Goal: Task Accomplishment & Management: Manage account settings

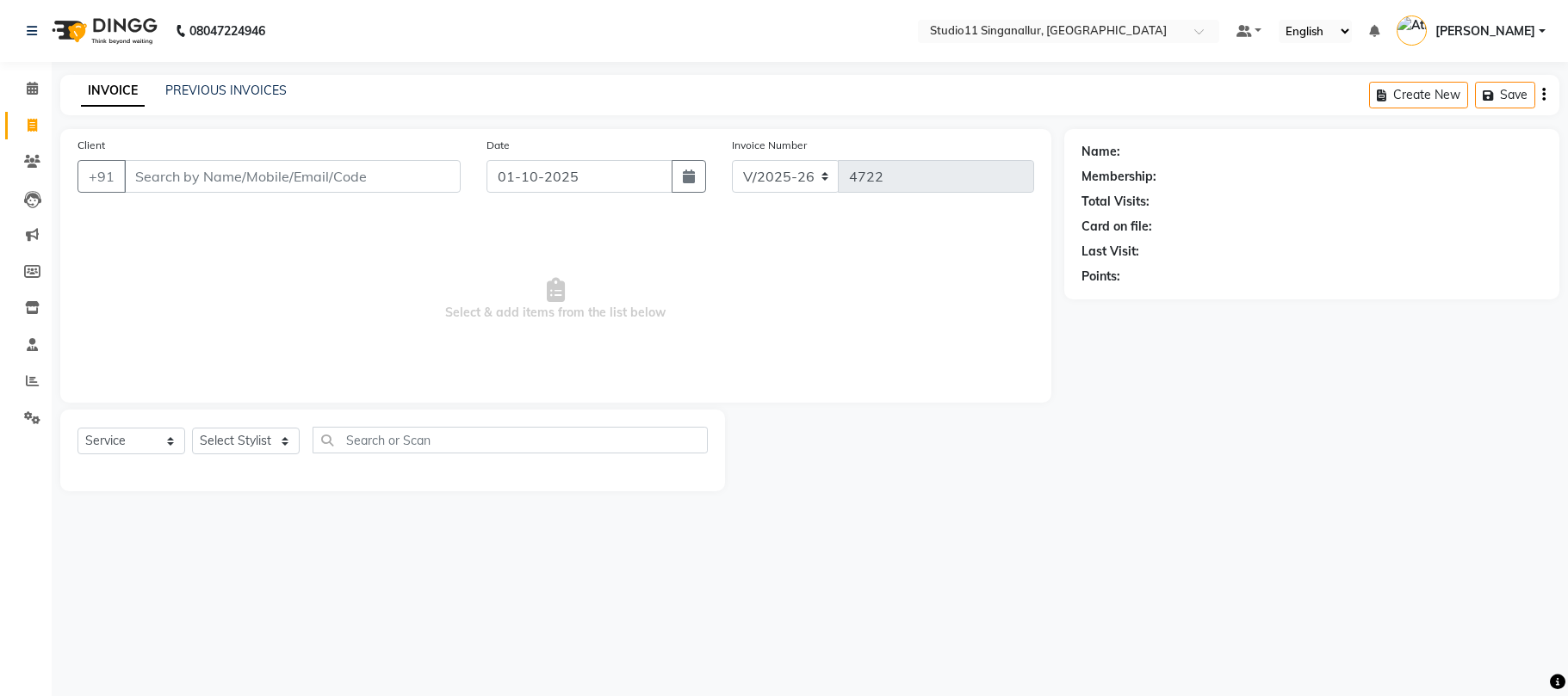
select select "6616"
select select "service"
click at [205, 95] on link "PREVIOUS INVOICES" at bounding box center [226, 90] width 122 height 16
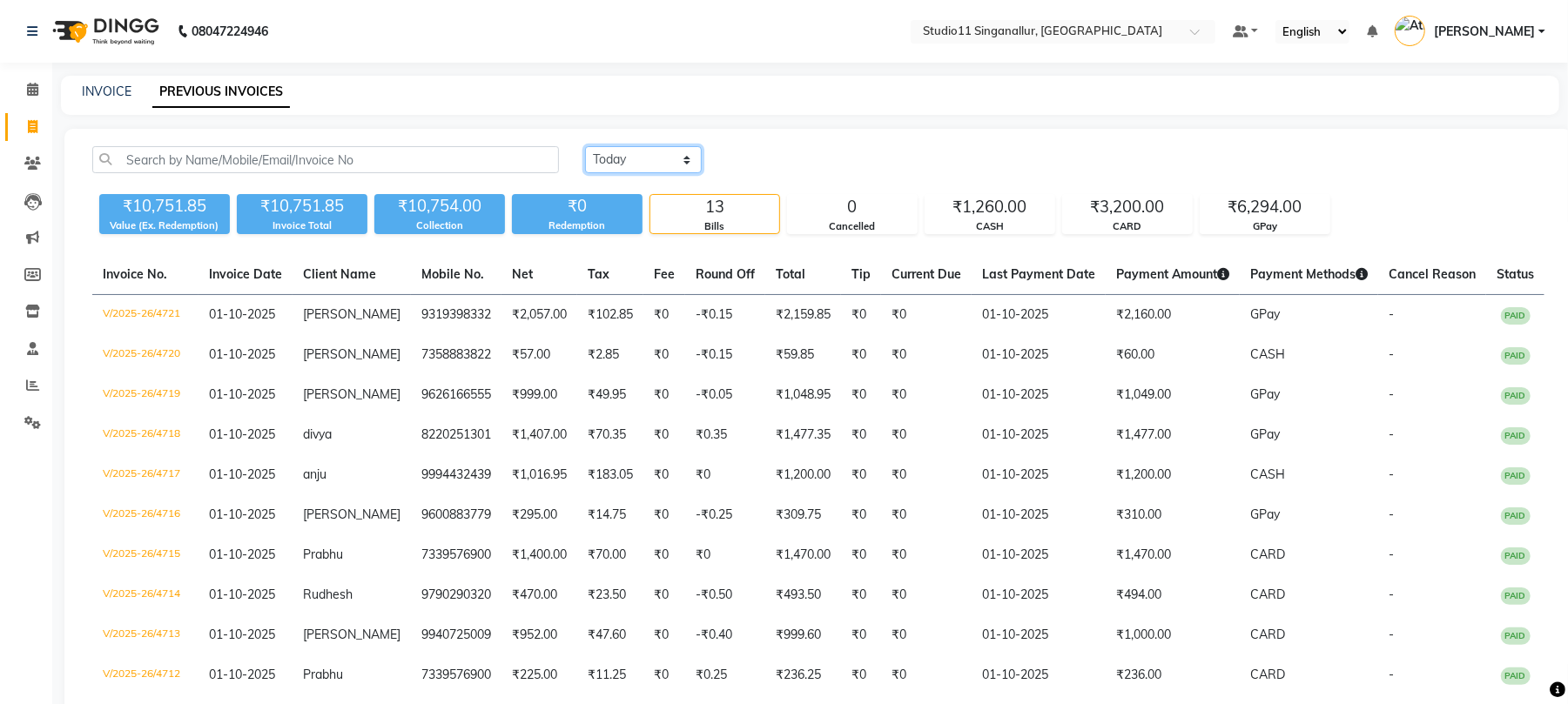
click at [677, 166] on select "Today Yesterday Custom Range" at bounding box center [643, 159] width 117 height 27
select select "range"
click at [585, 146] on select "Today Yesterday Custom Range" at bounding box center [643, 159] width 117 height 27
click at [779, 162] on input "01-10-2025" at bounding box center [786, 160] width 122 height 25
select select "10"
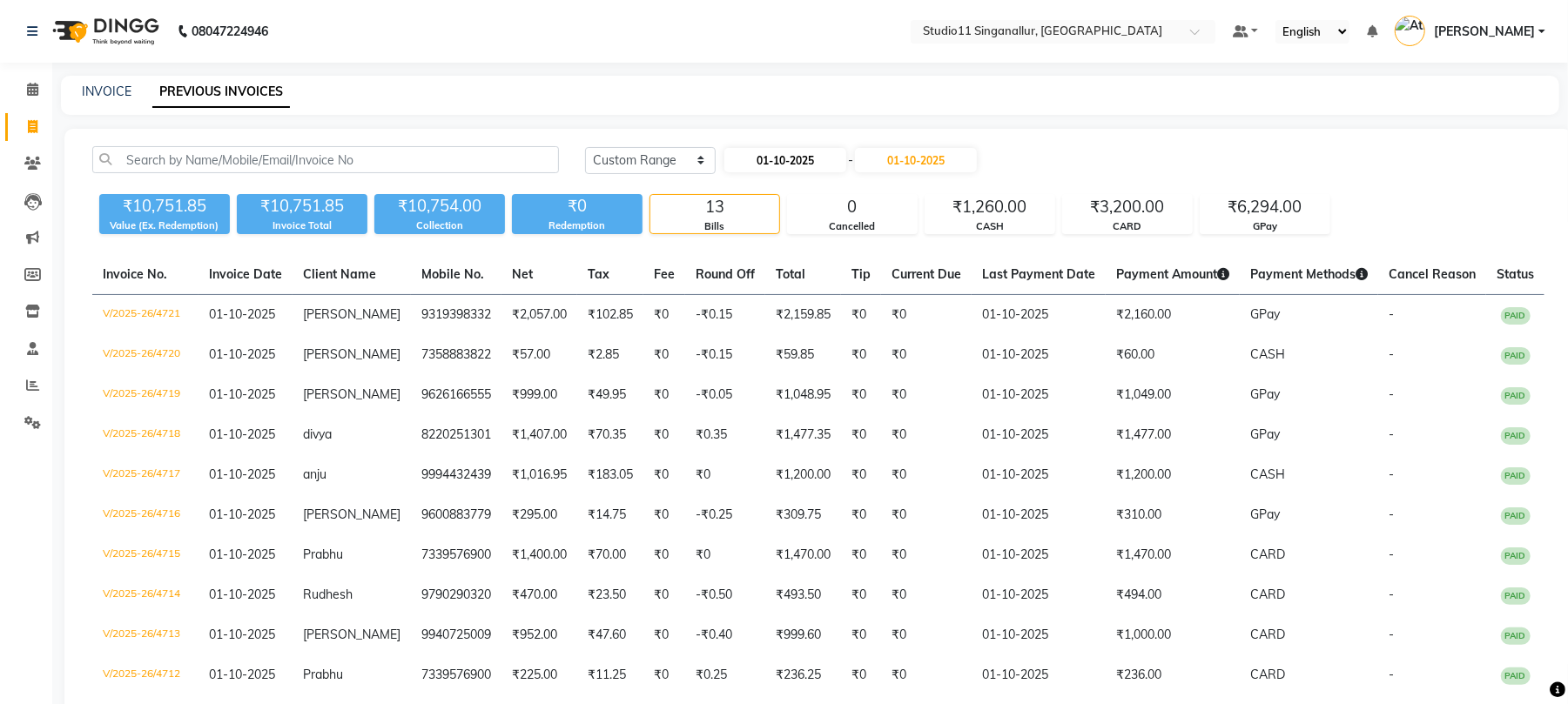
select select "2025"
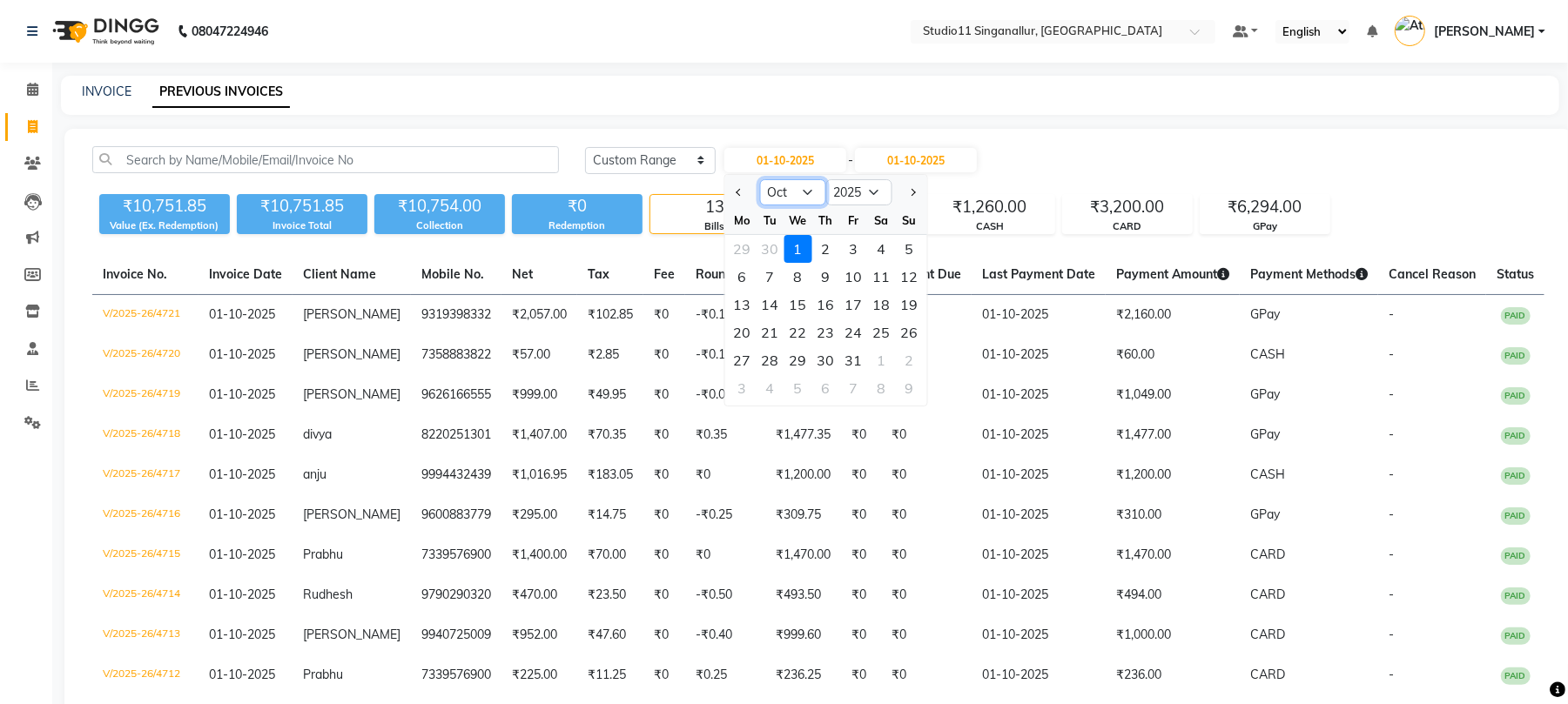
click at [768, 189] on select "Jan Feb Mar Apr May Jun Jul Aug Sep Oct Nov Dec" at bounding box center [793, 191] width 66 height 26
select select "9"
click at [760, 179] on select "Jan Feb Mar Apr May Jun Jul Aug Sep Oct Nov Dec" at bounding box center [793, 191] width 66 height 26
click at [777, 355] on div "30" at bounding box center [770, 360] width 27 height 27
type input "30-09-2025"
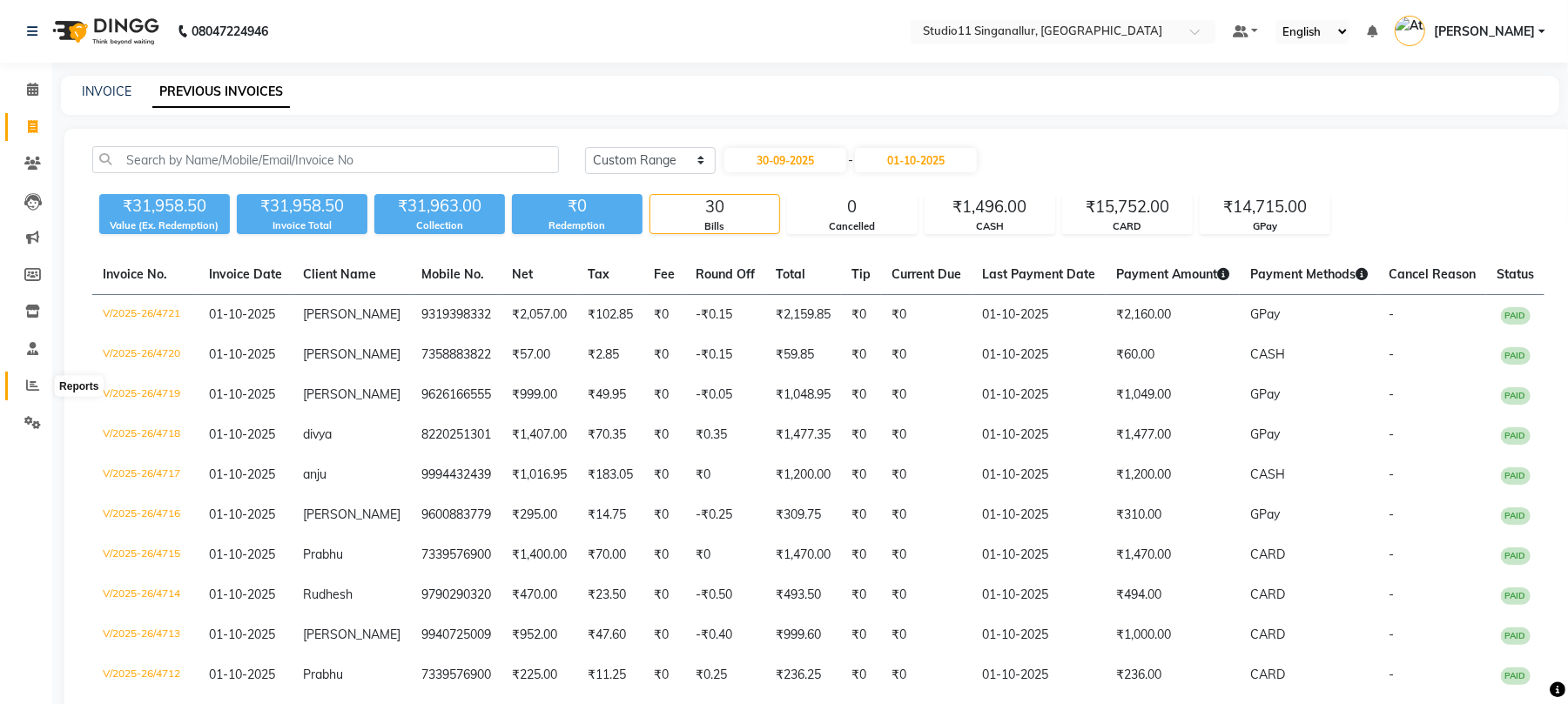
click at [38, 386] on icon at bounding box center [32, 385] width 13 height 13
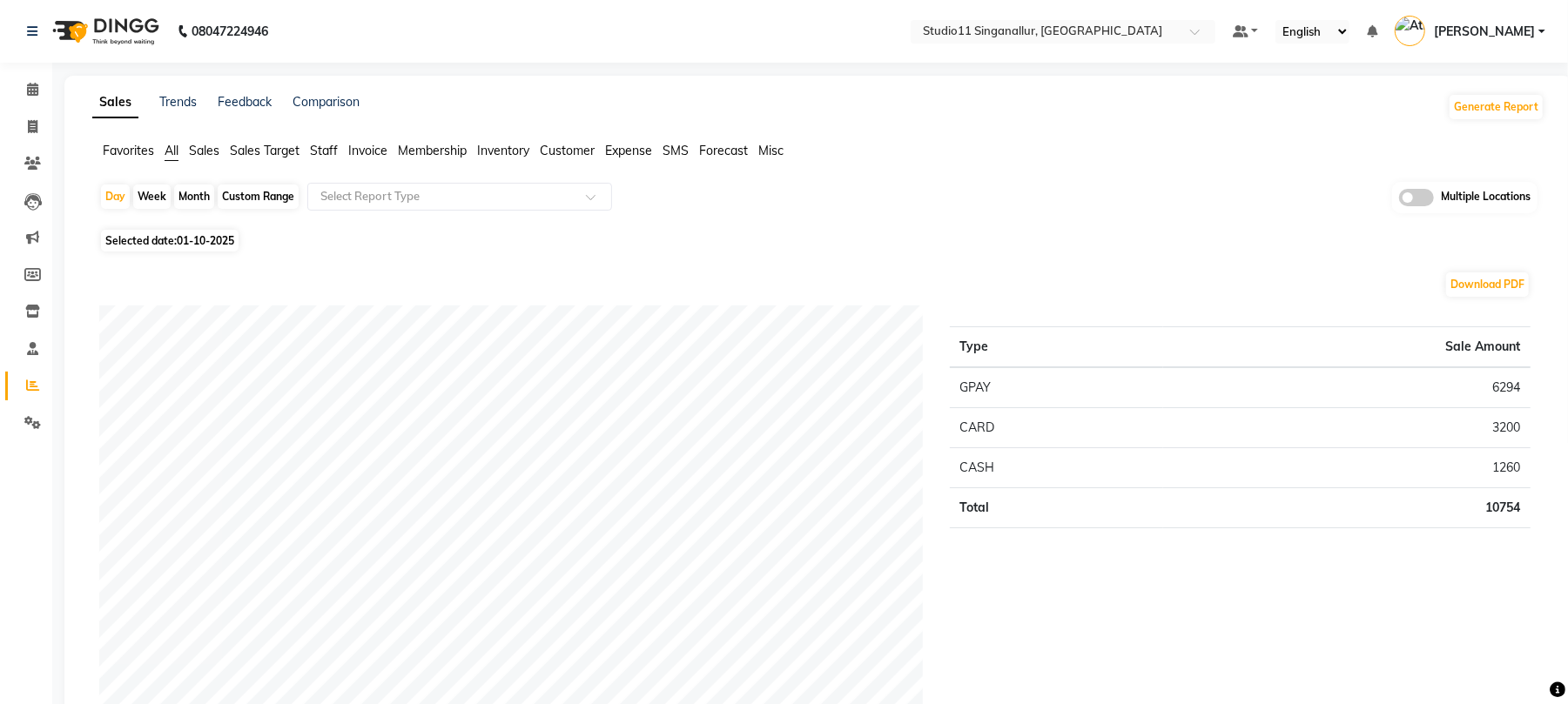
click at [200, 192] on div "Month" at bounding box center [194, 197] width 40 height 25
select select "10"
select select "2025"
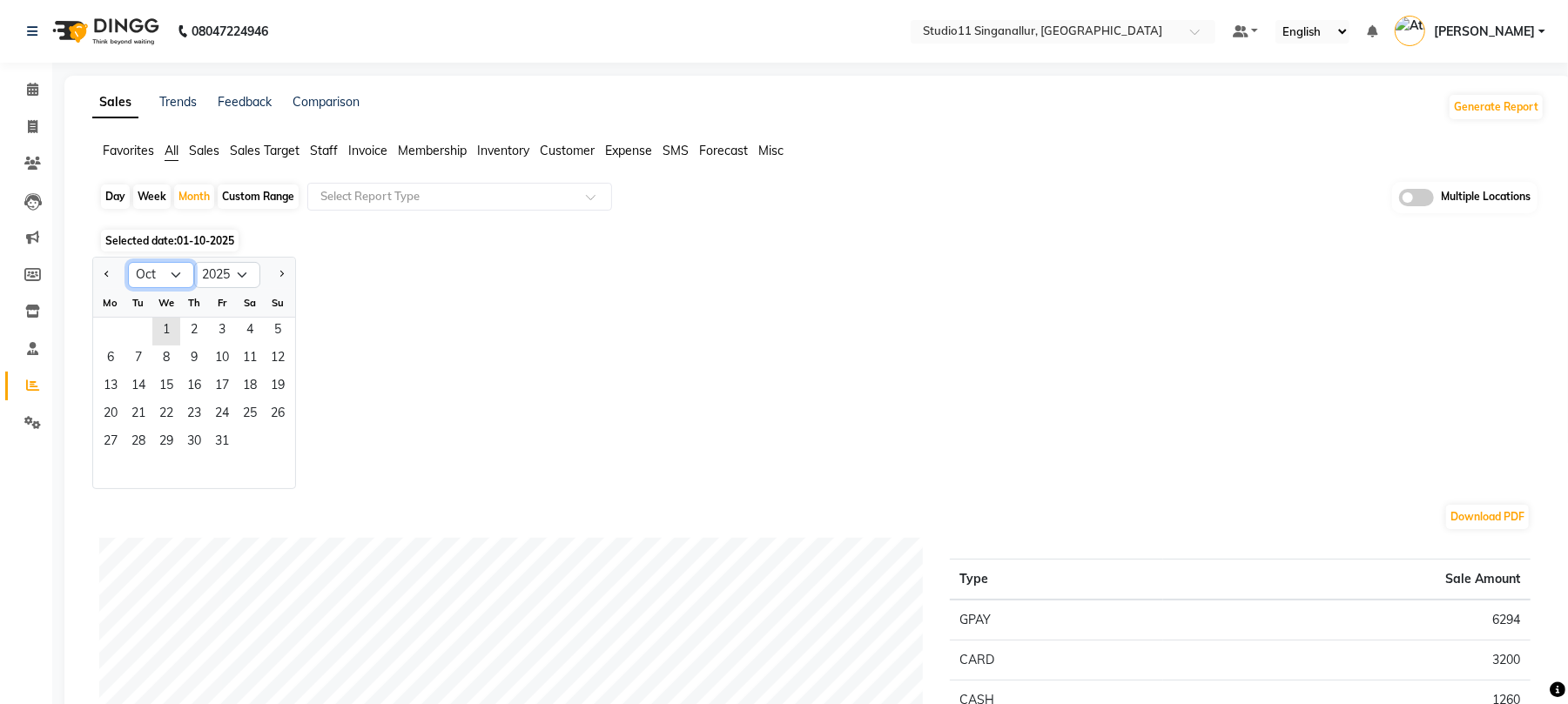
click at [171, 279] on select "Jan Feb Mar Apr May Jun Jul Aug Sep Oct Nov Dec" at bounding box center [160, 275] width 66 height 26
select select "9"
click at [128, 262] on select "Jan Feb Mar Apr May Jun Jul Aug Sep Oct Nov Dec" at bounding box center [160, 275] width 66 height 26
click at [136, 447] on span "30" at bounding box center [138, 443] width 27 height 27
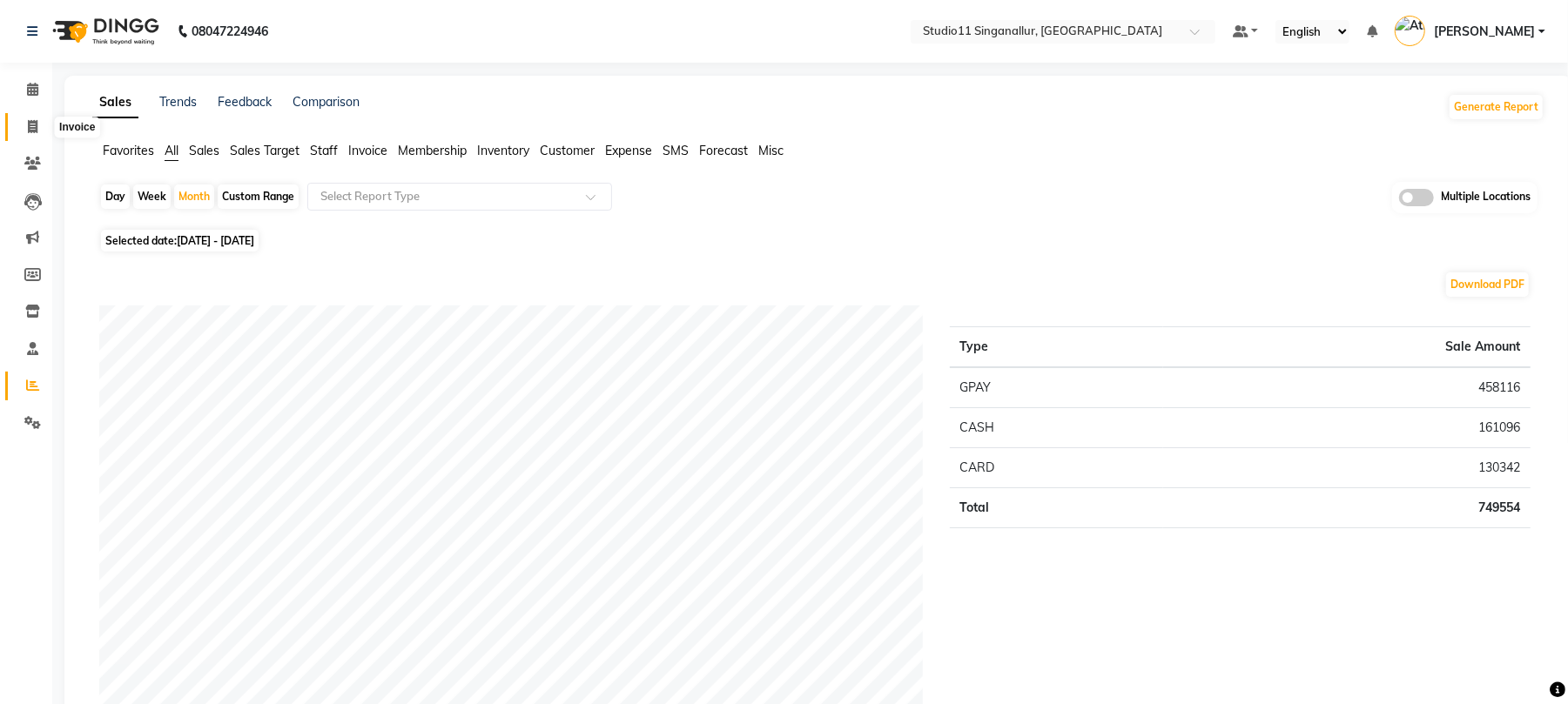
click at [40, 128] on span at bounding box center [33, 128] width 30 height 20
select select "service"
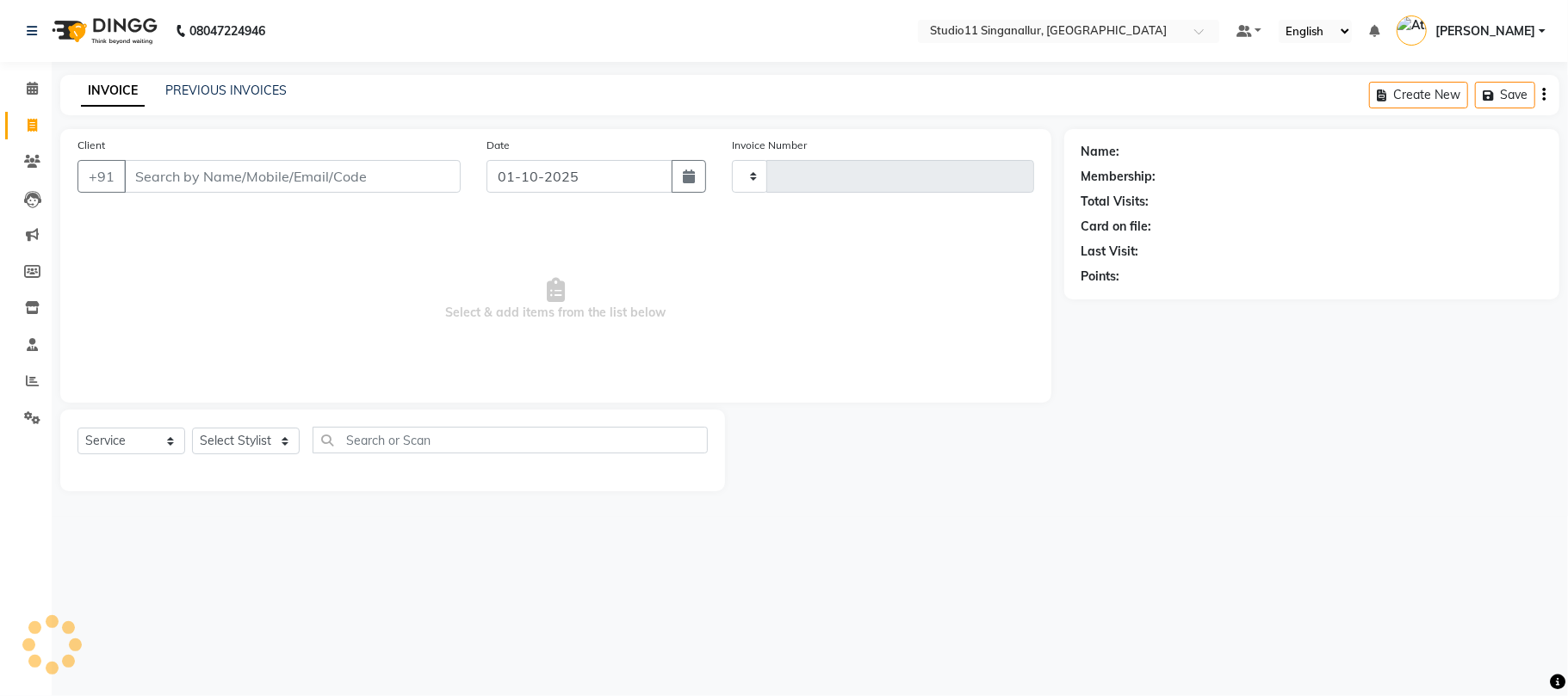
type input "4722"
select select "6616"
click at [239, 94] on link "PREVIOUS INVOICES" at bounding box center [226, 90] width 122 height 16
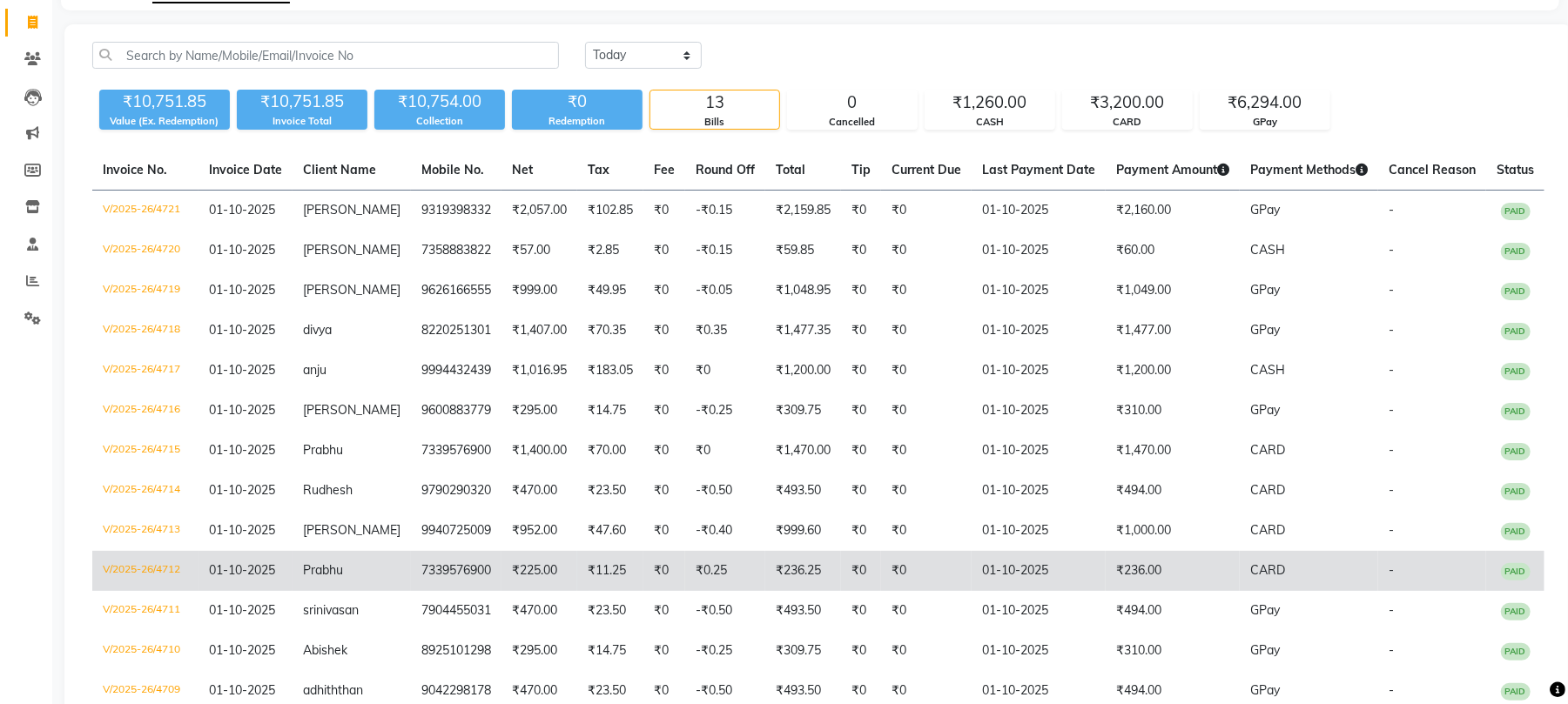
scroll to position [203, 0]
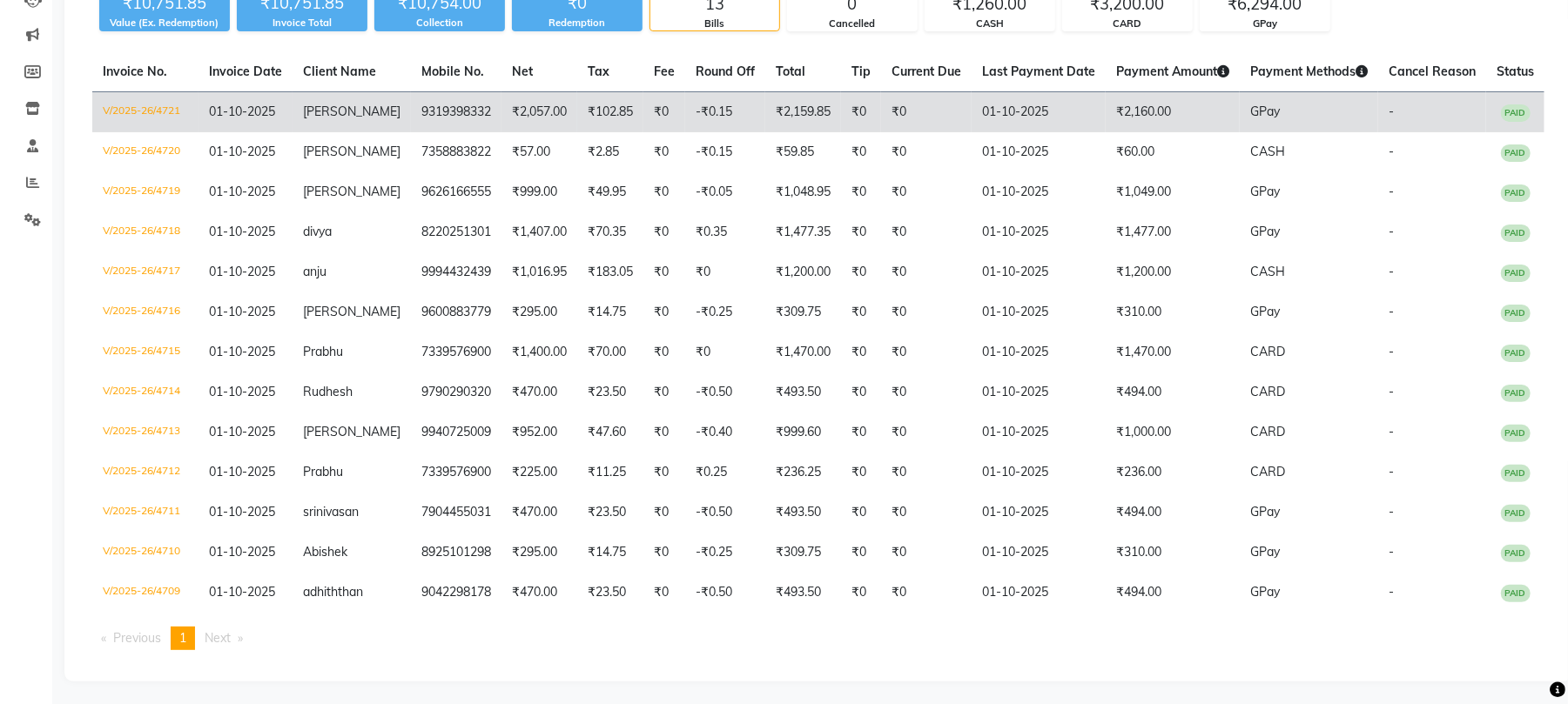
click at [105, 127] on td "V/2025-26/4721" at bounding box center [145, 112] width 106 height 41
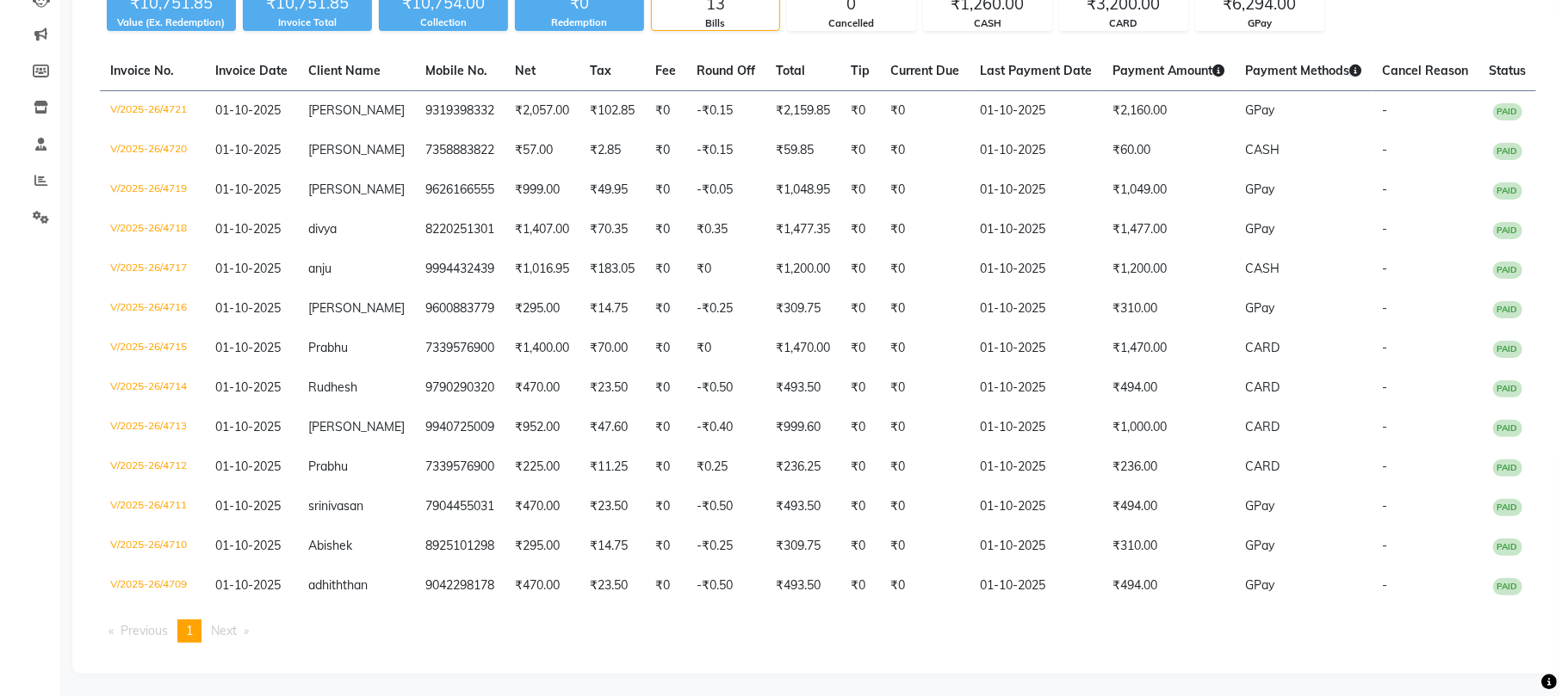
scroll to position [0, 0]
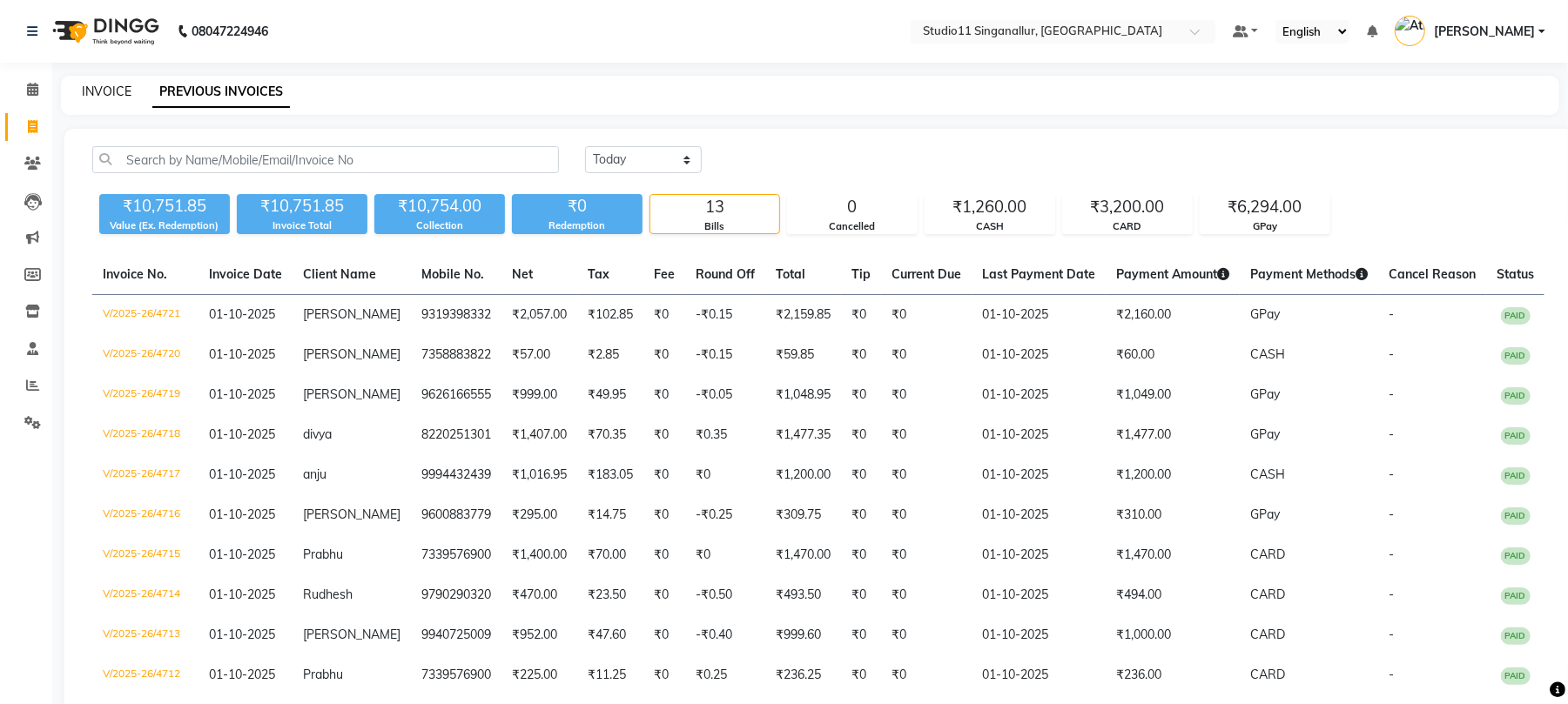
click at [88, 91] on link "INVOICE" at bounding box center [106, 91] width 50 height 16
select select "service"
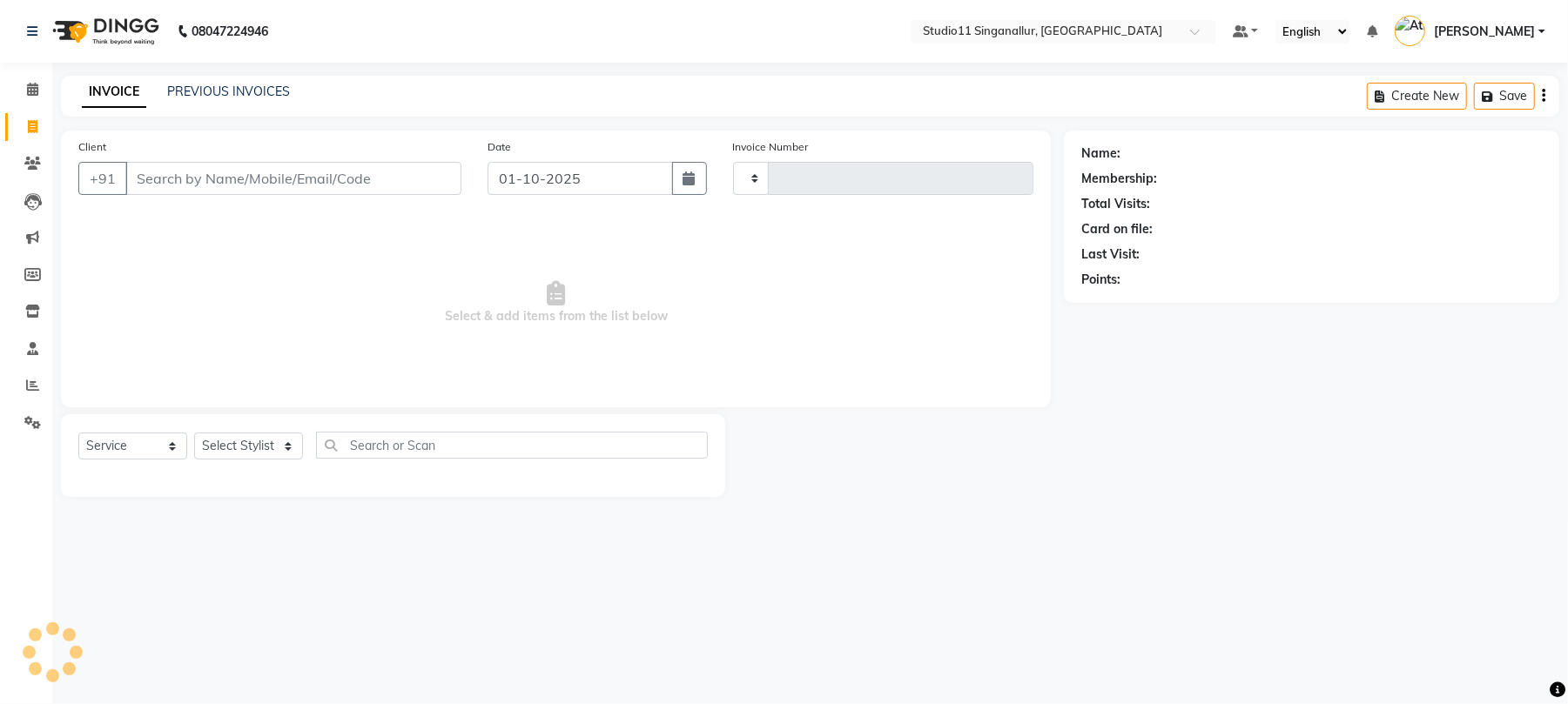
type input "4722"
select select "6616"
click at [230, 453] on select "Select Stylist" at bounding box center [248, 445] width 109 height 27
select select "77943"
click at [194, 432] on select "Select Stylist [PERSON_NAME] Divya [PERSON_NAME] [PERSON_NAME] [PERSON_NAME] [P…" at bounding box center [248, 445] width 109 height 27
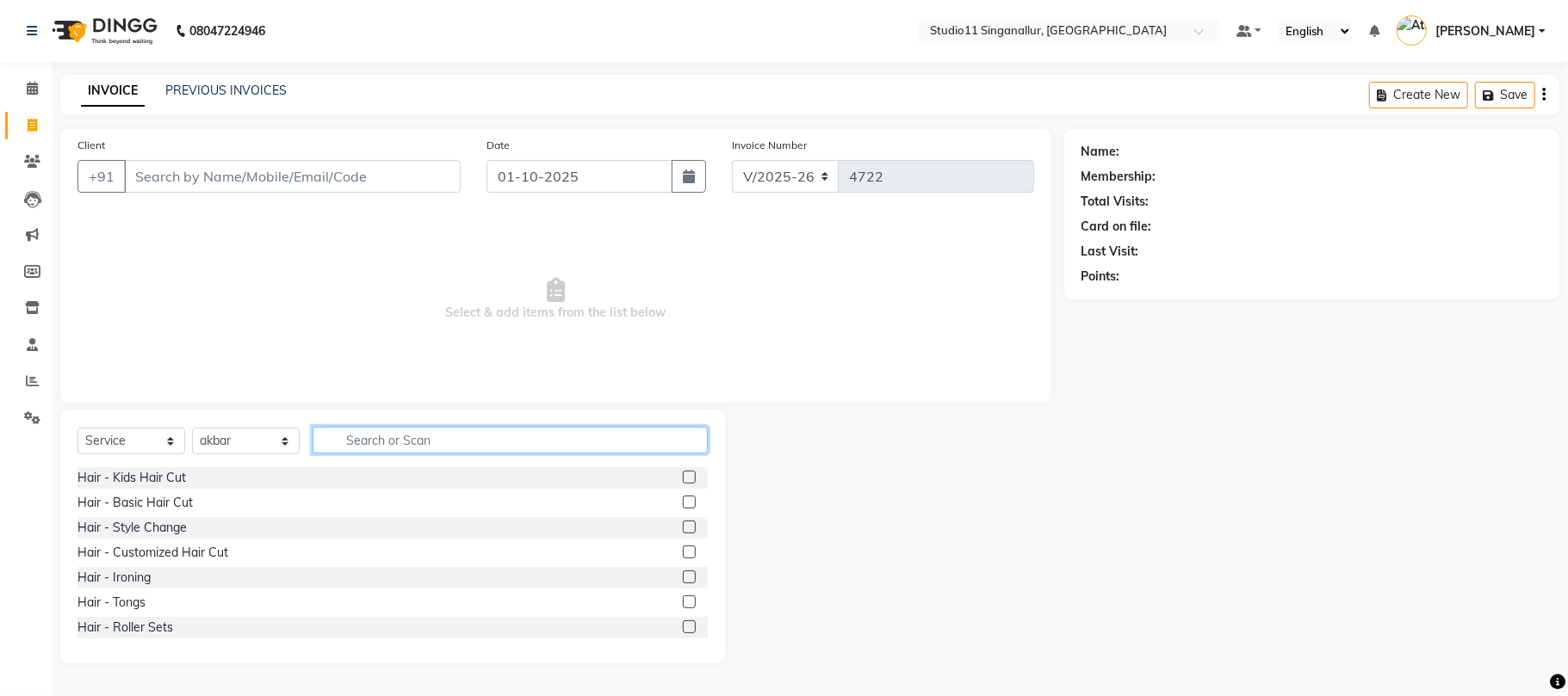
click at [387, 447] on input "text" at bounding box center [510, 439] width 395 height 26
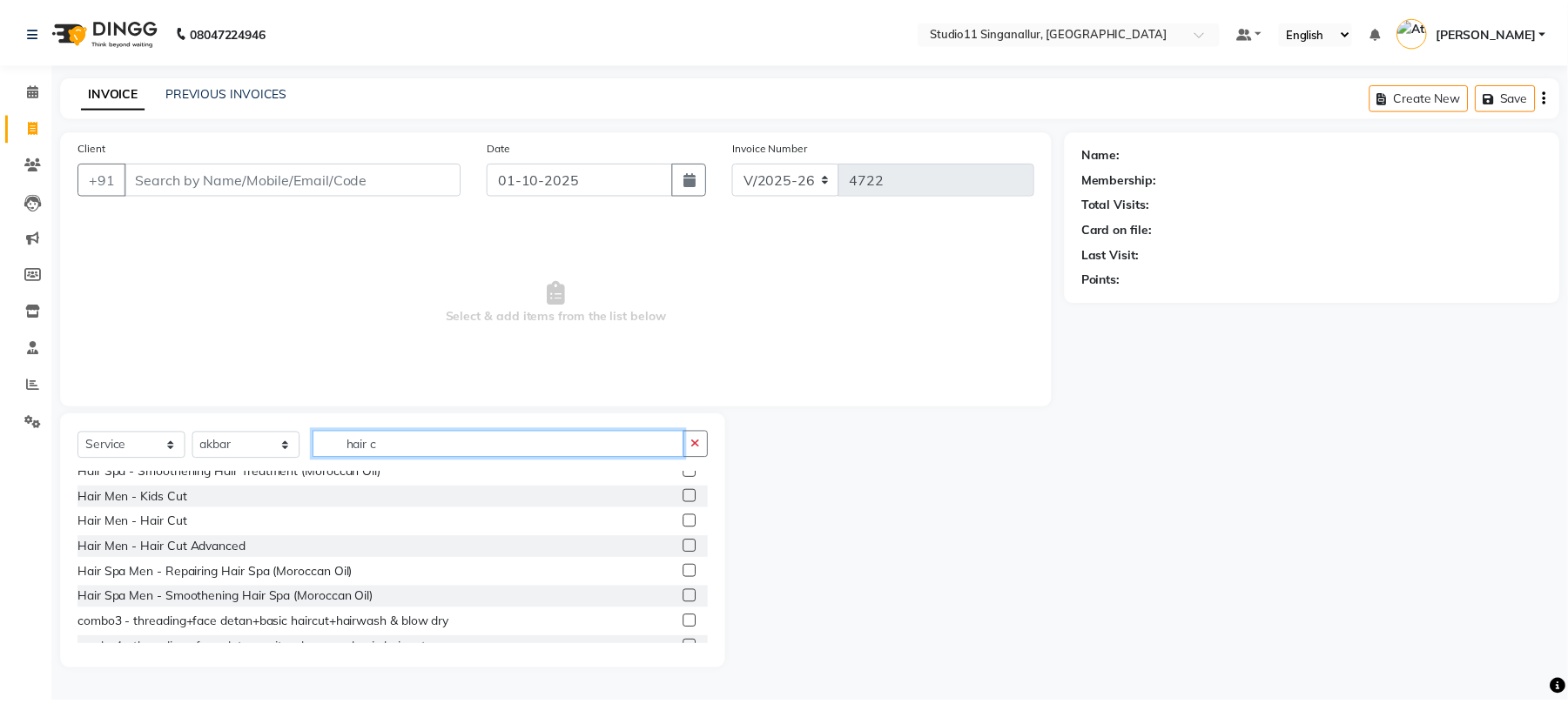
scroll to position [348, 0]
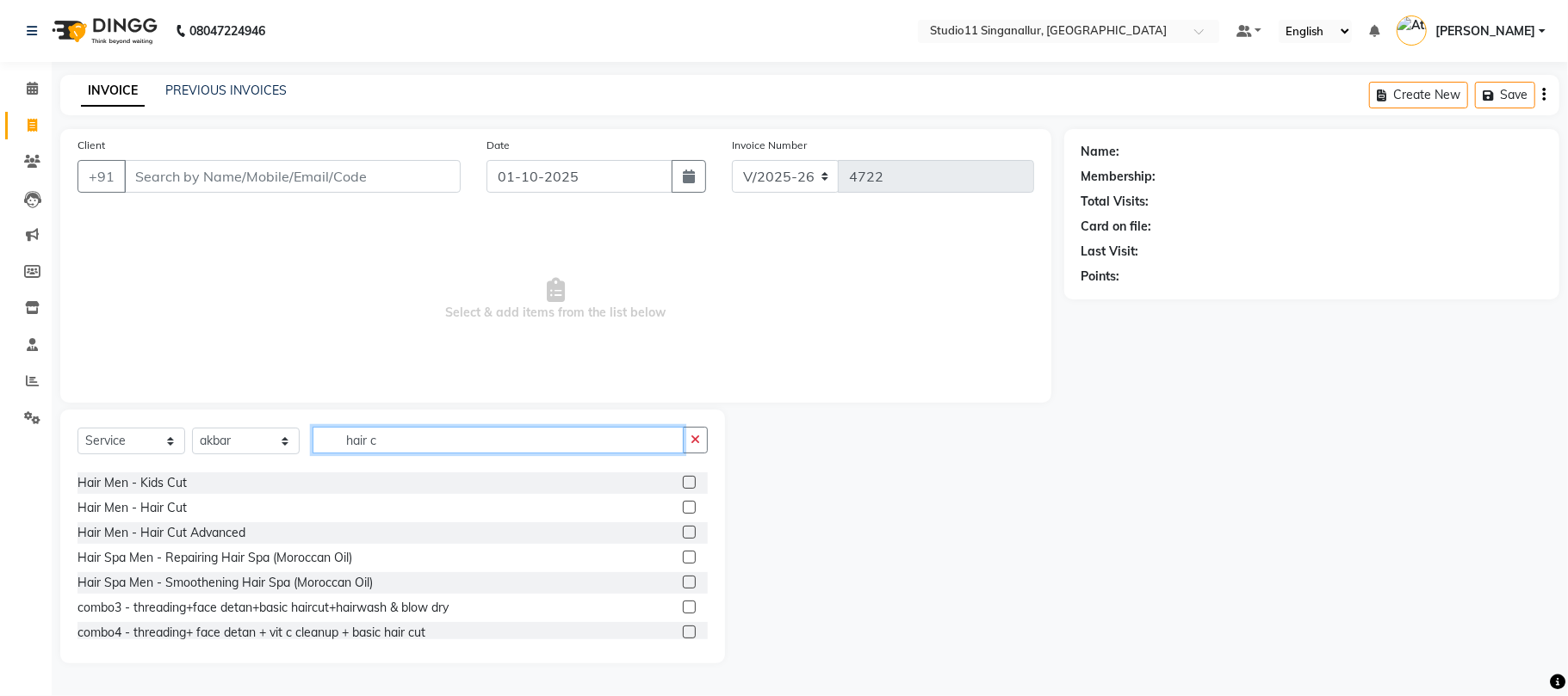
type input "hair c"
click at [682, 510] on label at bounding box center [689, 507] width 13 height 13
click at [682, 510] on input "checkbox" at bounding box center [688, 508] width 11 height 11
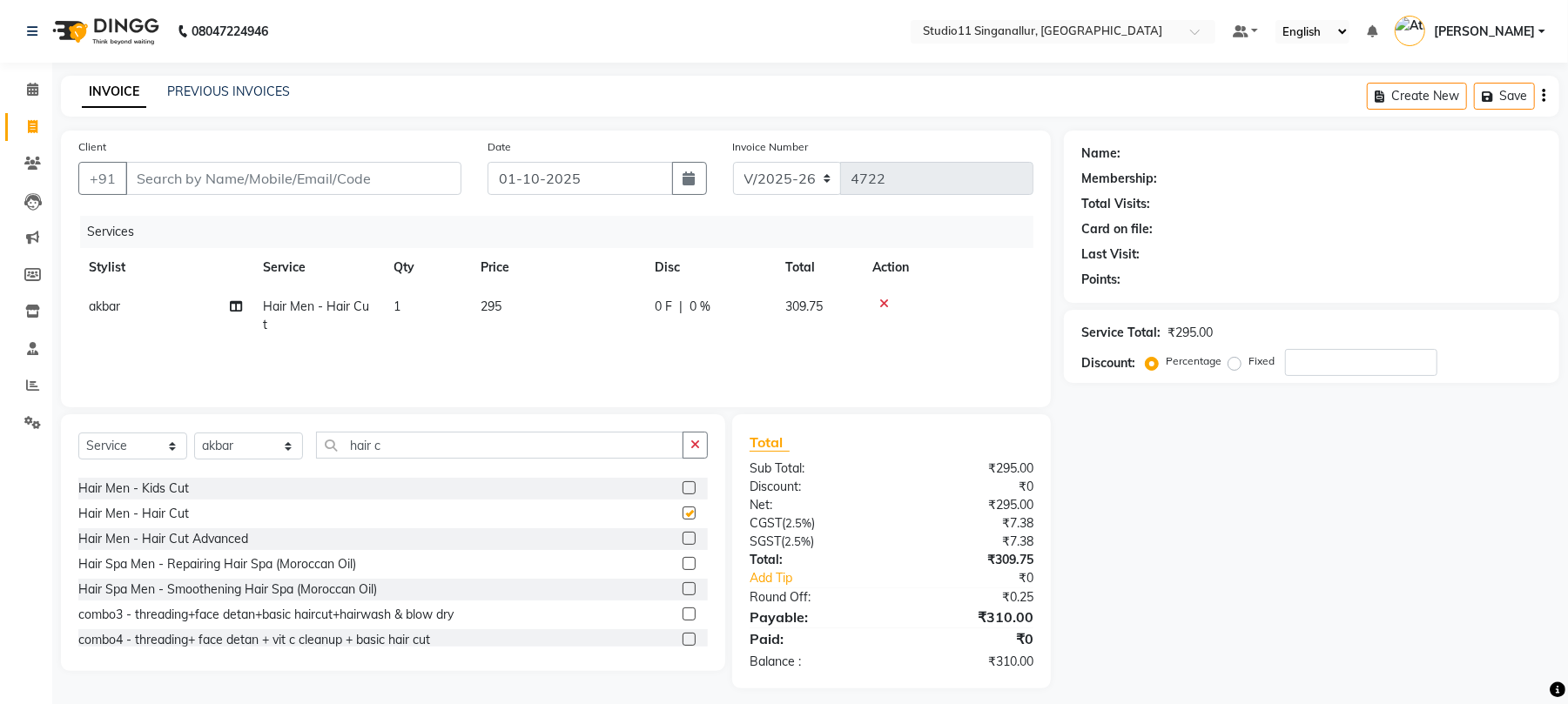
checkbox input "false"
click at [700, 442] on icon "button" at bounding box center [695, 445] width 10 height 12
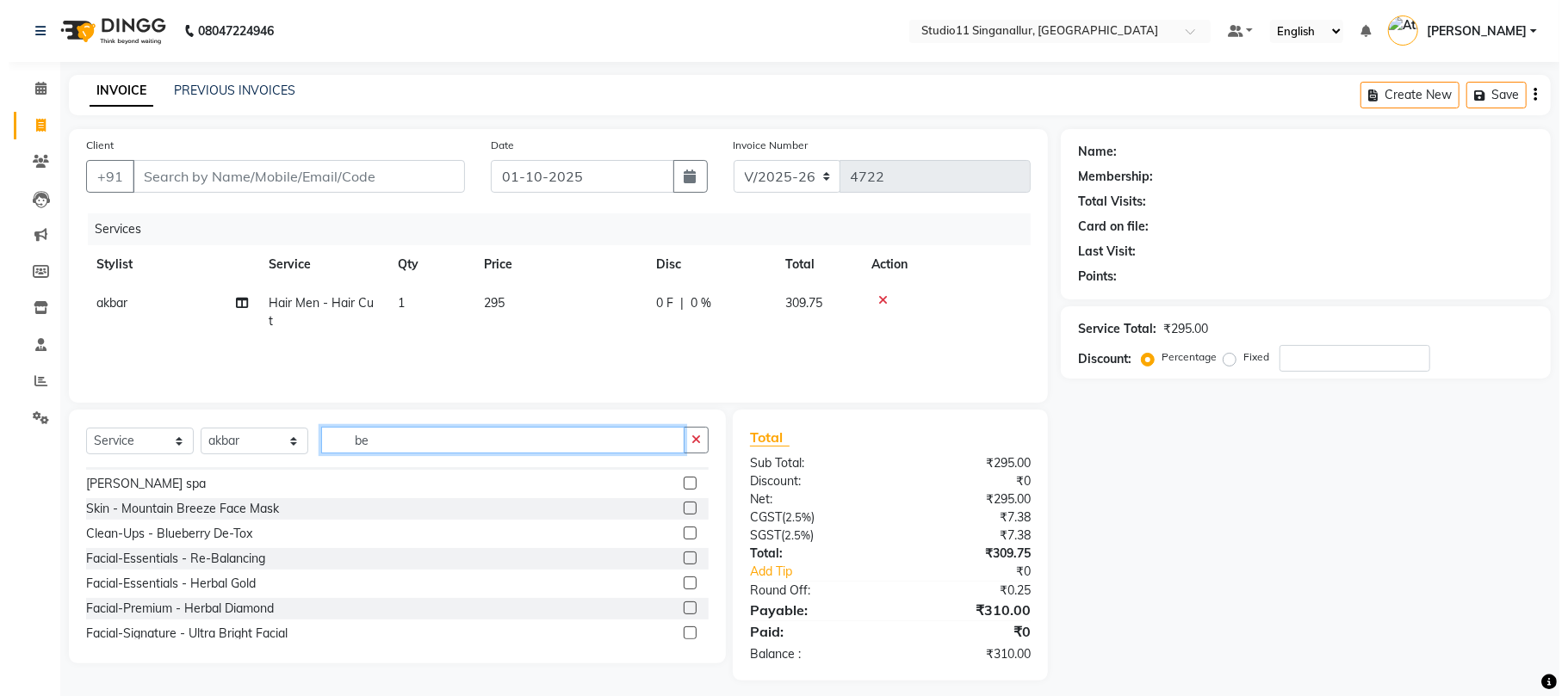
scroll to position [0, 0]
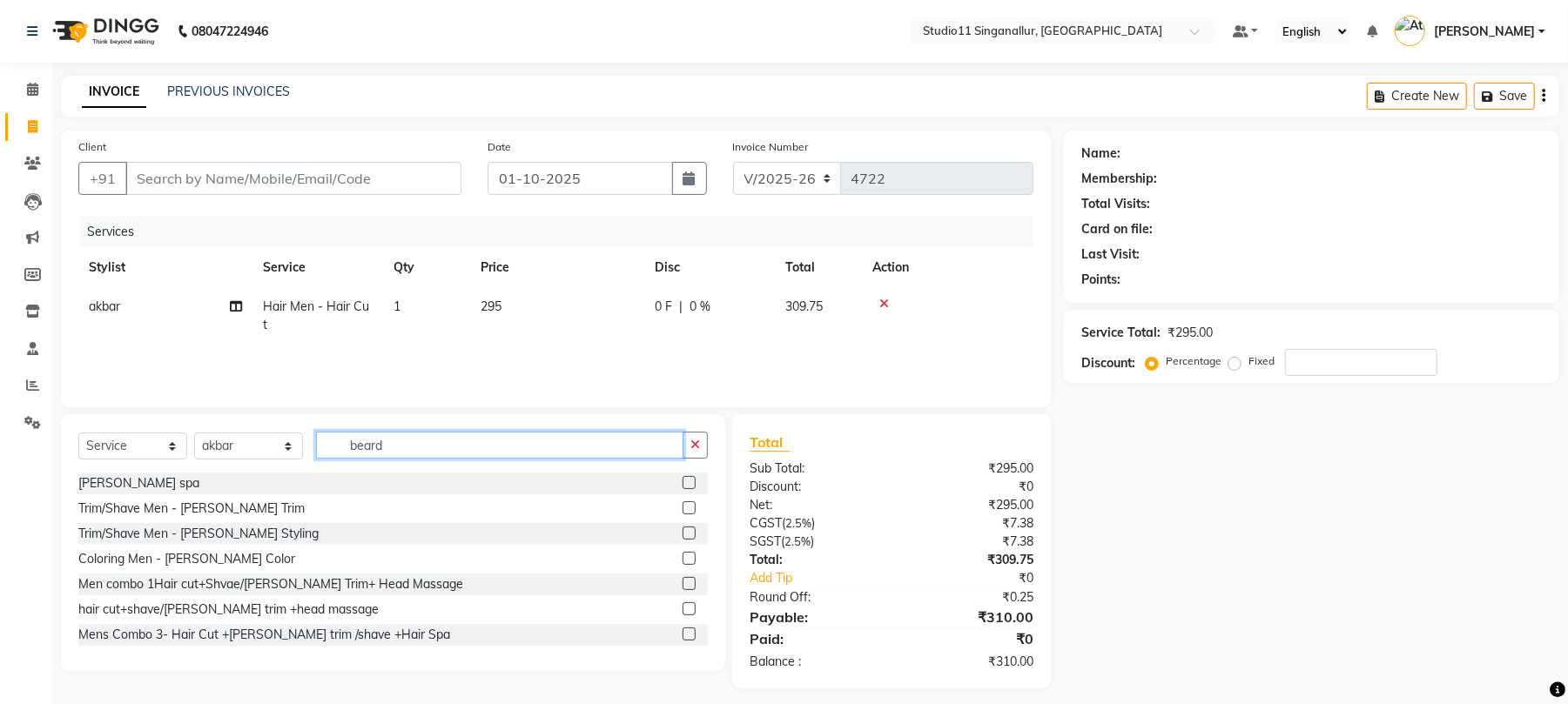
type input "beard"
click at [682, 502] on label at bounding box center [688, 507] width 13 height 13
click at [682, 503] on input "checkbox" at bounding box center [687, 508] width 12 height 12
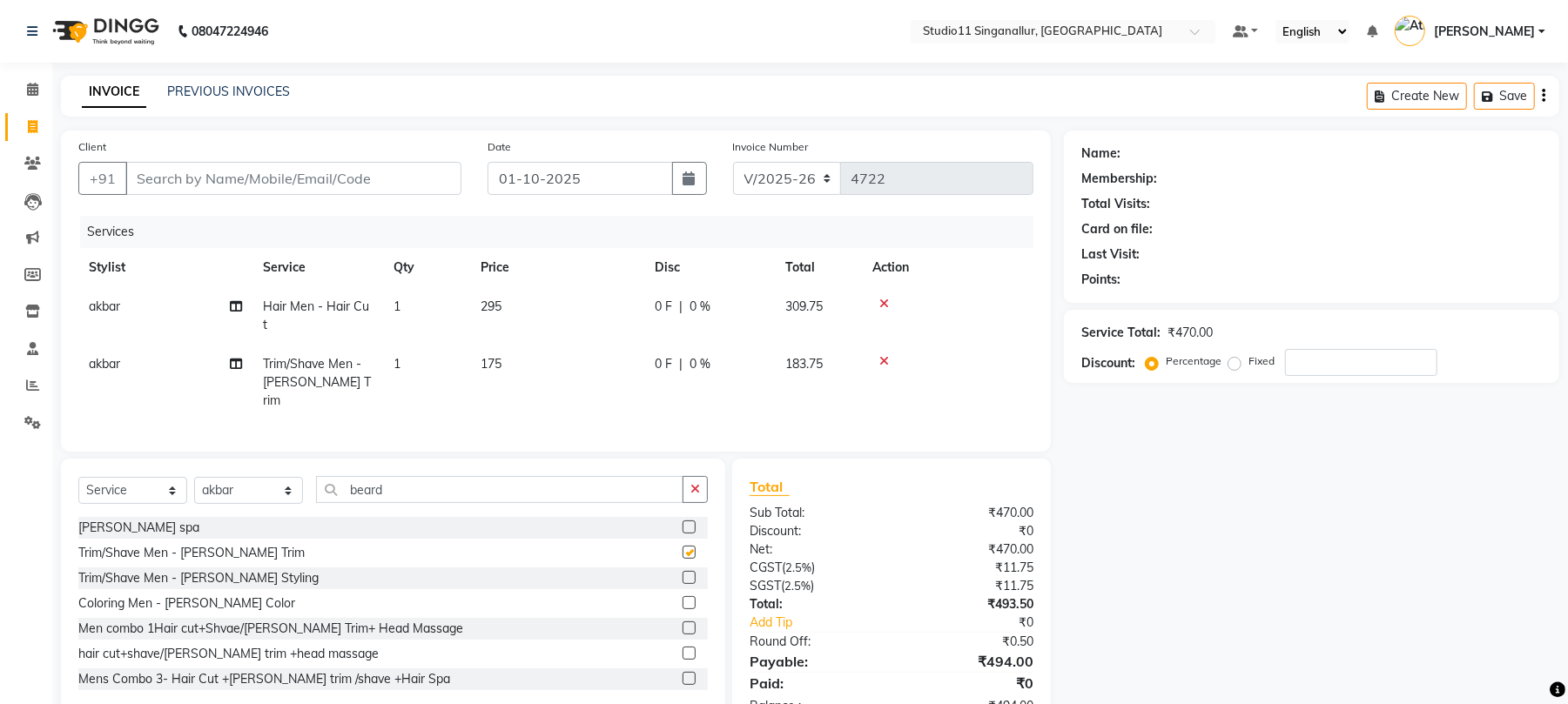
checkbox input "false"
click at [158, 179] on input "Client" at bounding box center [293, 178] width 336 height 33
type input "8"
type input "0"
type input "8124799989"
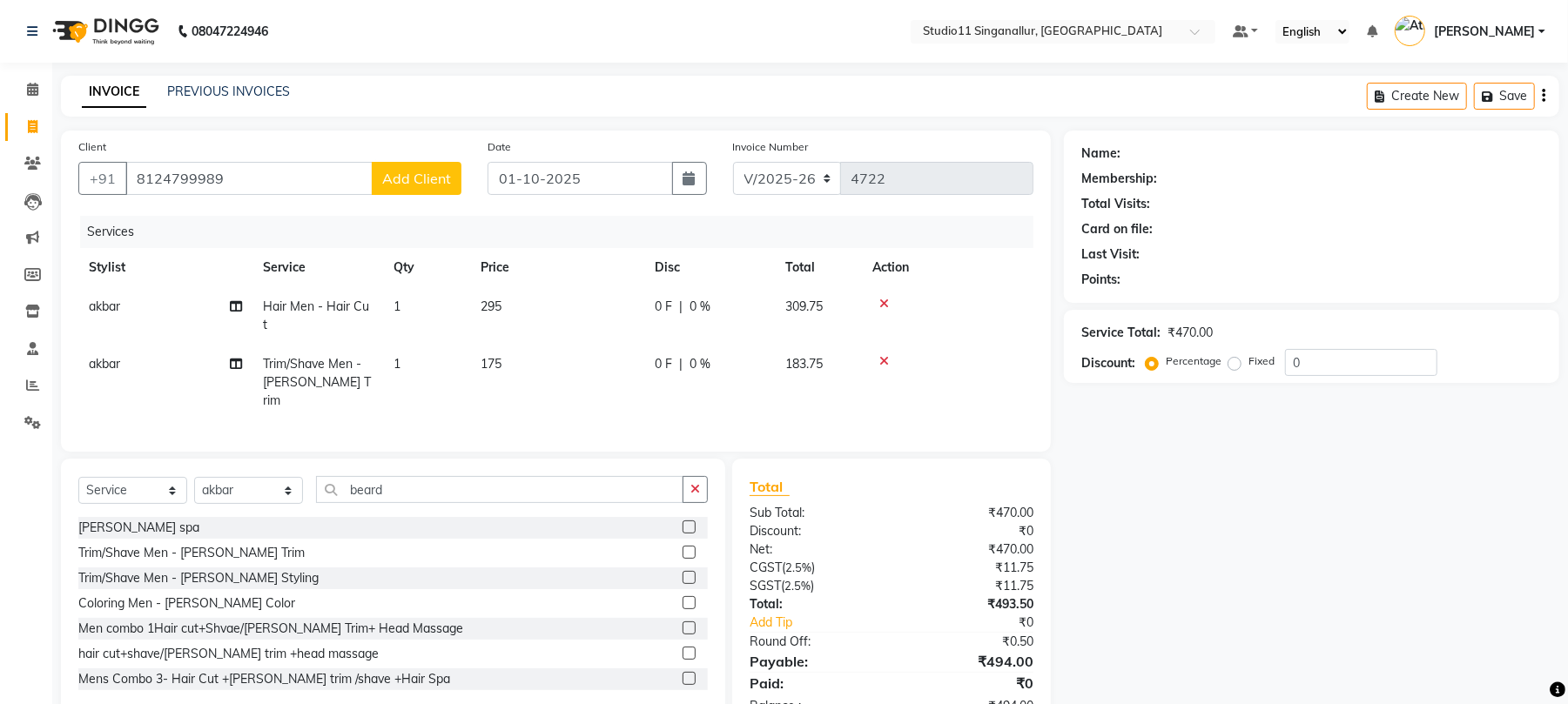
click at [454, 184] on button "Add Client" at bounding box center [416, 178] width 89 height 33
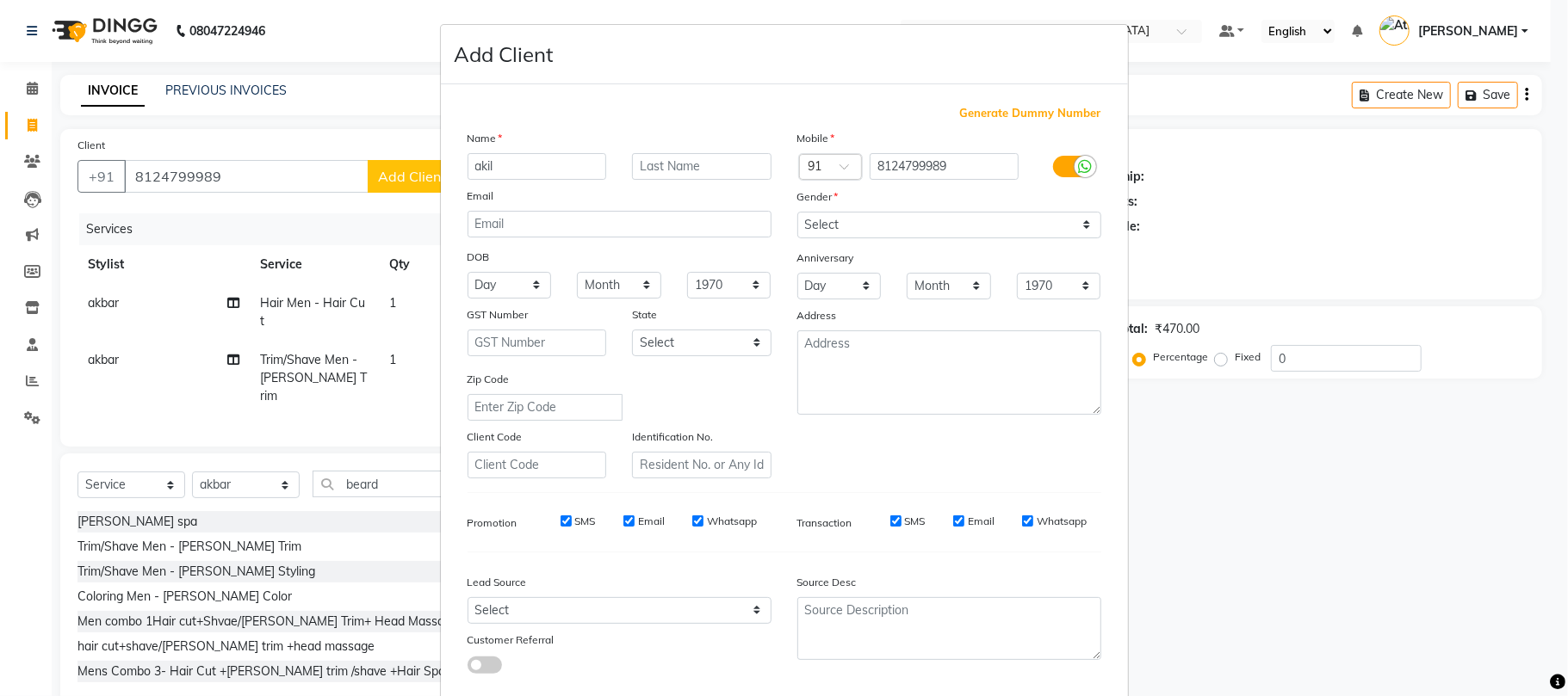
type input "akil"
click at [827, 221] on select "Select Male Female Other Prefer Not To Say" at bounding box center [949, 225] width 304 height 26
select select "male"
click at [797, 212] on select "Select Male Female Other Prefer Not To Say" at bounding box center [949, 225] width 304 height 26
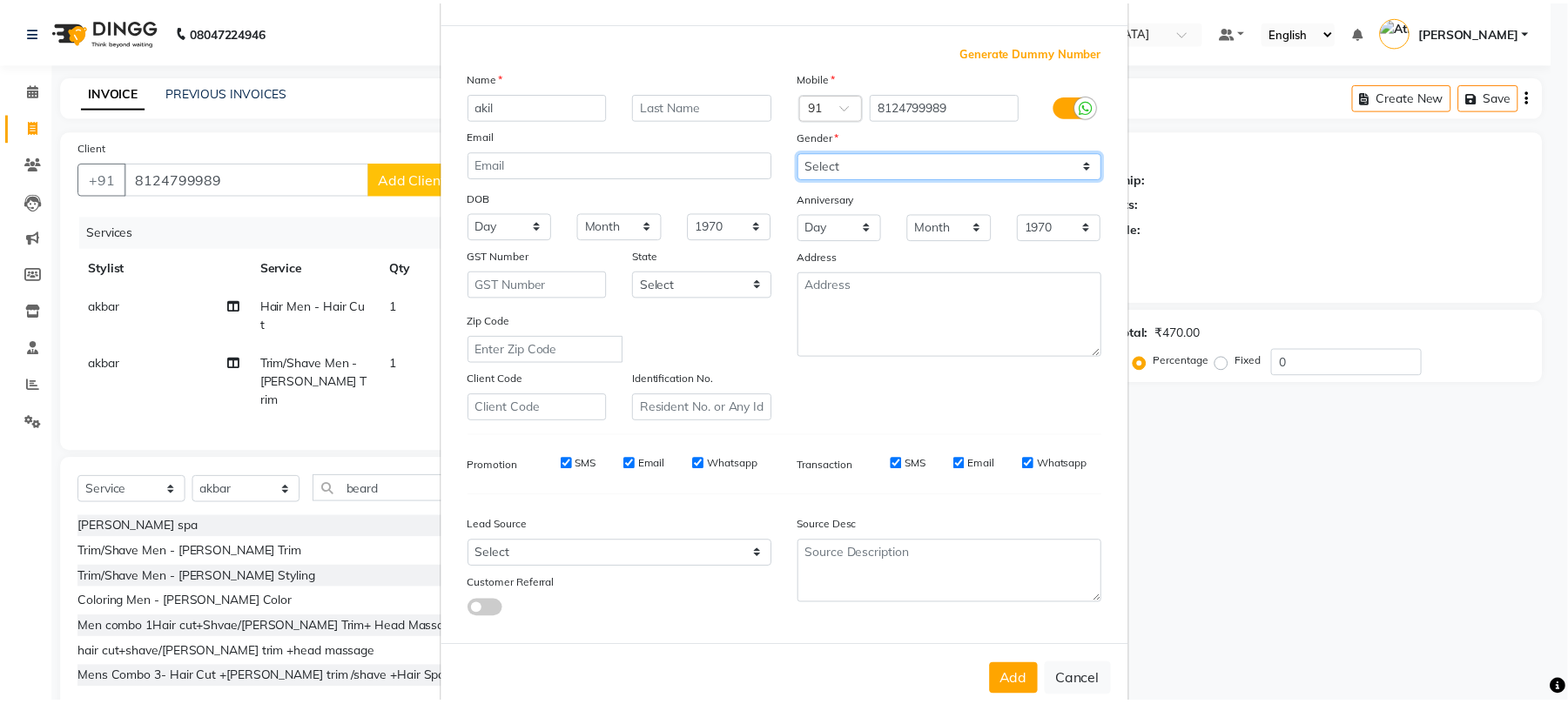
scroll to position [95, 0]
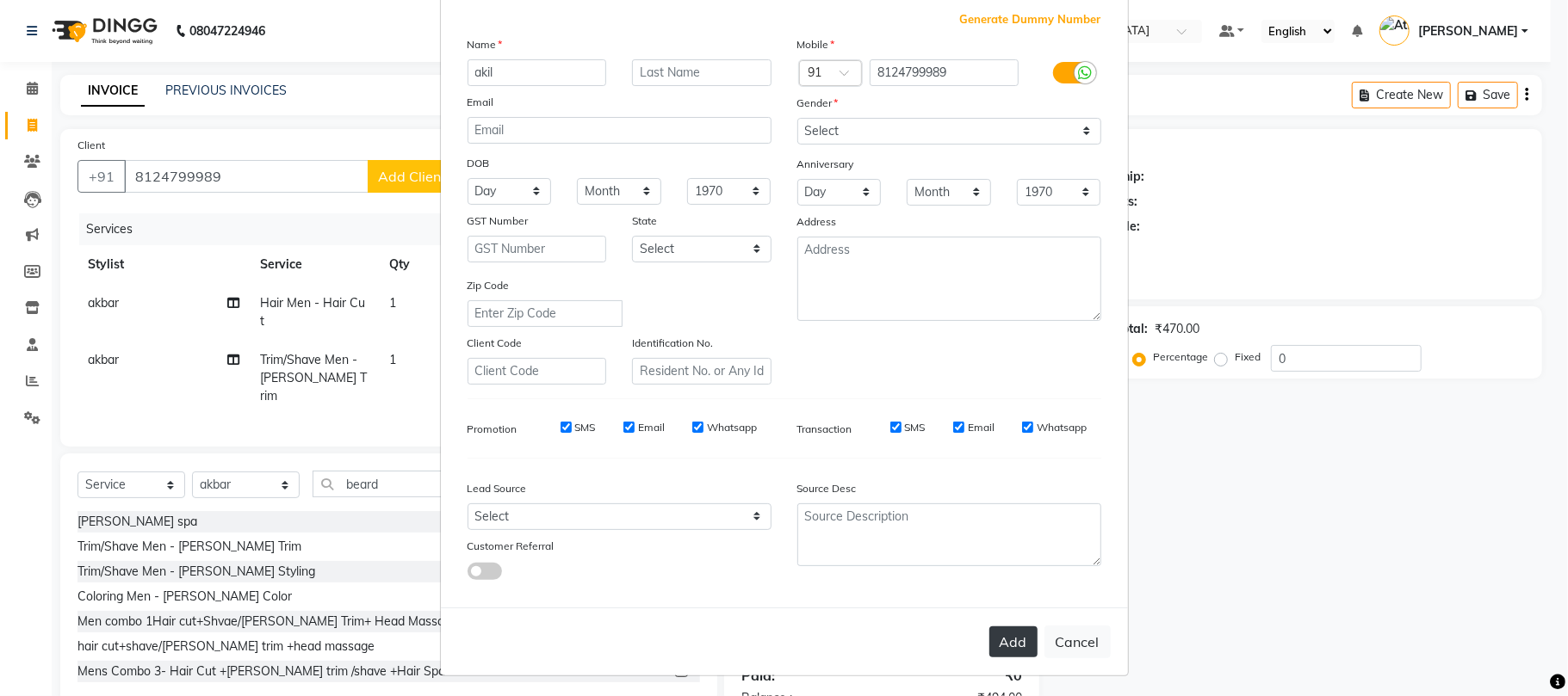
click at [1009, 638] on button "Add" at bounding box center [1013, 641] width 48 height 31
select select
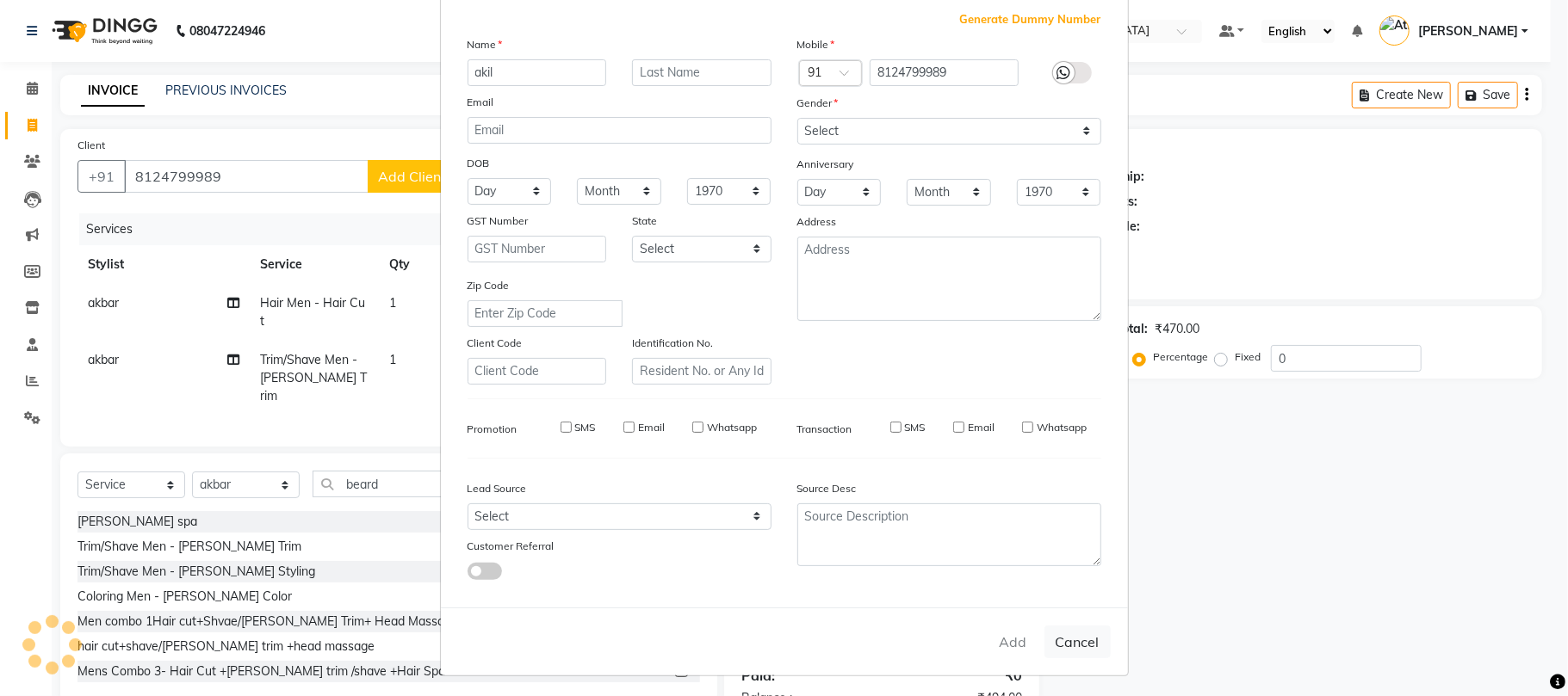
select select
checkbox input "false"
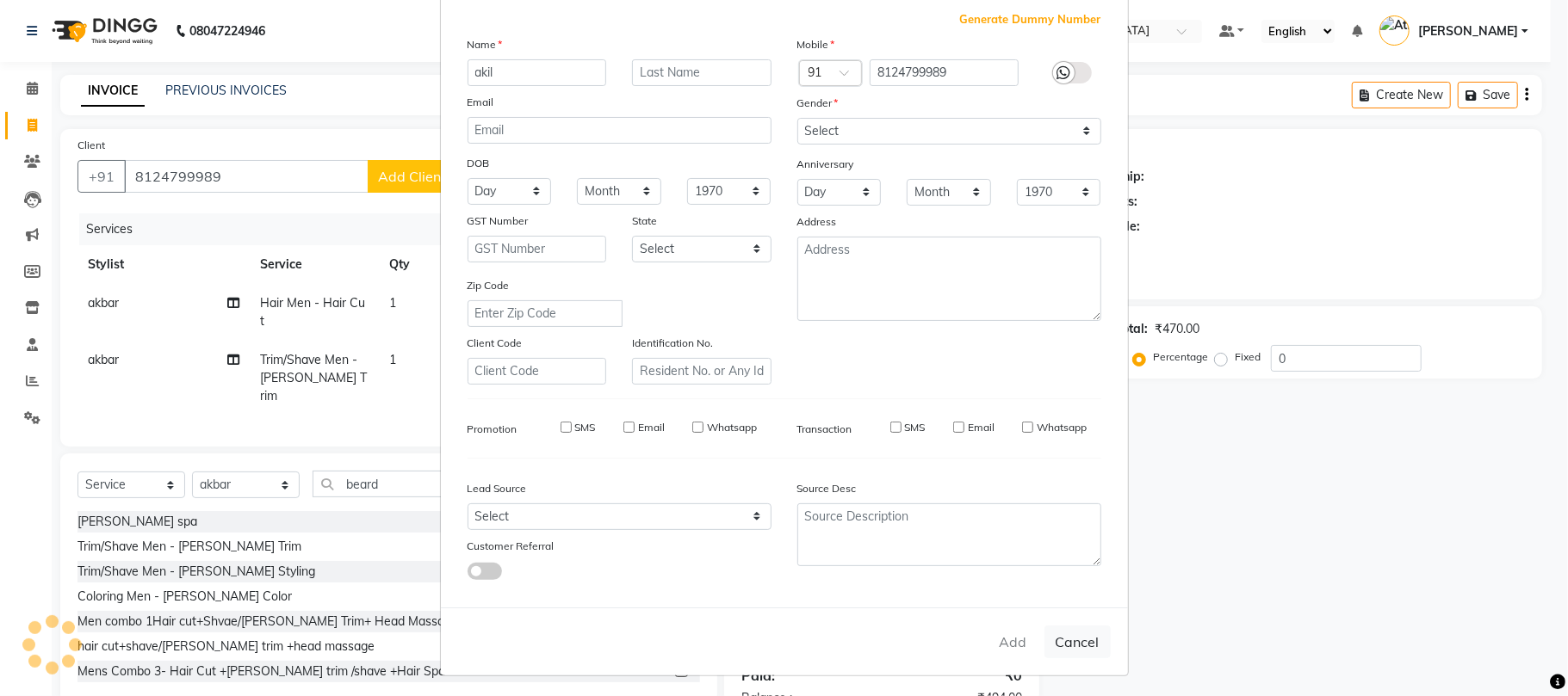
checkbox input "false"
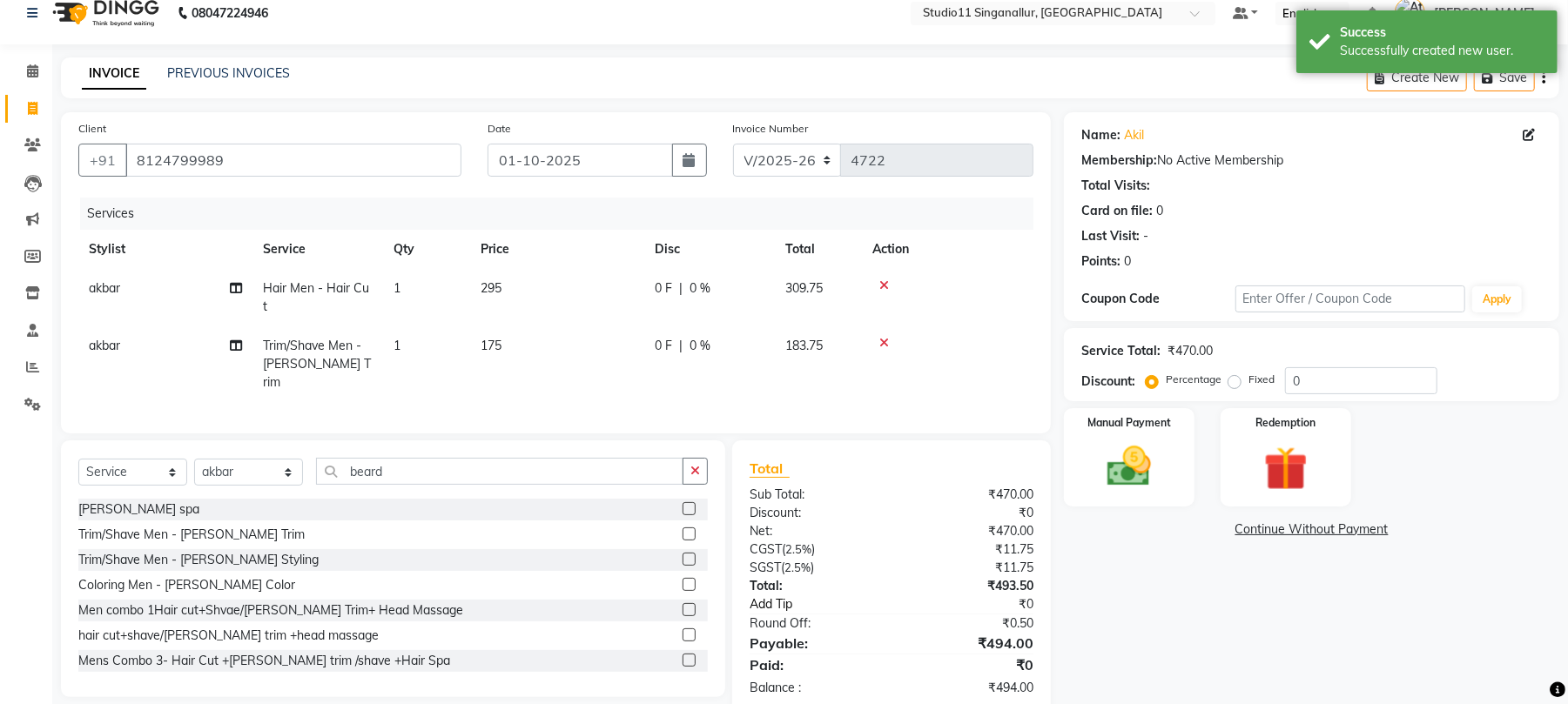
scroll to position [35, 0]
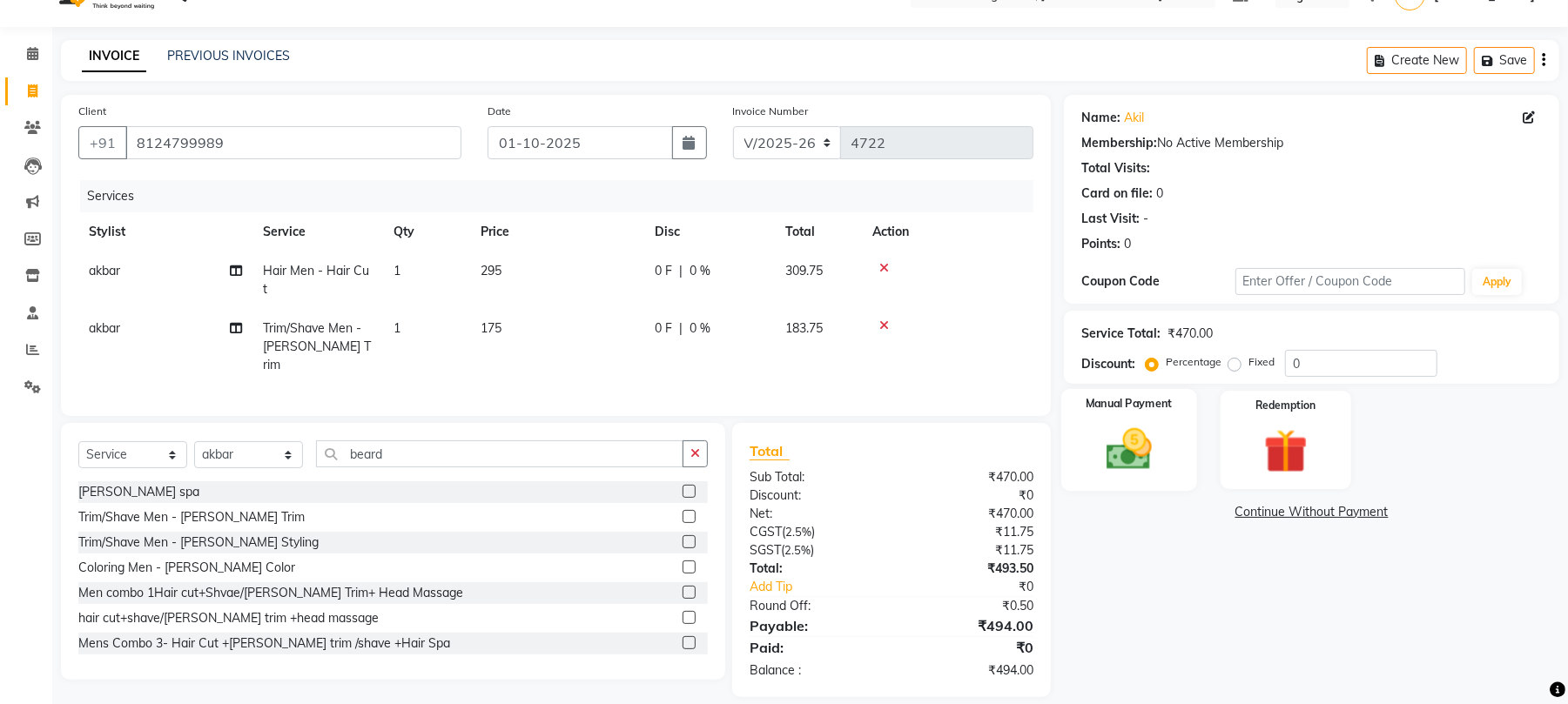
click at [1112, 453] on img at bounding box center [1129, 450] width 75 height 53
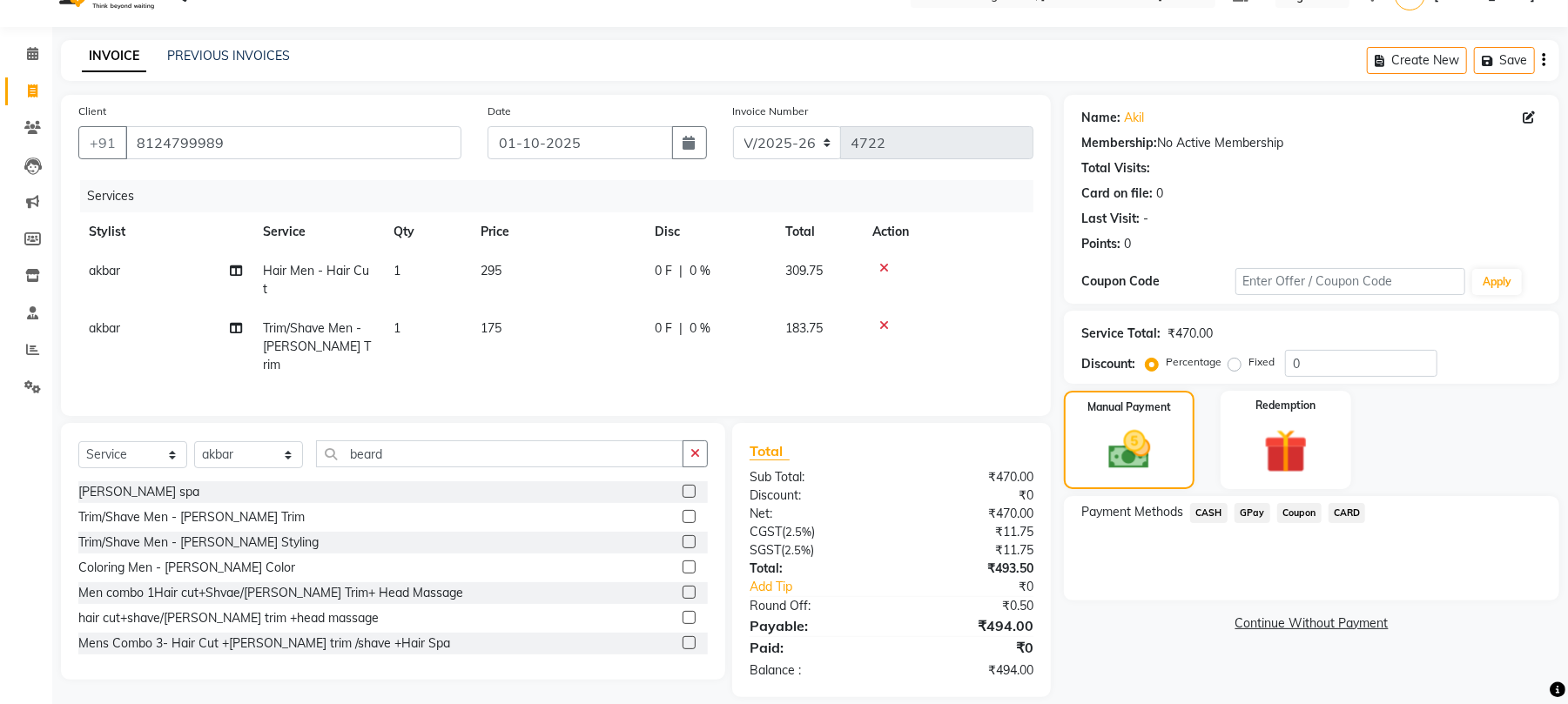
click at [92, 274] on span "akbar" at bounding box center [104, 271] width 31 height 16
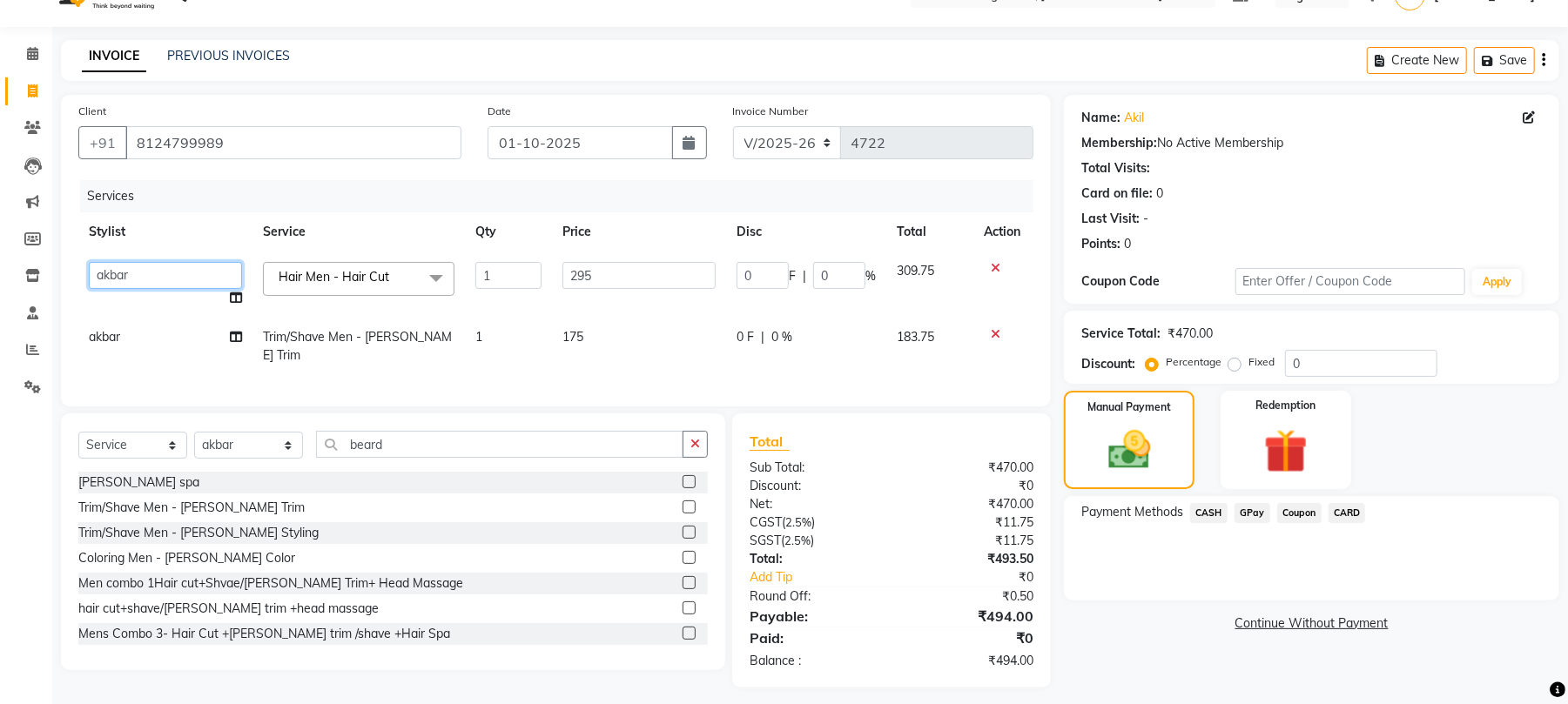
click at [153, 278] on select "akbar Athira daniel Divya Haritha kowsalya krithika narmatha pankaj Praveen s11…" at bounding box center [165, 275] width 153 height 27
select select "51156"
click at [98, 334] on span "akbar" at bounding box center [104, 337] width 31 height 16
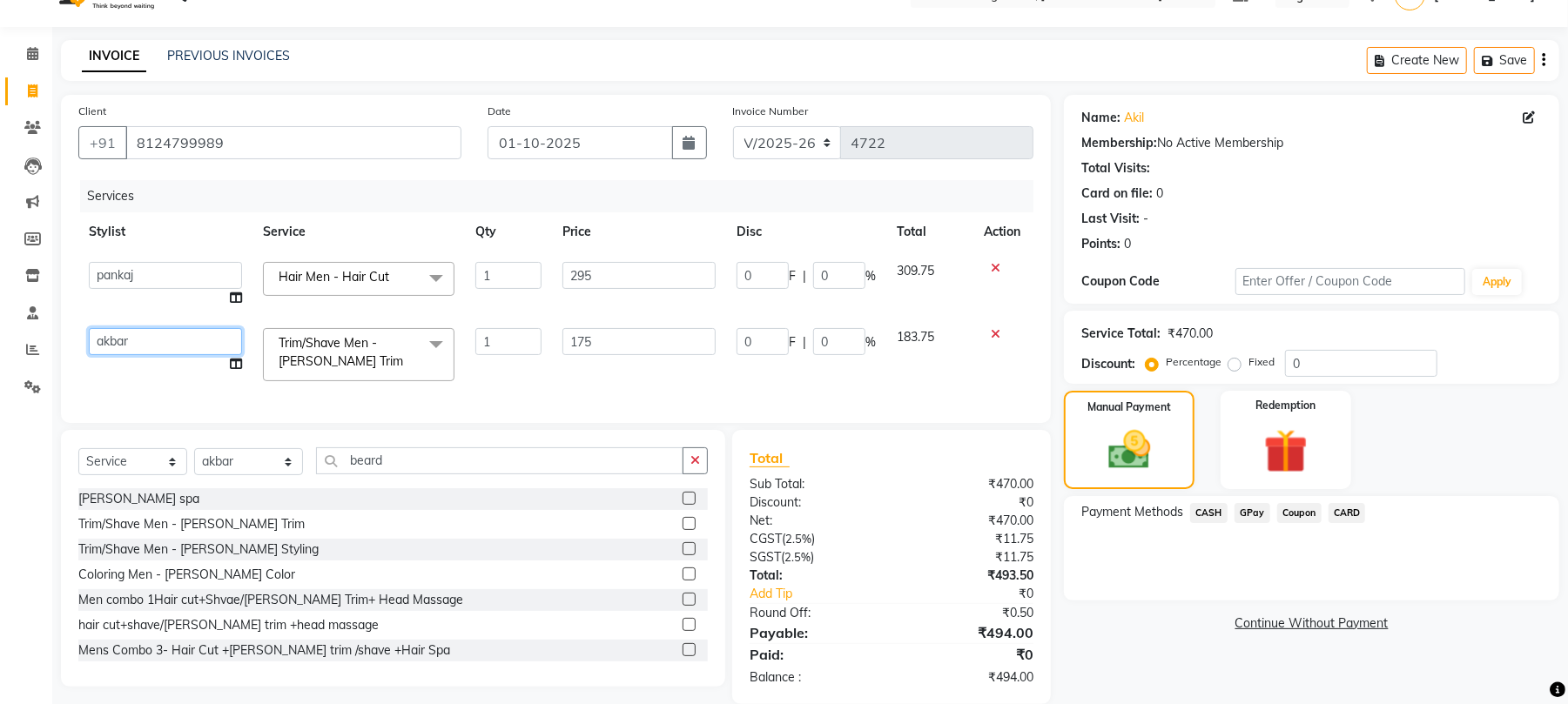
click at [144, 330] on select "akbar Athira daniel Divya Haritha kowsalya krithika narmatha pankaj Praveen s11…" at bounding box center [165, 342] width 153 height 27
select select "51156"
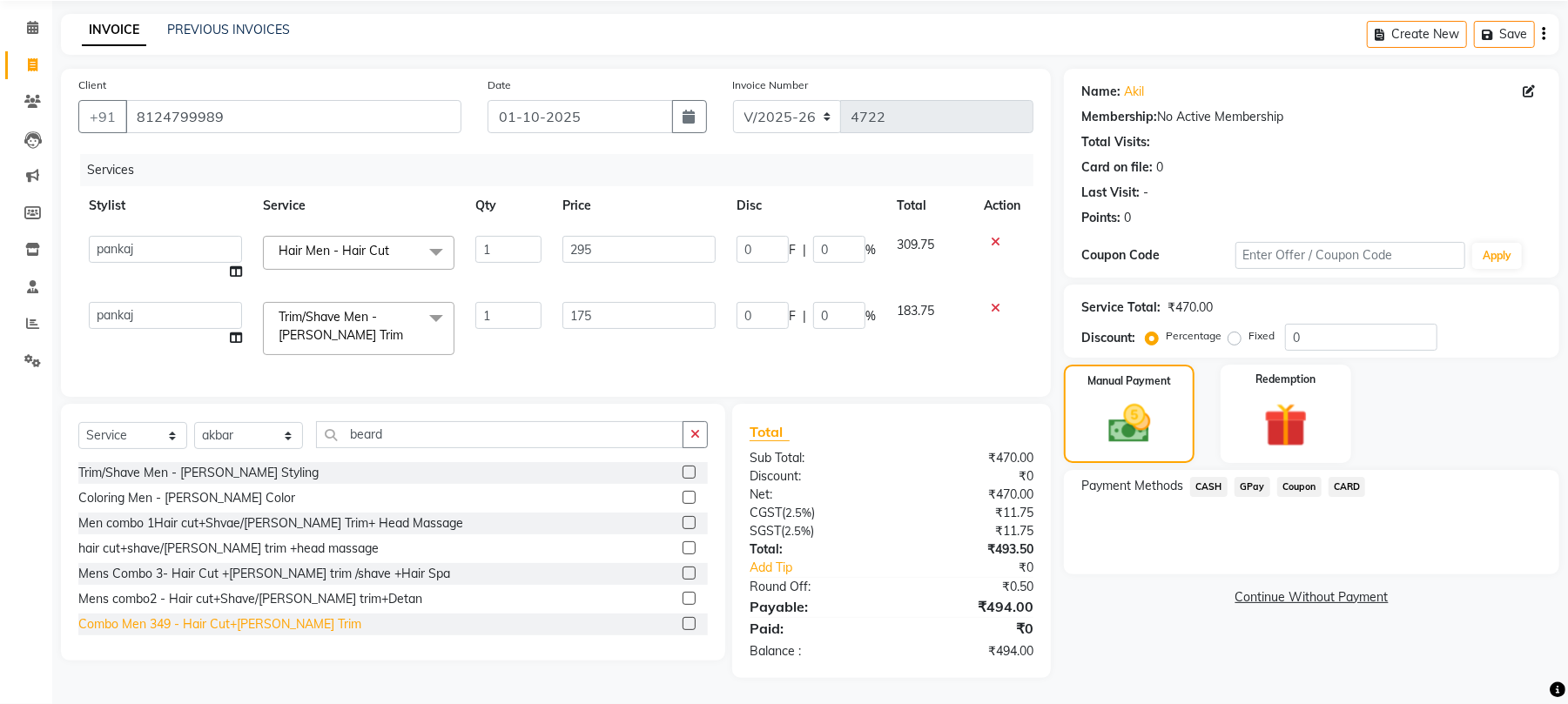
scroll to position [53, 0]
click at [1346, 477] on span "CARD" at bounding box center [1347, 487] width 37 height 20
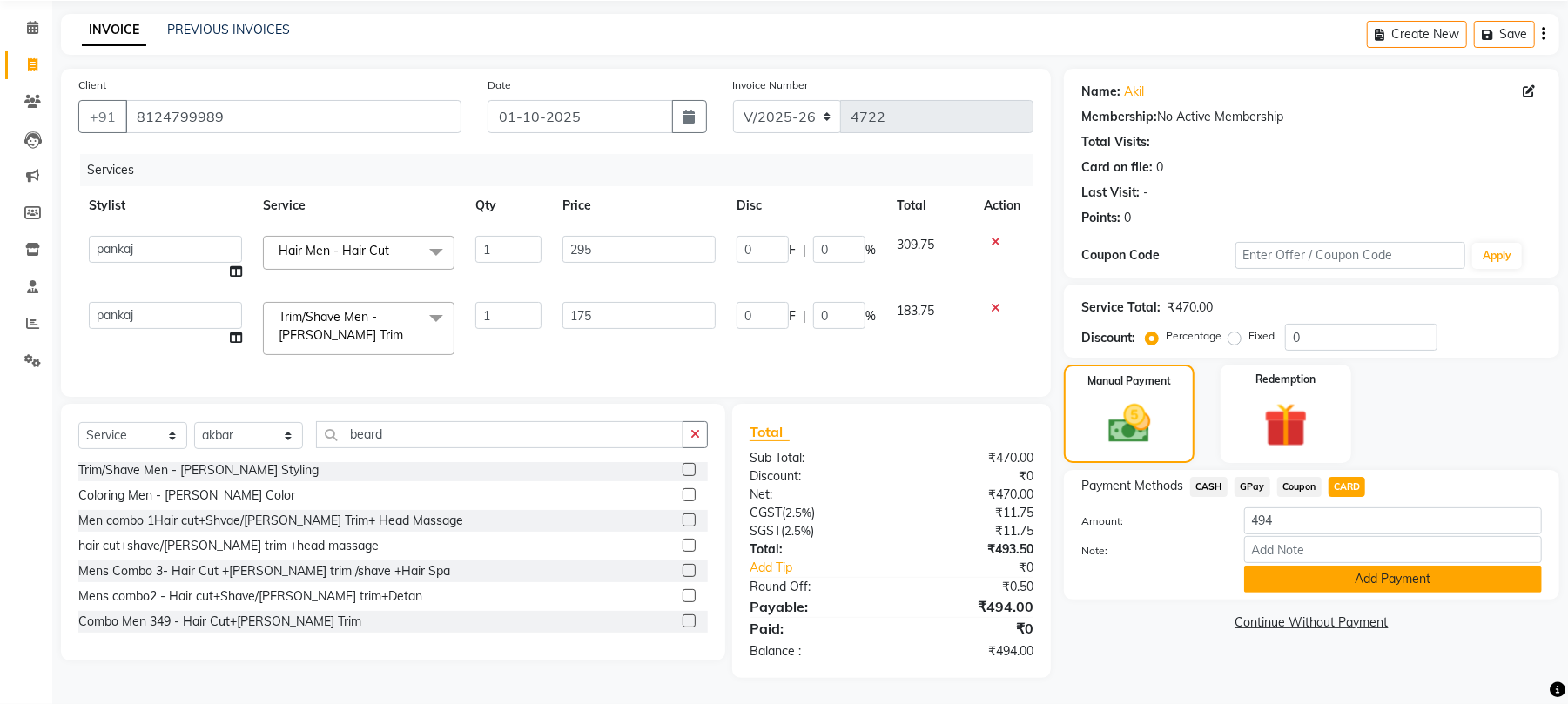
click at [1262, 566] on button "Add Payment" at bounding box center [1393, 579] width 298 height 27
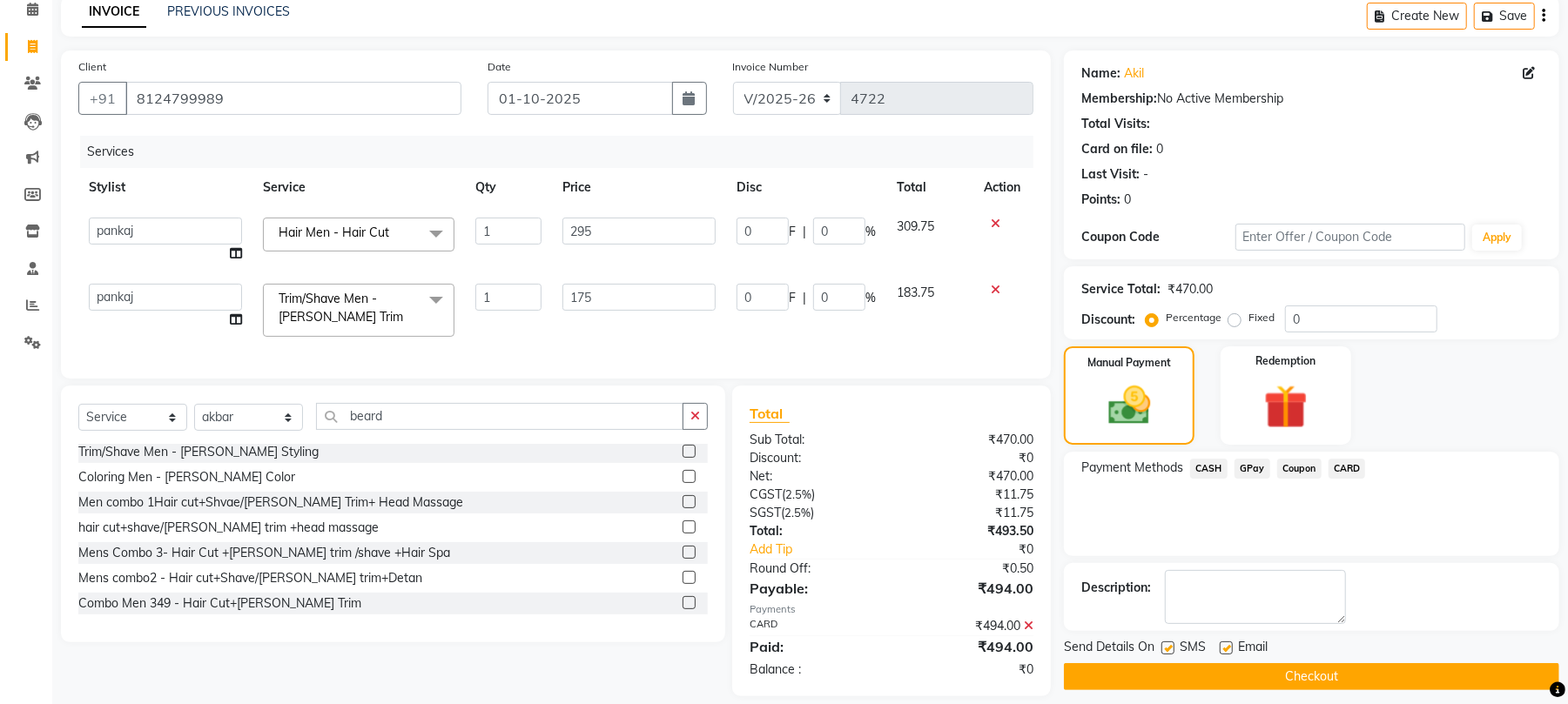
click at [1230, 648] on label at bounding box center [1226, 647] width 13 height 13
click at [1230, 648] on input "checkbox" at bounding box center [1225, 648] width 12 height 12
checkbox input "false"
click at [1167, 656] on div at bounding box center [1167, 650] width 12 height 19
click at [1170, 646] on label at bounding box center [1168, 647] width 13 height 13
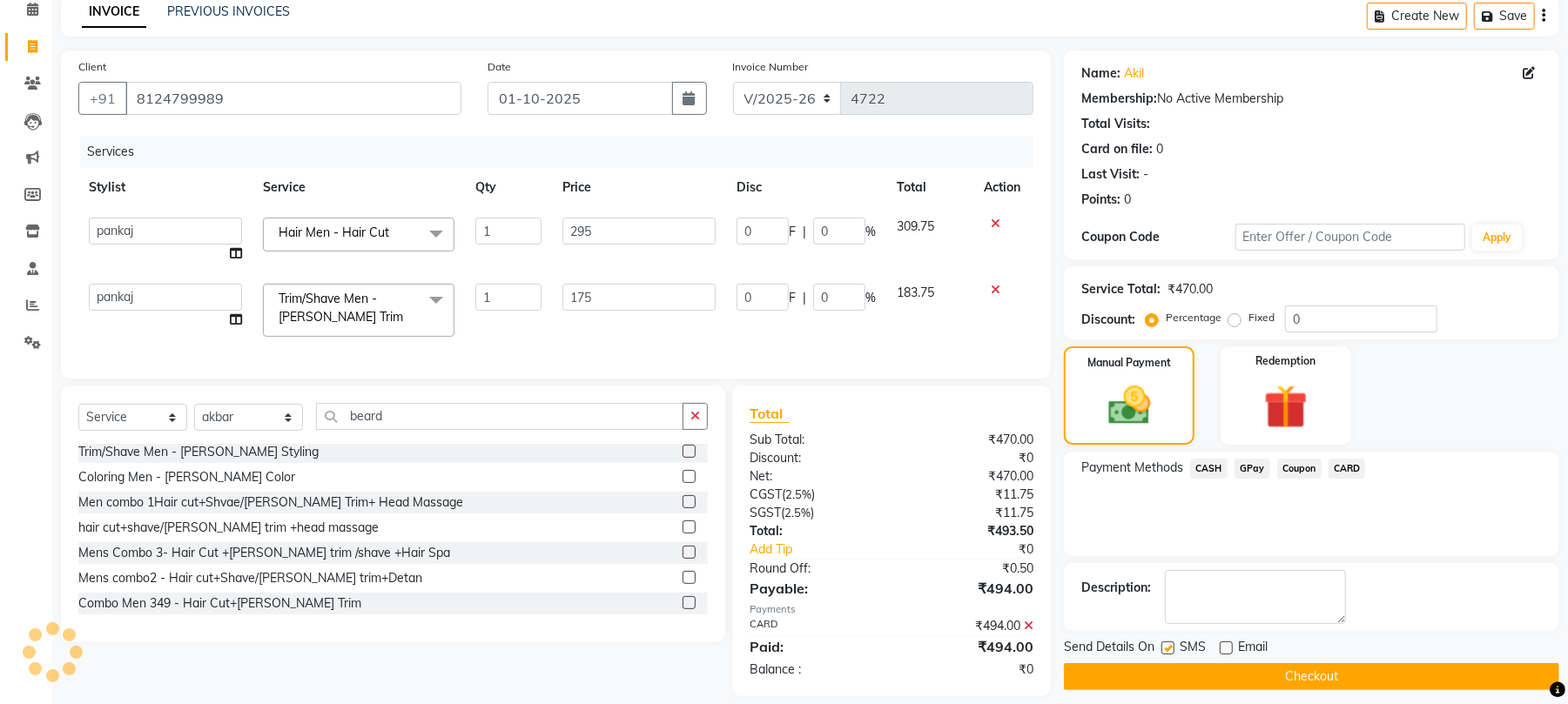
click at [1170, 646] on input "checkbox" at bounding box center [1167, 648] width 12 height 12
checkbox input "false"
click at [1184, 679] on button "Checkout" at bounding box center [1311, 677] width 495 height 27
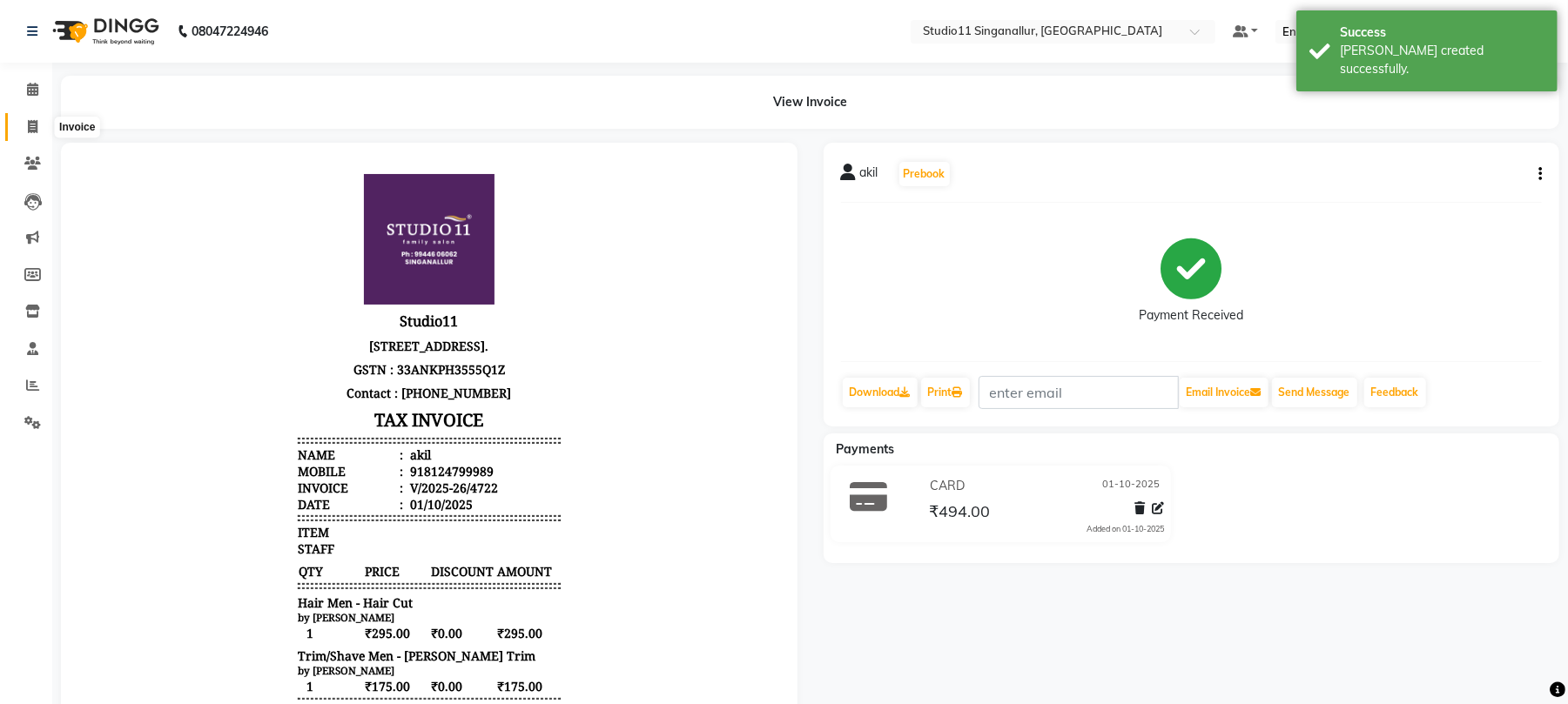
click at [35, 124] on icon at bounding box center [32, 127] width 10 height 13
select select "6616"
select select "service"
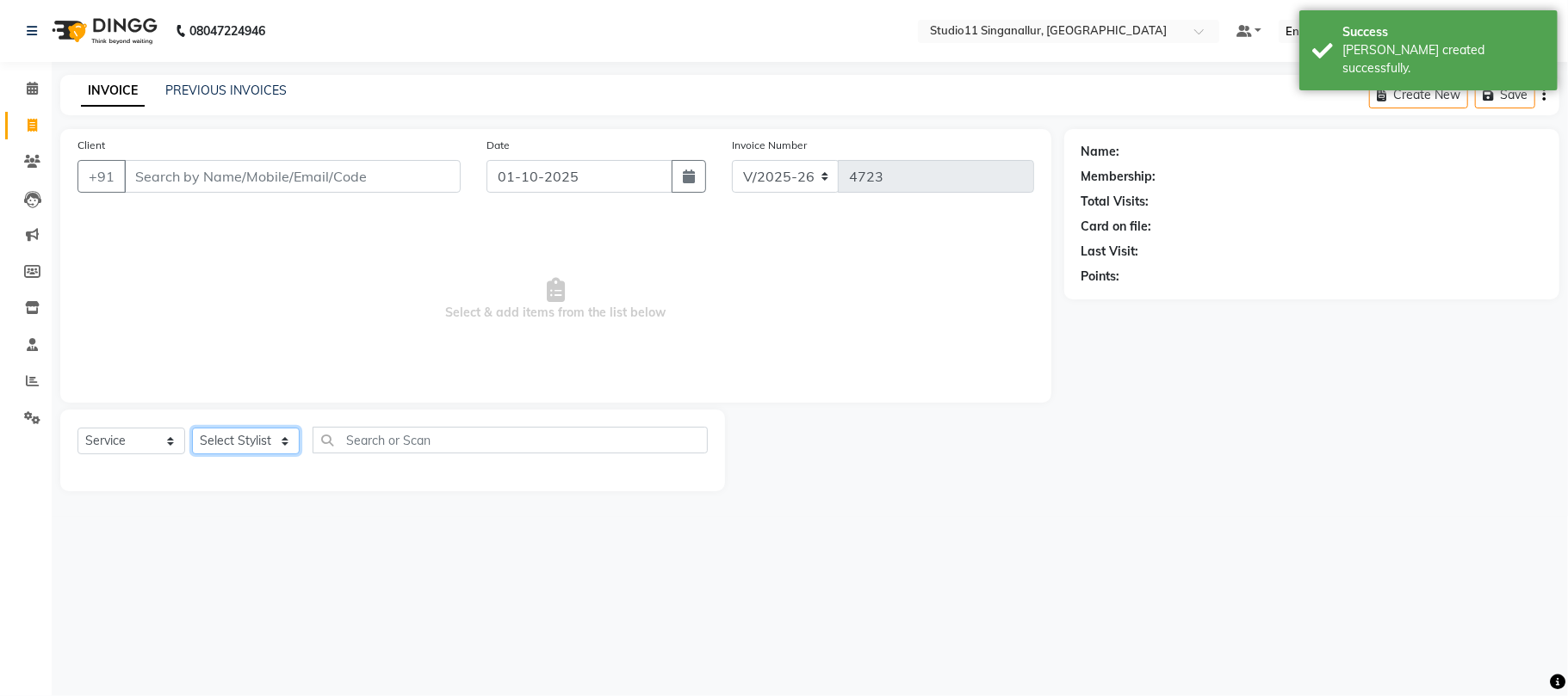
click at [211, 446] on select "Select Stylist [PERSON_NAME] Divya [PERSON_NAME] [PERSON_NAME] [PERSON_NAME] [P…" at bounding box center [245, 440] width 108 height 26
select select "70620"
click at [192, 427] on select "Select Stylist [PERSON_NAME] Divya [PERSON_NAME] [PERSON_NAME] [PERSON_NAME] [P…" at bounding box center [245, 440] width 108 height 26
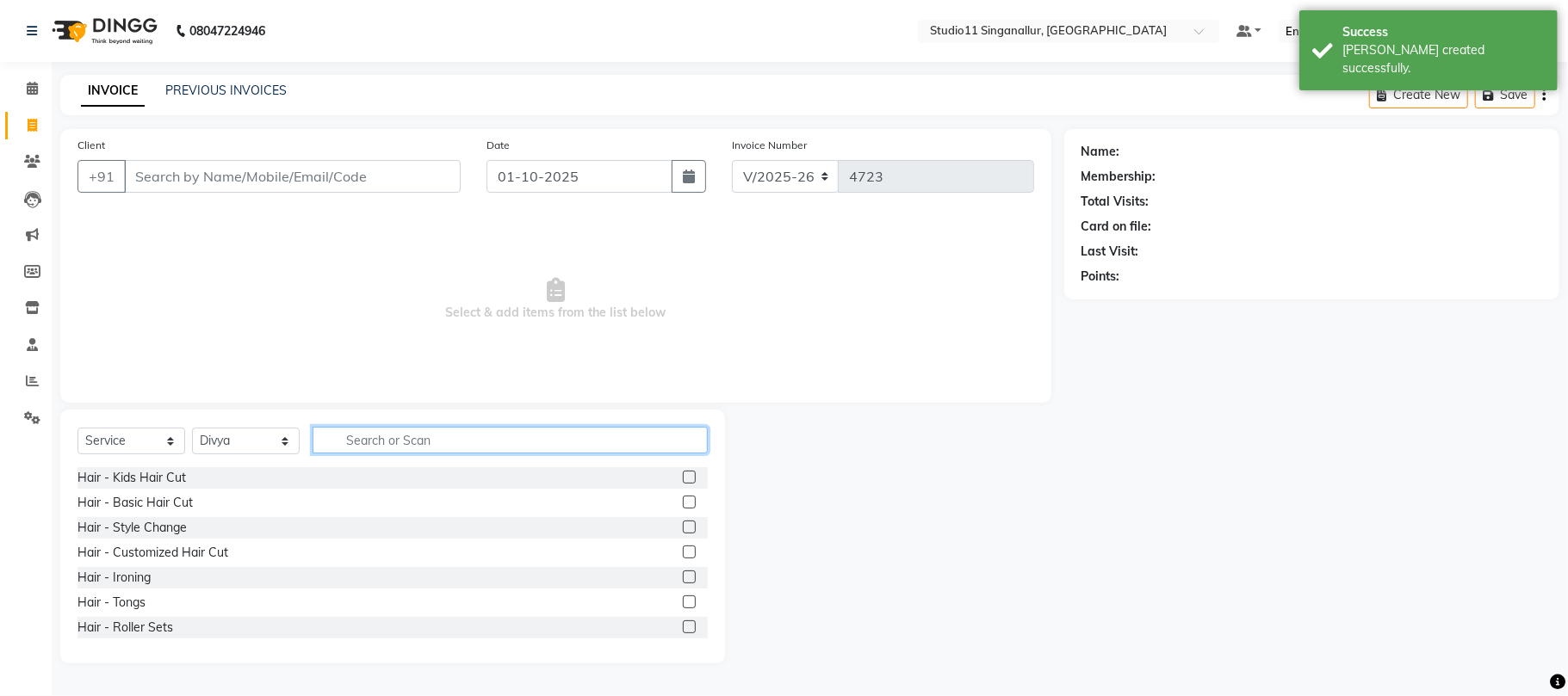
click at [384, 431] on input "text" at bounding box center [510, 439] width 395 height 26
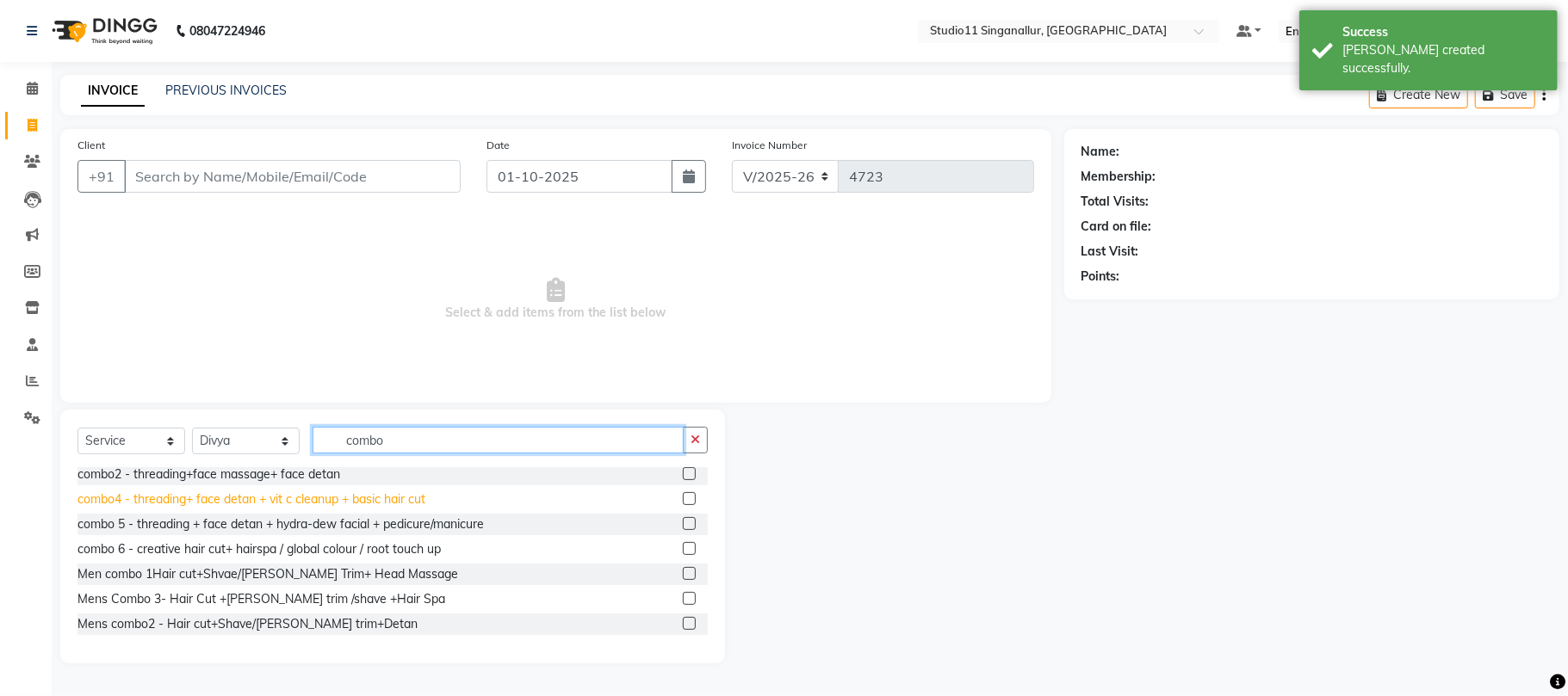
scroll to position [102, 0]
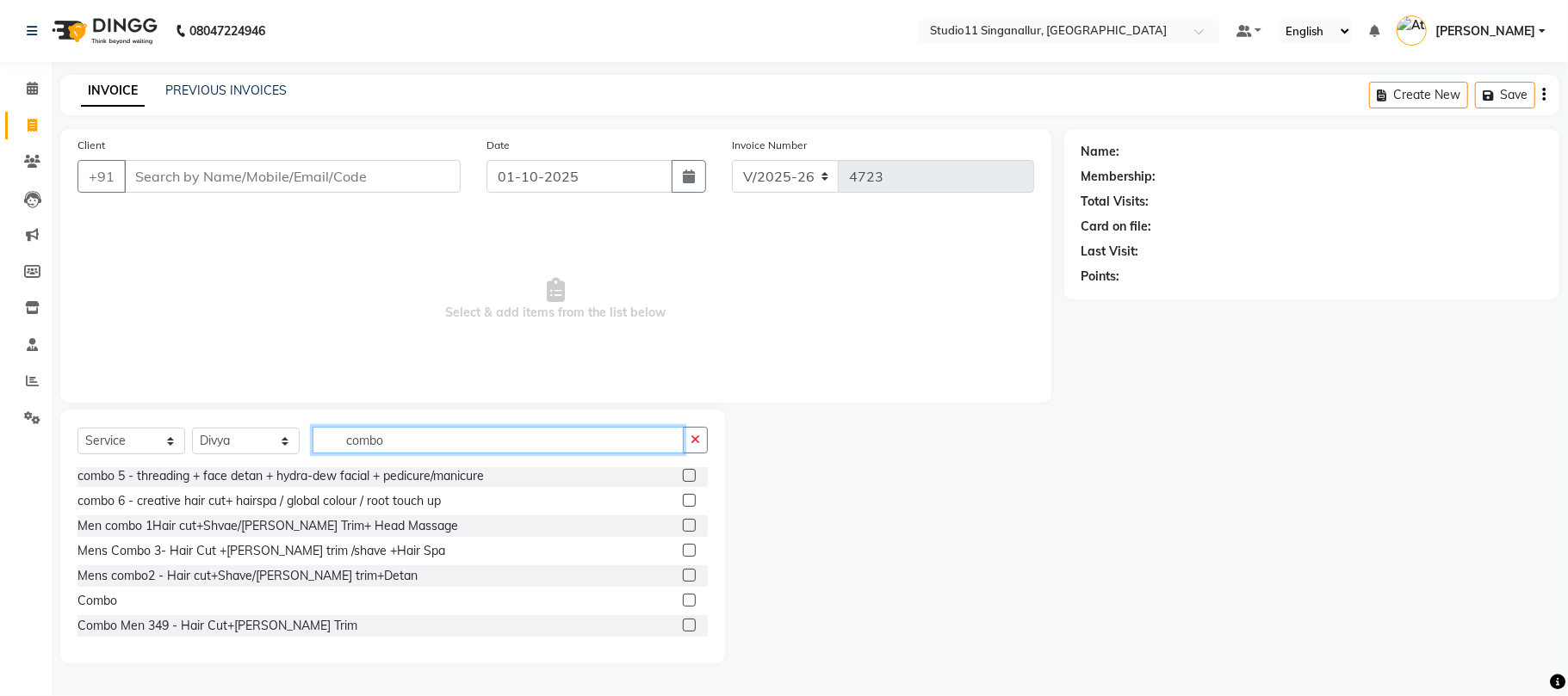
type input "combo"
click at [682, 602] on label at bounding box center [689, 600] width 13 height 13
click at [682, 602] on input "checkbox" at bounding box center [688, 601] width 11 height 11
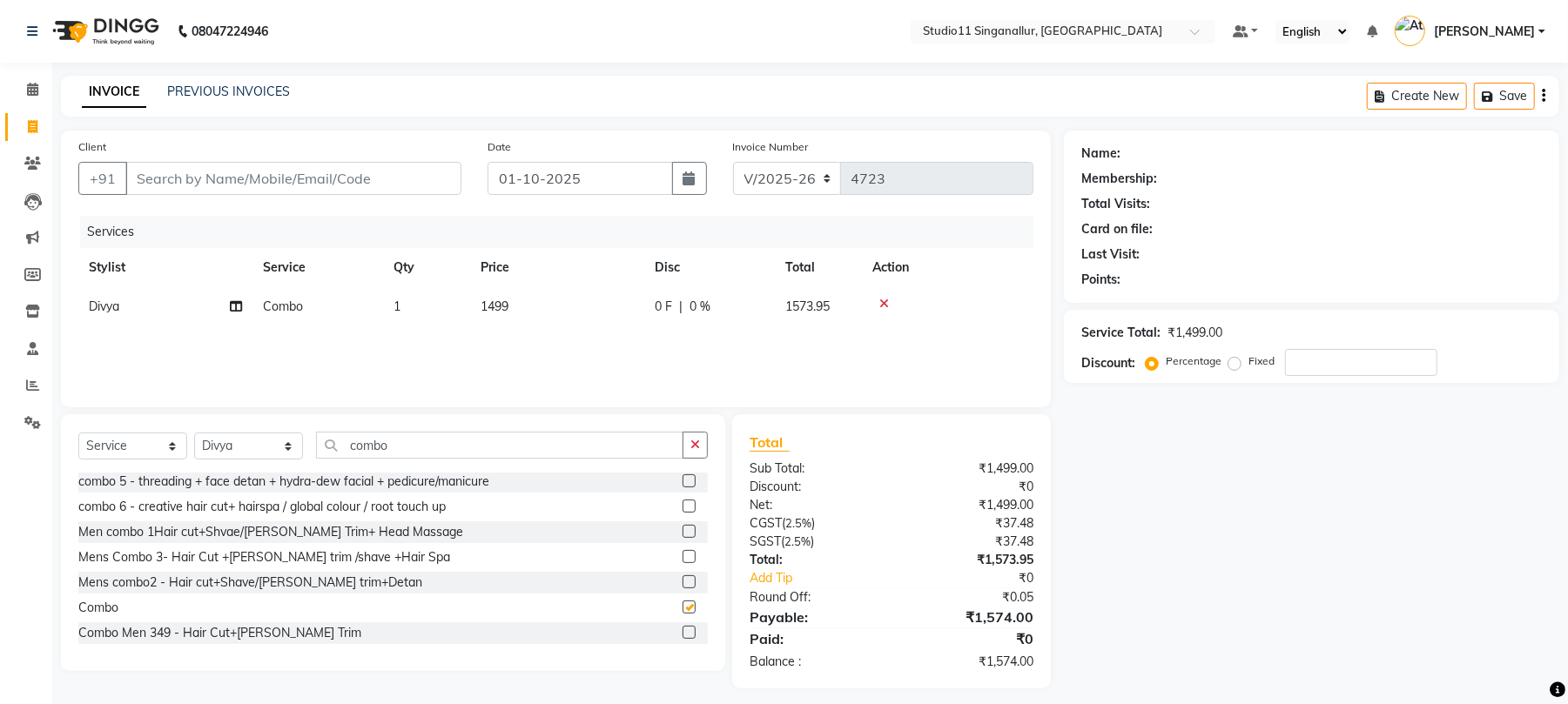
checkbox input "false"
click at [343, 178] on input "Client" at bounding box center [293, 178] width 336 height 33
type input "9"
type input "0"
type input "9994846715"
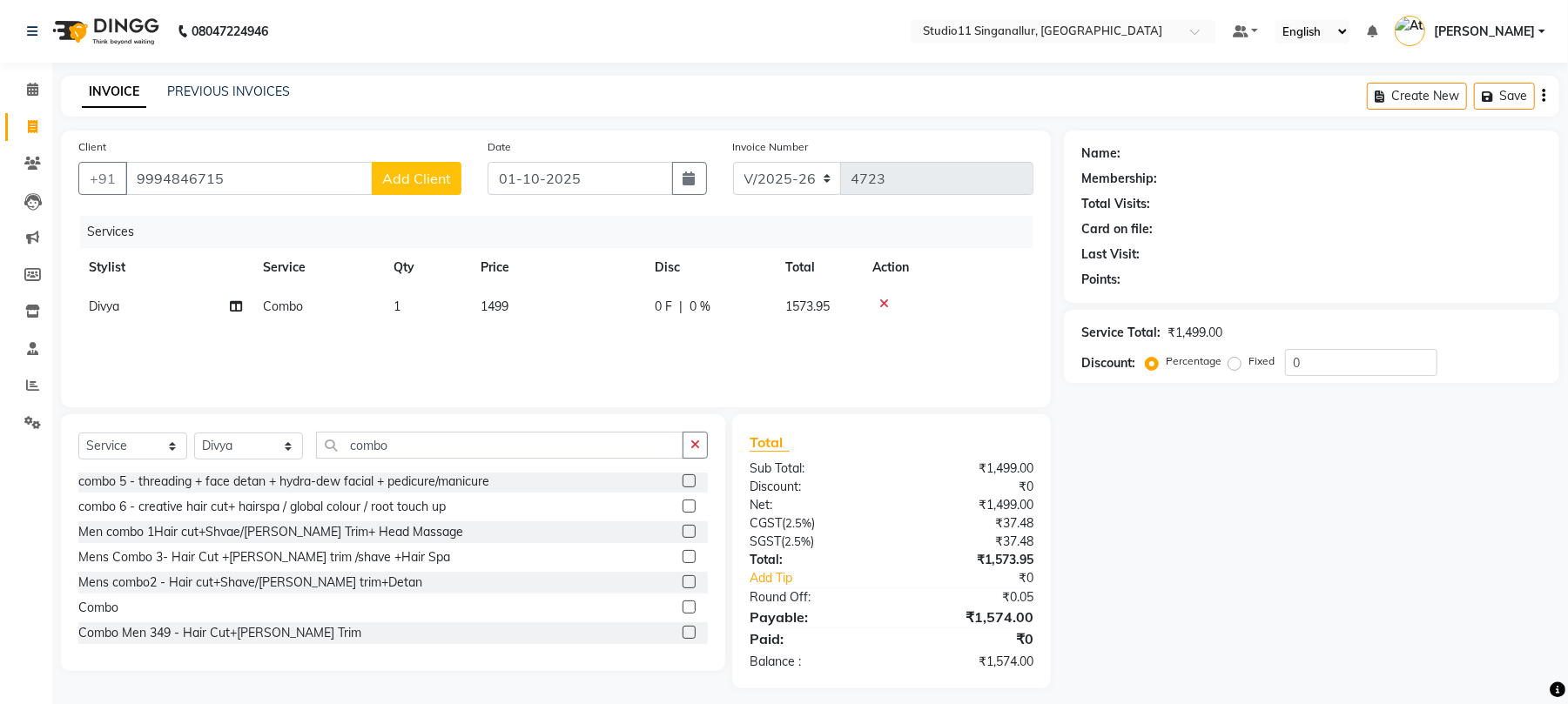
click at [409, 179] on span "Add Client" at bounding box center [416, 179] width 69 height 18
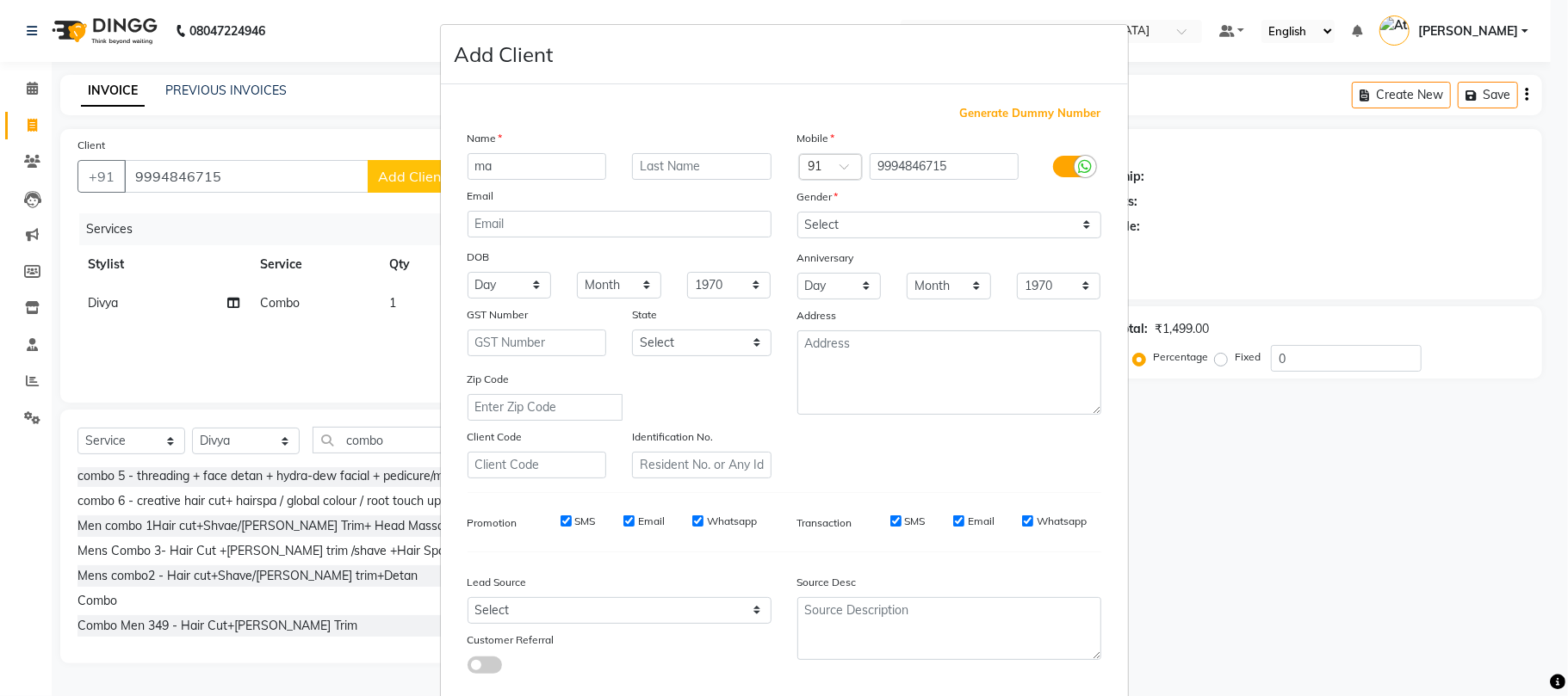
type input "m"
type input "yamunarani"
click at [841, 225] on select "Select Male Female Other Prefer Not To Say" at bounding box center [949, 225] width 304 height 26
select select "female"
click at [797, 212] on select "Select Male Female Other Prefer Not To Say" at bounding box center [949, 225] width 304 height 26
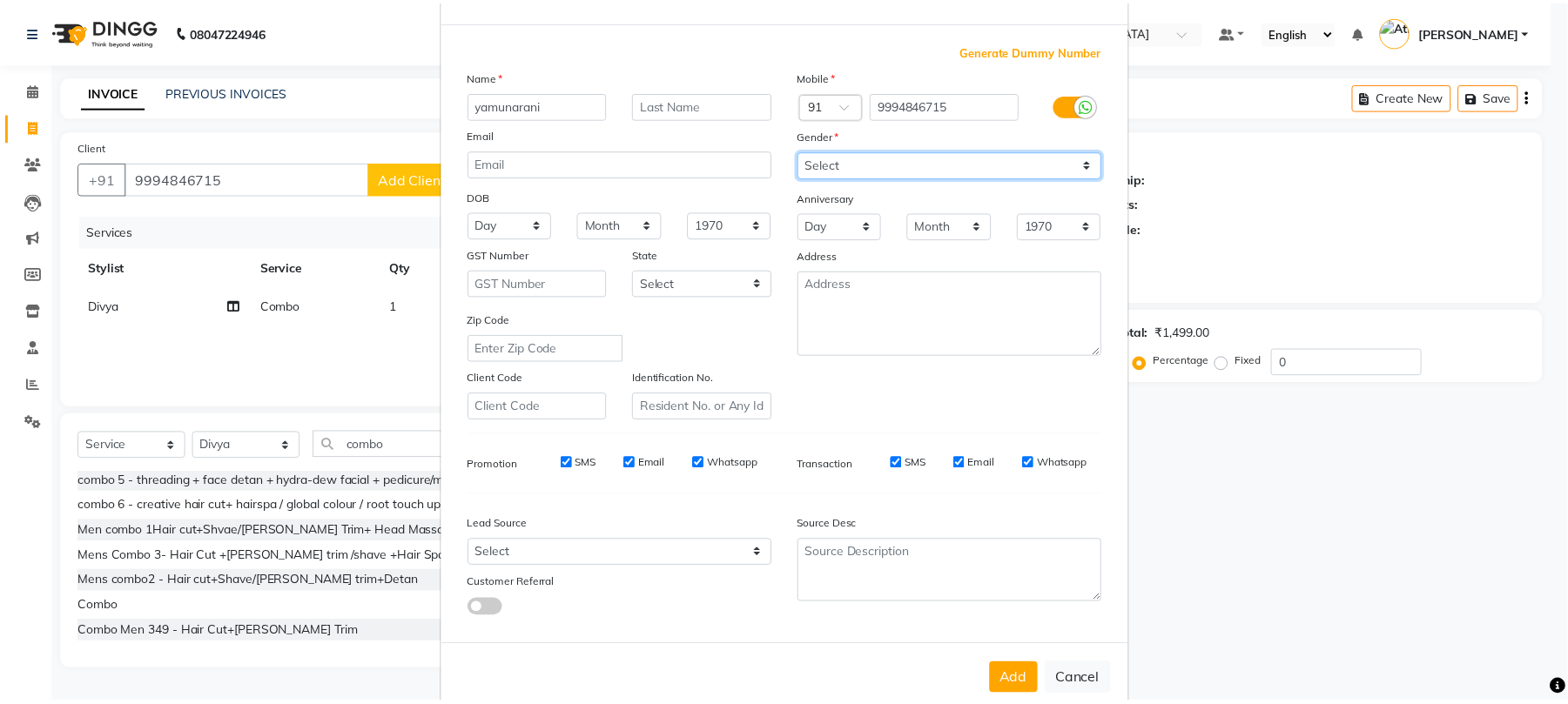
scroll to position [95, 0]
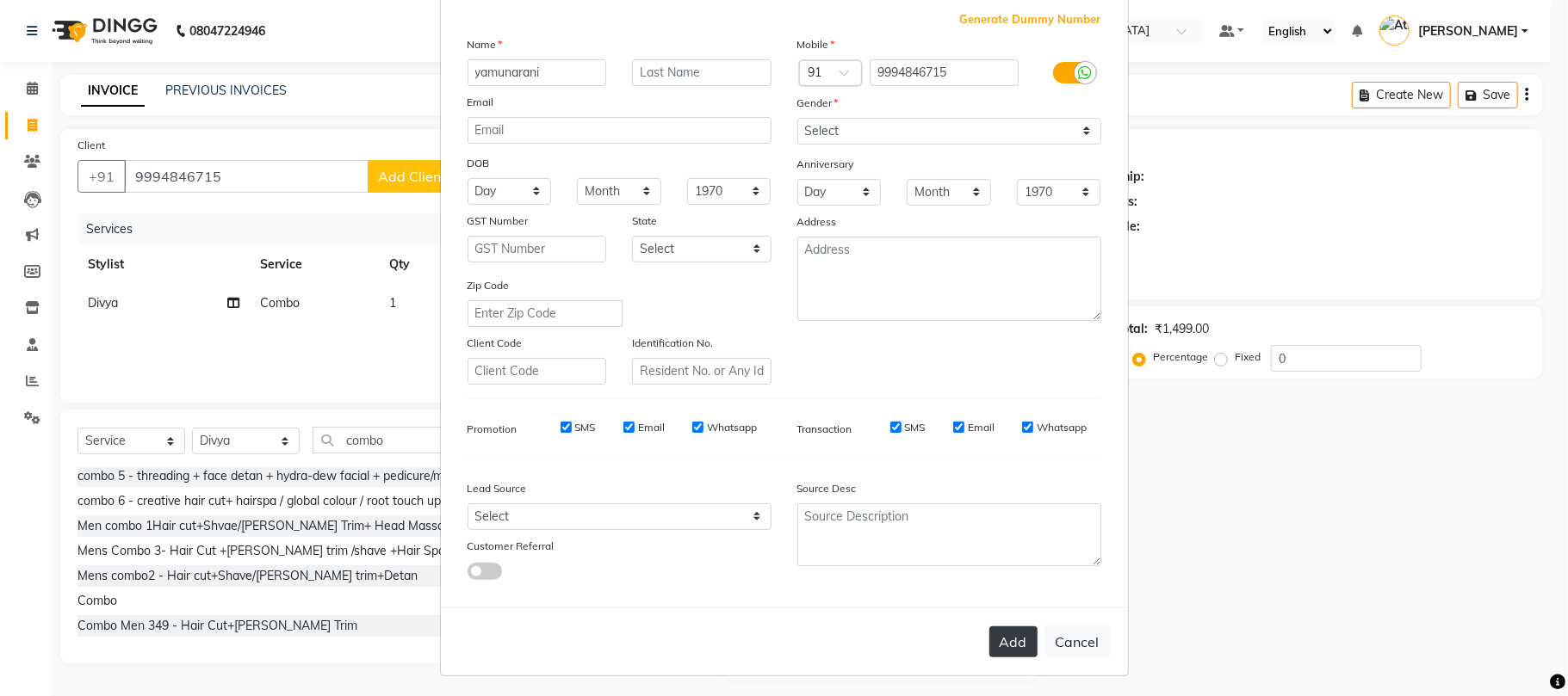
click at [1021, 636] on button "Add" at bounding box center [1013, 641] width 48 height 31
select select
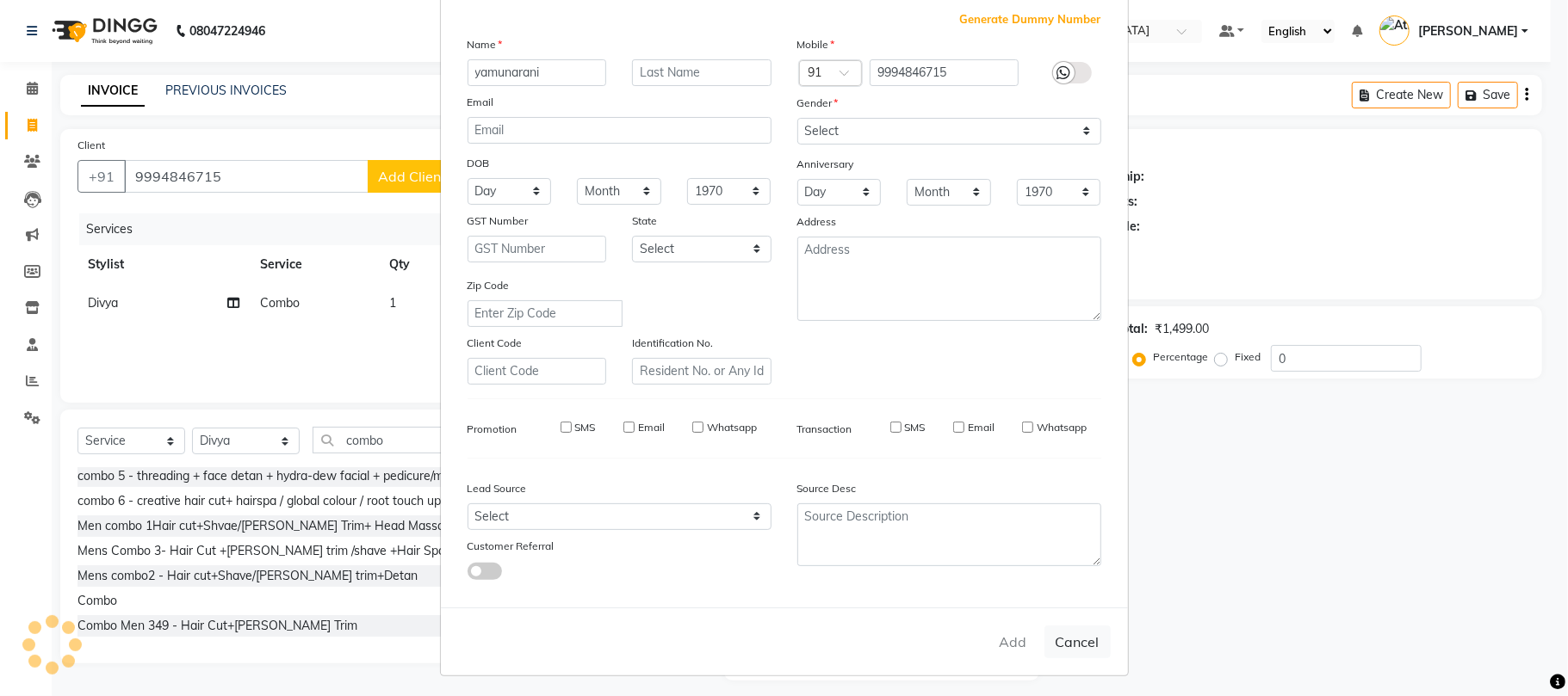
select select
checkbox input "false"
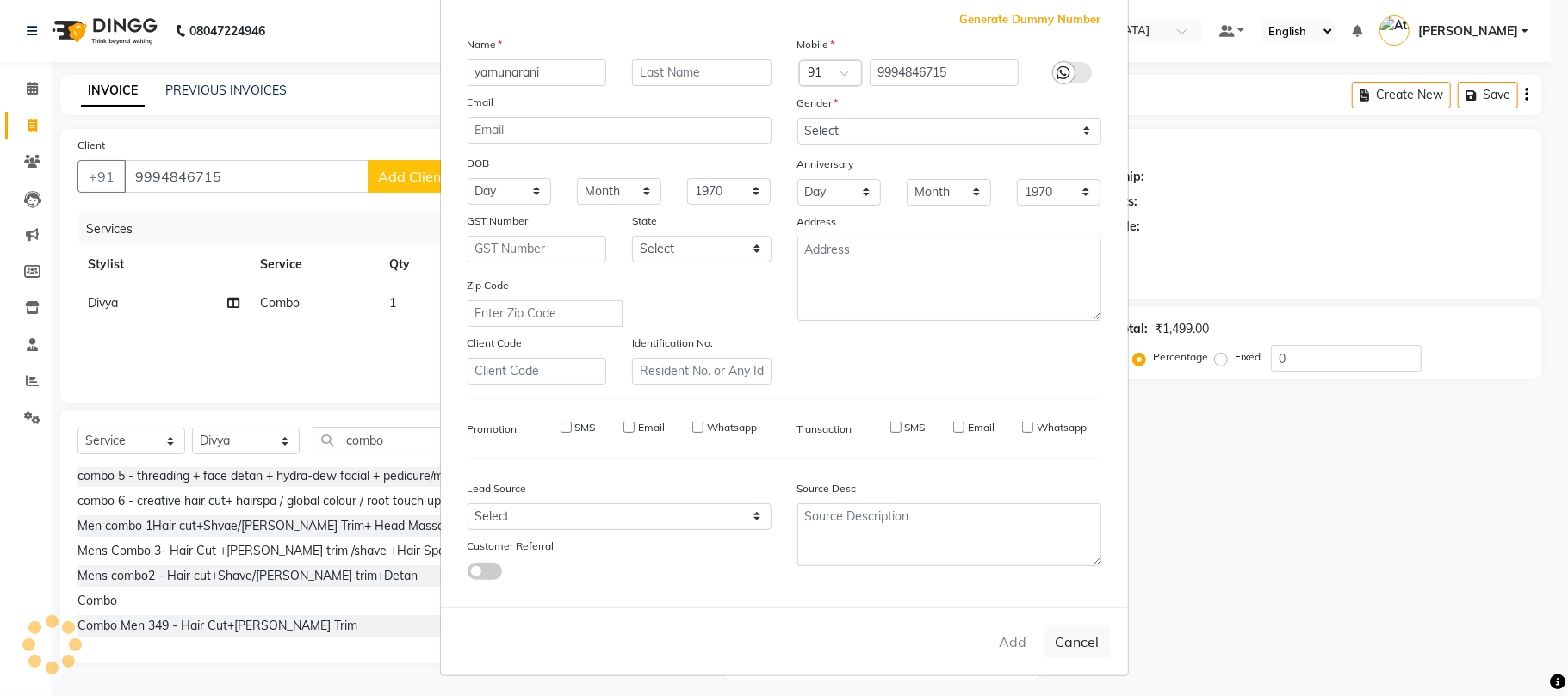
checkbox input "false"
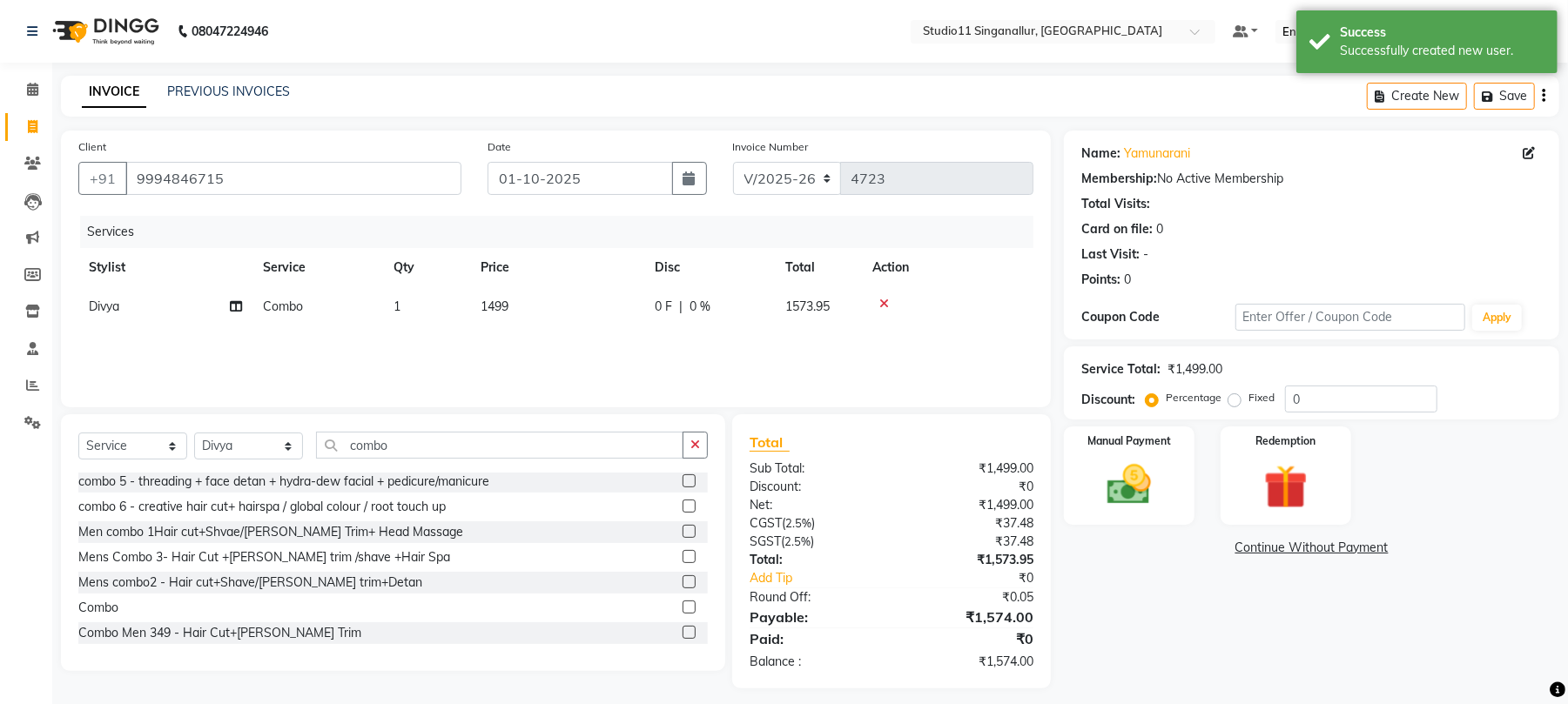
click at [502, 300] on span "1499" at bounding box center [493, 306] width 27 height 16
select select "70620"
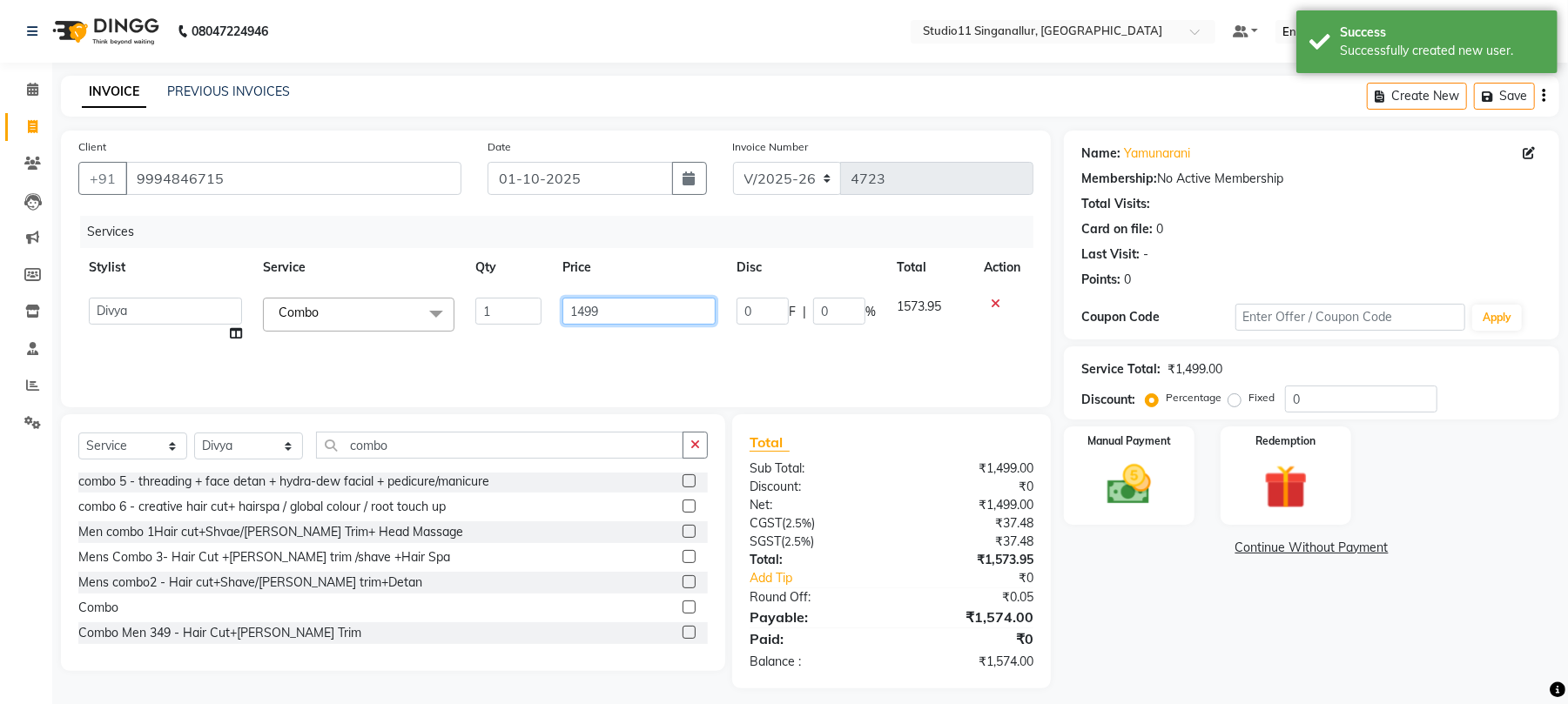
click at [607, 305] on input "1499" at bounding box center [639, 311] width 153 height 27
type input "1"
type input "999"
click at [625, 234] on div "Services" at bounding box center [563, 232] width 966 height 32
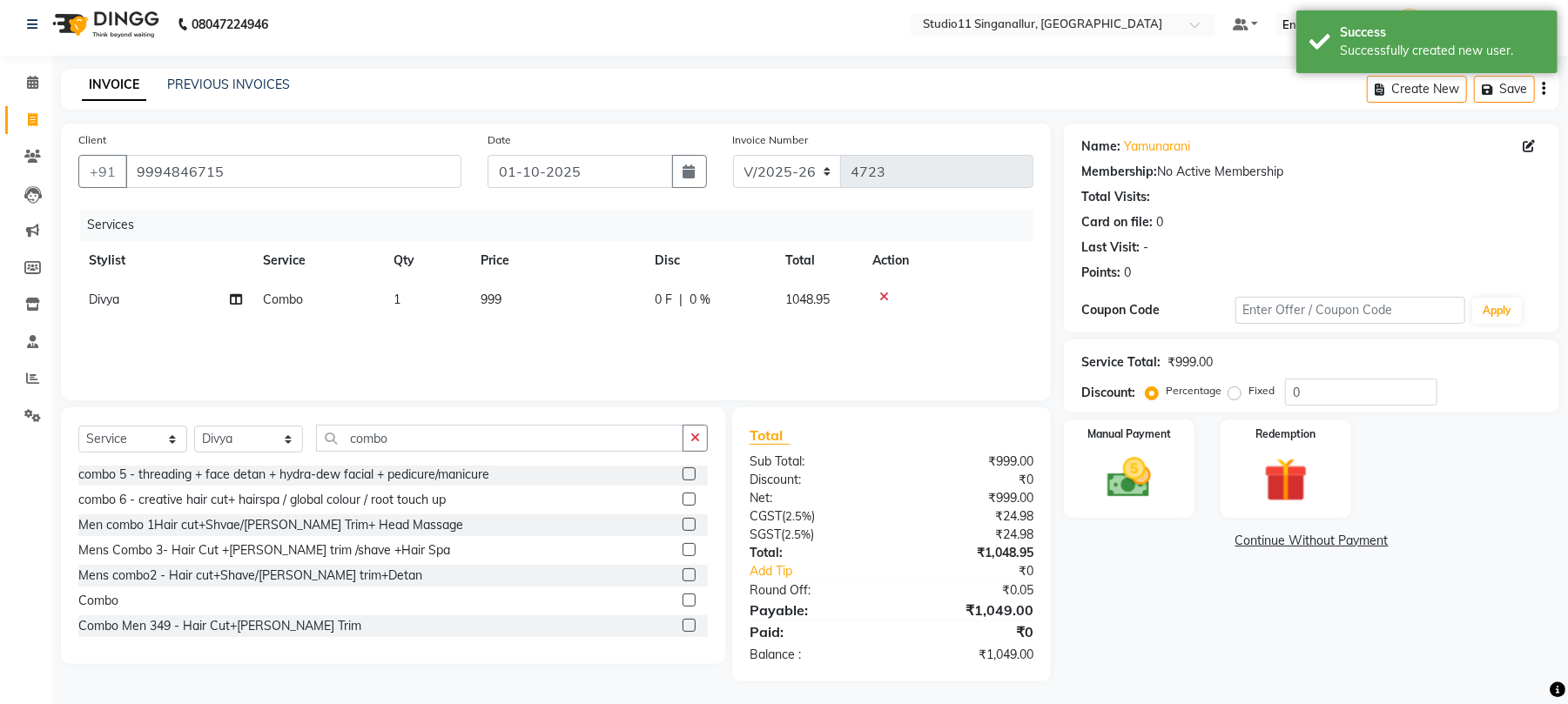
scroll to position [11, 0]
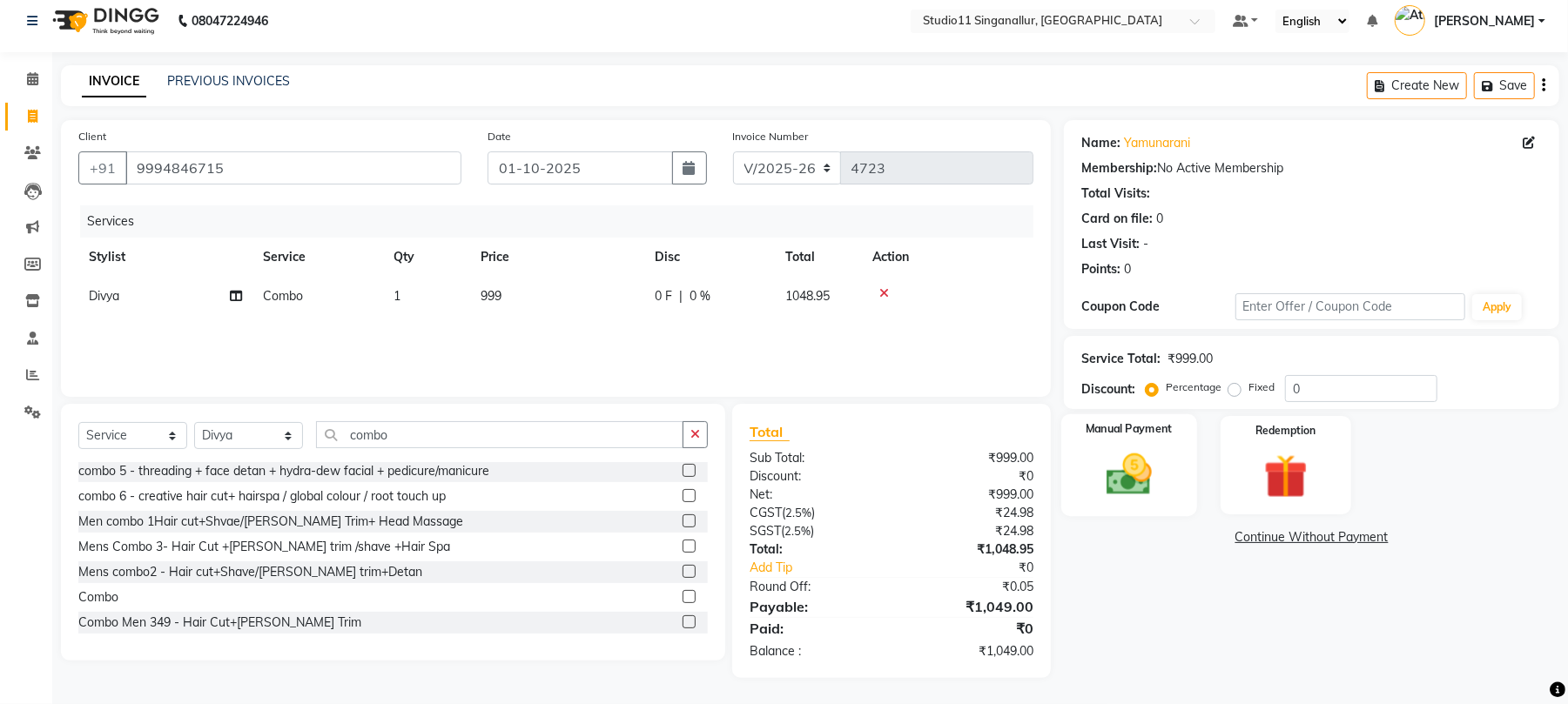
click at [1106, 482] on img at bounding box center [1129, 475] width 75 height 53
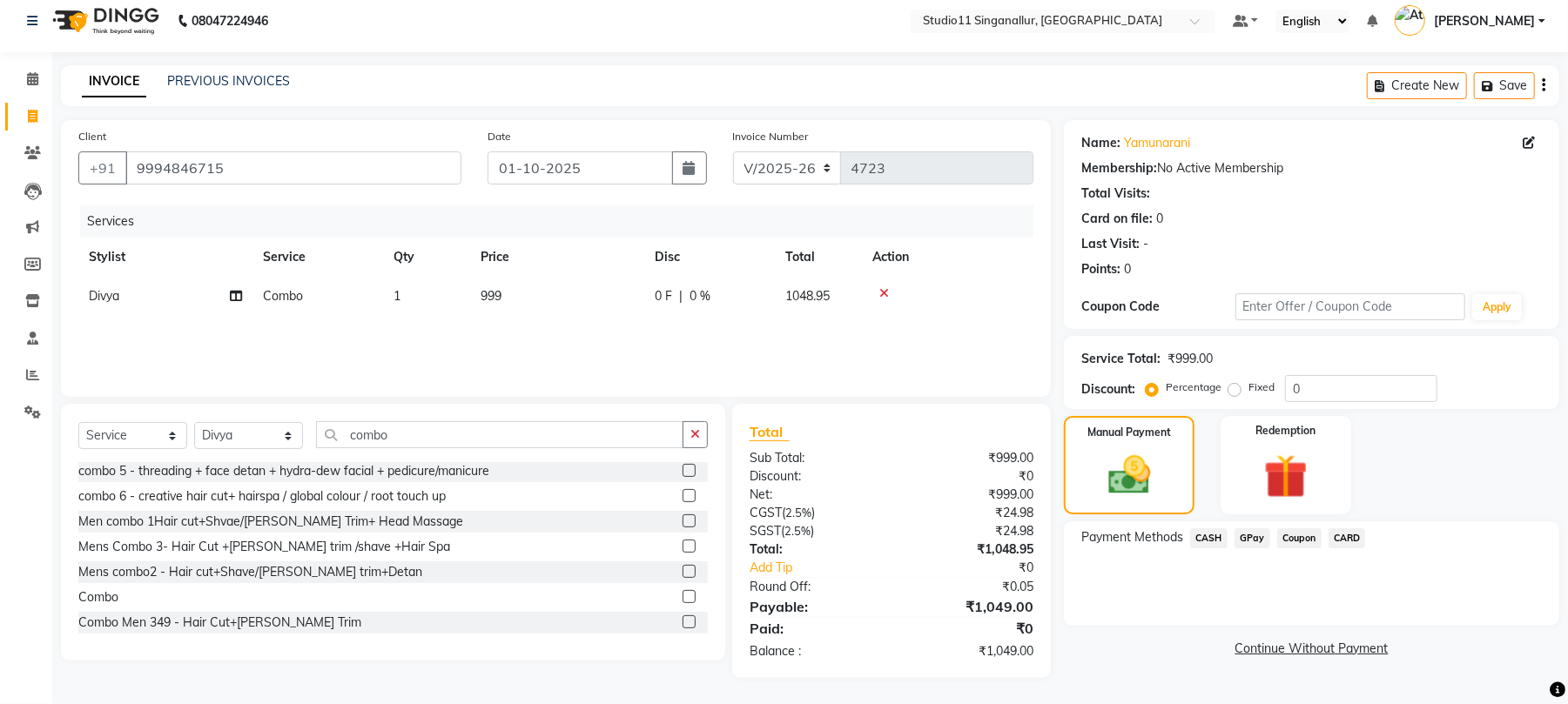
click at [1252, 544] on span "GPay" at bounding box center [1253, 538] width 35 height 20
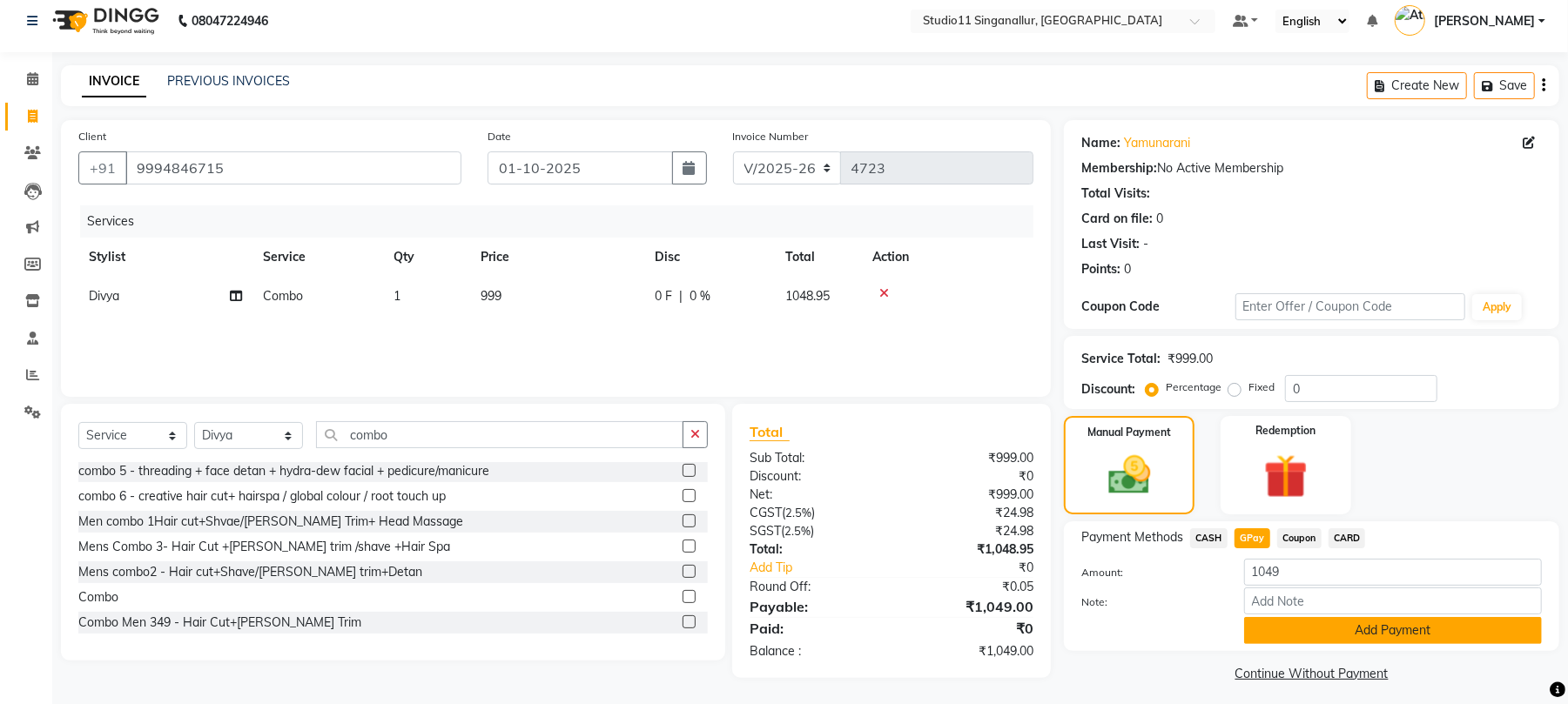
click at [1275, 635] on button "Add Payment" at bounding box center [1393, 631] width 298 height 27
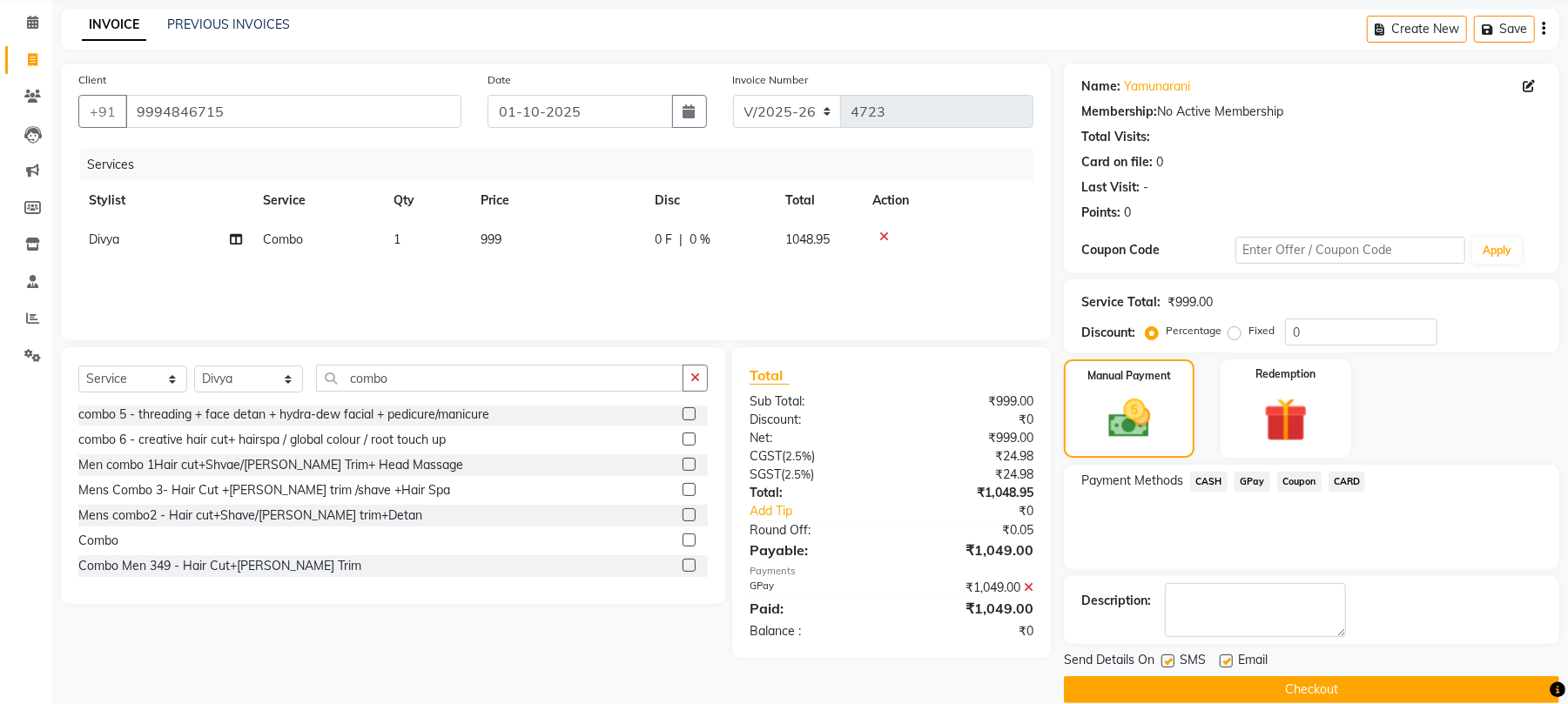
scroll to position [94, 0]
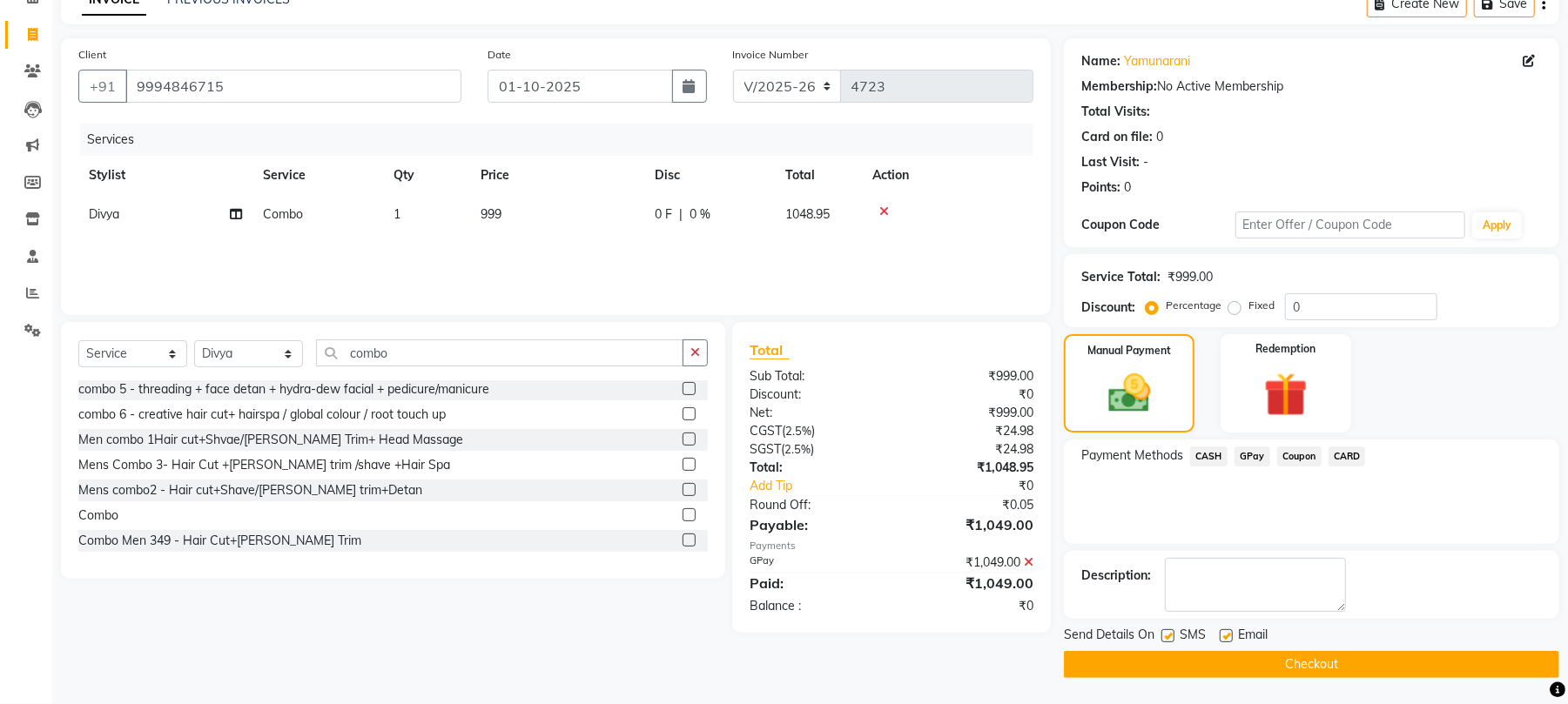
click at [1223, 635] on label at bounding box center [1226, 636] width 13 height 13
click at [1223, 635] on input "checkbox" at bounding box center [1225, 637] width 12 height 12
checkbox input "false"
click at [1172, 633] on label at bounding box center [1168, 636] width 13 height 13
click at [1172, 633] on input "checkbox" at bounding box center [1167, 637] width 12 height 12
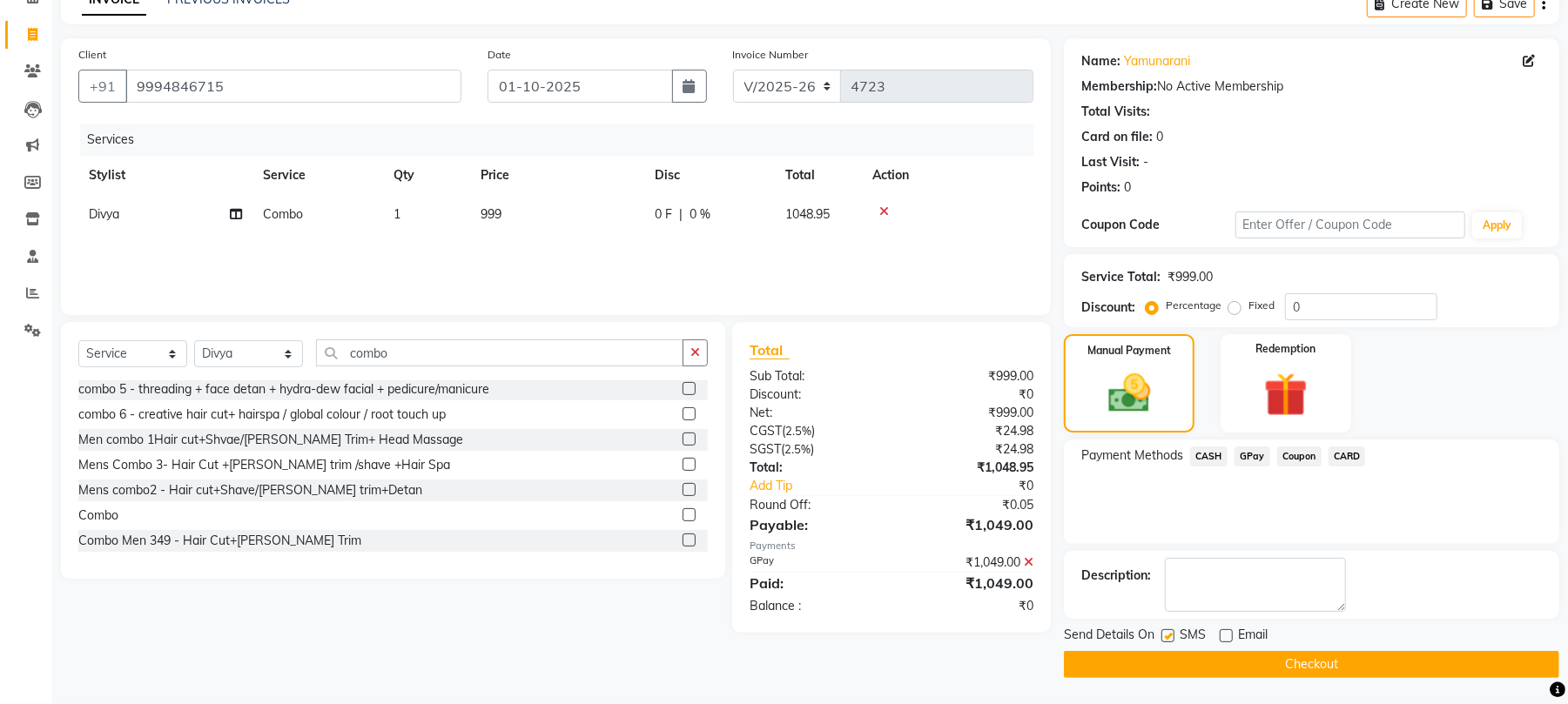
checkbox input "false"
click at [1183, 662] on button "Checkout" at bounding box center [1311, 664] width 495 height 27
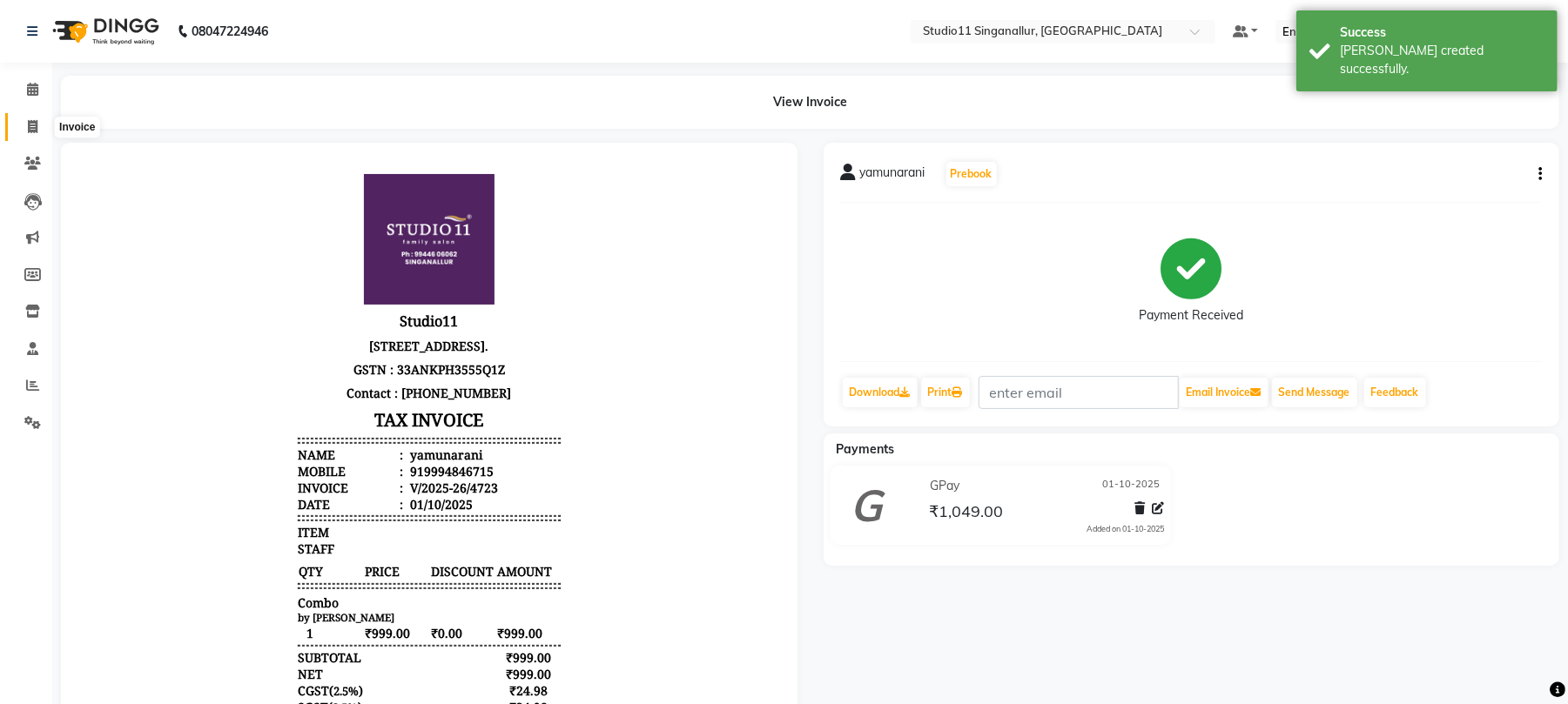
click at [35, 122] on icon at bounding box center [32, 127] width 10 height 13
select select "6616"
select select "service"
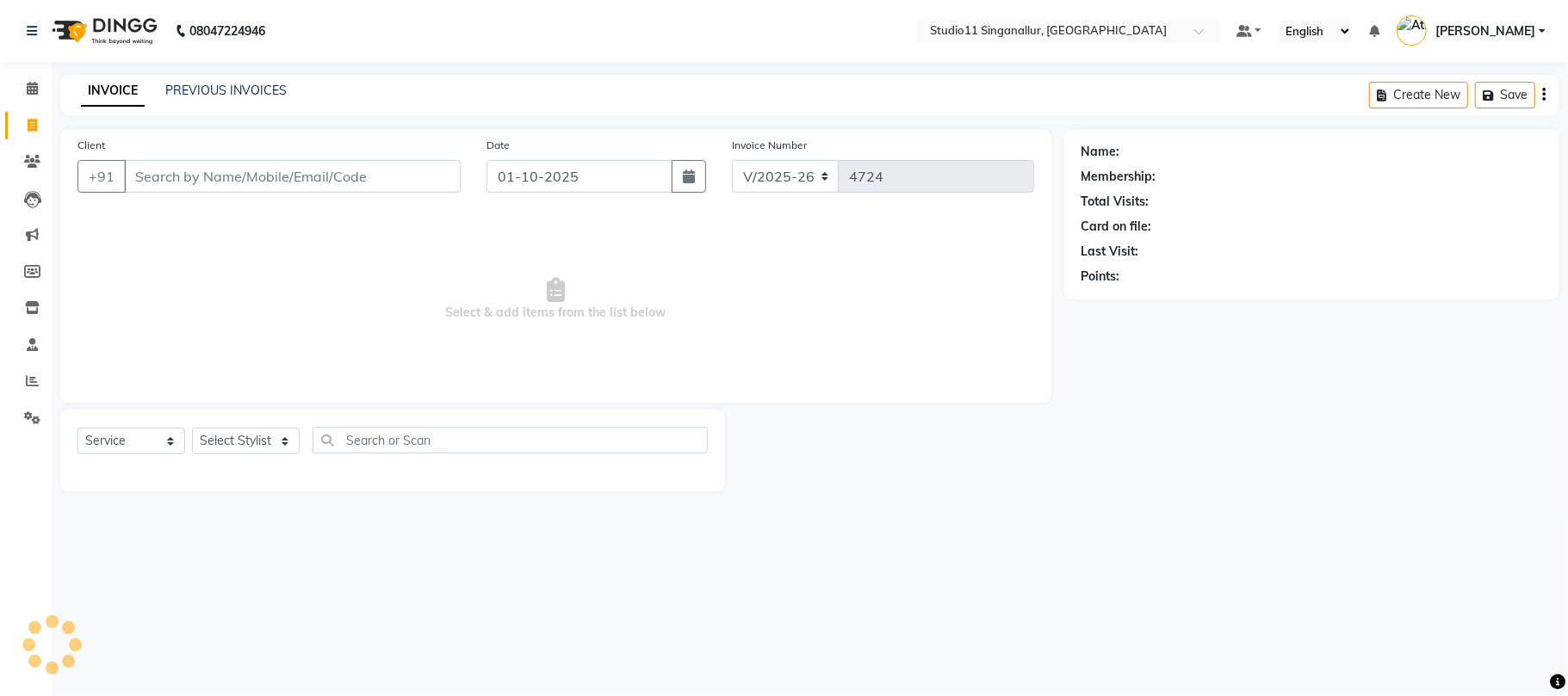
click at [230, 75] on div "INVOICE PREVIOUS INVOICES Create New Save" at bounding box center [809, 95] width 1499 height 40
click at [238, 87] on link "PREVIOUS INVOICES" at bounding box center [226, 90] width 122 height 16
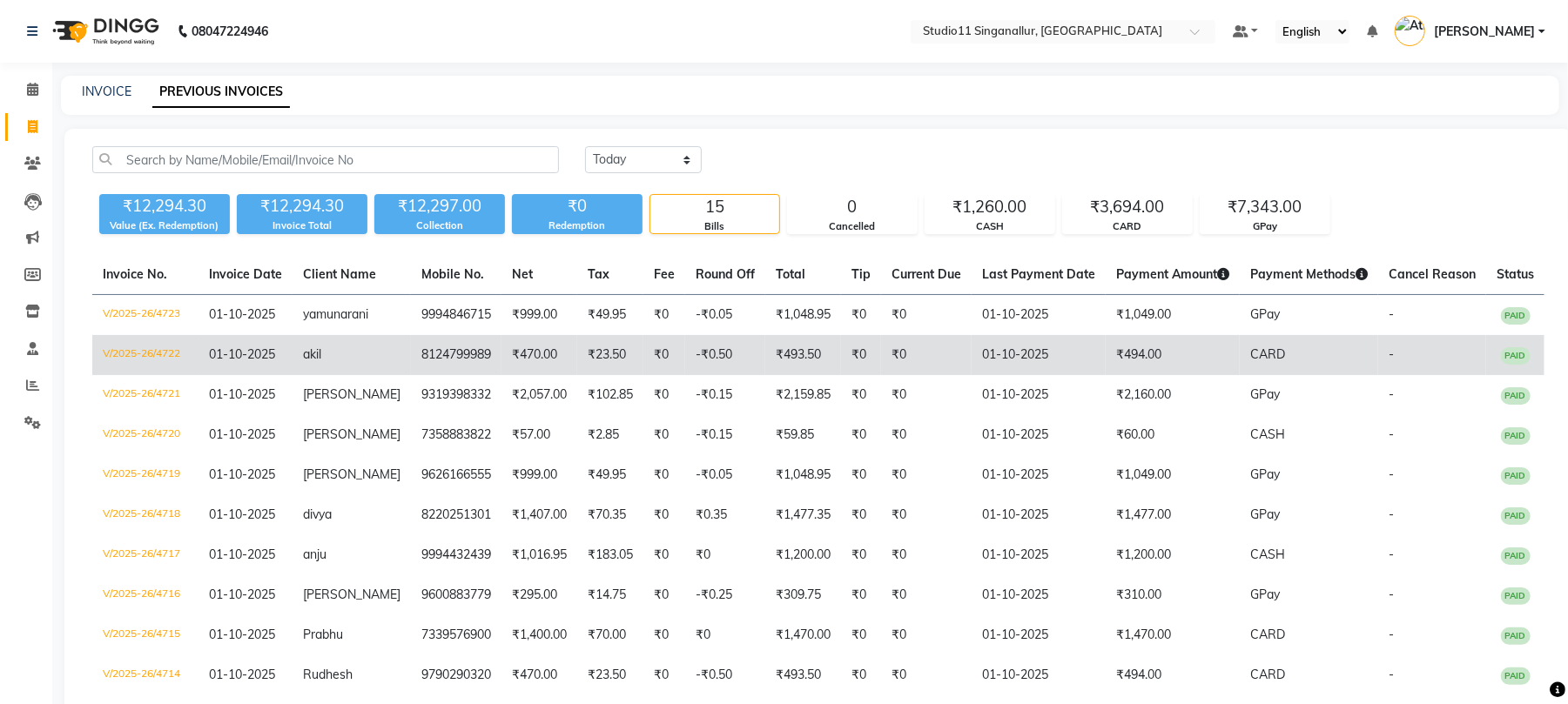
click at [132, 350] on td "V/2025-26/4722" at bounding box center [145, 354] width 106 height 40
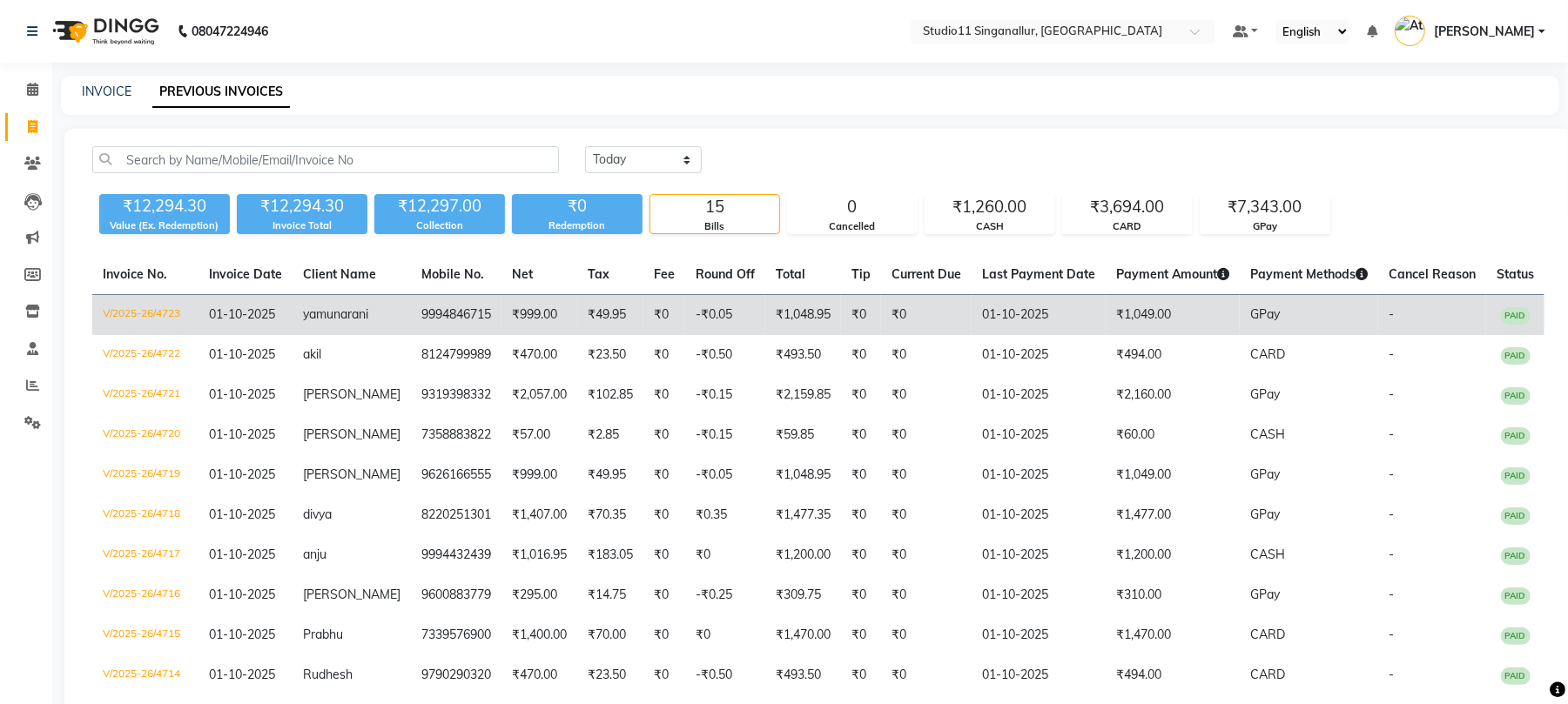
click at [140, 301] on td "V/2025-26/4723" at bounding box center [145, 315] width 106 height 41
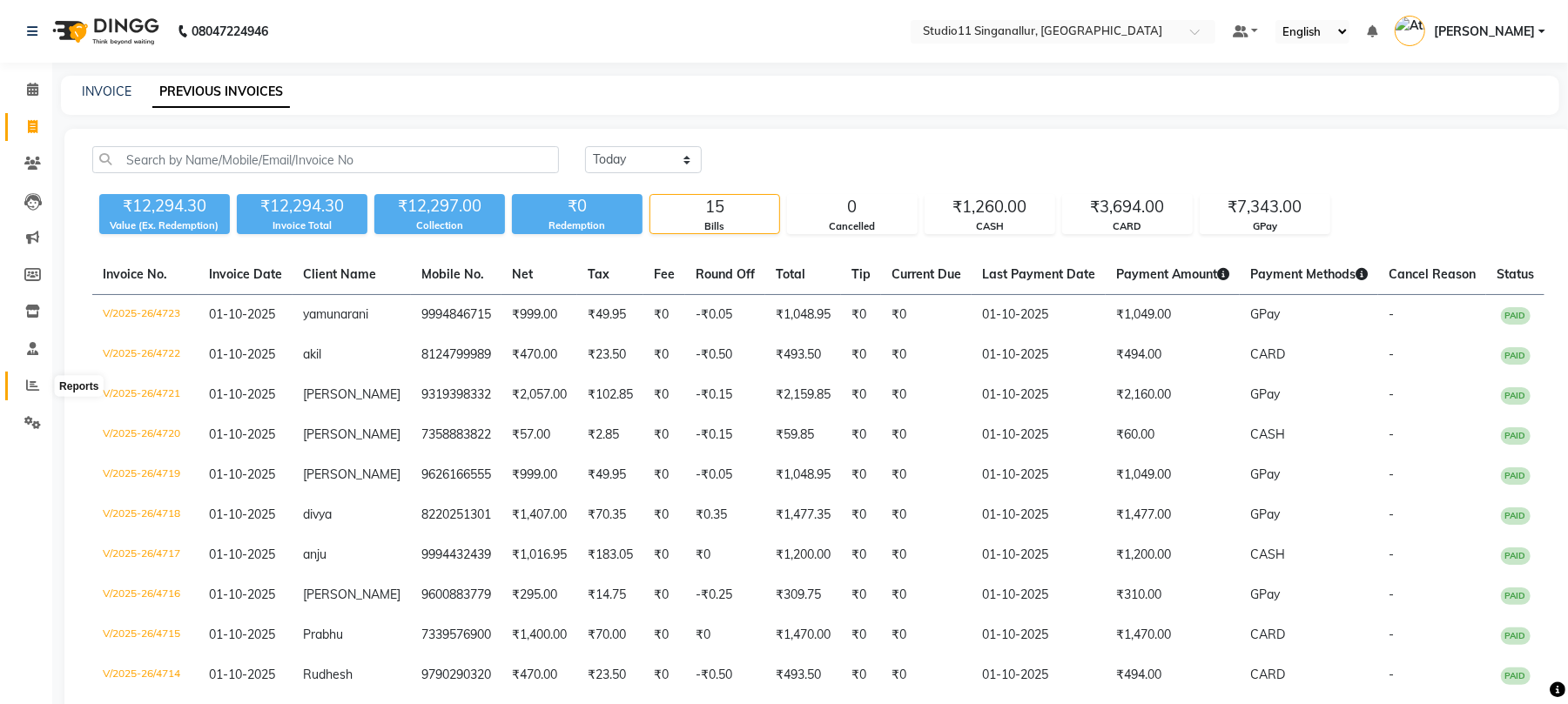
click at [38, 391] on icon at bounding box center [32, 385] width 13 height 13
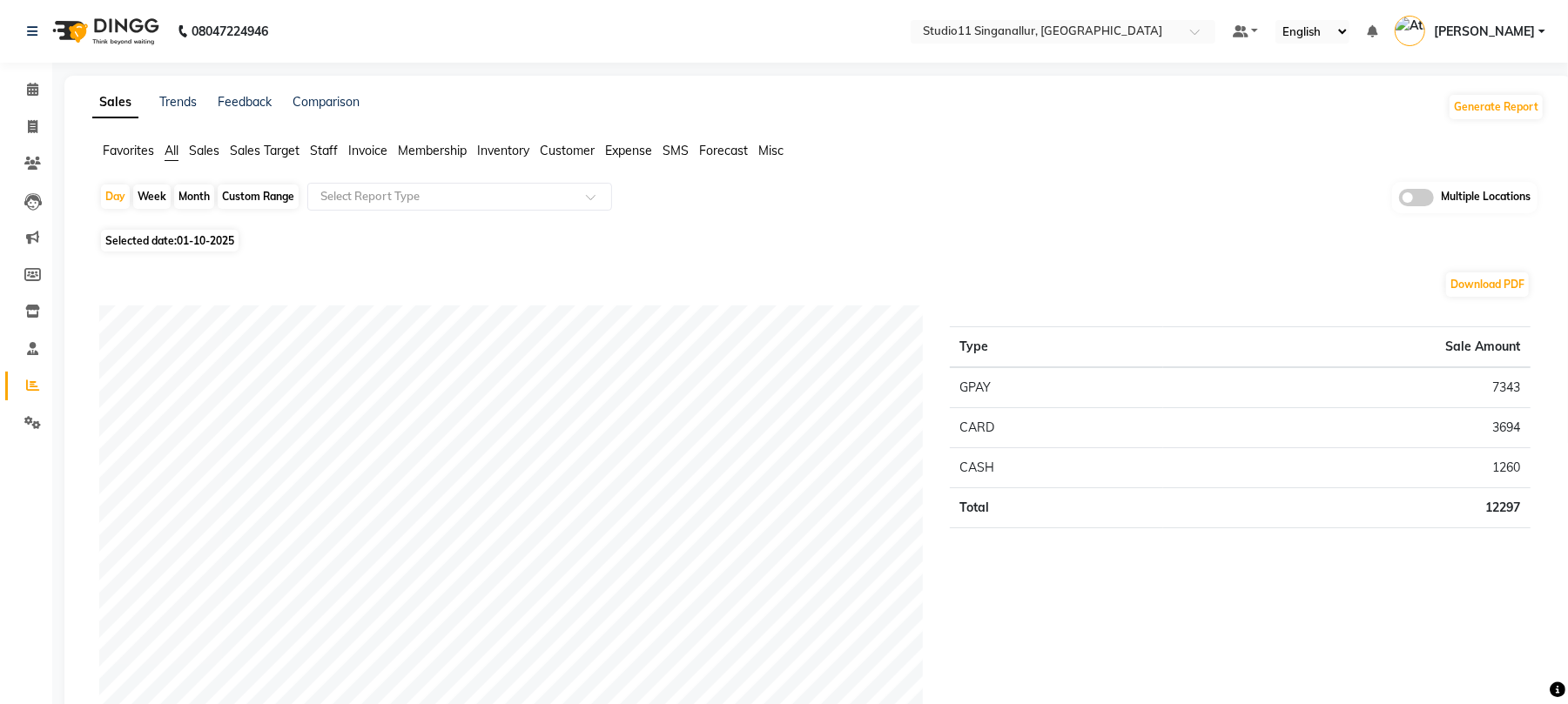
click at [322, 148] on span "Staff" at bounding box center [323, 151] width 27 height 16
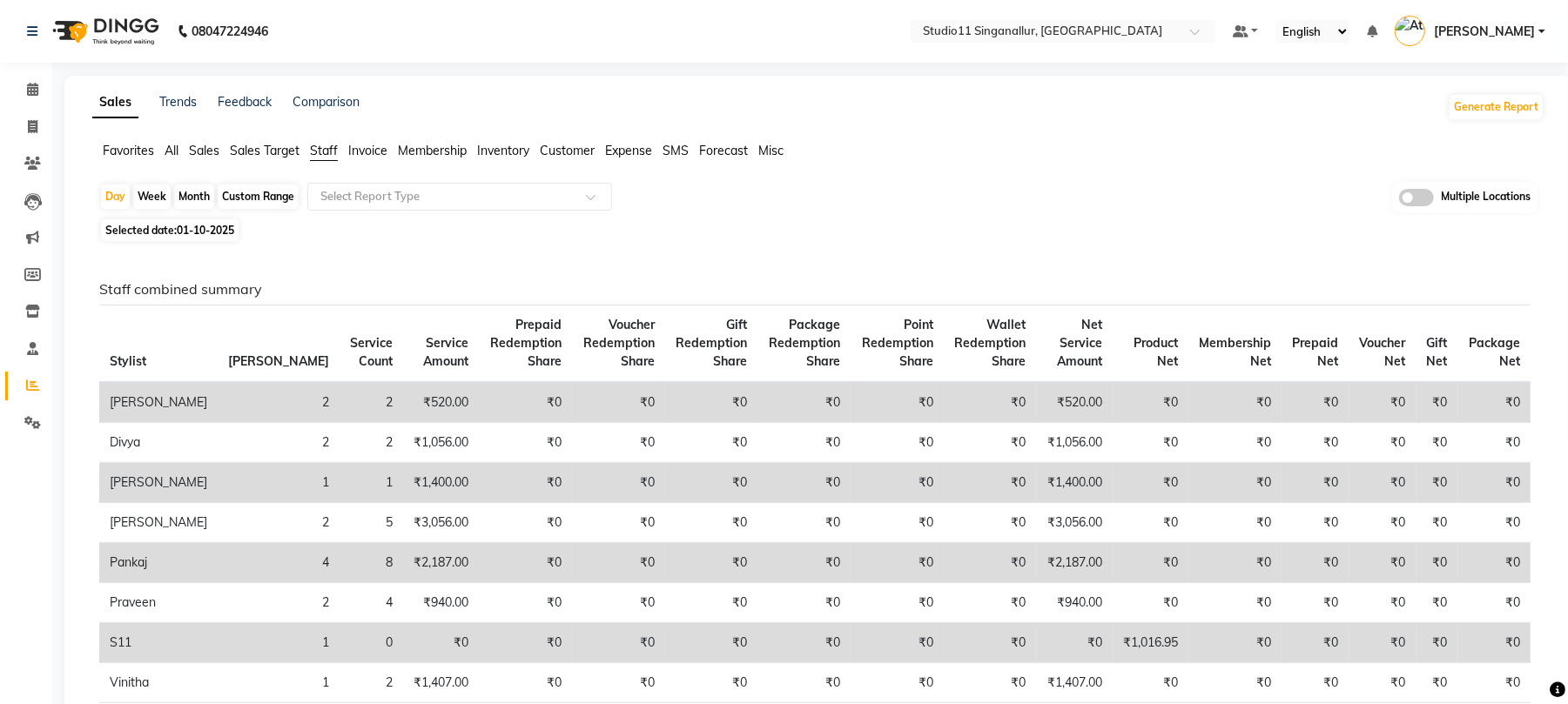
click at [191, 197] on div "Month" at bounding box center [194, 197] width 40 height 25
select select "10"
select select "2025"
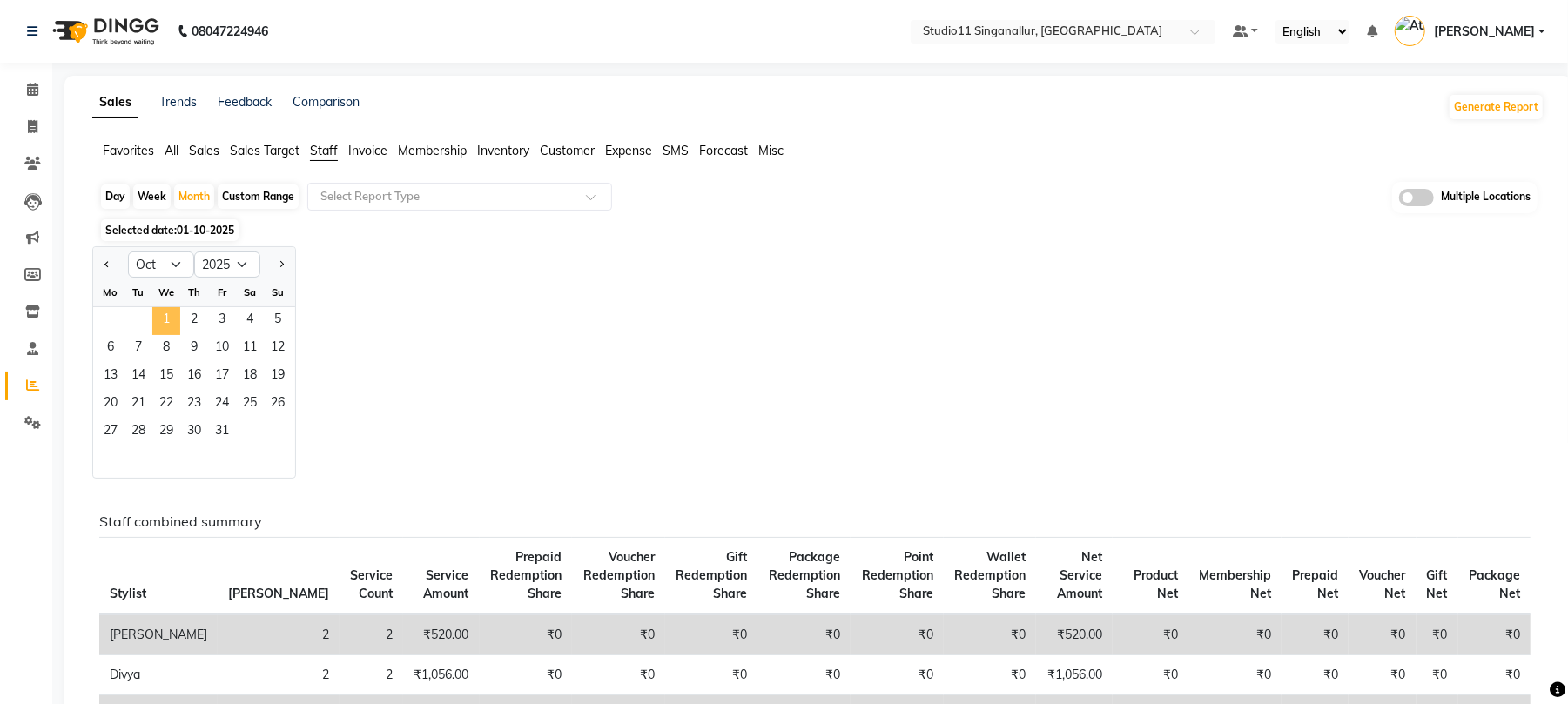
click at [166, 308] on span "1" at bounding box center [166, 321] width 27 height 27
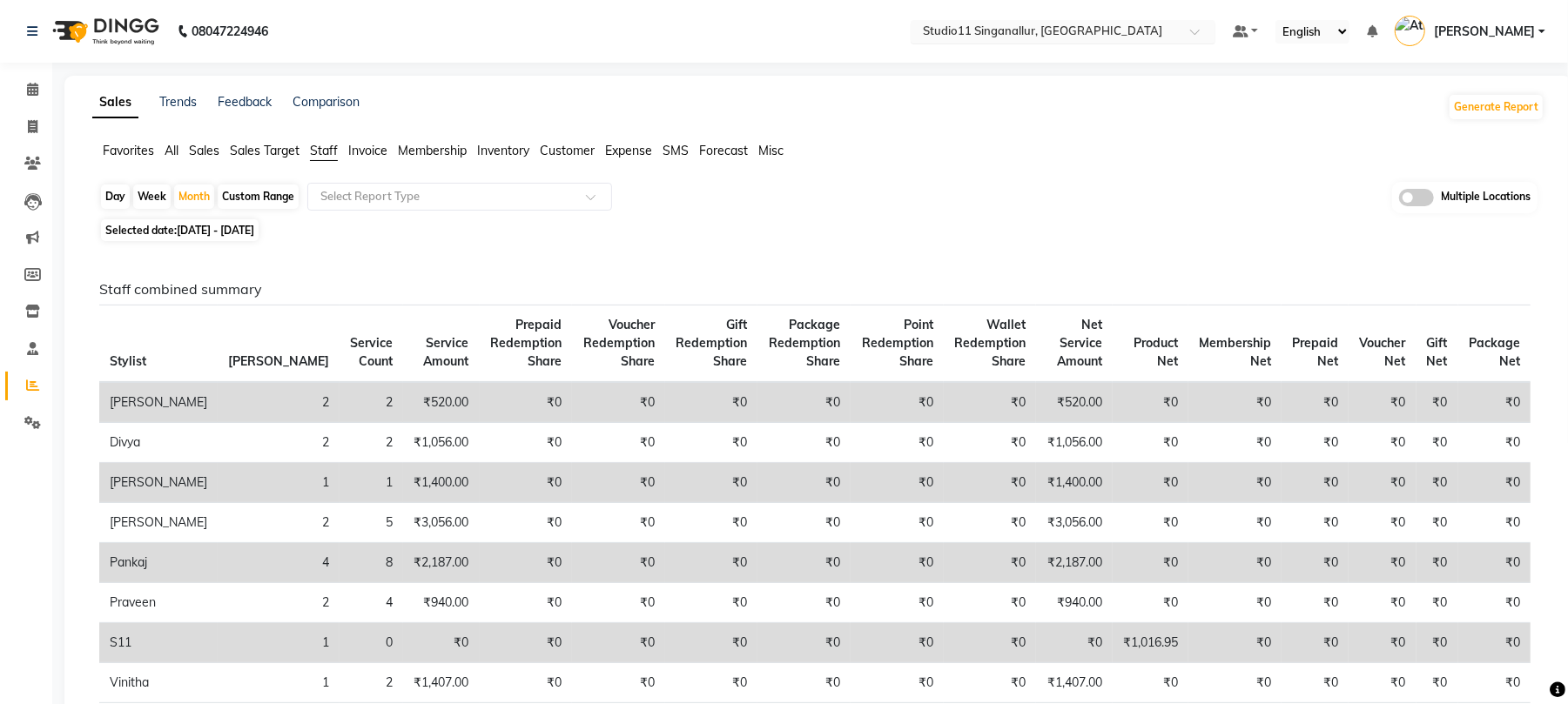
click at [1073, 27] on input "text" at bounding box center [1045, 34] width 252 height 18
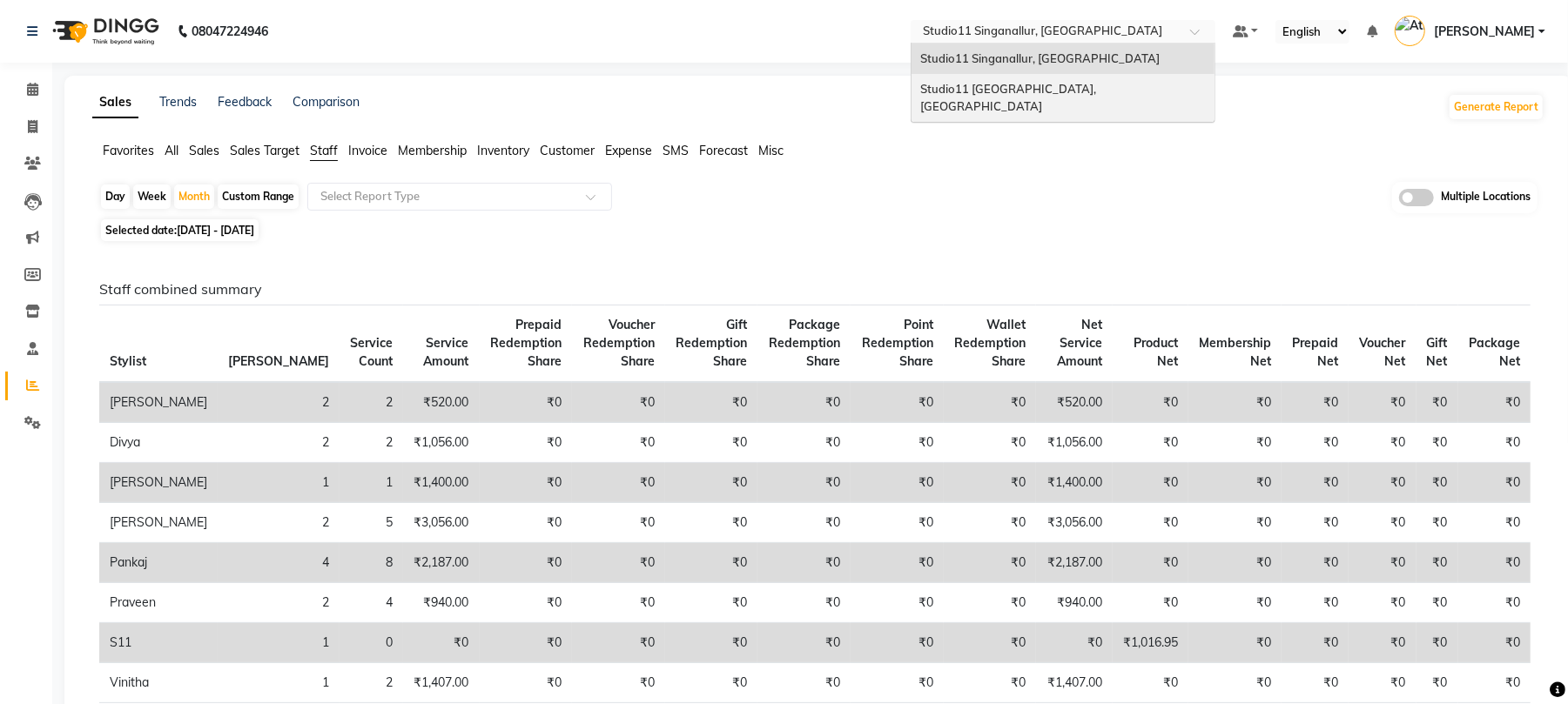
click at [1046, 92] on span "Studio11 Saibaba Colony, Tamil Nadu" at bounding box center [1009, 97] width 178 height 31
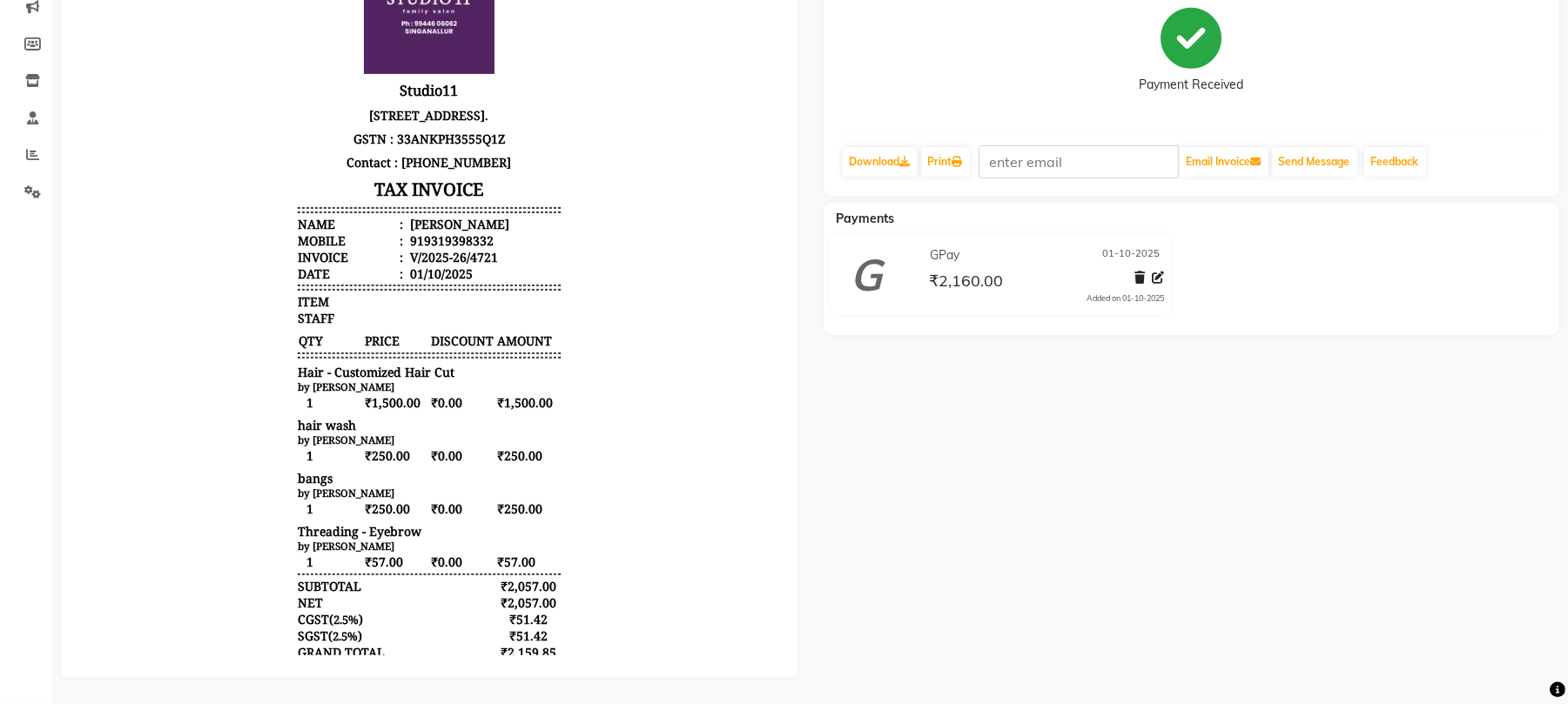
scroll to position [248, 0]
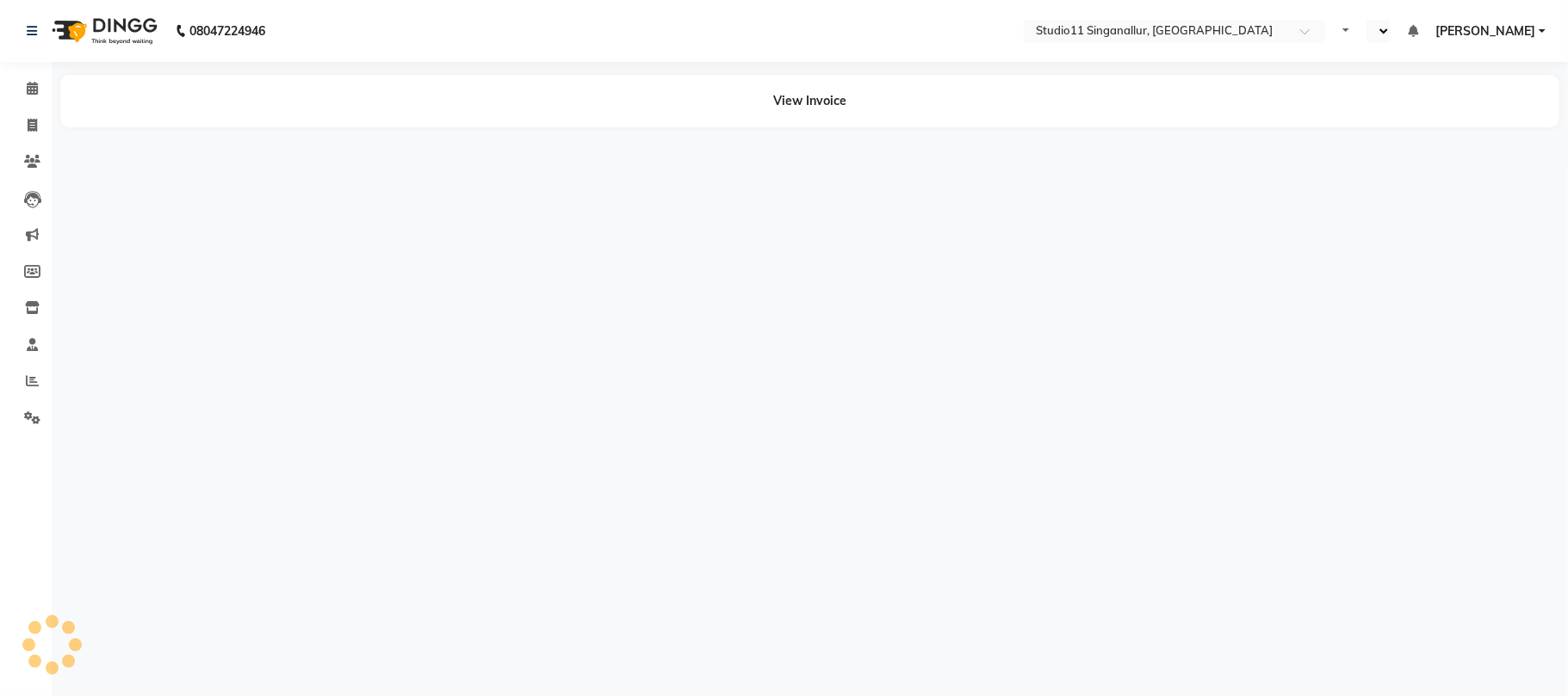
select select "en"
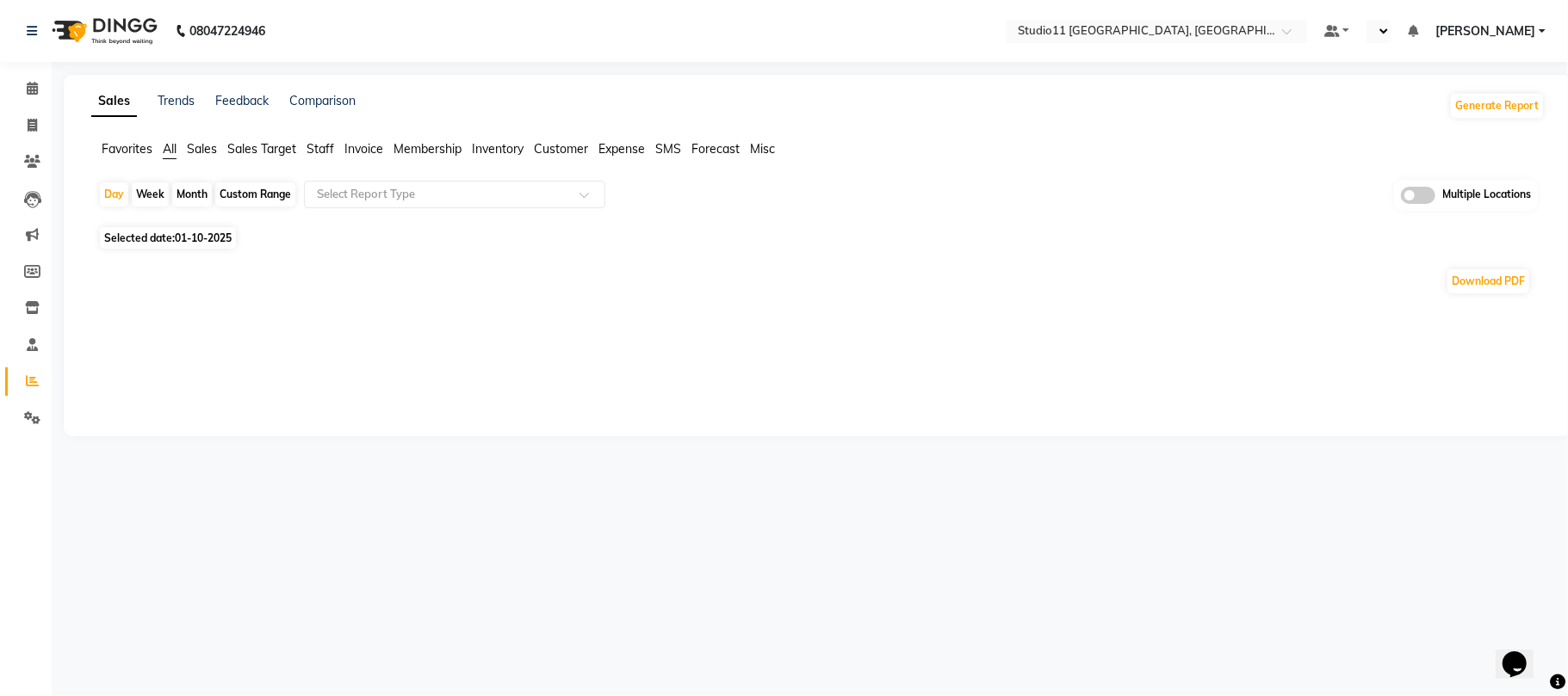
select select "en"
click at [328, 142] on span "Staff" at bounding box center [320, 149] width 27 height 16
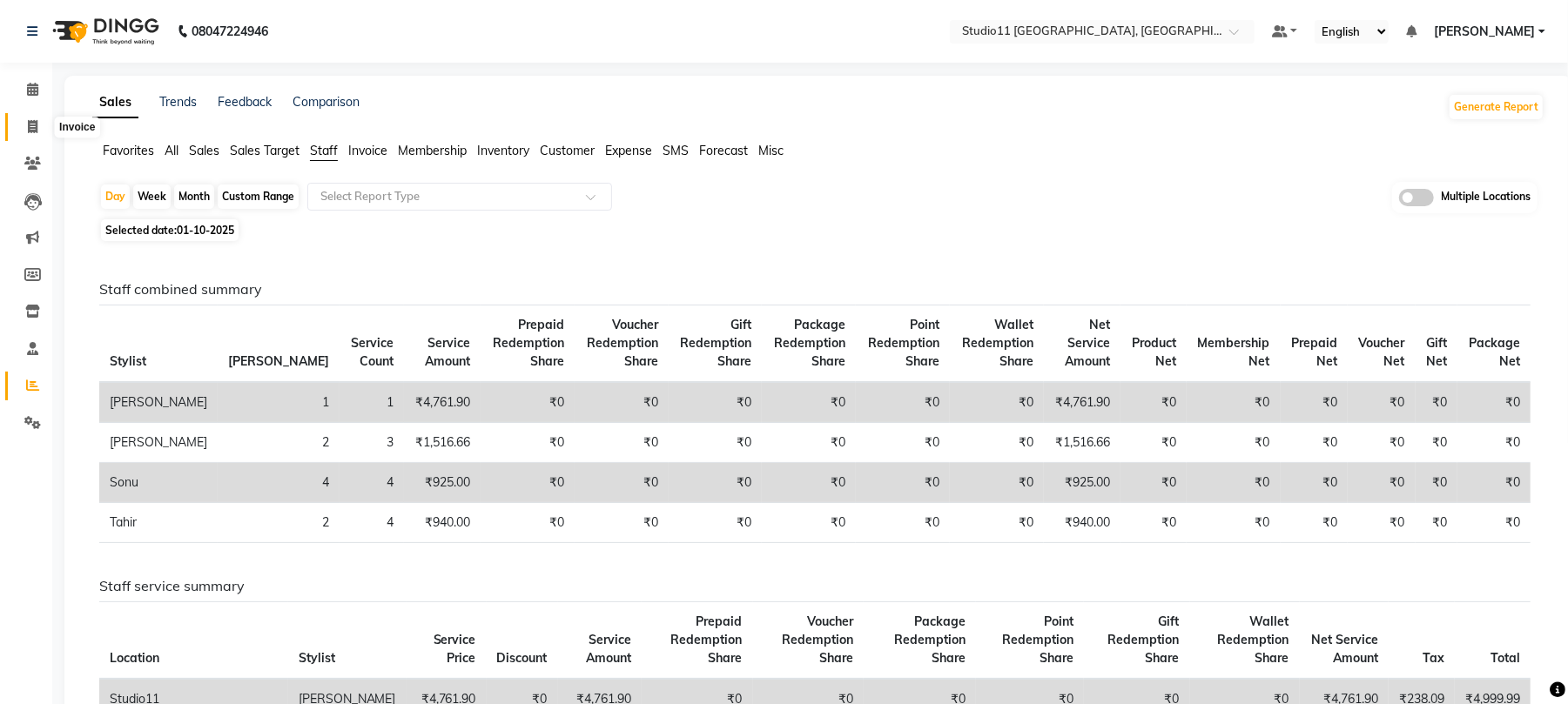
click at [31, 134] on span at bounding box center [33, 128] width 30 height 20
select select "service"
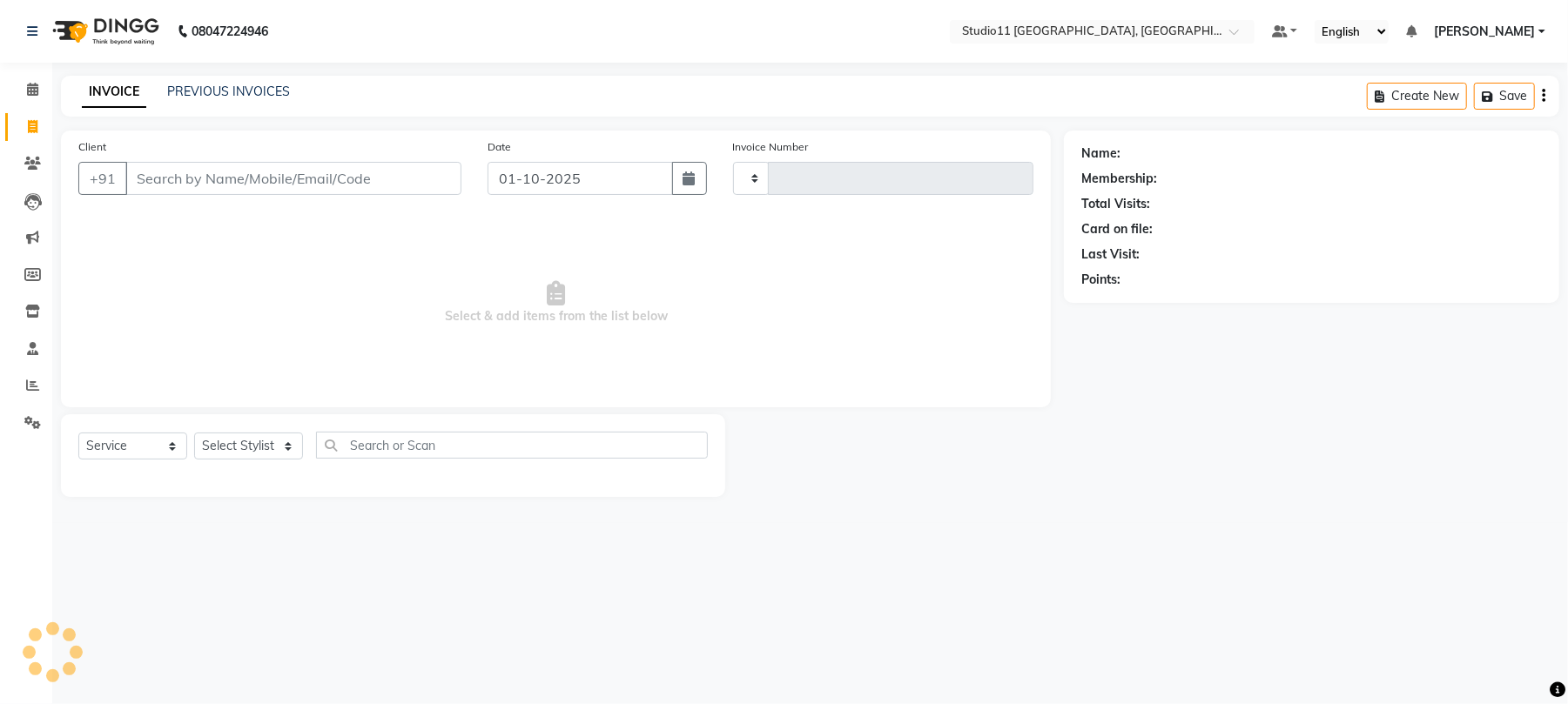
type input "2554"
select select "7717"
click at [242, 81] on div "INVOICE PREVIOUS INVOICES Create New Save" at bounding box center [819, 97] width 1516 height 41
click at [241, 85] on link "PREVIOUS INVOICES" at bounding box center [229, 91] width 123 height 16
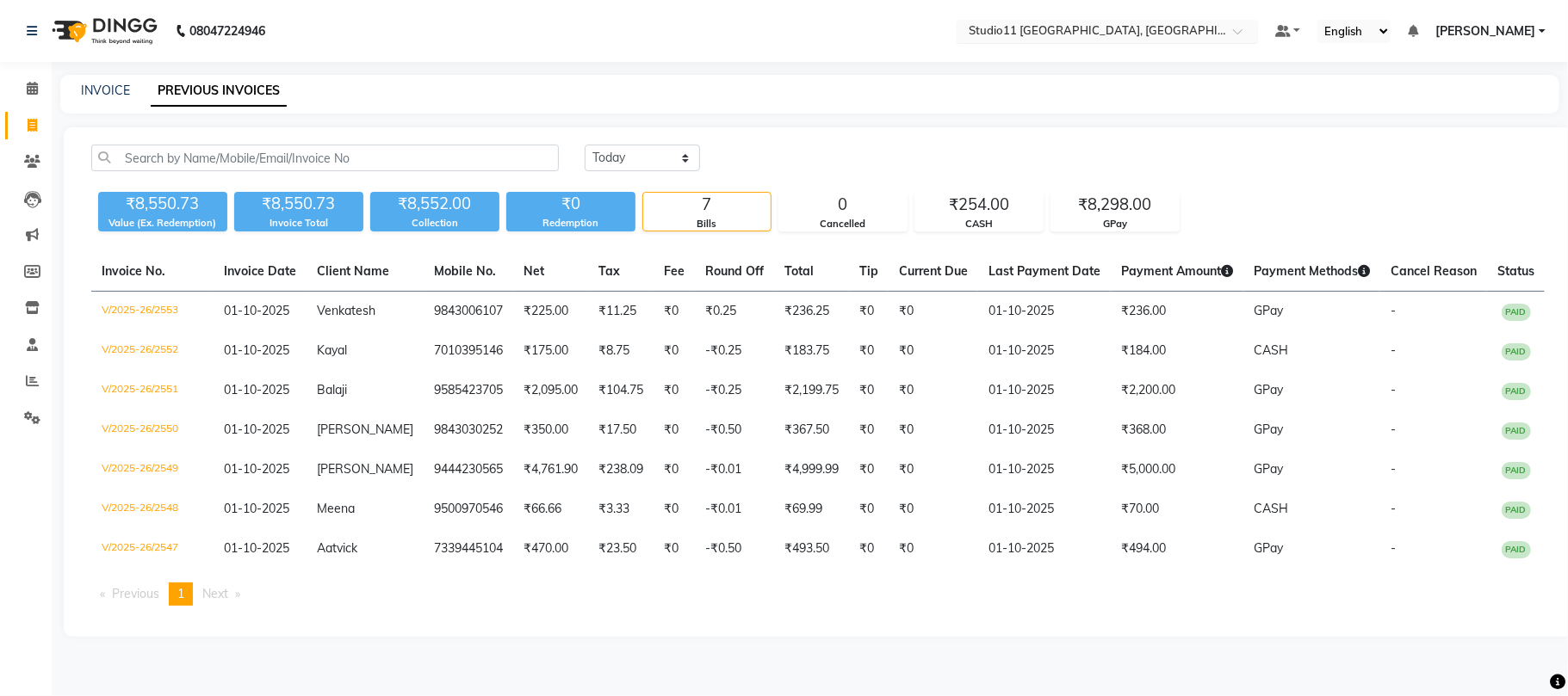
click at [1129, 31] on input "text" at bounding box center [1090, 33] width 250 height 18
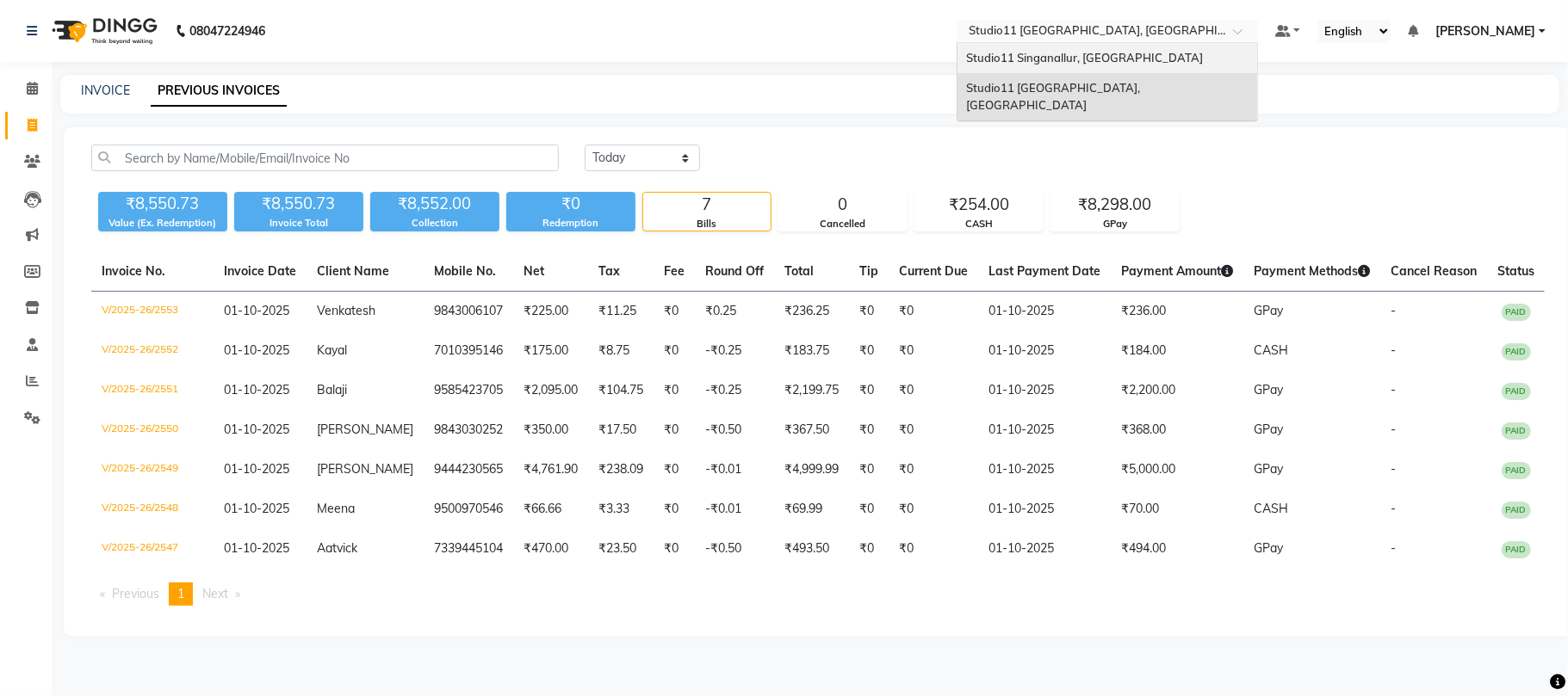
click at [1127, 53] on span "Studio11 Singanallur, [GEOGRAPHIC_DATA]" at bounding box center [1084, 58] width 237 height 14
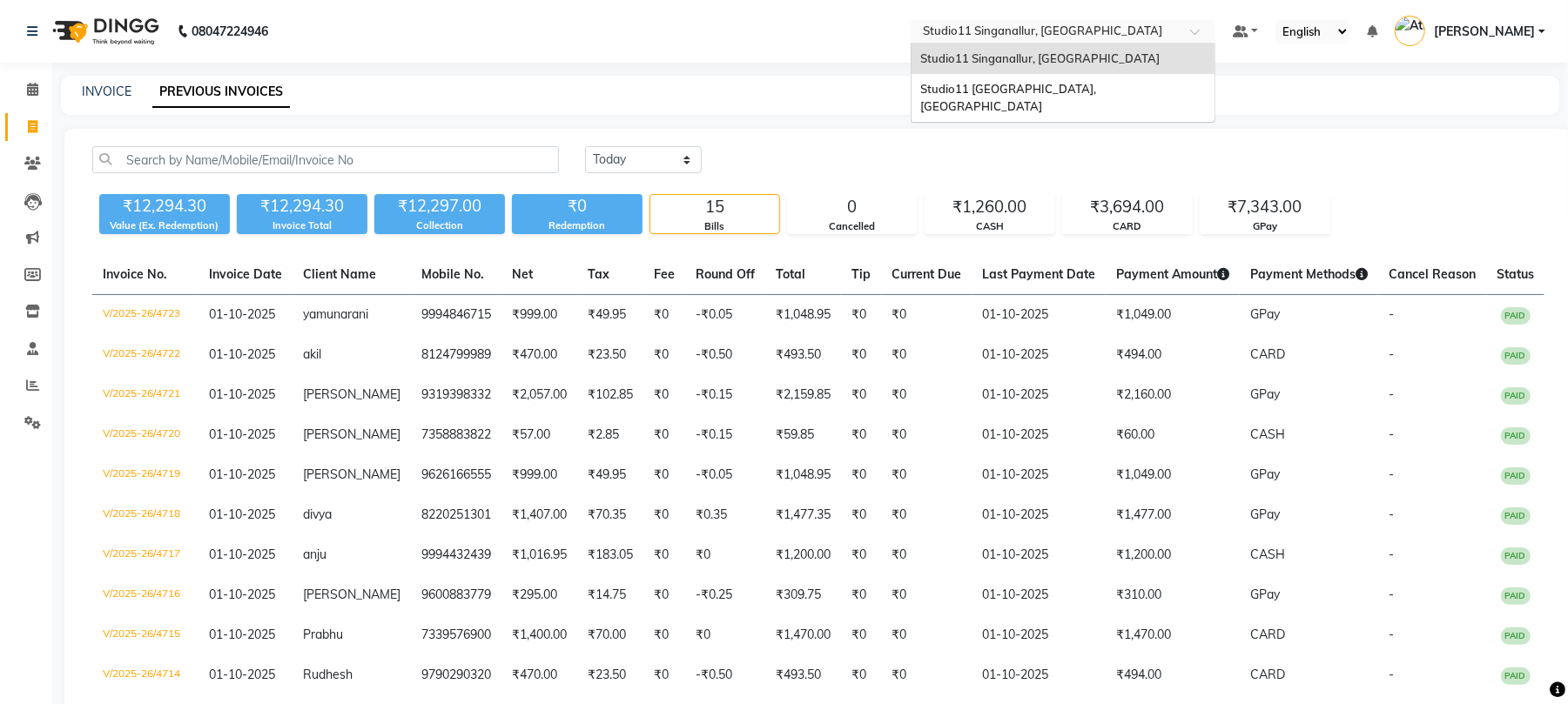
click at [1116, 31] on input "text" at bounding box center [1045, 34] width 252 height 18
click at [1081, 90] on span "Studio11 [GEOGRAPHIC_DATA], [GEOGRAPHIC_DATA]" at bounding box center [1009, 97] width 178 height 31
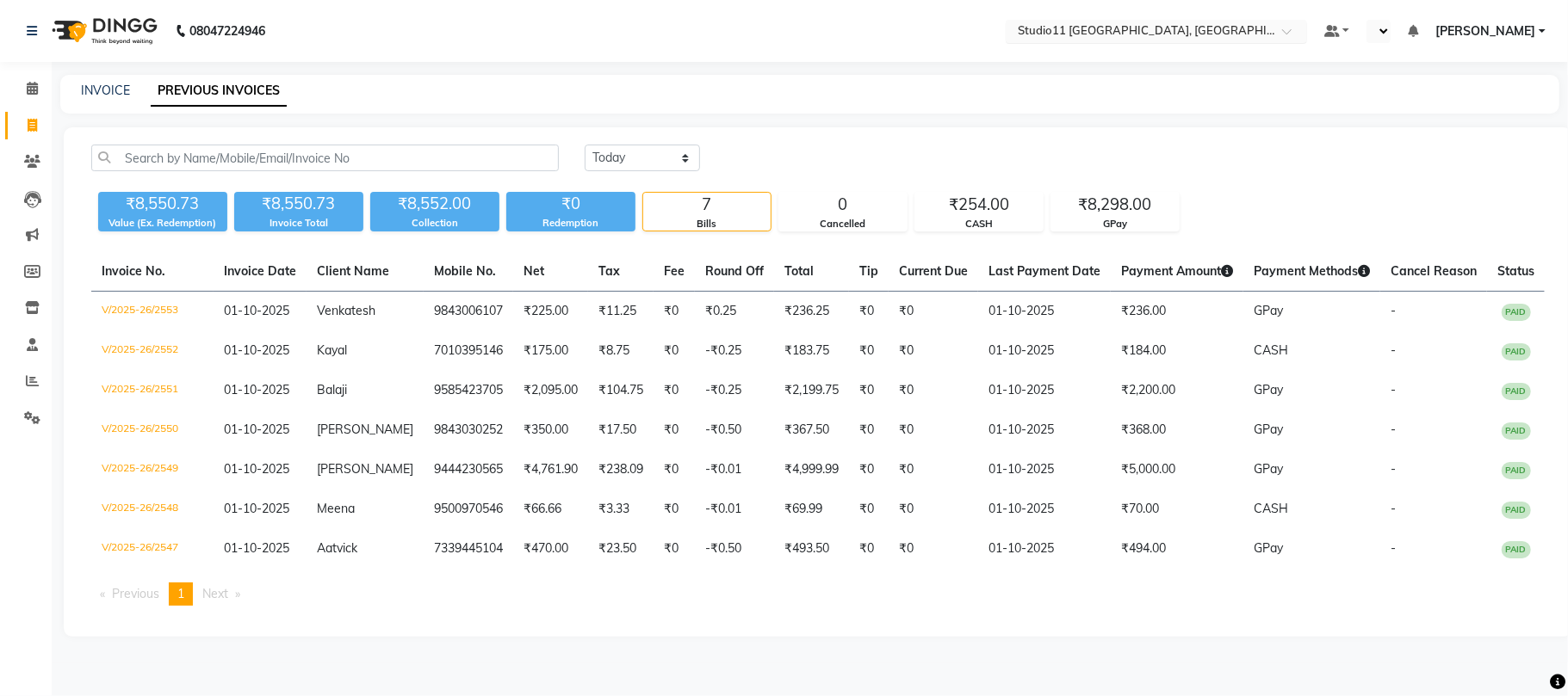
click at [1181, 25] on input "text" at bounding box center [1139, 33] width 250 height 18
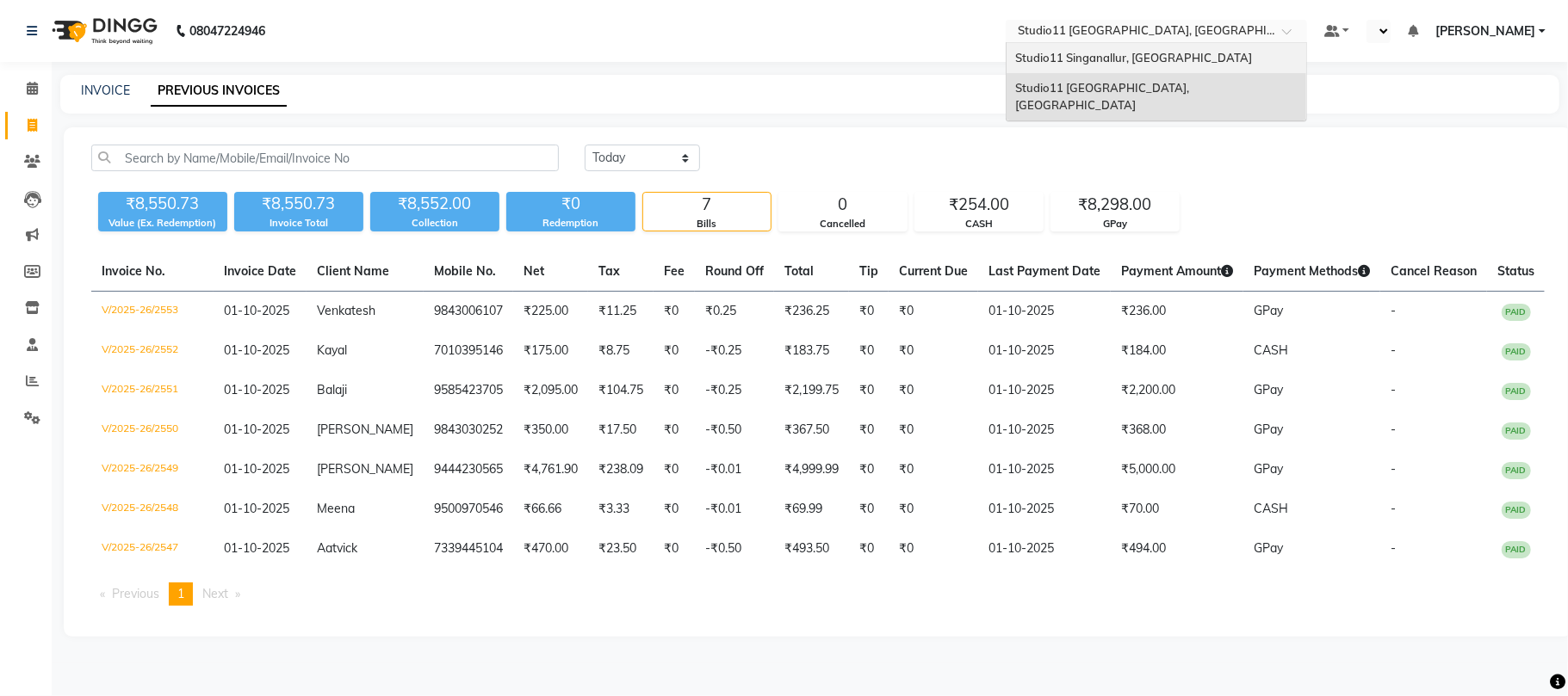
click at [1175, 52] on span "Studio11 Singanallur, [GEOGRAPHIC_DATA]" at bounding box center [1134, 58] width 237 height 14
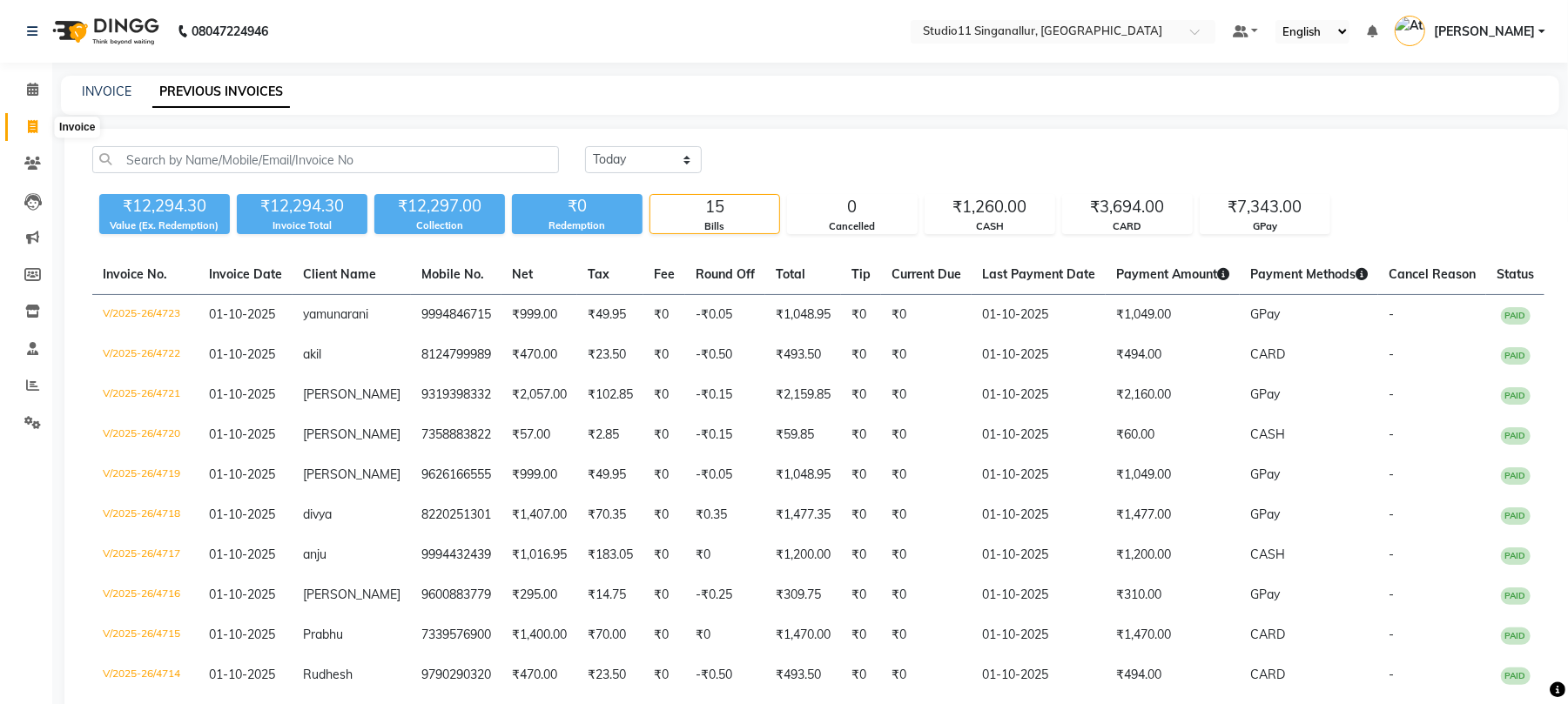
click at [28, 130] on icon at bounding box center [32, 127] width 10 height 13
select select "service"
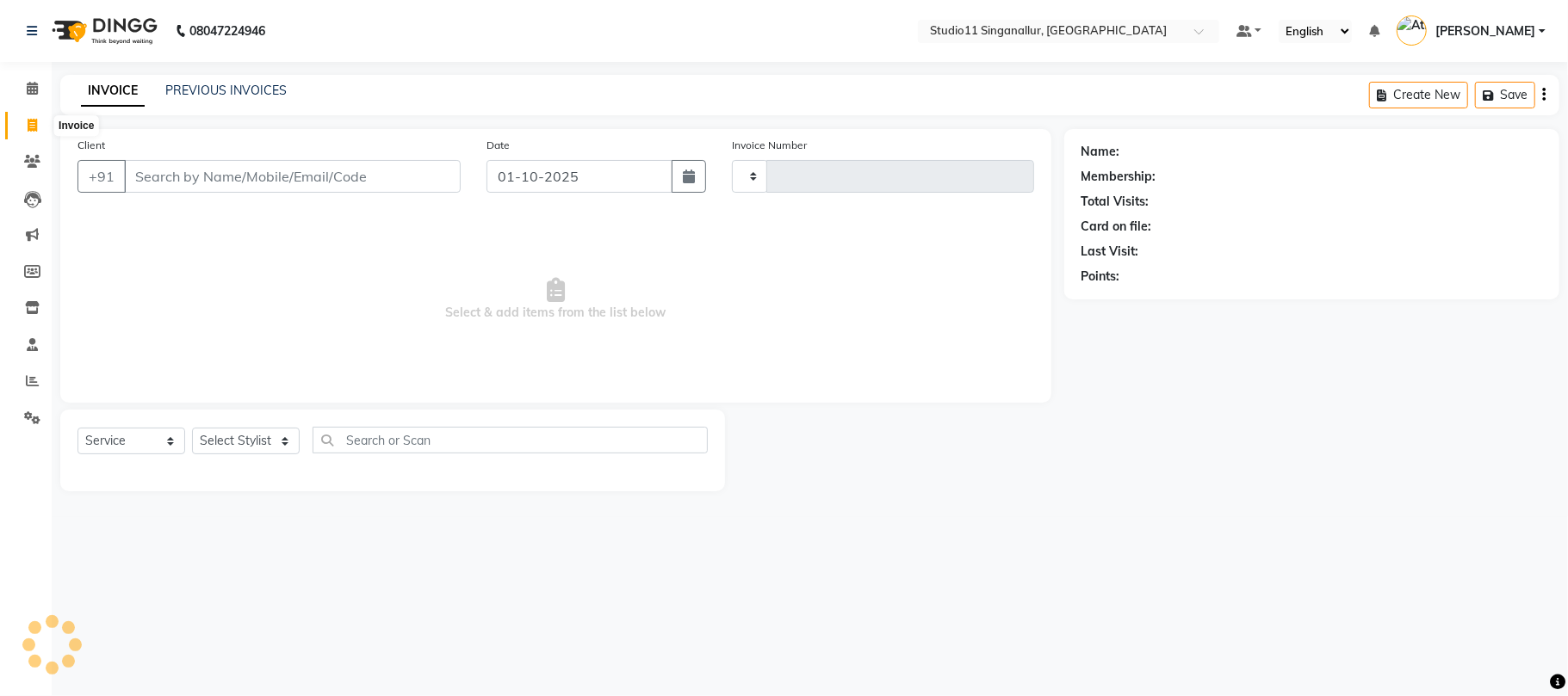
type input "4724"
select select "6616"
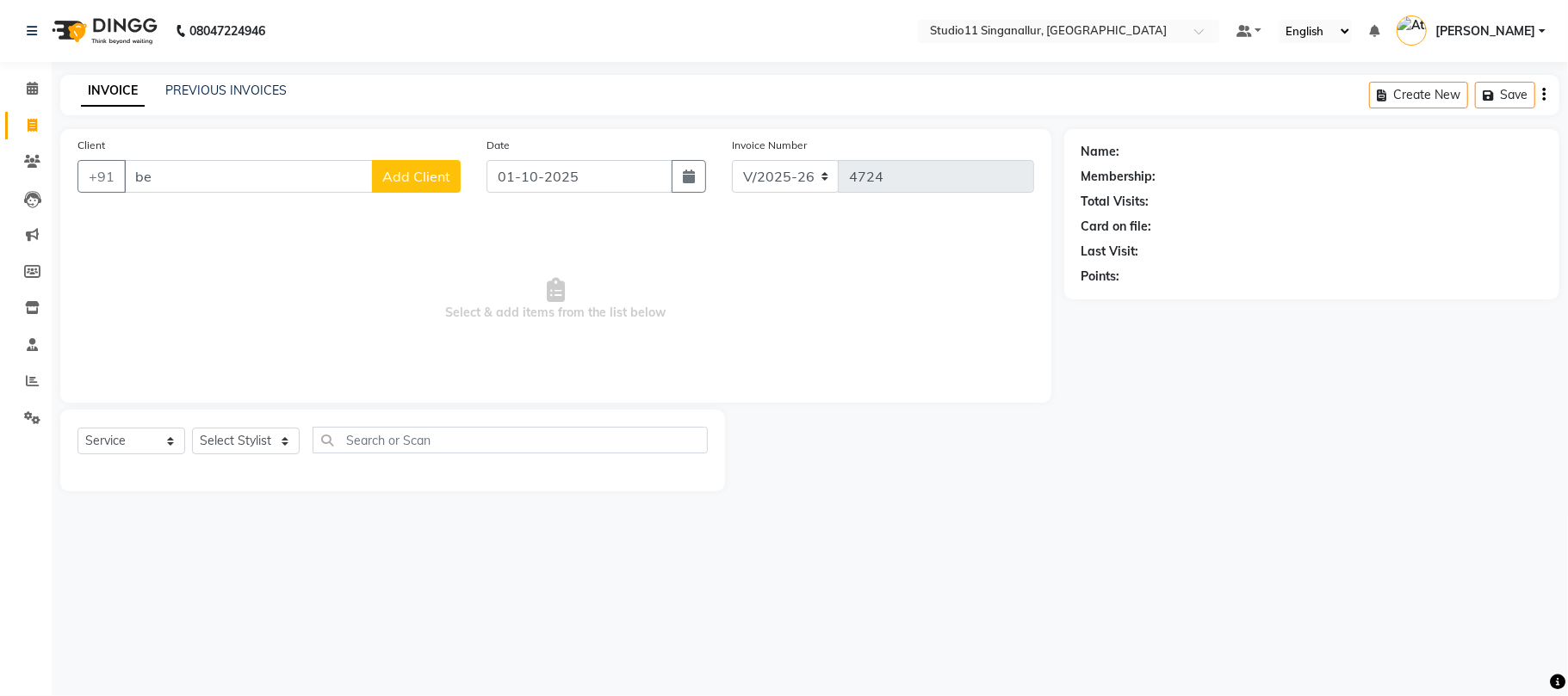
click at [143, 191] on input "be" at bounding box center [249, 176] width 249 height 32
click at [149, 179] on input "be" at bounding box center [249, 176] width 249 height 32
click at [160, 169] on input "be" at bounding box center [249, 176] width 249 height 32
type input "b"
drag, startPoint x: 357, startPoint y: 442, endPoint x: 348, endPoint y: 438, distance: 9.8
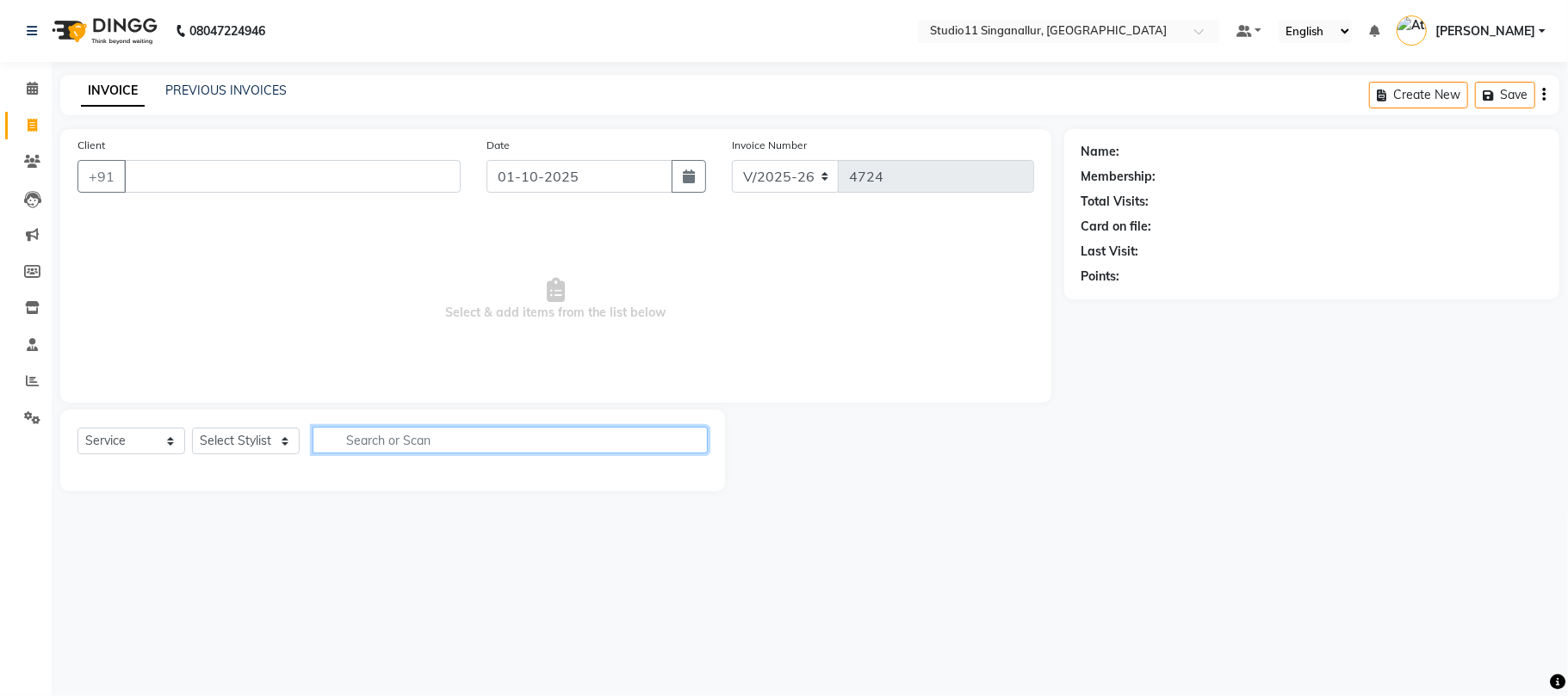
click at [353, 440] on input "text" at bounding box center [510, 439] width 395 height 26
type input "bey"
click at [279, 442] on select "Select Stylist [PERSON_NAME] Divya [PERSON_NAME] [PERSON_NAME] [PERSON_NAME] [P…" at bounding box center [245, 440] width 108 height 26
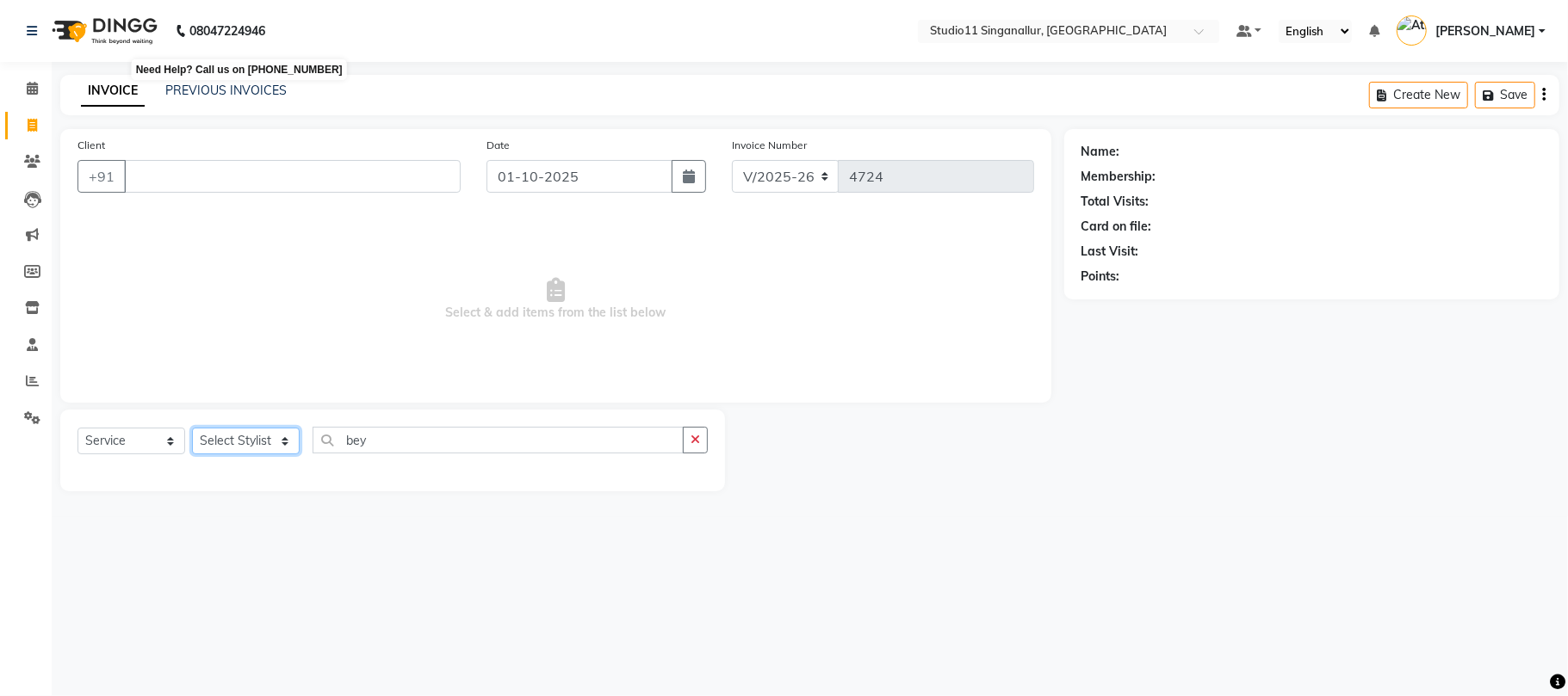
select select "77943"
click at [192, 427] on select "Select Stylist [PERSON_NAME] Divya [PERSON_NAME] [PERSON_NAME] [PERSON_NAME] [P…" at bounding box center [245, 440] width 108 height 26
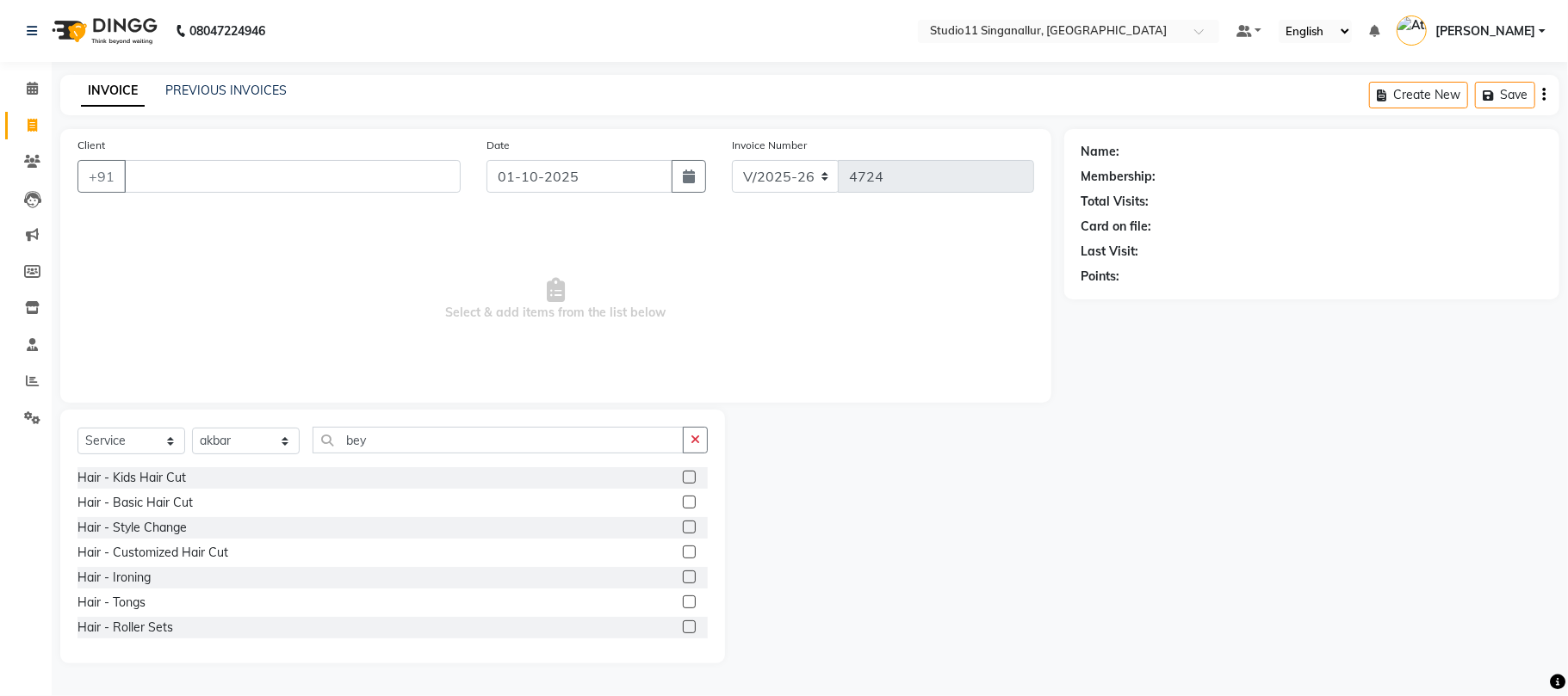
drag, startPoint x: 689, startPoint y: 439, endPoint x: 534, endPoint y: 438, distance: 155.0
click at [679, 439] on div "bey" at bounding box center [511, 439] width 394 height 26
click at [373, 438] on input "bey" at bounding box center [498, 439] width 371 height 26
click at [696, 444] on icon "button" at bounding box center [695, 439] width 10 height 12
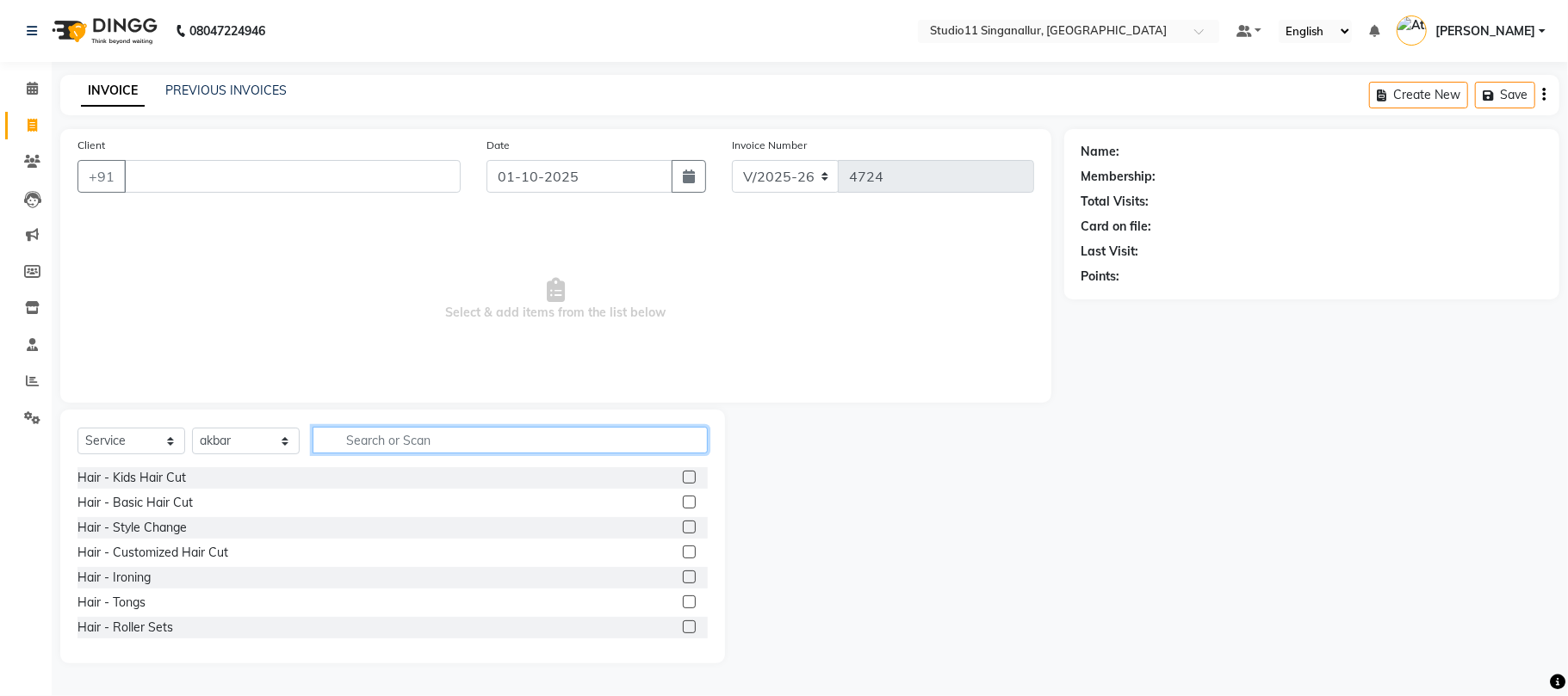
click at [362, 434] on input "text" at bounding box center [510, 439] width 395 height 26
type input "s"
click at [159, 172] on input "Client" at bounding box center [293, 176] width 336 height 32
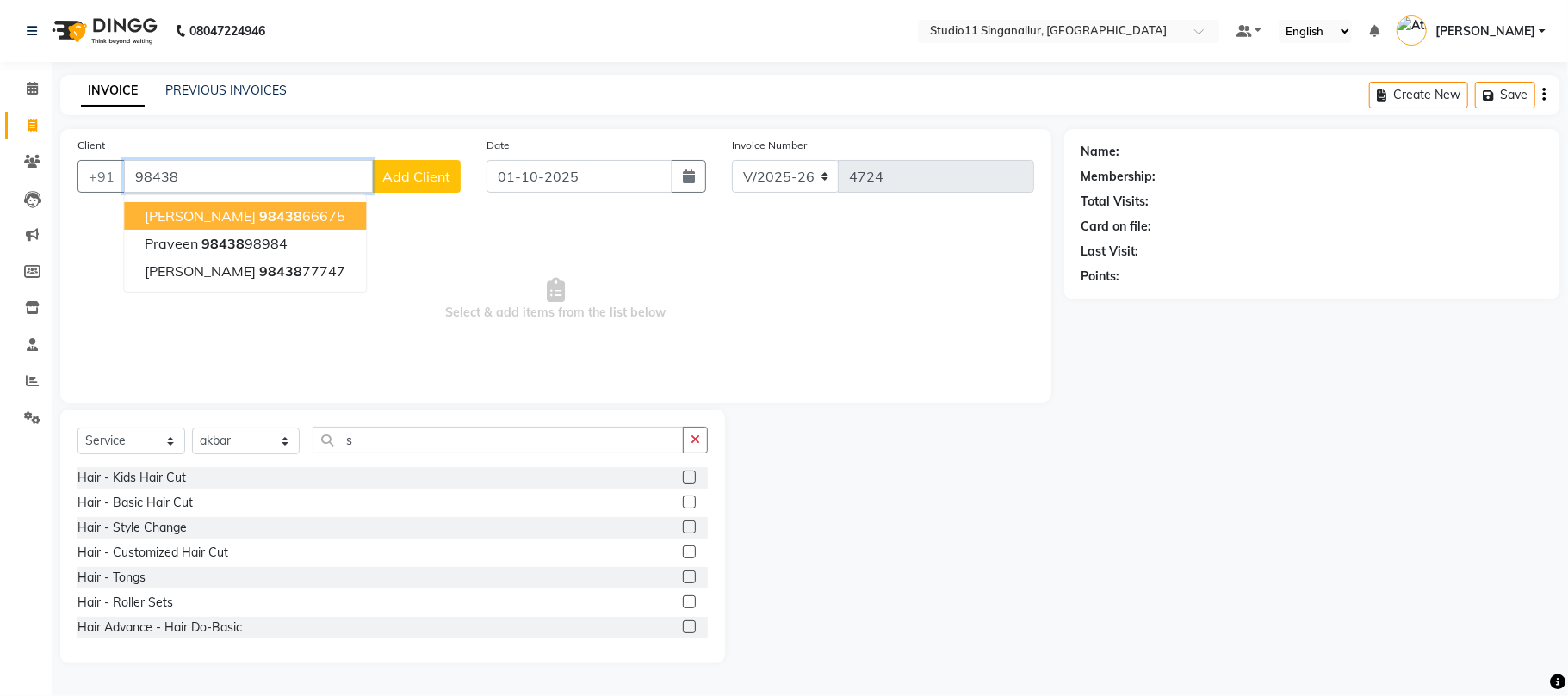
click at [142, 219] on button "Aakash 98438 66675" at bounding box center [245, 215] width 242 height 27
type input "9843866675"
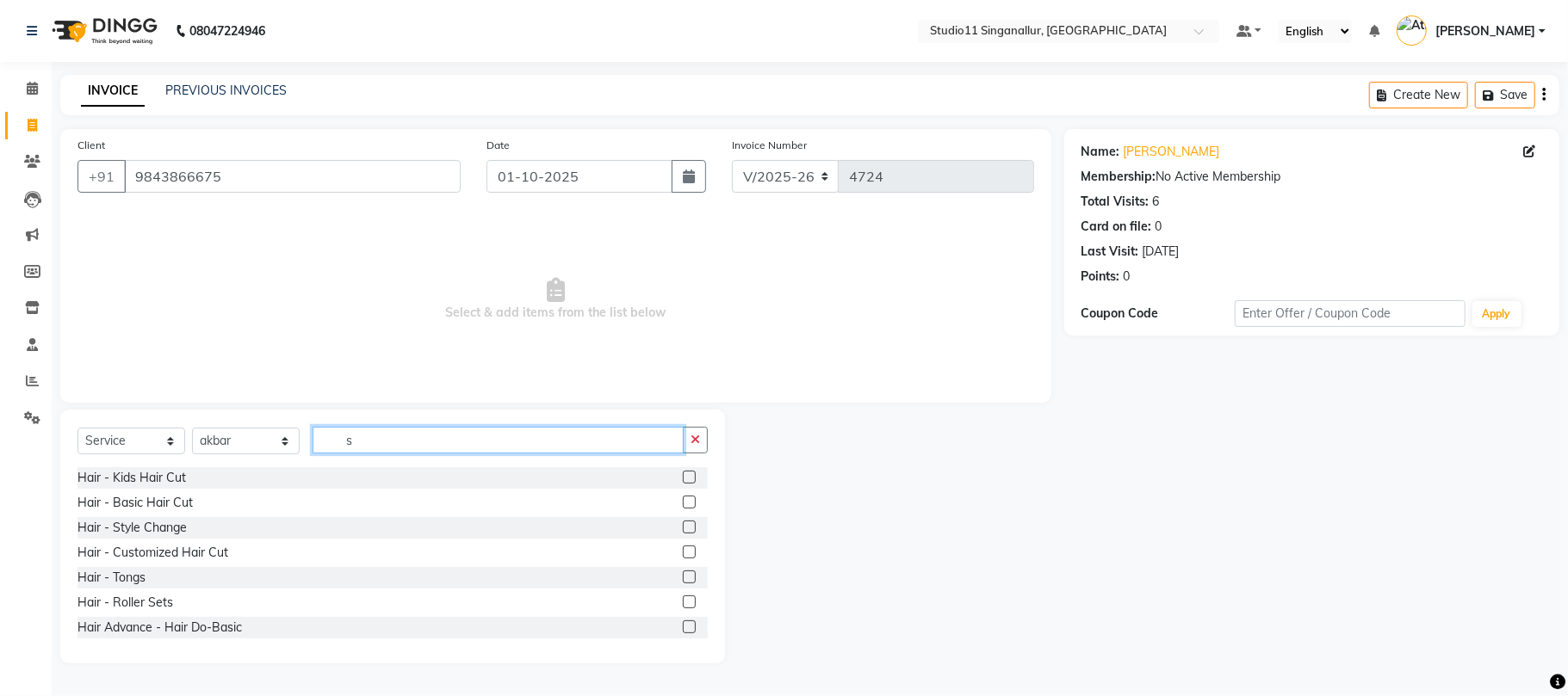
click at [353, 445] on input "s" at bounding box center [498, 439] width 371 height 26
drag, startPoint x: 693, startPoint y: 444, endPoint x: 638, endPoint y: 455, distance: 56.1
click at [689, 444] on button "button" at bounding box center [695, 439] width 25 height 26
click at [355, 442] on input "text" at bounding box center [510, 439] width 395 height 26
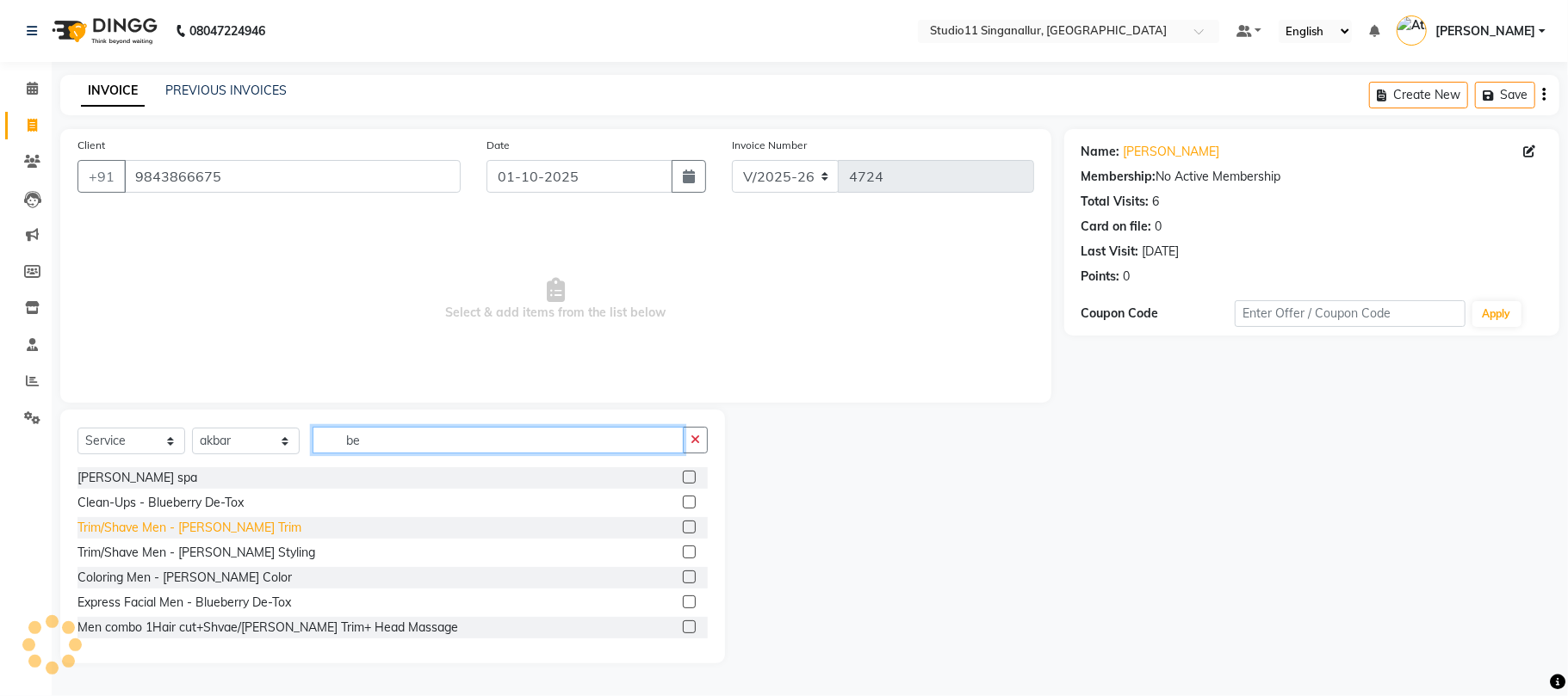
type input "be"
click at [131, 530] on div "Trim/Shave Men - [PERSON_NAME] Trim" at bounding box center [189, 528] width 224 height 18
checkbox input "false"
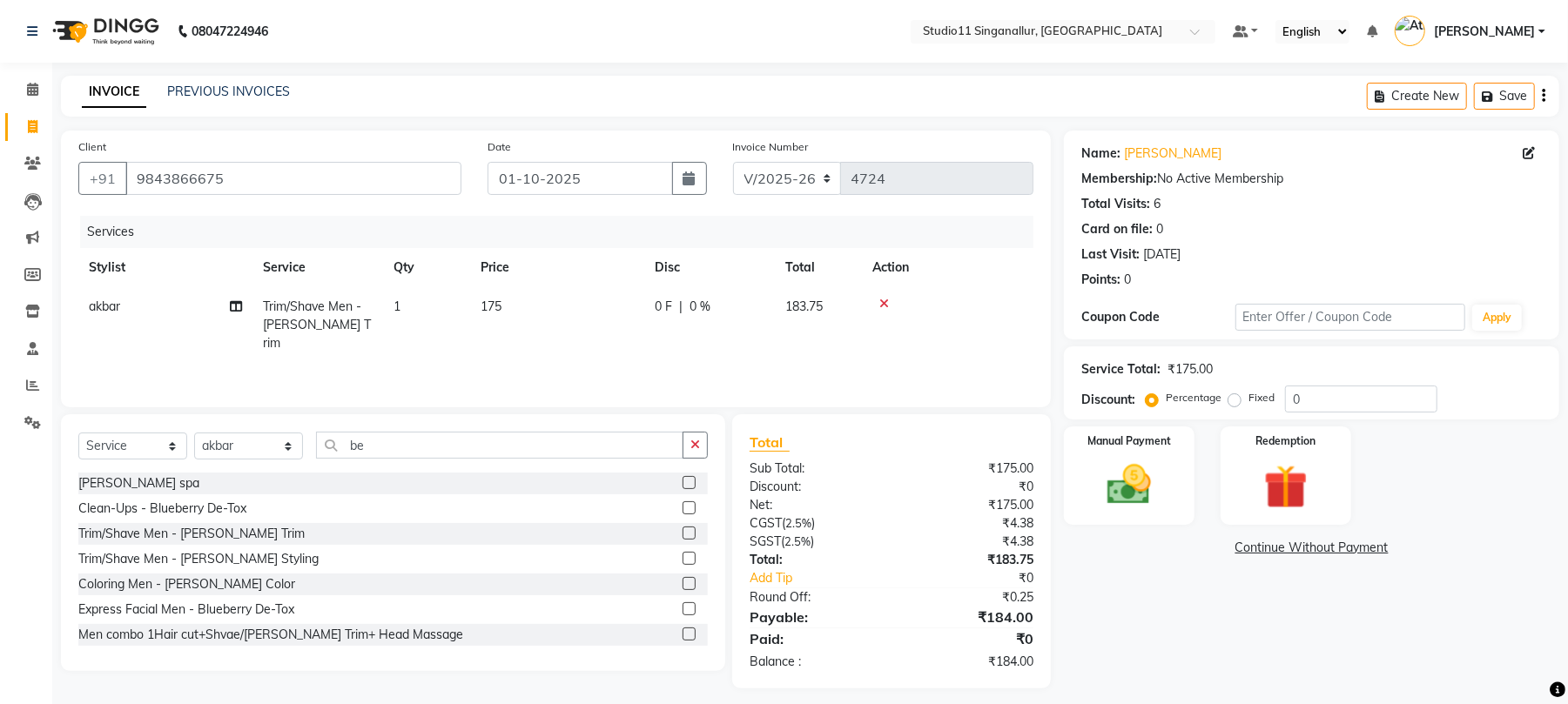
click at [501, 310] on span "175" at bounding box center [491, 306] width 21 height 16
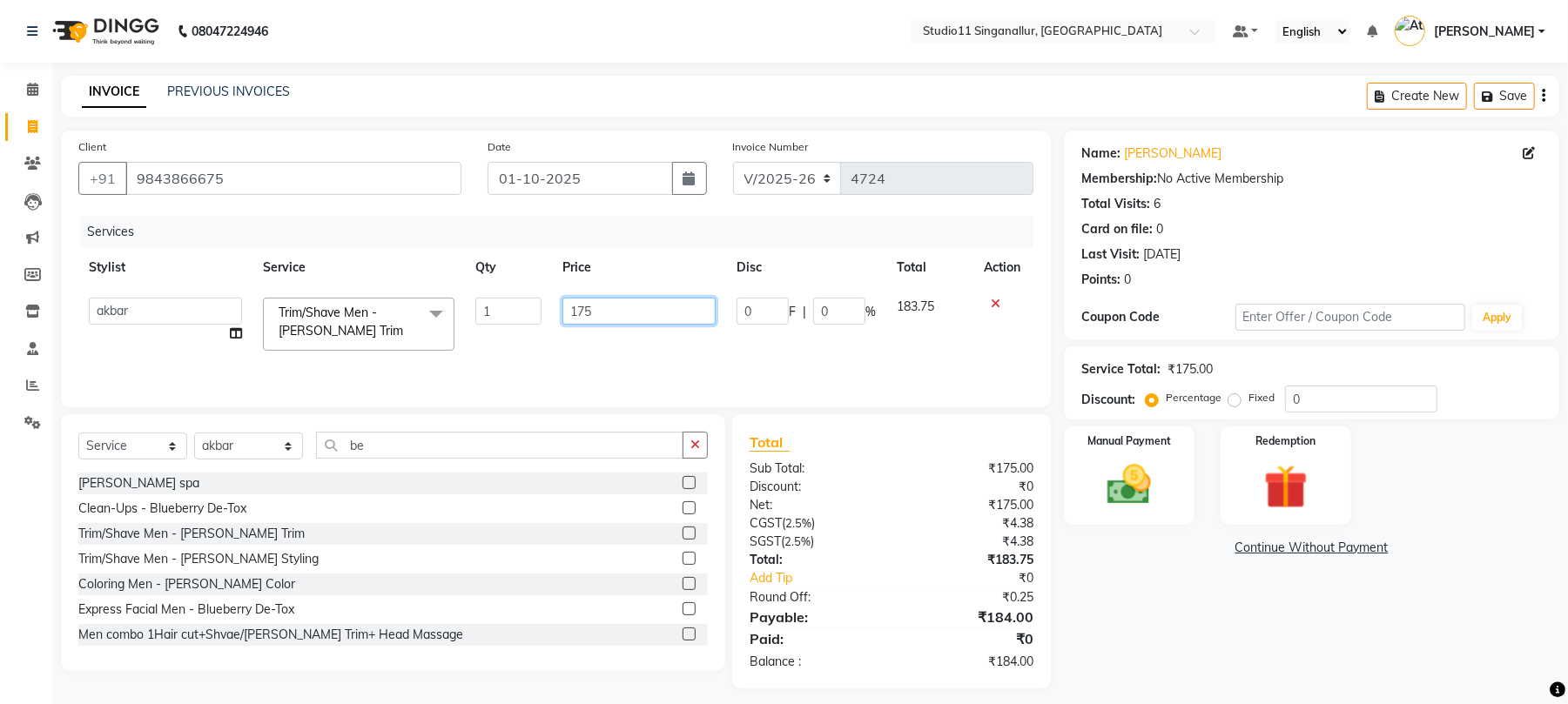
click at [599, 311] on input "175" at bounding box center [639, 311] width 153 height 27
click at [596, 312] on input "175" at bounding box center [639, 311] width 153 height 27
type input "125"
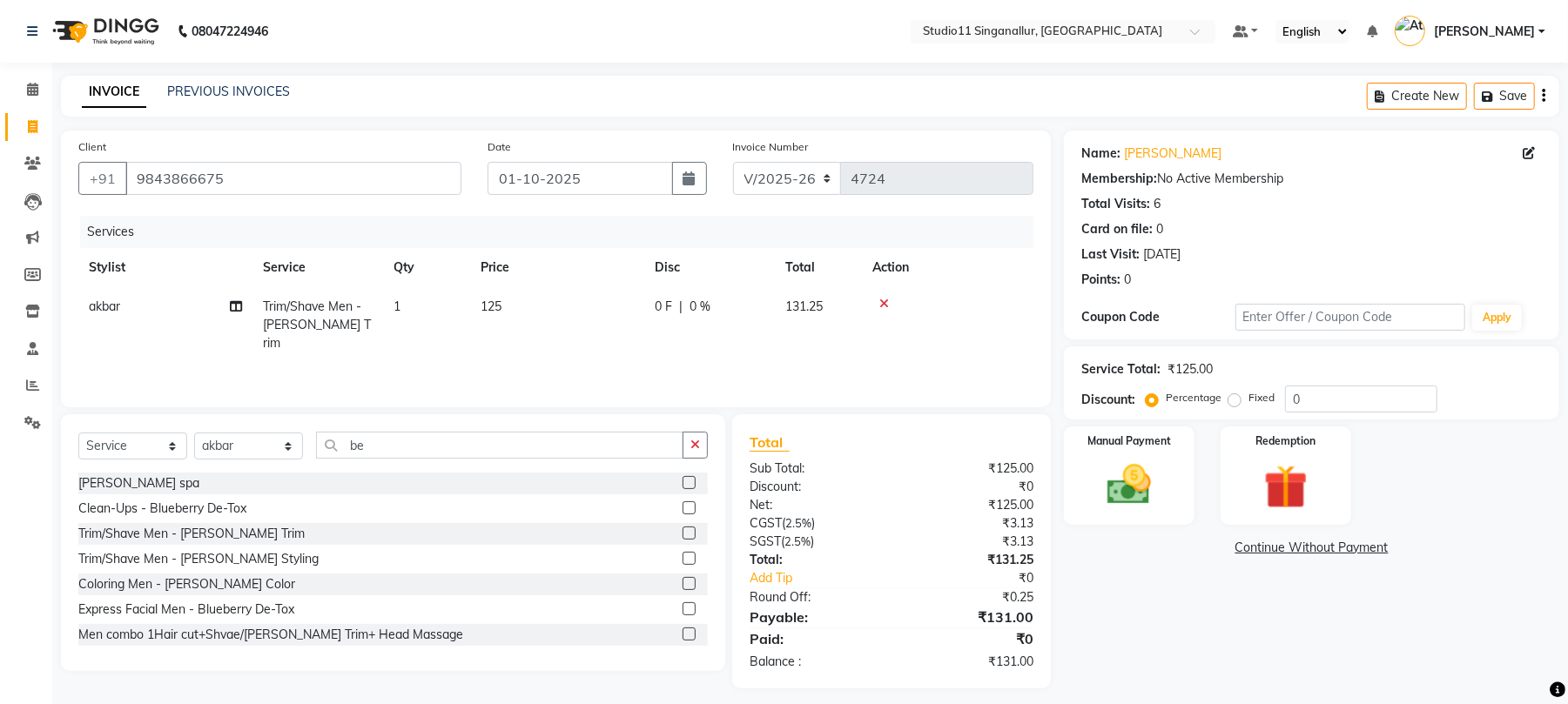
click at [597, 335] on td "125" at bounding box center [557, 325] width 175 height 76
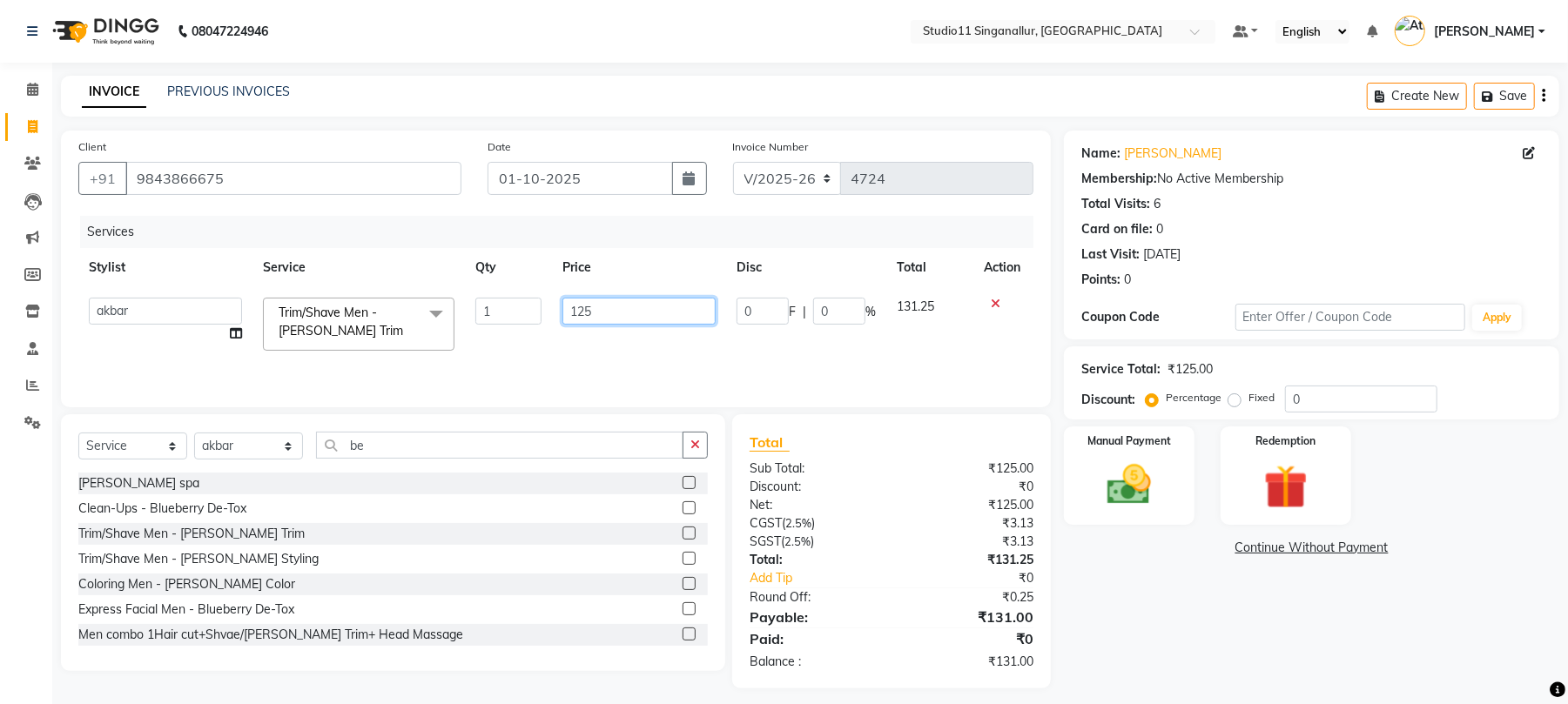
click at [590, 314] on input "125" at bounding box center [639, 311] width 153 height 27
click at [610, 311] on input "125" at bounding box center [639, 311] width 153 height 27
type input "124.2"
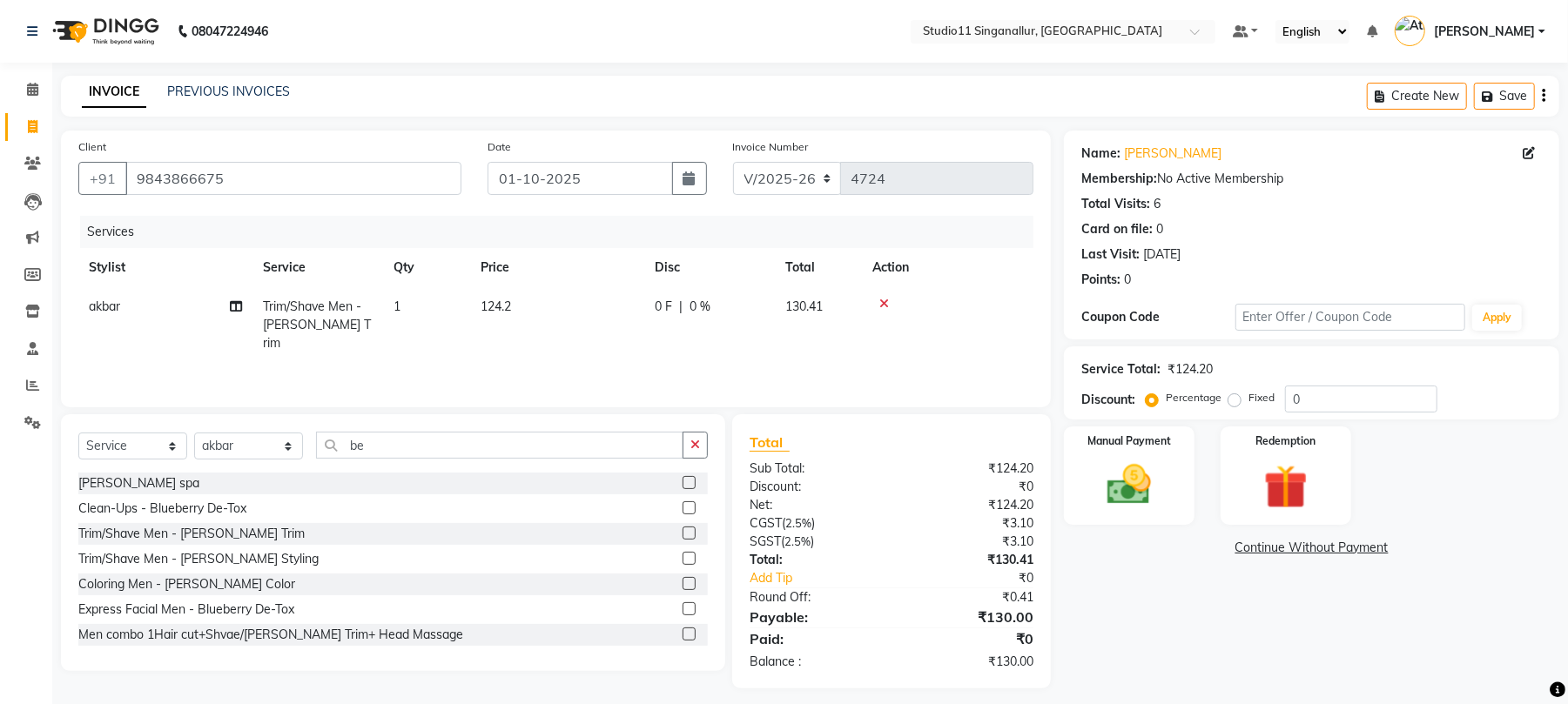
click at [617, 344] on div "Services Stylist Service Qty Price Disc Total Action akbar Trim/Shave Men - Bea…" at bounding box center [555, 303] width 955 height 174
click at [1084, 496] on div "Manual Payment" at bounding box center [1129, 476] width 136 height 102
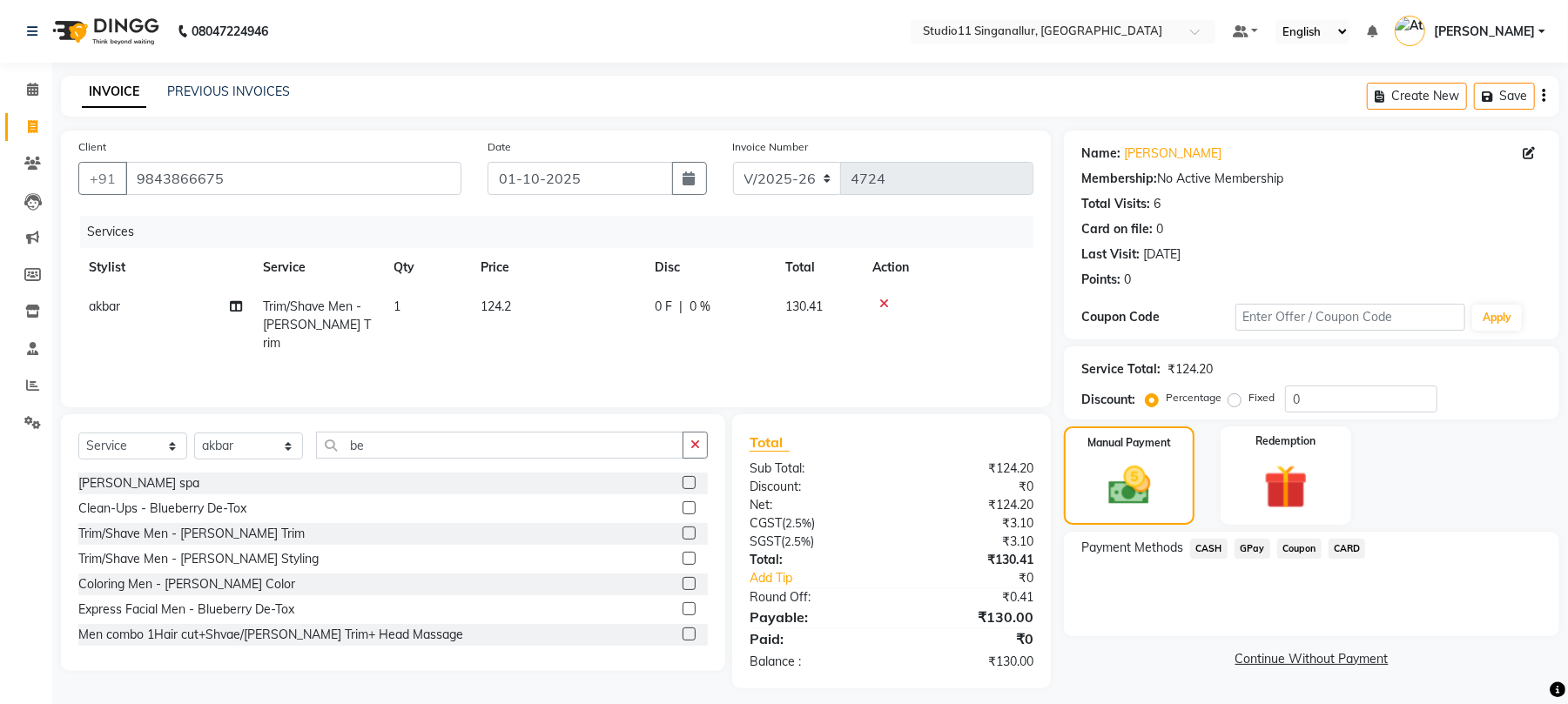
click at [1209, 545] on span "CASH" at bounding box center [1208, 548] width 37 height 20
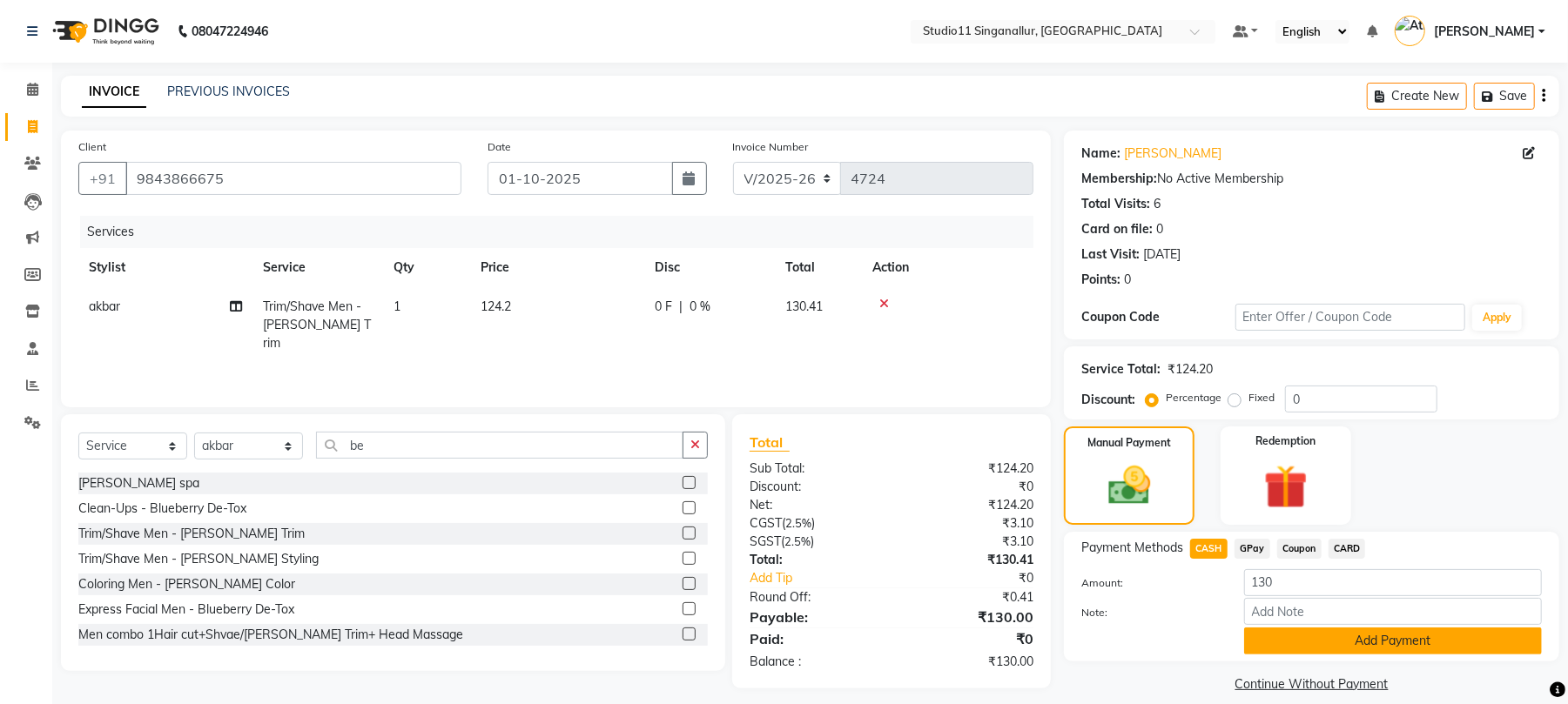
click at [1339, 649] on button "Add Payment" at bounding box center [1393, 641] width 298 height 27
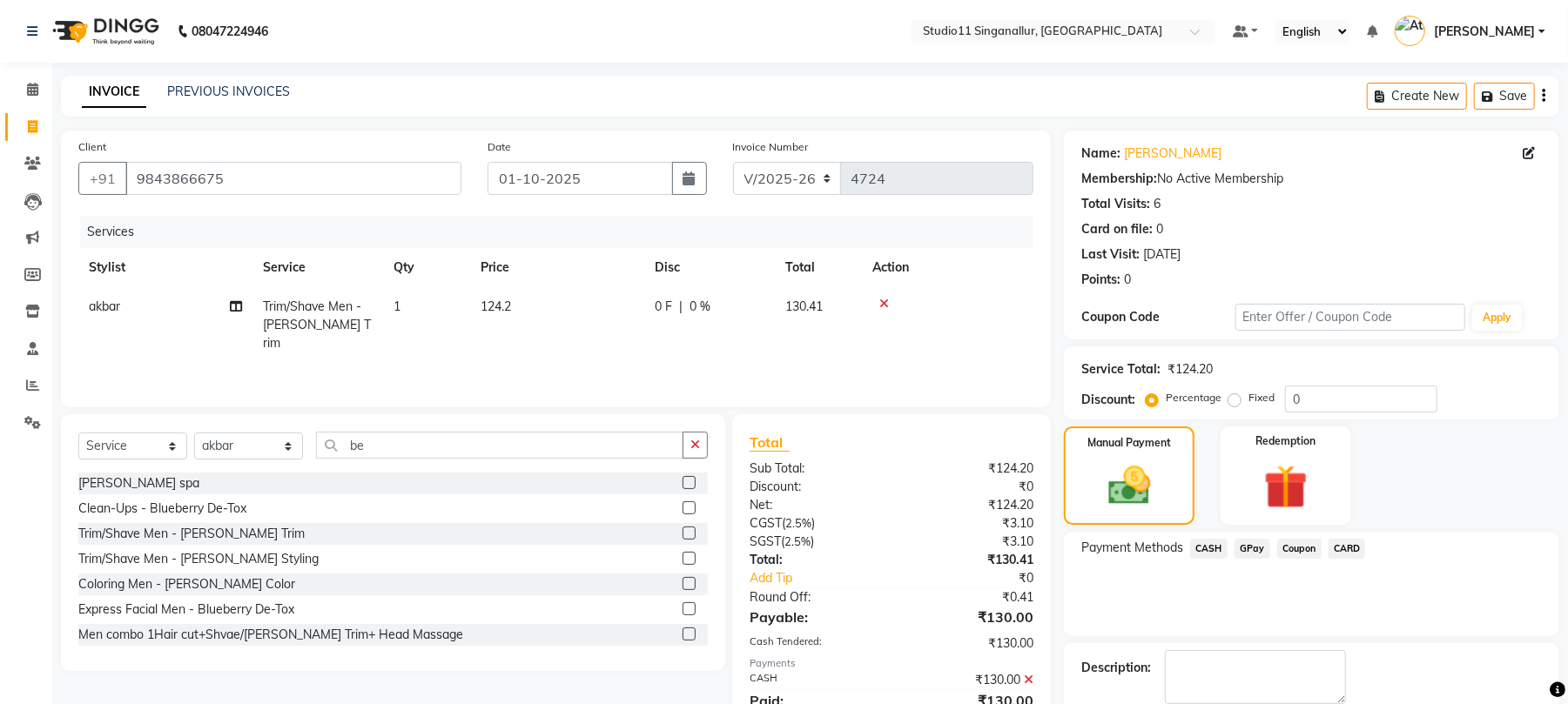
scroll to position [94, 0]
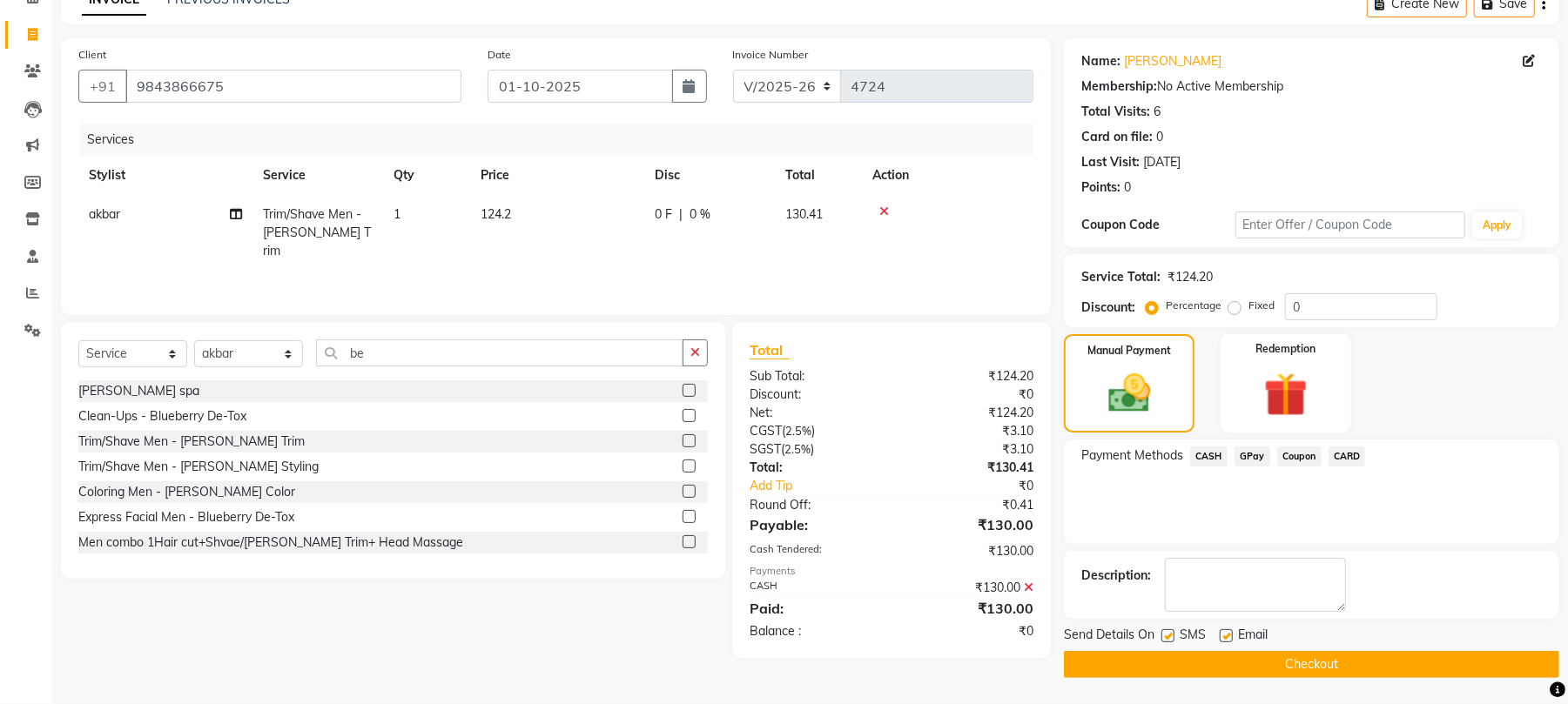
click at [1170, 634] on label at bounding box center [1168, 636] width 13 height 13
click at [1170, 634] on input "checkbox" at bounding box center [1167, 637] width 12 height 12
checkbox input "false"
click at [1230, 633] on label at bounding box center [1226, 636] width 13 height 13
click at [1230, 633] on input "checkbox" at bounding box center [1225, 637] width 12 height 12
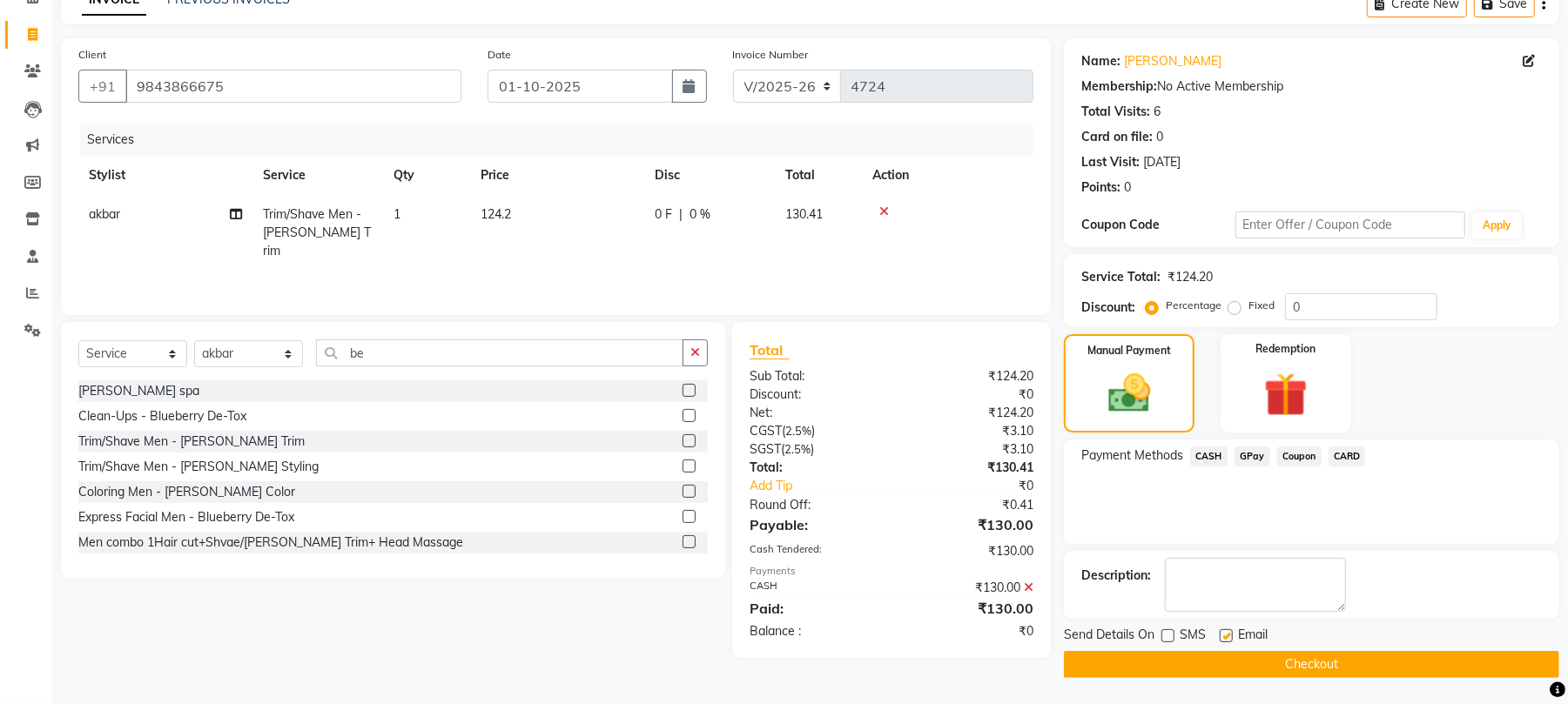
checkbox input "false"
click at [1230, 644] on div at bounding box center [1225, 638] width 12 height 19
click at [1235, 662] on button "Checkout" at bounding box center [1311, 664] width 495 height 27
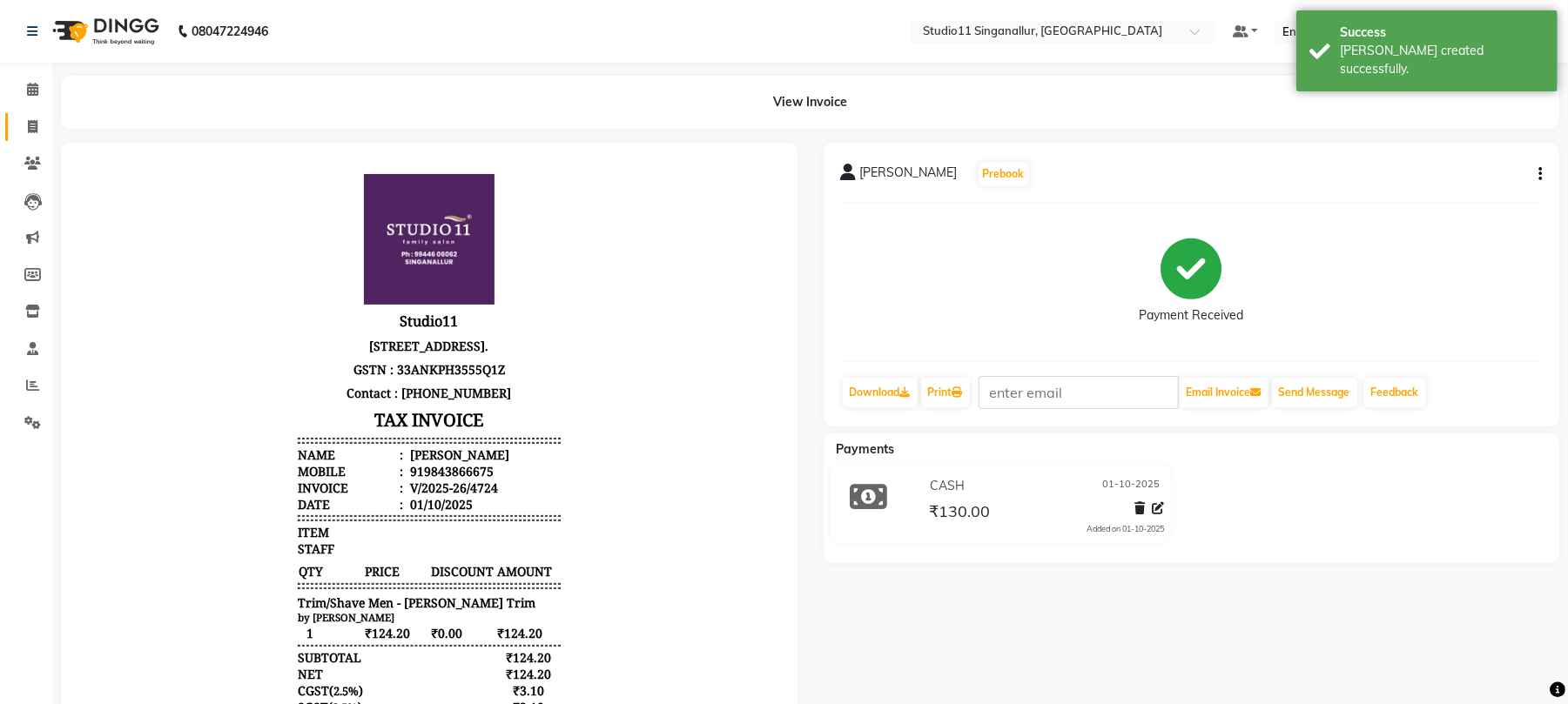
click at [42, 113] on link "Invoice" at bounding box center [26, 128] width 42 height 28
select select "service"
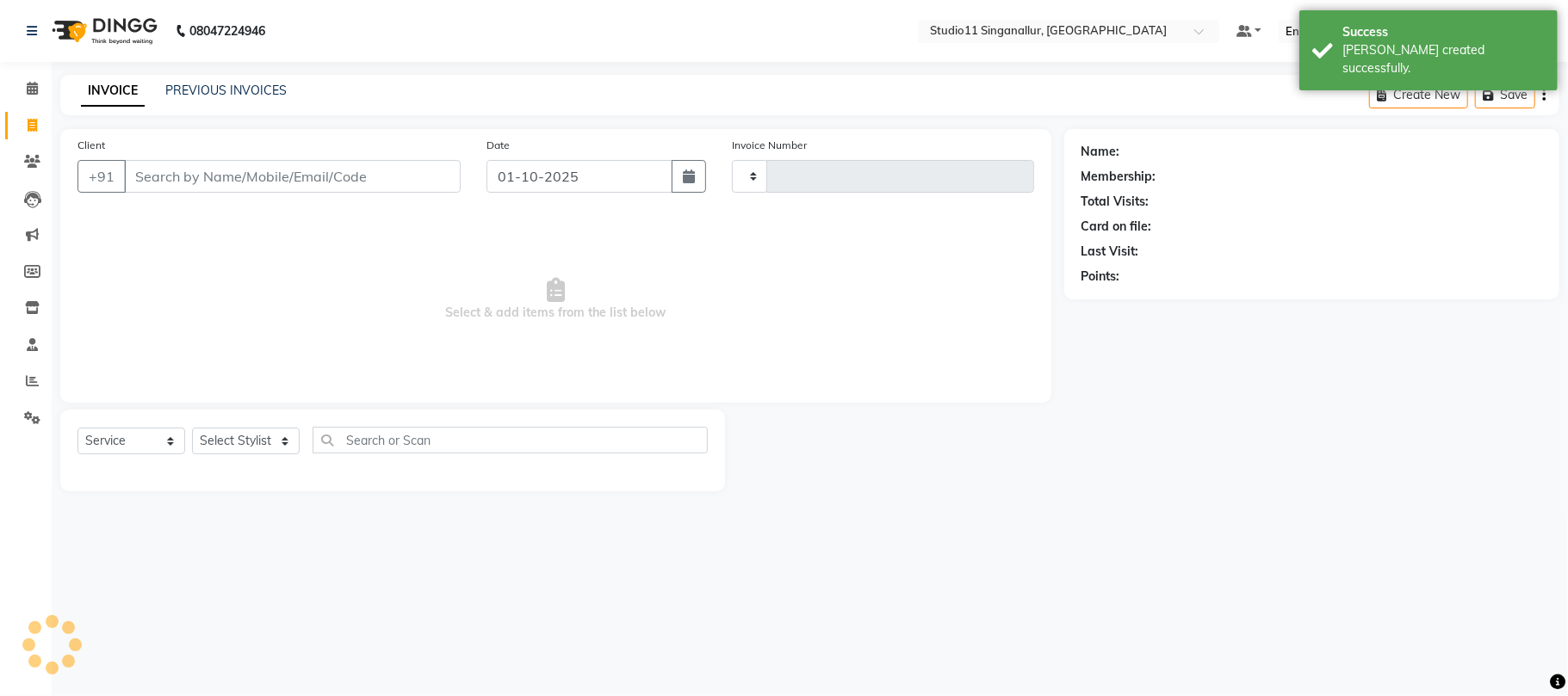
type input "4725"
select select "6616"
click at [214, 166] on input "Client" at bounding box center [293, 176] width 336 height 32
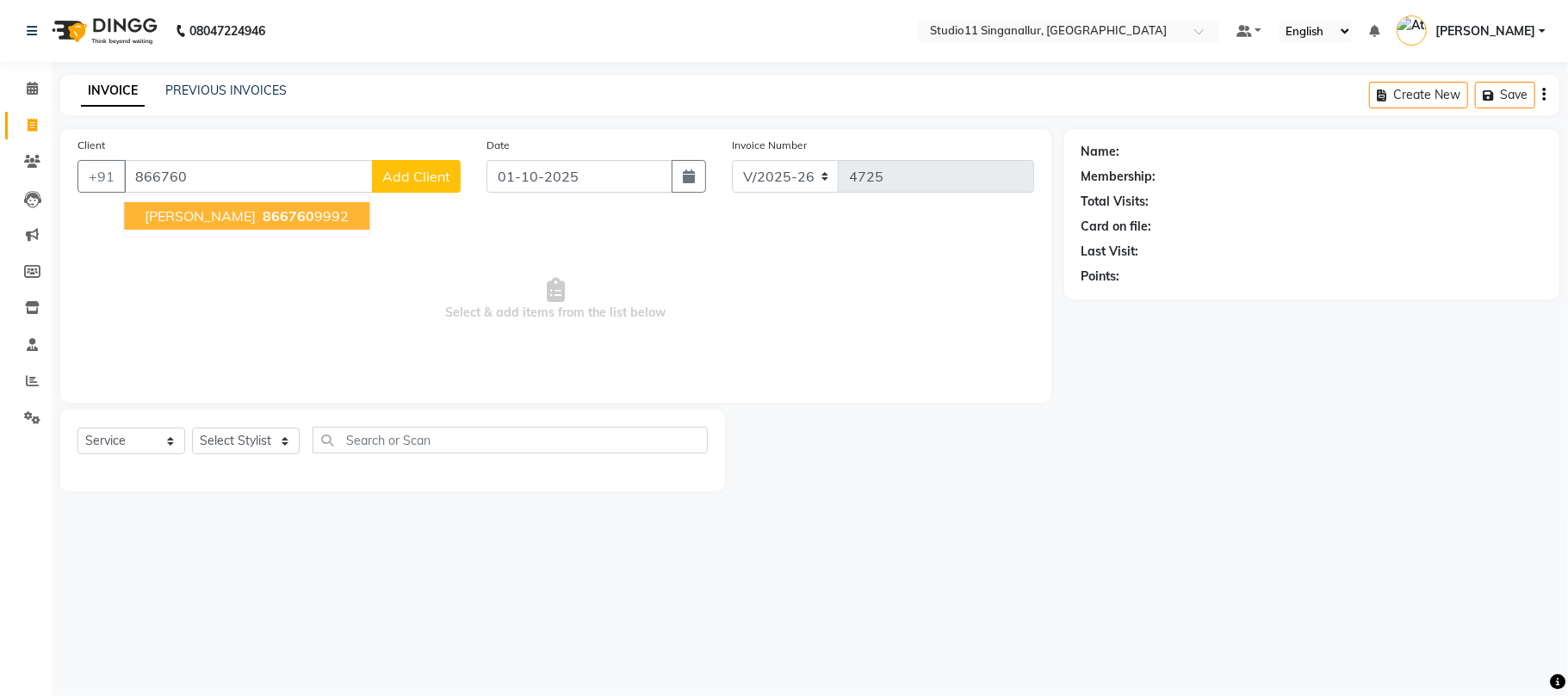
click at [175, 208] on span "[PERSON_NAME]" at bounding box center [200, 216] width 111 height 18
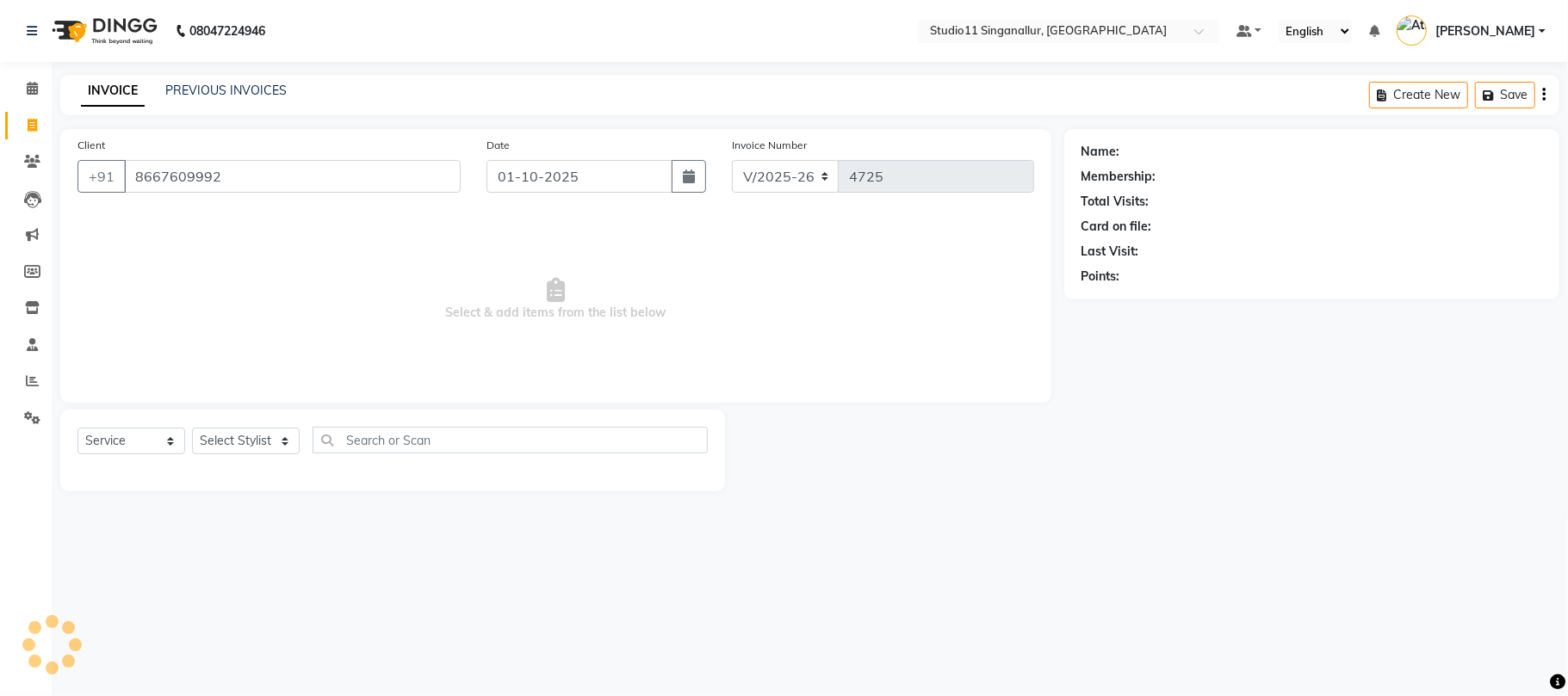
type input "8667609992"
click at [276, 440] on select "Select Stylist [PERSON_NAME] Divya [PERSON_NAME] [PERSON_NAME] [PERSON_NAME] [P…" at bounding box center [245, 440] width 108 height 26
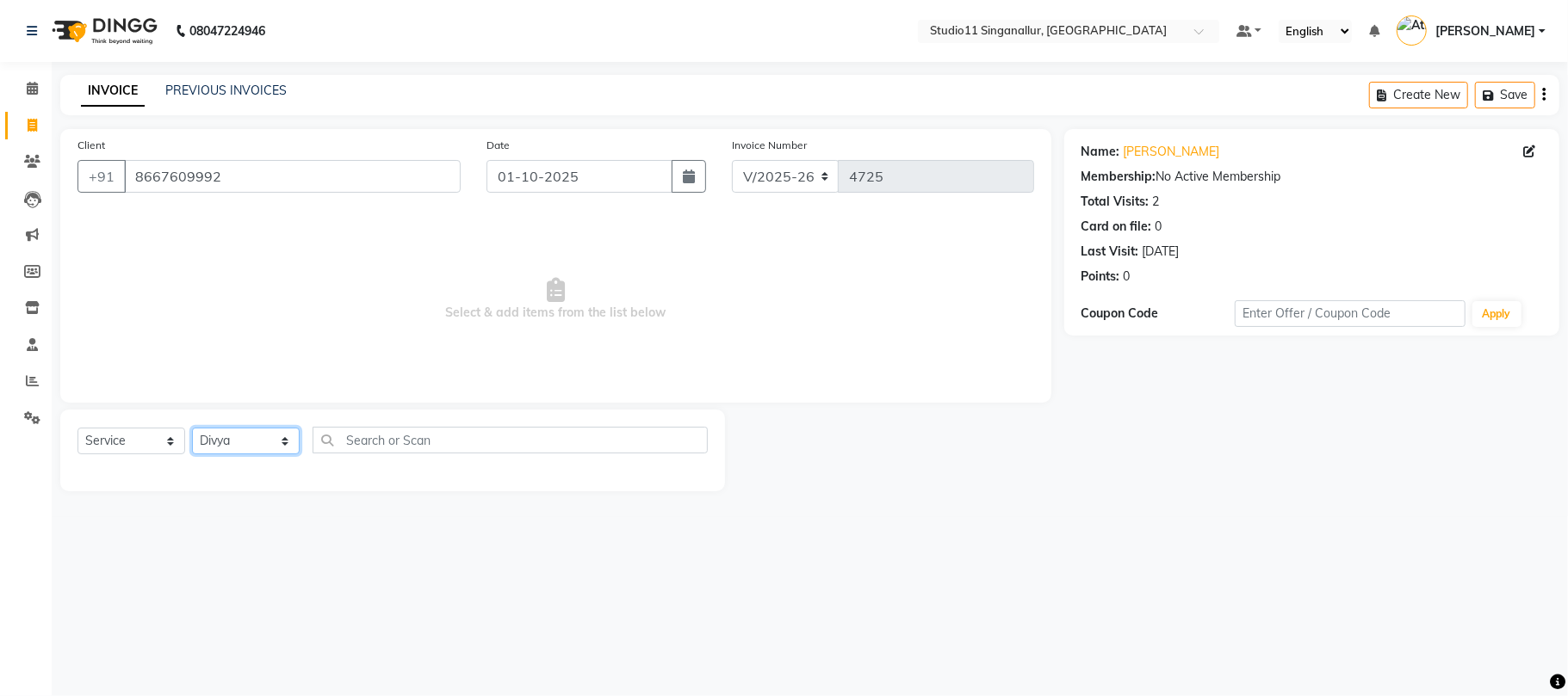
click at [192, 427] on select "Select Stylist [PERSON_NAME] Divya [PERSON_NAME] [PERSON_NAME] [PERSON_NAME] [P…" at bounding box center [245, 440] width 108 height 26
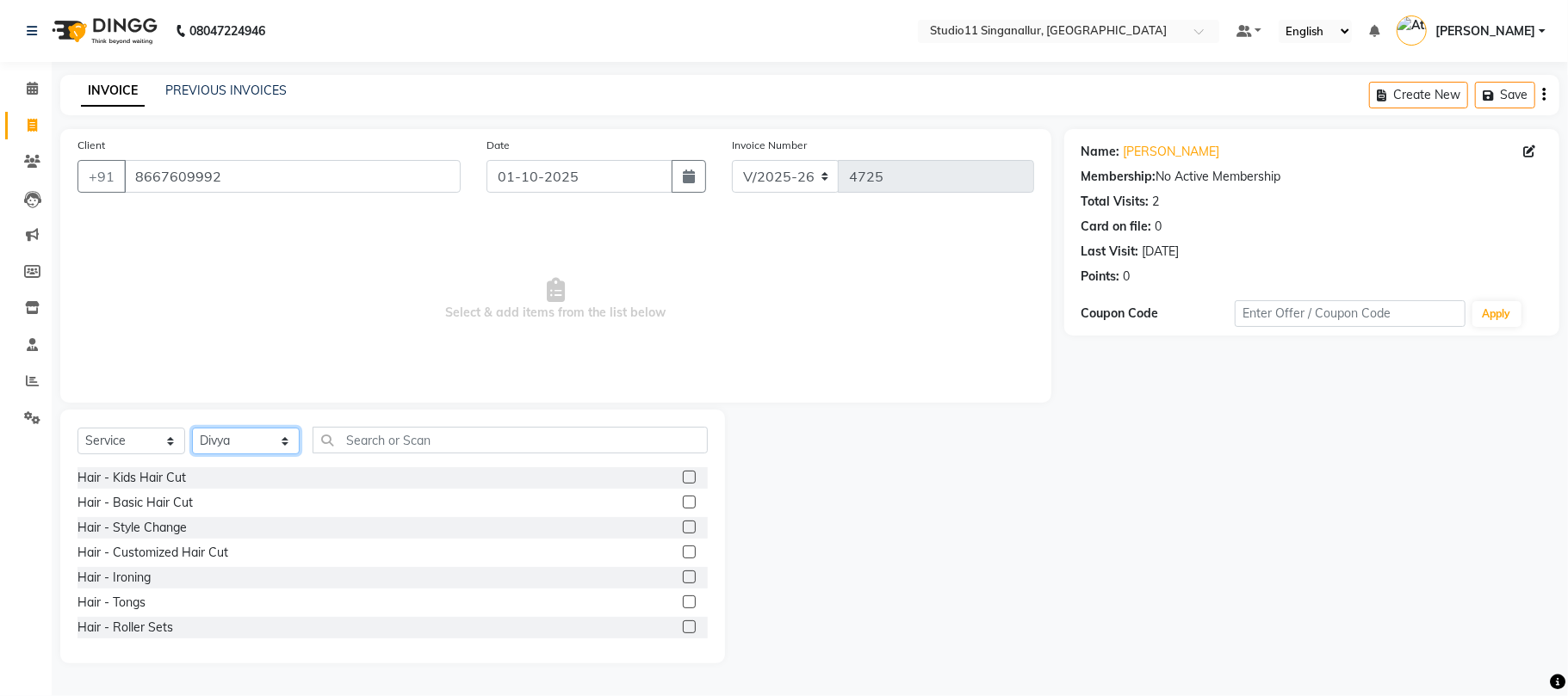
click at [244, 454] on select "Select Stylist [PERSON_NAME] Divya [PERSON_NAME] [PERSON_NAME] [PERSON_NAME] [P…" at bounding box center [245, 440] width 108 height 26
select select "51051"
click at [192, 427] on select "Select Stylist [PERSON_NAME] Divya [PERSON_NAME] [PERSON_NAME] [PERSON_NAME] [P…" at bounding box center [245, 440] width 108 height 26
click at [415, 445] on input "text" at bounding box center [510, 439] width 395 height 26
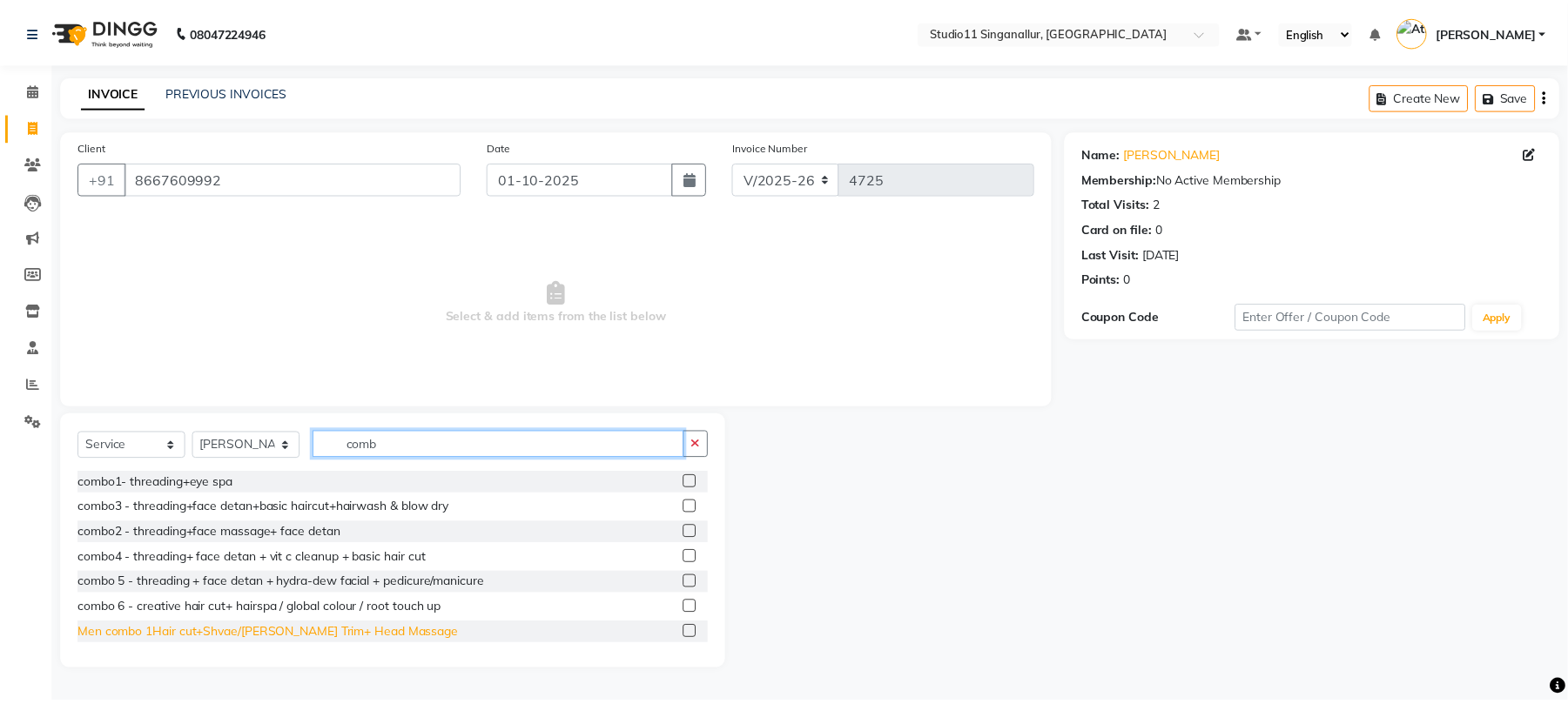
scroll to position [103, 0]
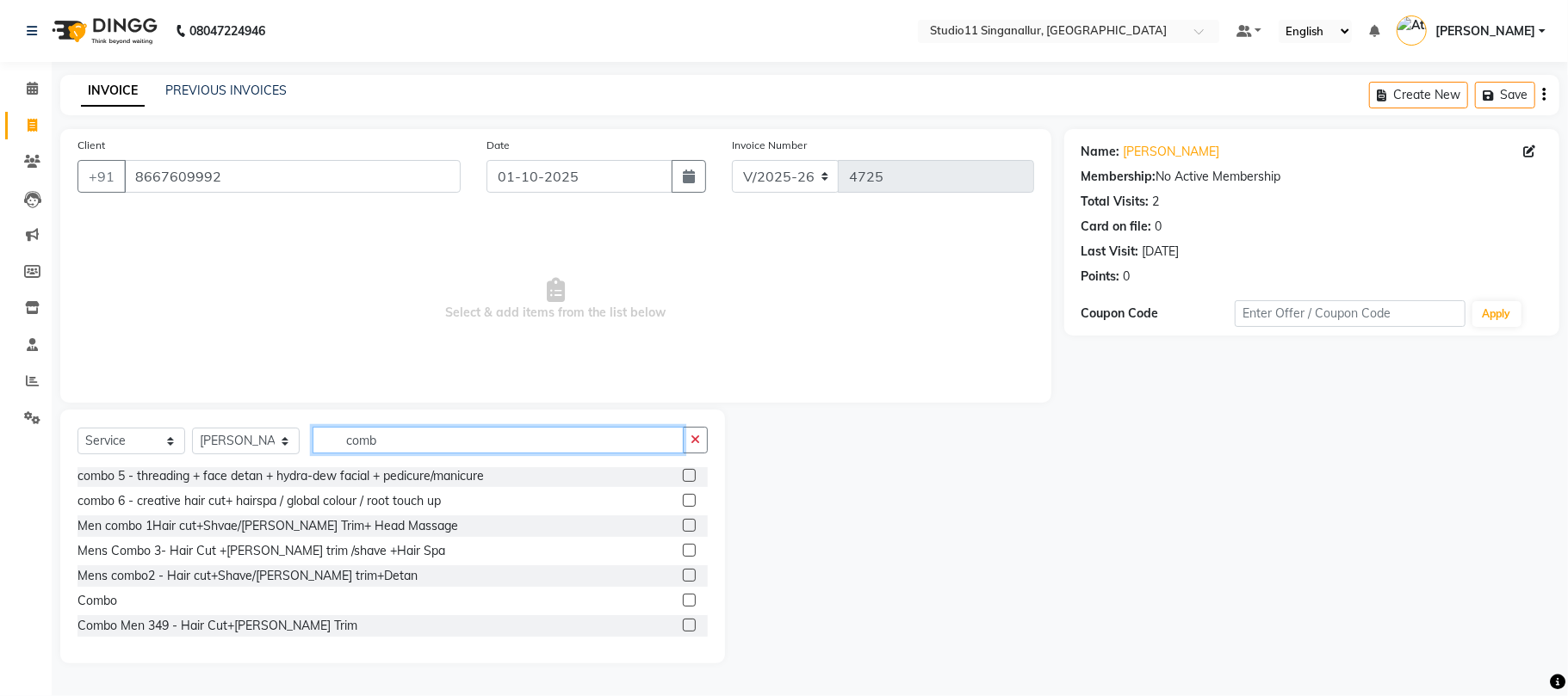
type input "comb"
click at [682, 606] on label at bounding box center [689, 600] width 13 height 13
click at [682, 606] on input "checkbox" at bounding box center [688, 601] width 11 height 11
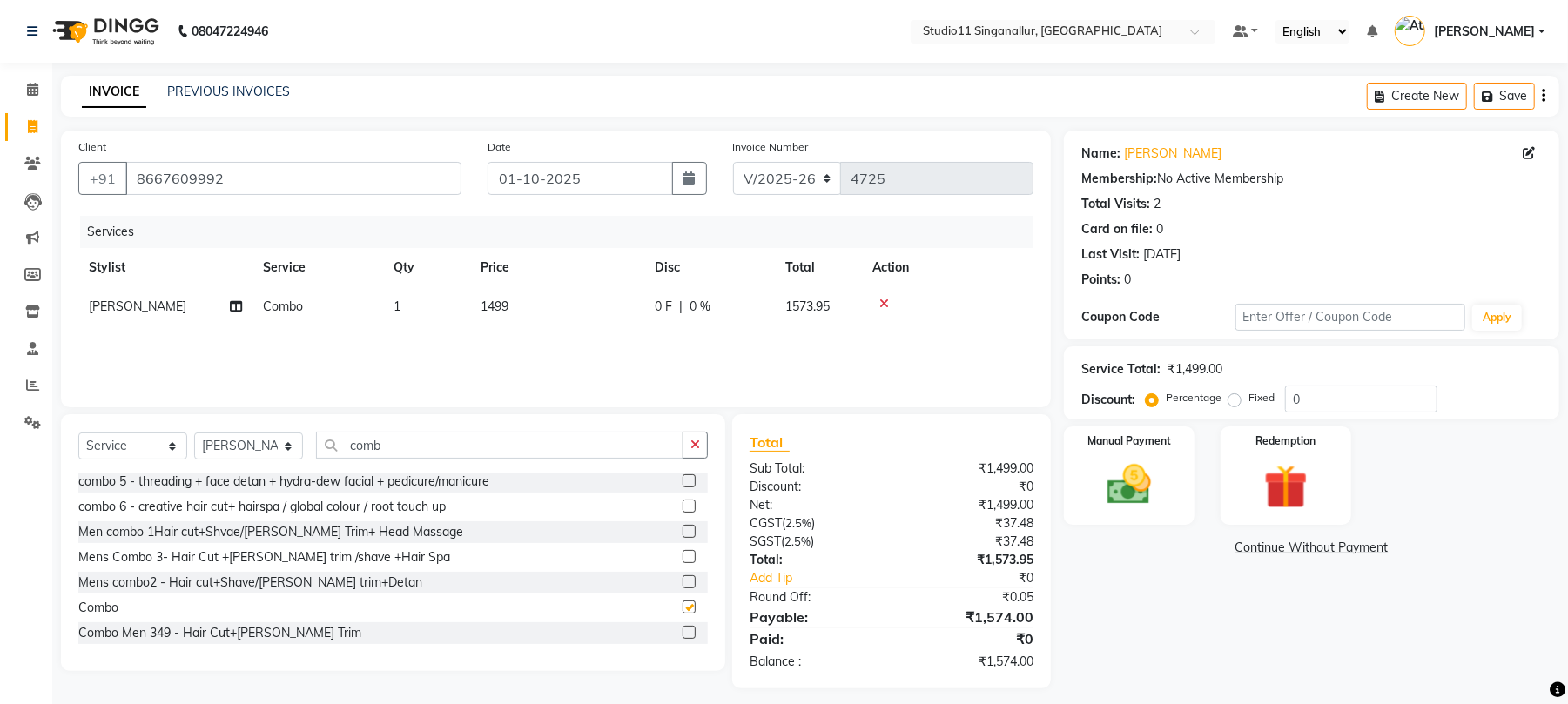
checkbox input "false"
click at [489, 306] on span "1499" at bounding box center [493, 306] width 27 height 16
select select "51051"
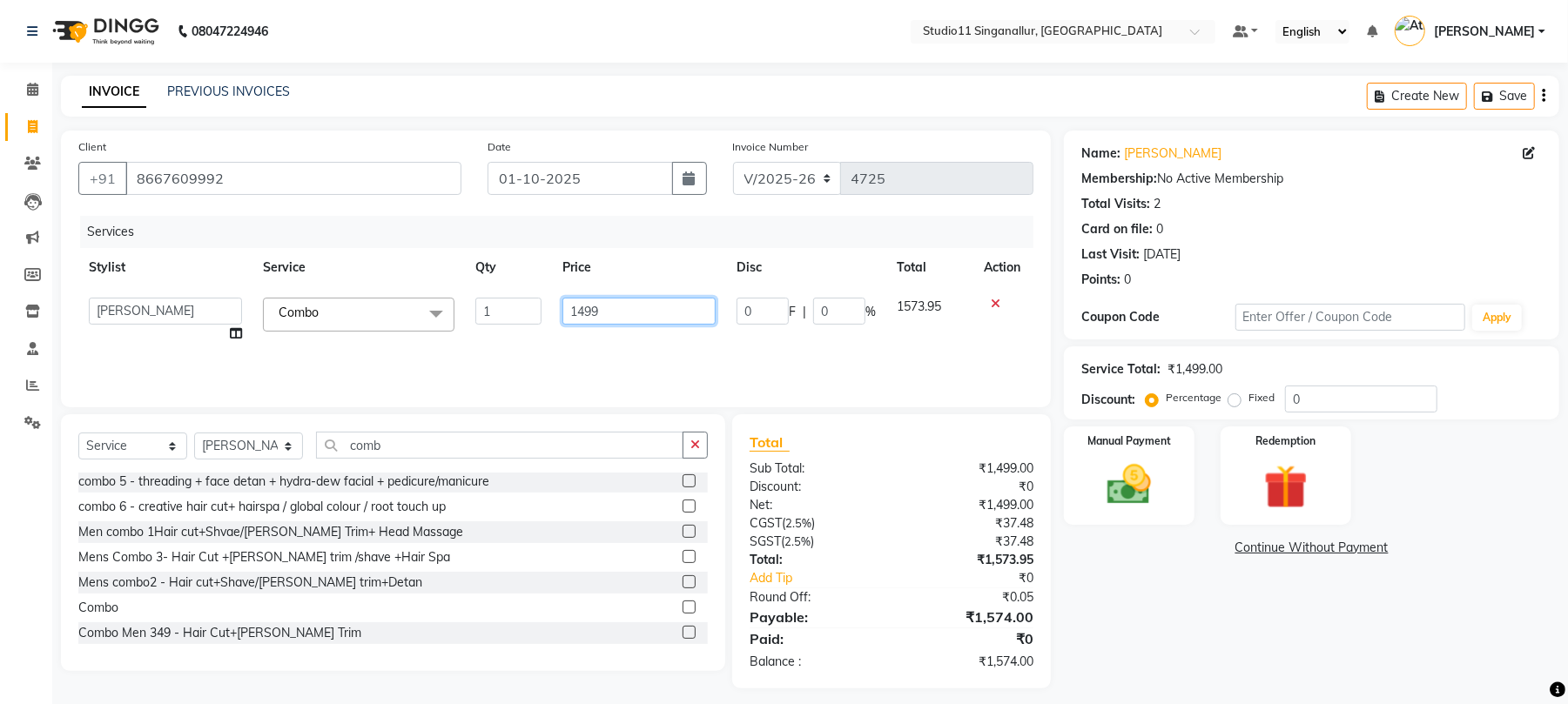
click at [610, 307] on input "1499" at bounding box center [639, 311] width 153 height 27
type input "1"
type input "942"
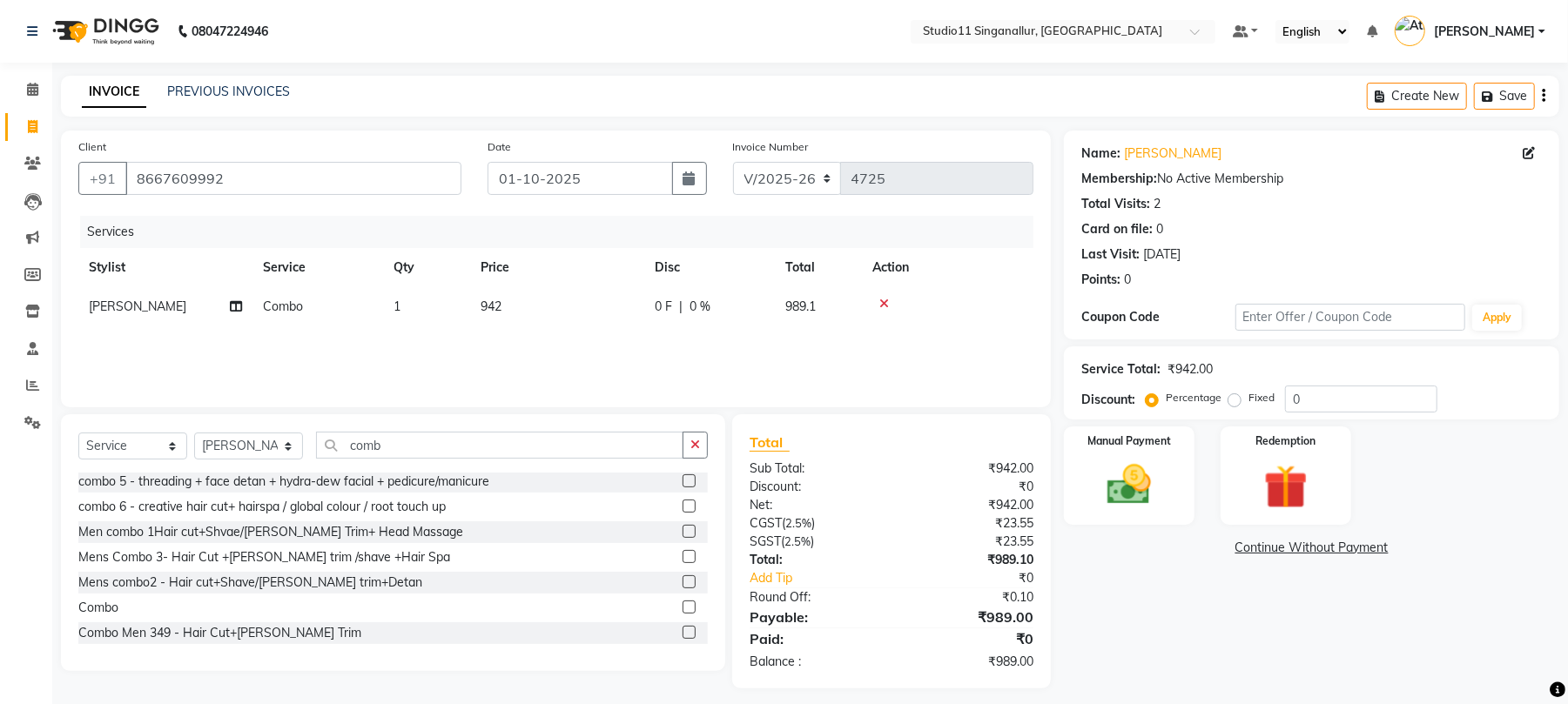
click at [621, 343] on div "Services Stylist Service Qty Price Disc Total Action daniel Combo 1 942 0 F | 0…" at bounding box center [555, 303] width 955 height 174
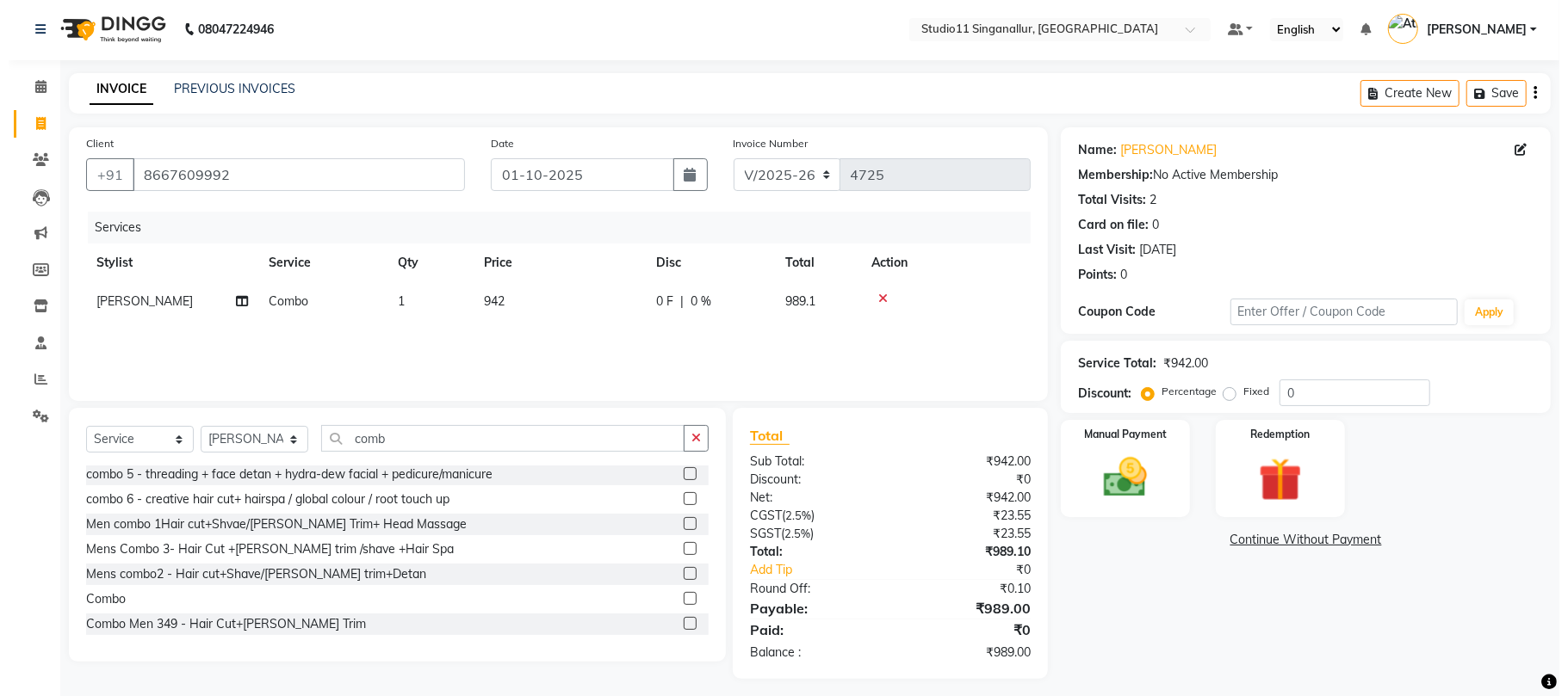
scroll to position [0, 0]
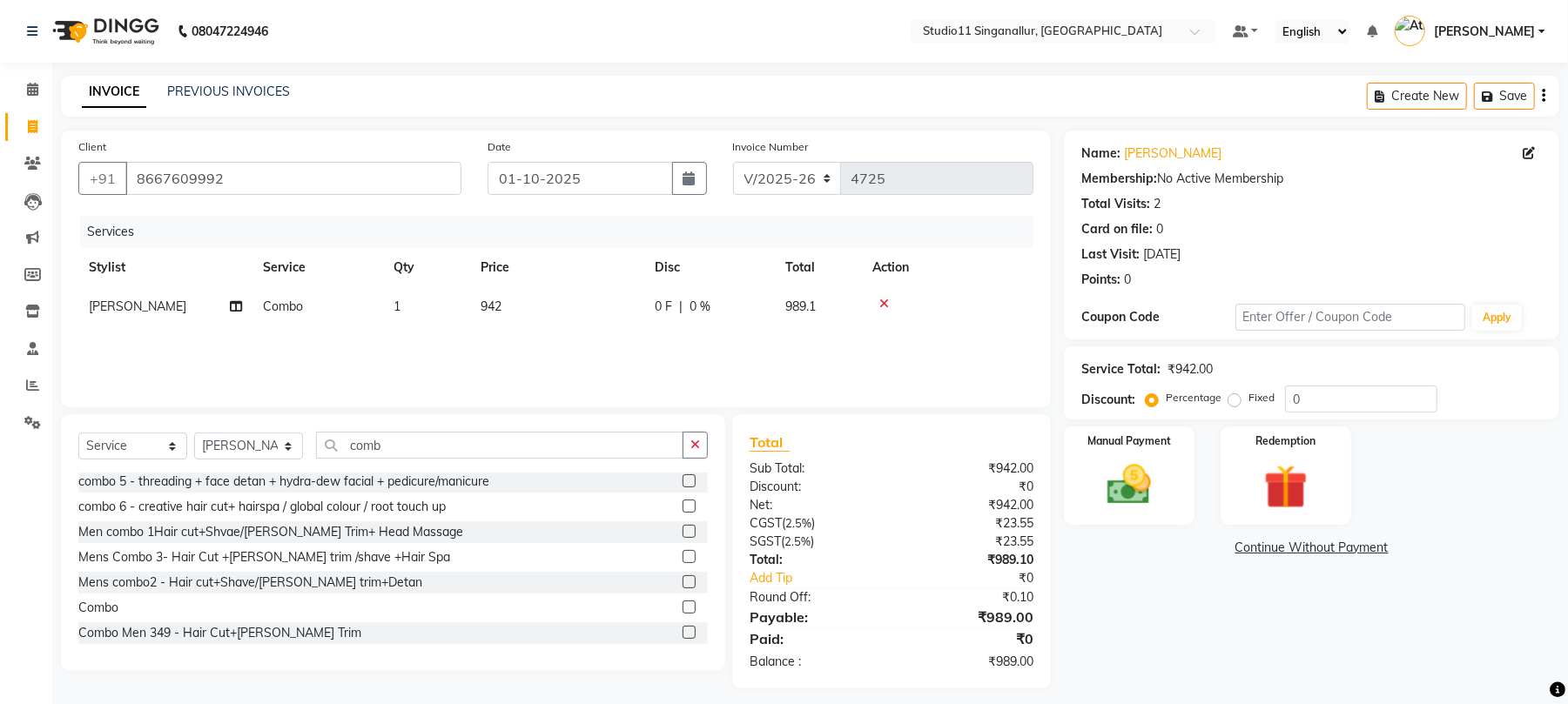
click at [492, 311] on span "942" at bounding box center [491, 306] width 21 height 16
select select "51051"
click at [994, 312] on td at bounding box center [1004, 320] width 60 height 66
click at [994, 301] on icon at bounding box center [995, 304] width 10 height 12
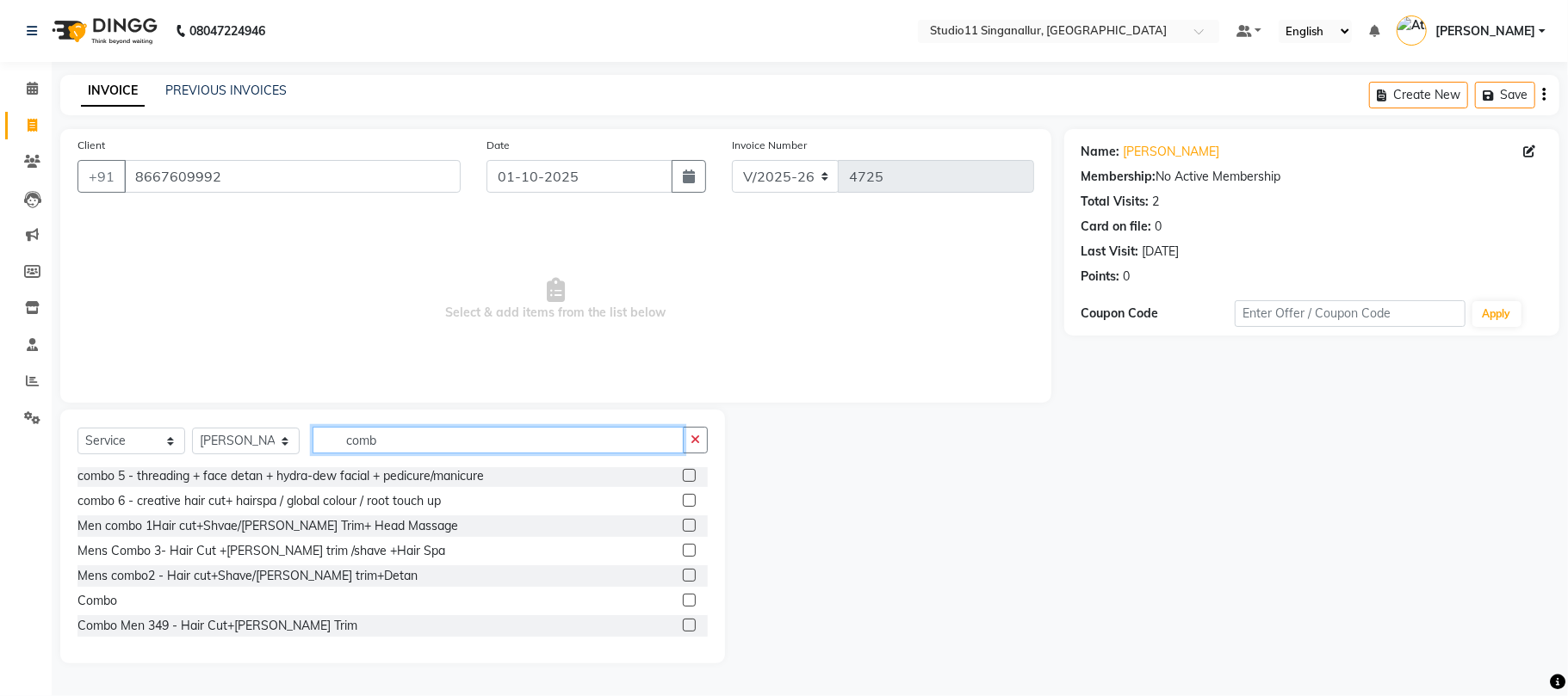
click at [463, 427] on input "comb" at bounding box center [498, 439] width 371 height 26
click at [696, 437] on icon "button" at bounding box center [695, 439] width 10 height 12
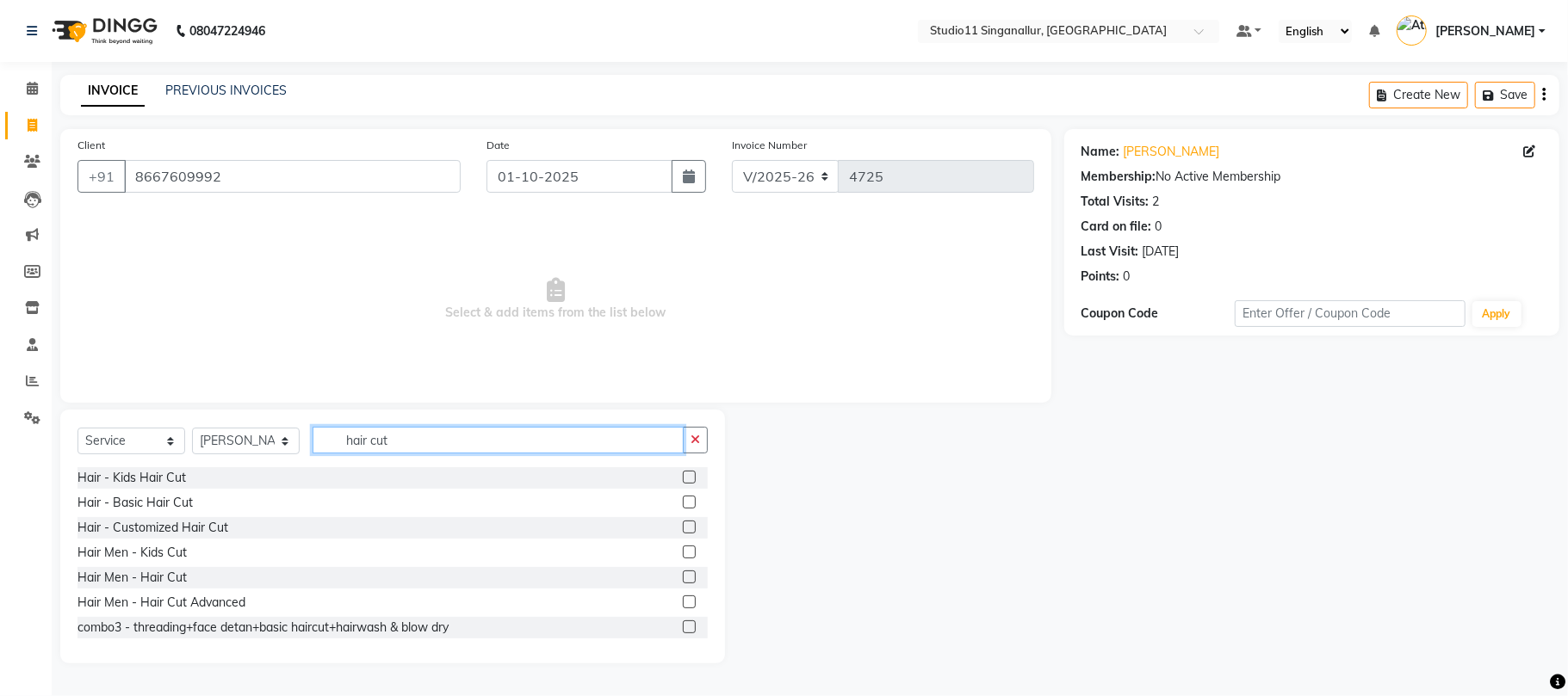
type input "hair cut"
click at [682, 574] on label at bounding box center [689, 577] width 13 height 13
click at [682, 574] on input "checkbox" at bounding box center [688, 578] width 11 height 11
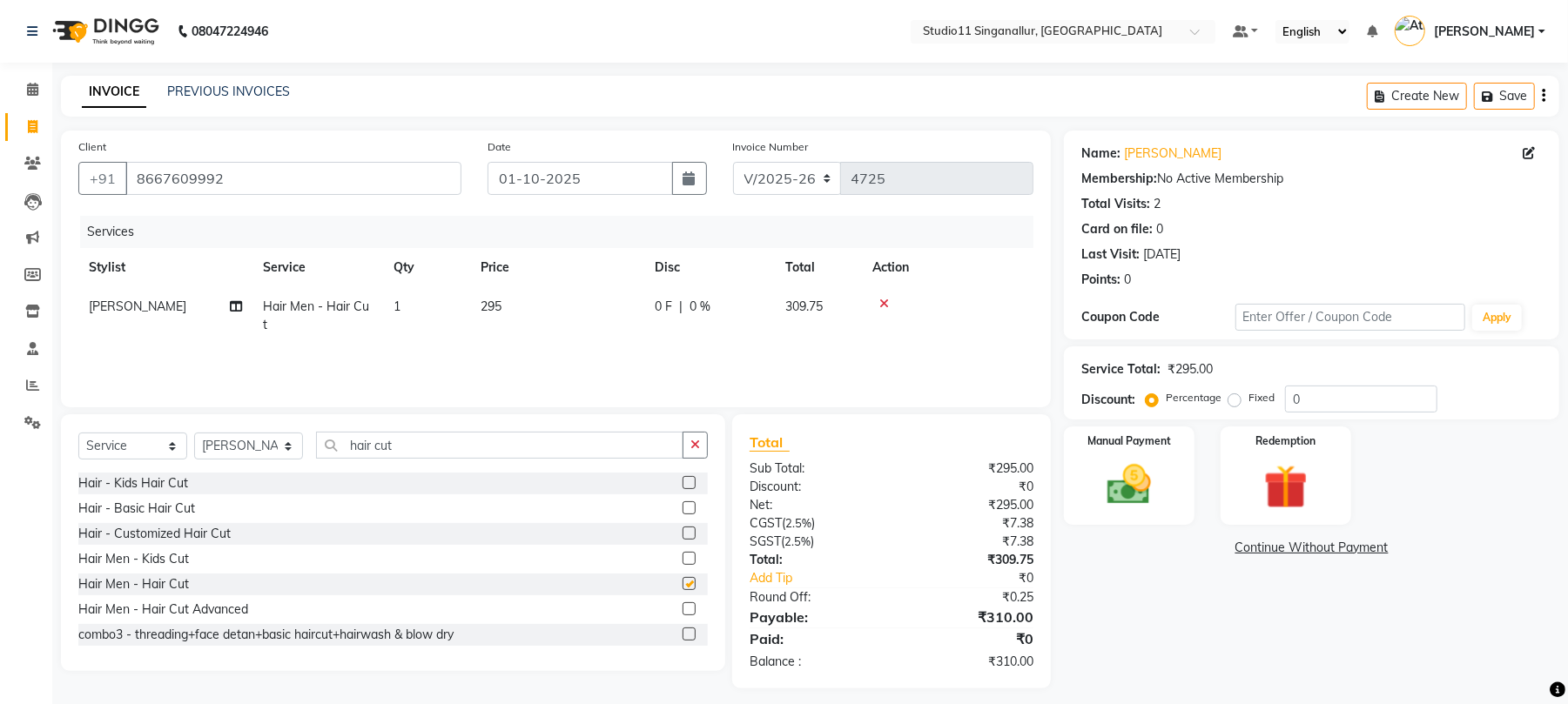
checkbox input "false"
click at [689, 453] on button "button" at bounding box center [695, 445] width 26 height 27
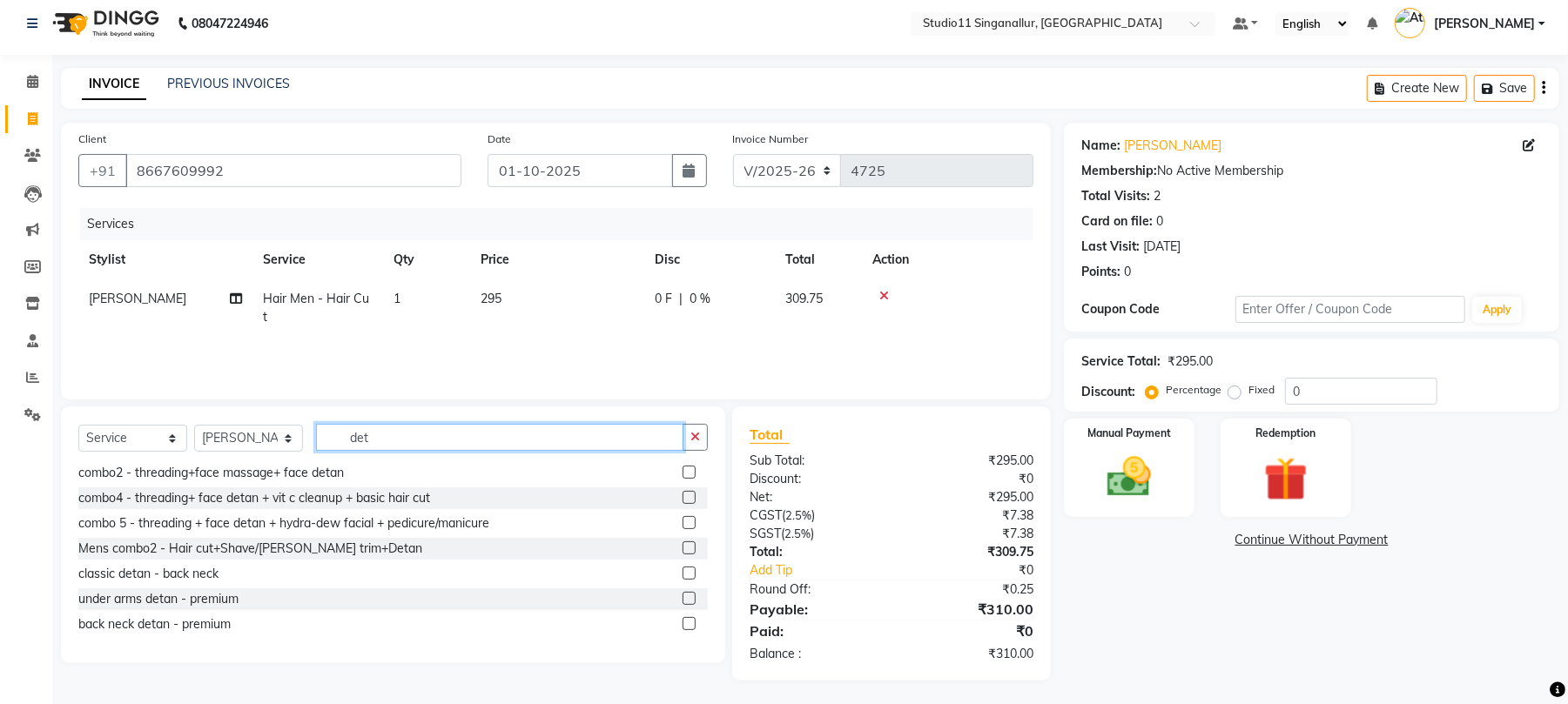
scroll to position [11, 0]
type input "d"
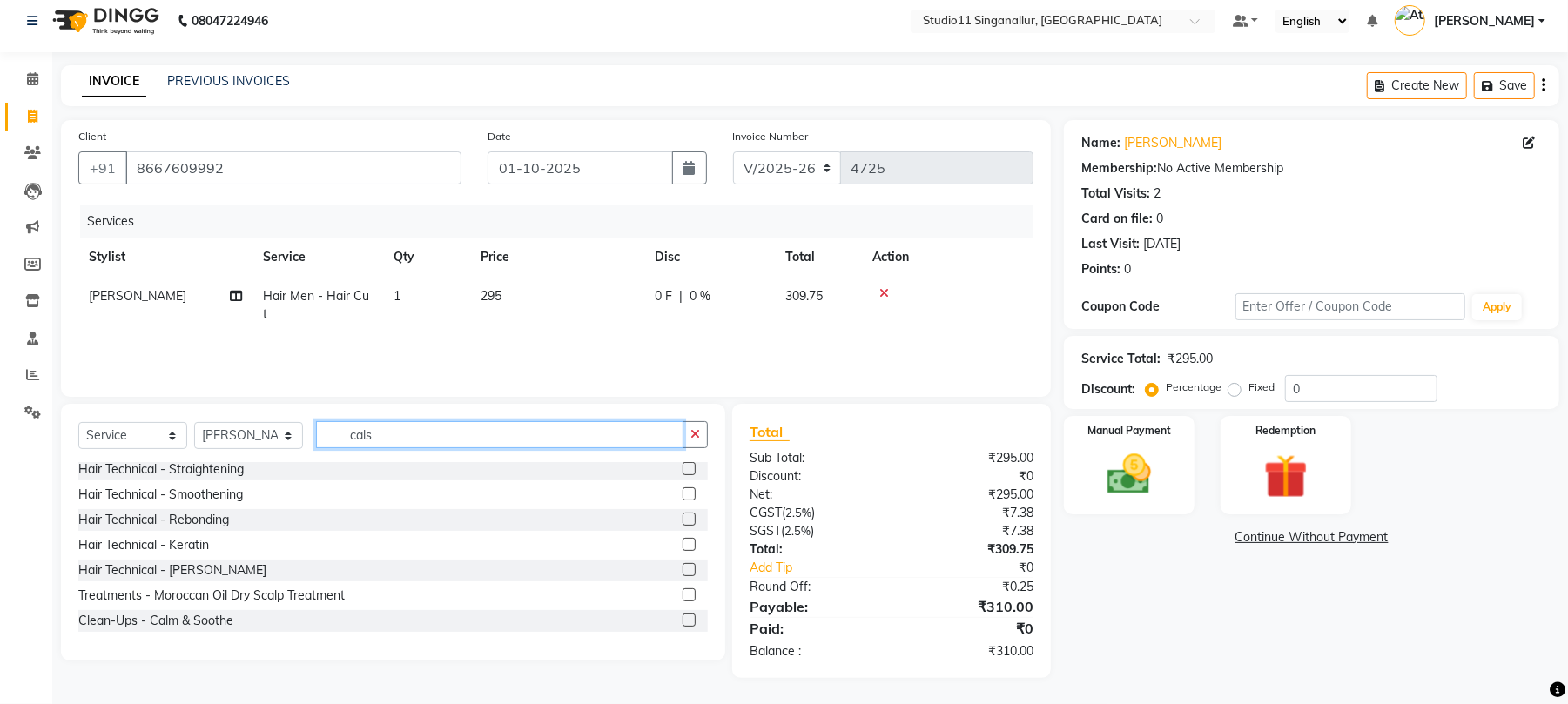
scroll to position [0, 0]
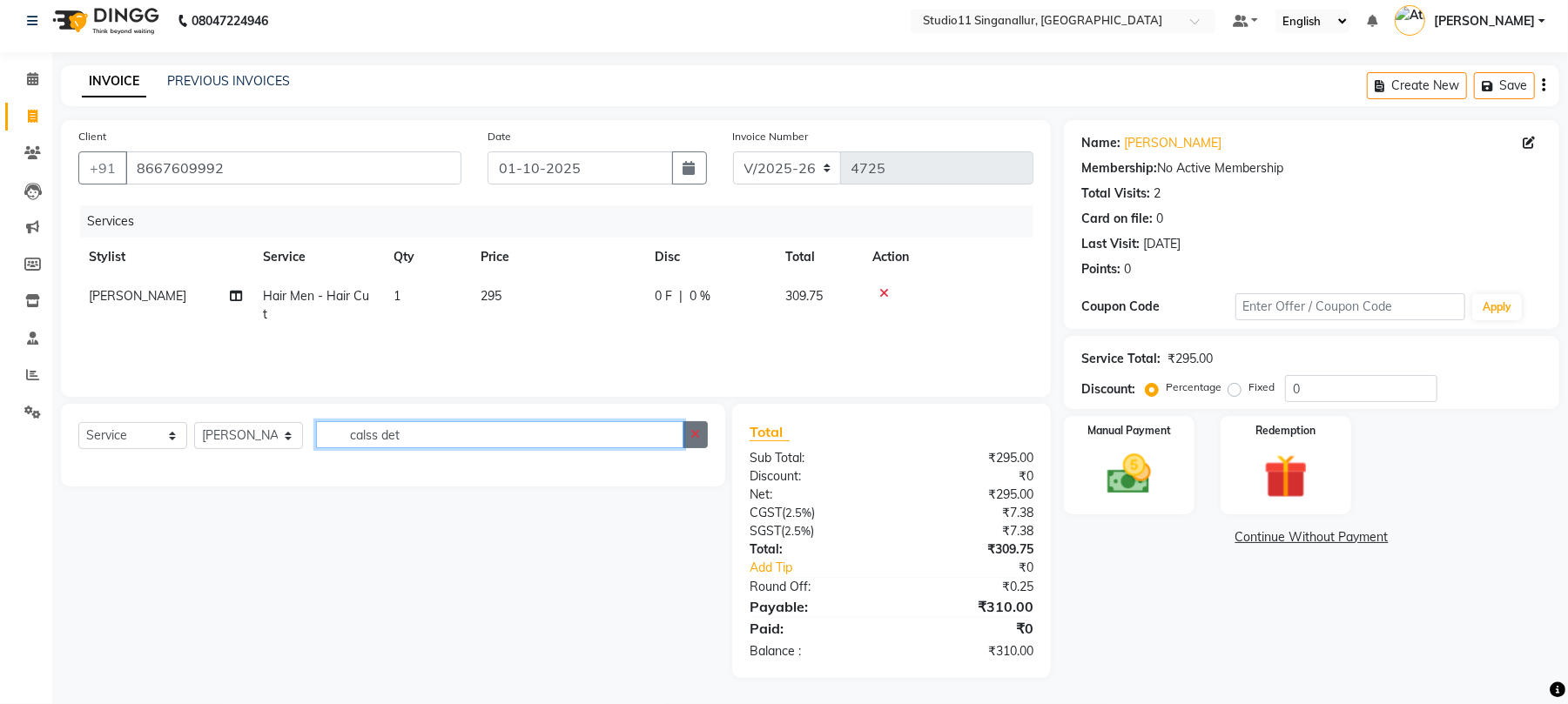
type input "calss det"
click at [703, 435] on button "button" at bounding box center [695, 435] width 26 height 27
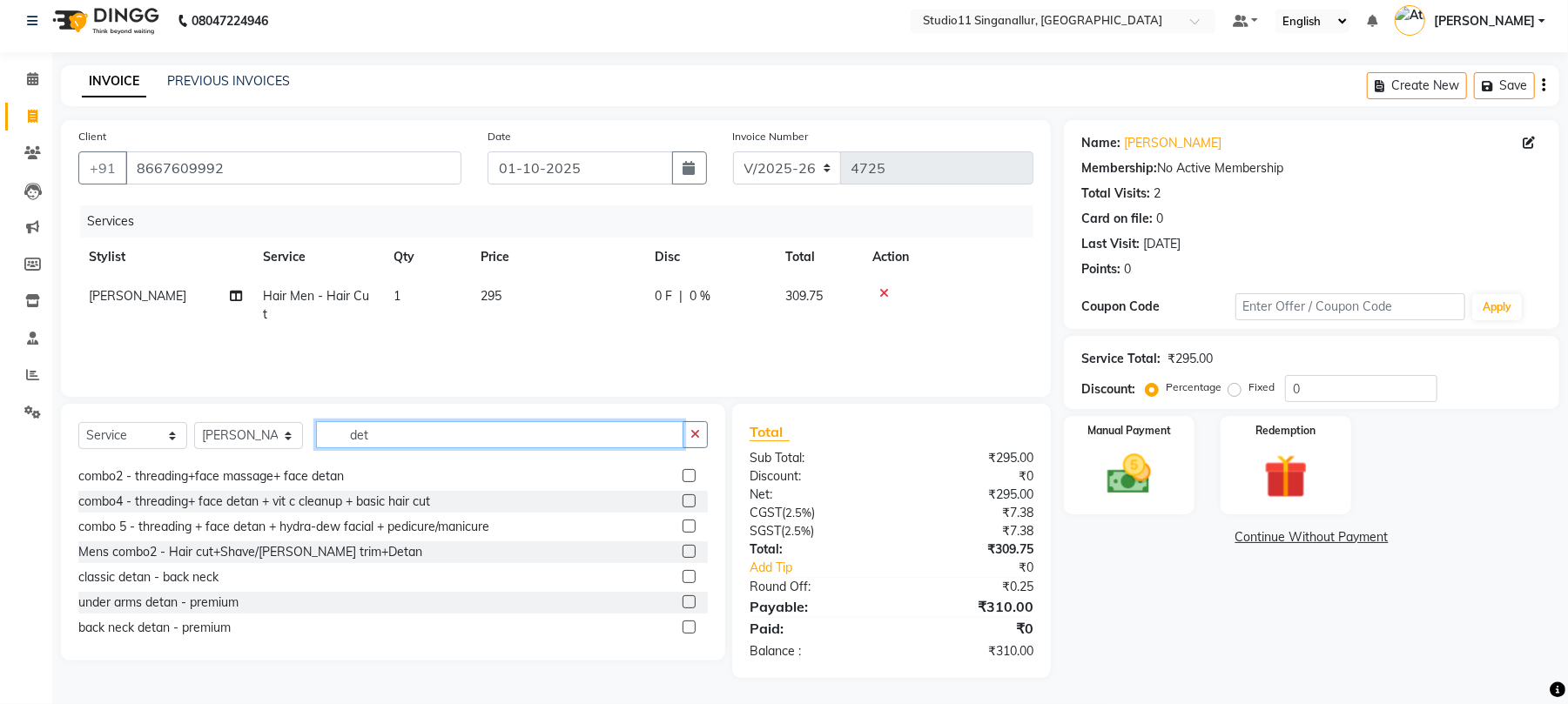
scroll to position [27, 0]
type input "det"
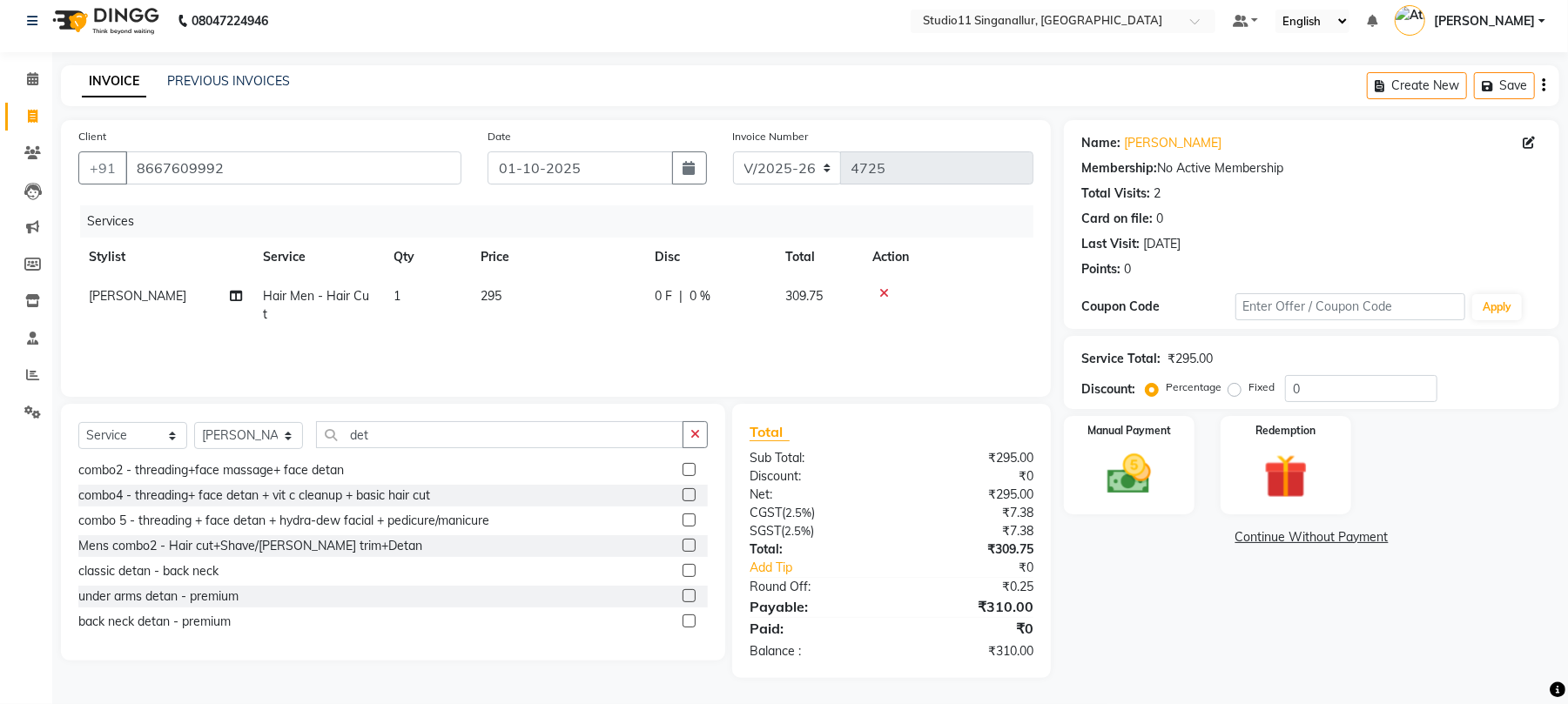
click at [682, 569] on div at bounding box center [695, 571] width 26 height 22
click at [682, 576] on label at bounding box center [688, 570] width 13 height 13
click at [682, 576] on input "checkbox" at bounding box center [687, 571] width 12 height 12
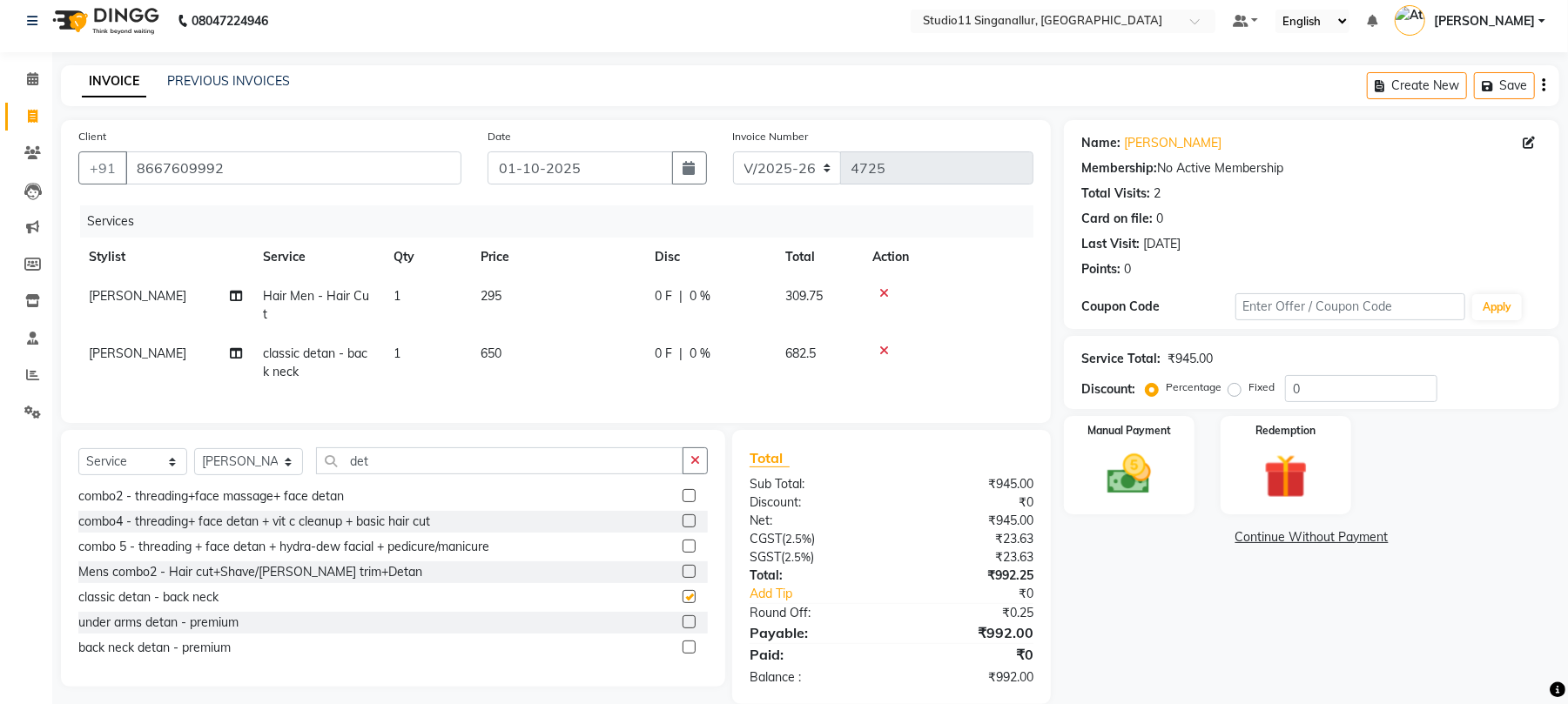
checkbox input "false"
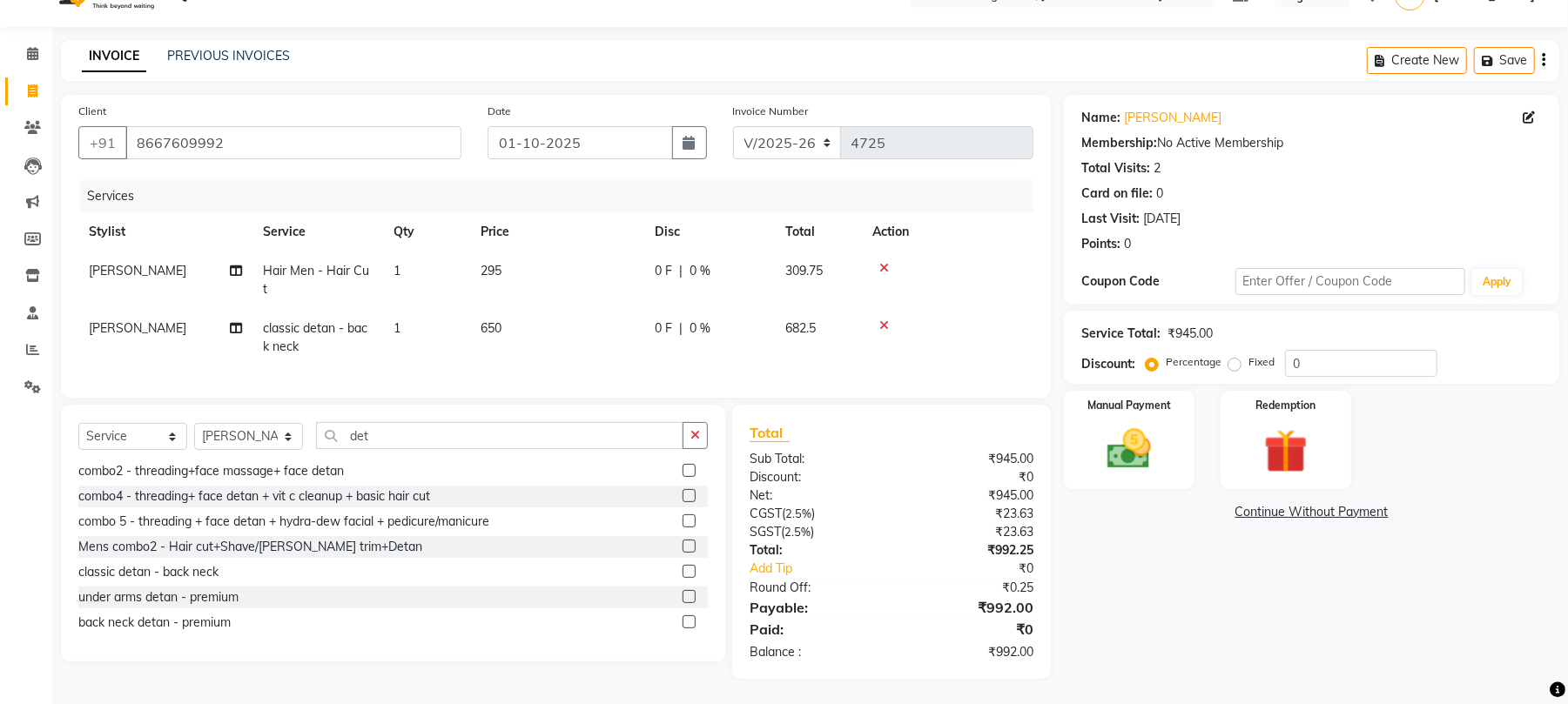
click at [491, 321] on span "650" at bounding box center [491, 329] width 21 height 16
select select "51051"
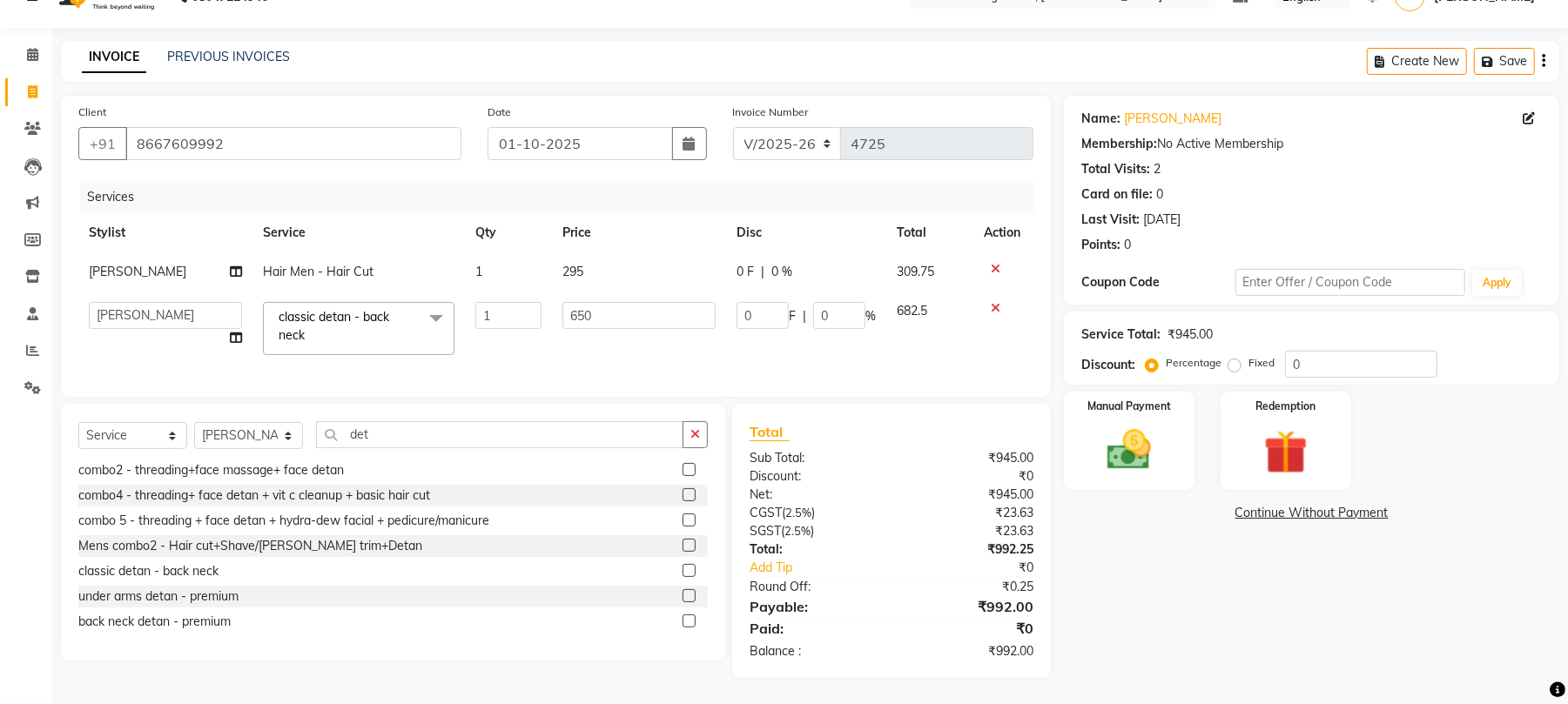
click at [588, 275] on td "295" at bounding box center [639, 272] width 175 height 39
select select "51051"
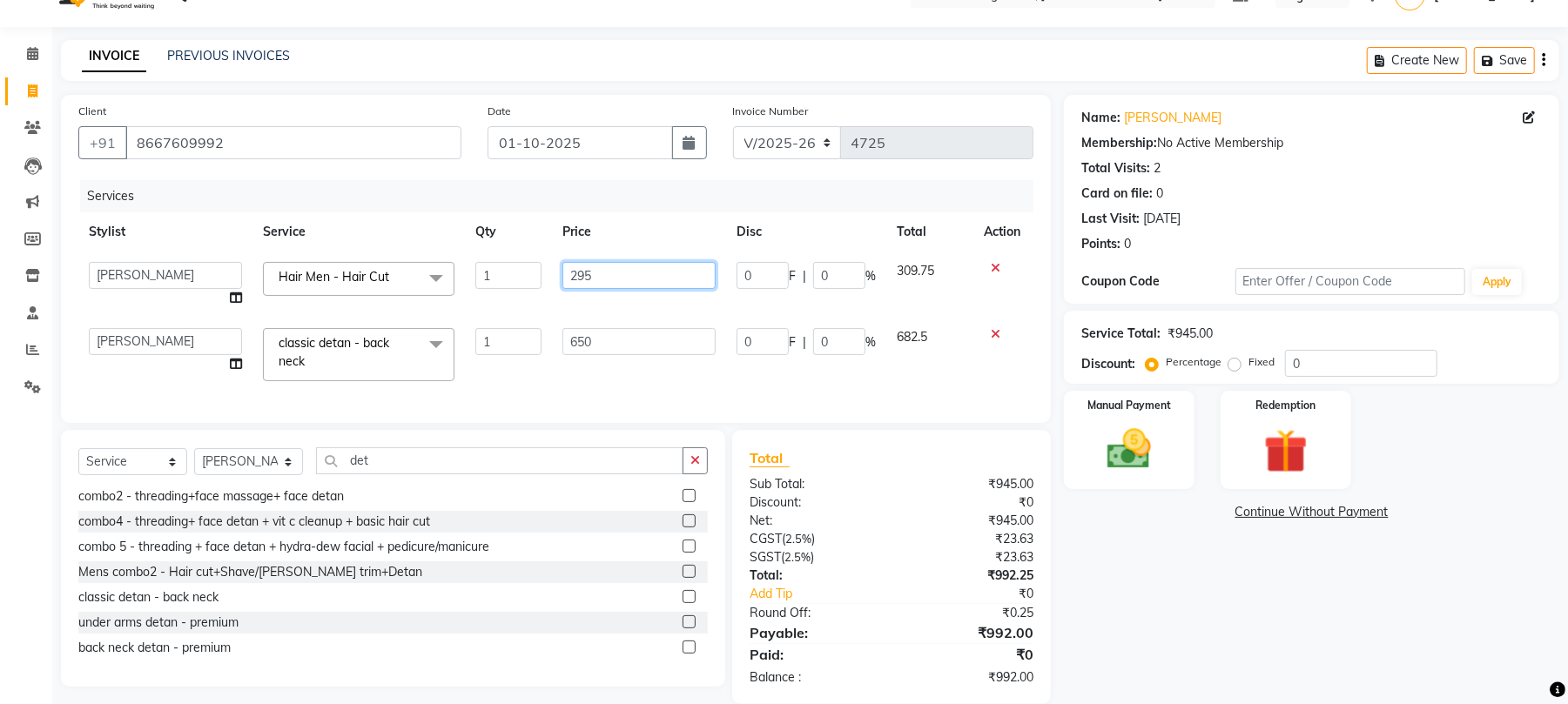
click at [593, 279] on input "295" at bounding box center [639, 275] width 153 height 27
type input "2"
type input "300"
click at [597, 308] on tbody "akbar Athira daniel Divya Haritha kowsalya krithika narmatha pankaj Praveen s11…" at bounding box center [555, 321] width 955 height 140
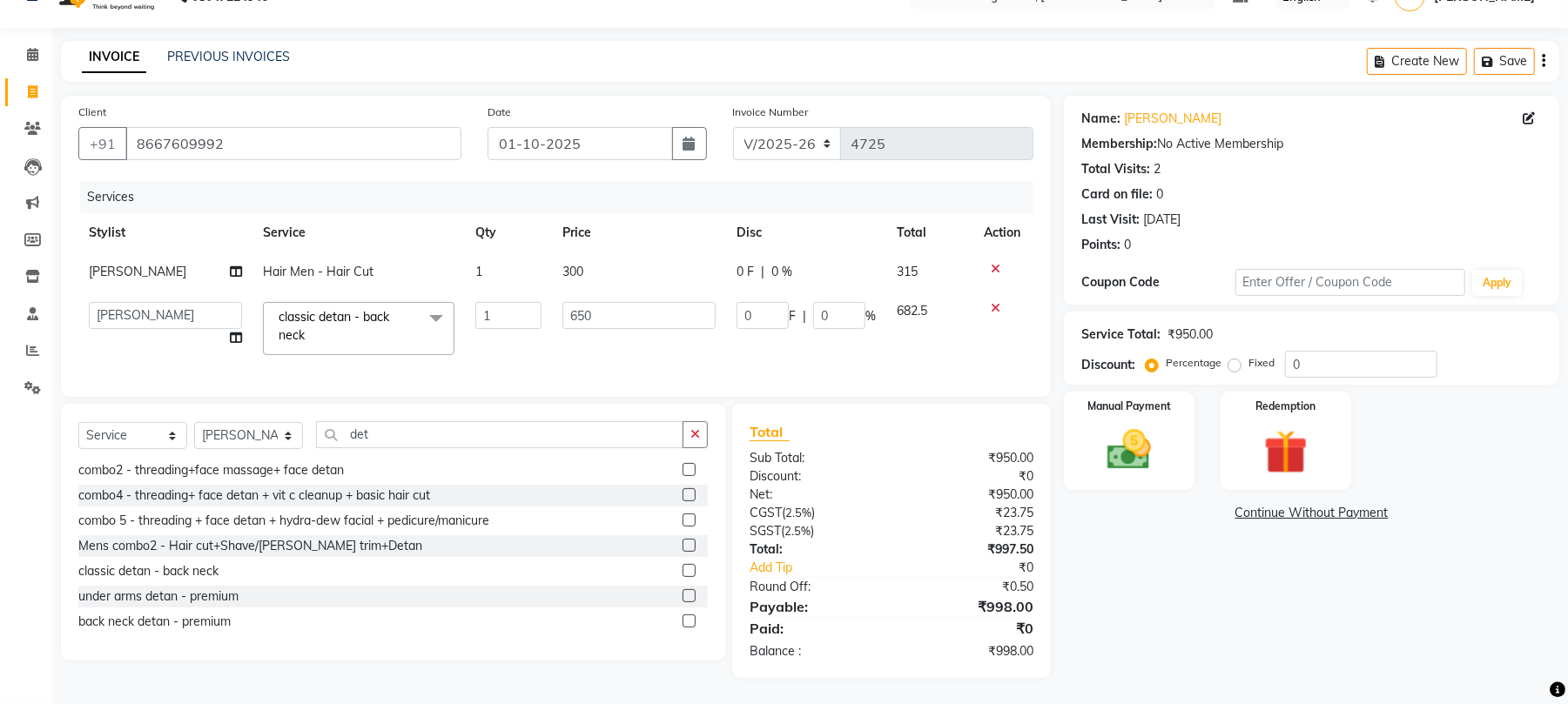
click at [592, 267] on td "300" at bounding box center [639, 272] width 175 height 39
select select "51051"
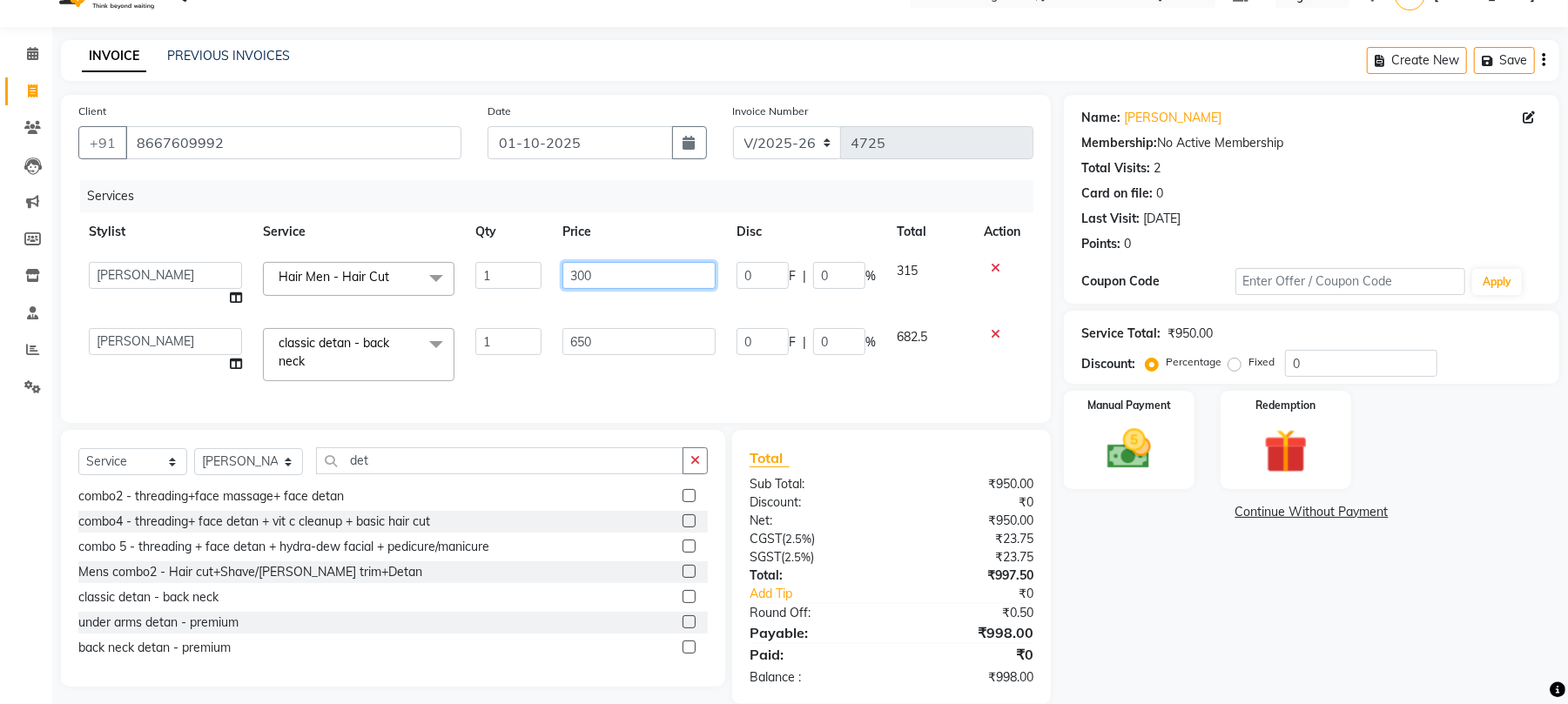
click at [597, 272] on input "300" at bounding box center [639, 275] width 153 height 27
type input "3"
type input "245"
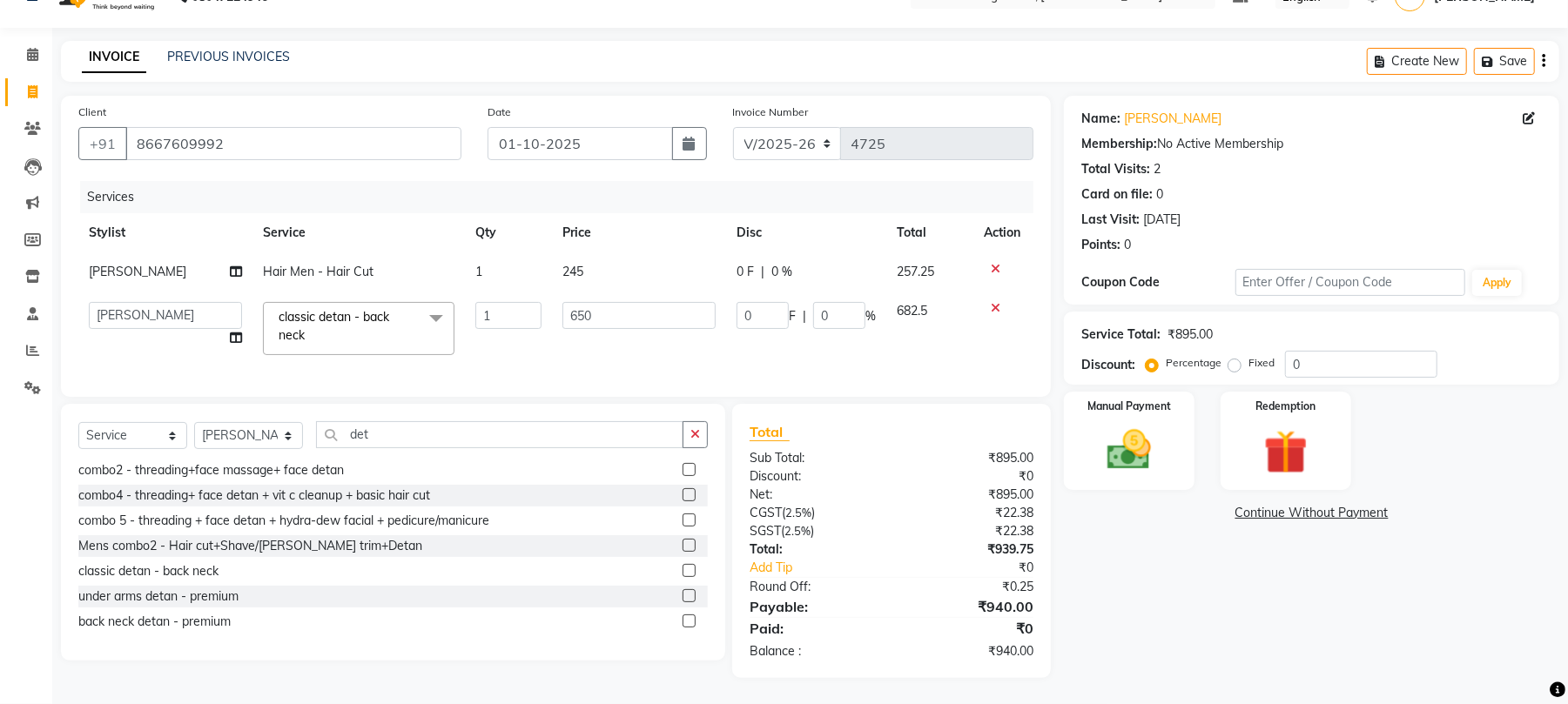
click at [559, 310] on tbody "daniel Hair Men - Hair Cut 1 245 0 F | 0 % 257.25 akbar Athira daniel Divya Har…" at bounding box center [555, 309] width 955 height 113
click at [595, 265] on td "245" at bounding box center [639, 272] width 175 height 39
select select "51051"
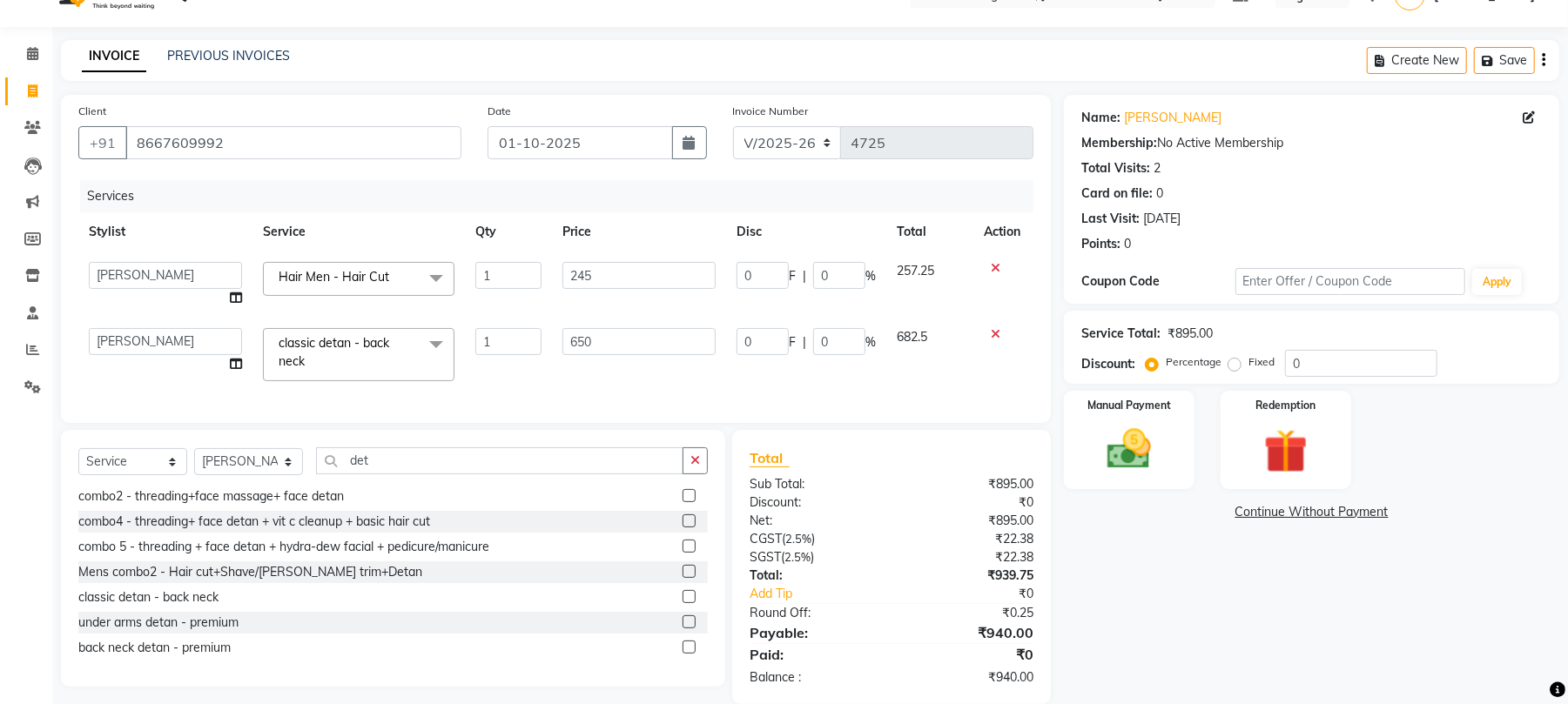
click at [595, 265] on input "245" at bounding box center [639, 275] width 153 height 27
type input "246.5"
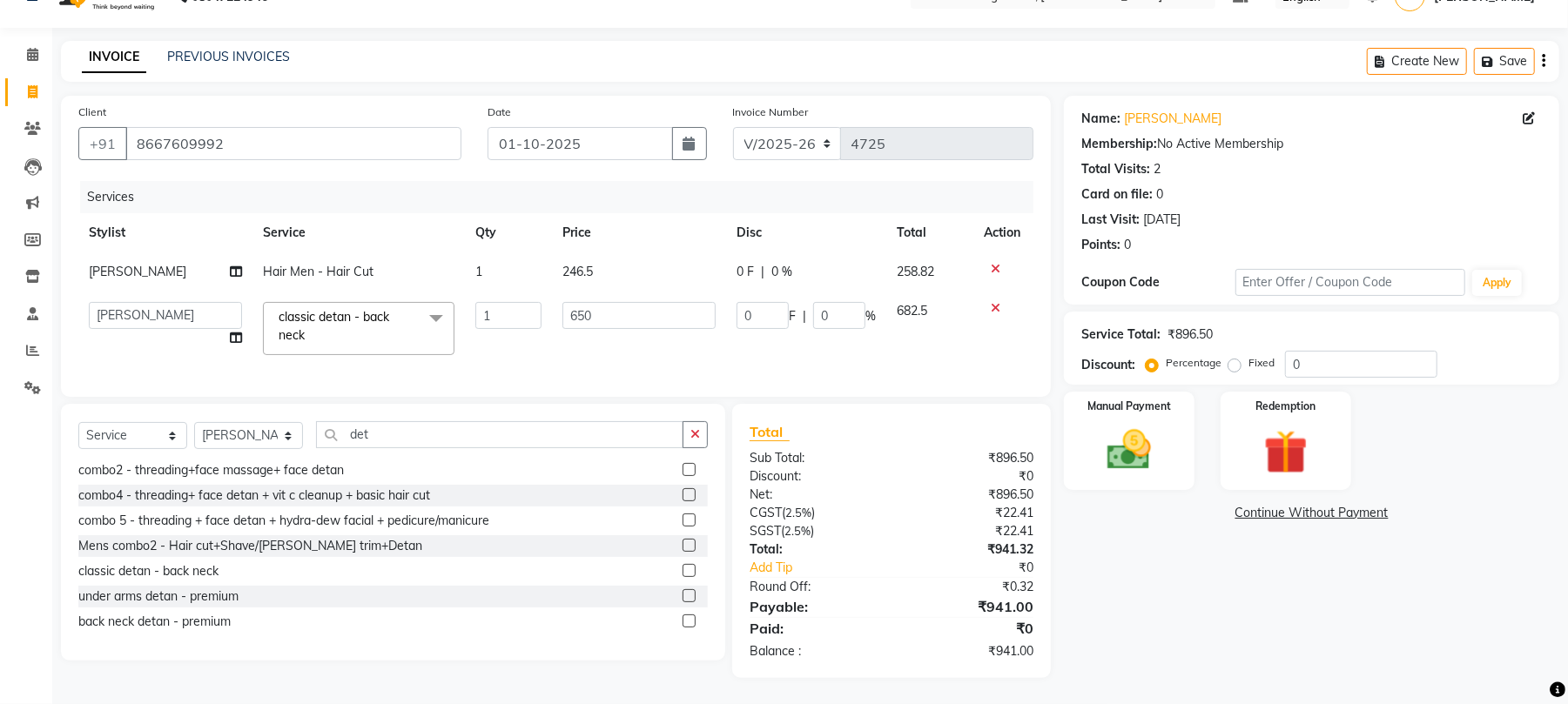
click at [610, 315] on tbody "daniel Hair Men - Hair Cut 1 246.5 0 F | 0 % 258.82 akbar Athira daniel Divya H…" at bounding box center [555, 309] width 955 height 113
click at [593, 270] on span "246.5" at bounding box center [578, 272] width 30 height 16
select select "51051"
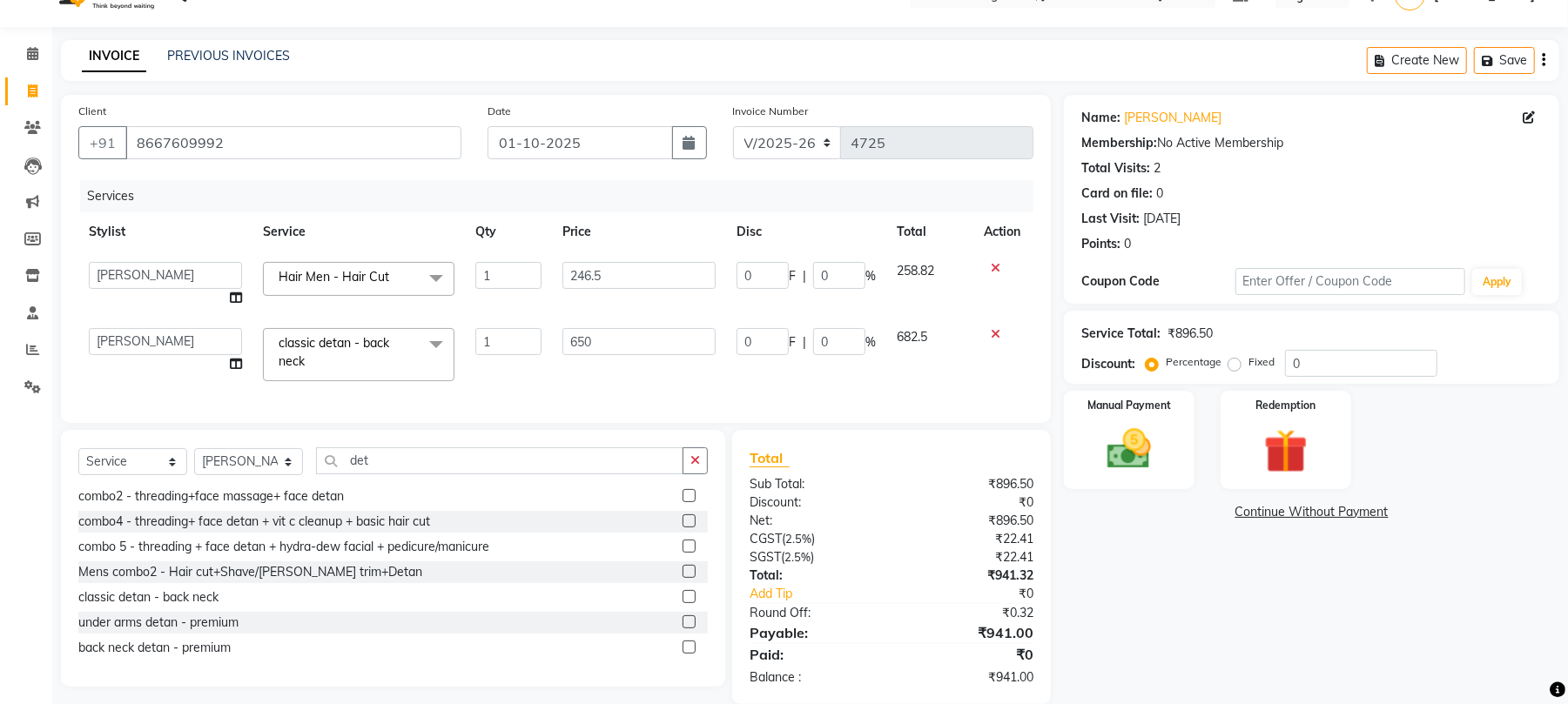
click at [594, 270] on input "246.5" at bounding box center [639, 275] width 153 height 27
click at [596, 274] on input "246.5" at bounding box center [639, 275] width 153 height 27
type input "247.5"
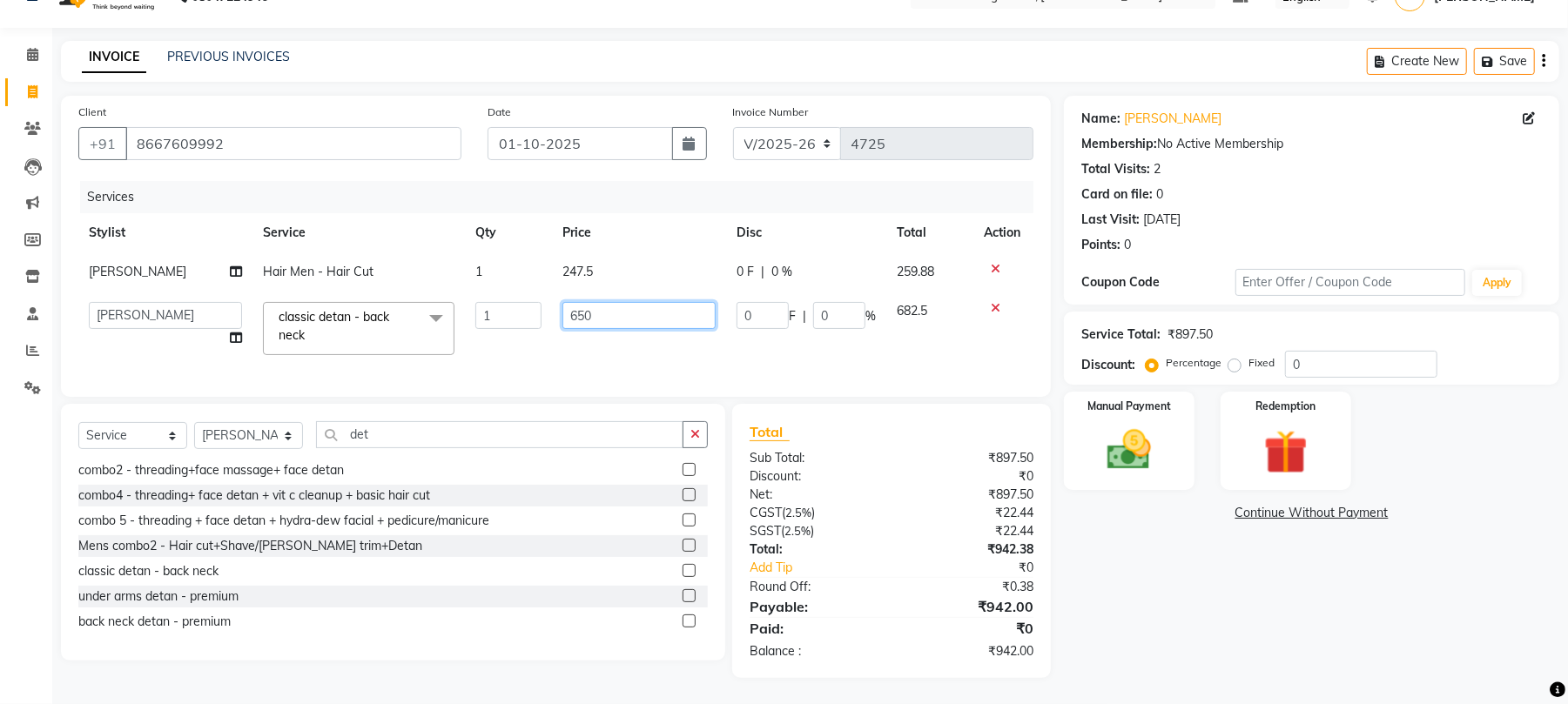
click at [664, 311] on tbody "daniel Hair Men - Hair Cut 1 247.5 0 F | 0 % 259.88 akbar Athira daniel Divya H…" at bounding box center [555, 309] width 955 height 113
click at [1153, 442] on img at bounding box center [1129, 451] width 75 height 53
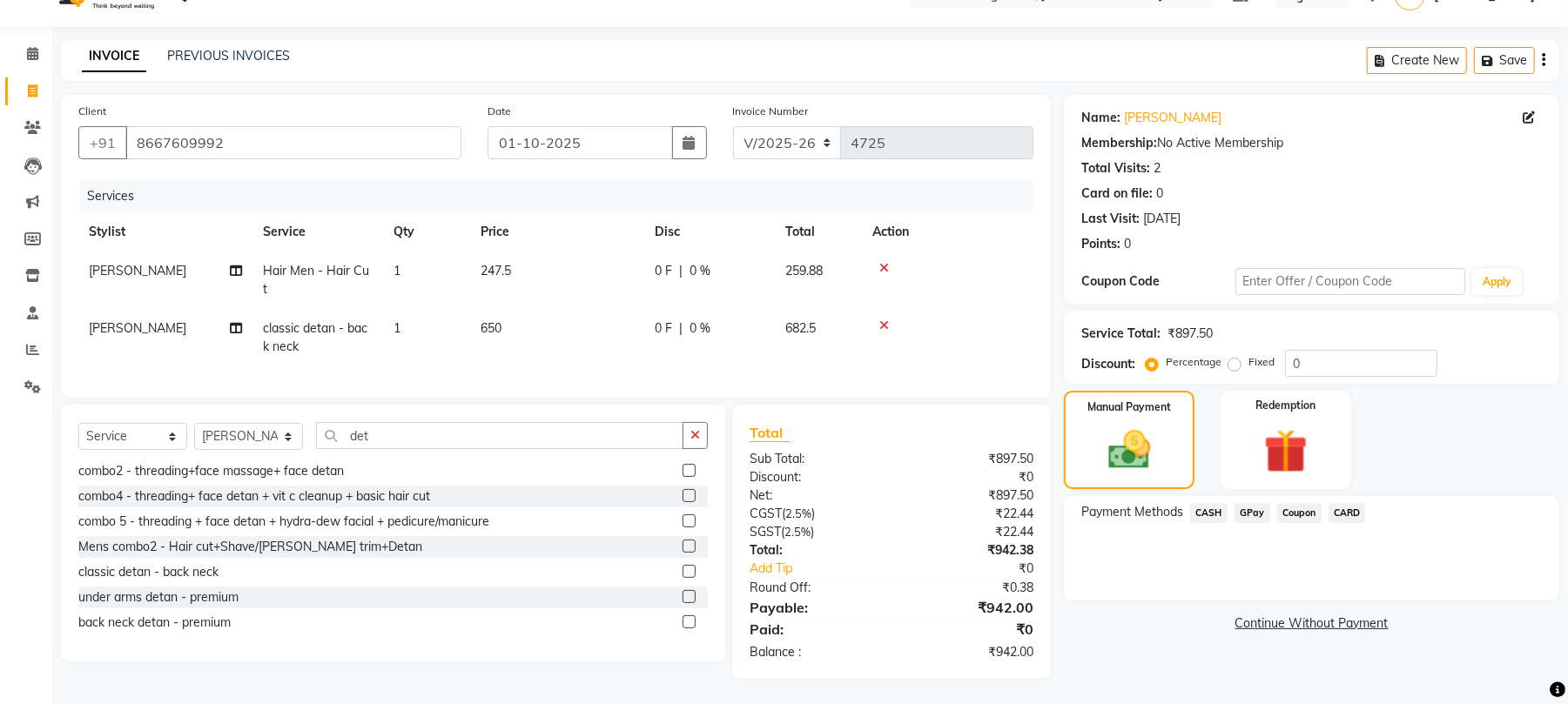
click at [1258, 516] on span "GPay" at bounding box center [1253, 513] width 35 height 20
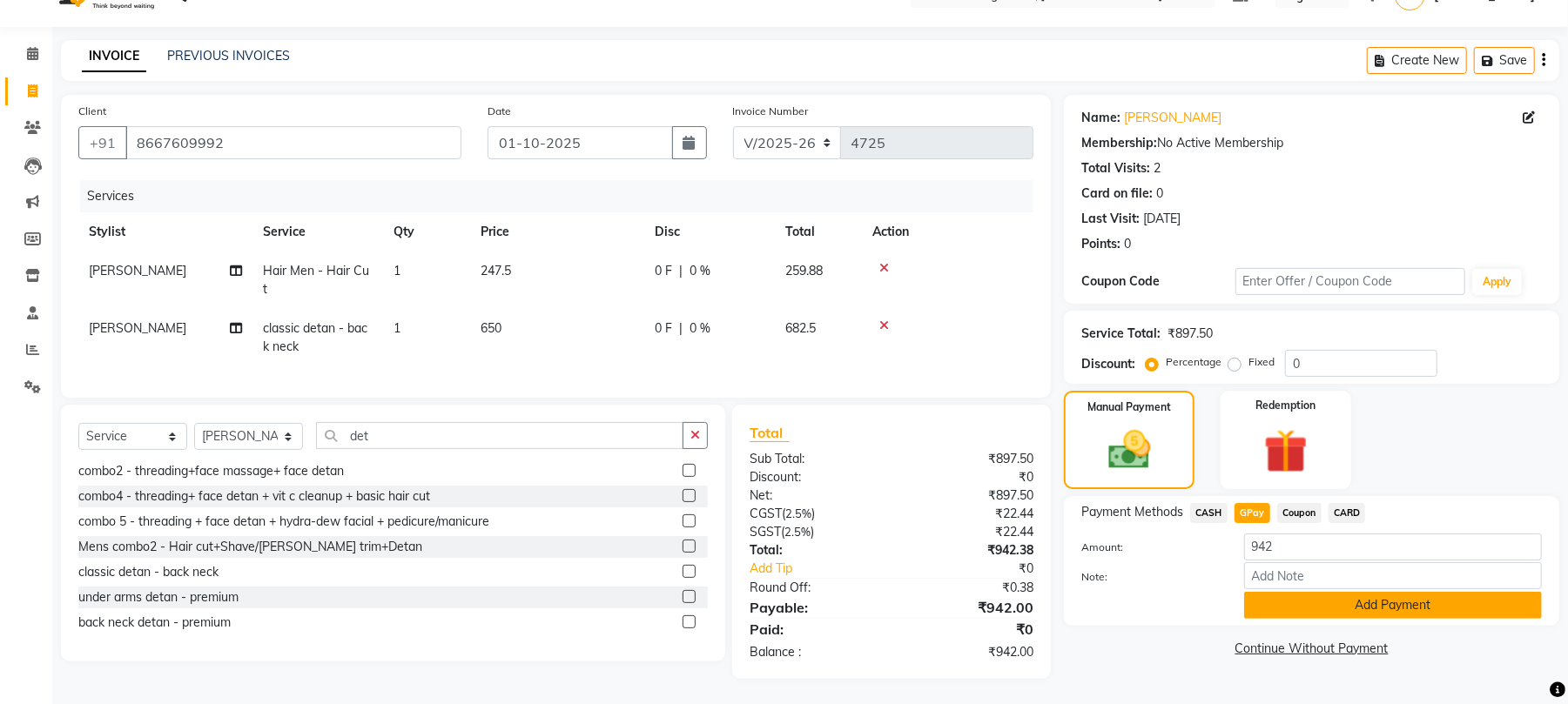
click at [1290, 614] on button "Add Payment" at bounding box center [1393, 605] width 298 height 27
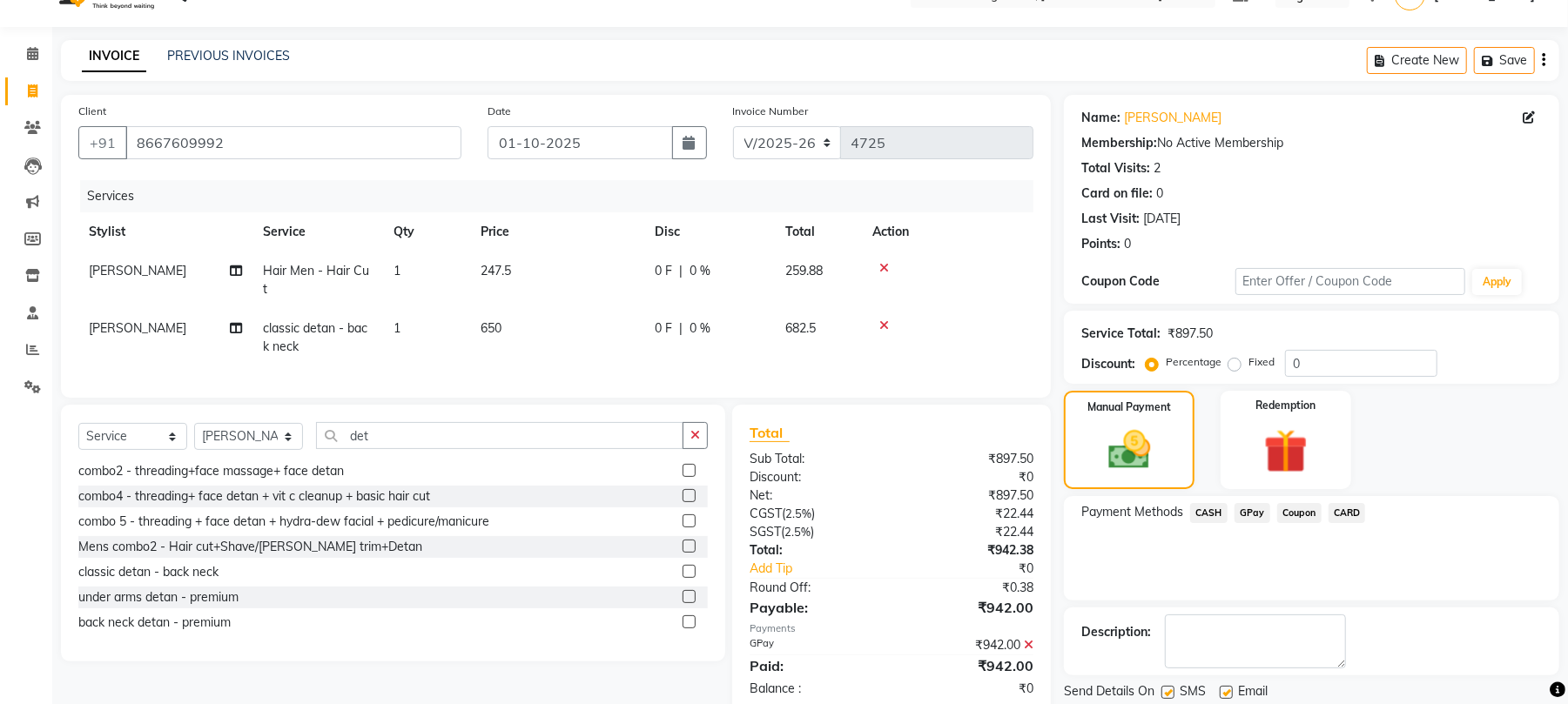
scroll to position [94, 0]
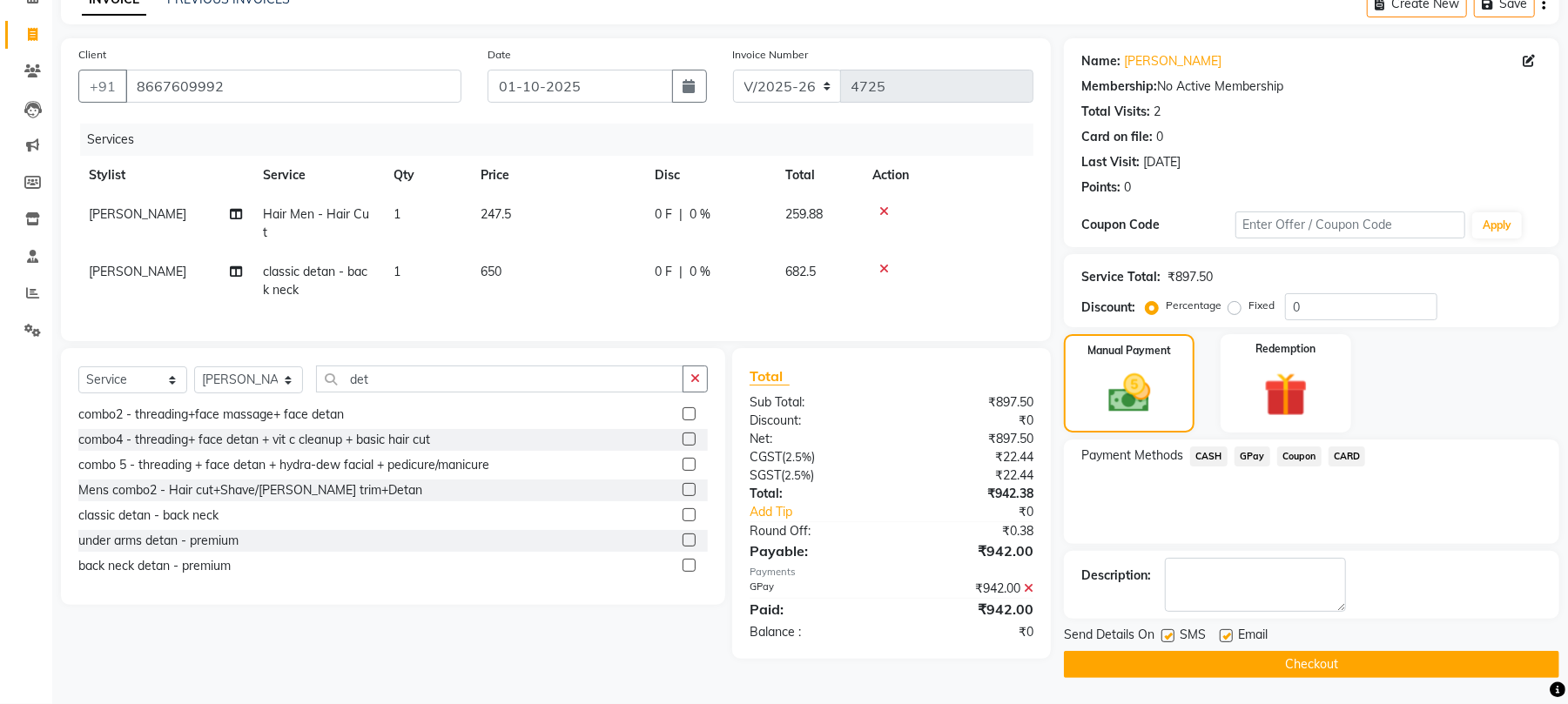
click at [1230, 634] on label at bounding box center [1226, 636] width 13 height 13
click at [1230, 634] on input "checkbox" at bounding box center [1225, 637] width 12 height 12
checkbox input "false"
click at [1168, 637] on label at bounding box center [1168, 636] width 13 height 13
click at [1168, 637] on input "checkbox" at bounding box center [1167, 637] width 12 height 12
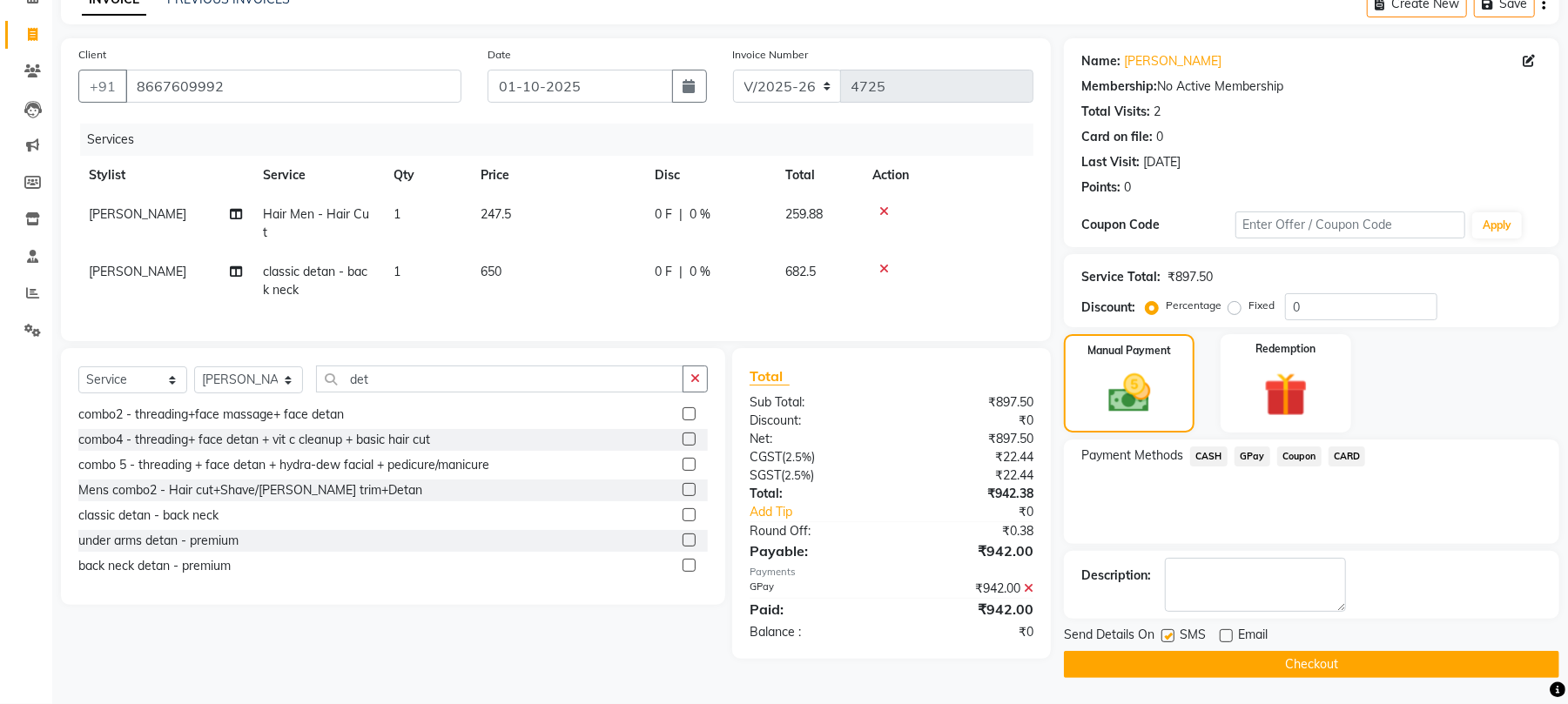
checkbox input "false"
click at [1178, 669] on button "Checkout" at bounding box center [1311, 664] width 495 height 27
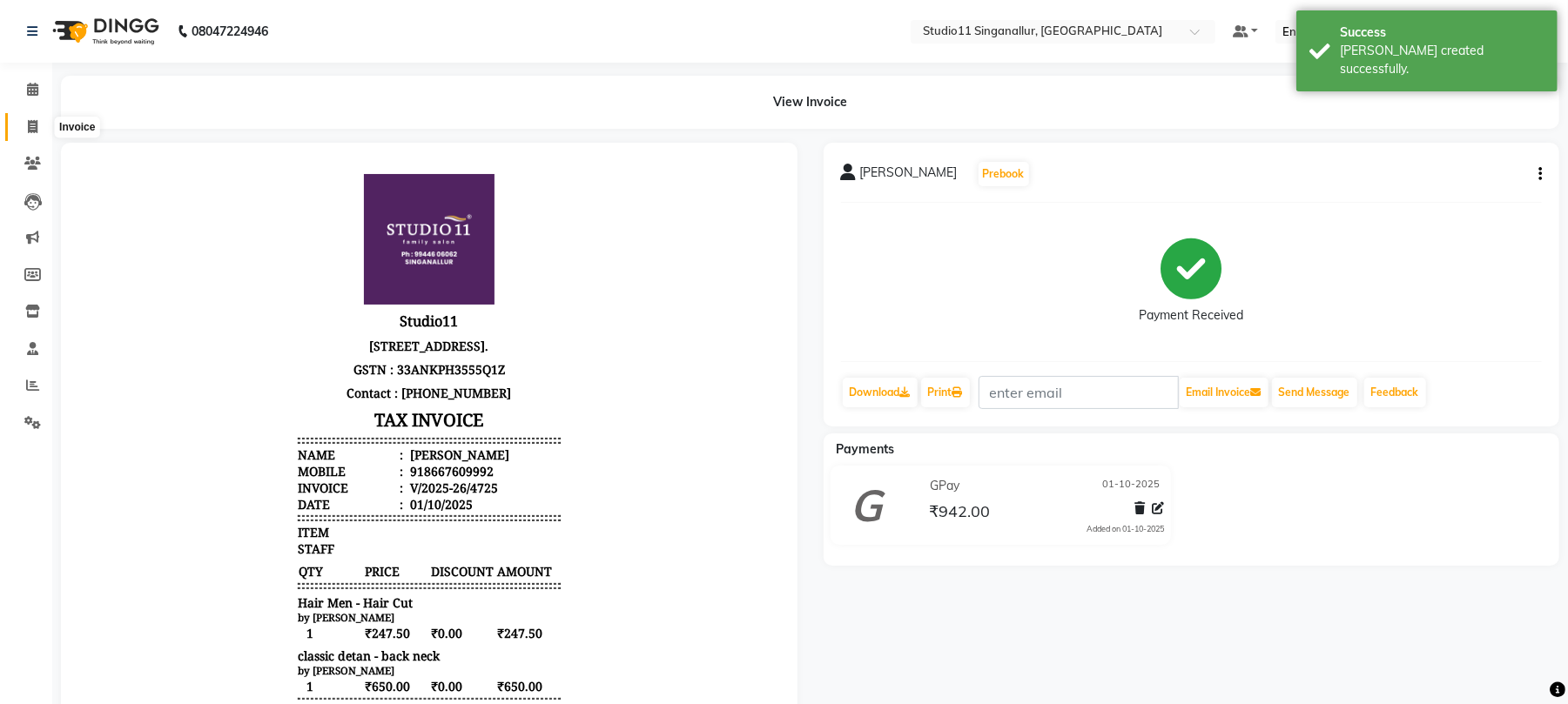
click at [27, 120] on icon at bounding box center [32, 127] width 10 height 13
select select "6616"
select select "service"
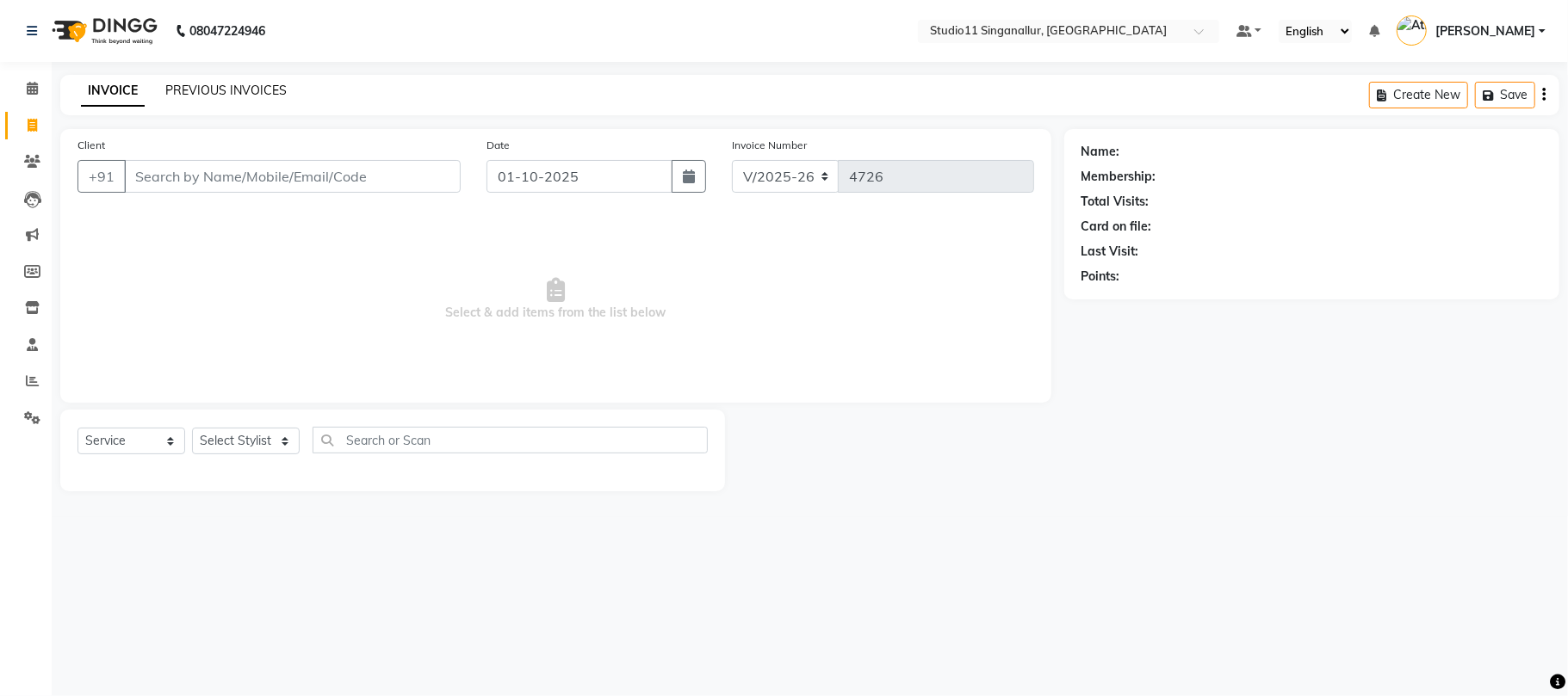
click at [184, 86] on link "PREVIOUS INVOICES" at bounding box center [226, 90] width 122 height 16
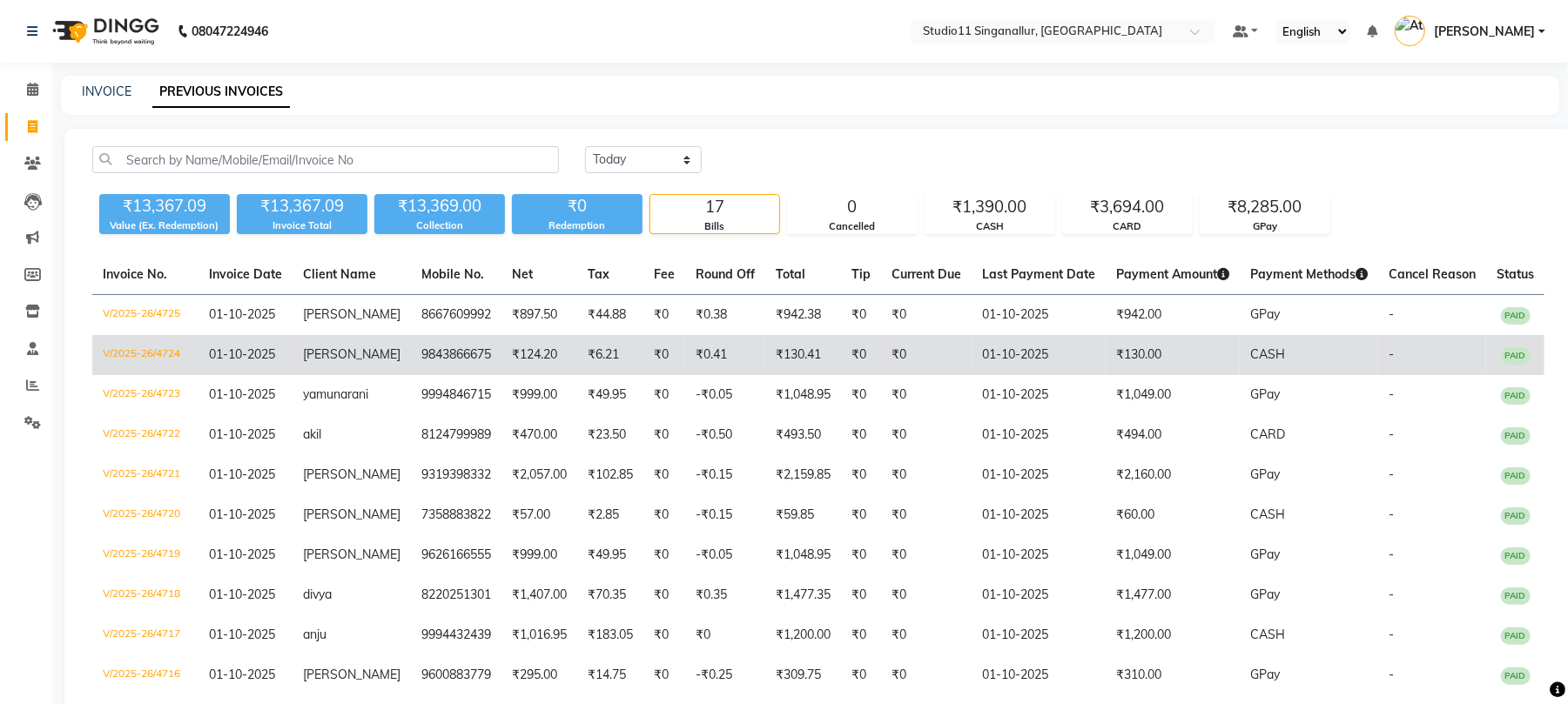
click at [113, 371] on td "V/2025-26/4724" at bounding box center [145, 354] width 106 height 40
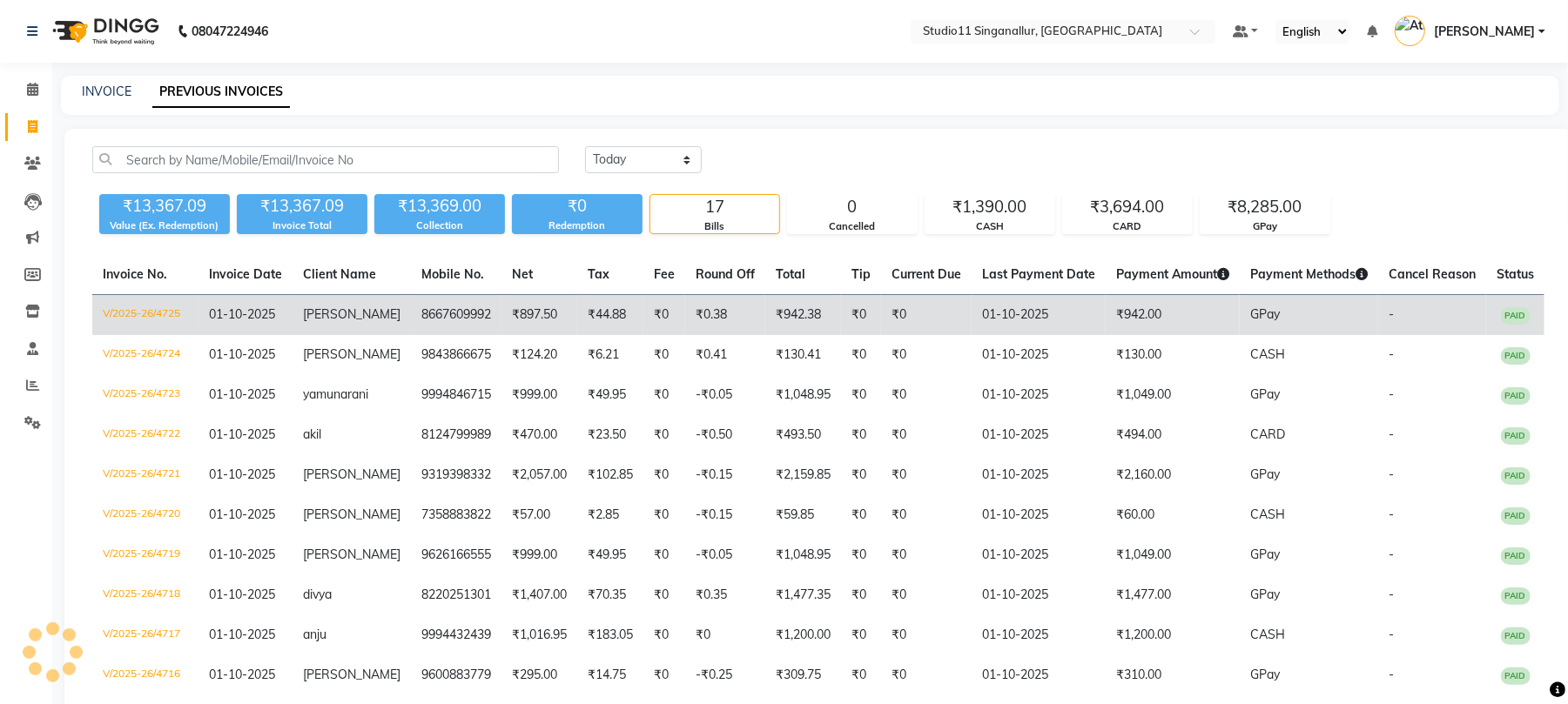
click at [113, 318] on td "V/2025-26/4725" at bounding box center [145, 315] width 106 height 41
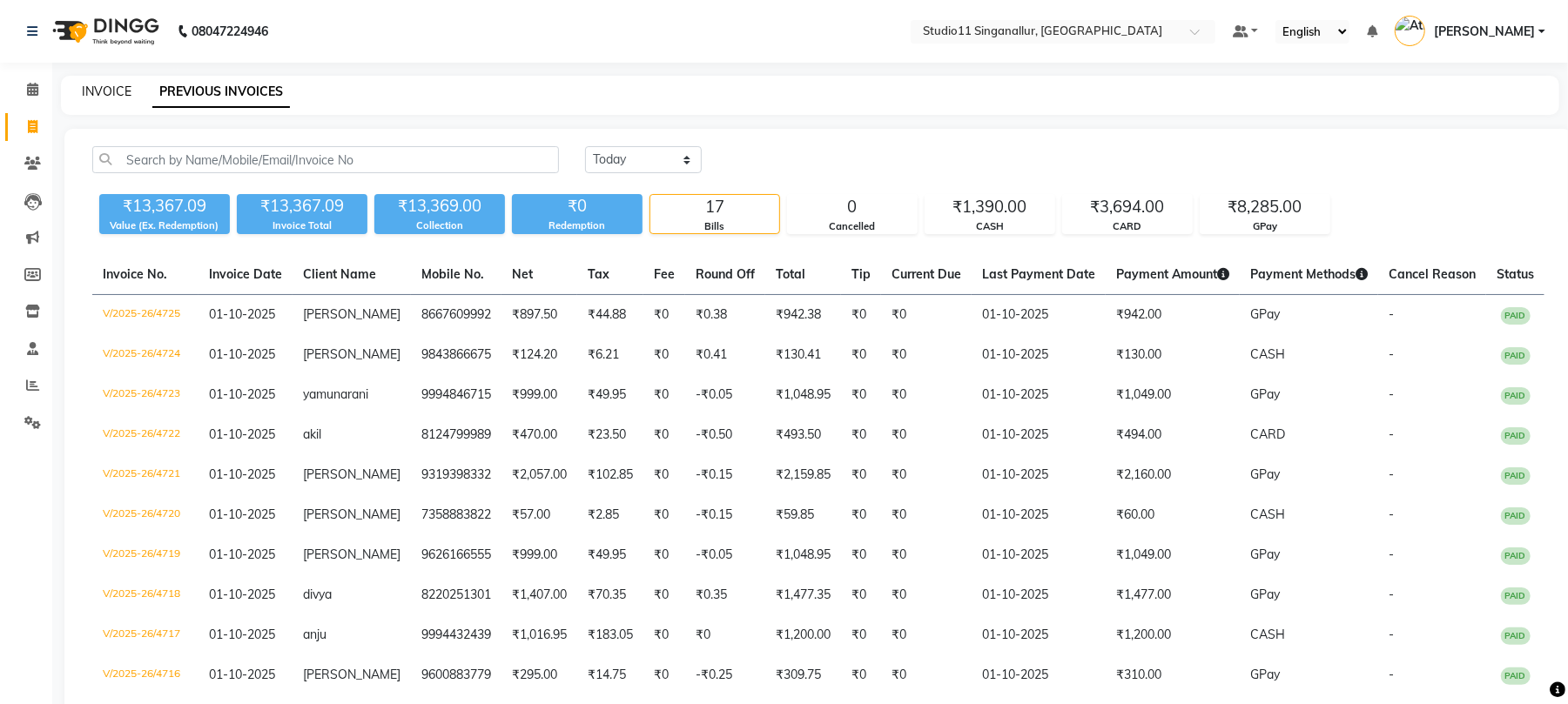
click at [101, 87] on link "INVOICE" at bounding box center [106, 91] width 50 height 16
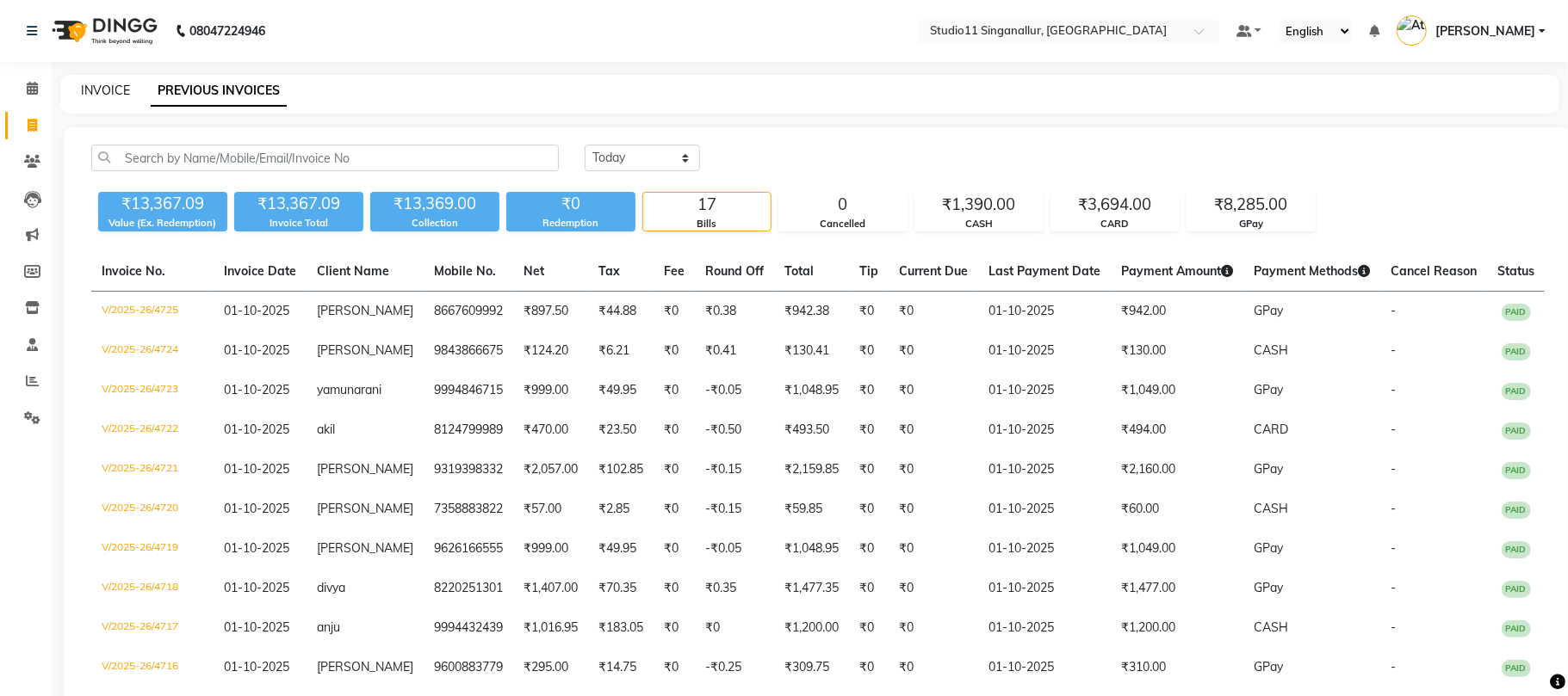
select select "6616"
select select "service"
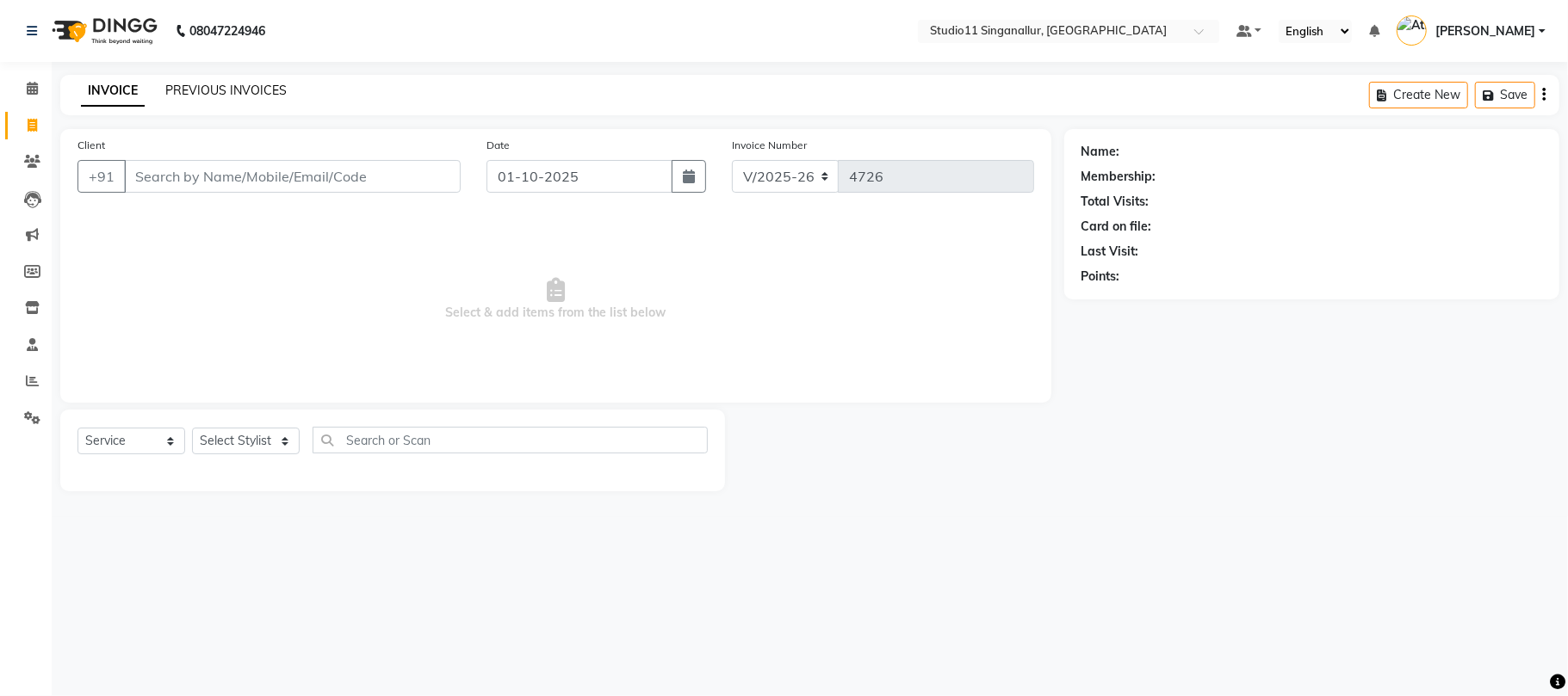
click at [227, 82] on link "PREVIOUS INVOICES" at bounding box center [226, 90] width 122 height 16
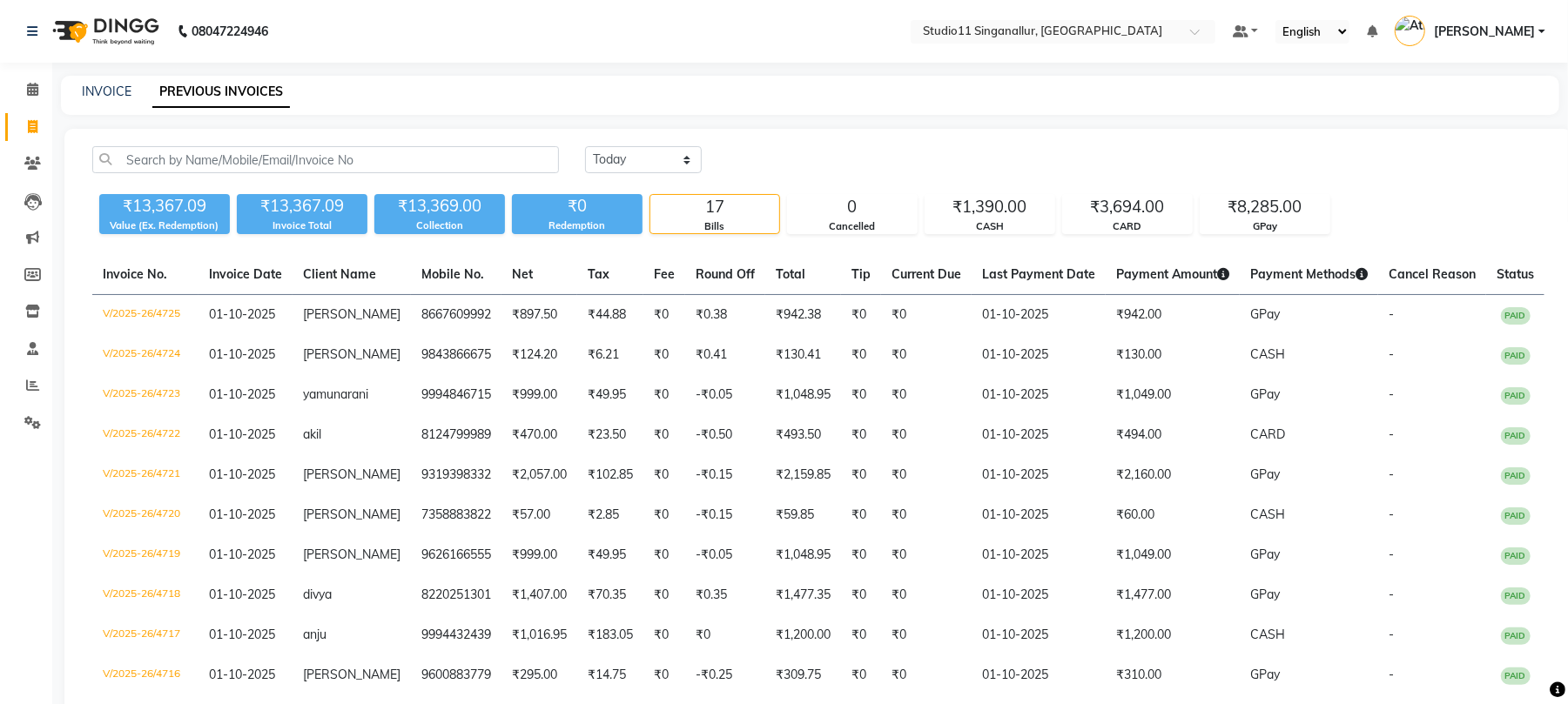
click at [216, 81] on link "PREVIOUS INVOICES" at bounding box center [221, 91] width 137 height 31
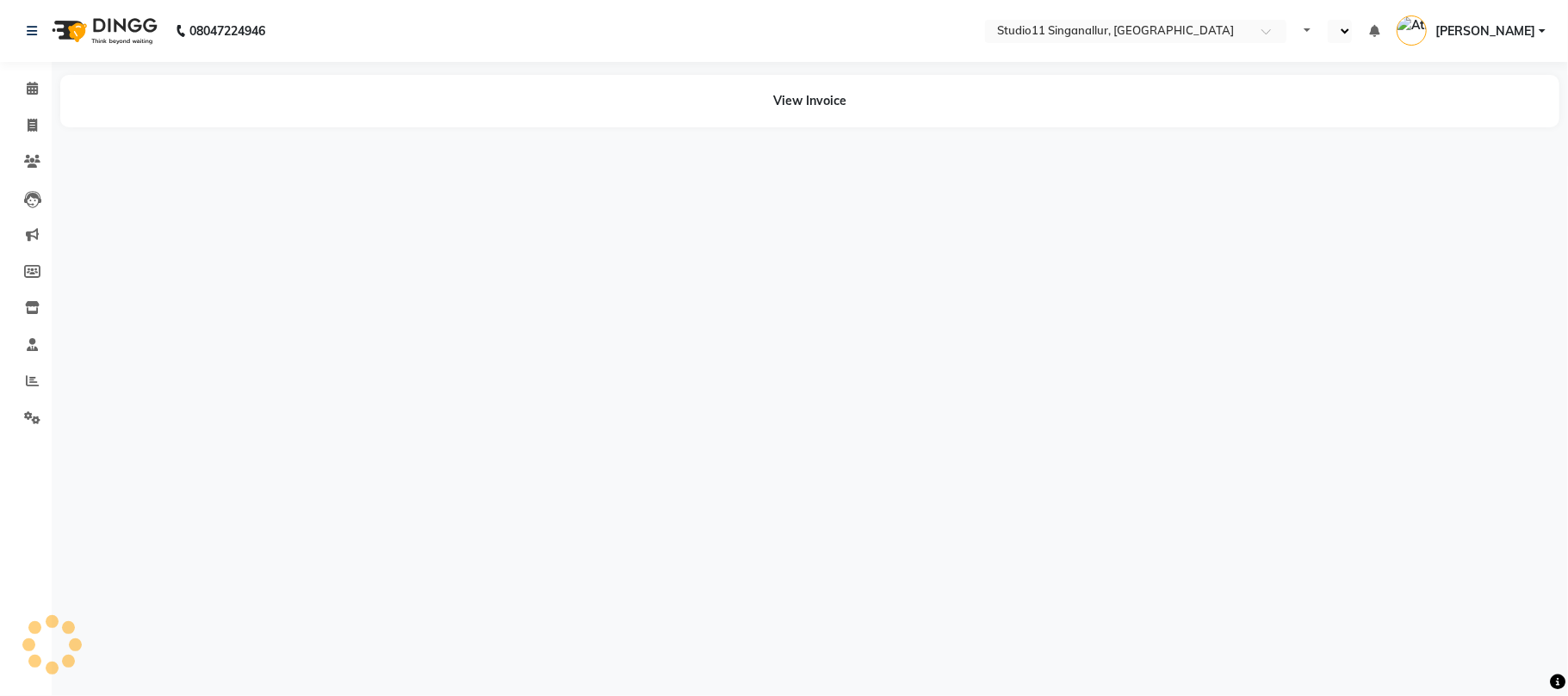
select select "en"
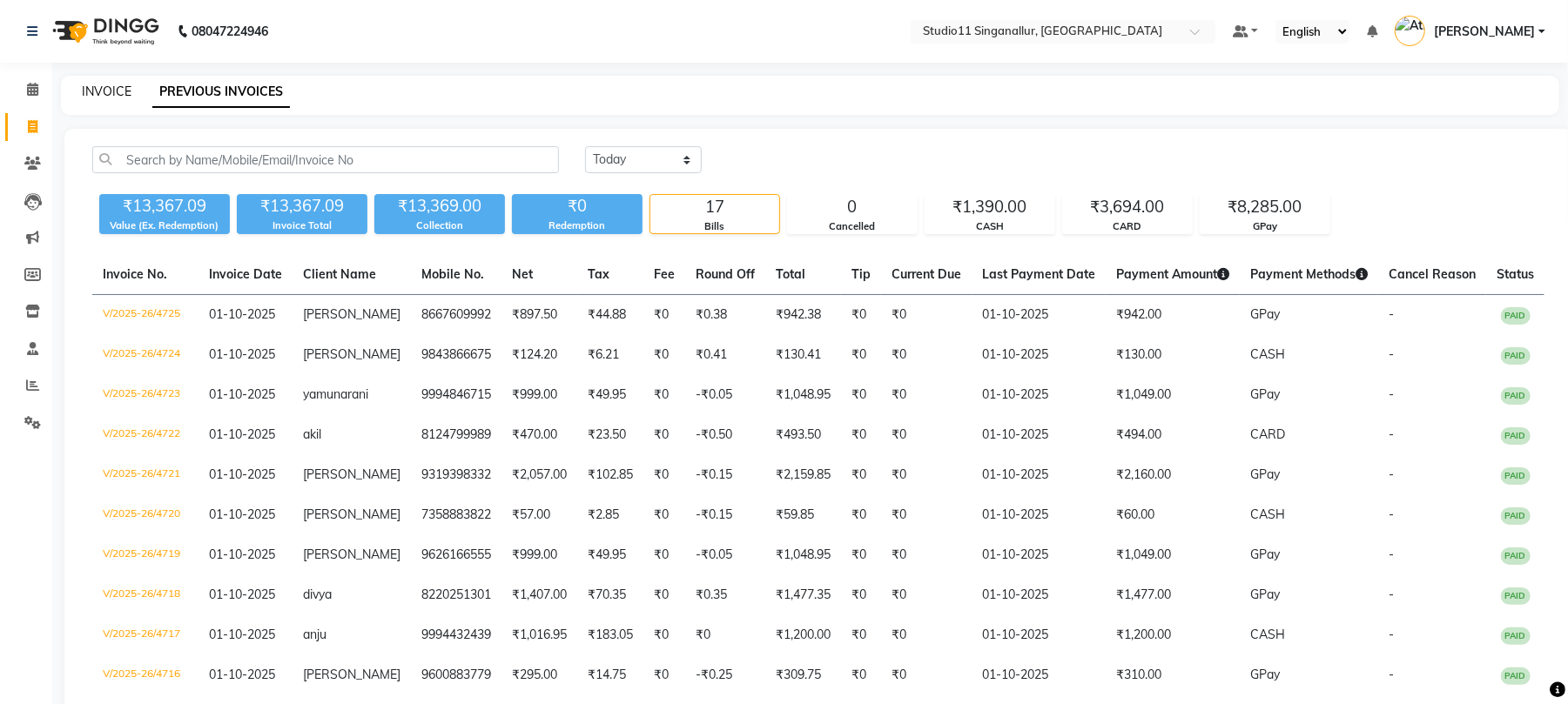
click at [87, 91] on link "INVOICE" at bounding box center [106, 91] width 50 height 16
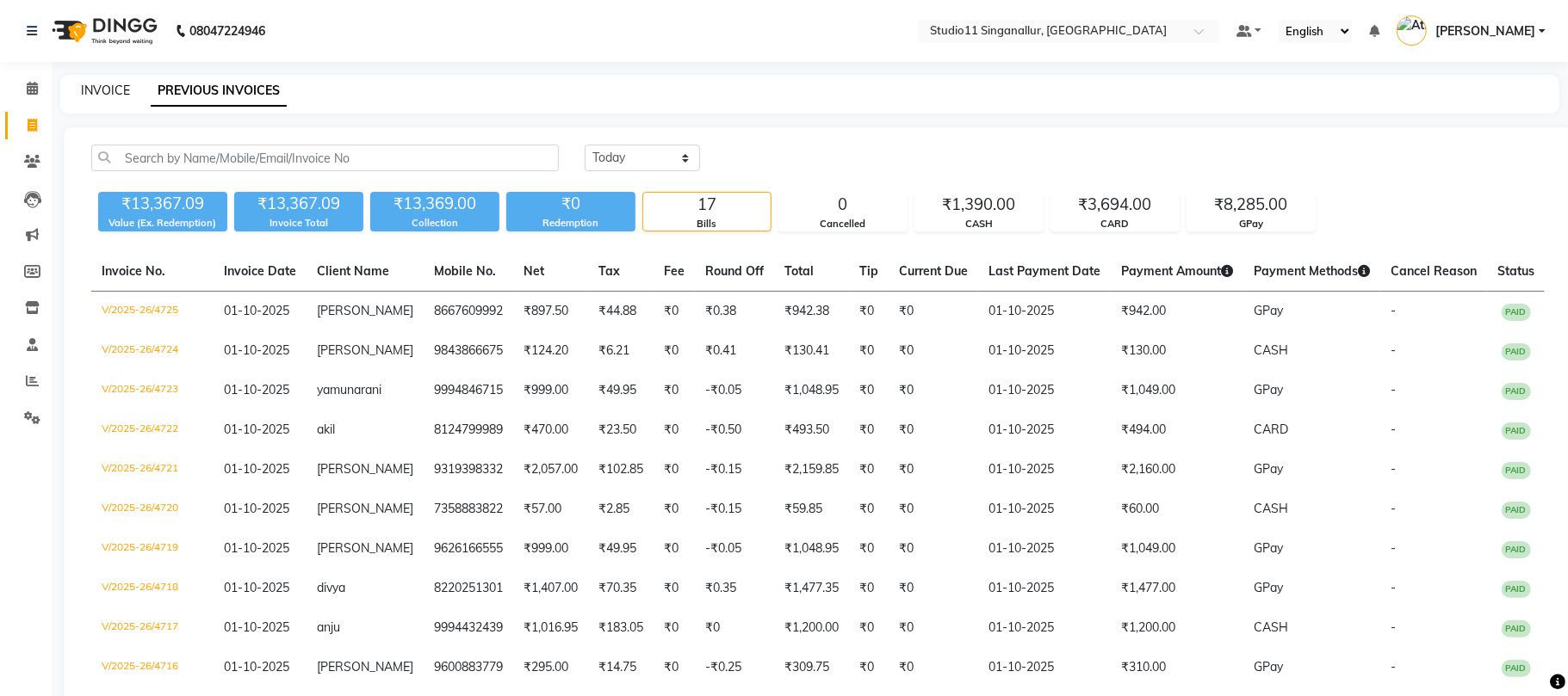
select select "6616"
select select "service"
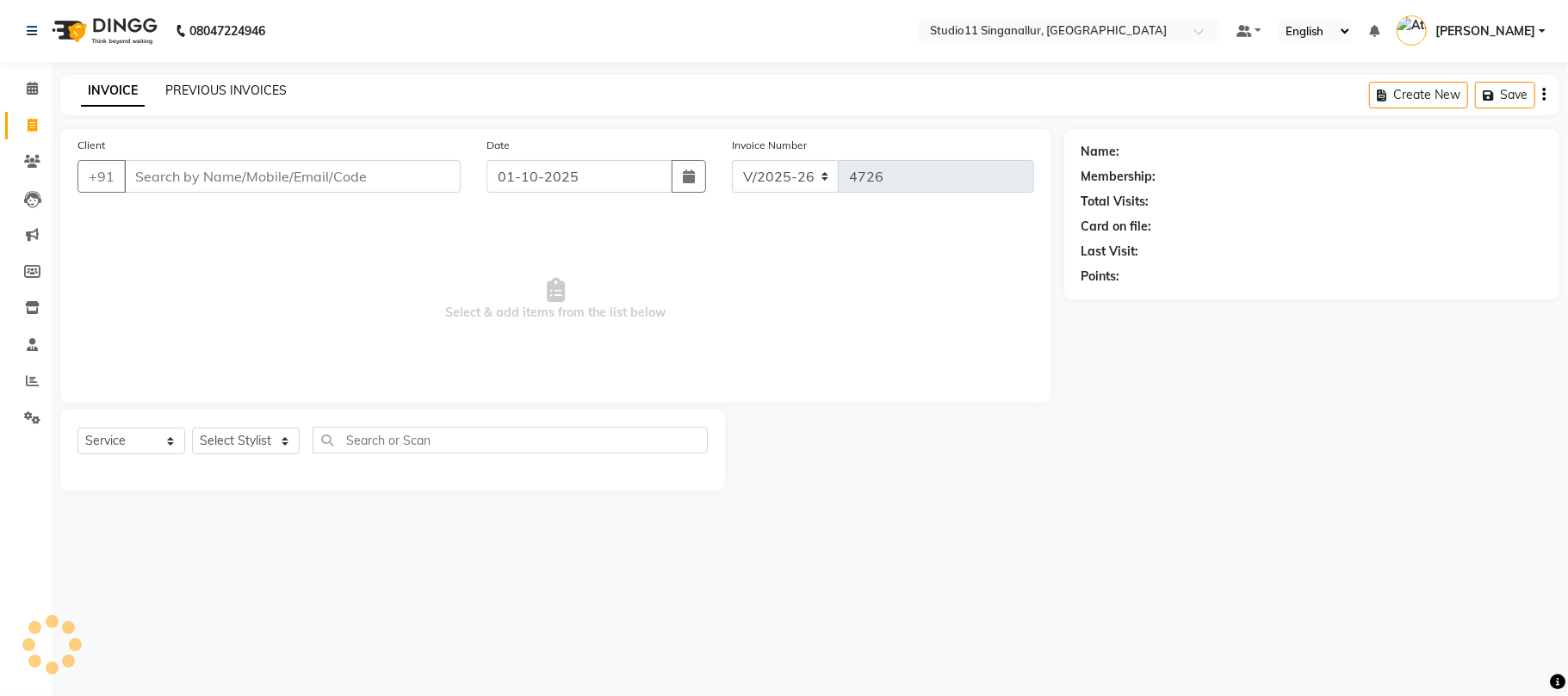
click at [229, 87] on link "PREVIOUS INVOICES" at bounding box center [226, 90] width 122 height 16
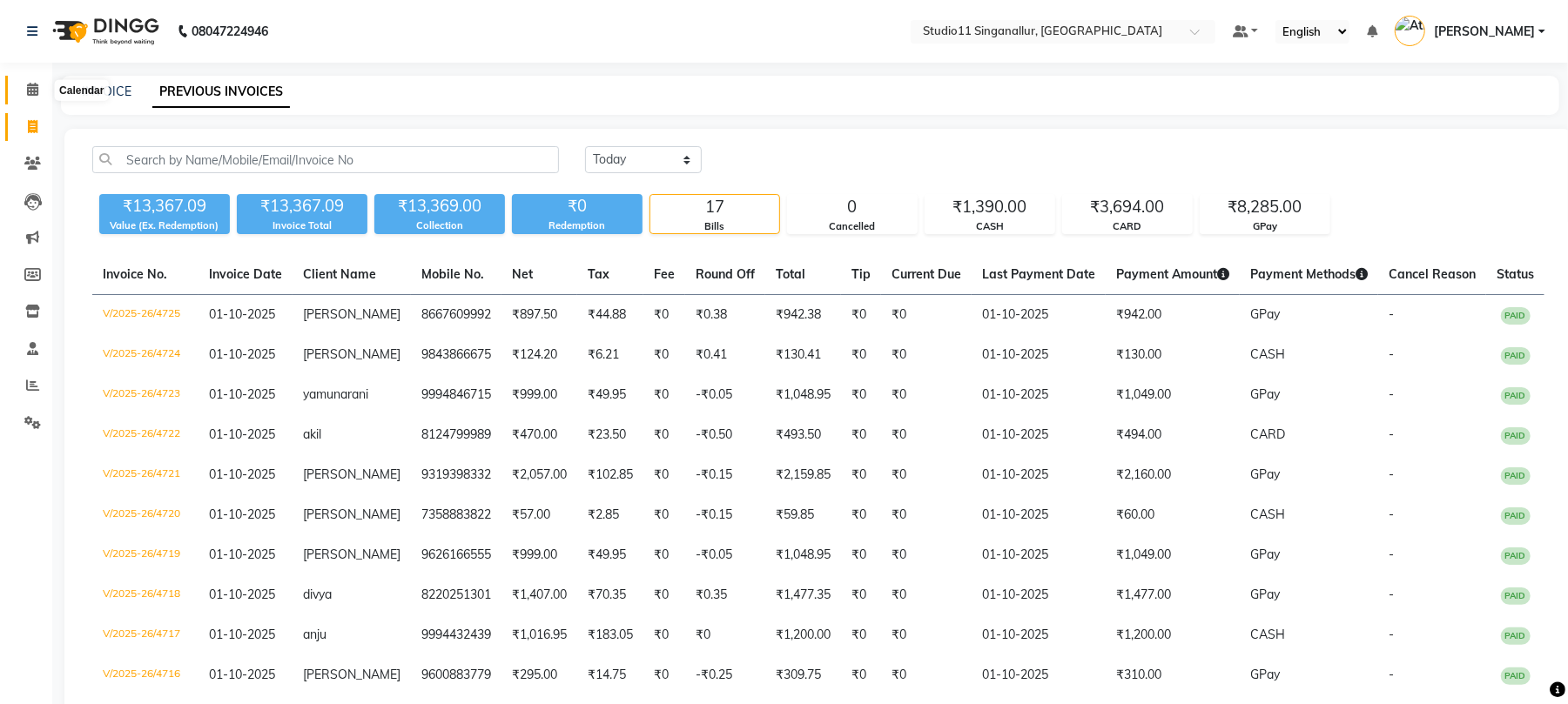
click at [36, 87] on icon at bounding box center [32, 89] width 12 height 13
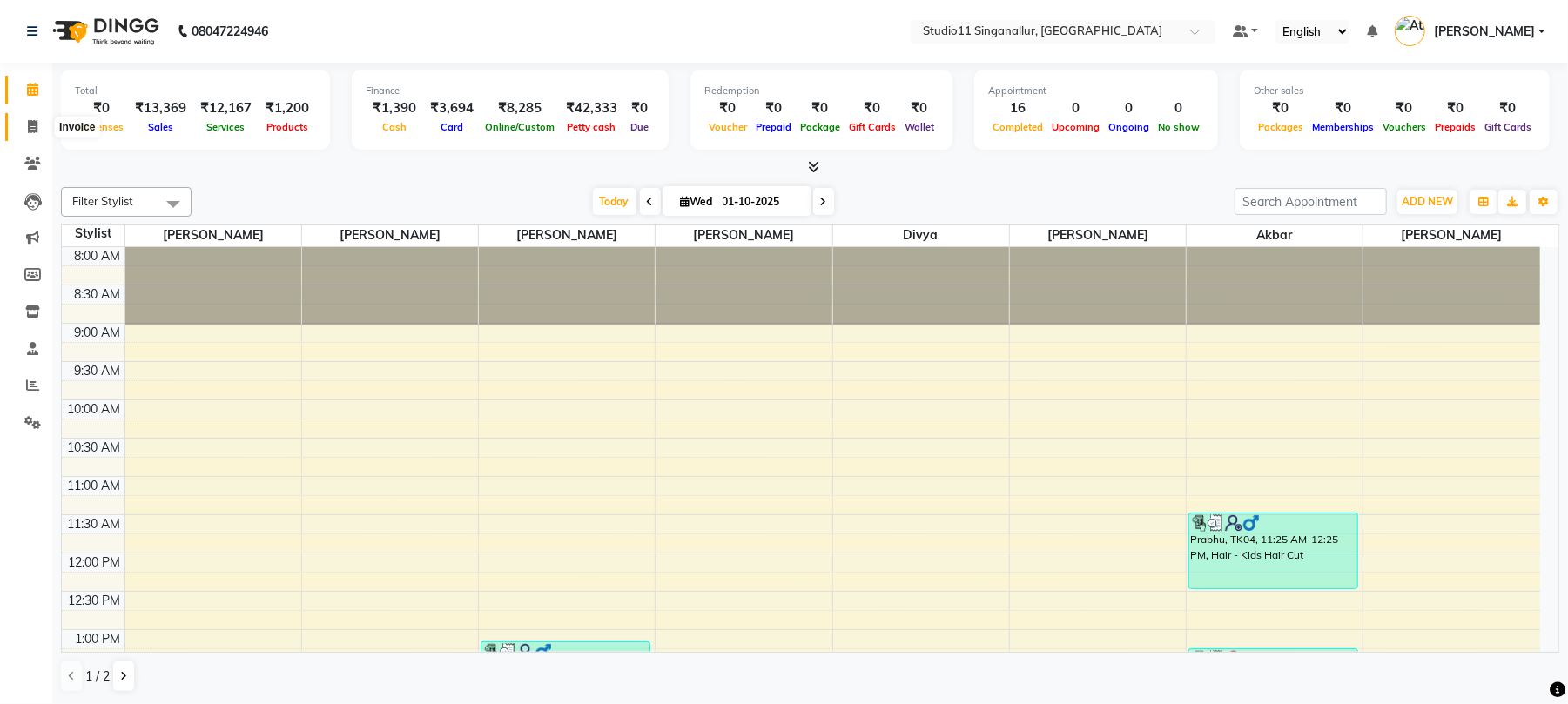
click at [31, 132] on icon at bounding box center [32, 127] width 10 height 13
select select "service"
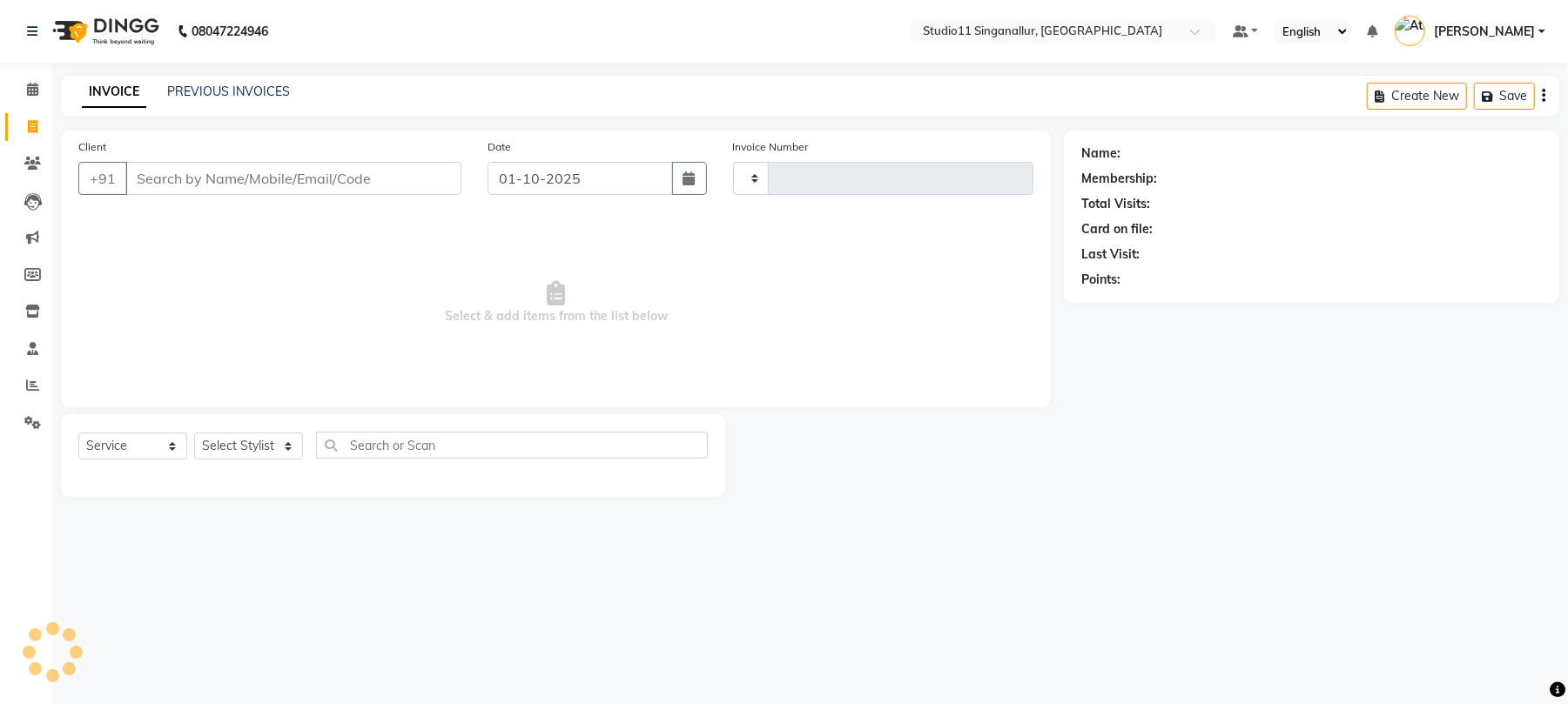
type input "4726"
select select "6616"
click at [228, 91] on link "PREVIOUS INVOICES" at bounding box center [229, 91] width 123 height 16
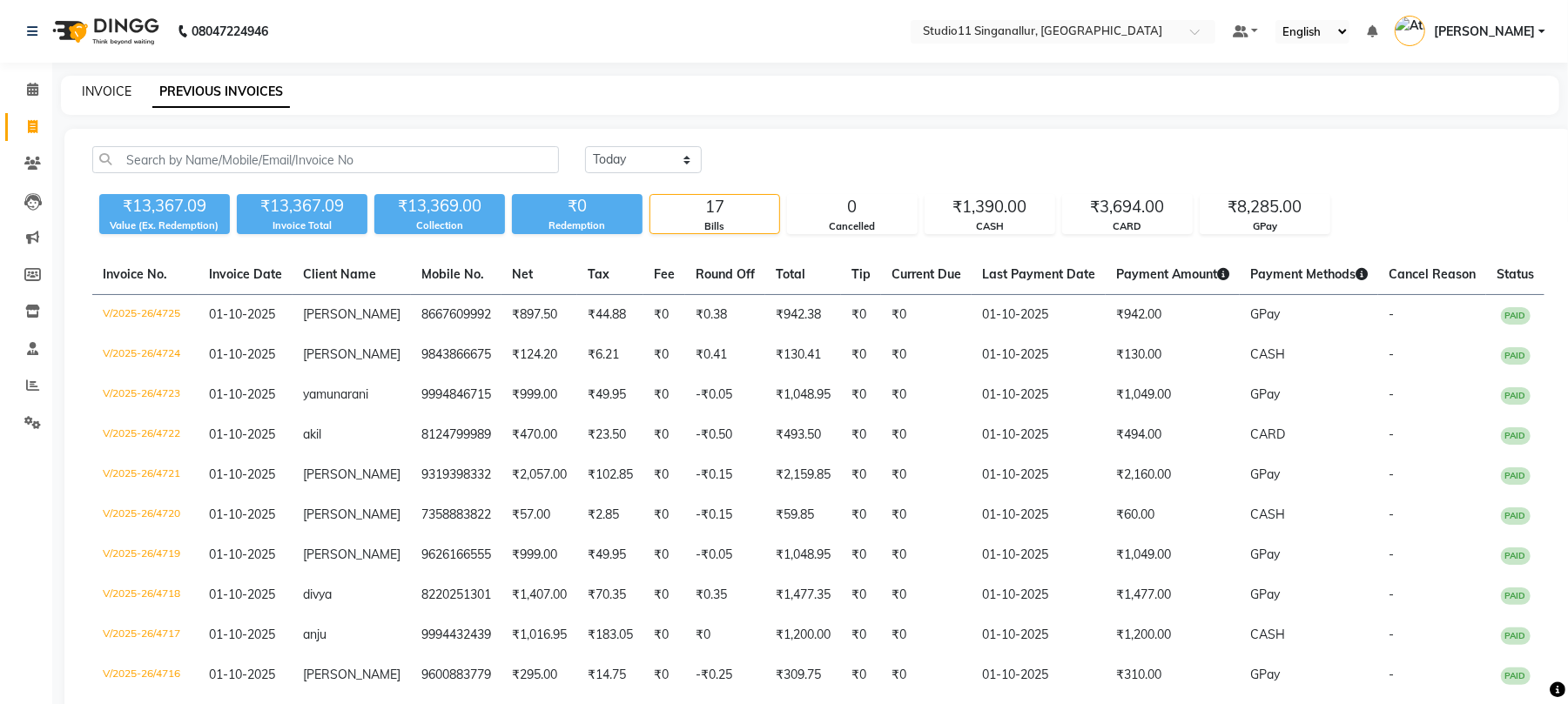
click at [103, 94] on link "INVOICE" at bounding box center [106, 91] width 50 height 16
select select "service"
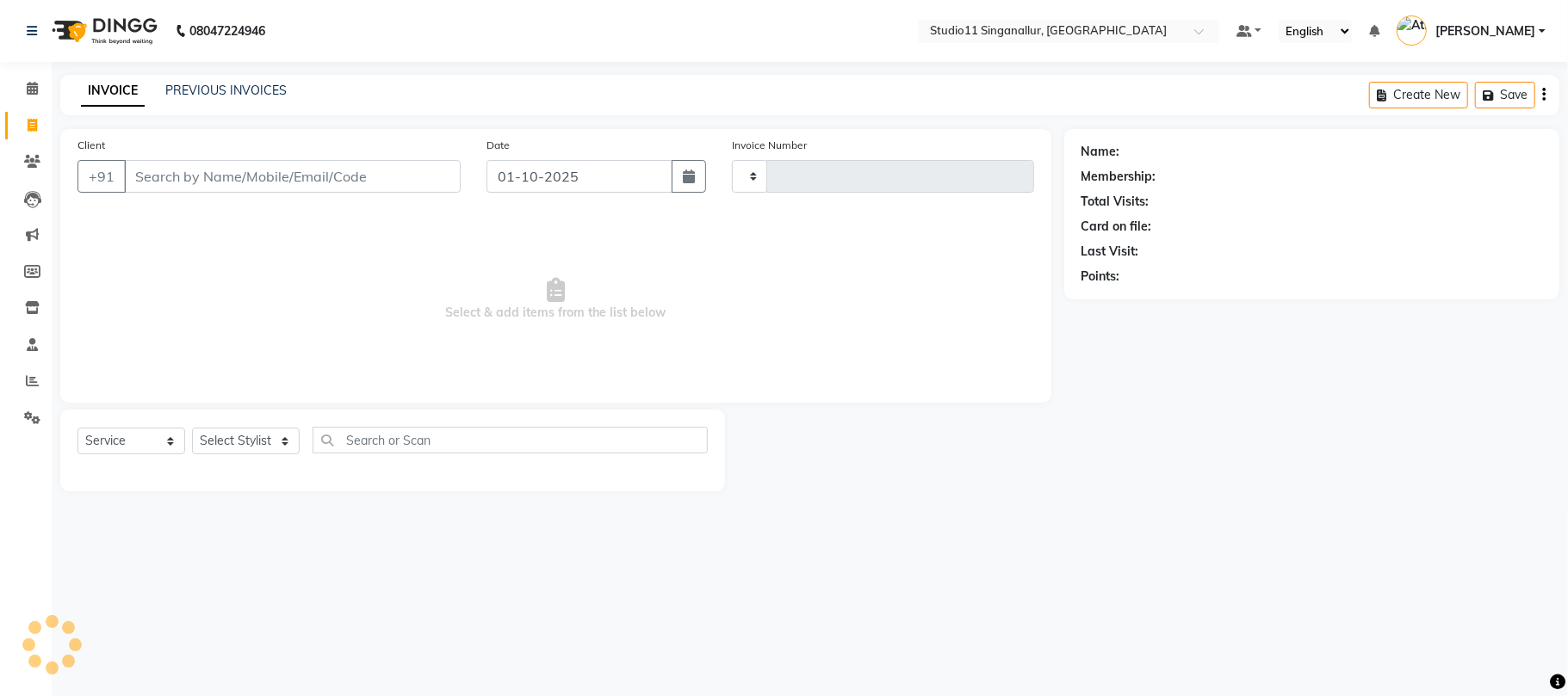
type input "4726"
select select "6616"
click at [208, 86] on link "PREVIOUS INVOICES" at bounding box center [226, 90] width 122 height 16
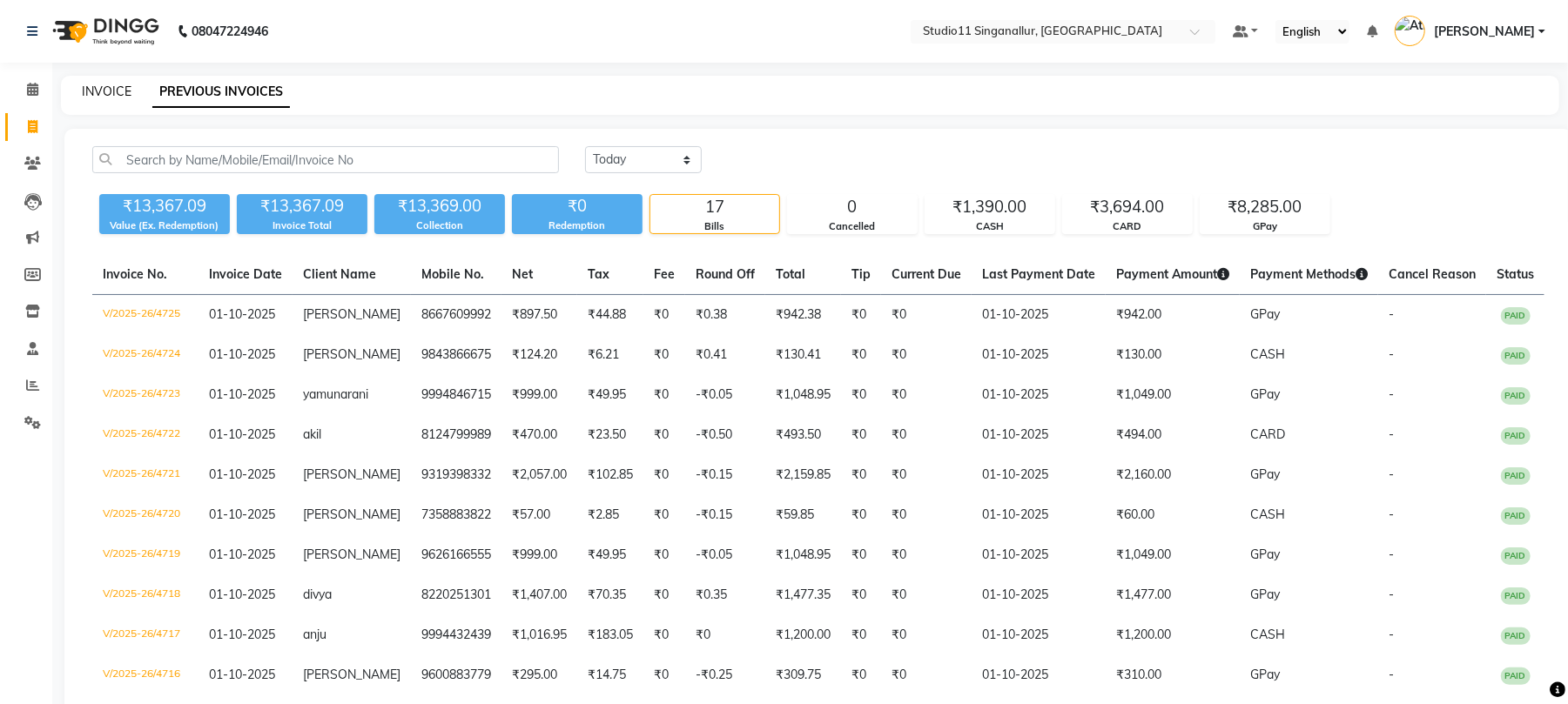
click at [117, 84] on link "INVOICE" at bounding box center [106, 91] width 50 height 16
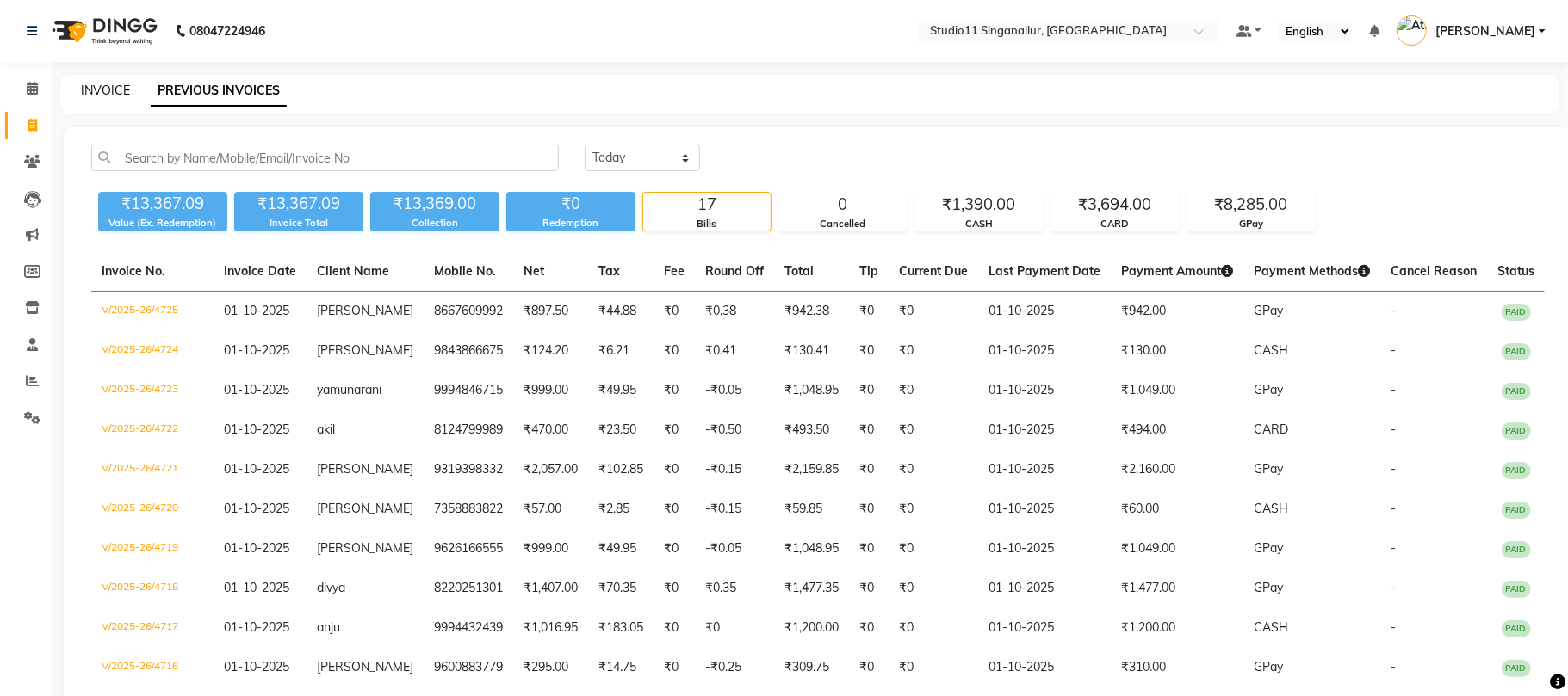
select select "service"
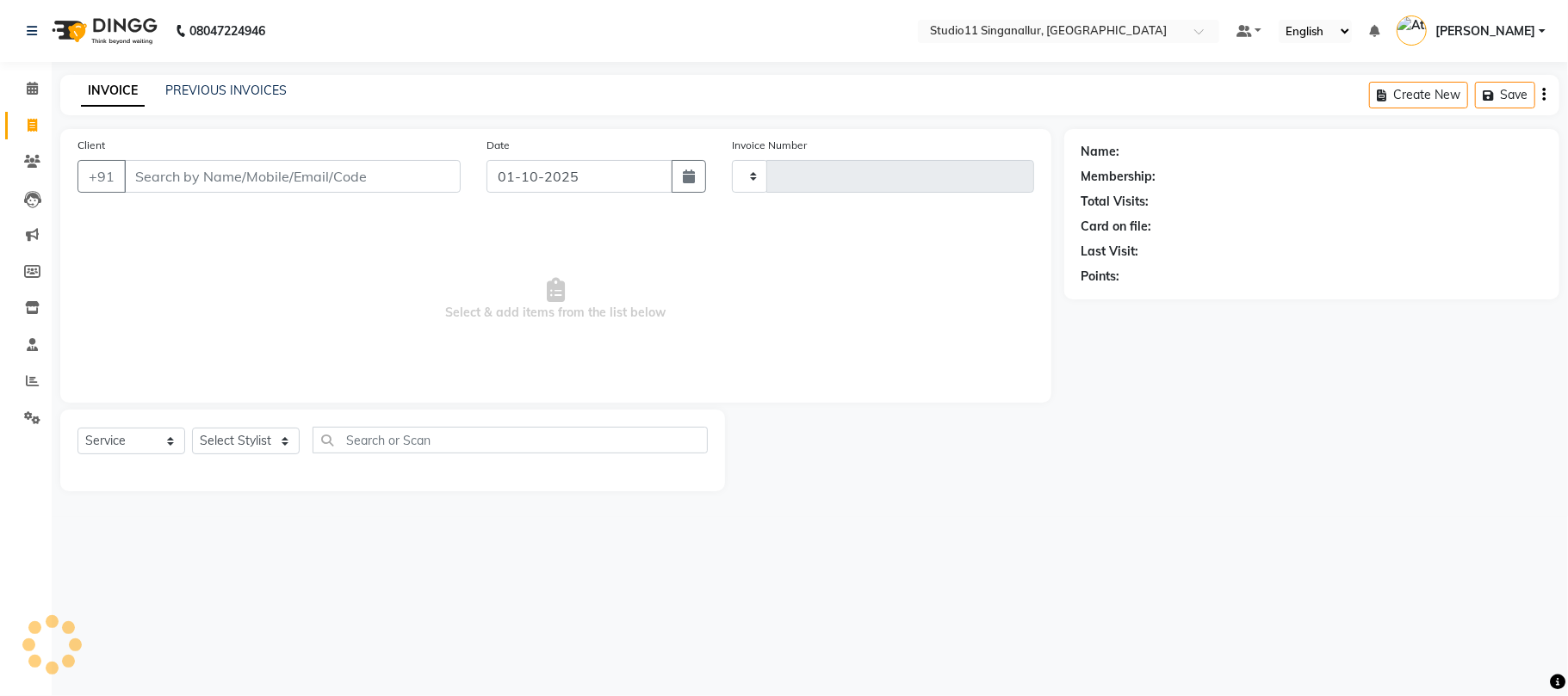
type input "4726"
select select "6616"
click at [187, 90] on link "PREVIOUS INVOICES" at bounding box center [226, 90] width 122 height 16
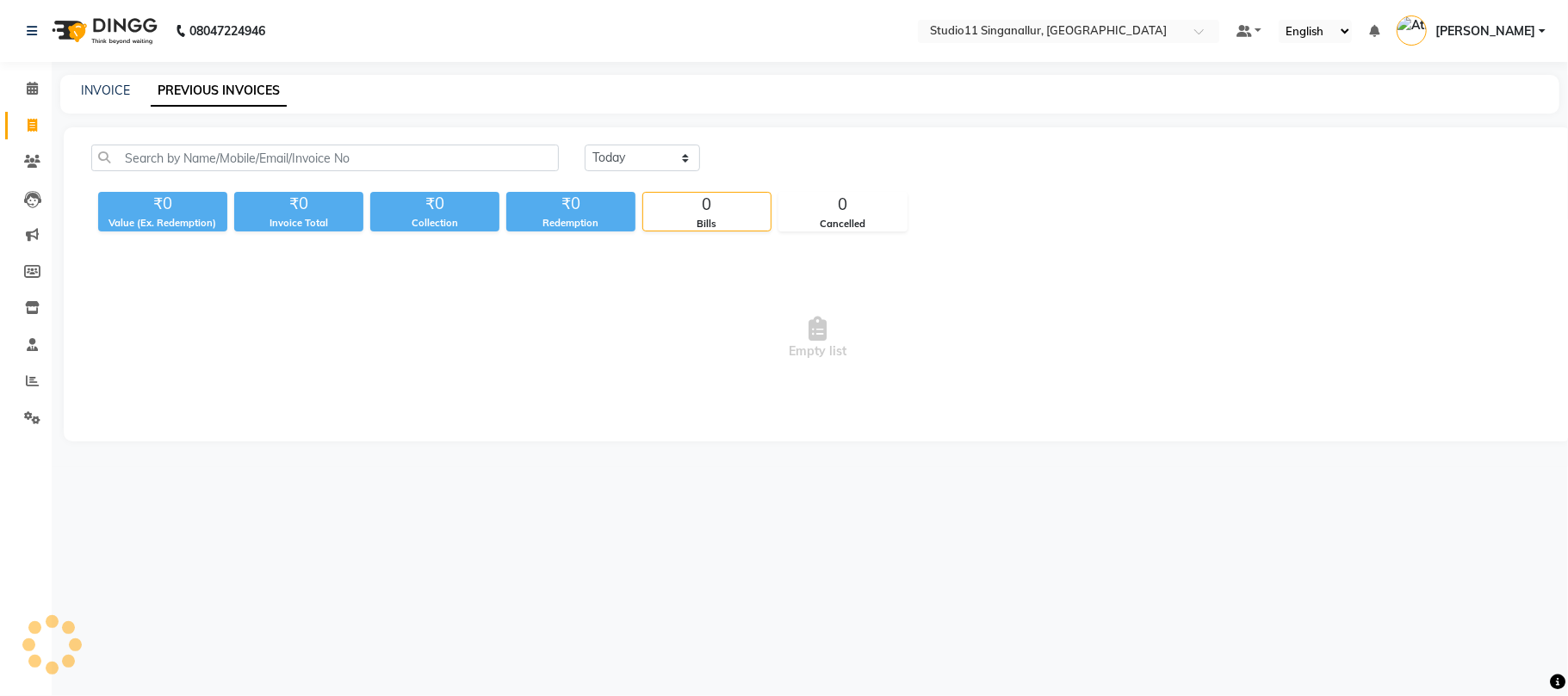
click at [219, 82] on link "PREVIOUS INVOICES" at bounding box center [218, 90] width 136 height 31
click at [211, 76] on link "PREVIOUS INVOICES" at bounding box center [218, 90] width 136 height 31
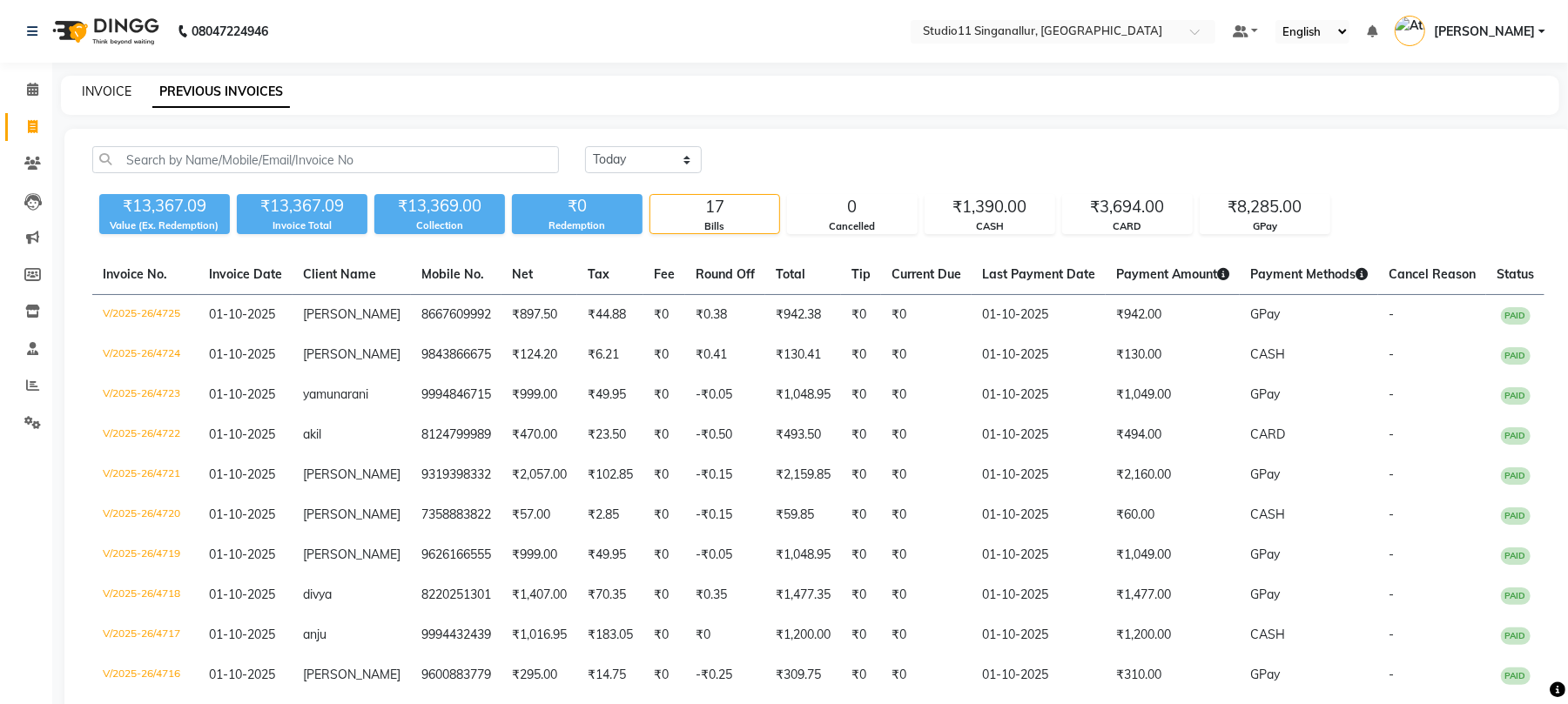
click at [105, 83] on link "INVOICE" at bounding box center [106, 91] width 50 height 16
select select "service"
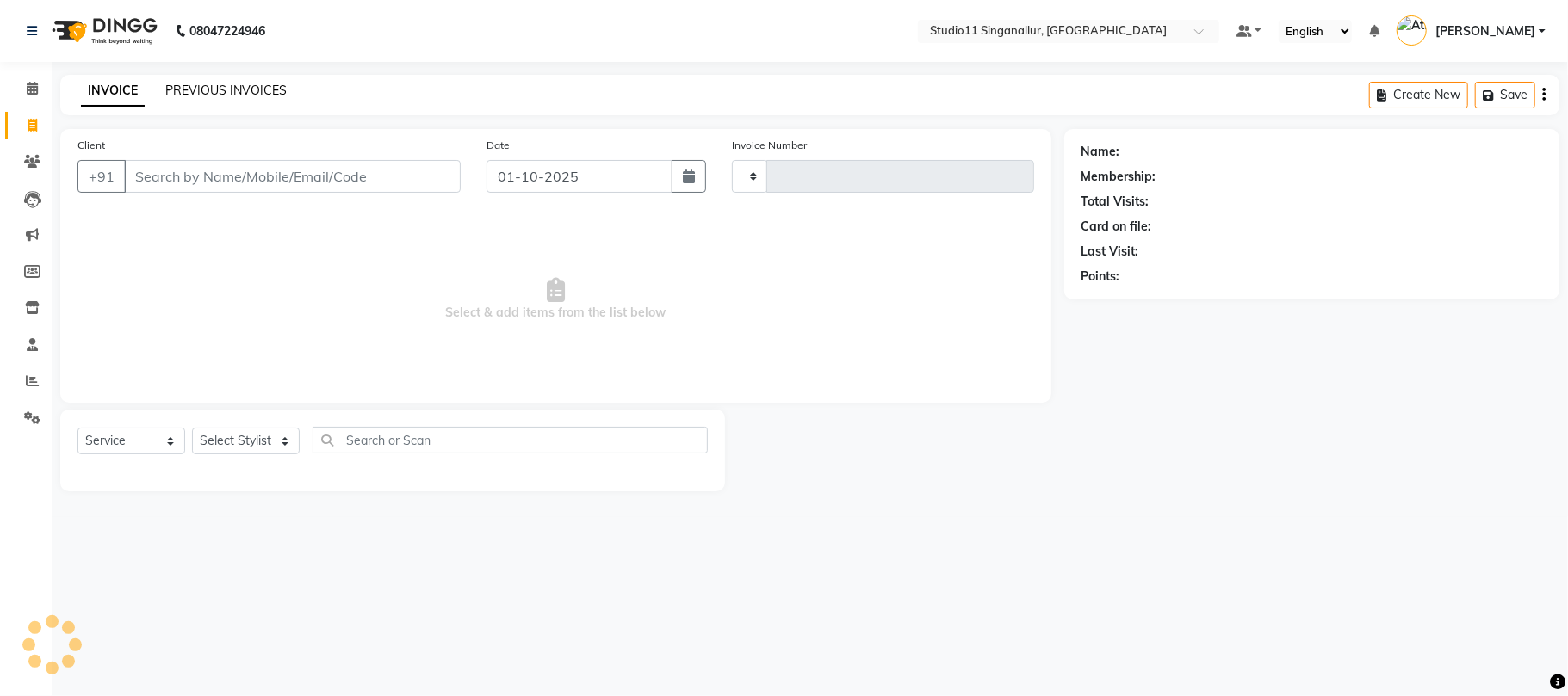
click at [225, 88] on link "PREVIOUS INVOICES" at bounding box center [226, 90] width 122 height 16
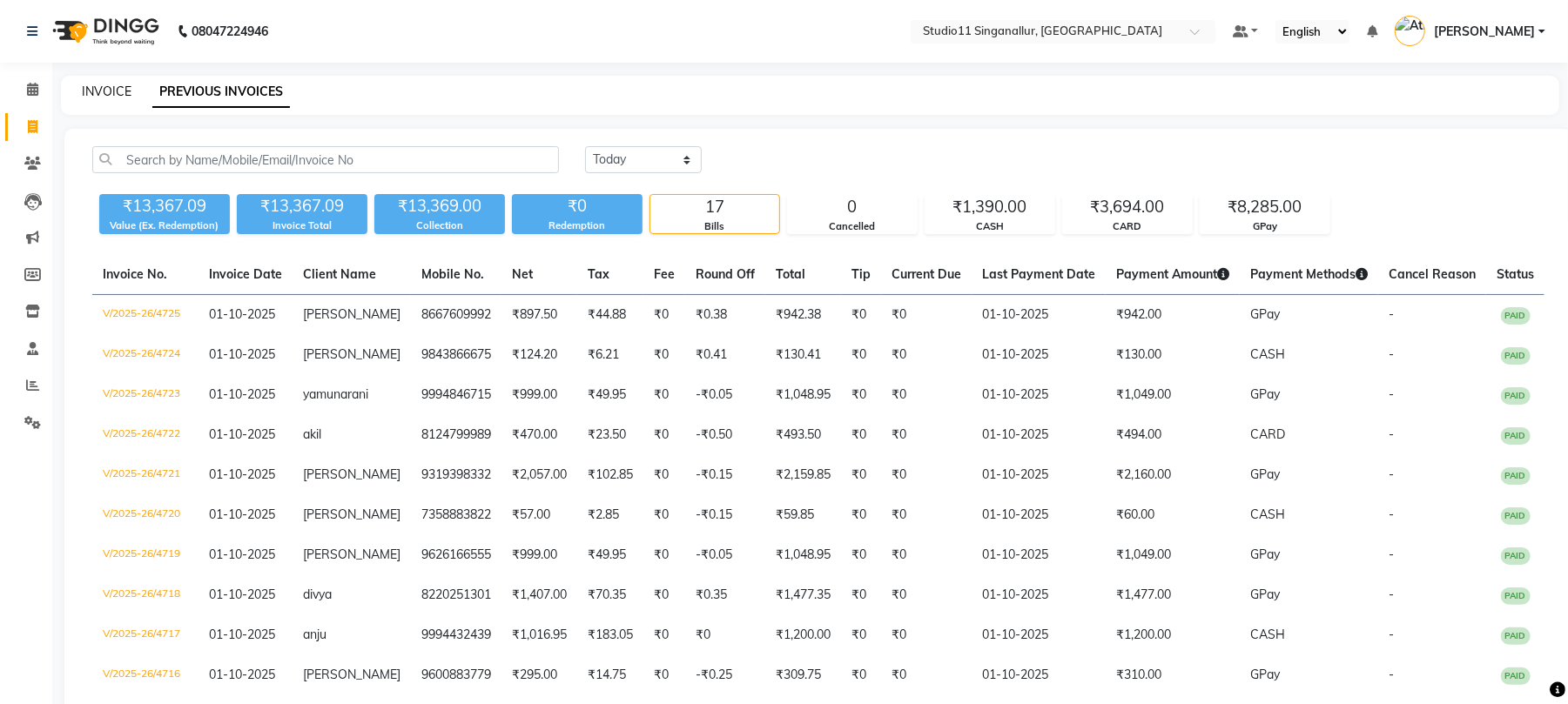
click at [117, 87] on link "INVOICE" at bounding box center [106, 91] width 50 height 16
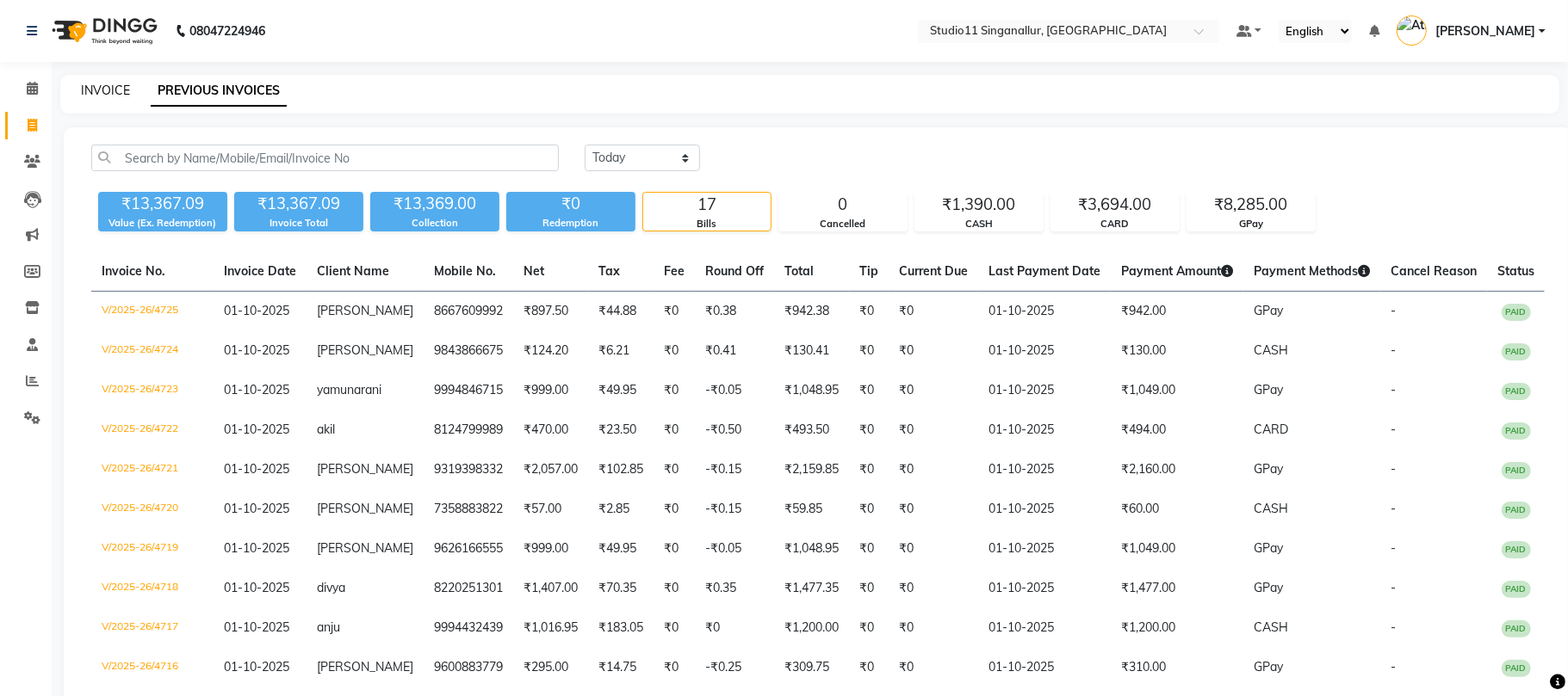
select select "service"
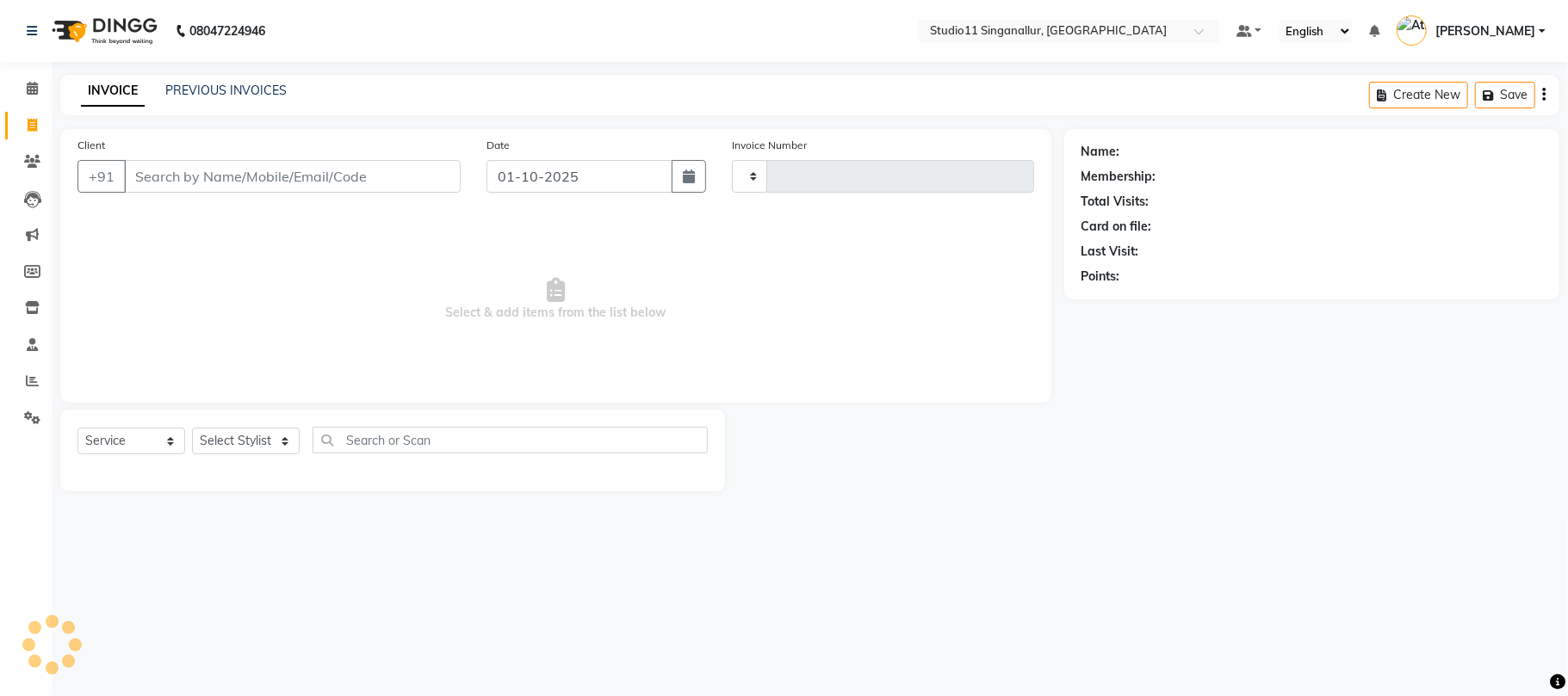
type input "4726"
select select "6616"
click at [246, 434] on select "Select Stylist [PERSON_NAME] Divya [PERSON_NAME] [PERSON_NAME] [PERSON_NAME] [P…" at bounding box center [245, 440] width 108 height 26
select select "51051"
click at [192, 427] on select "Select Stylist [PERSON_NAME] Divya [PERSON_NAME] [PERSON_NAME] [PERSON_NAME] [P…" at bounding box center [245, 440] width 108 height 26
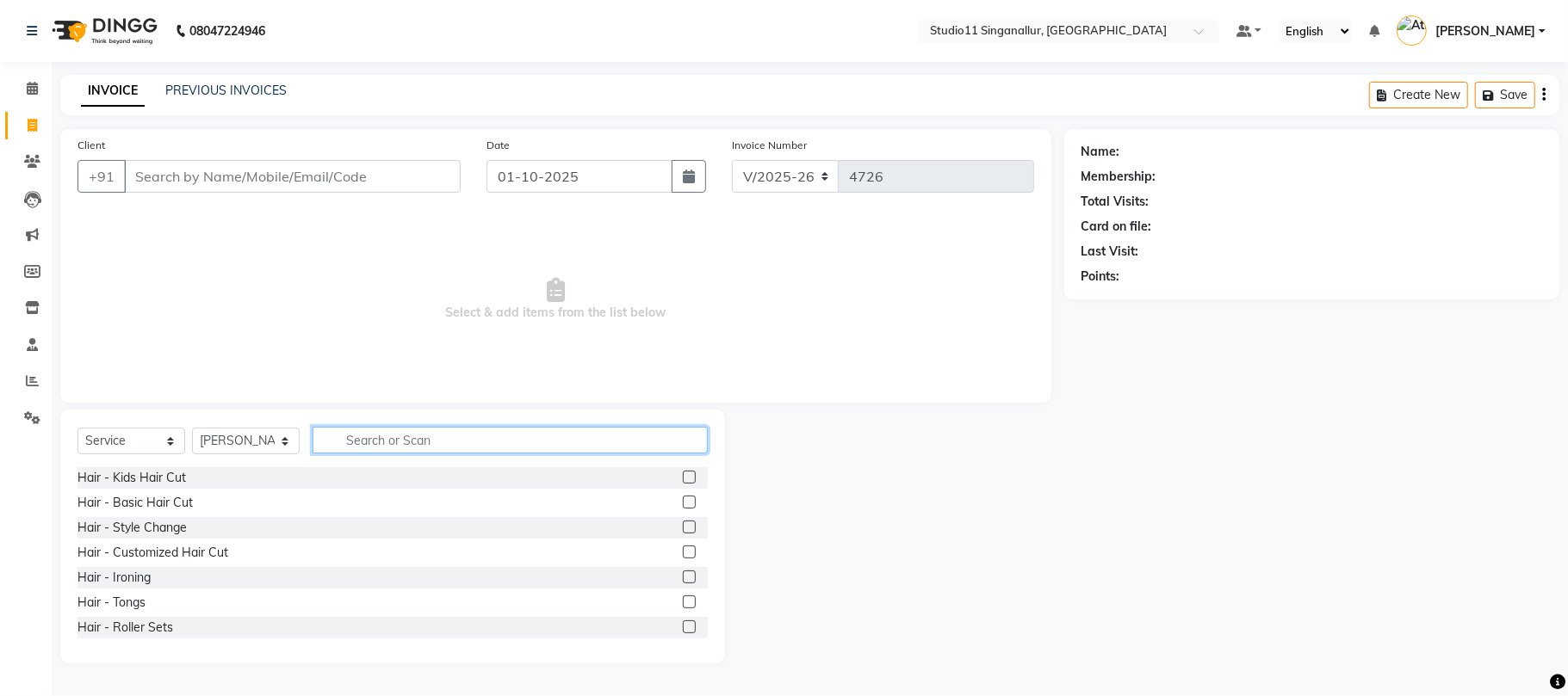
click at [378, 440] on input "text" at bounding box center [510, 439] width 395 height 26
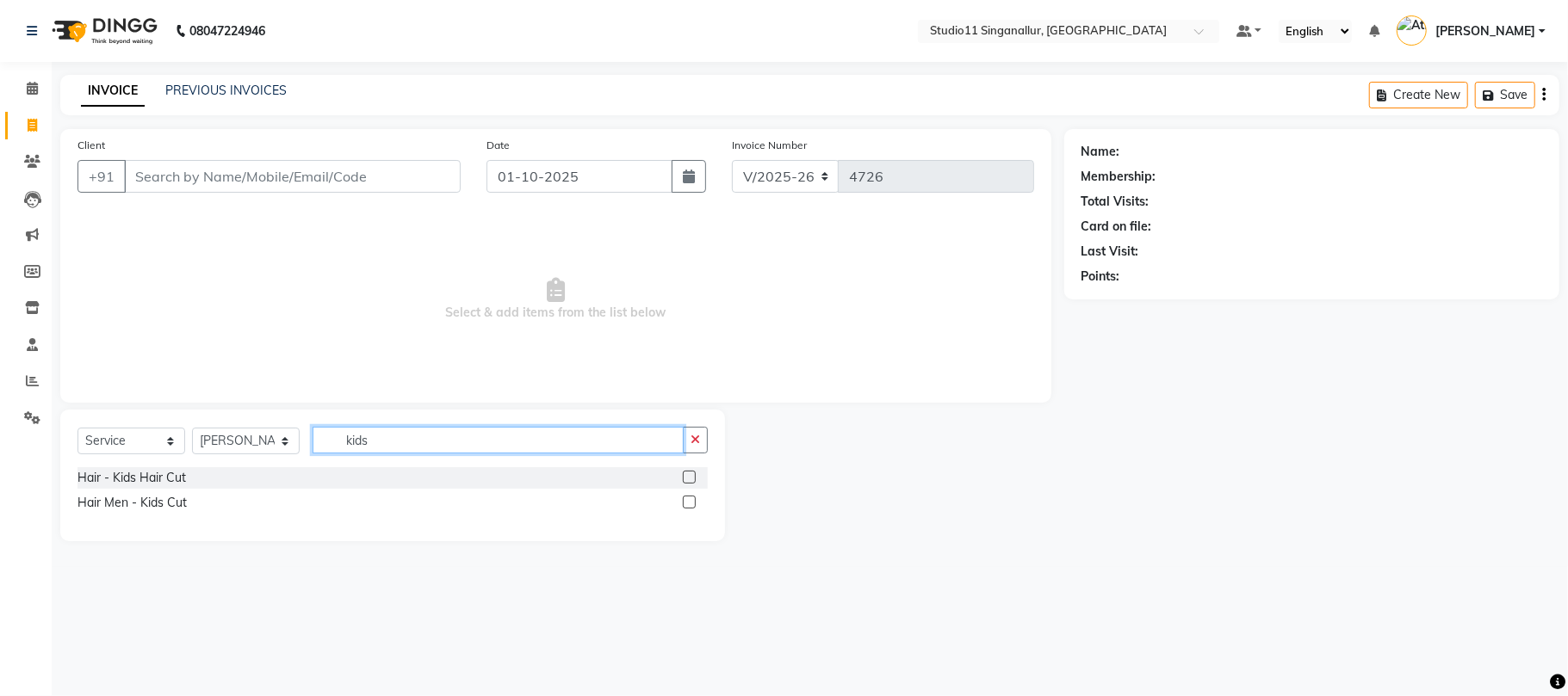
type input "kids"
click at [683, 478] on label at bounding box center [689, 477] width 13 height 13
click at [683, 478] on input "checkbox" at bounding box center [688, 478] width 11 height 11
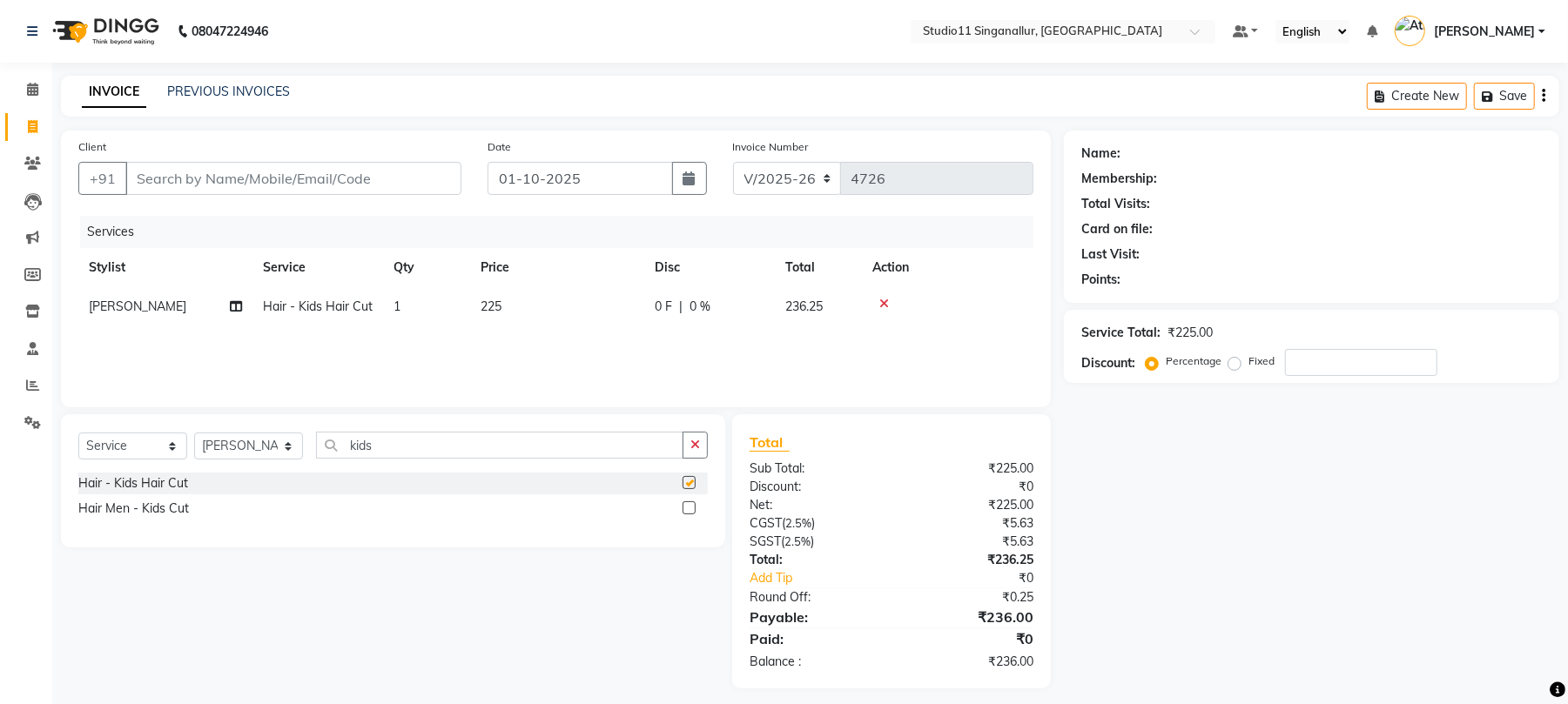
checkbox input "false"
click at [374, 174] on input "Client" at bounding box center [293, 178] width 336 height 33
click at [178, 177] on input "Client" at bounding box center [293, 178] width 336 height 33
type input "9"
type input "0"
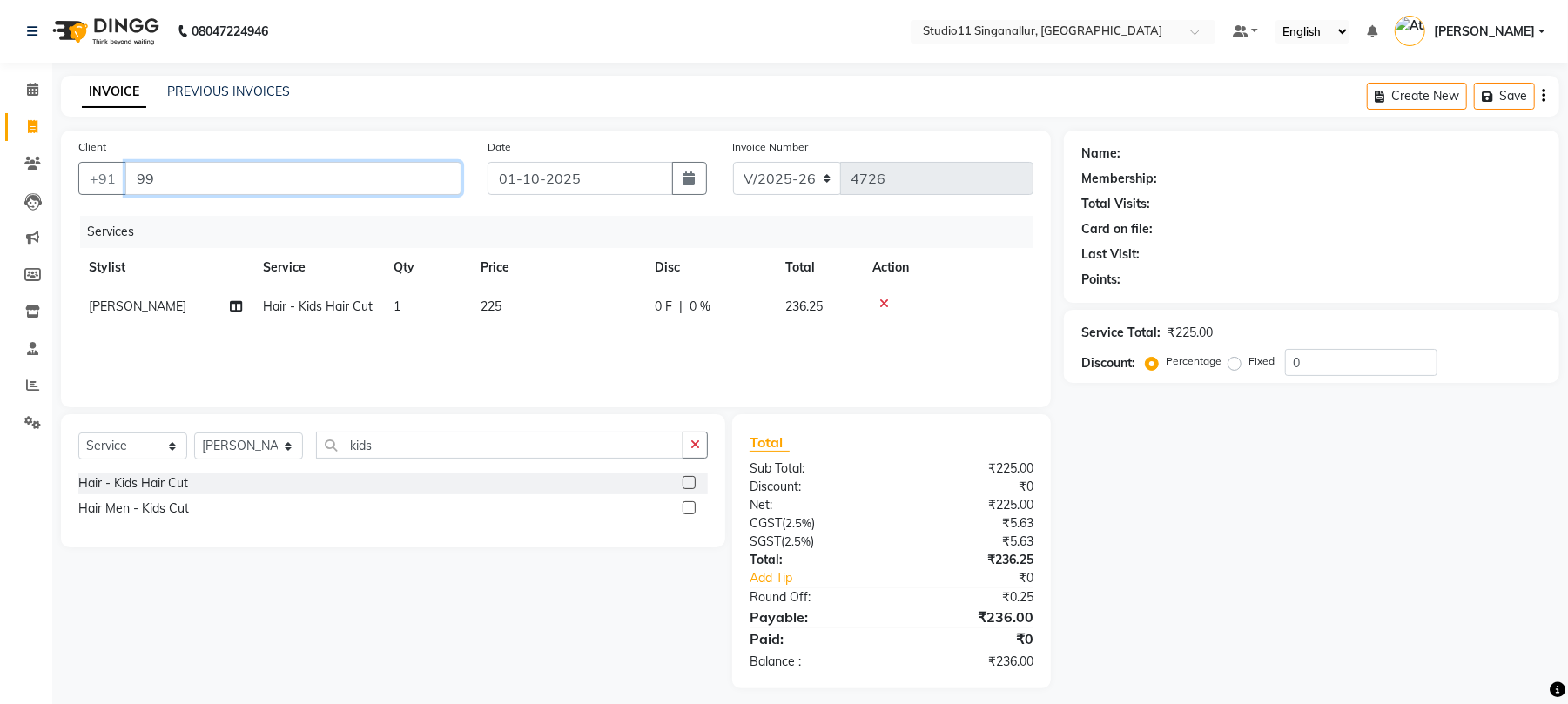
type input "9"
click at [179, 186] on input "95977960653" at bounding box center [249, 178] width 247 height 33
type input "9597760653"
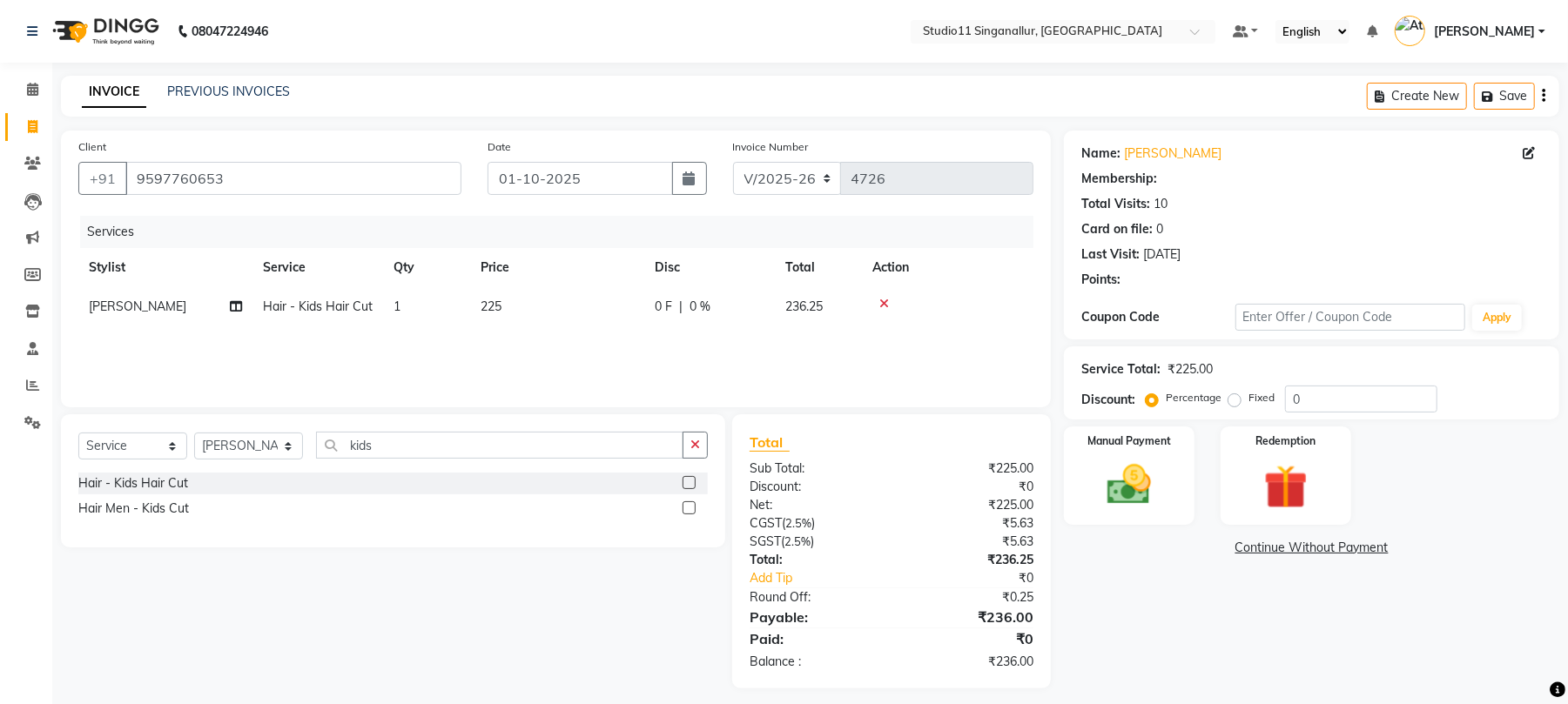
select select "1: Object"
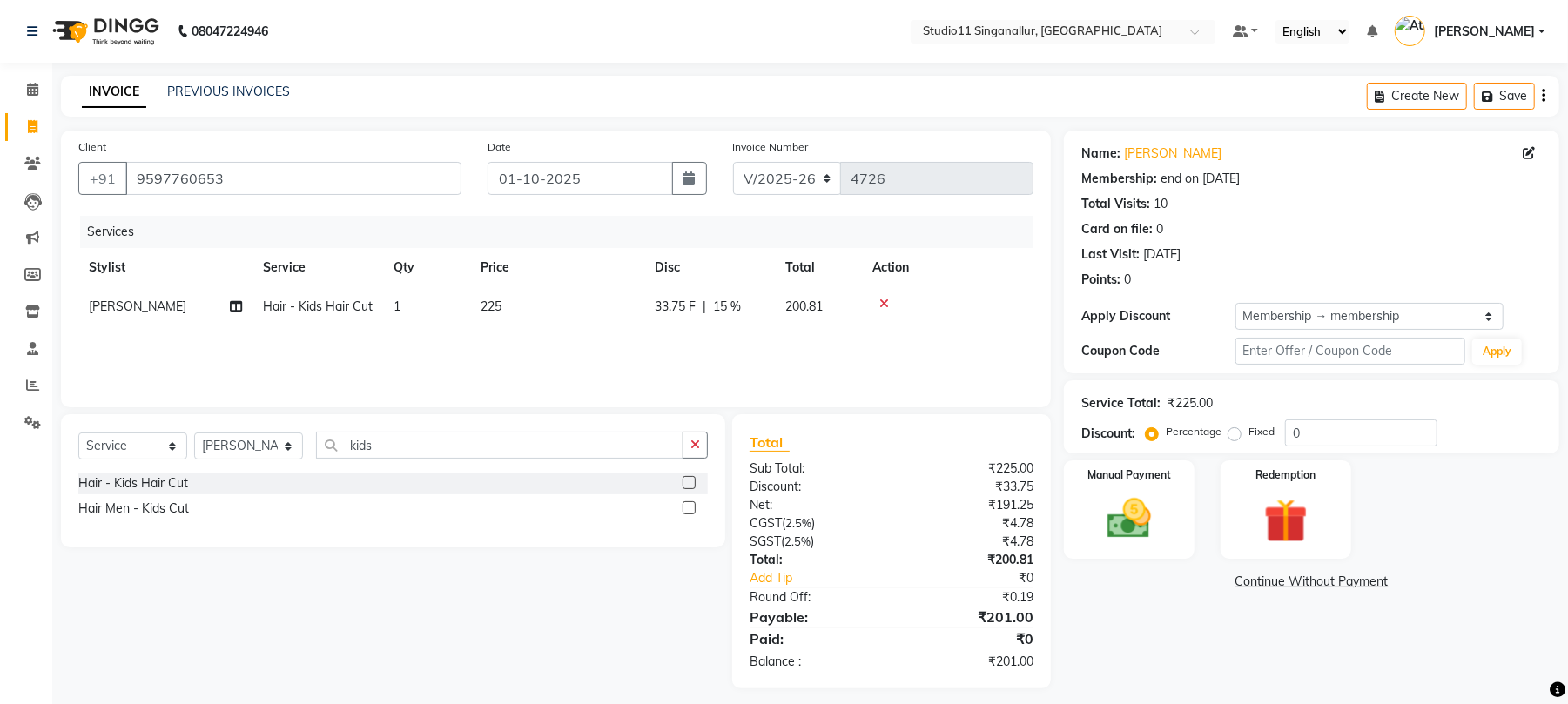
type input "15"
click at [682, 446] on button "button" at bounding box center [695, 445] width 26 height 27
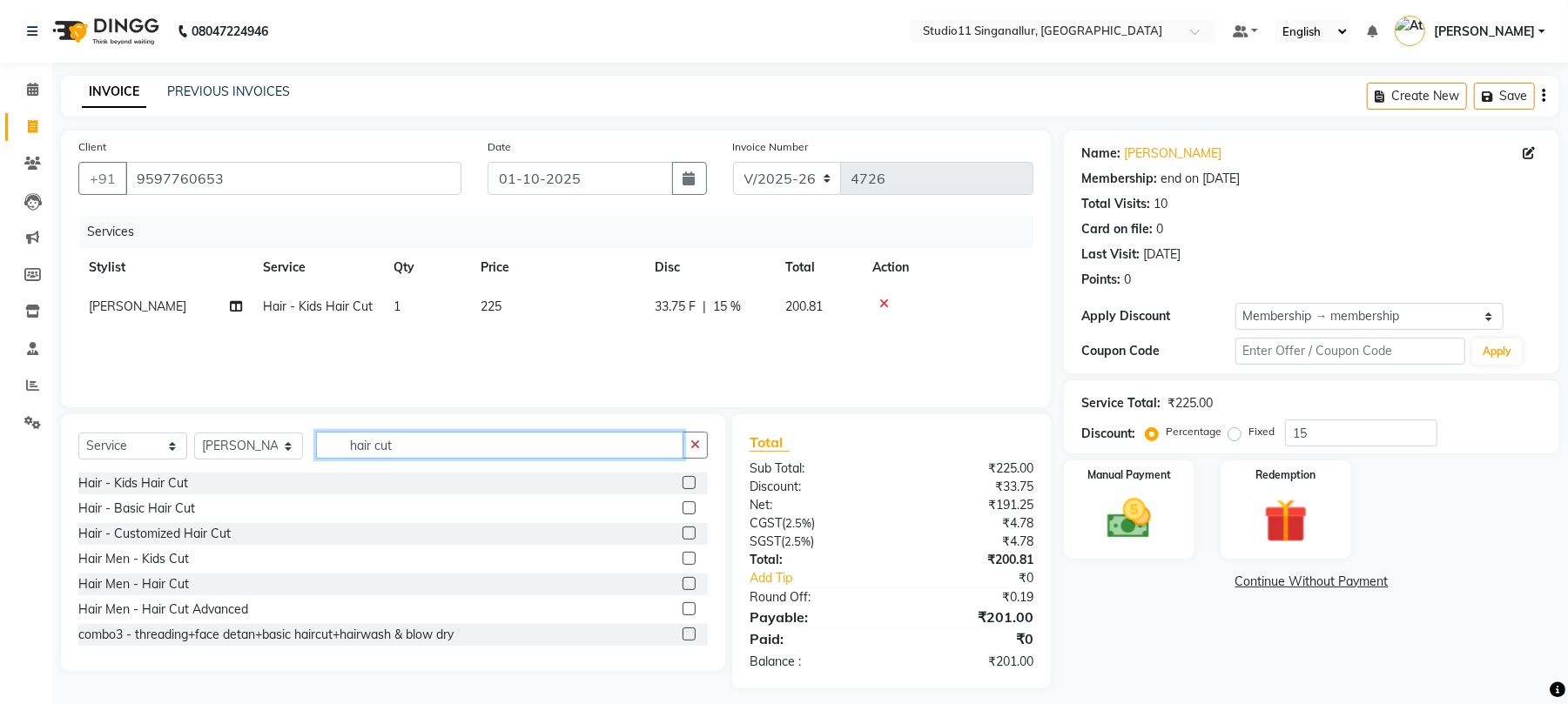
type input "hair cut"
click at [682, 579] on label at bounding box center [688, 584] width 13 height 13
click at [682, 579] on input "checkbox" at bounding box center [687, 584] width 12 height 12
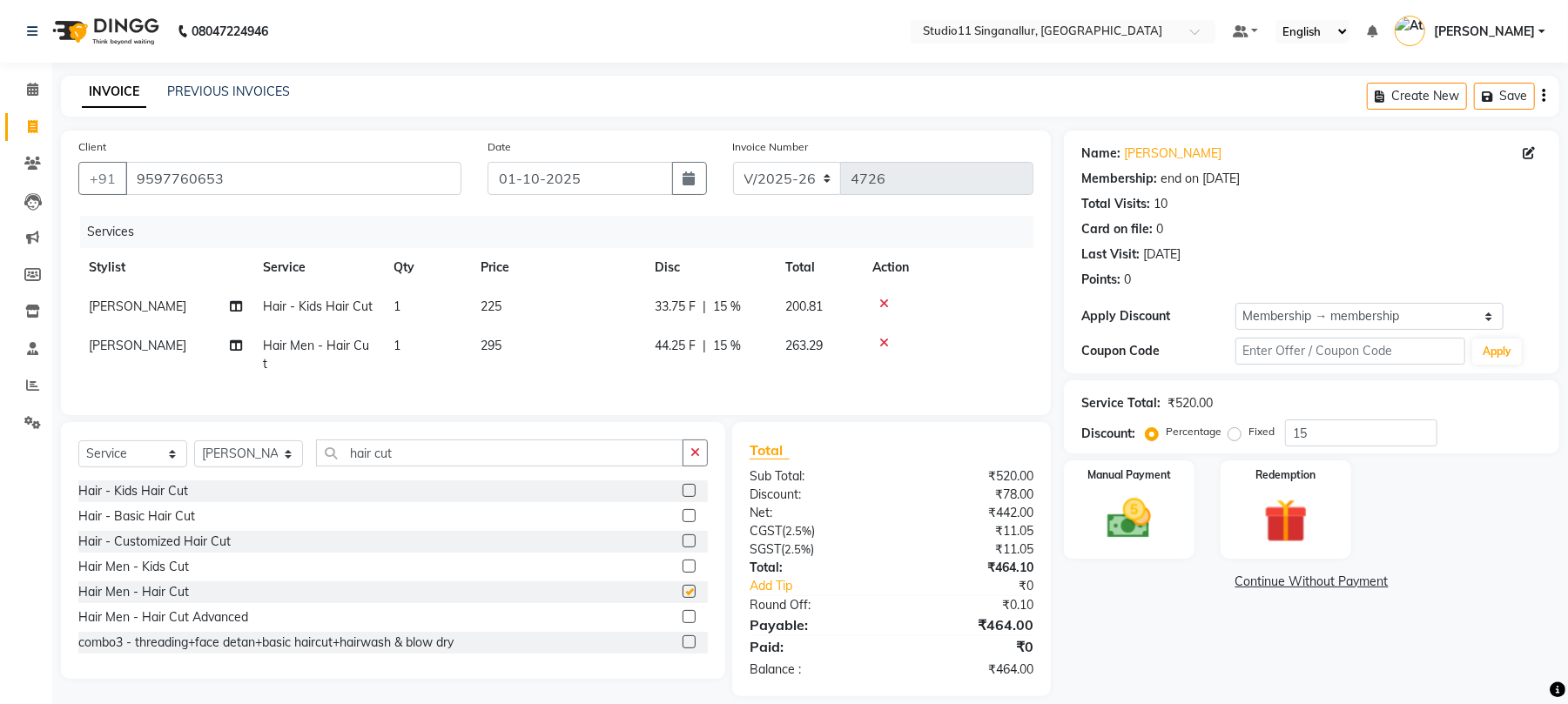
checkbox input "false"
click at [91, 342] on span "[PERSON_NAME]" at bounding box center [137, 345] width 97 height 16
select select "51051"
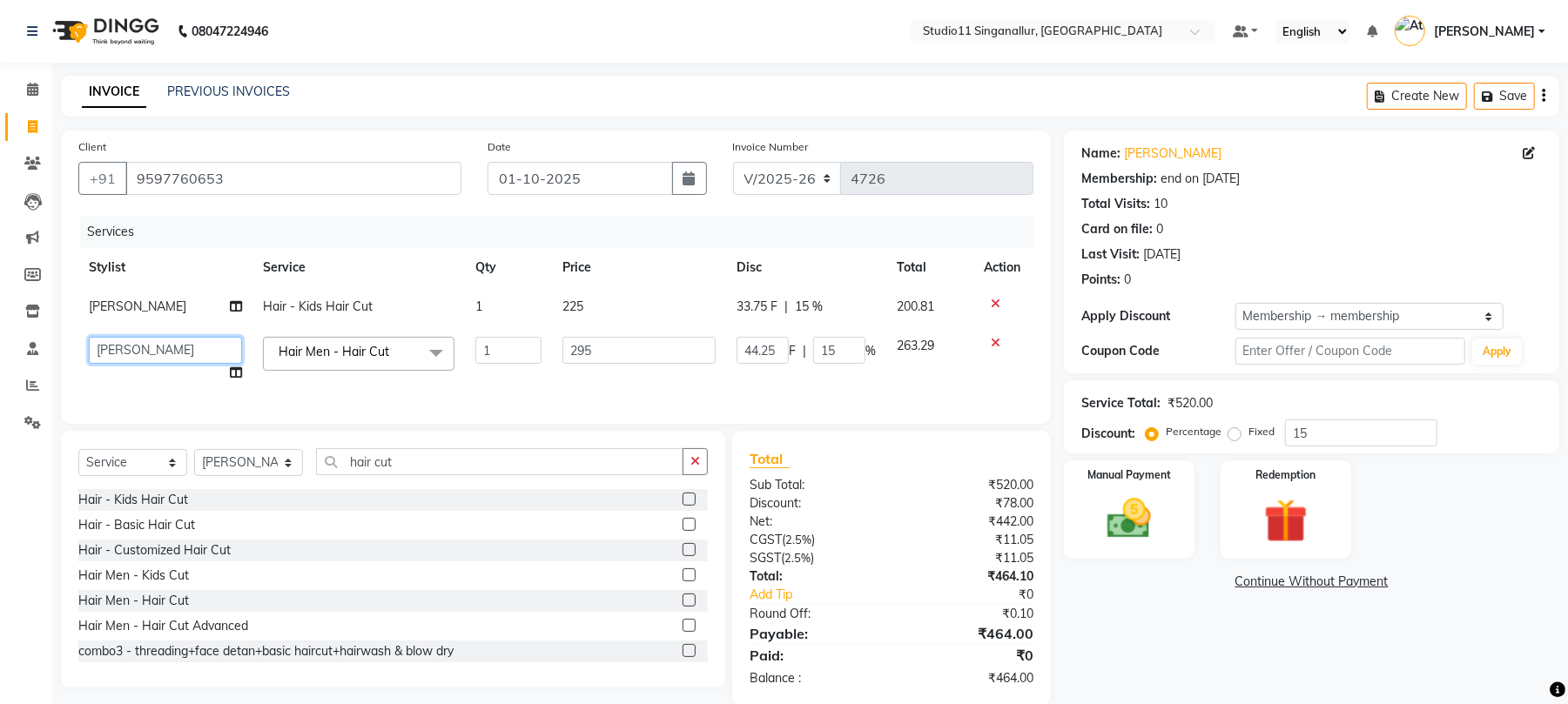
click at [120, 353] on select "akbar Athira daniel Divya Haritha kowsalya krithika narmatha pankaj Praveen s11…" at bounding box center [165, 350] width 153 height 27
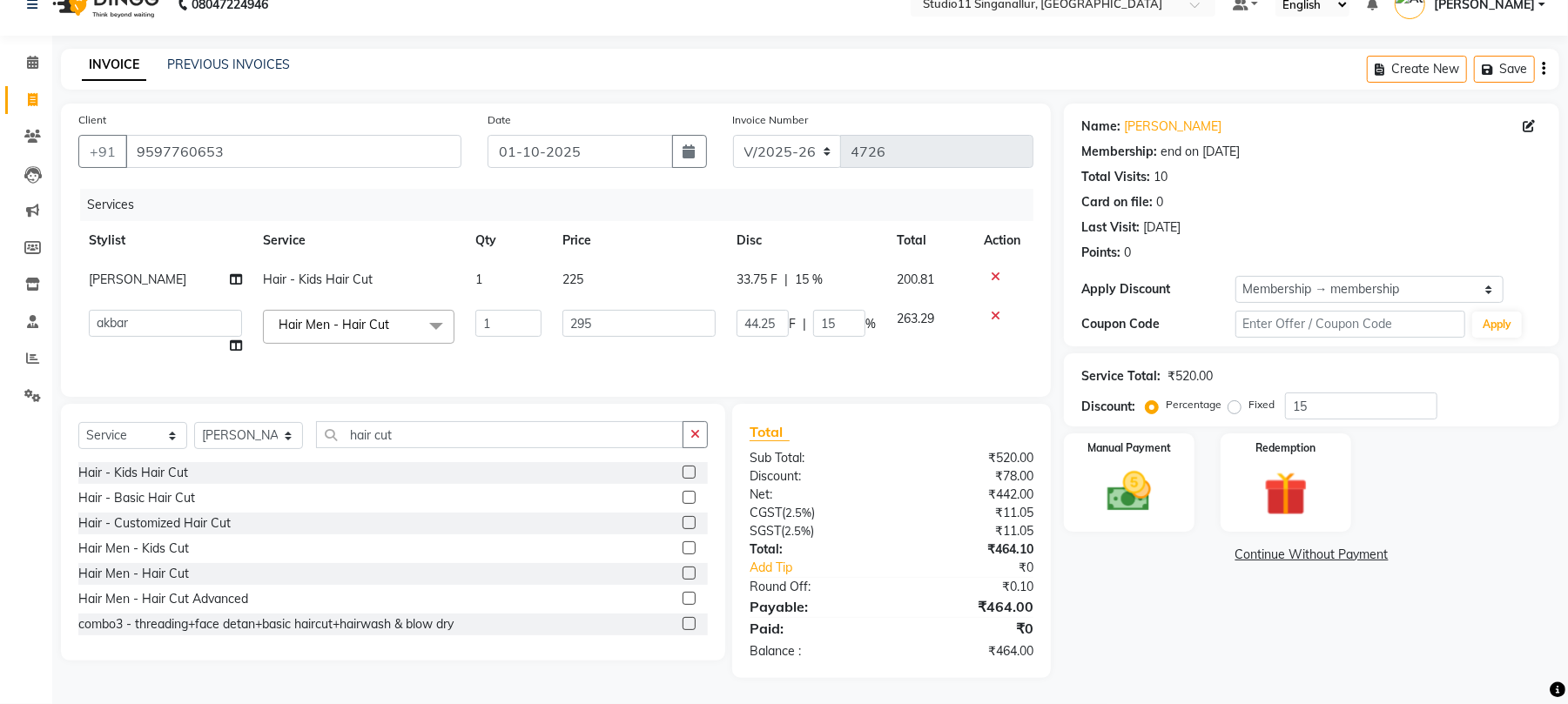
scroll to position [45, 0]
click at [1119, 466] on img at bounding box center [1129, 492] width 75 height 53
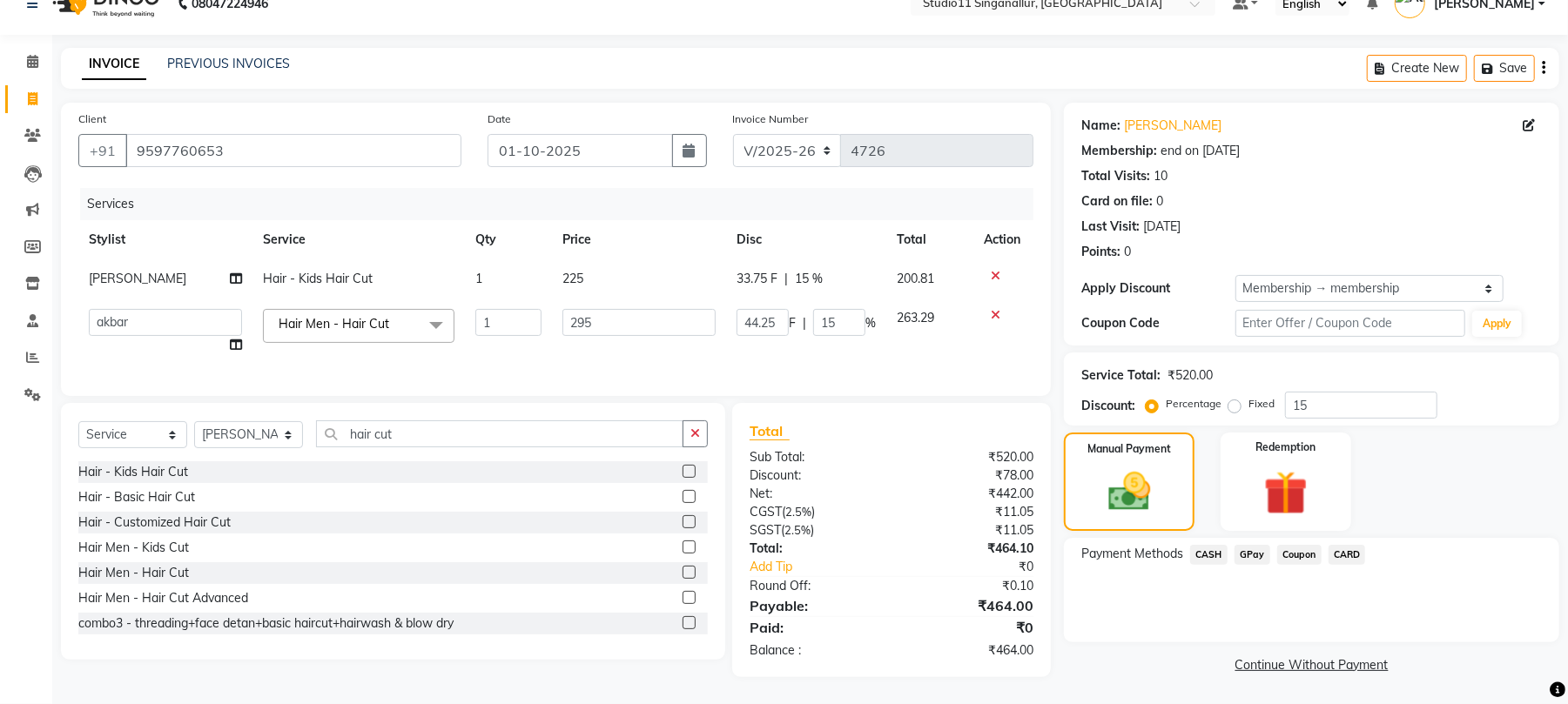
click at [1245, 545] on span "GPay" at bounding box center [1253, 554] width 35 height 20
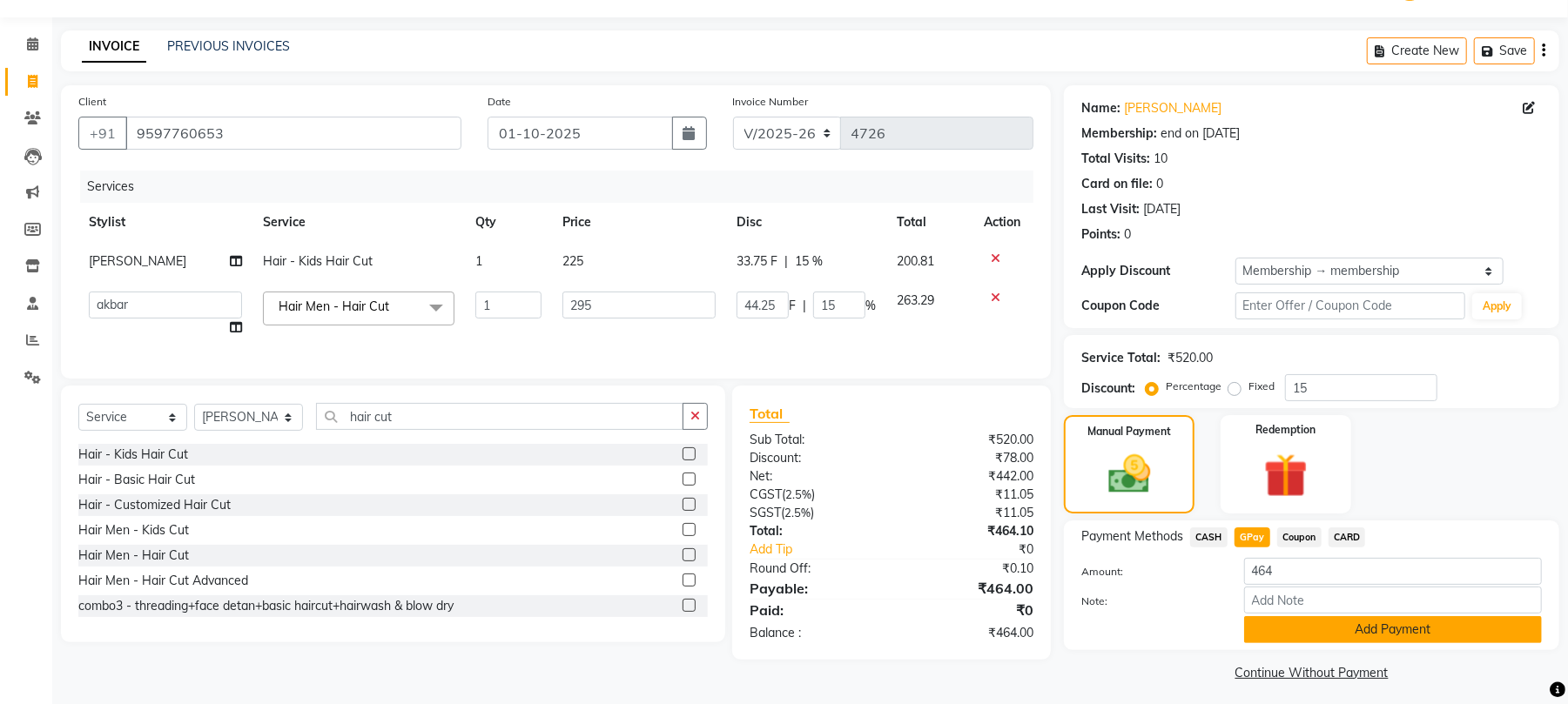
click at [1276, 623] on button "Add Payment" at bounding box center [1393, 630] width 298 height 27
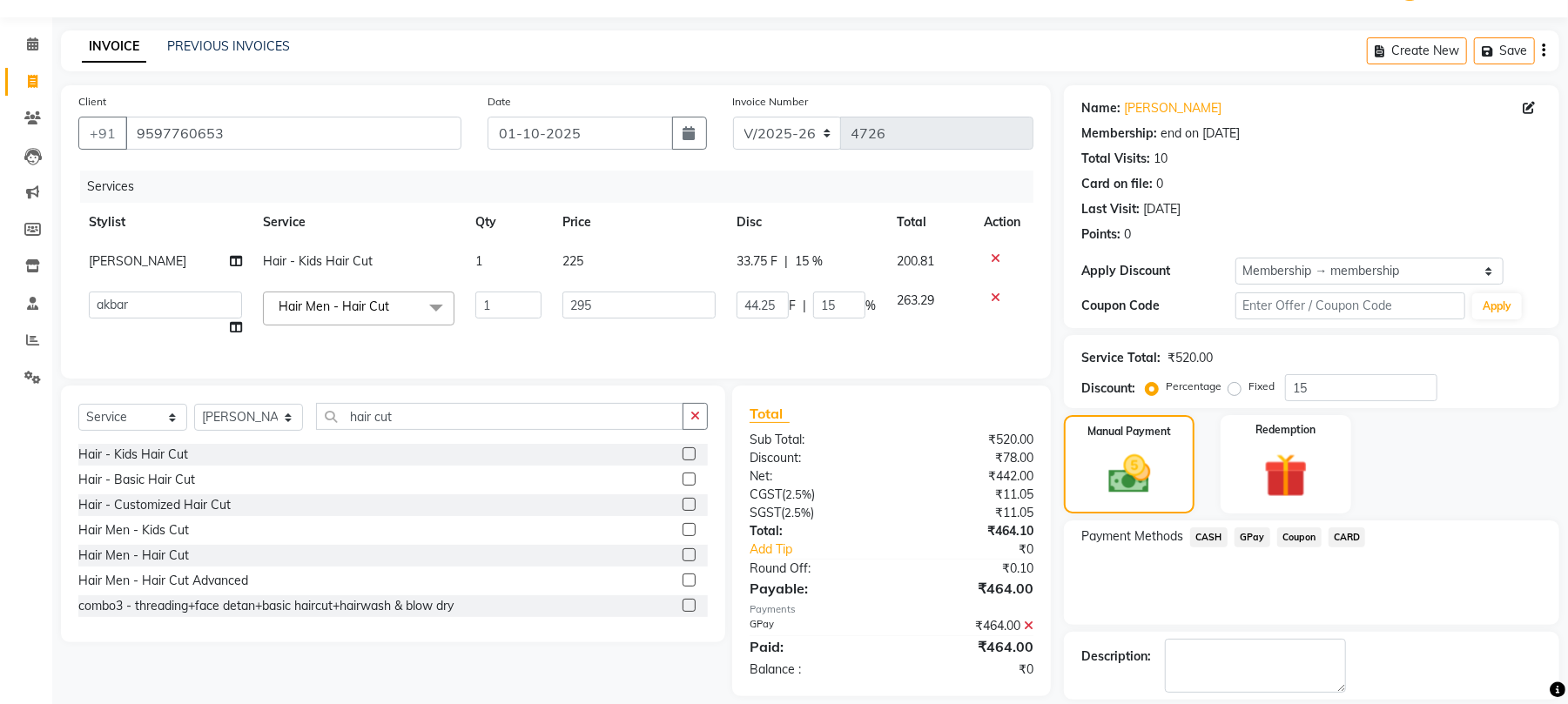
scroll to position [127, 0]
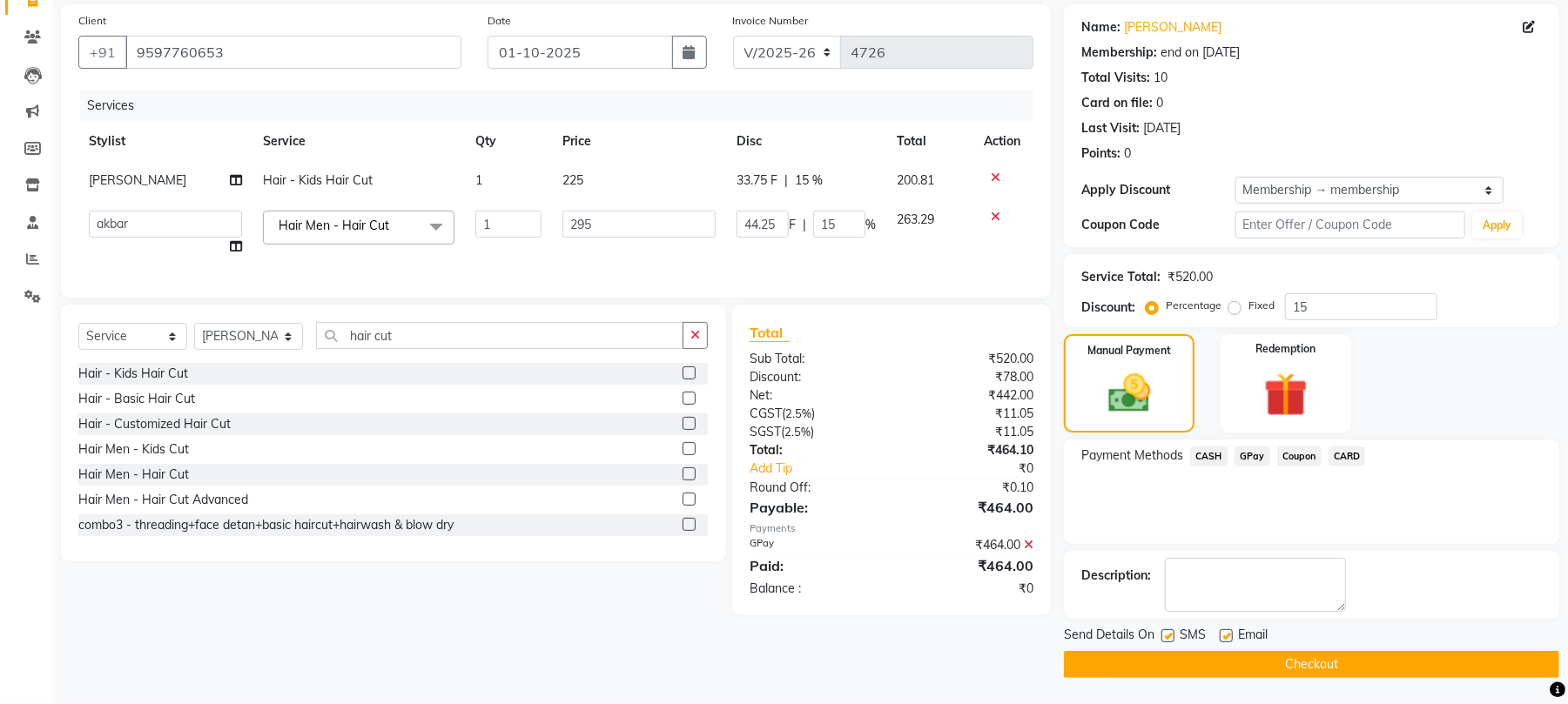
click at [1165, 626] on div "SMS" at bounding box center [1191, 637] width 58 height 22
click at [1221, 638] on label at bounding box center [1226, 636] width 13 height 13
click at [1221, 638] on input "checkbox" at bounding box center [1225, 637] width 12 height 12
checkbox input "false"
click at [1175, 637] on label at bounding box center [1168, 636] width 13 height 13
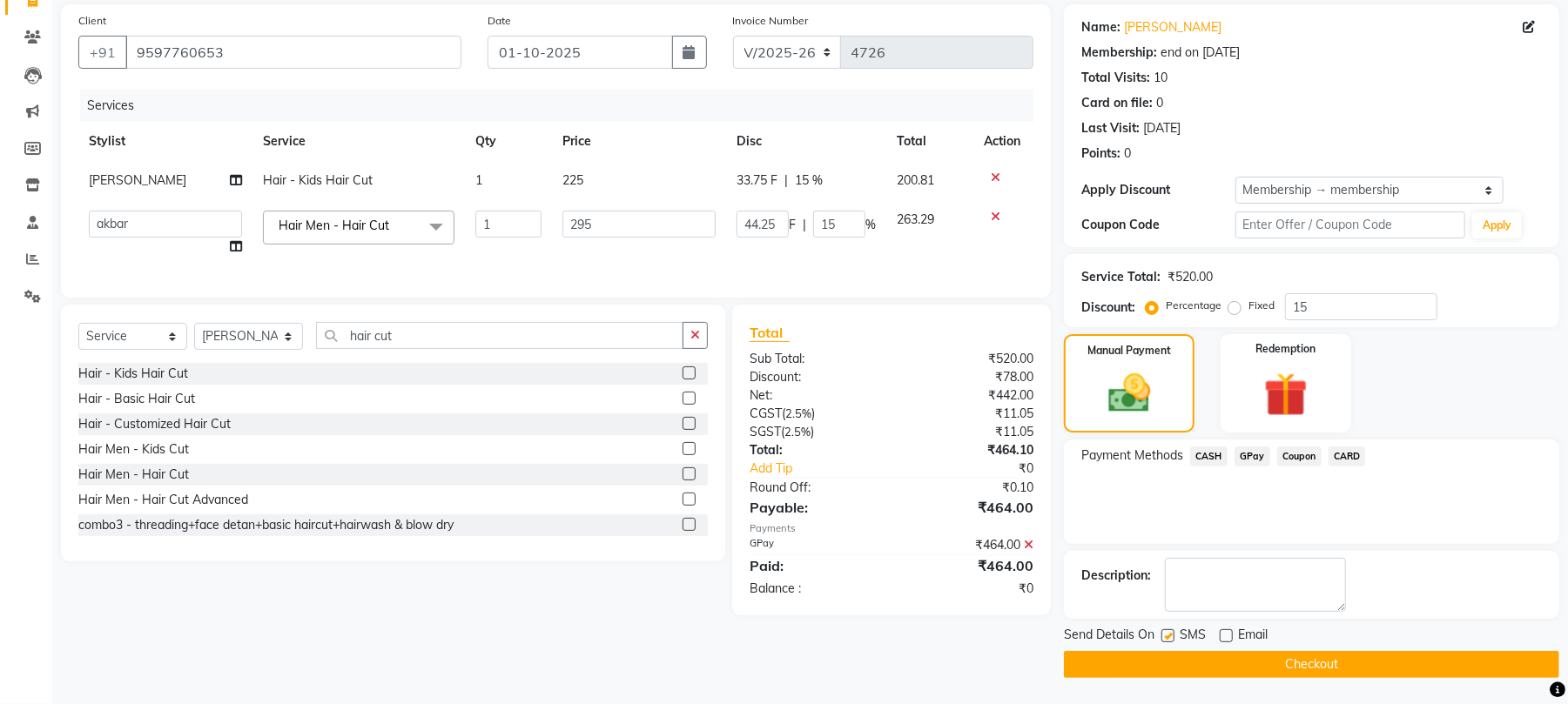
click at [1173, 637] on input "checkbox" at bounding box center [1167, 637] width 12 height 12
checkbox input "false"
click at [1195, 661] on button "Checkout" at bounding box center [1311, 664] width 495 height 27
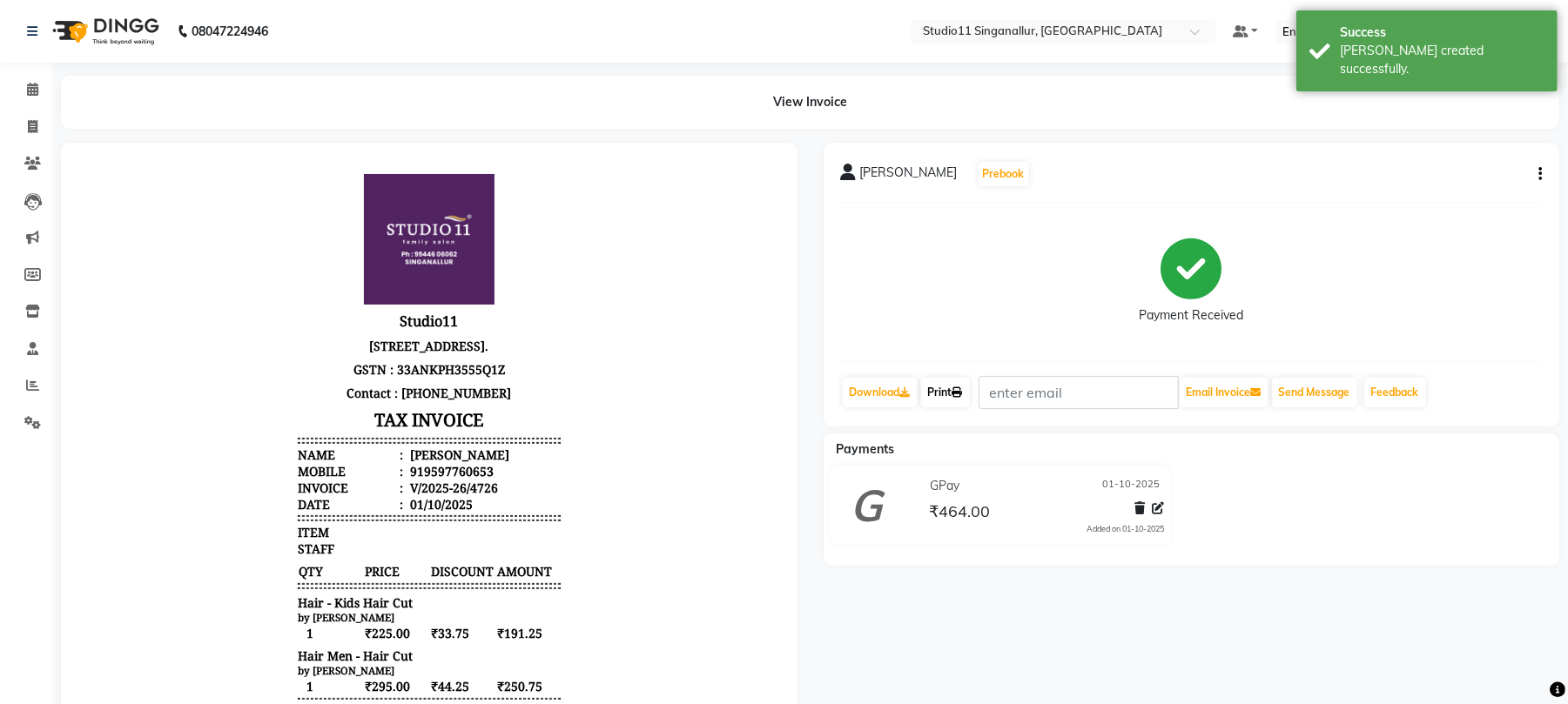
click at [948, 395] on link "Print" at bounding box center [945, 392] width 49 height 29
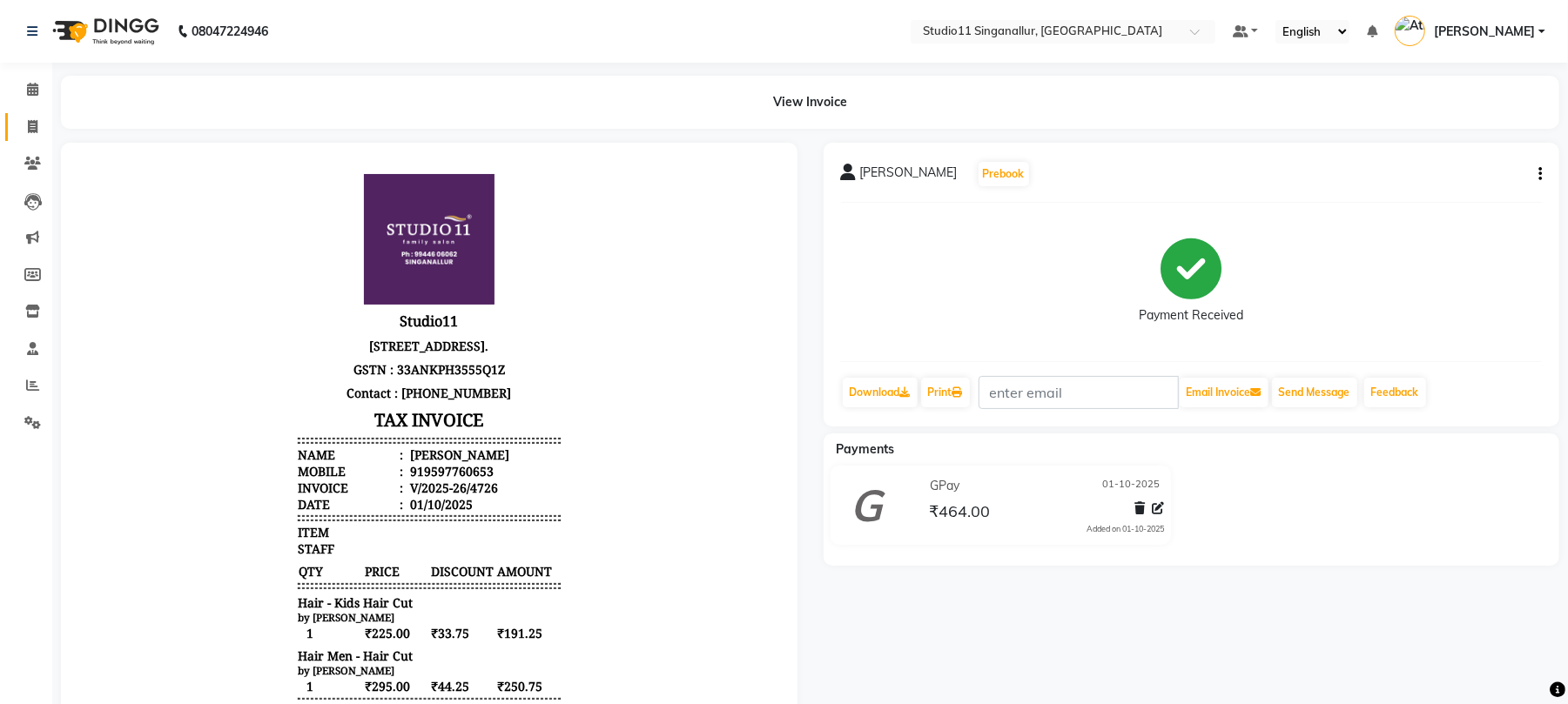
click at [36, 115] on link "Invoice" at bounding box center [26, 128] width 42 height 28
select select "6616"
select select "service"
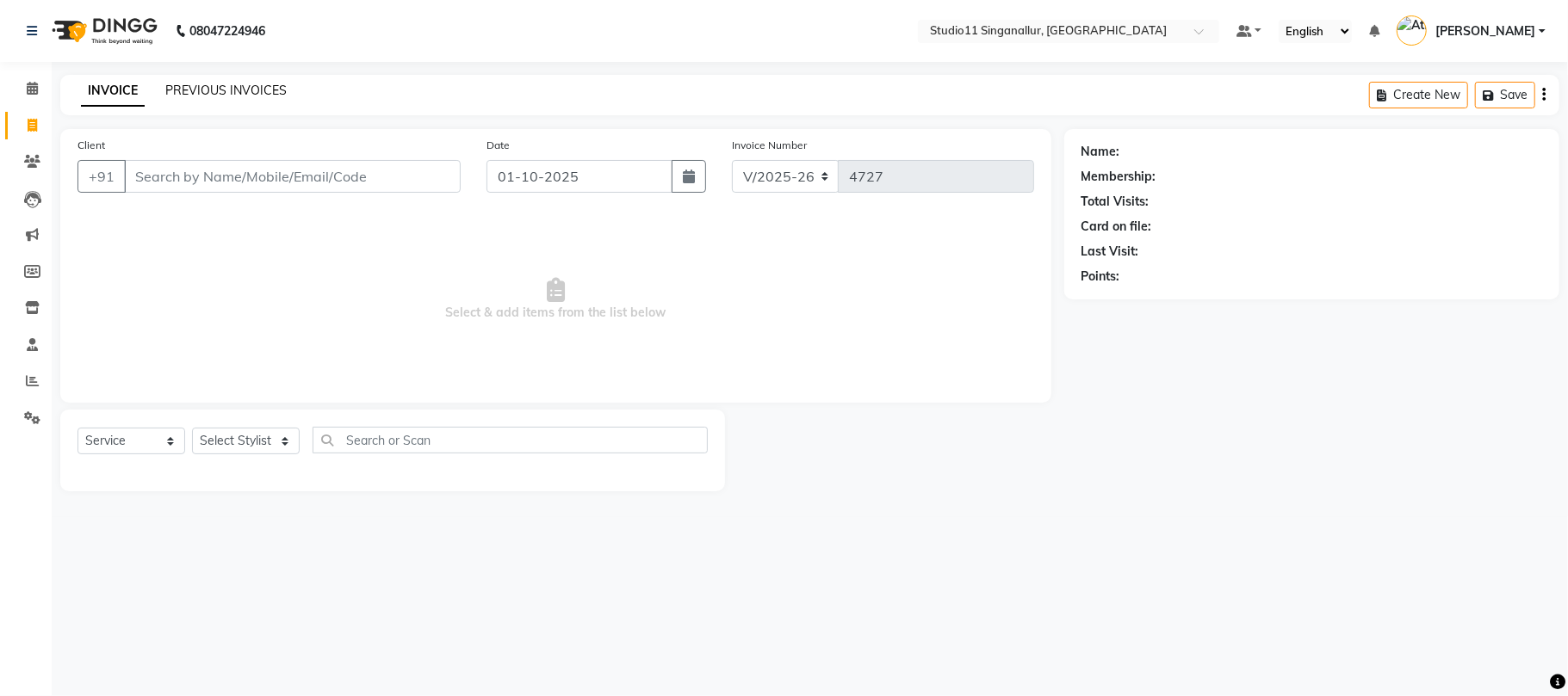
click at [259, 82] on link "PREVIOUS INVOICES" at bounding box center [226, 90] width 122 height 16
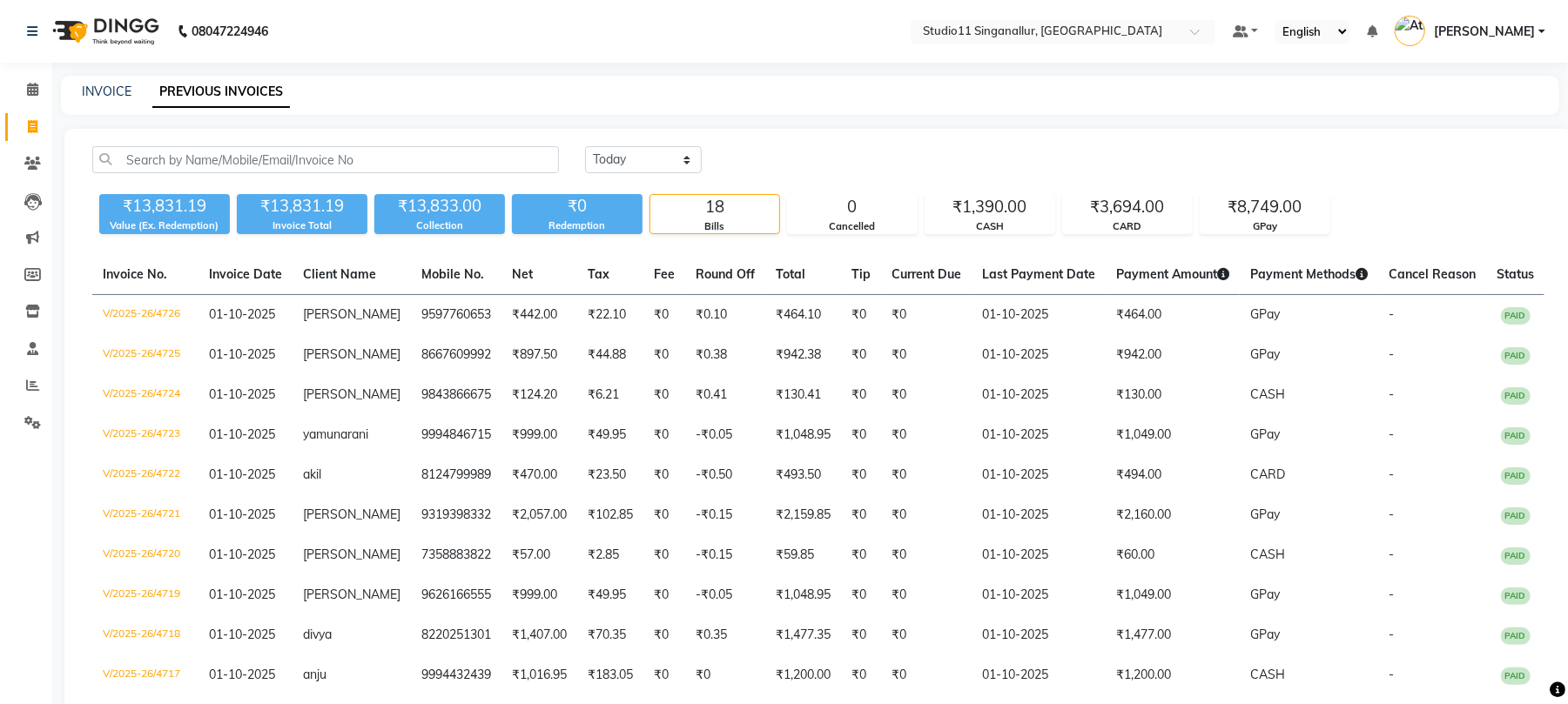
click at [103, 80] on div "INVOICE PREVIOUS INVOICES" at bounding box center [810, 96] width 1498 height 39
click at [103, 81] on div "INVOICE PREVIOUS INVOICES" at bounding box center [810, 96] width 1498 height 39
click at [106, 83] on link "INVOICE" at bounding box center [106, 91] width 50 height 16
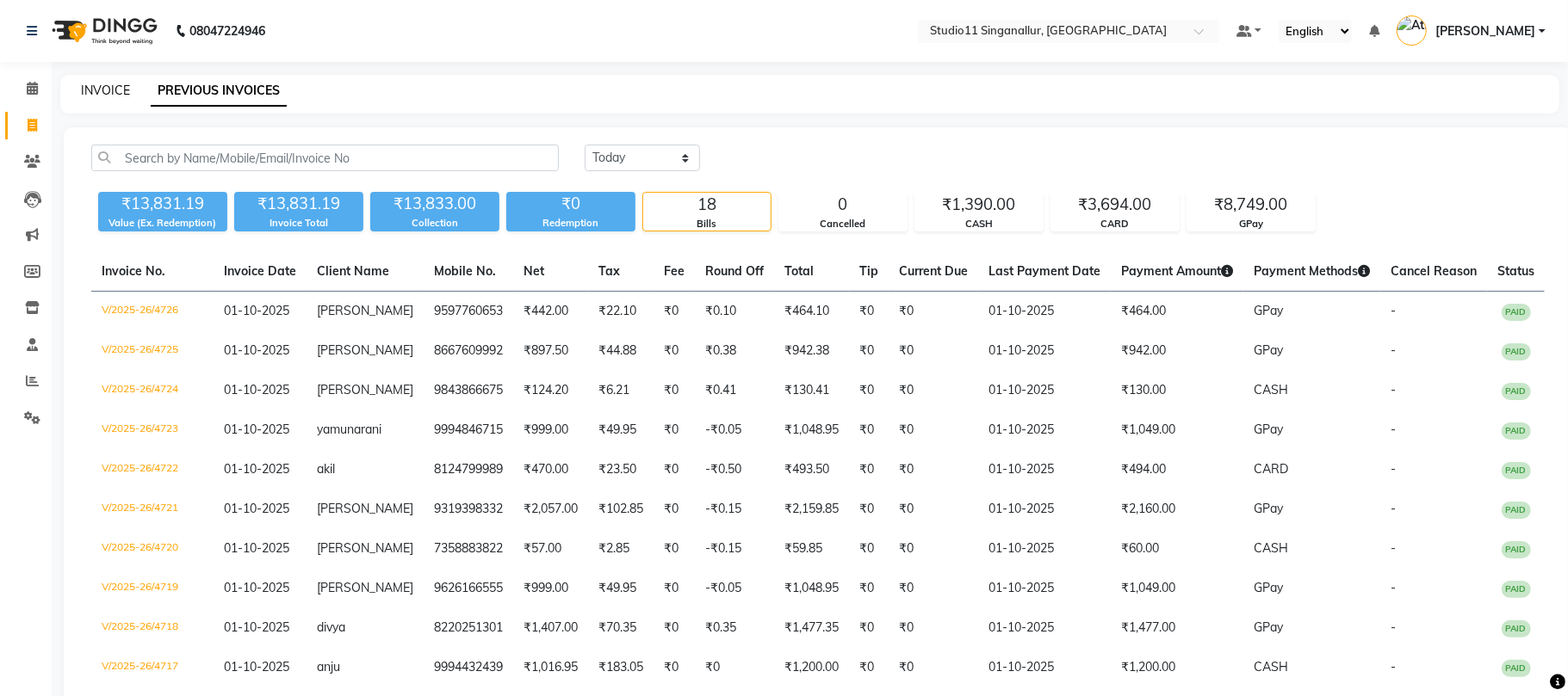
select select "6616"
select select "service"
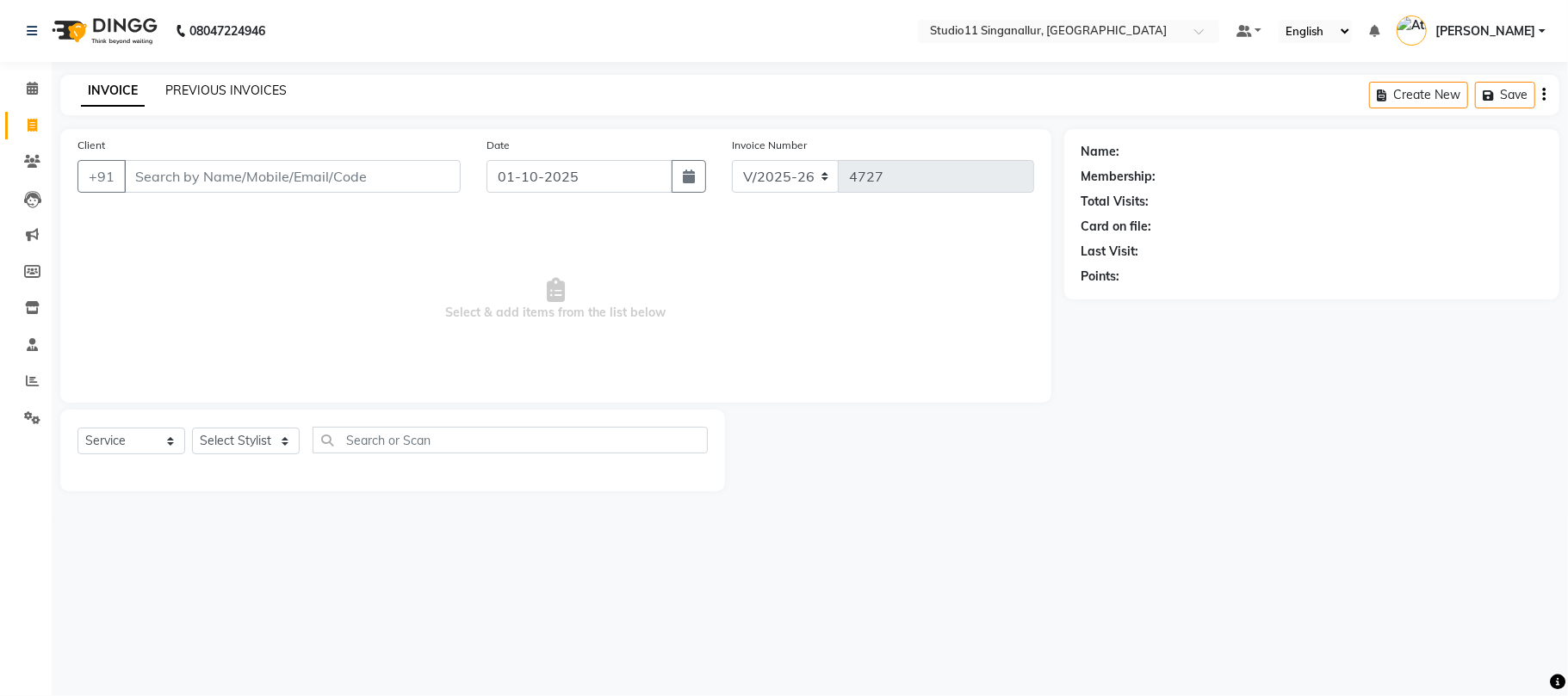
click at [194, 89] on link "PREVIOUS INVOICES" at bounding box center [226, 90] width 122 height 16
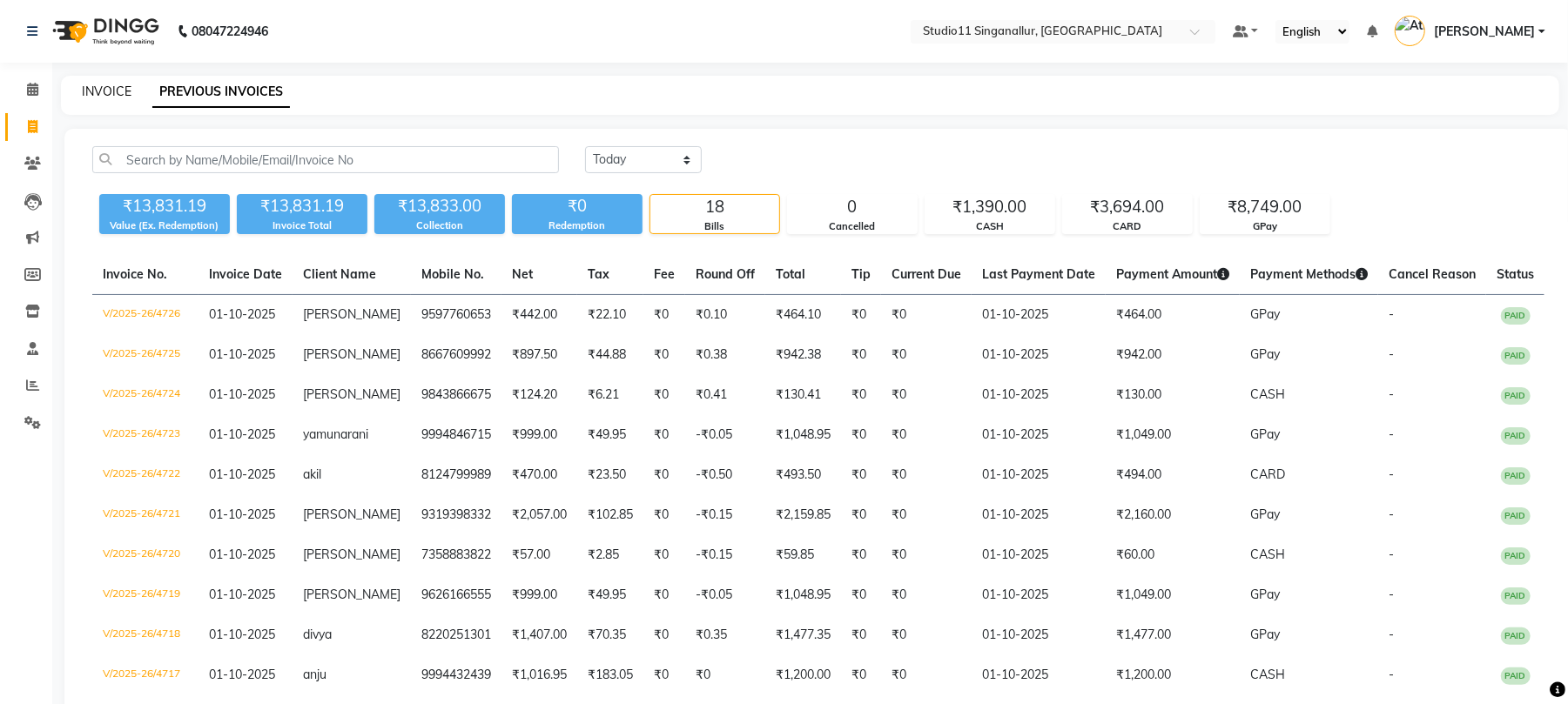
click at [99, 83] on link "INVOICE" at bounding box center [106, 91] width 50 height 16
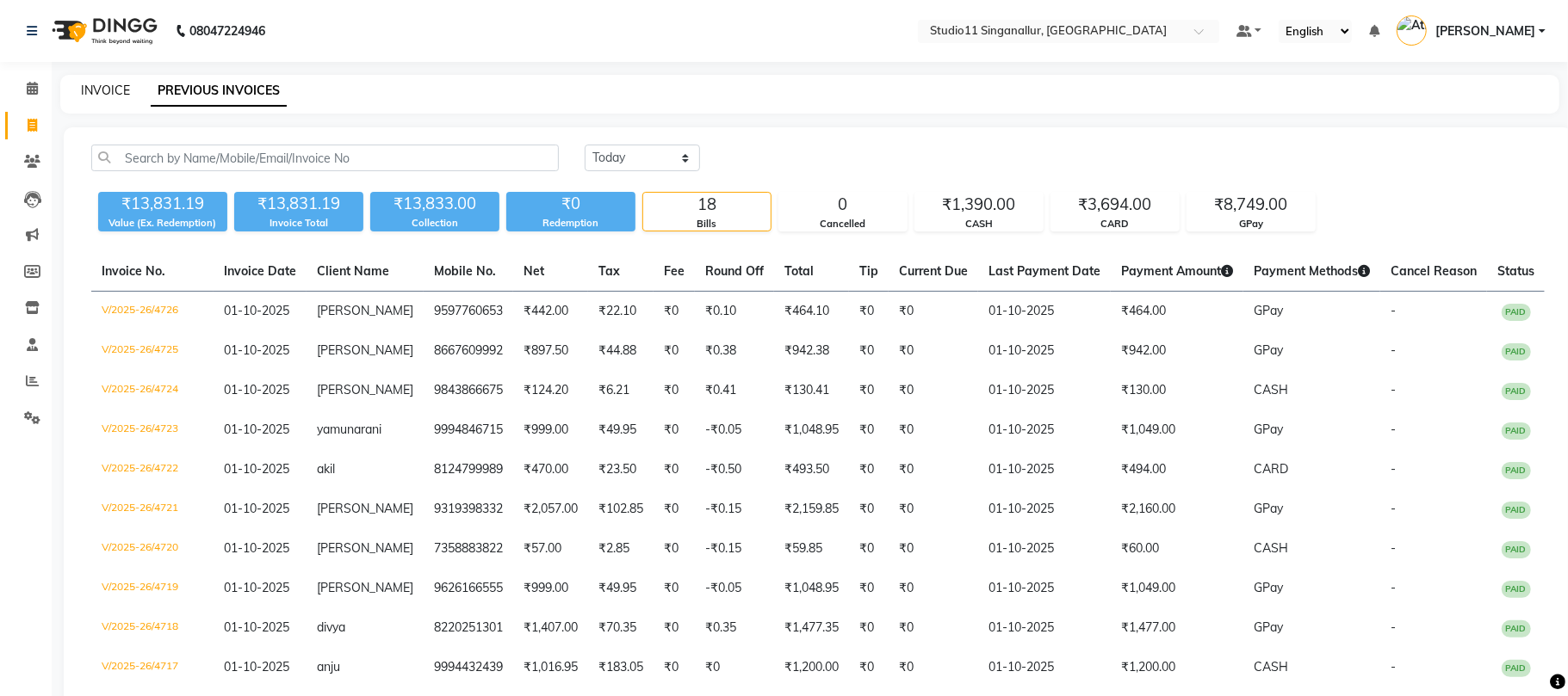
select select "6616"
select select "service"
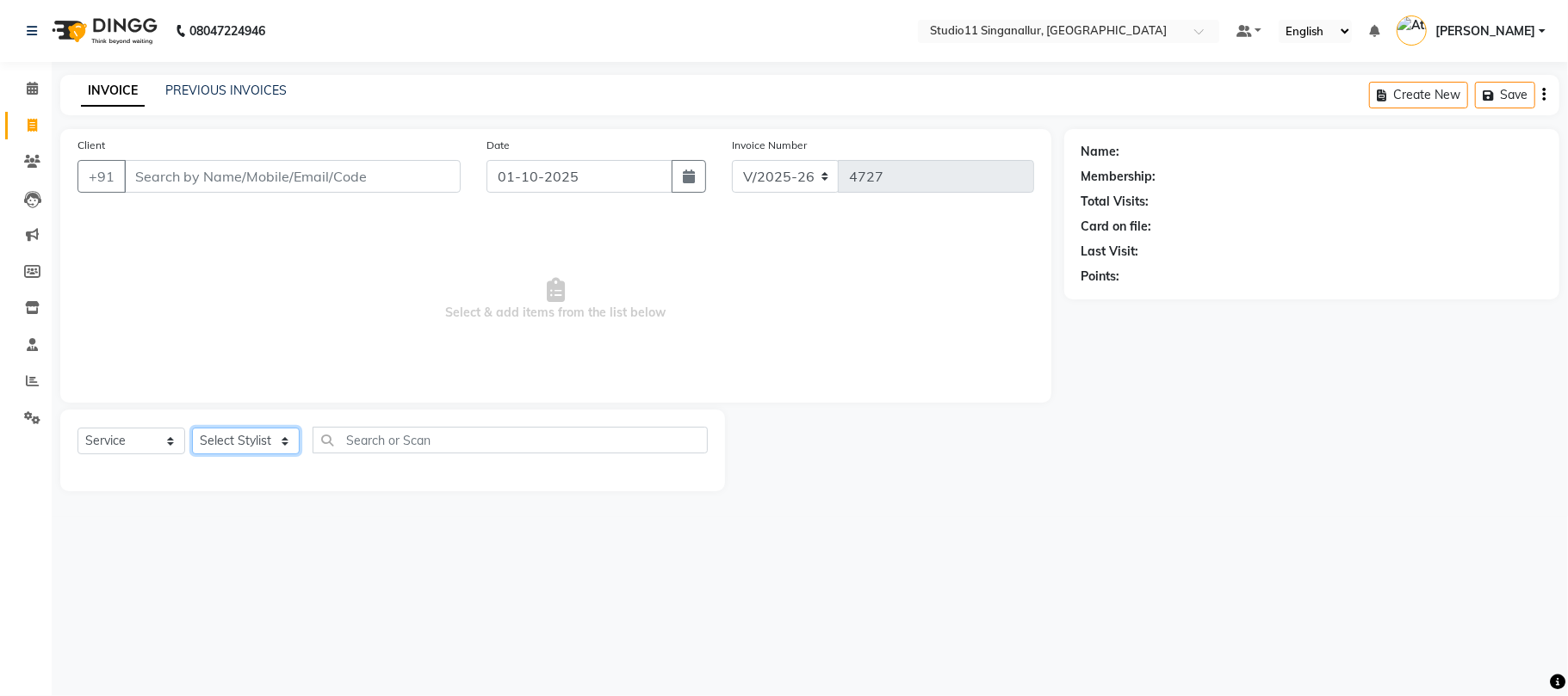
click at [222, 431] on select "Select Stylist [PERSON_NAME] Divya [PERSON_NAME] [PERSON_NAME] [PERSON_NAME] [P…" at bounding box center [245, 440] width 108 height 26
select select "77943"
click at [192, 427] on select "Select Stylist [PERSON_NAME] Divya [PERSON_NAME] [PERSON_NAME] [PERSON_NAME] [P…" at bounding box center [245, 440] width 108 height 26
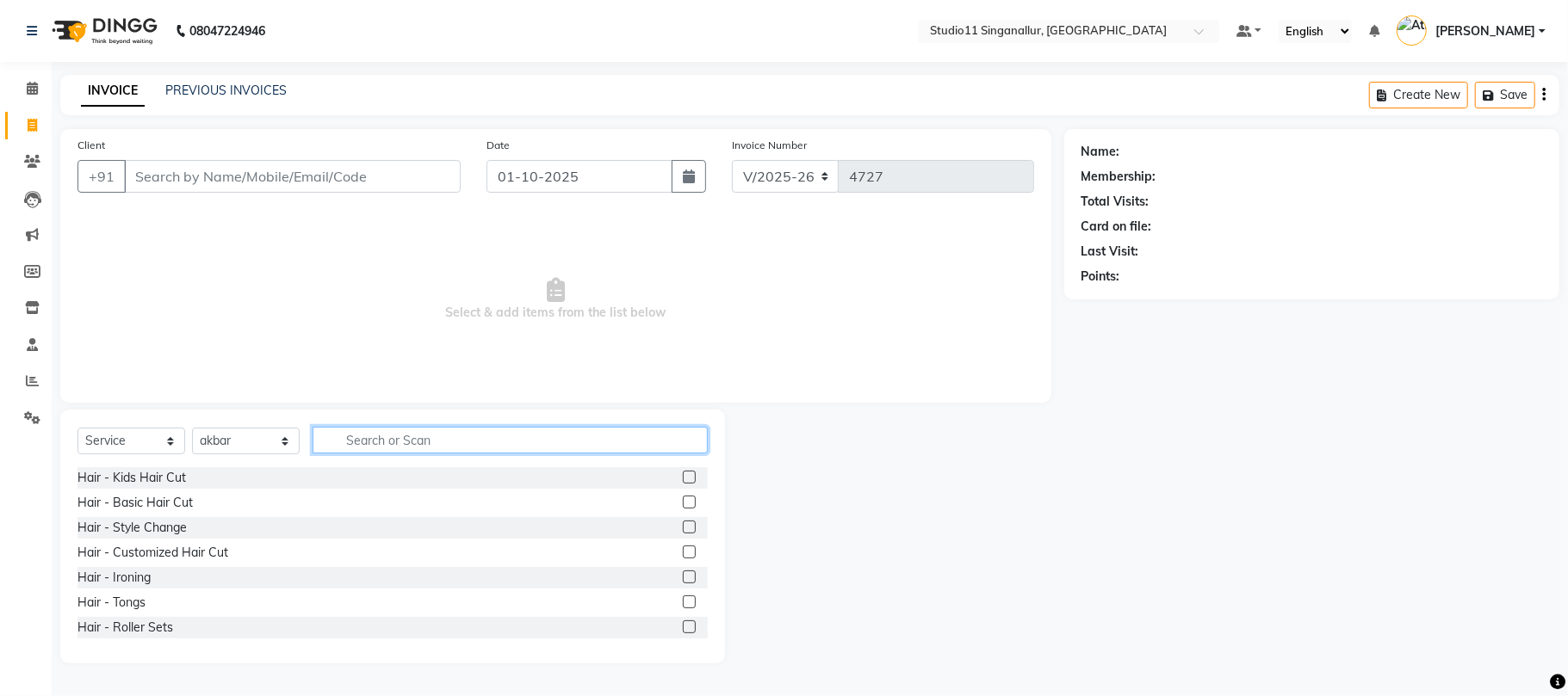
click at [378, 431] on input "text" at bounding box center [510, 439] width 395 height 26
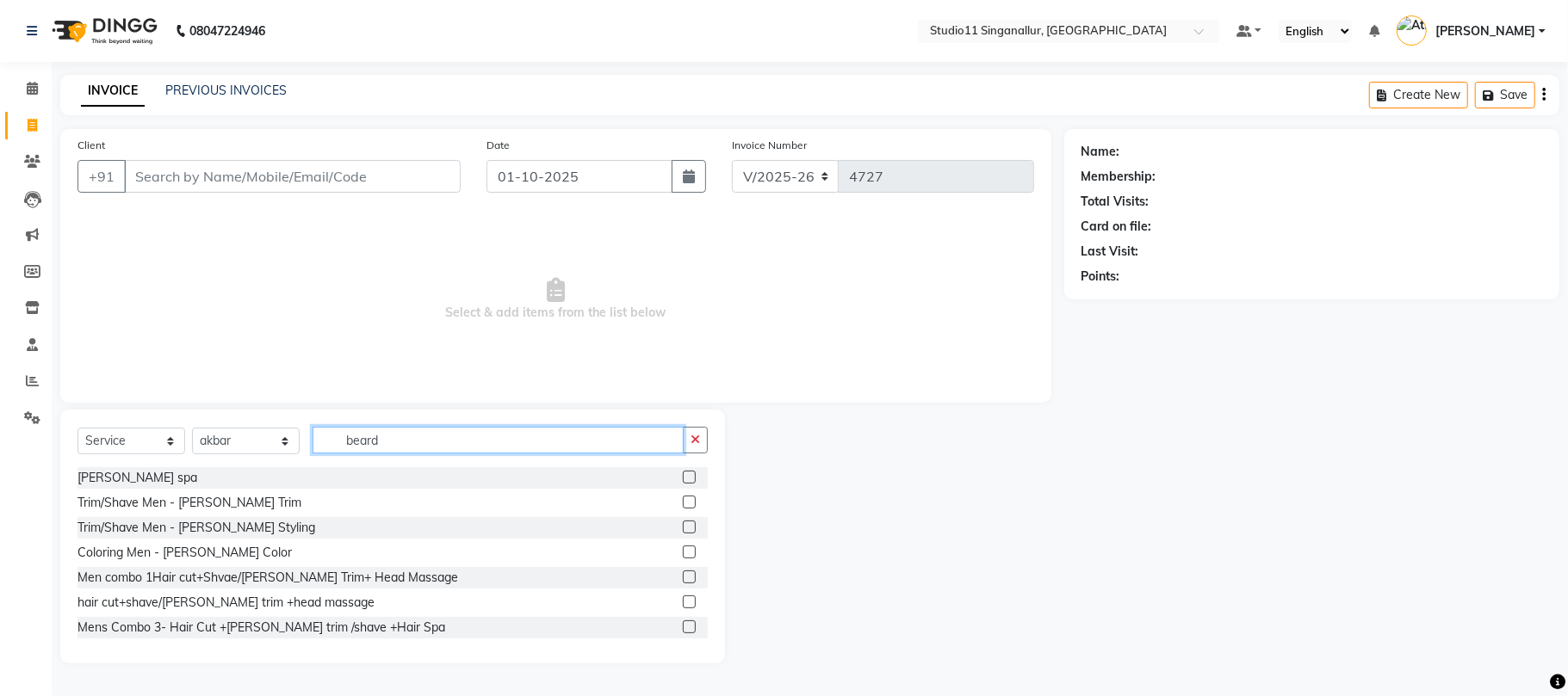
type input "beard"
click at [682, 504] on label at bounding box center [689, 502] width 13 height 13
click at [682, 504] on input "checkbox" at bounding box center [688, 503] width 11 height 11
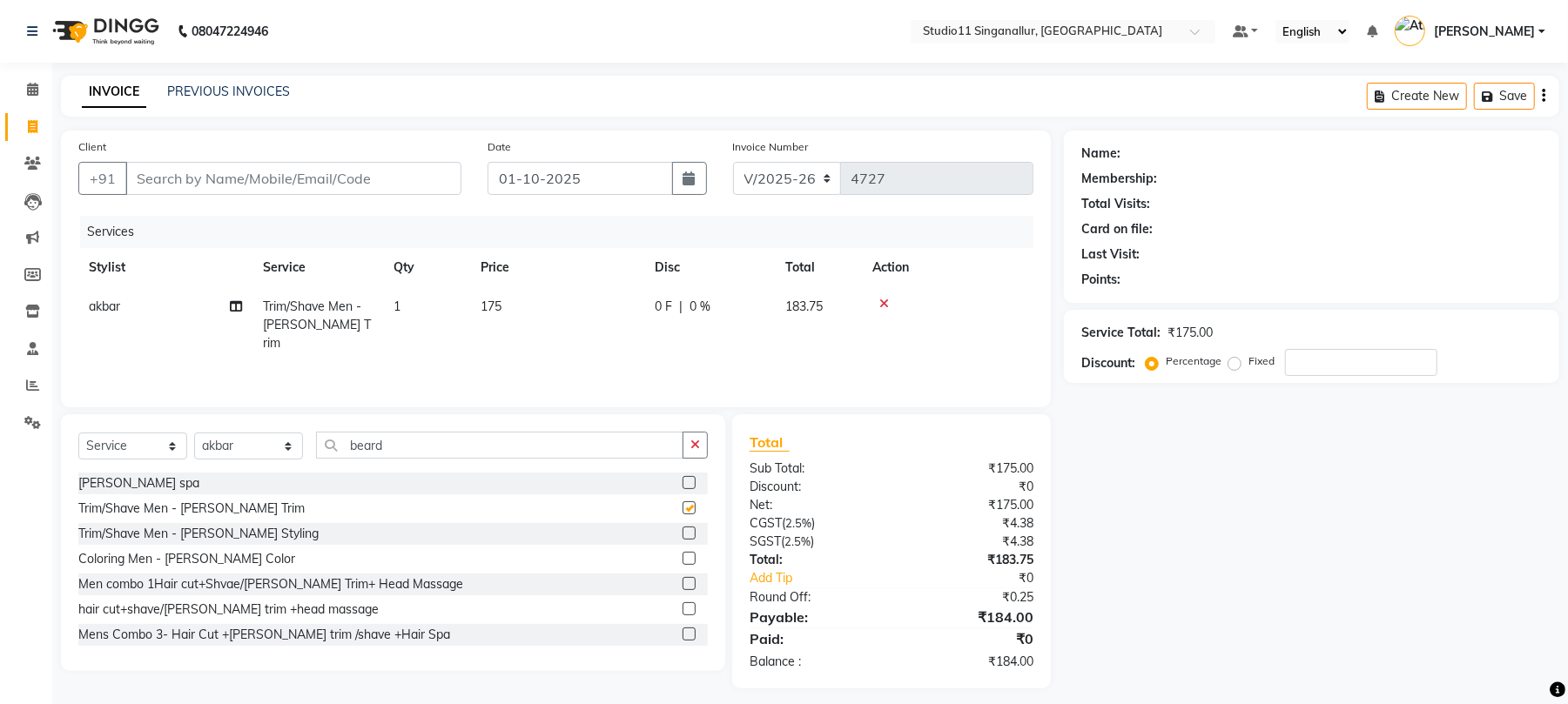
checkbox input "false"
click at [388, 182] on input "Client" at bounding box center [293, 178] width 336 height 33
type input "9"
type input "0"
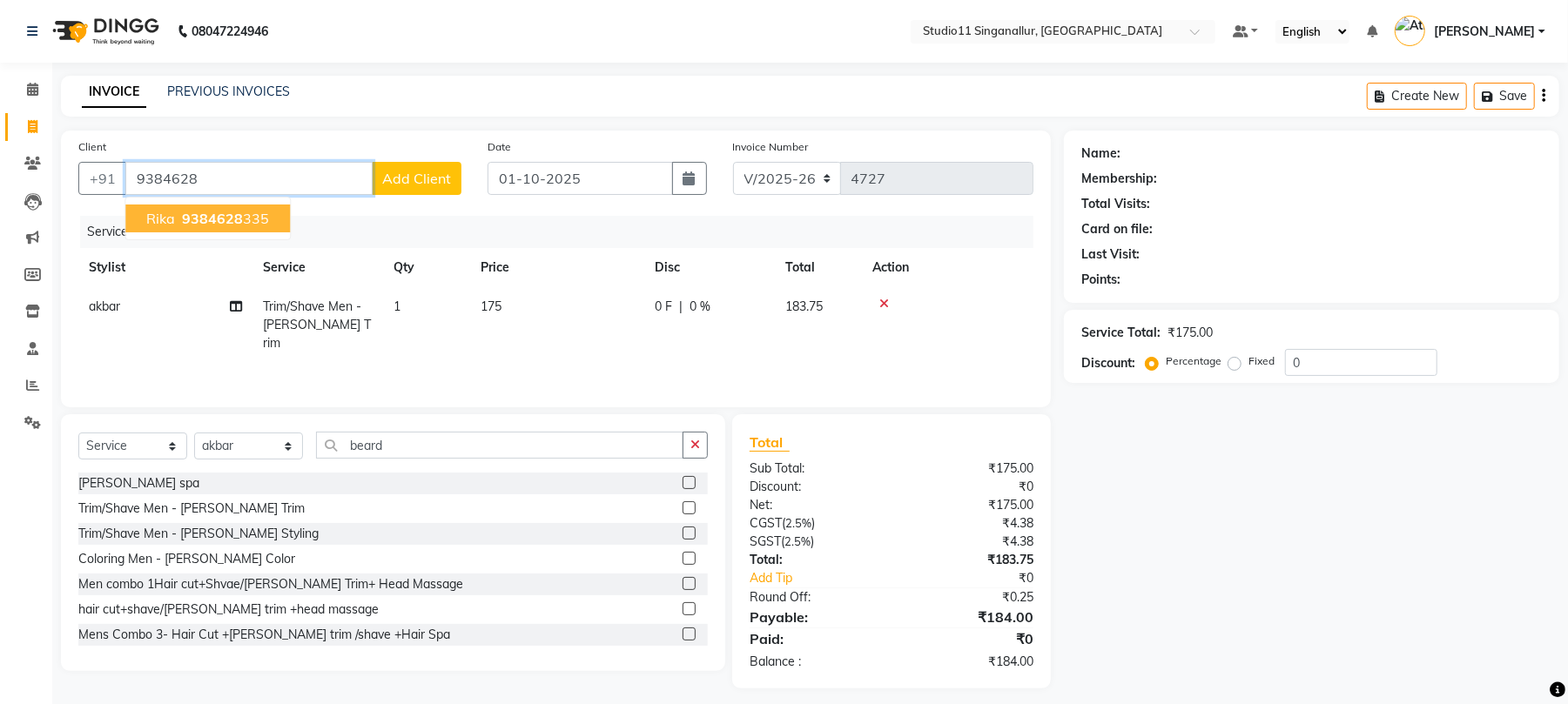
click at [157, 224] on span "rika" at bounding box center [160, 219] width 28 height 18
type input "9384628335"
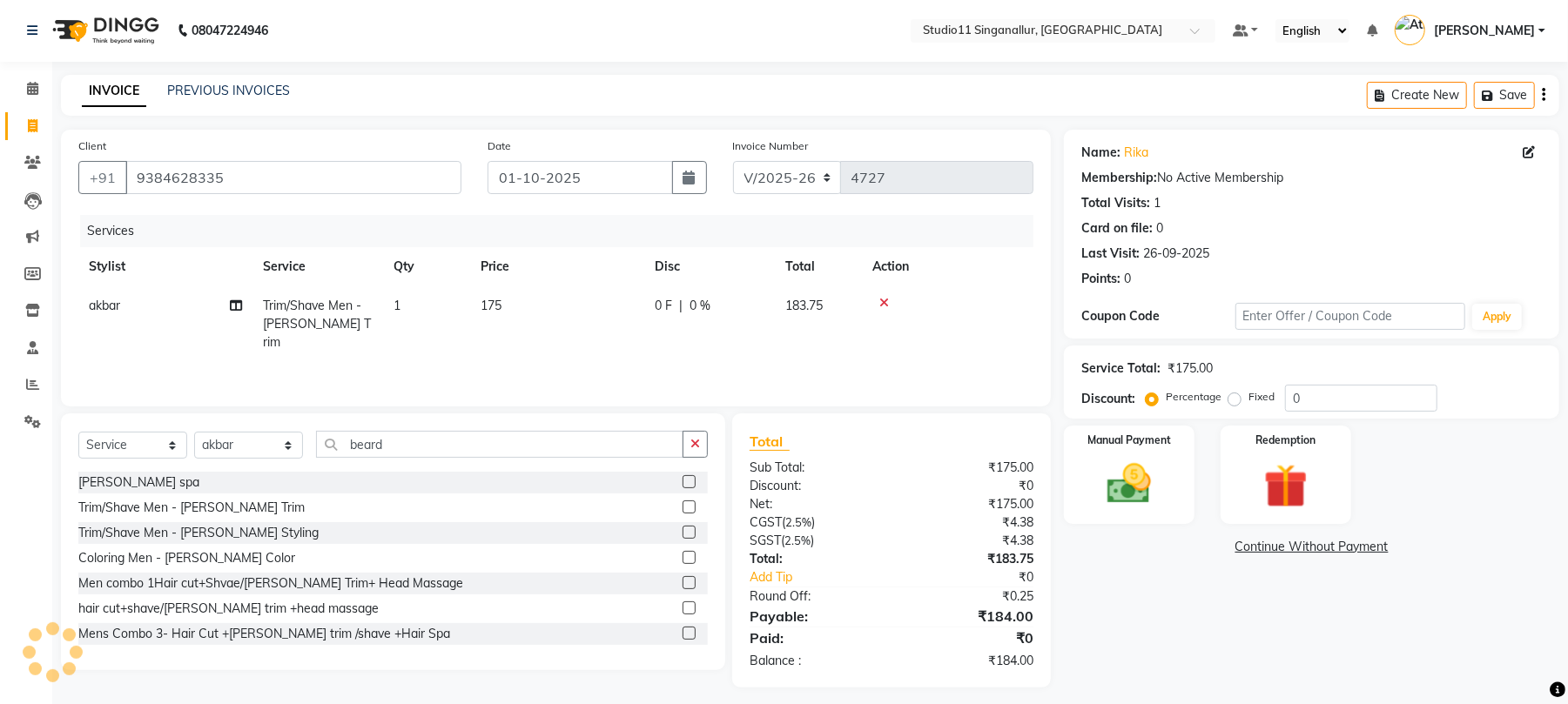
scroll to position [11, 0]
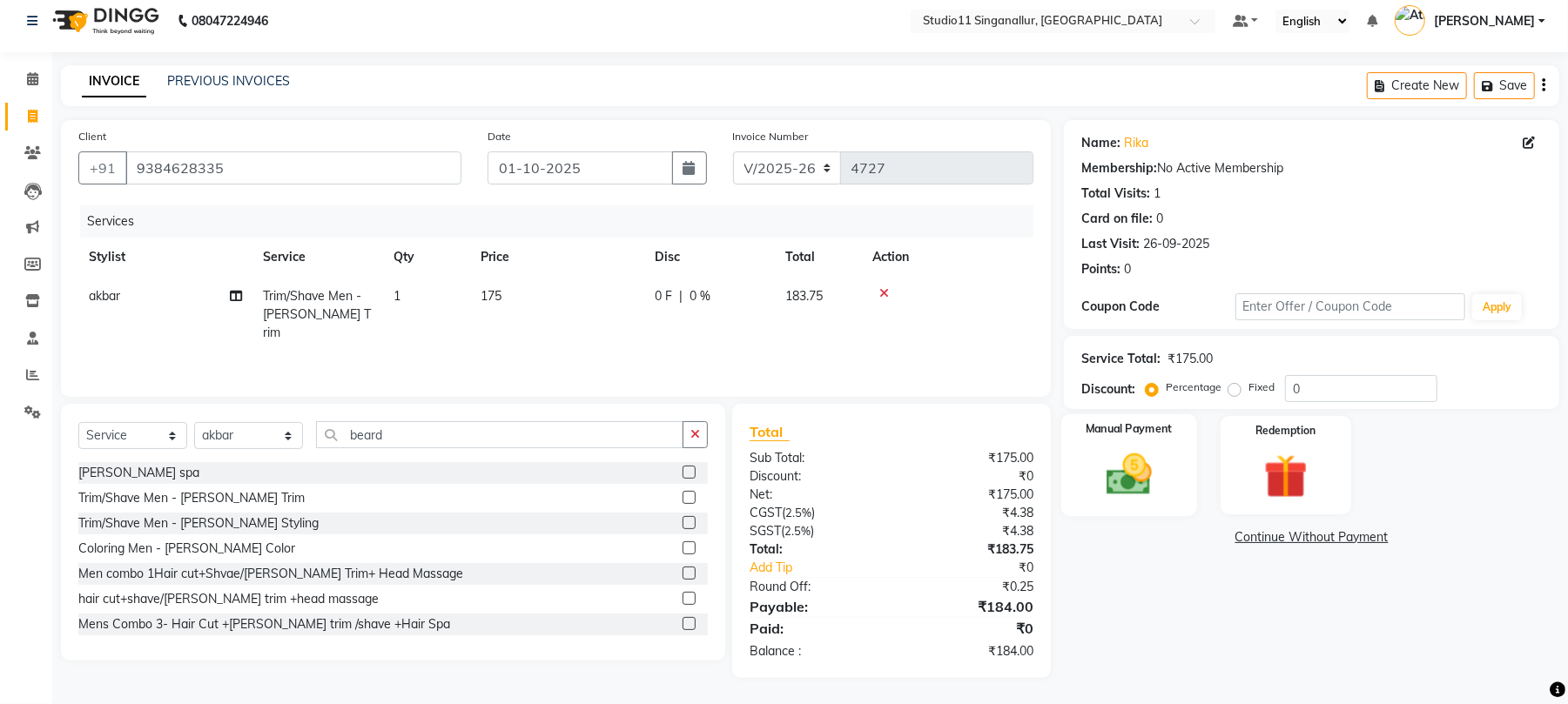
click at [1134, 488] on img at bounding box center [1129, 475] width 75 height 53
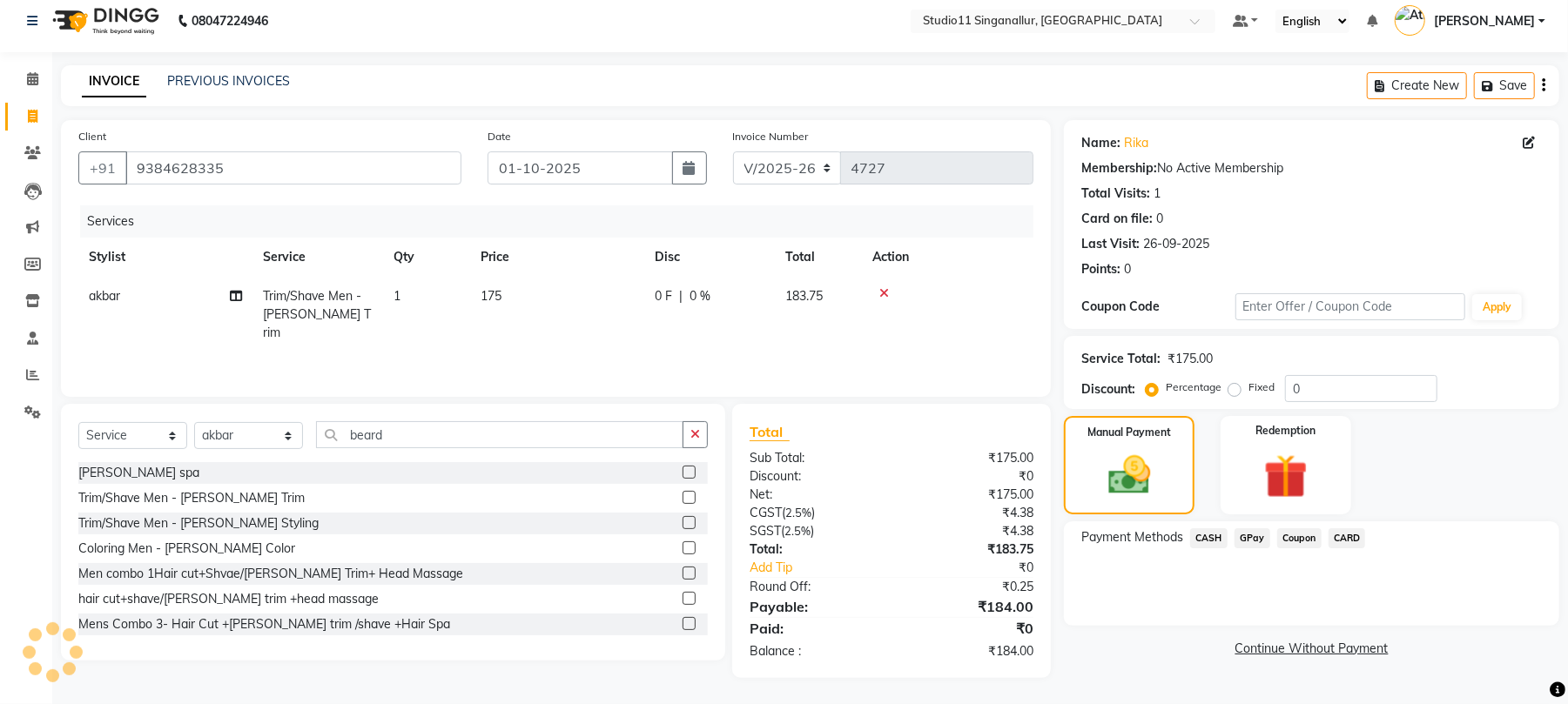
click at [1250, 534] on span "GPay" at bounding box center [1253, 538] width 35 height 20
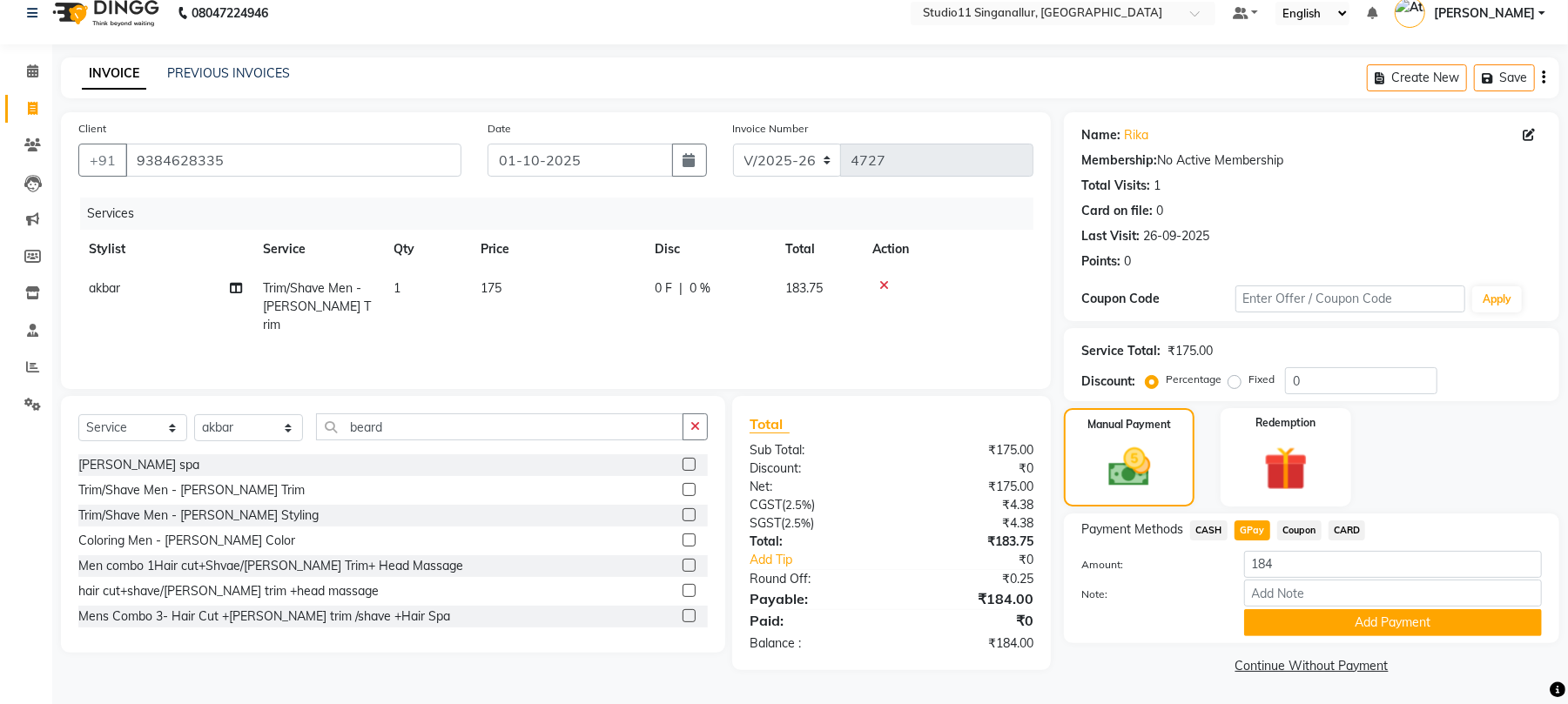
scroll to position [19, 0]
click at [1273, 615] on button "Add Payment" at bounding box center [1393, 622] width 298 height 27
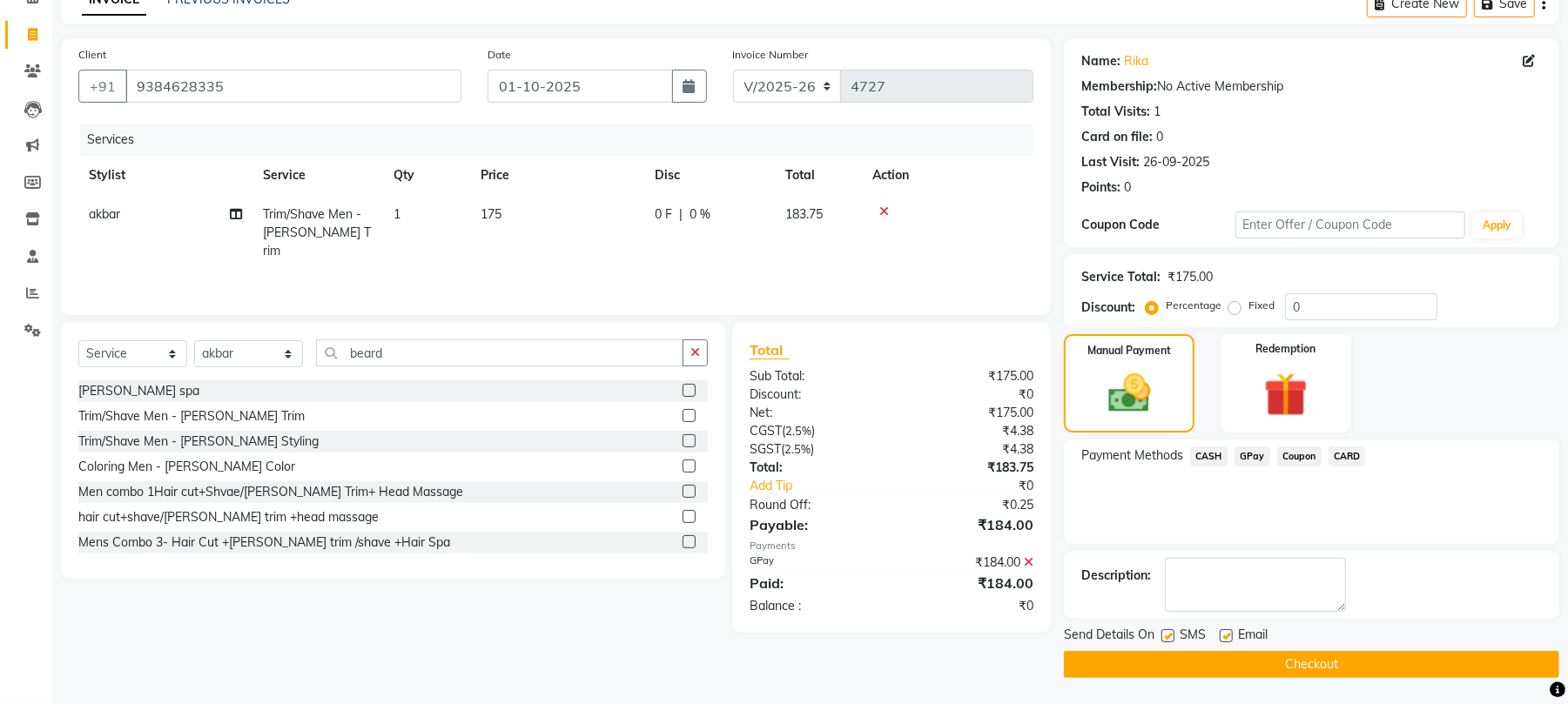
scroll to position [94, 0]
click at [1224, 630] on label at bounding box center [1226, 636] width 13 height 13
click at [1224, 631] on input "checkbox" at bounding box center [1225, 637] width 12 height 12
checkbox input "false"
click at [1170, 638] on label at bounding box center [1168, 636] width 13 height 13
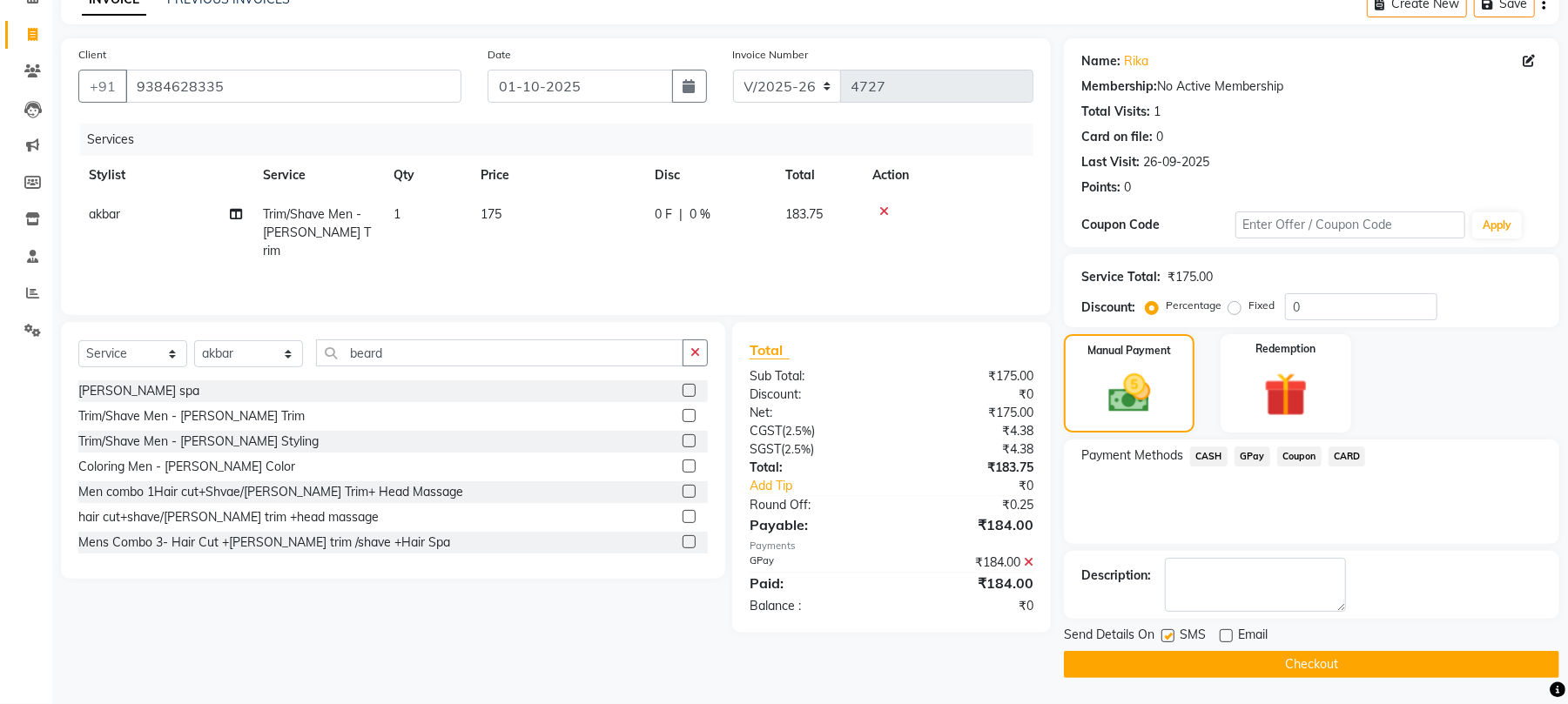
click at [1170, 638] on input "checkbox" at bounding box center [1167, 637] width 12 height 12
click at [1170, 638] on label at bounding box center [1168, 636] width 13 height 13
click at [1170, 638] on input "checkbox" at bounding box center [1167, 637] width 12 height 12
click at [1168, 630] on label at bounding box center [1168, 636] width 13 height 13
click at [1168, 631] on input "checkbox" at bounding box center [1167, 637] width 12 height 12
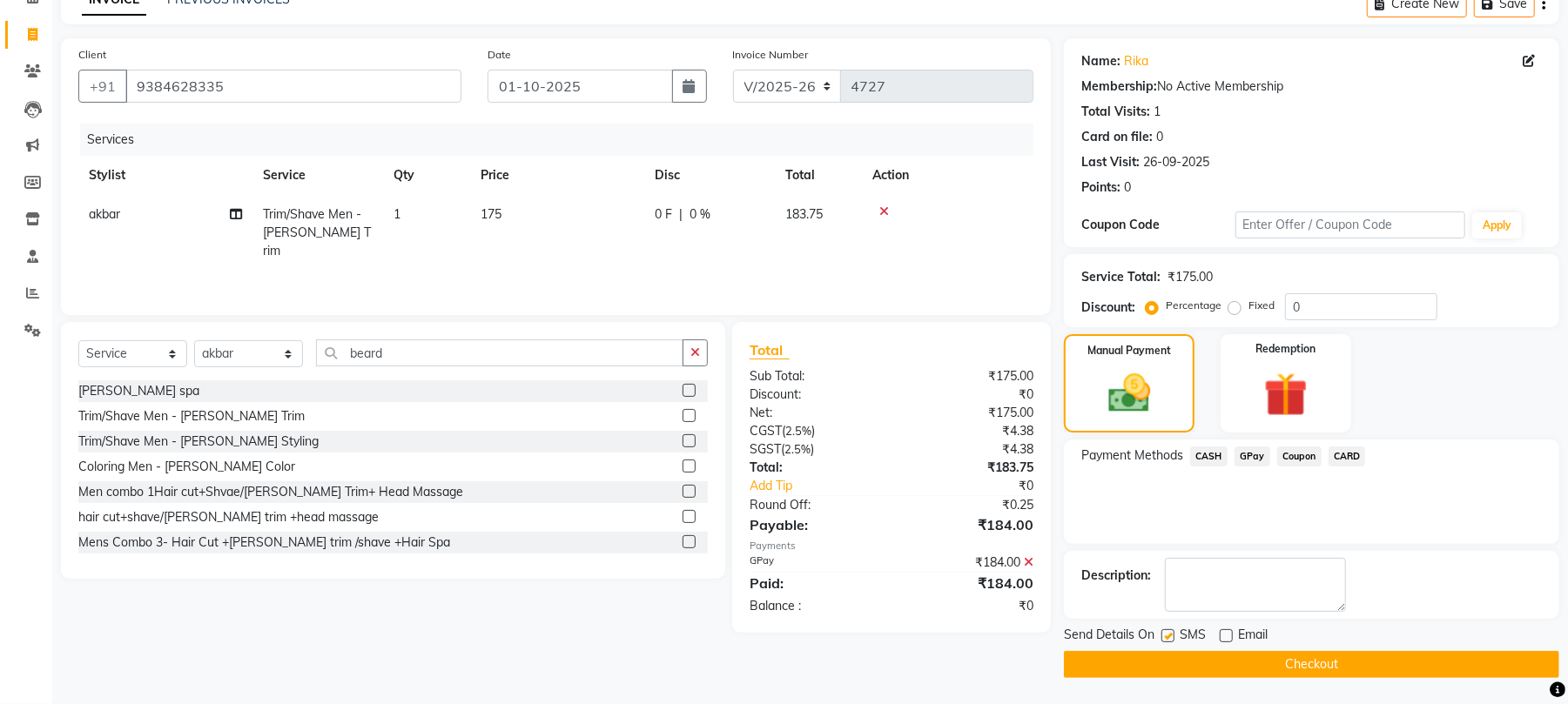
checkbox input "false"
click at [1168, 652] on button "Checkout" at bounding box center [1311, 664] width 495 height 27
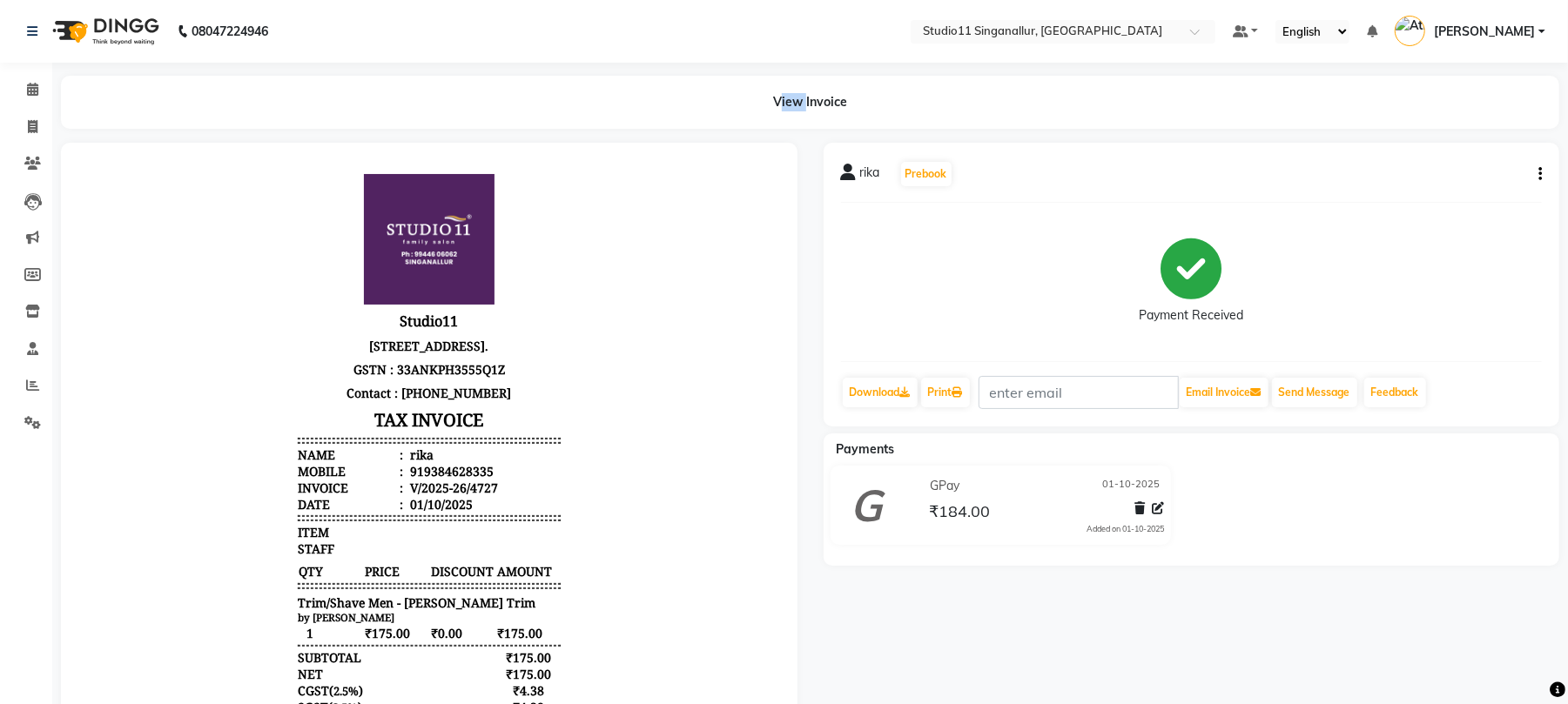
click at [50, 115] on div "View Invoice" at bounding box center [810, 103] width 1525 height 53
click at [42, 134] on span at bounding box center [33, 128] width 30 height 20
select select "6616"
select select "service"
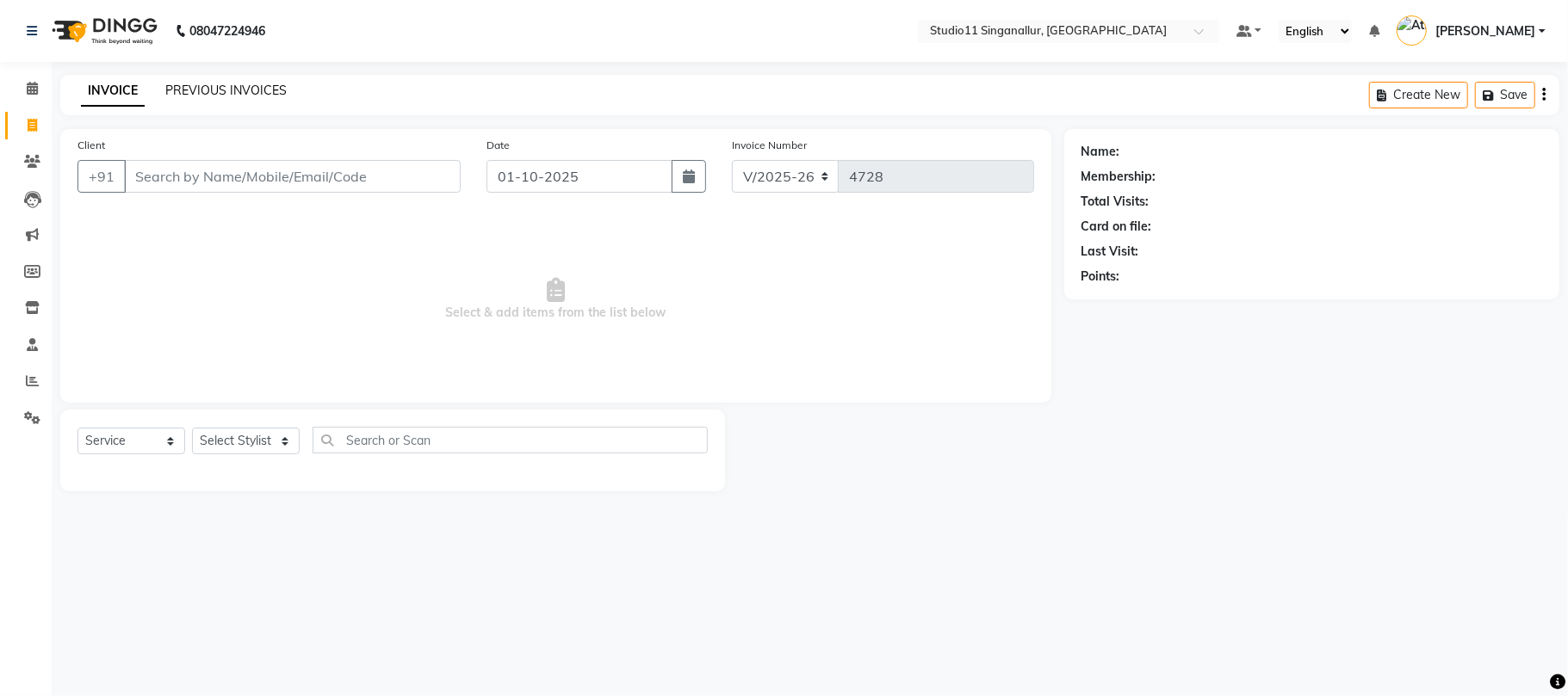
click at [193, 84] on link "PREVIOUS INVOICES" at bounding box center [226, 90] width 122 height 16
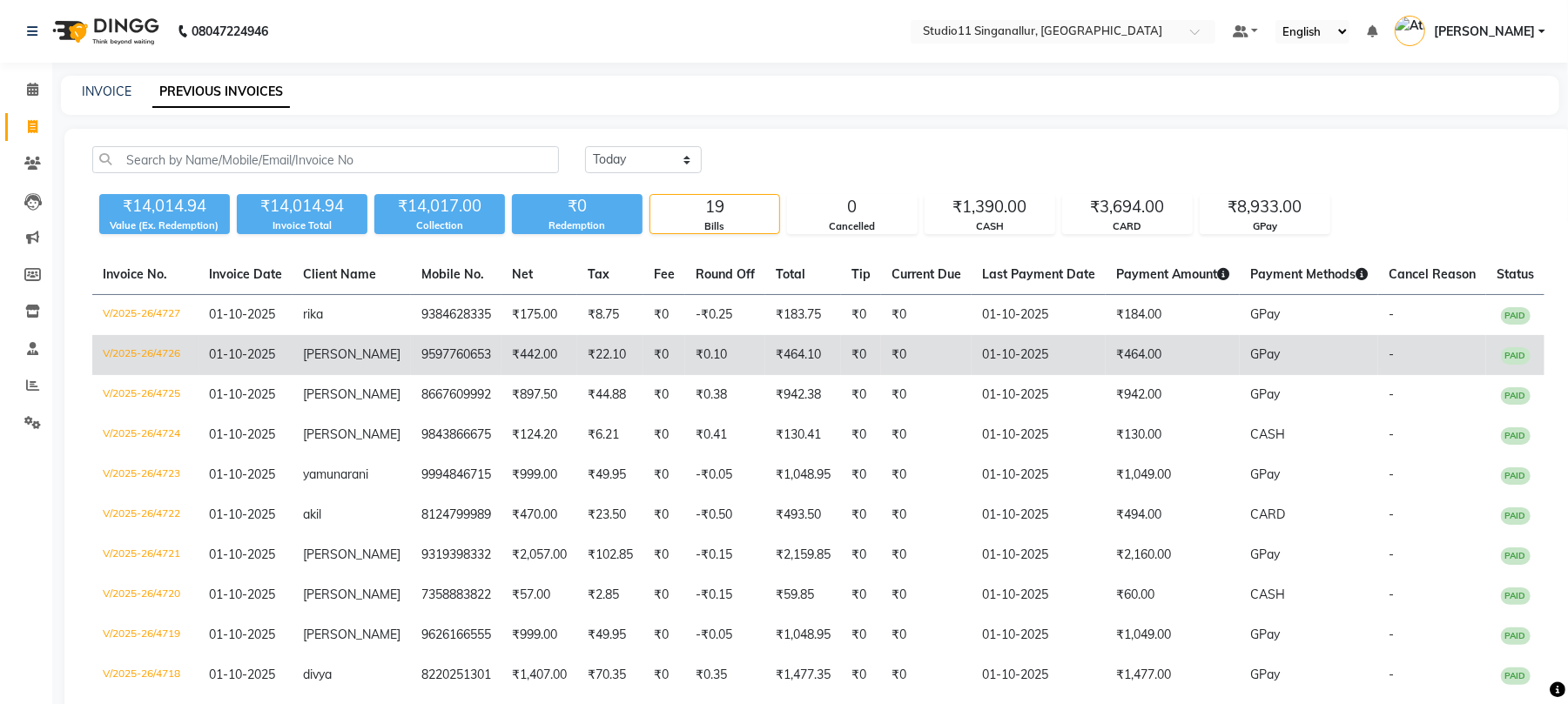
click at [133, 353] on td "V/2025-26/4726" at bounding box center [145, 354] width 106 height 40
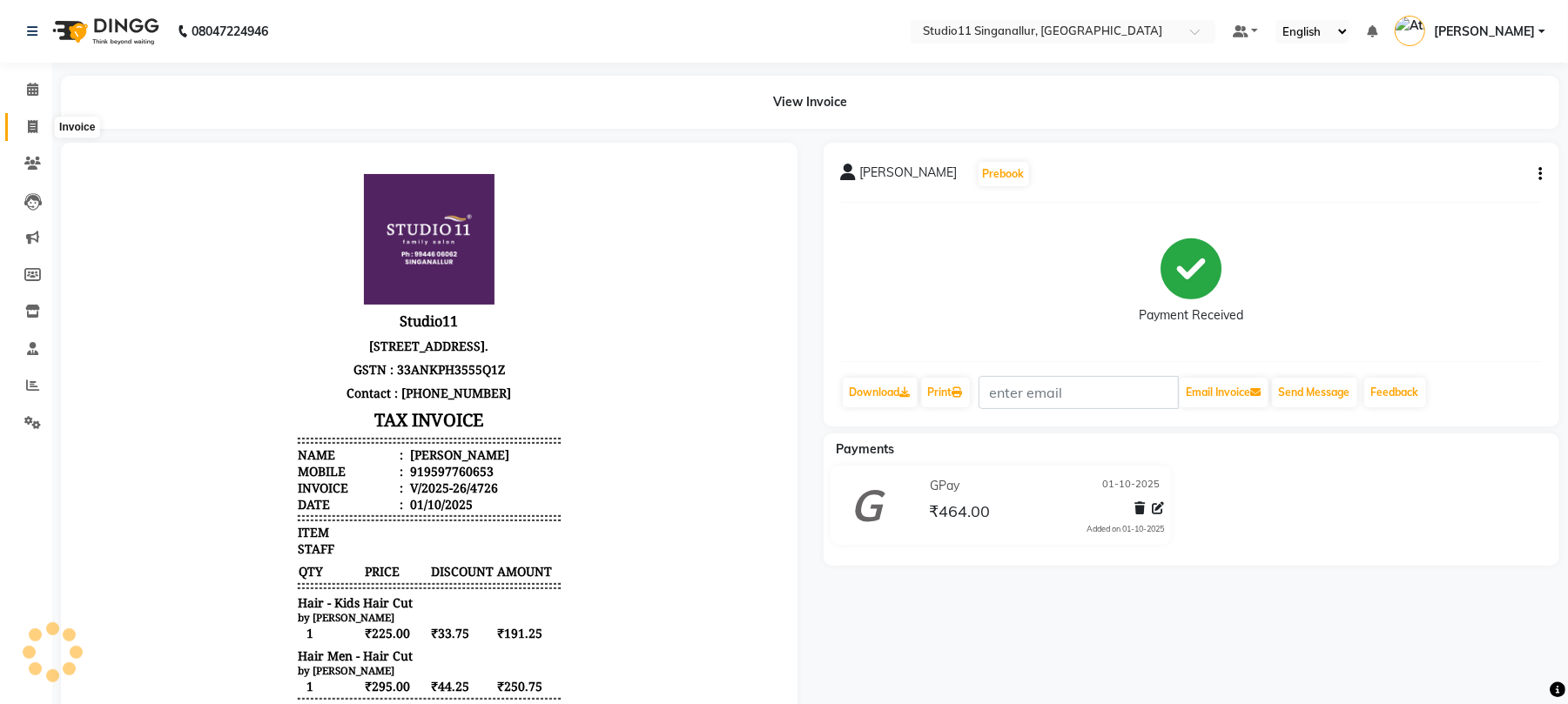
click at [25, 122] on span at bounding box center [33, 128] width 30 height 20
select select "service"
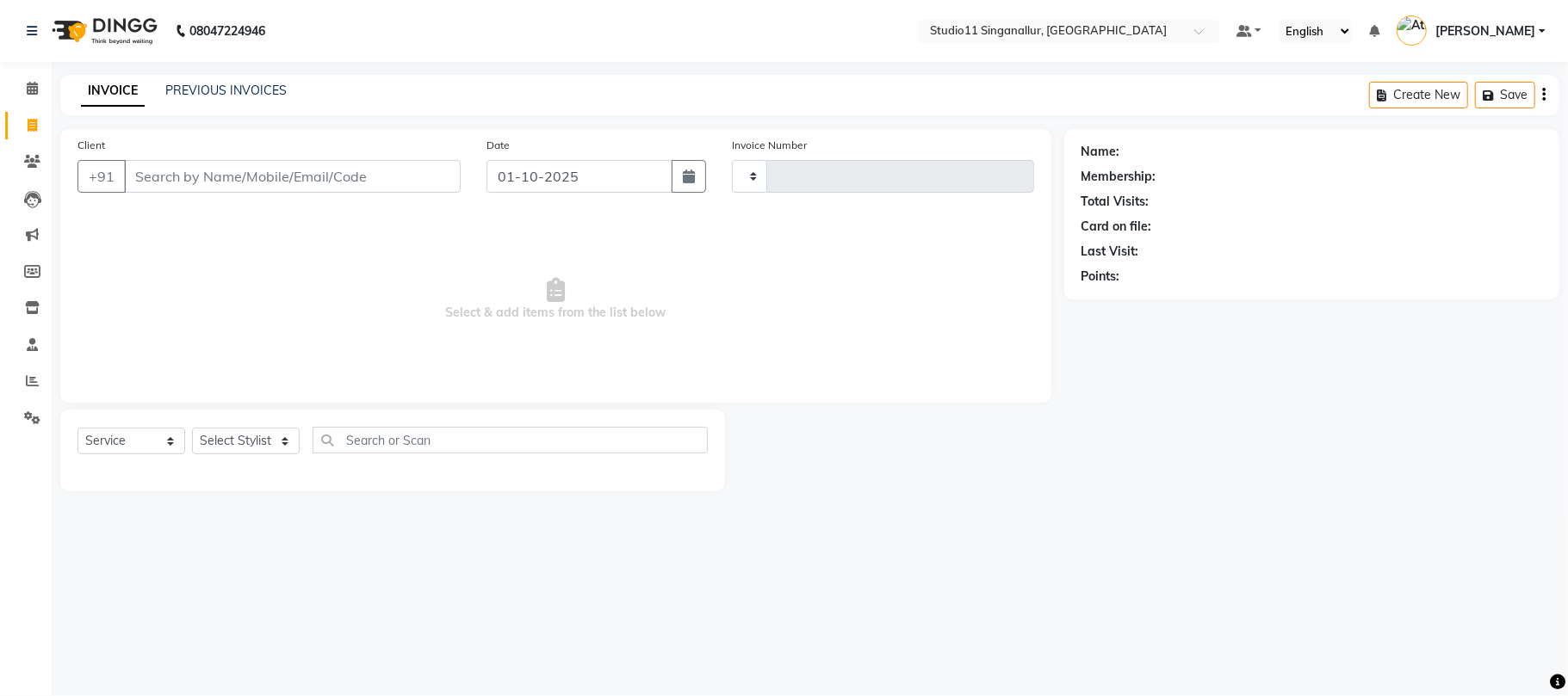
type input "4728"
select select "6616"
click at [227, 79] on div "INVOICE PREVIOUS INVOICES Create New Save" at bounding box center [809, 95] width 1499 height 40
click at [228, 89] on link "PREVIOUS INVOICES" at bounding box center [226, 90] width 122 height 16
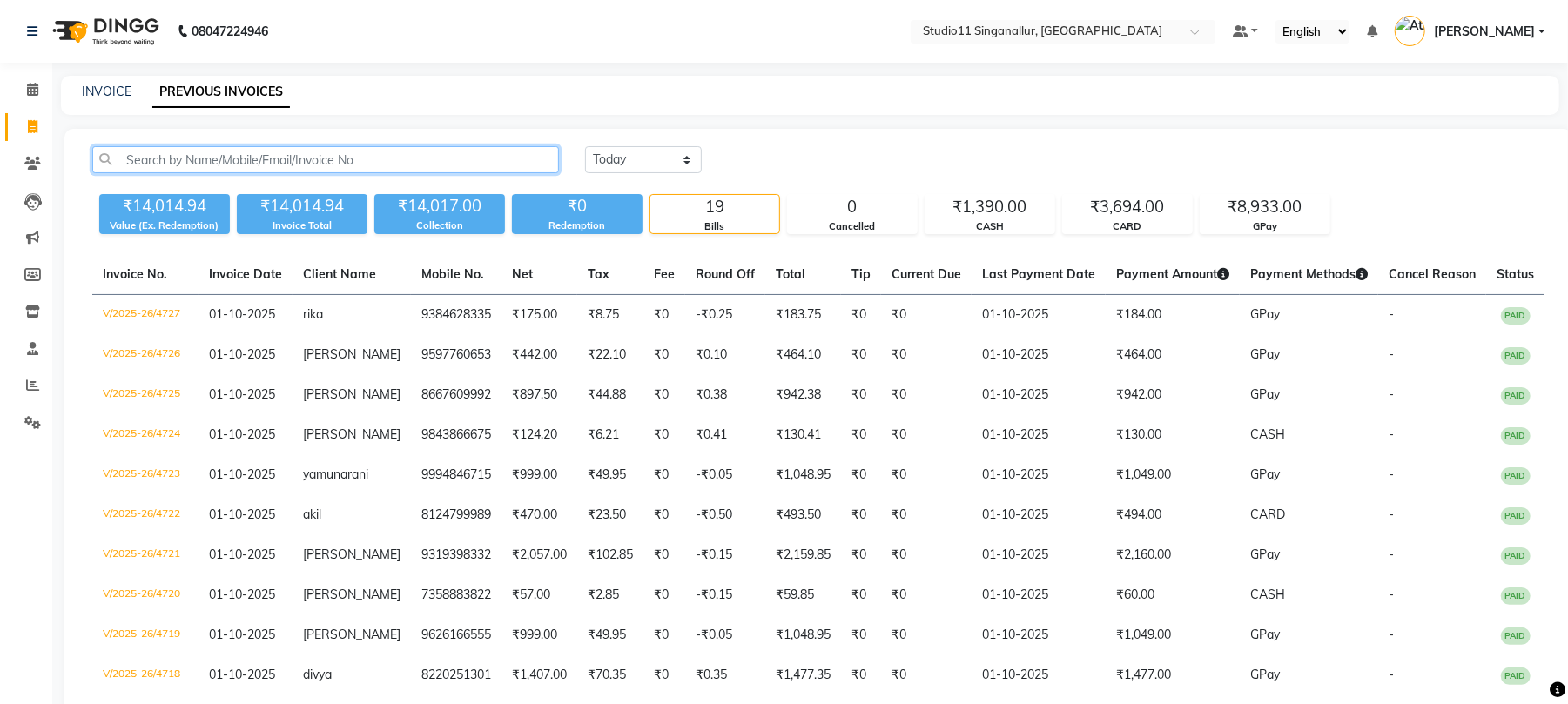
click at [338, 153] on input "text" at bounding box center [325, 159] width 467 height 27
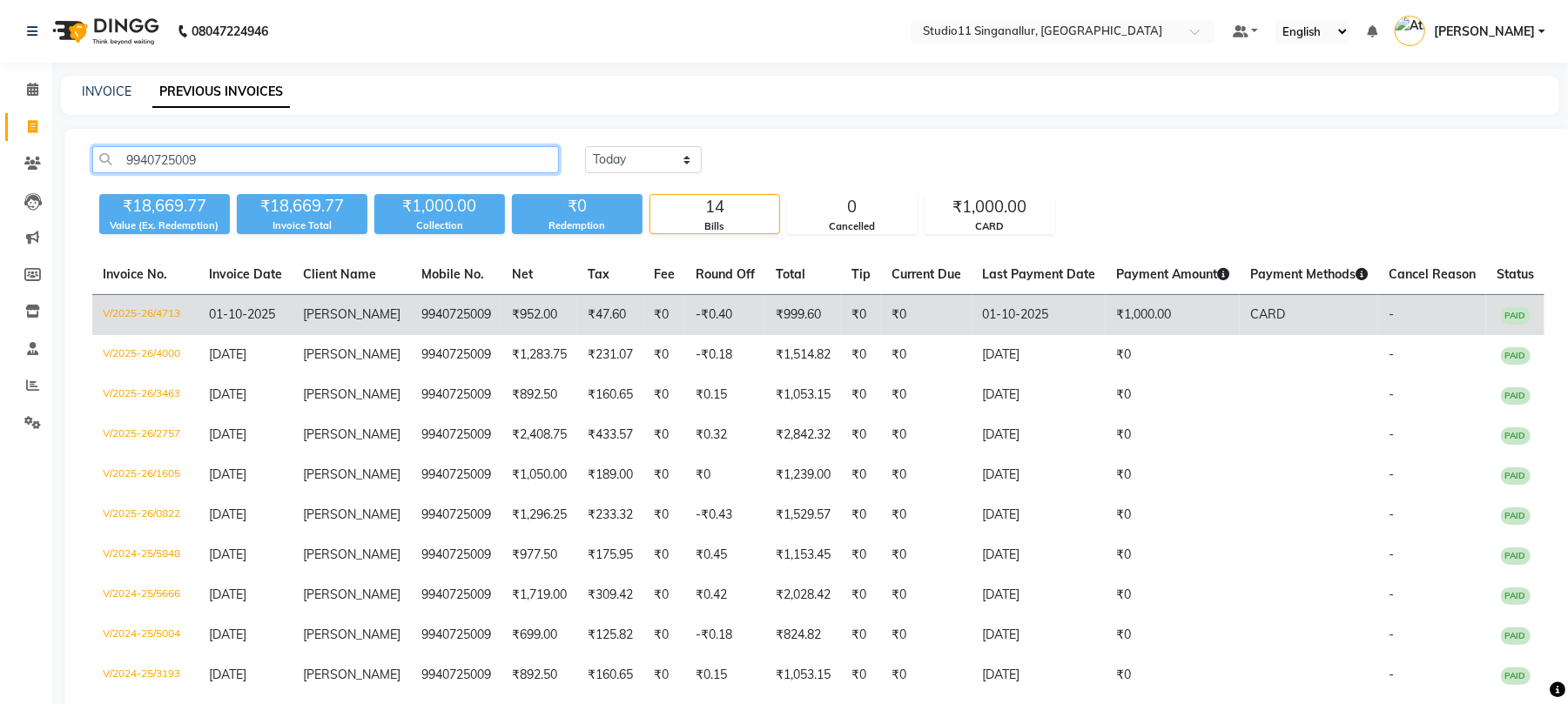
type input "9940725009"
click at [184, 321] on td "V/2025-26/4713" at bounding box center [145, 315] width 106 height 41
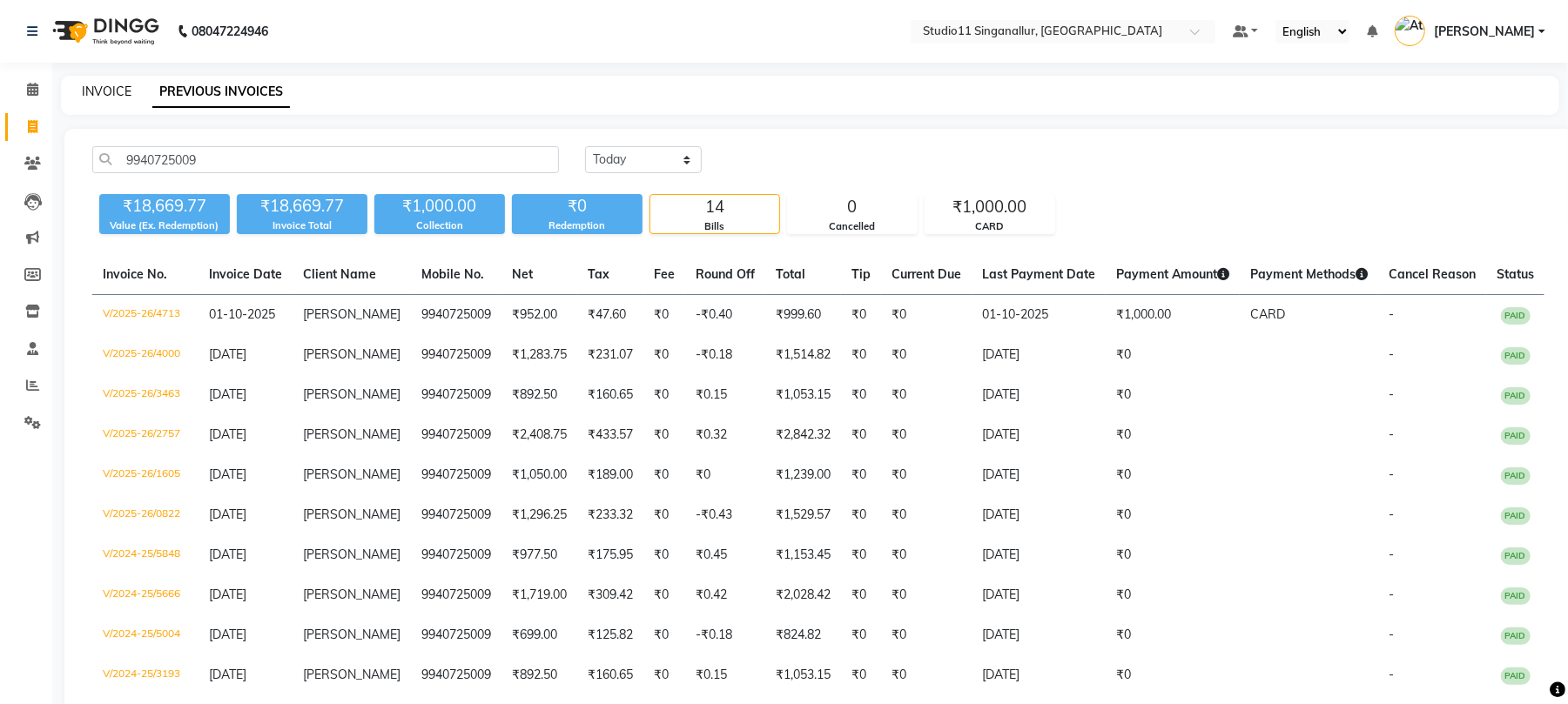
click at [102, 98] on link "INVOICE" at bounding box center [106, 91] width 50 height 16
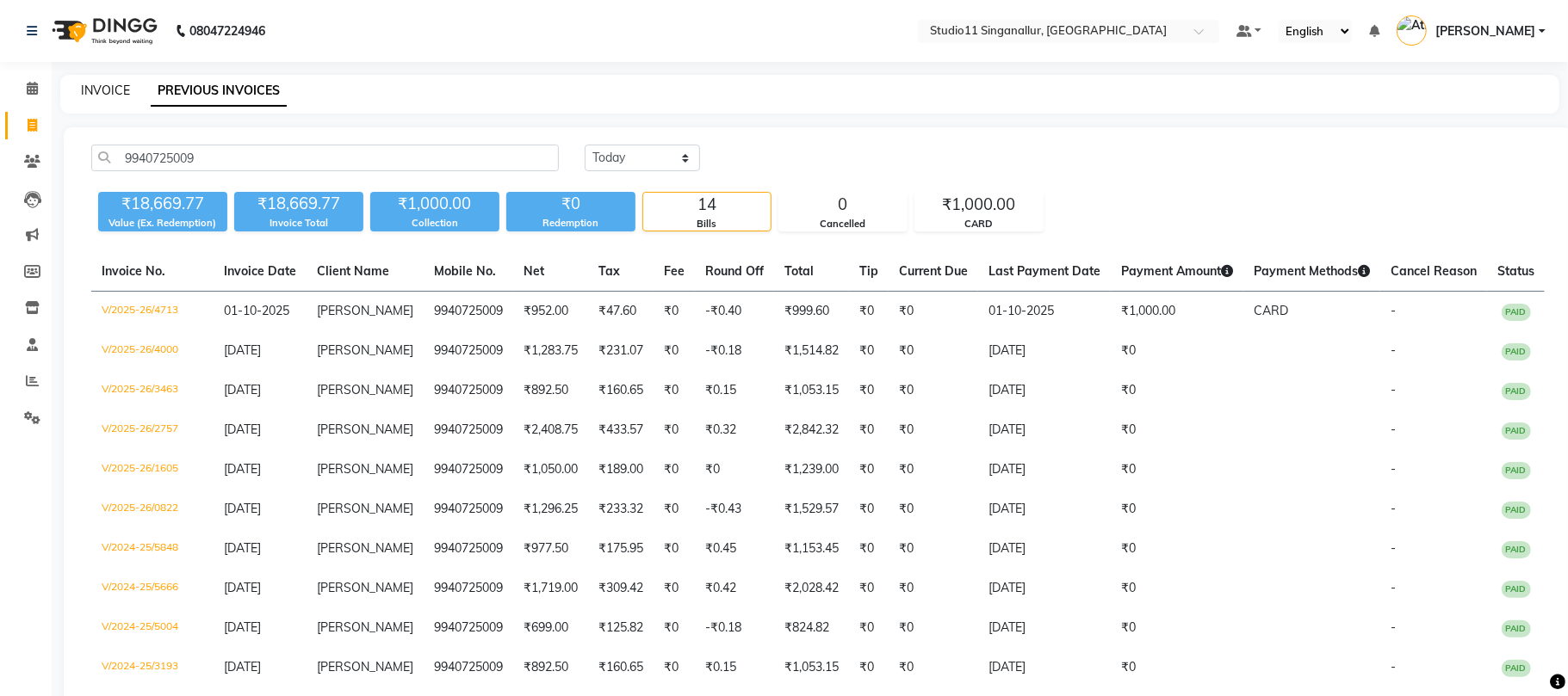
select select "6616"
select select "service"
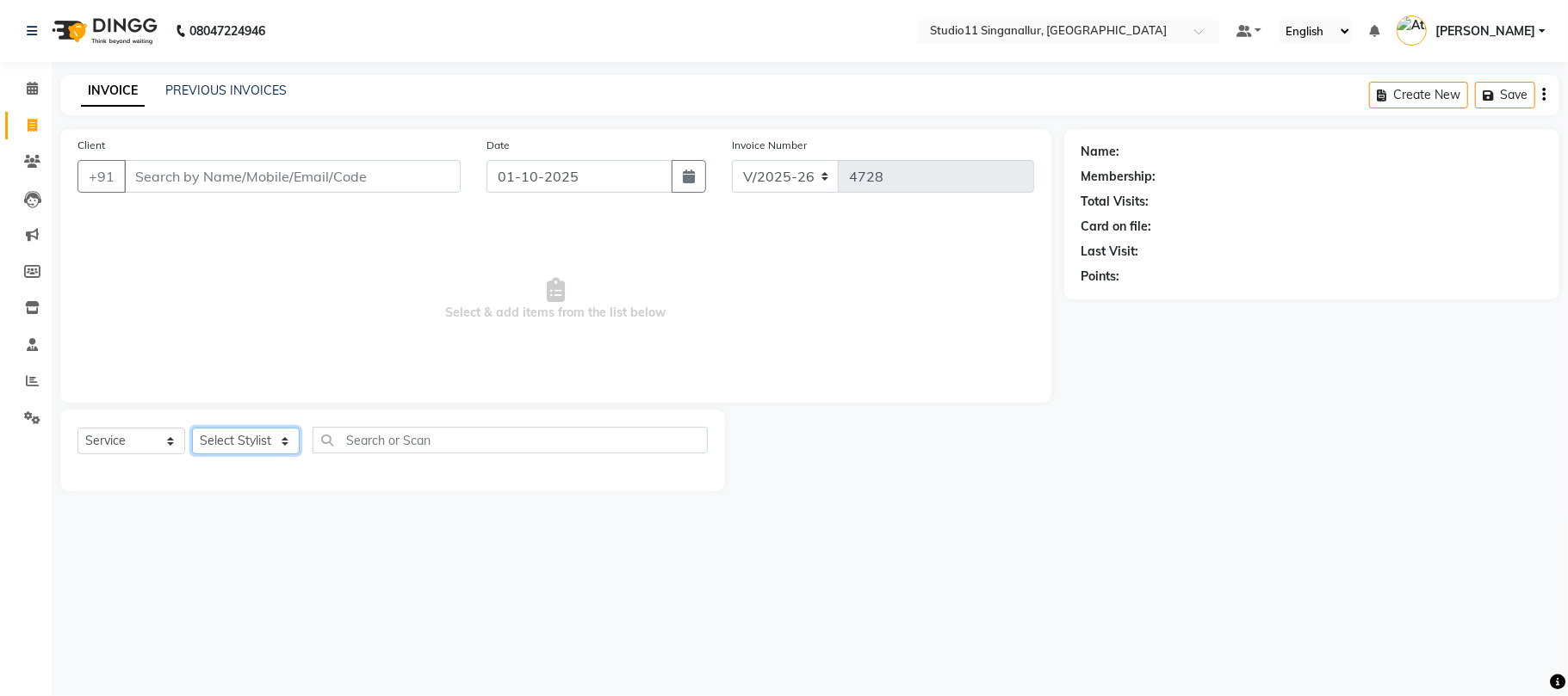
click at [256, 445] on select "Select Stylist [PERSON_NAME] Divya [PERSON_NAME] [PERSON_NAME] [PERSON_NAME] [P…" at bounding box center [245, 440] width 108 height 26
select select "84255"
click at [192, 427] on select "Select Stylist [PERSON_NAME] Divya [PERSON_NAME] [PERSON_NAME] [PERSON_NAME] [P…" at bounding box center [245, 440] width 108 height 26
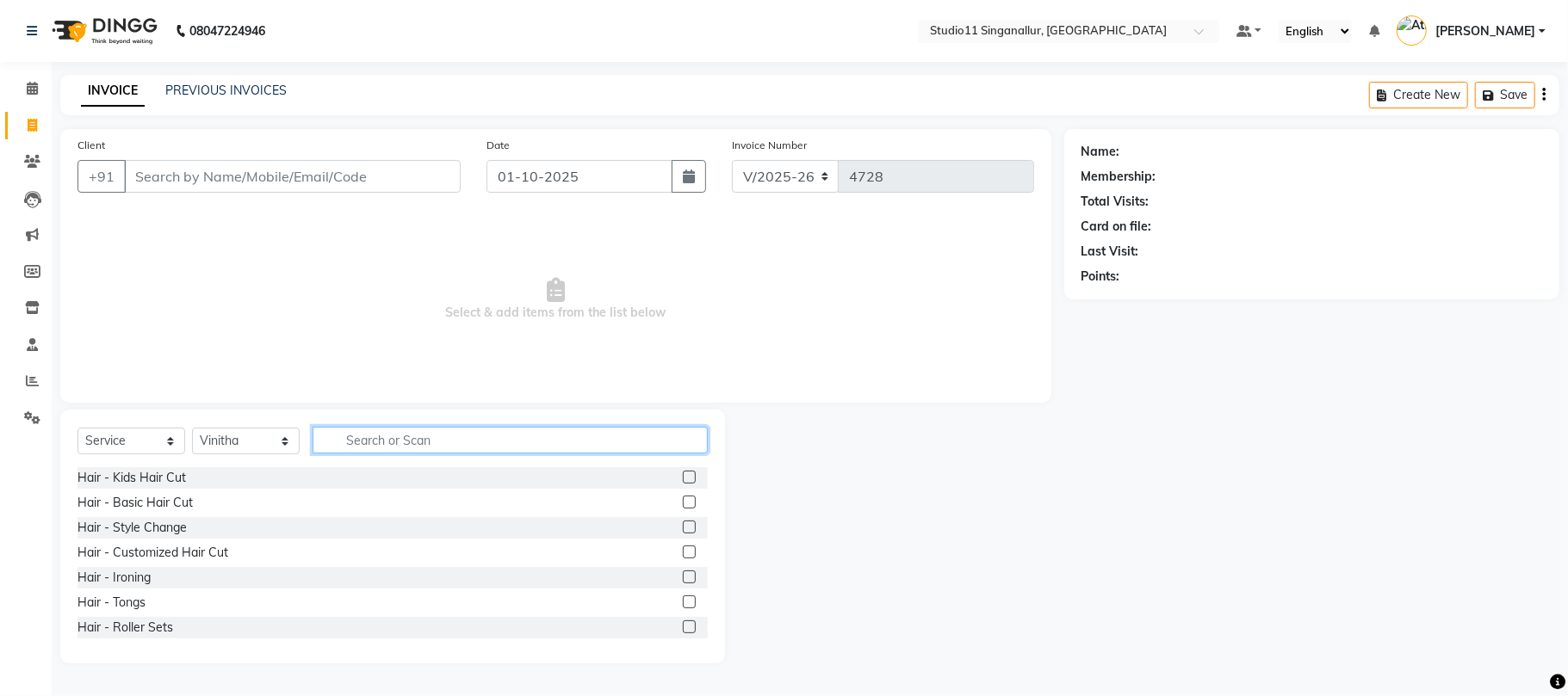
click at [396, 453] on input "text" at bounding box center [510, 439] width 395 height 26
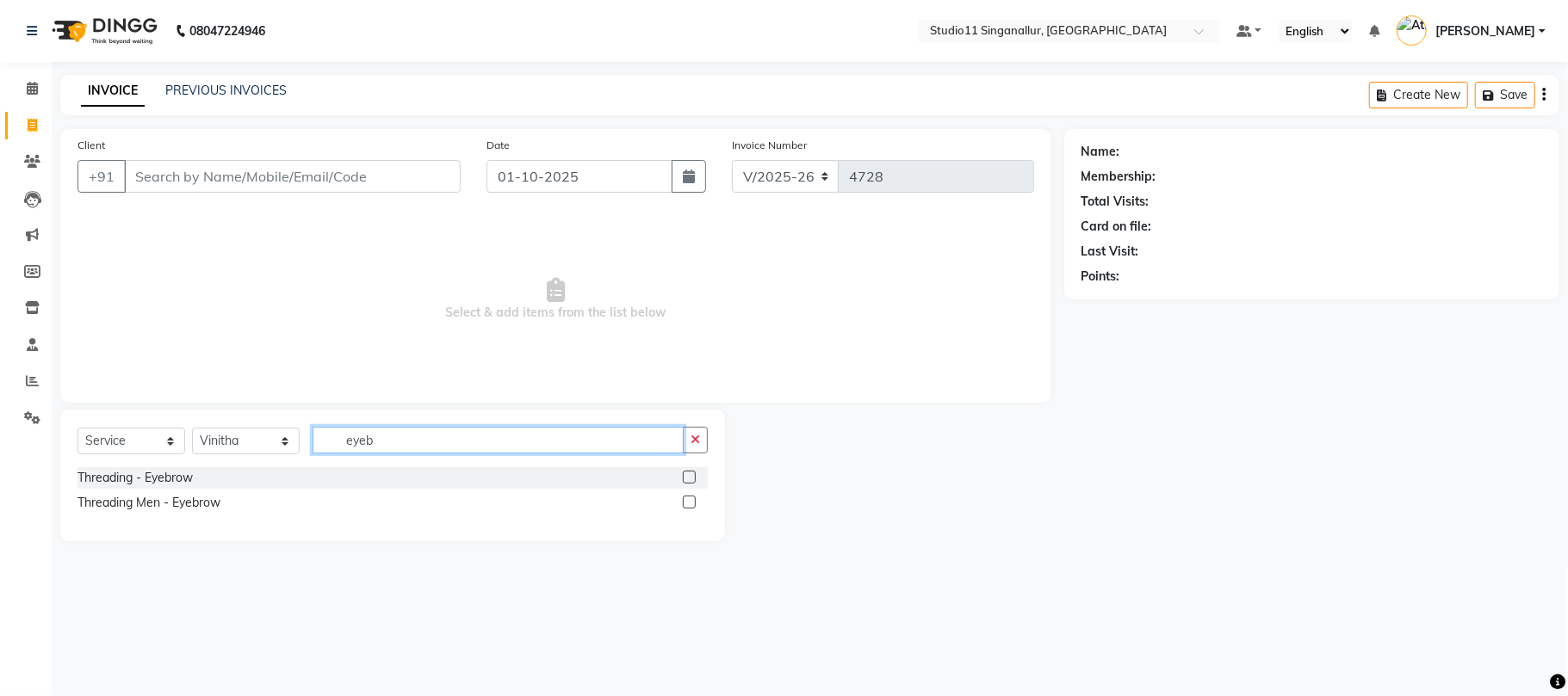
type input "eyeb"
click at [692, 475] on label at bounding box center [689, 477] width 13 height 13
click at [692, 475] on input "checkbox" at bounding box center [688, 478] width 11 height 11
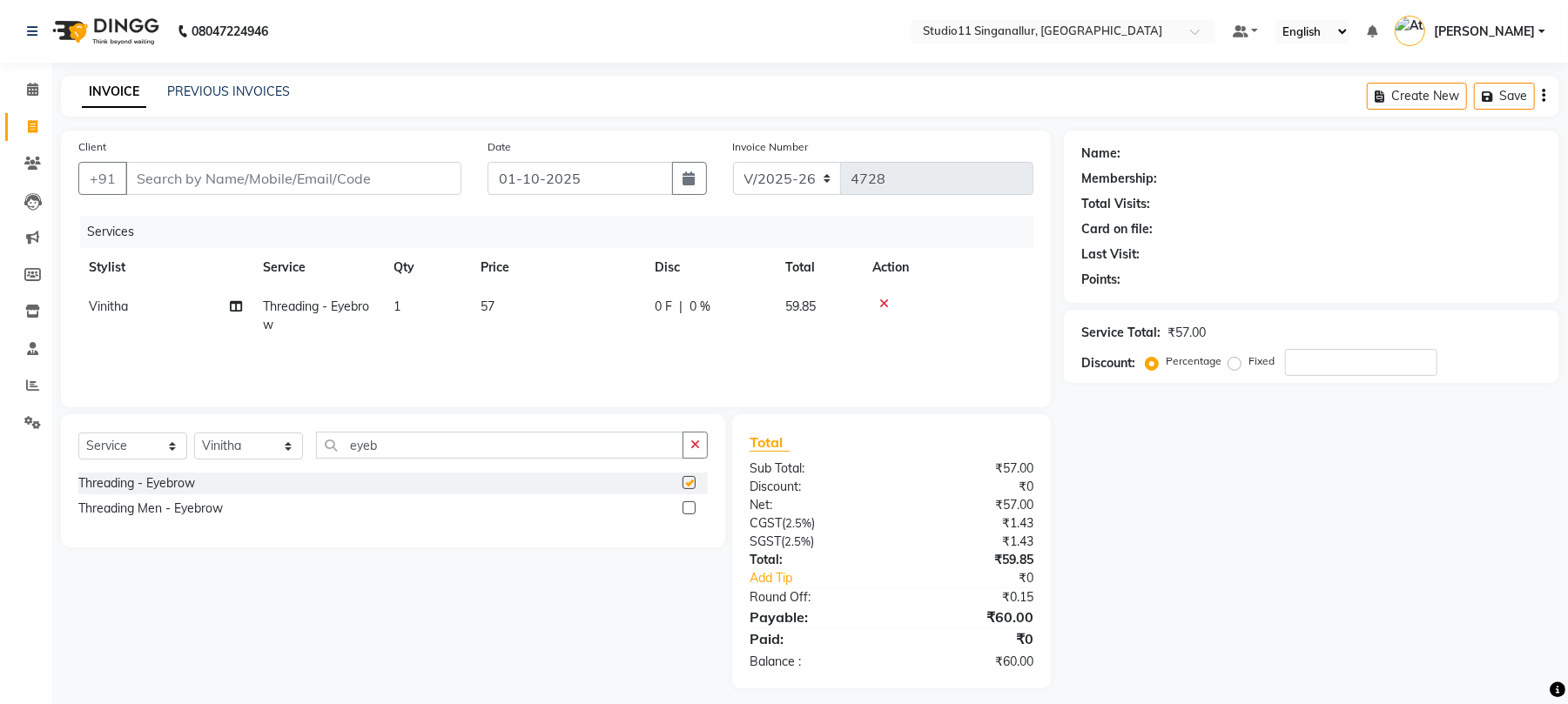
checkbox input "false"
click at [235, 439] on select "Select Stylist [PERSON_NAME] Divya [PERSON_NAME] [PERSON_NAME] [PERSON_NAME] [P…" at bounding box center [248, 445] width 109 height 27
select select "70620"
click at [194, 432] on select "Select Stylist [PERSON_NAME] Divya [PERSON_NAME] [PERSON_NAME] [PERSON_NAME] [P…" at bounding box center [248, 445] width 109 height 27
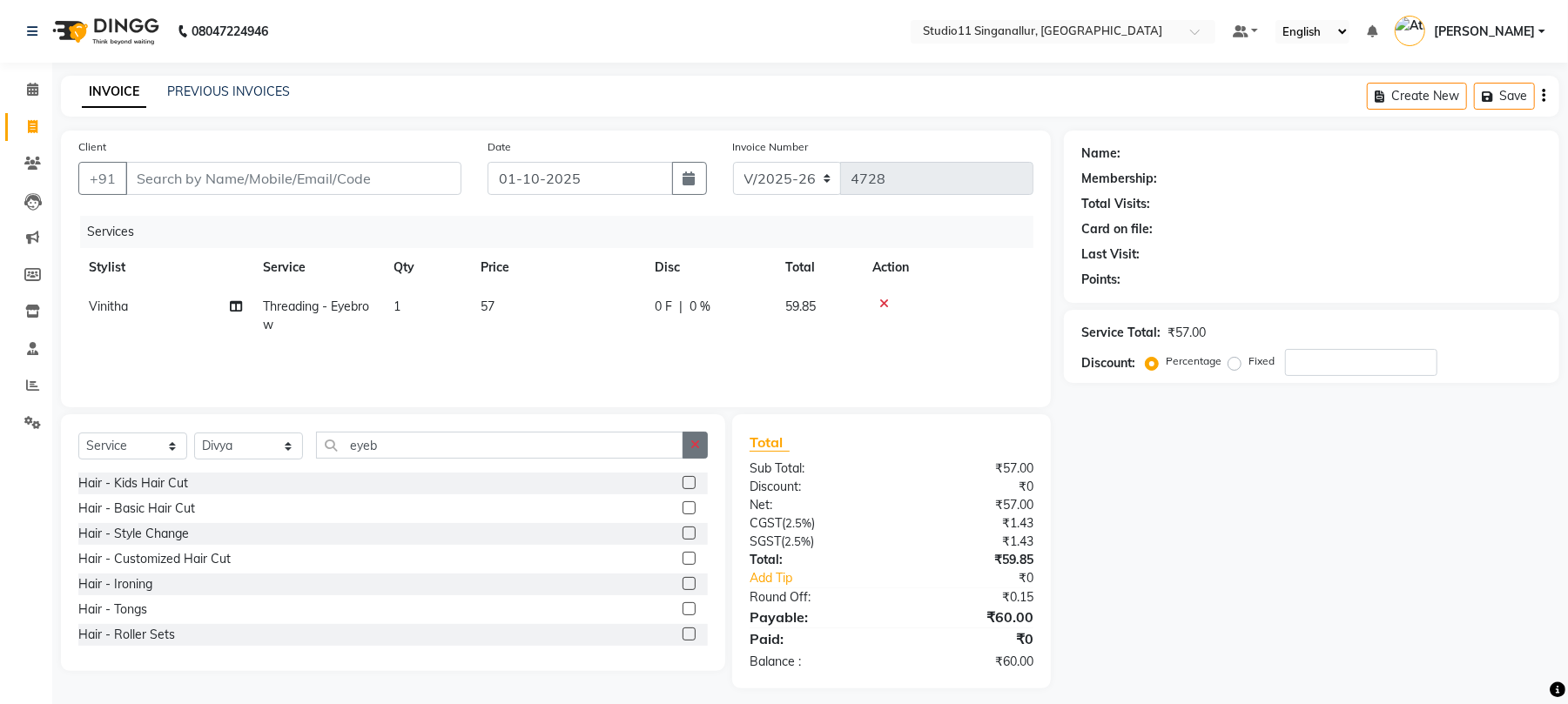
click at [705, 437] on button "button" at bounding box center [695, 445] width 26 height 27
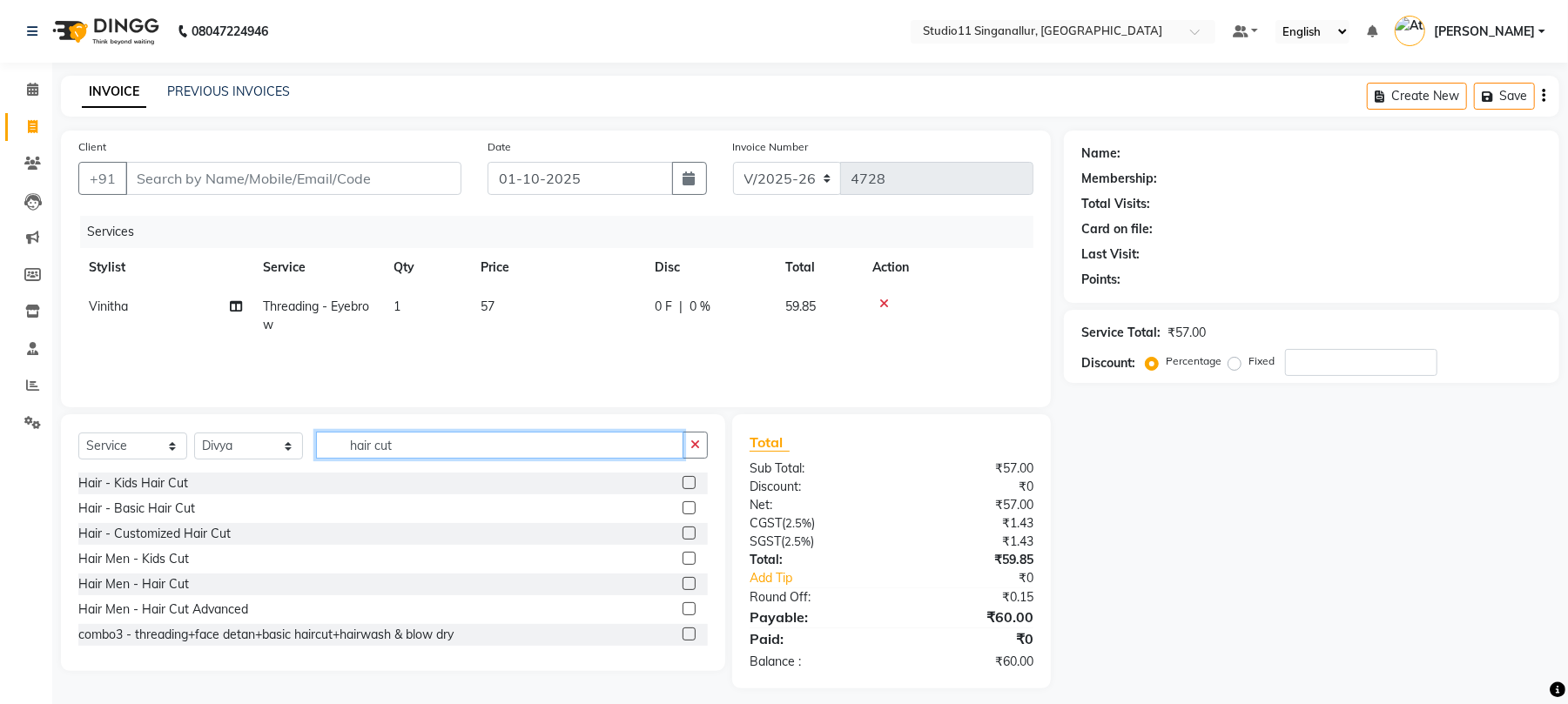
type input "hair cut"
click at [682, 508] on label at bounding box center [688, 507] width 13 height 13
click at [682, 508] on input "checkbox" at bounding box center [687, 508] width 12 height 12
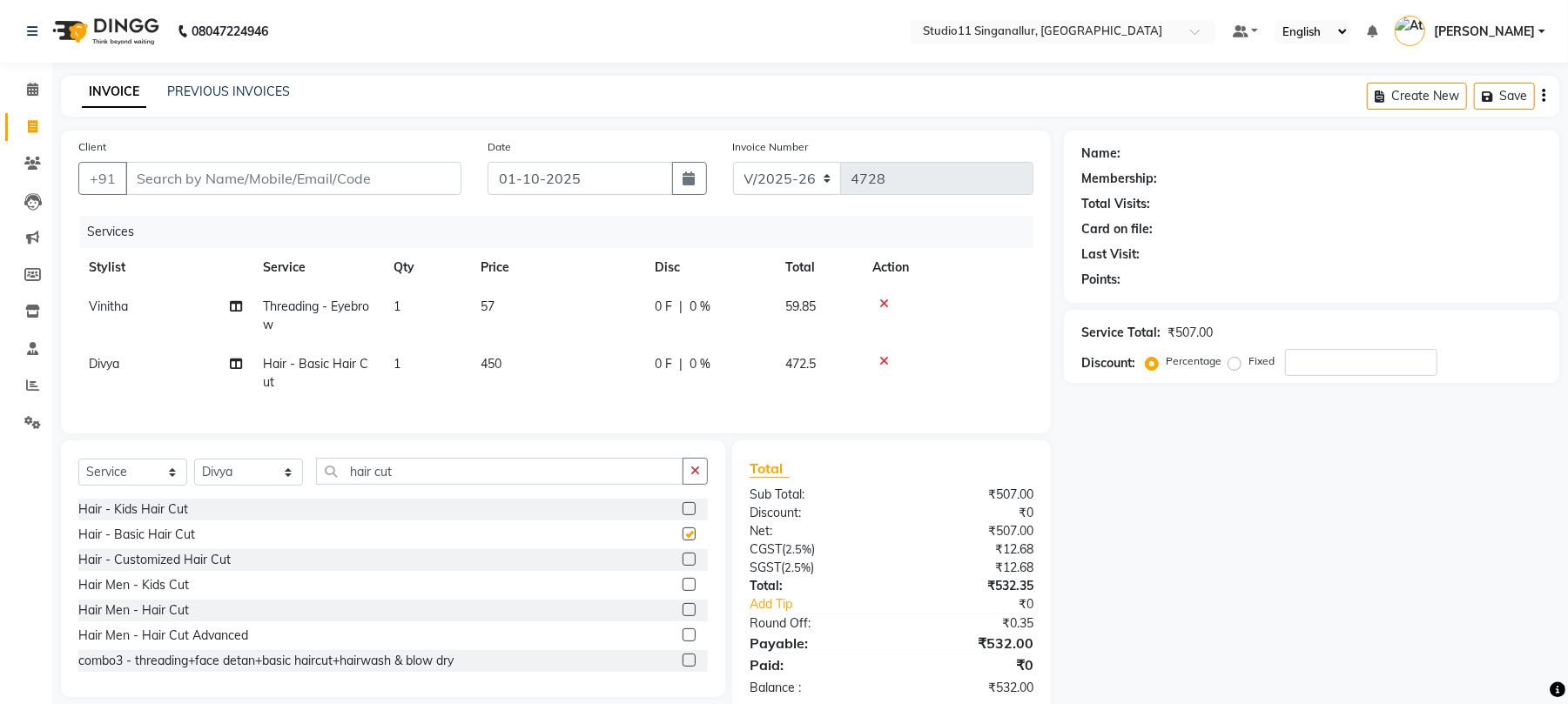
checkbox input "false"
click at [332, 182] on input "Client" at bounding box center [293, 178] width 336 height 33
type input "9"
type input "0"
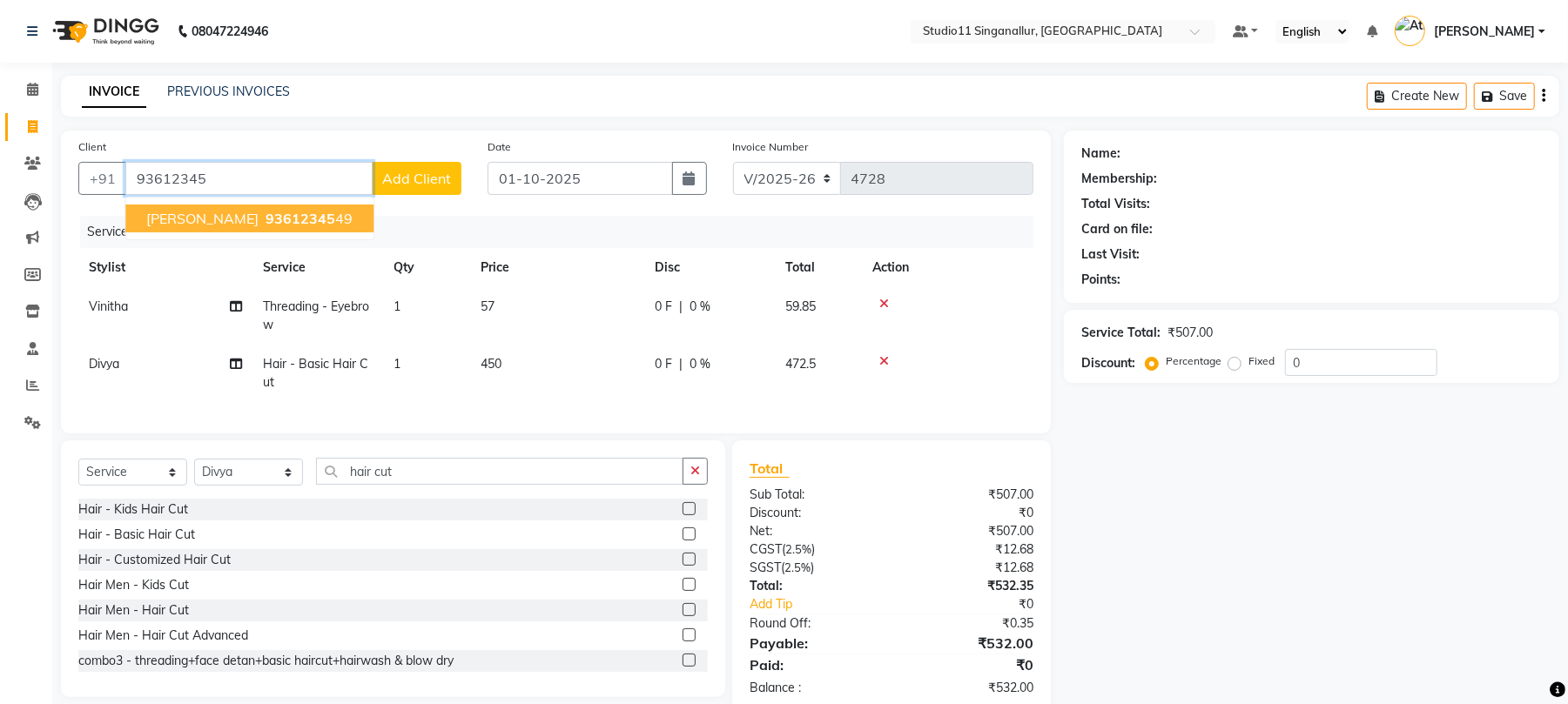
click at [266, 225] on span "93612345" at bounding box center [300, 219] width 70 height 18
type input "9361234549"
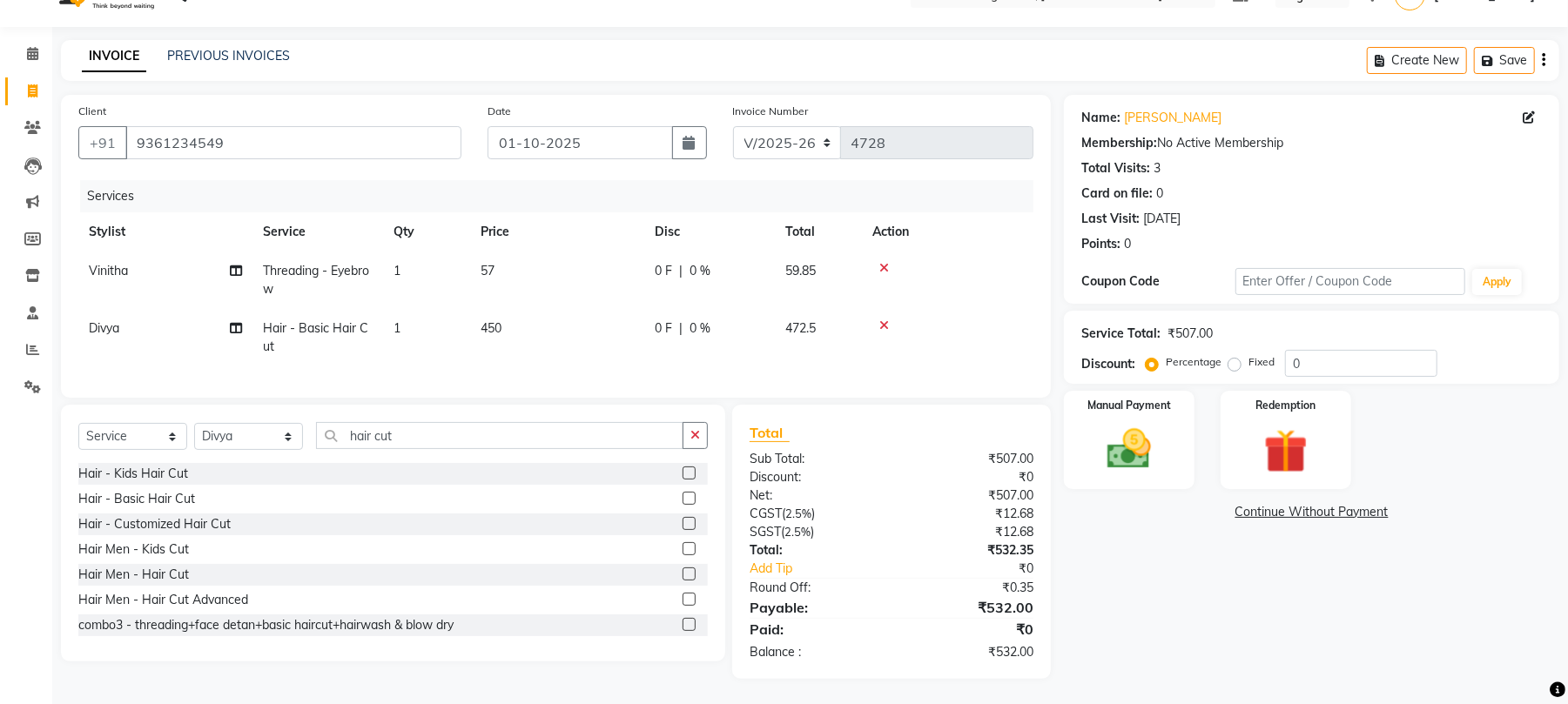
scroll to position [54, 0]
click at [1108, 451] on img at bounding box center [1129, 449] width 75 height 53
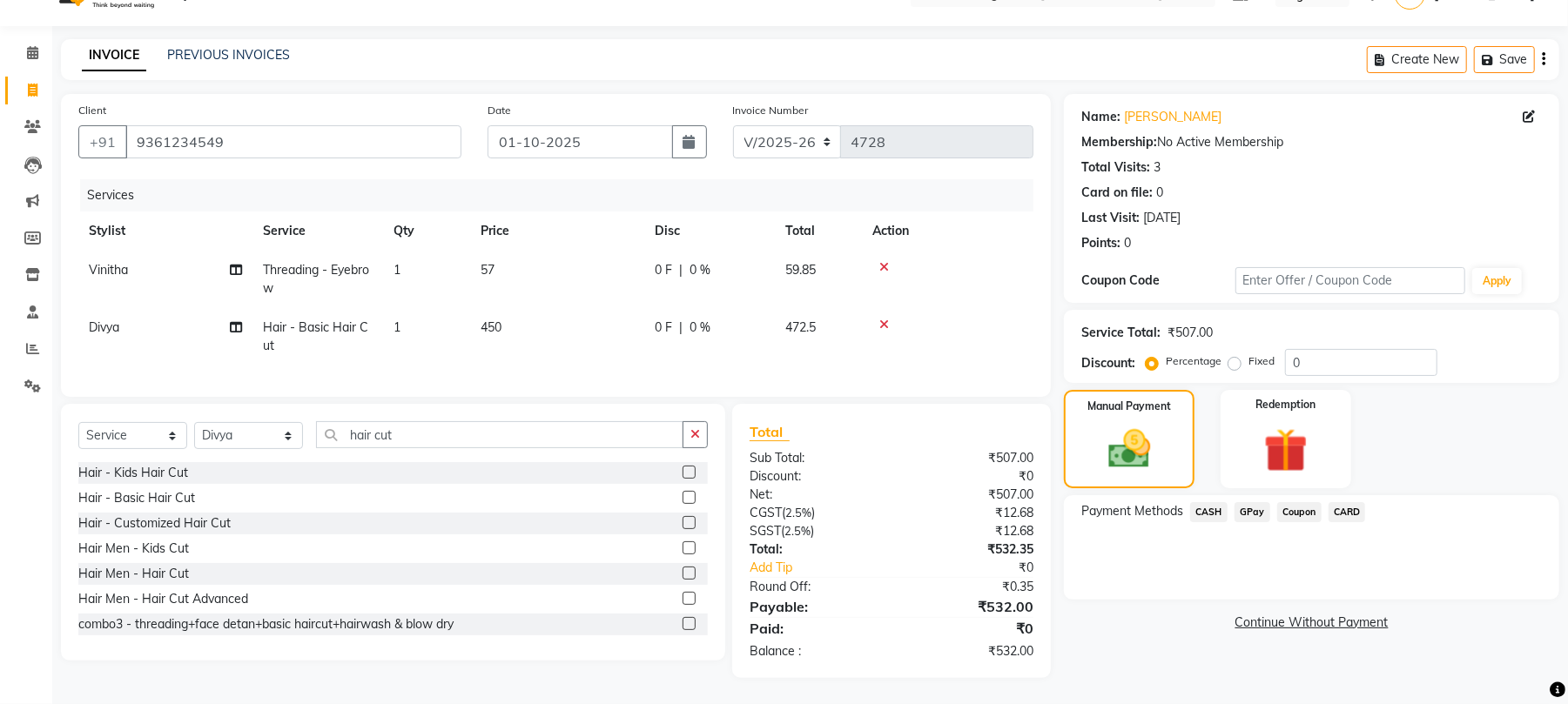
click at [1243, 502] on span "GPay" at bounding box center [1253, 512] width 35 height 20
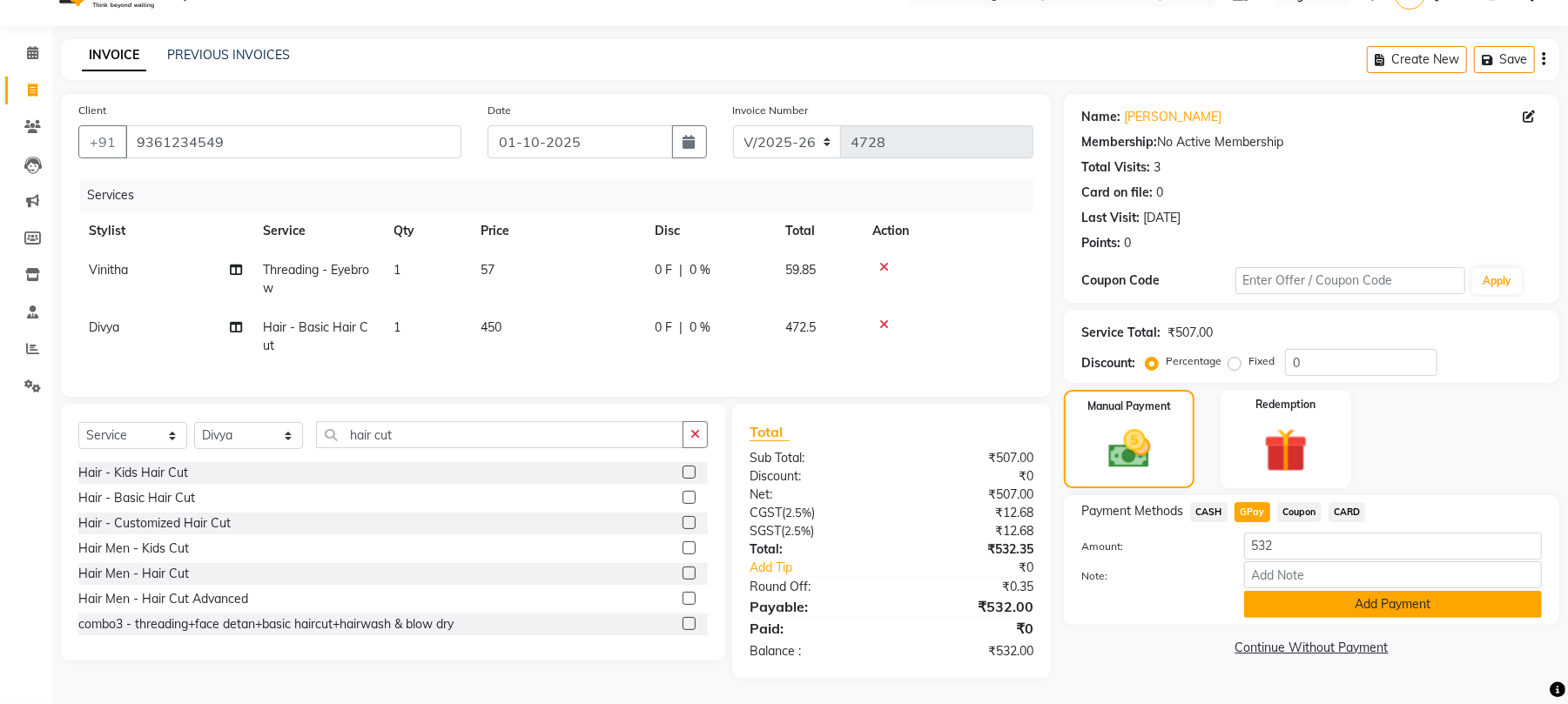
click at [1296, 591] on button "Add Payment" at bounding box center [1393, 604] width 298 height 27
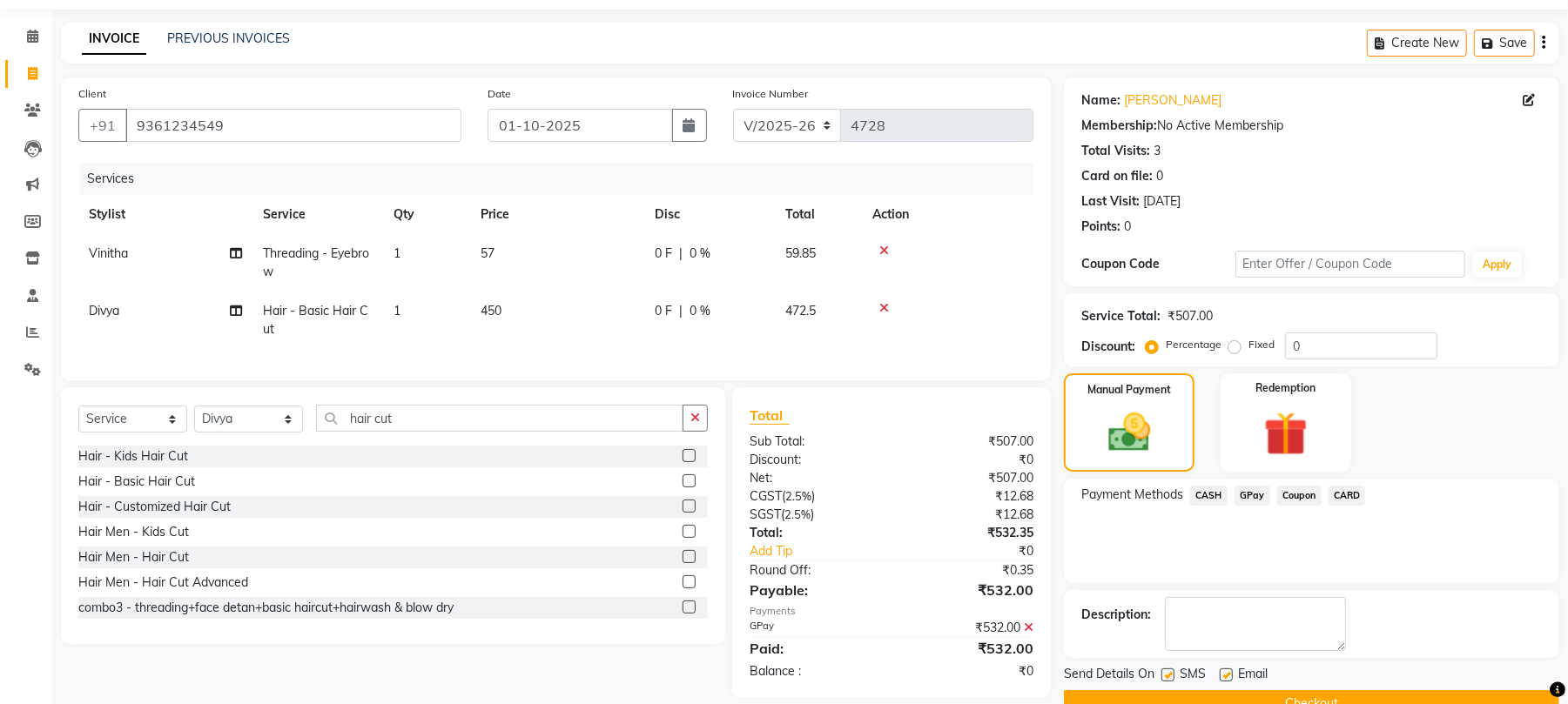
scroll to position [94, 0]
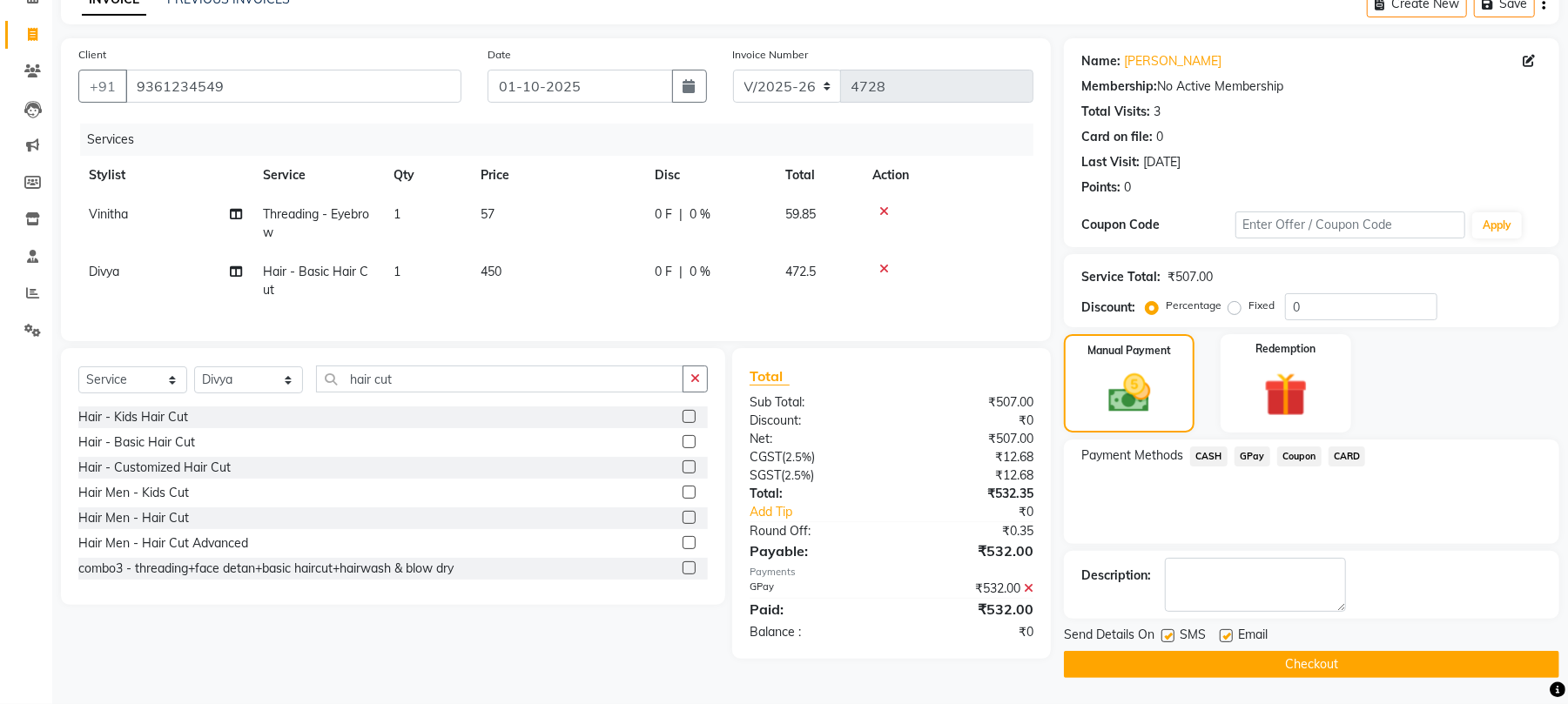
click at [1228, 627] on div "Email" at bounding box center [1251, 637] width 62 height 22
click at [1228, 631] on label at bounding box center [1226, 636] width 13 height 13
click at [1228, 631] on input "checkbox" at bounding box center [1225, 637] width 12 height 12
checkbox input "false"
click at [1171, 635] on label at bounding box center [1168, 636] width 13 height 13
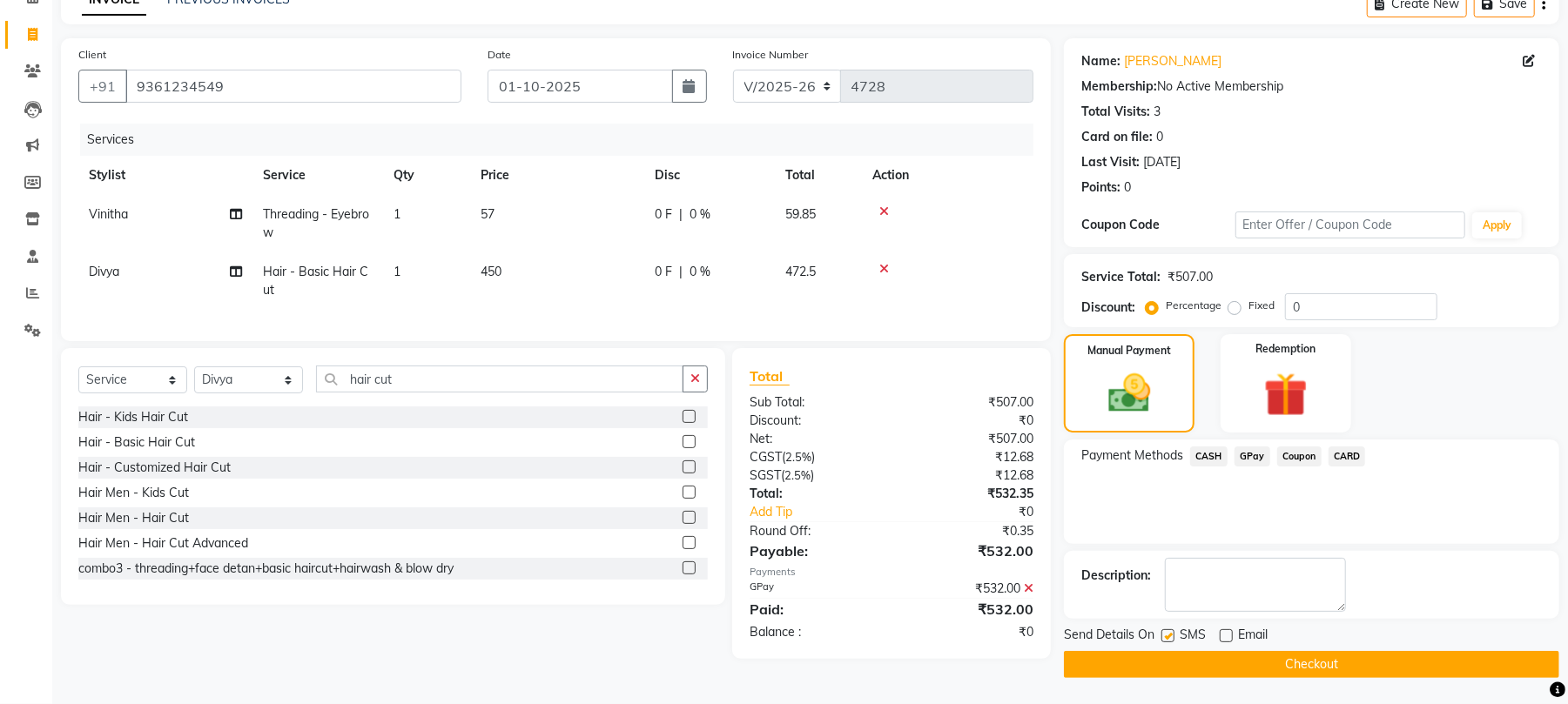
click at [1171, 635] on input "checkbox" at bounding box center [1167, 637] width 12 height 12
checkbox input "false"
click at [1302, 667] on button "Checkout" at bounding box center [1311, 664] width 495 height 27
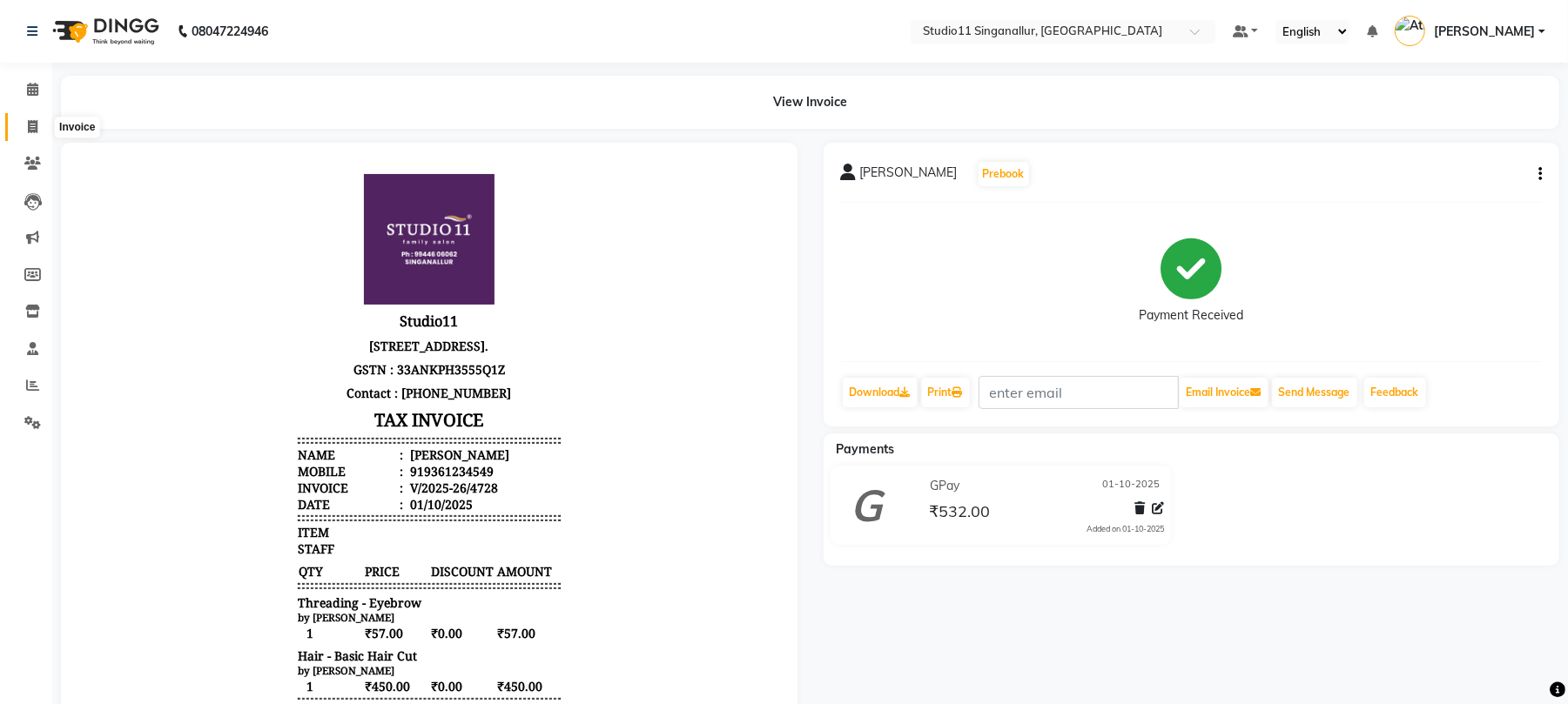
click at [36, 133] on icon at bounding box center [32, 127] width 10 height 13
select select "6616"
select select "service"
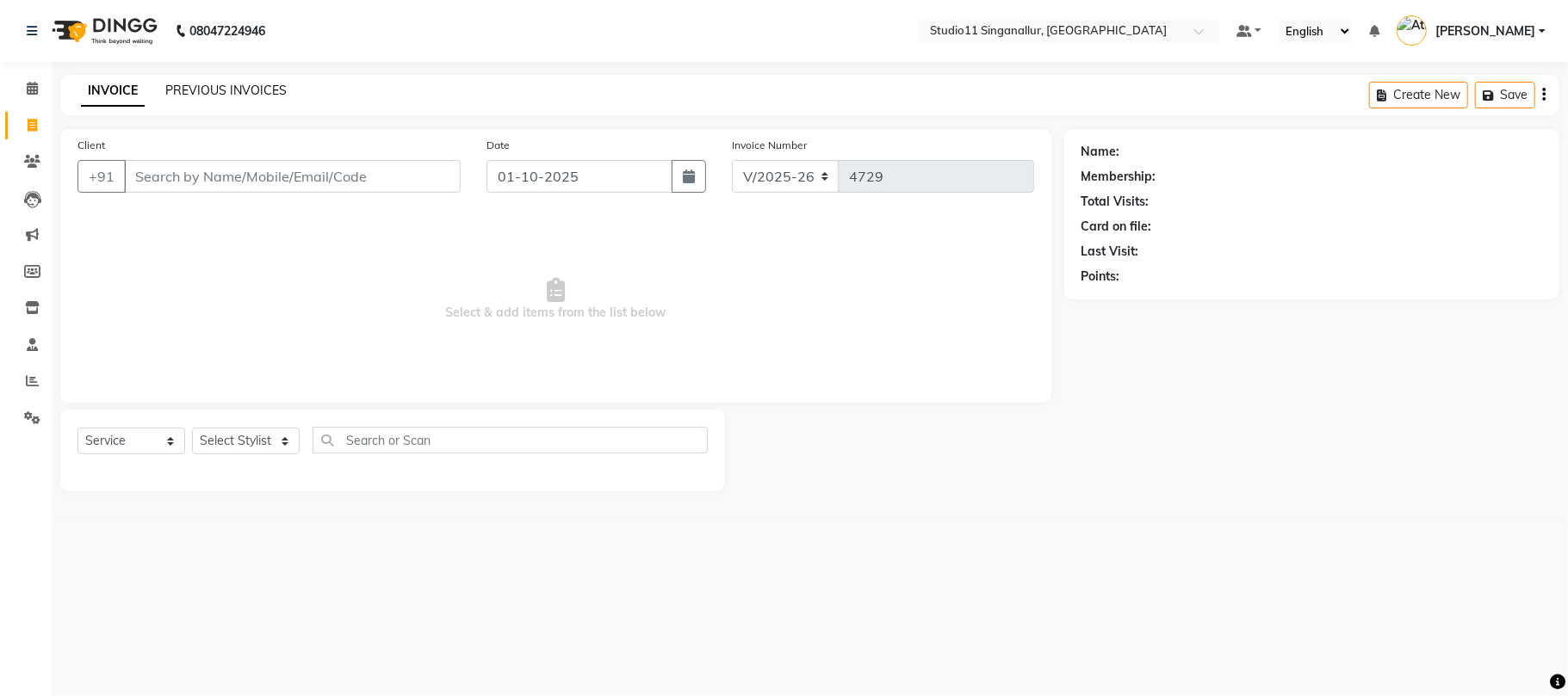
click at [183, 91] on link "PREVIOUS INVOICES" at bounding box center [226, 90] width 122 height 16
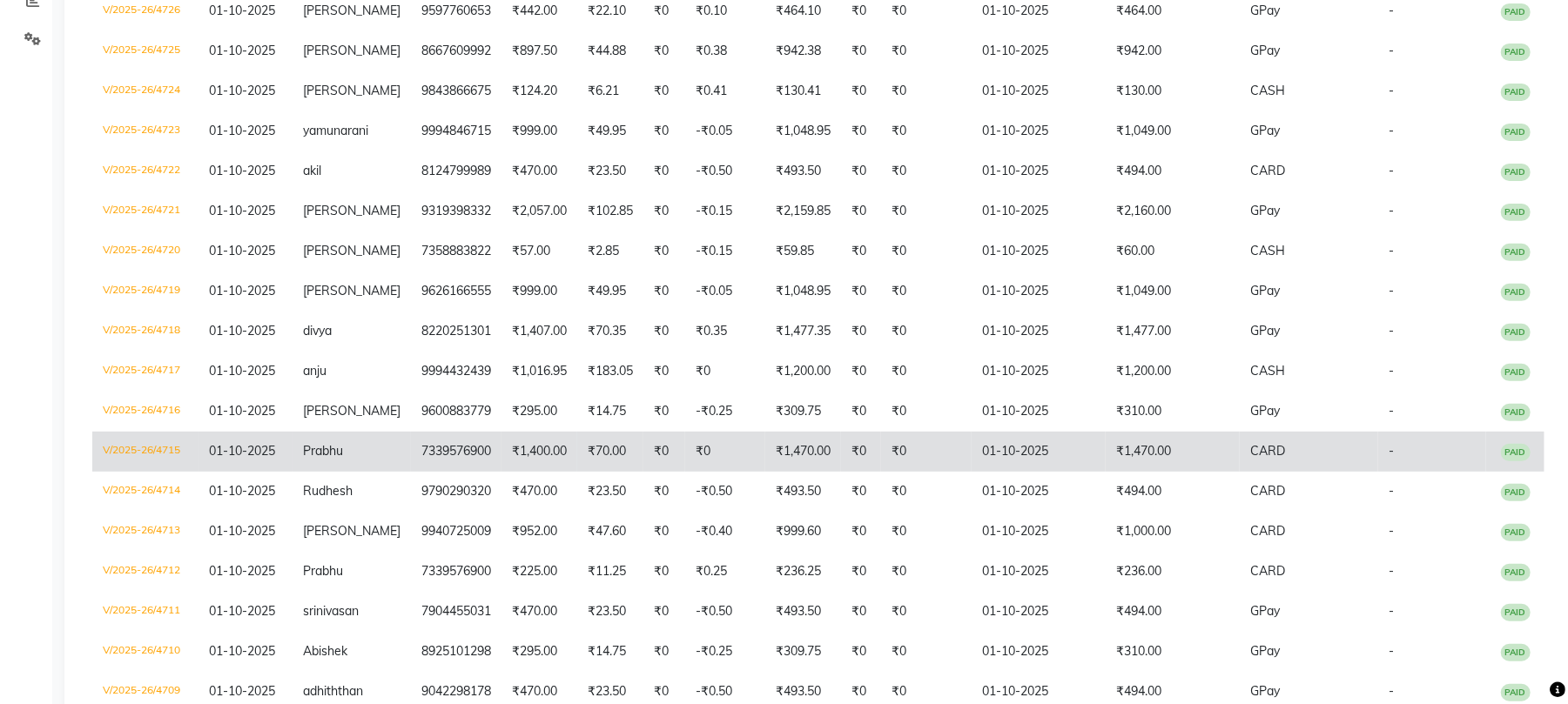
scroll to position [383, 0]
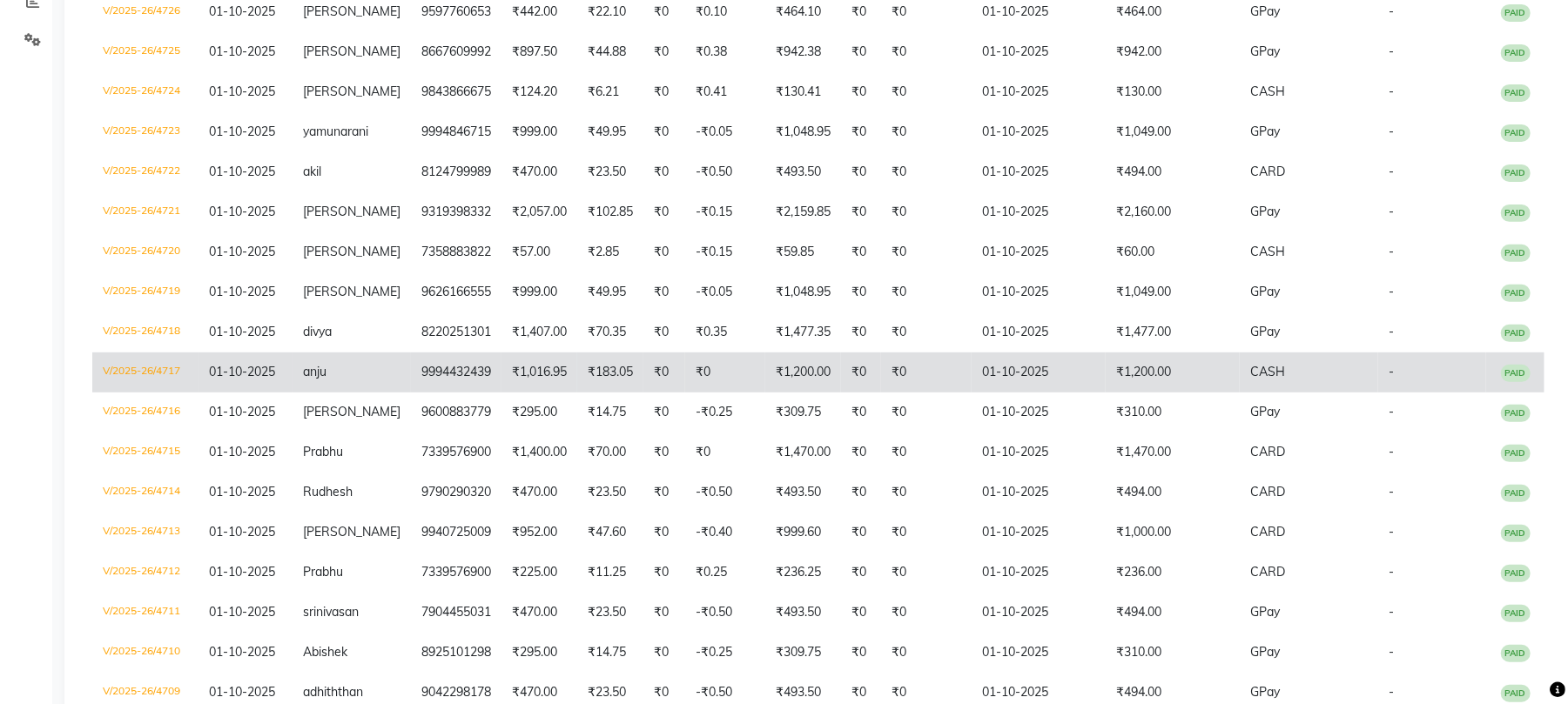
click at [126, 391] on td "V/2025-26/4717" at bounding box center [145, 372] width 106 height 40
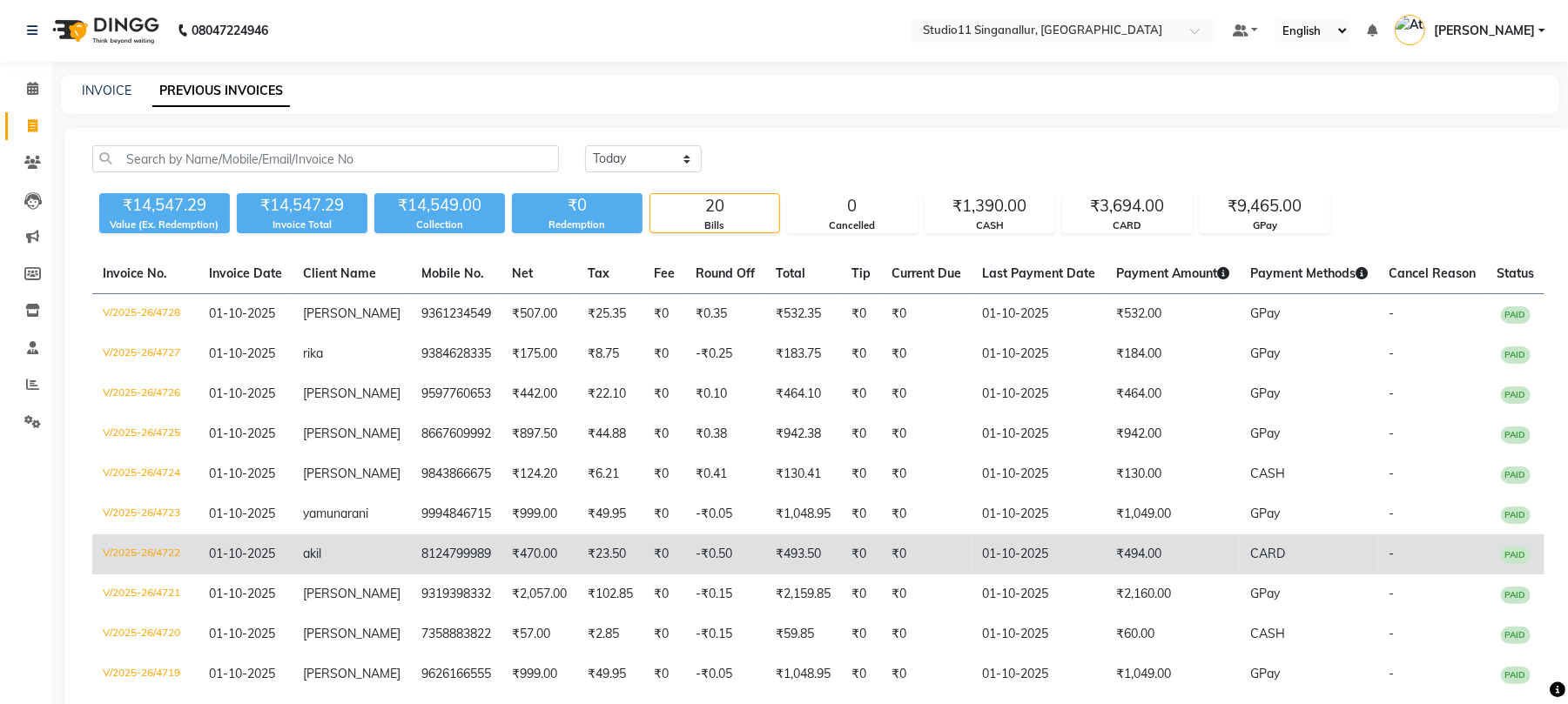
scroll to position [116, 0]
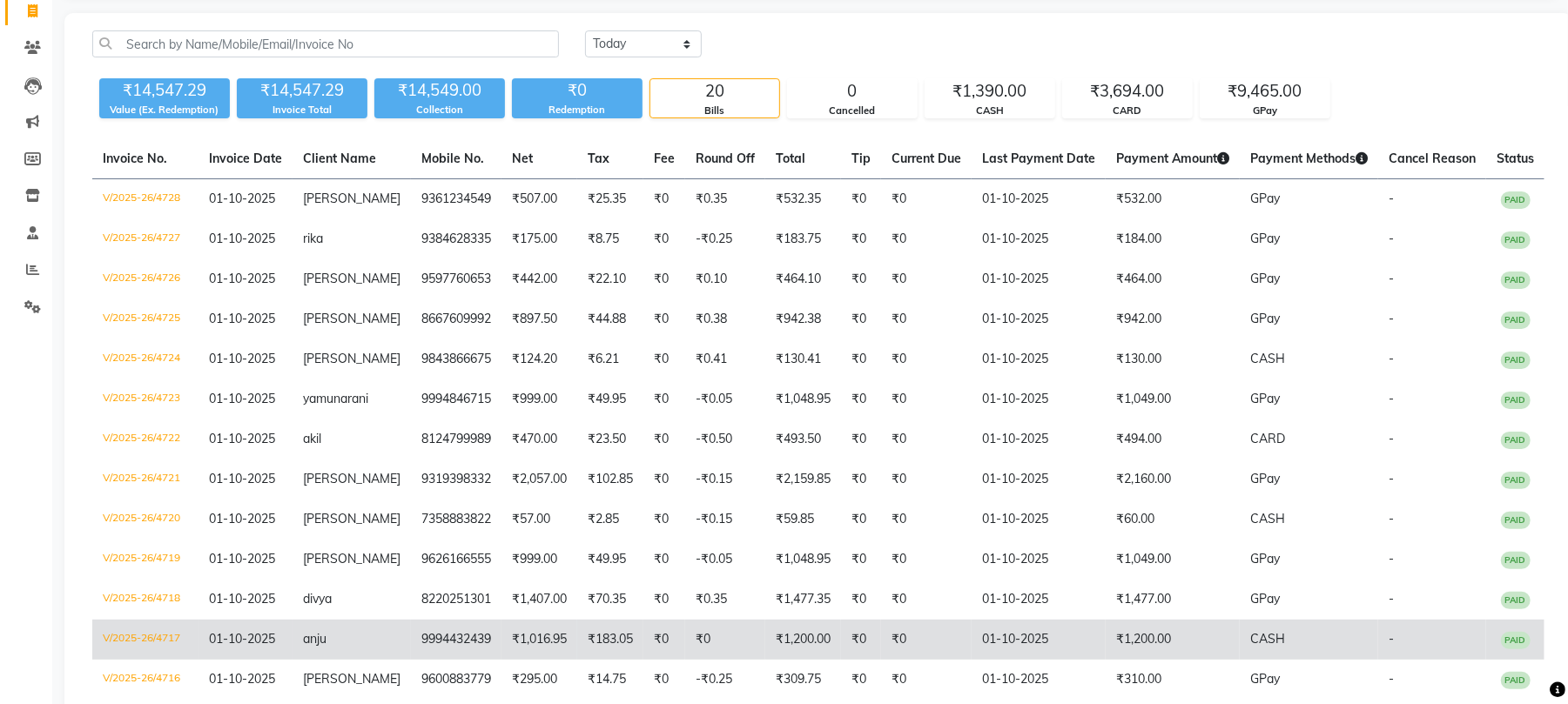
click at [1087, 647] on td "01-10-2025" at bounding box center [1038, 639] width 134 height 40
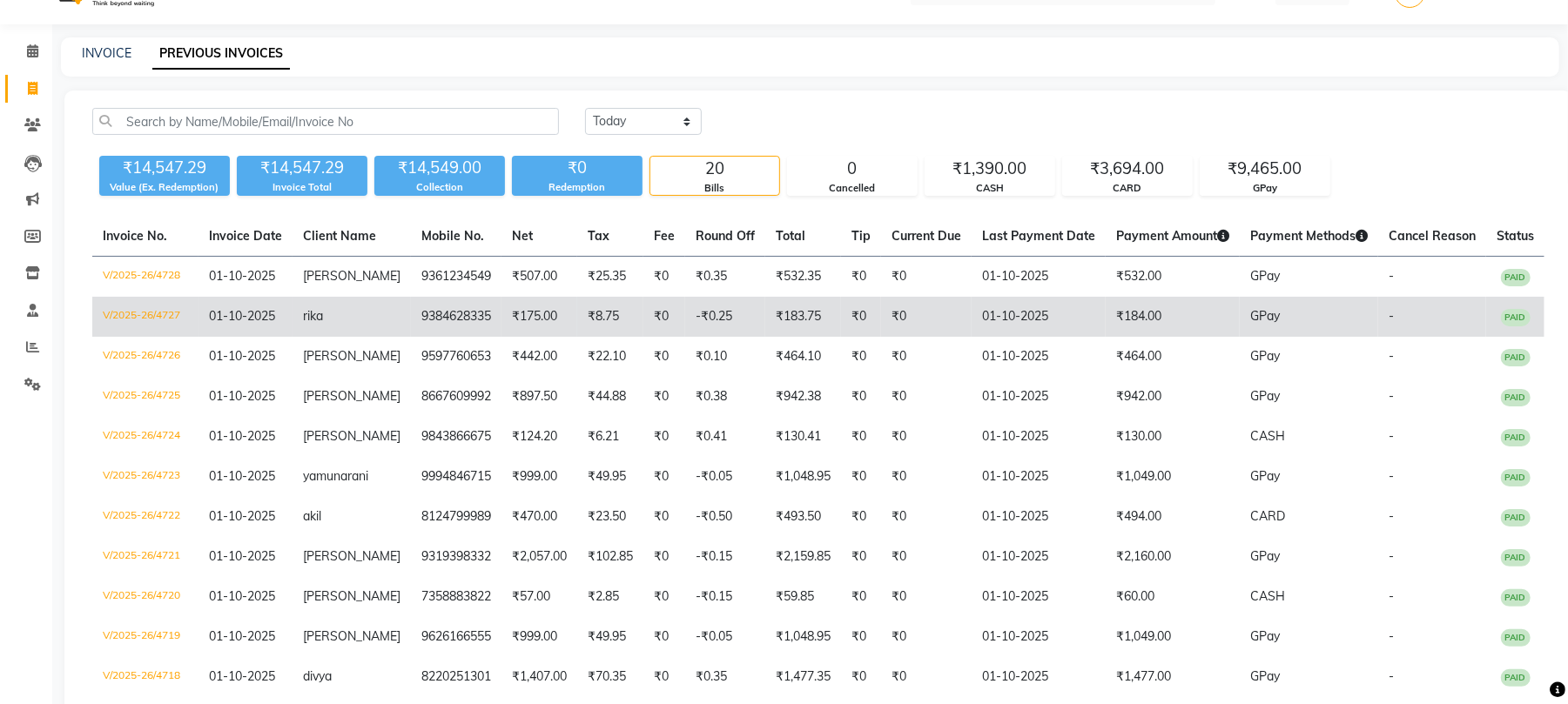
scroll to position [0, 0]
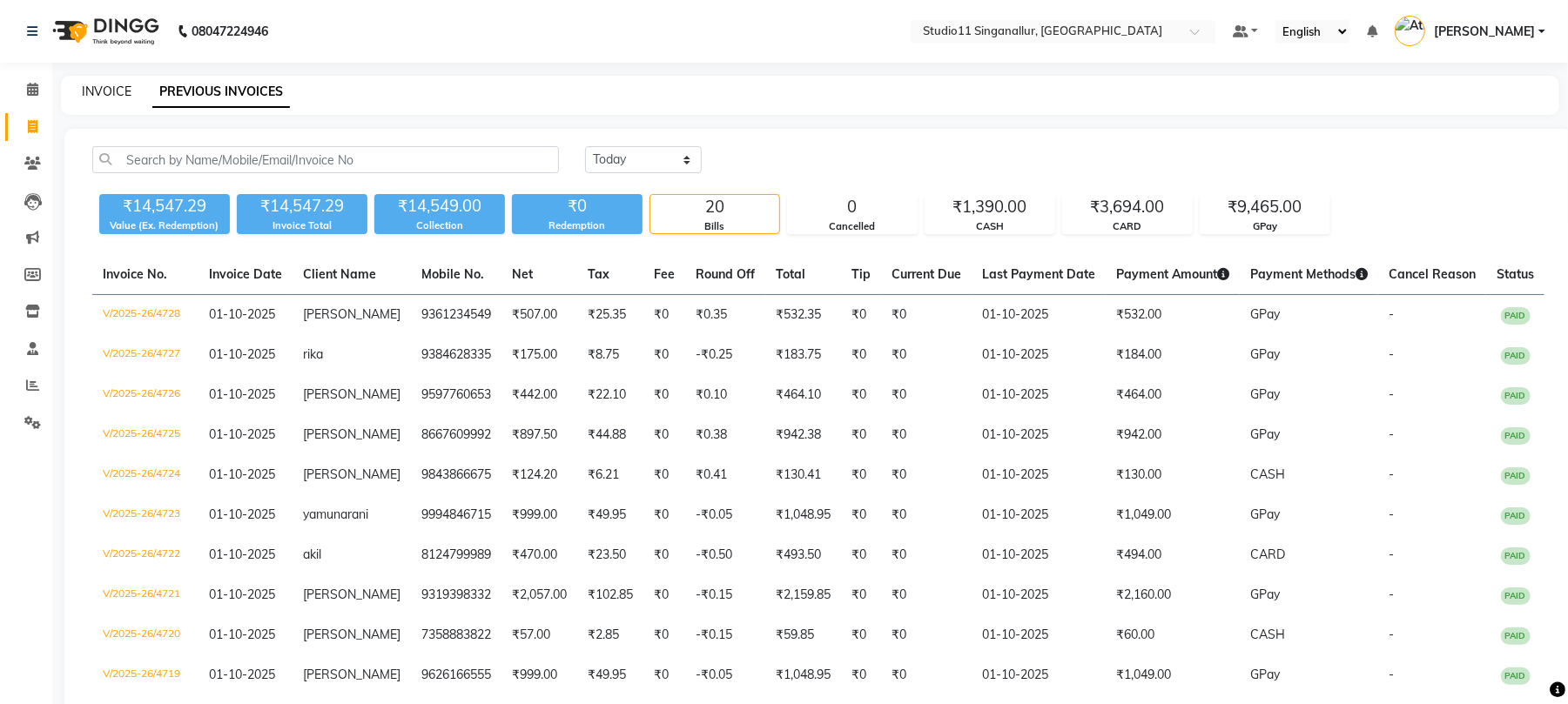
click at [87, 89] on link "INVOICE" at bounding box center [106, 91] width 50 height 16
select select "service"
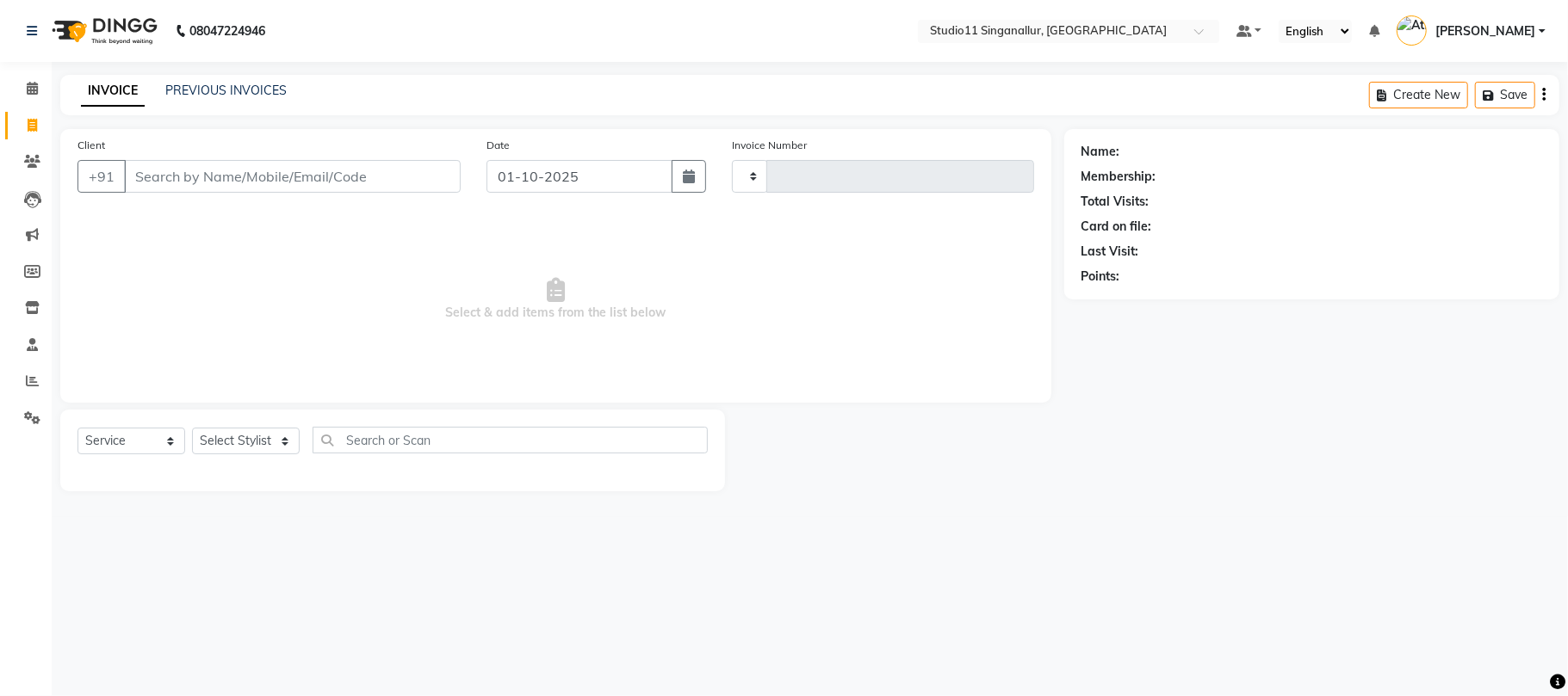
type input "4729"
select select "6616"
click at [274, 75] on div "INVOICE PREVIOUS INVOICES Create New Save" at bounding box center [809, 95] width 1499 height 40
click at [244, 100] on div "INVOICE PREVIOUS INVOICES" at bounding box center [184, 91] width 247 height 20
click at [239, 90] on link "PREVIOUS INVOICES" at bounding box center [226, 90] width 122 height 16
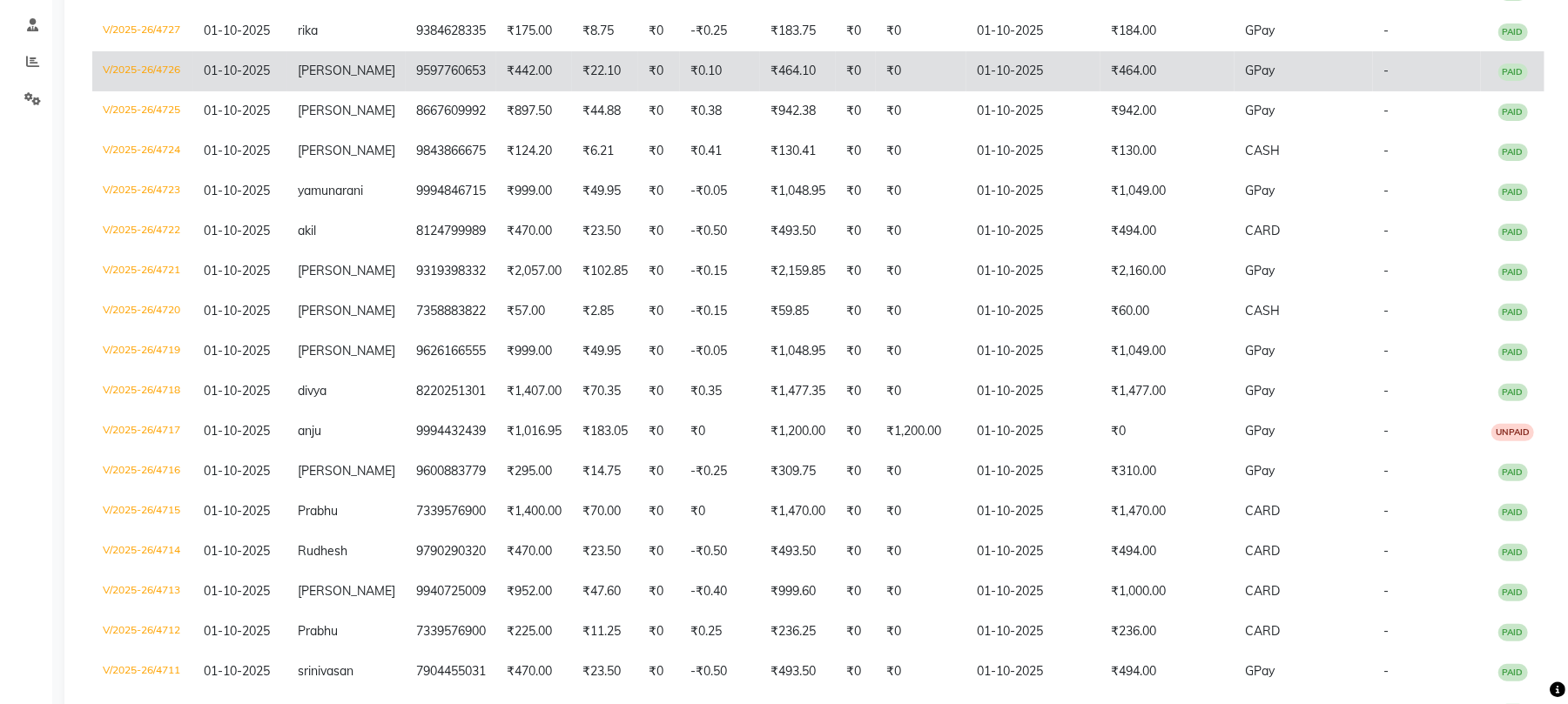
scroll to position [348, 0]
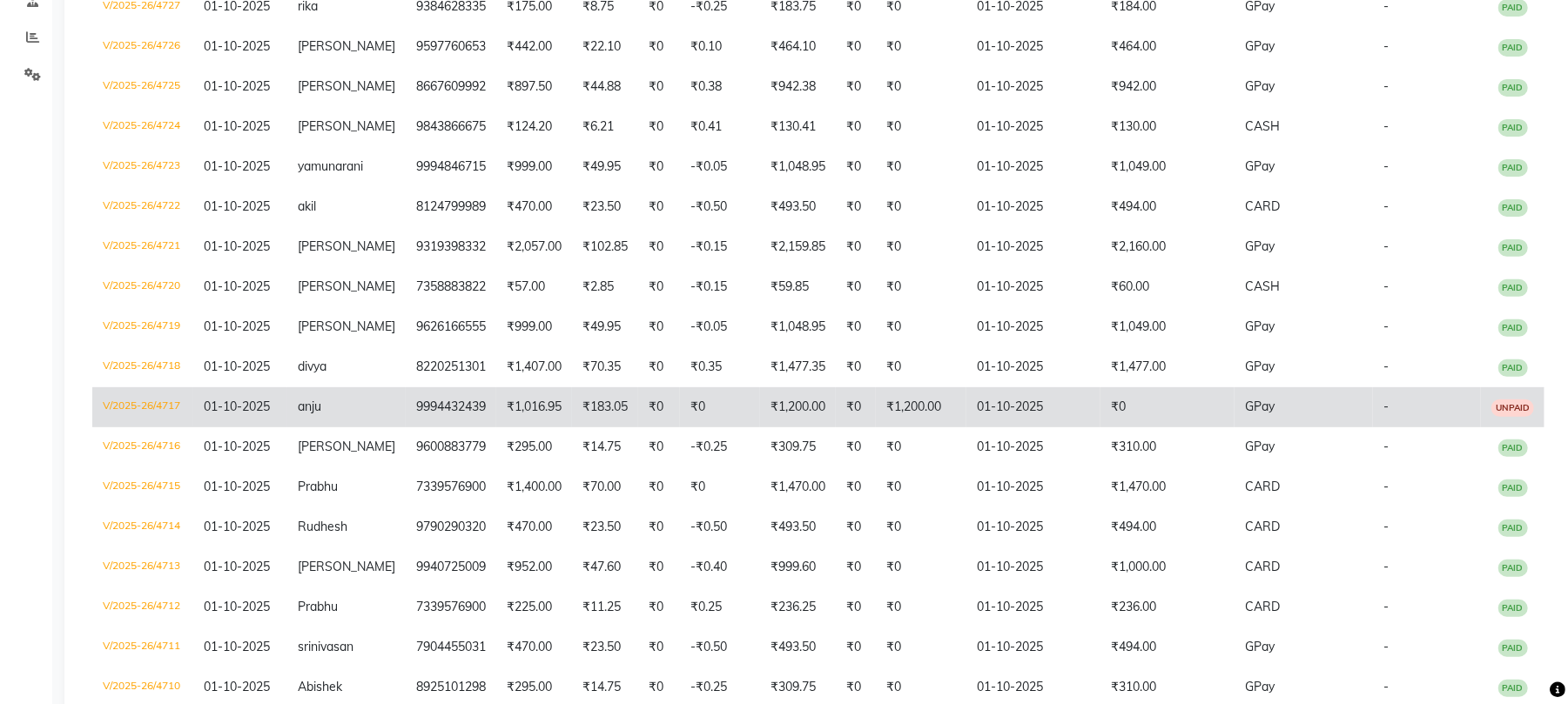
click at [132, 428] on td "V/2025-26/4717" at bounding box center [143, 406] width 101 height 40
click at [182, 427] on td "V/2025-26/4717" at bounding box center [143, 406] width 101 height 40
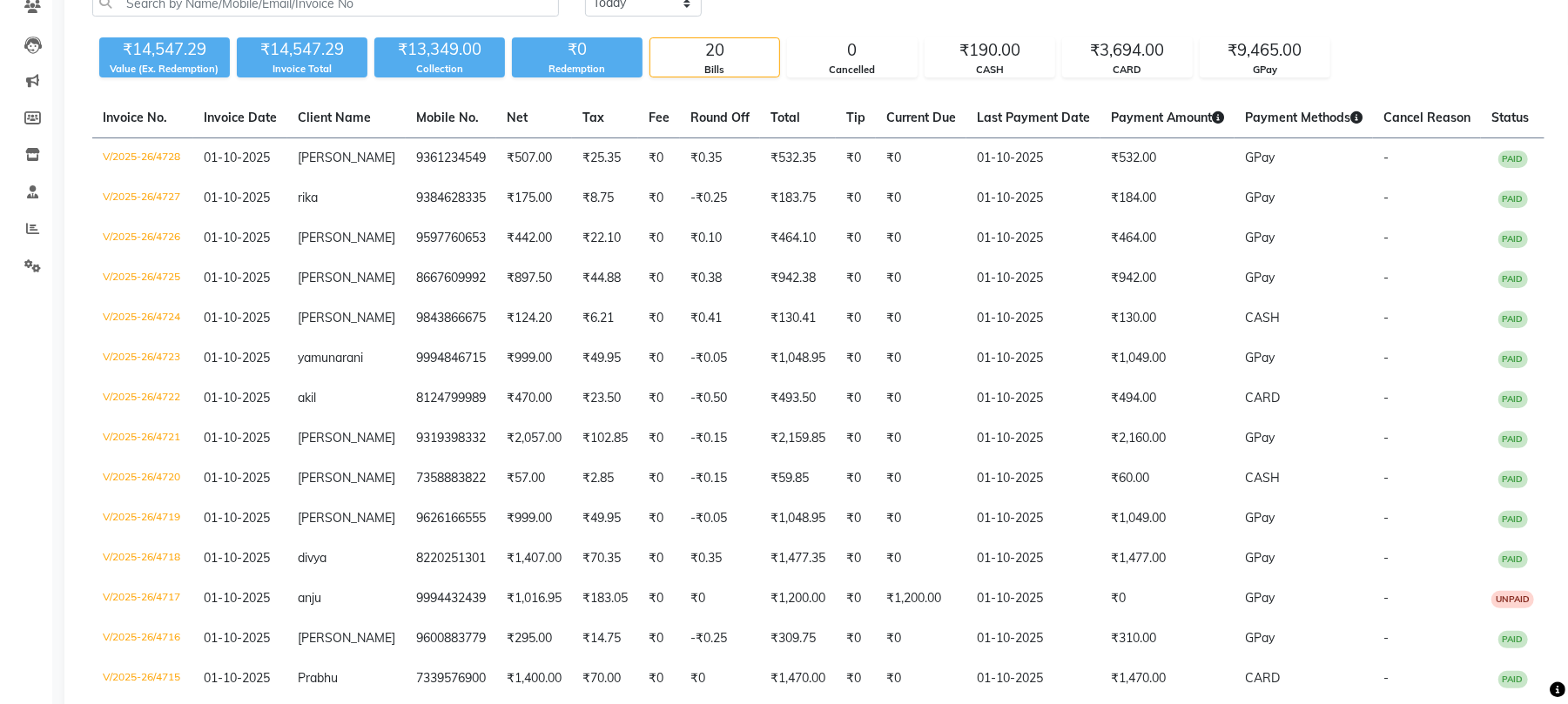
scroll to position [0, 0]
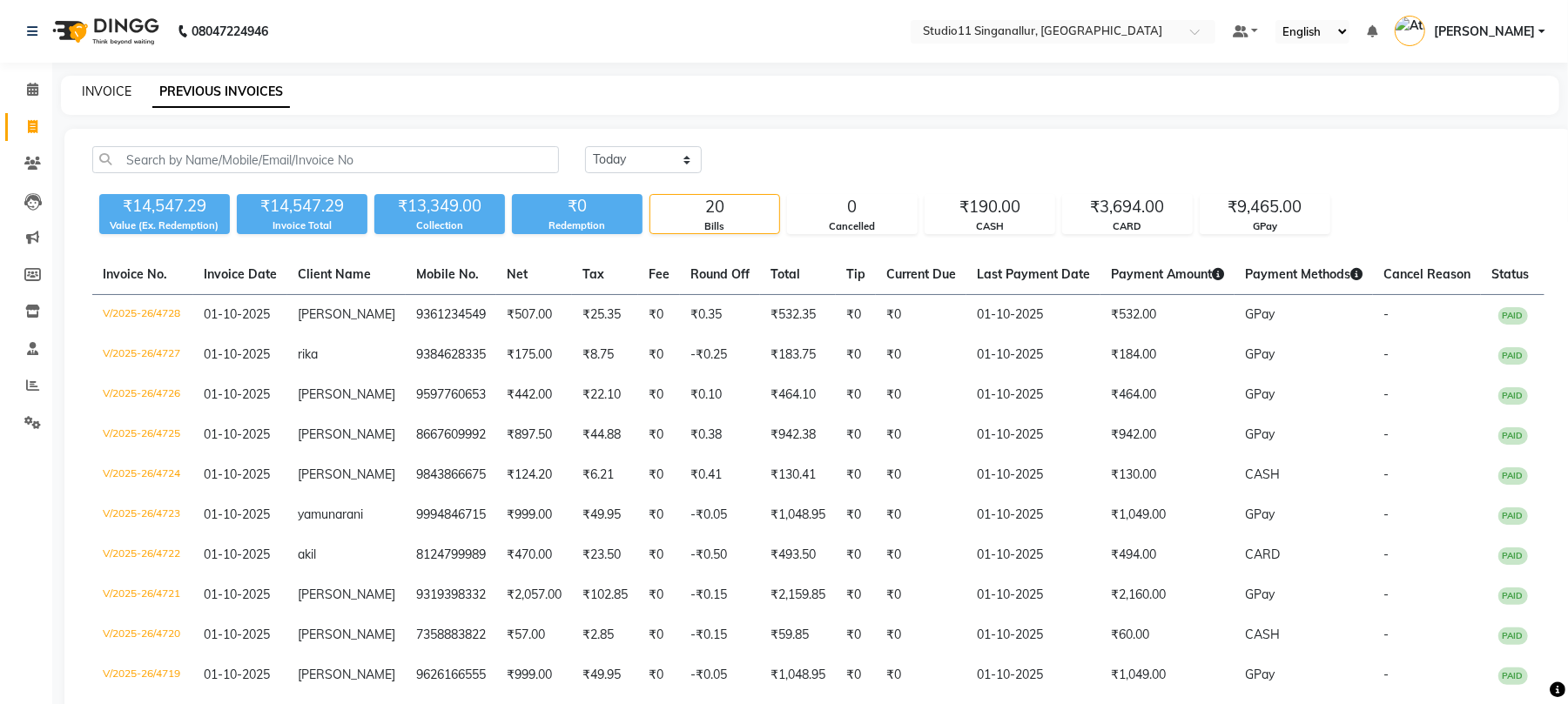
click at [105, 84] on link "INVOICE" at bounding box center [106, 91] width 50 height 16
select select "service"
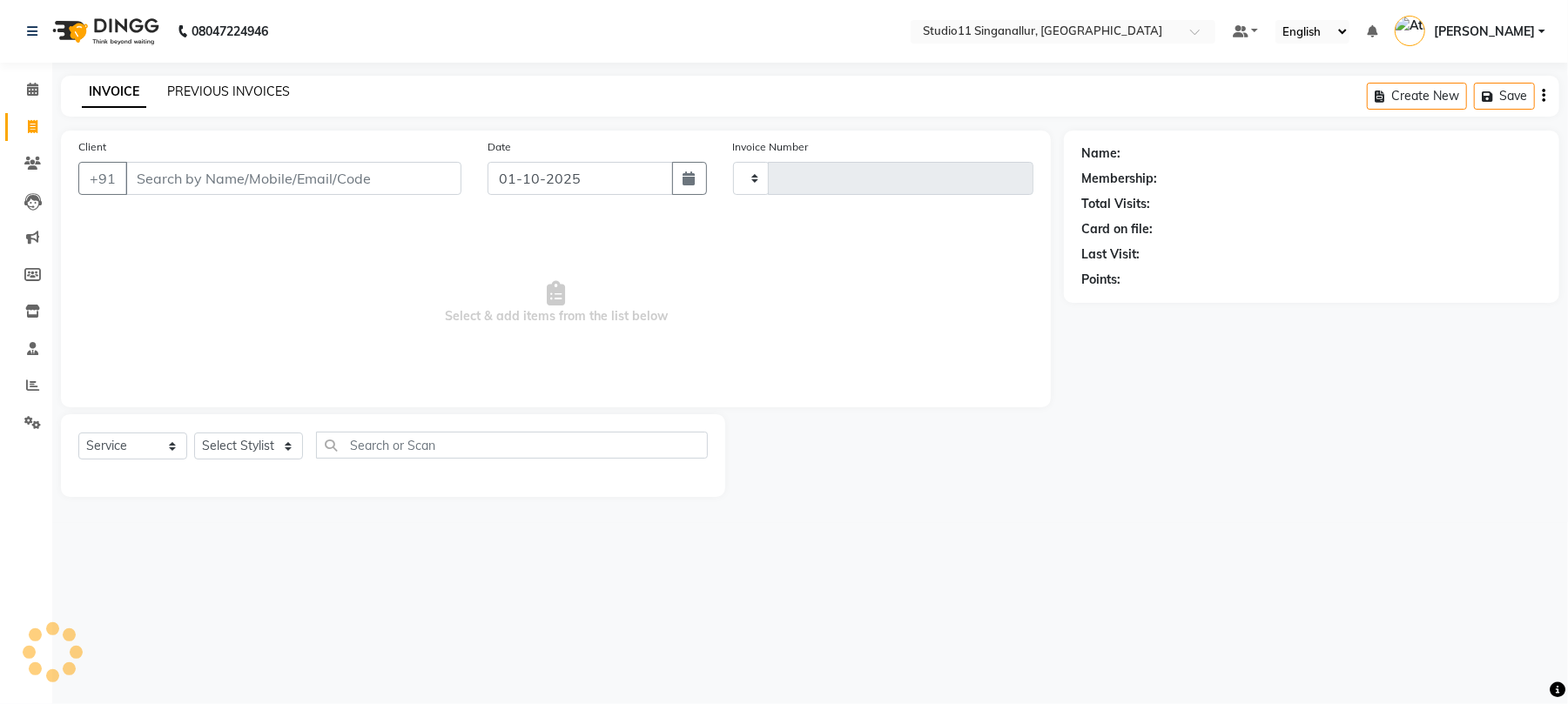
type input "4729"
select select "6616"
click at [204, 92] on link "PREVIOUS INVOICES" at bounding box center [229, 91] width 123 height 16
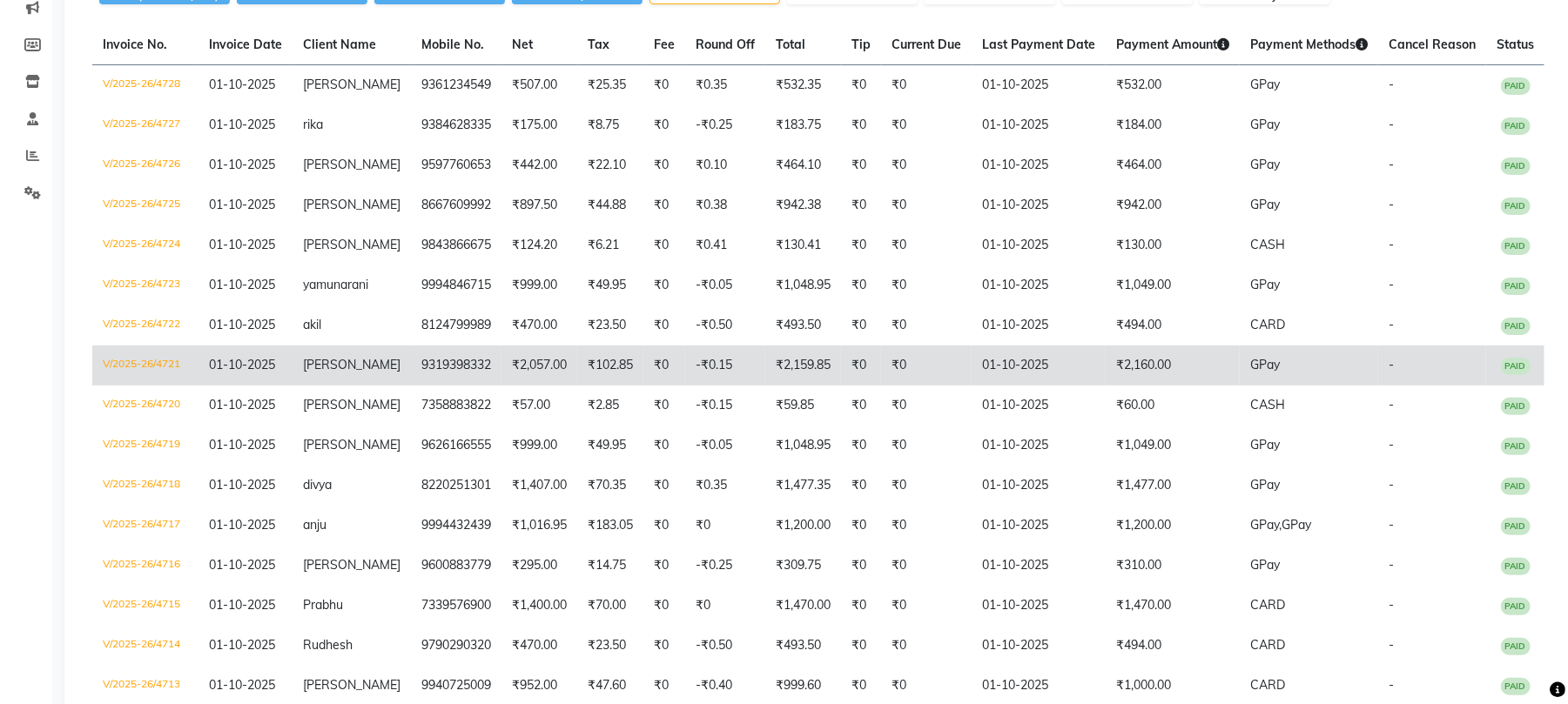
scroll to position [231, 0]
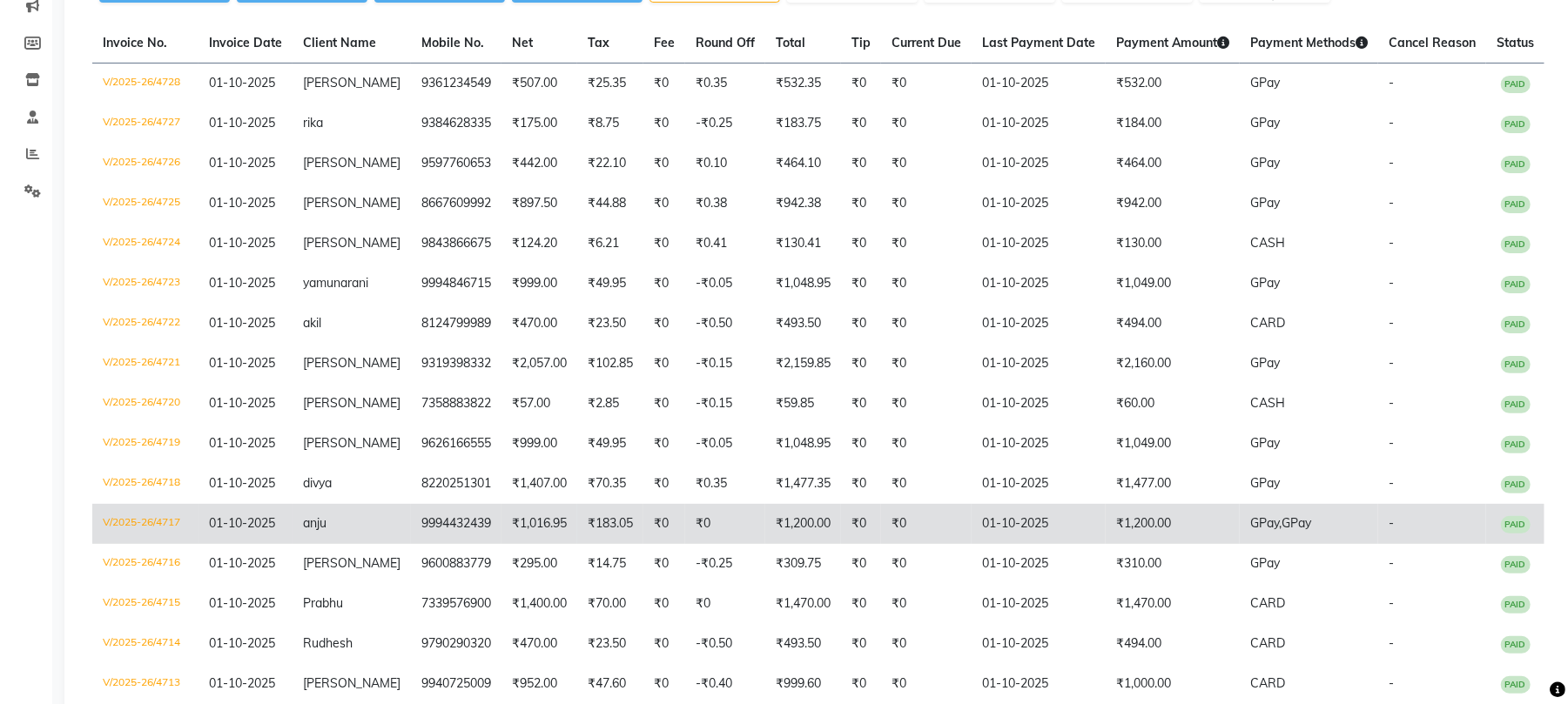
click at [137, 530] on td "V/2025-26/4717" at bounding box center [145, 523] width 106 height 40
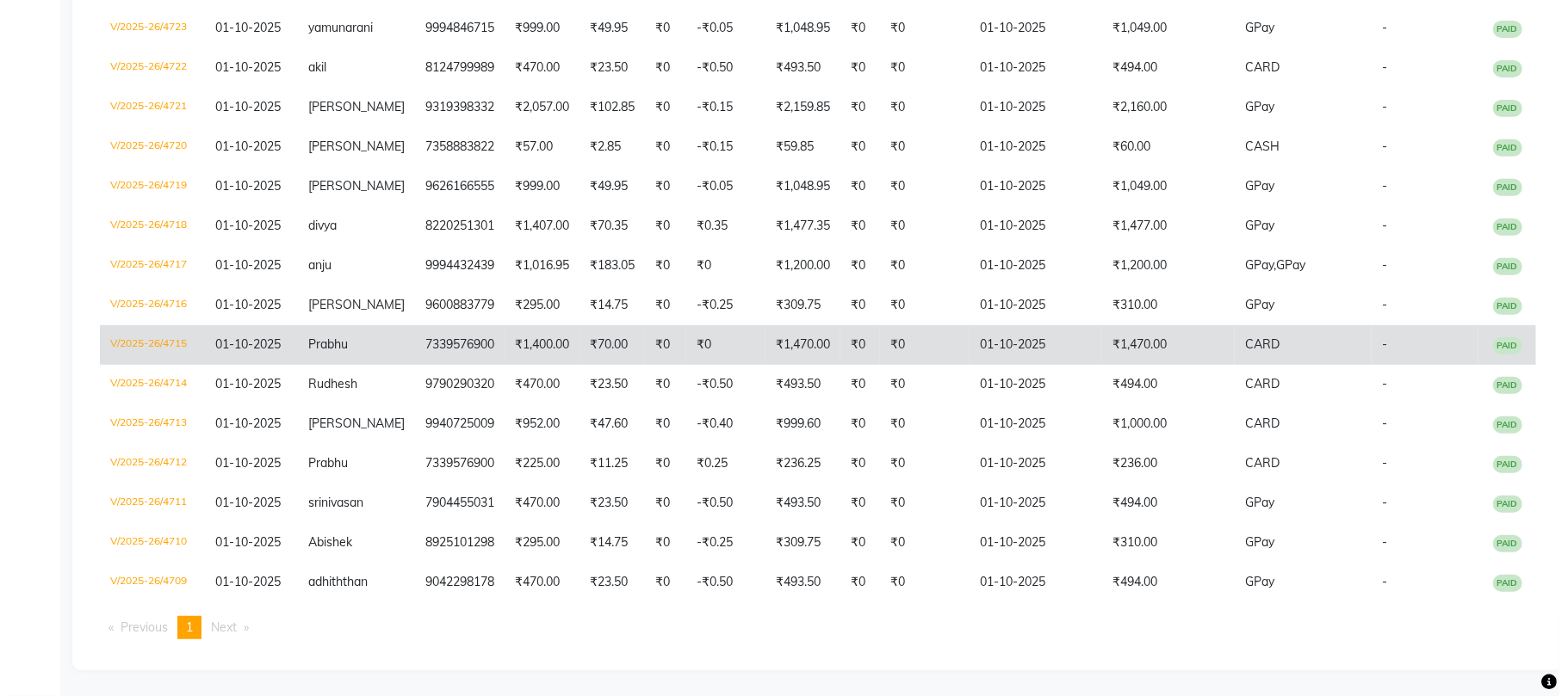
scroll to position [0, 0]
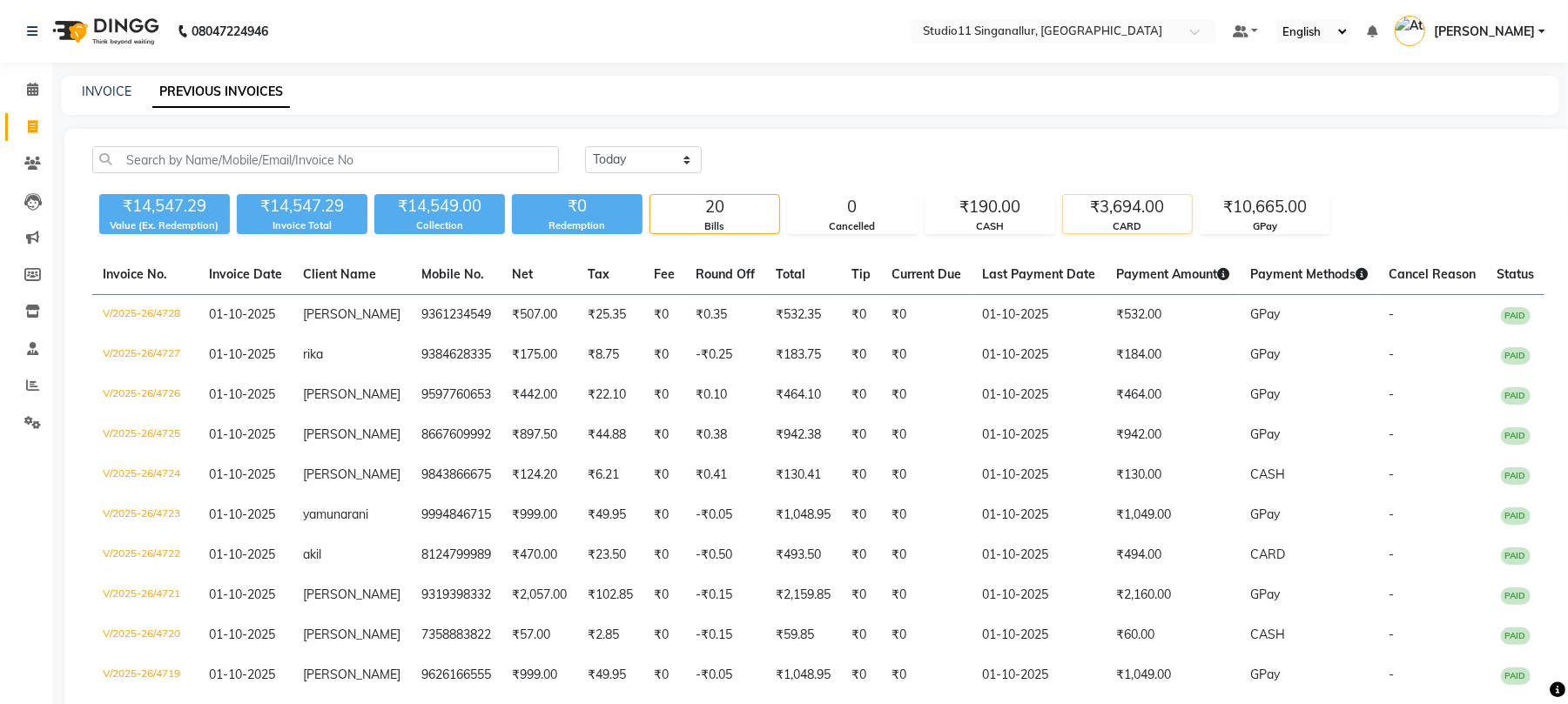
click at [1136, 210] on div "₹3,694.00" at bounding box center [1127, 207] width 128 height 25
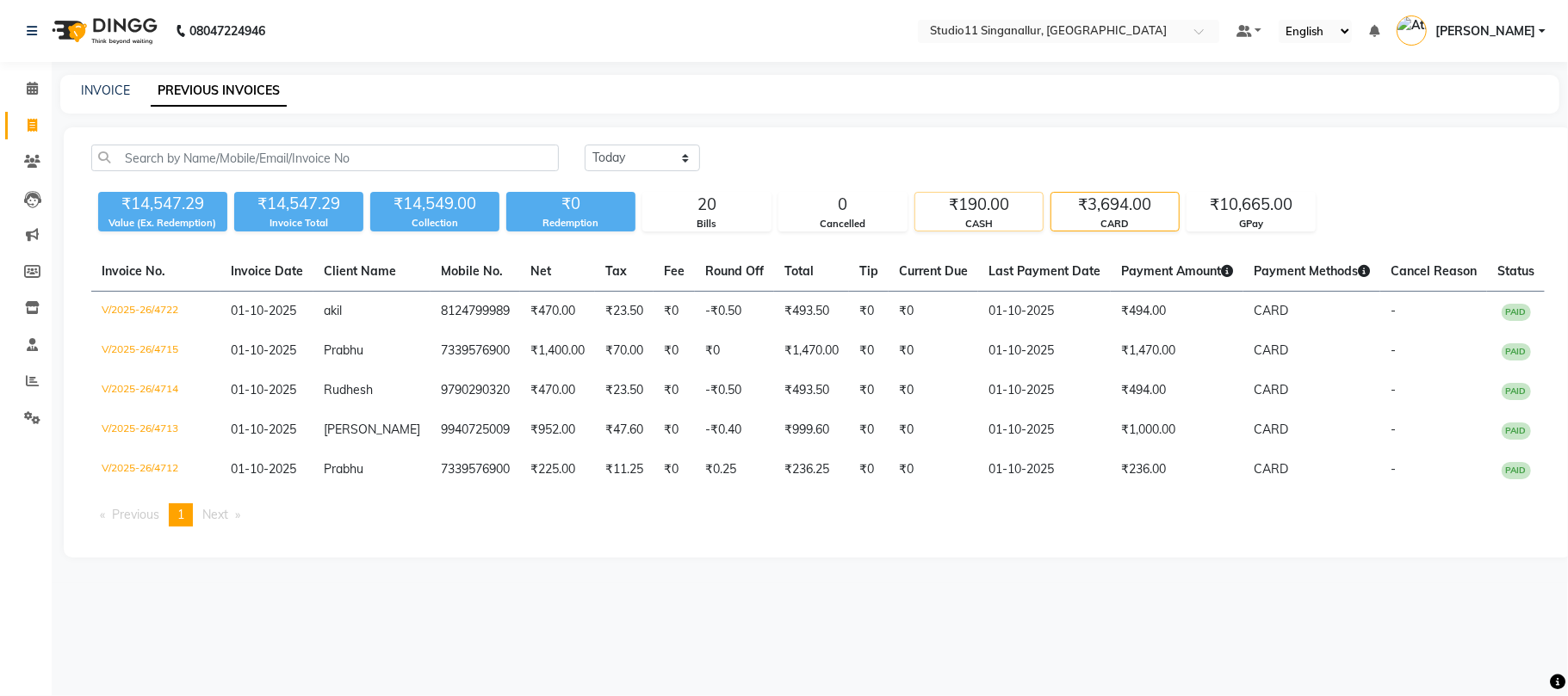
click at [988, 197] on div "₹190.00" at bounding box center [978, 205] width 127 height 25
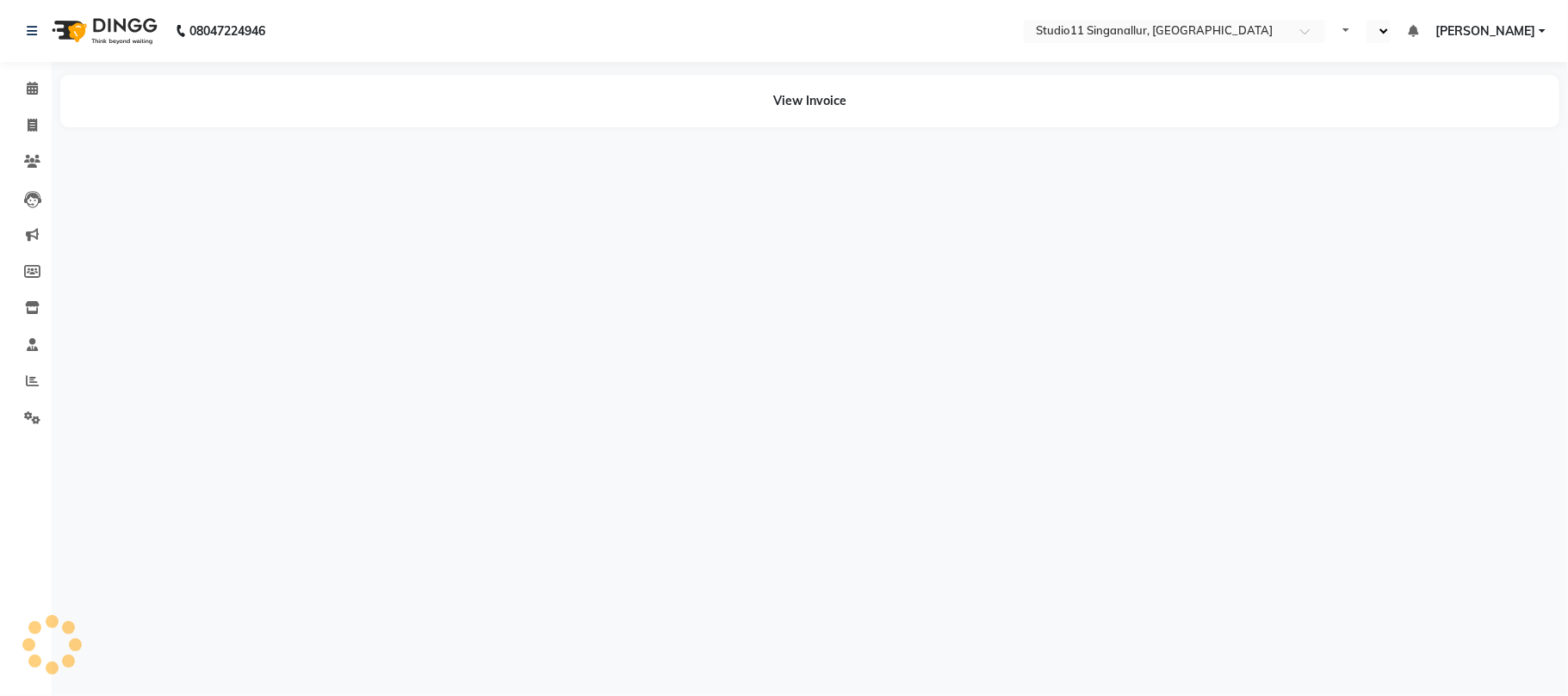
select select "en"
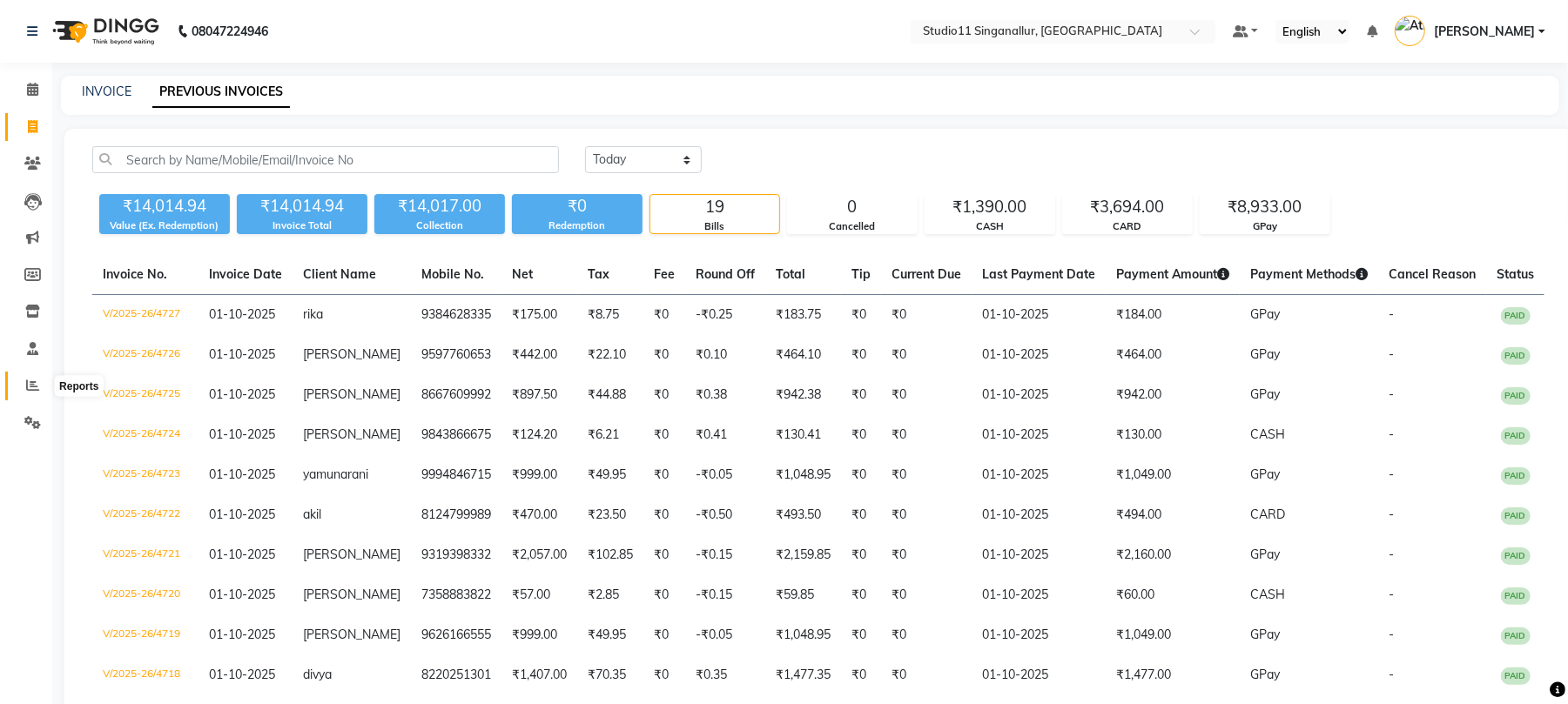
click at [29, 386] on icon at bounding box center [32, 385] width 13 height 13
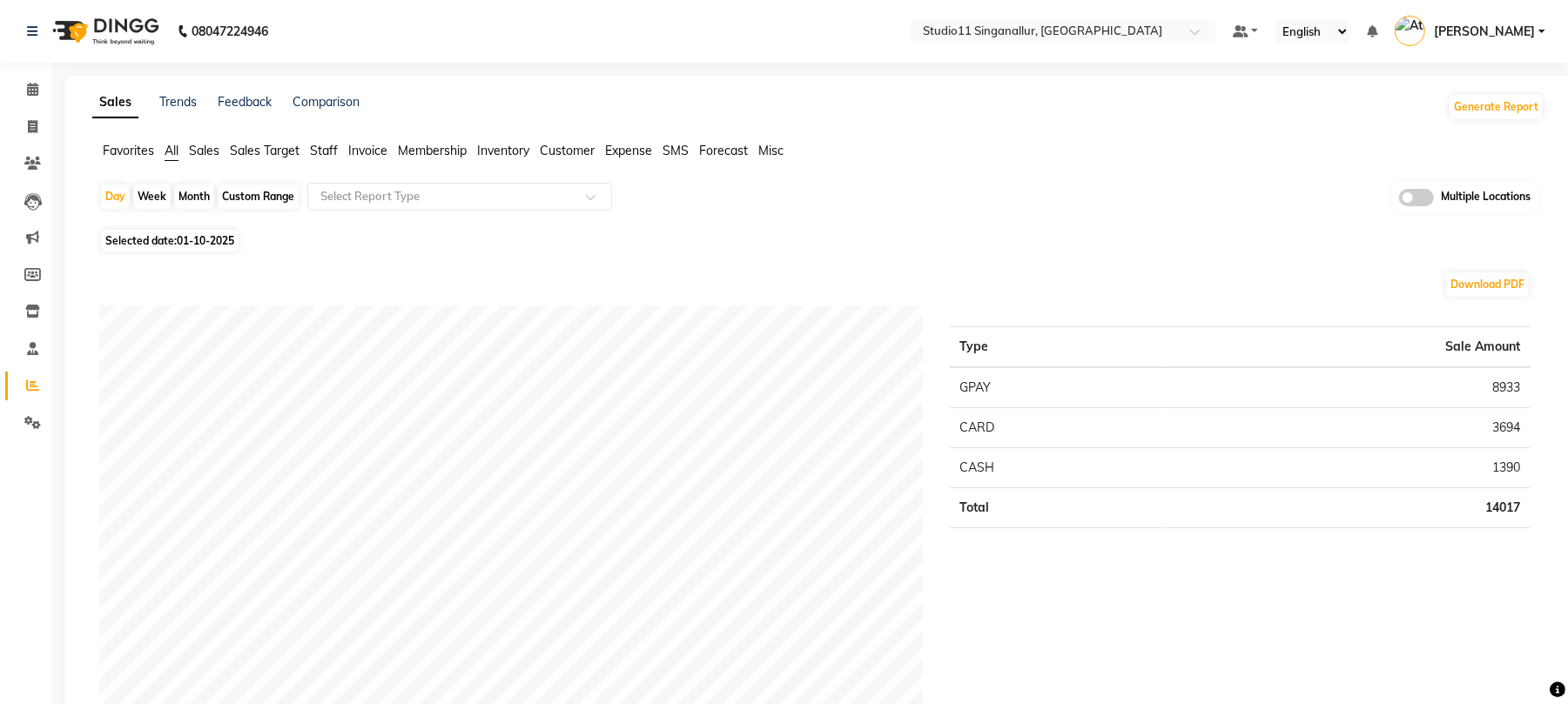
click at [319, 153] on span "Staff" at bounding box center [323, 151] width 27 height 16
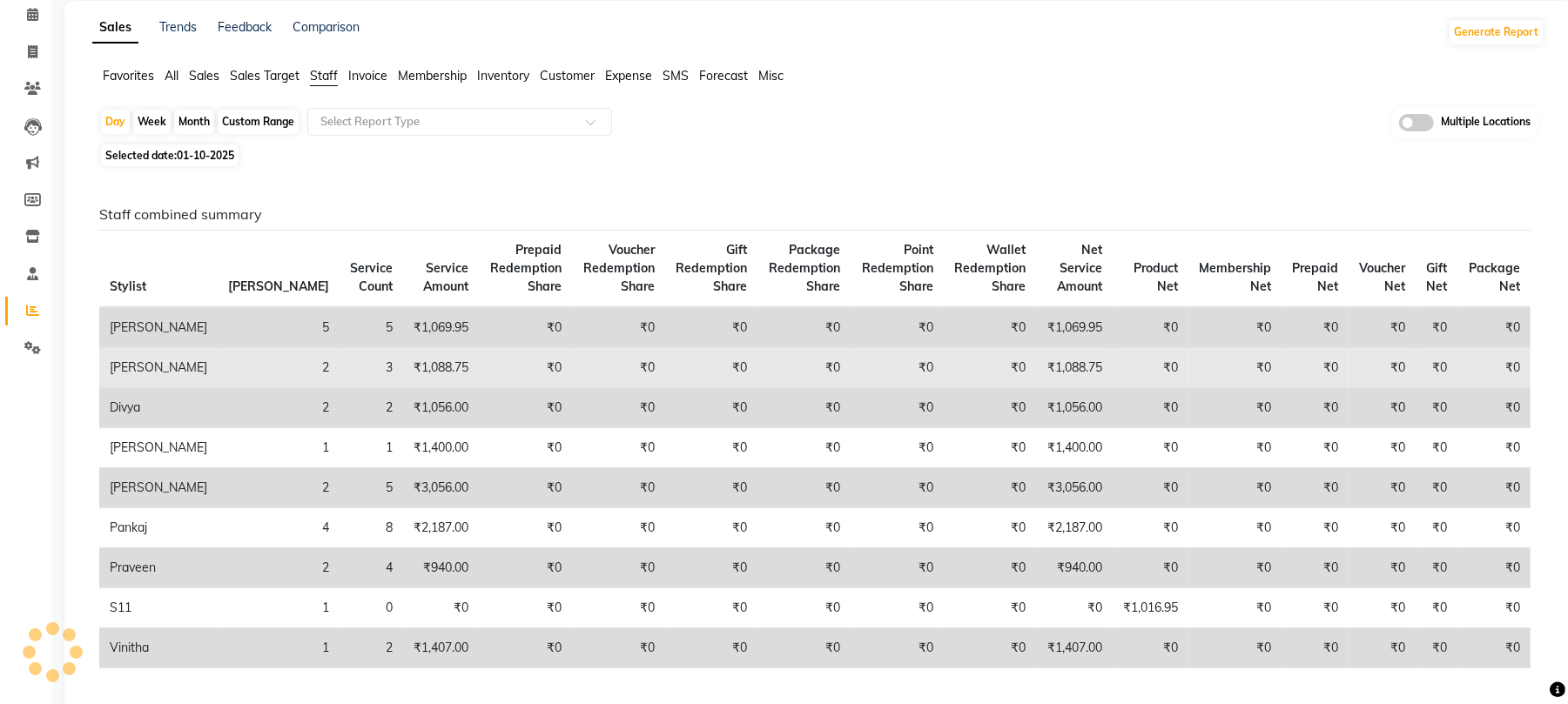
scroll to position [116, 0]
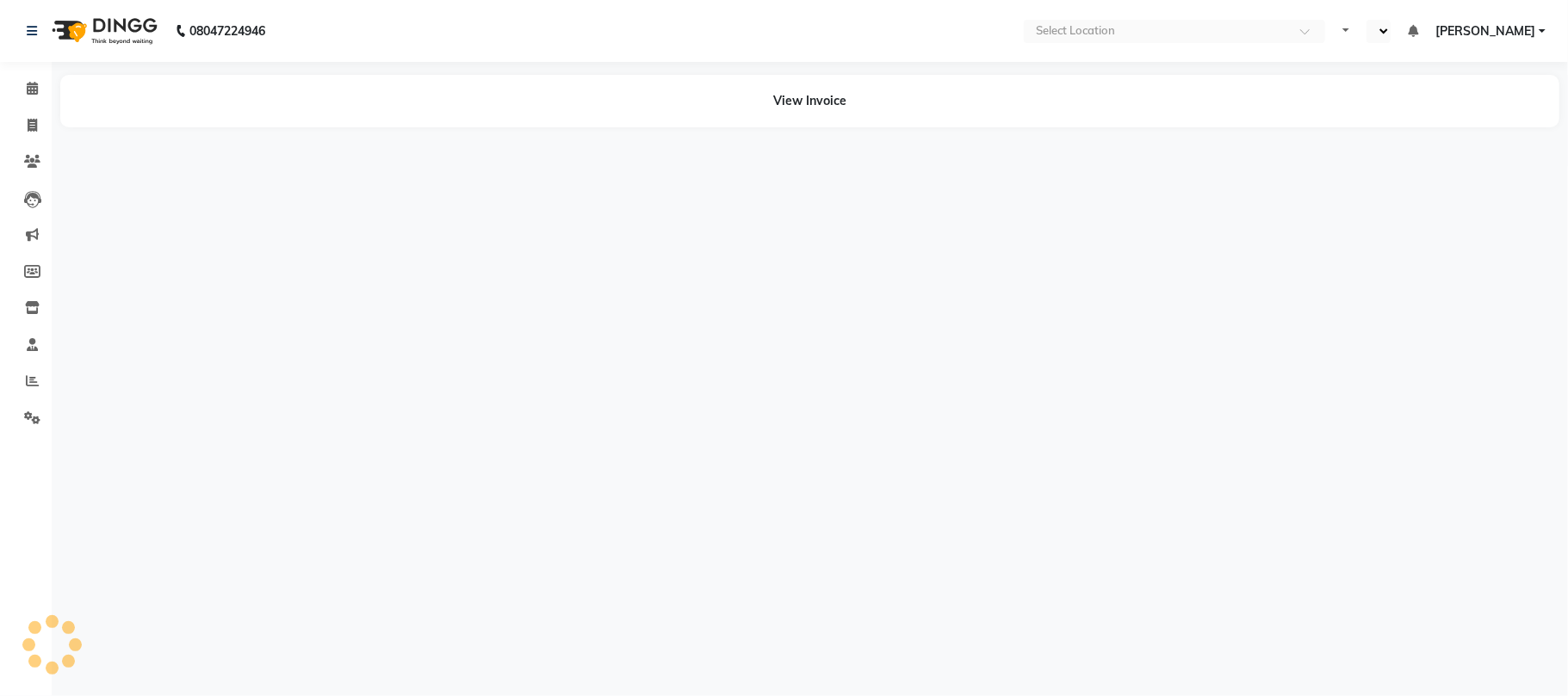
select select "en"
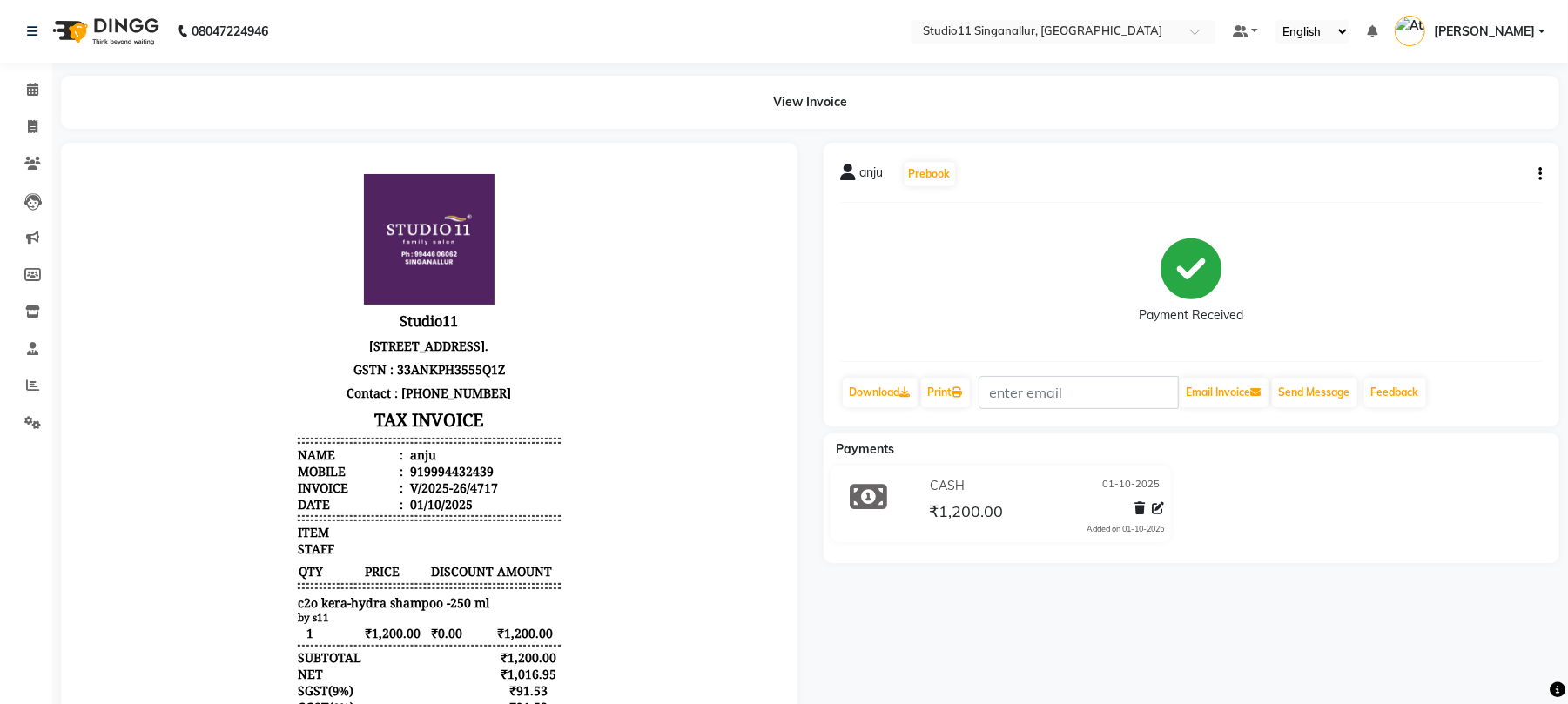
click at [1540, 175] on icon "button" at bounding box center [1541, 174] width 4 height 1
click at [1448, 164] on div "Edit Item Staff" at bounding box center [1470, 162] width 87 height 22
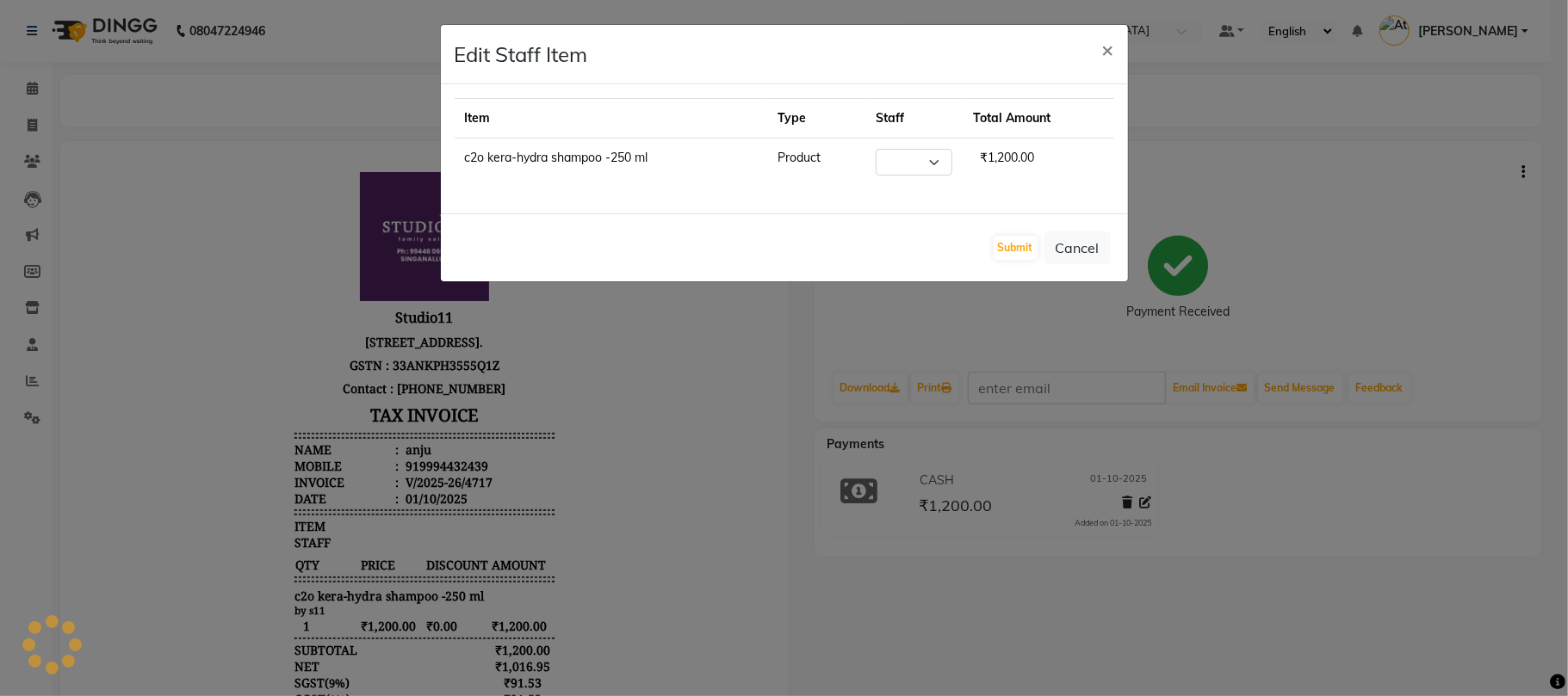
select select "51824"
click at [1117, 49] on button "×" at bounding box center [1107, 49] width 39 height 48
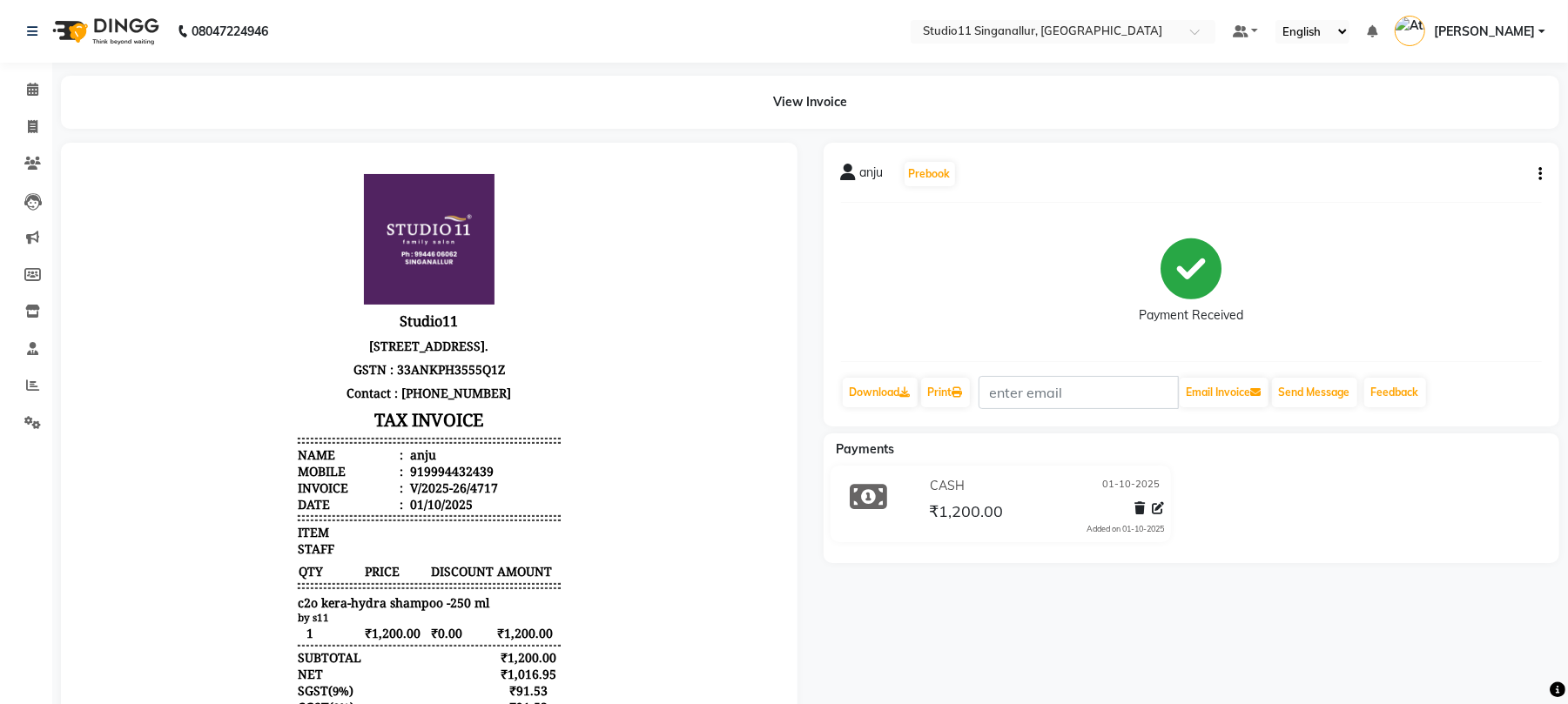
click at [1541, 174] on icon "button" at bounding box center [1541, 174] width 4 height 1
click at [1437, 182] on div "Edit Invoice" at bounding box center [1470, 184] width 87 height 22
select select "service"
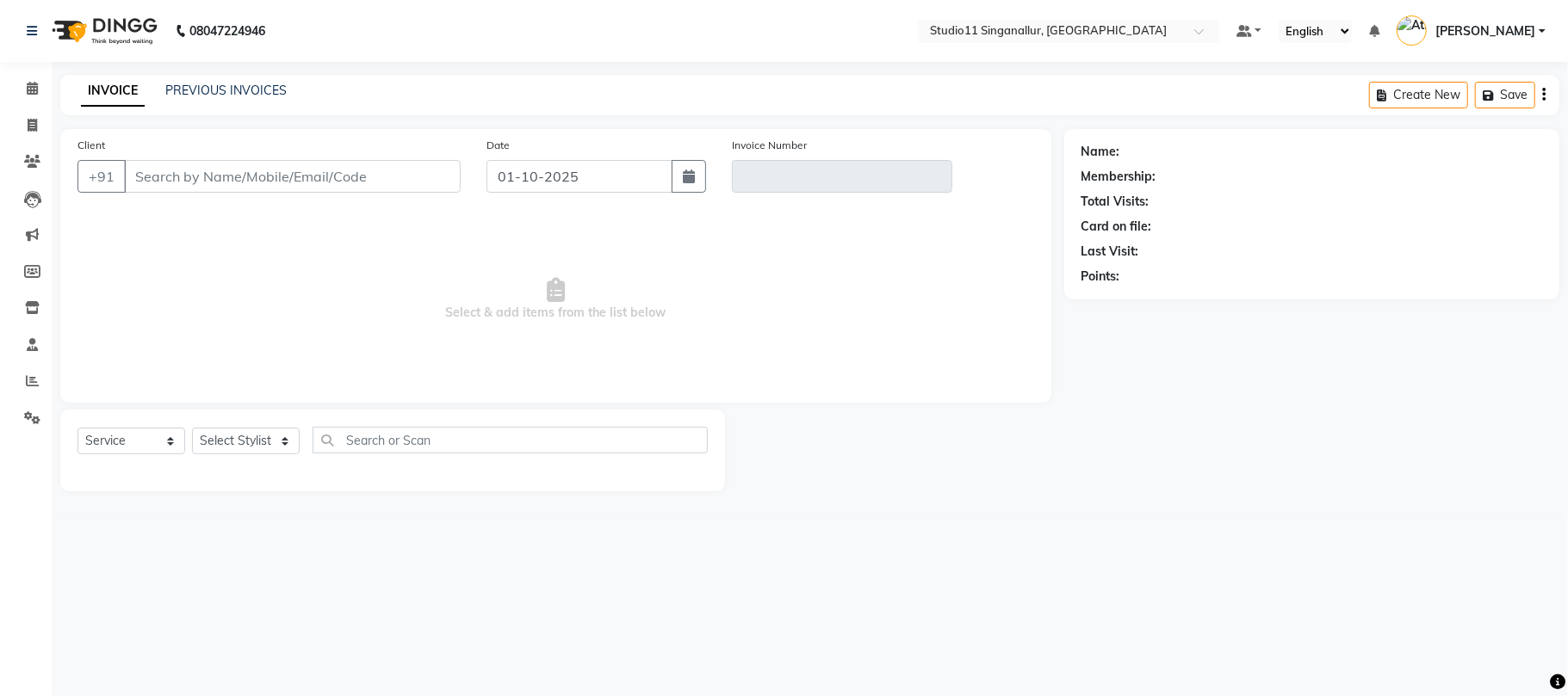
type input "9994432439"
type input "V/2025-26/4717"
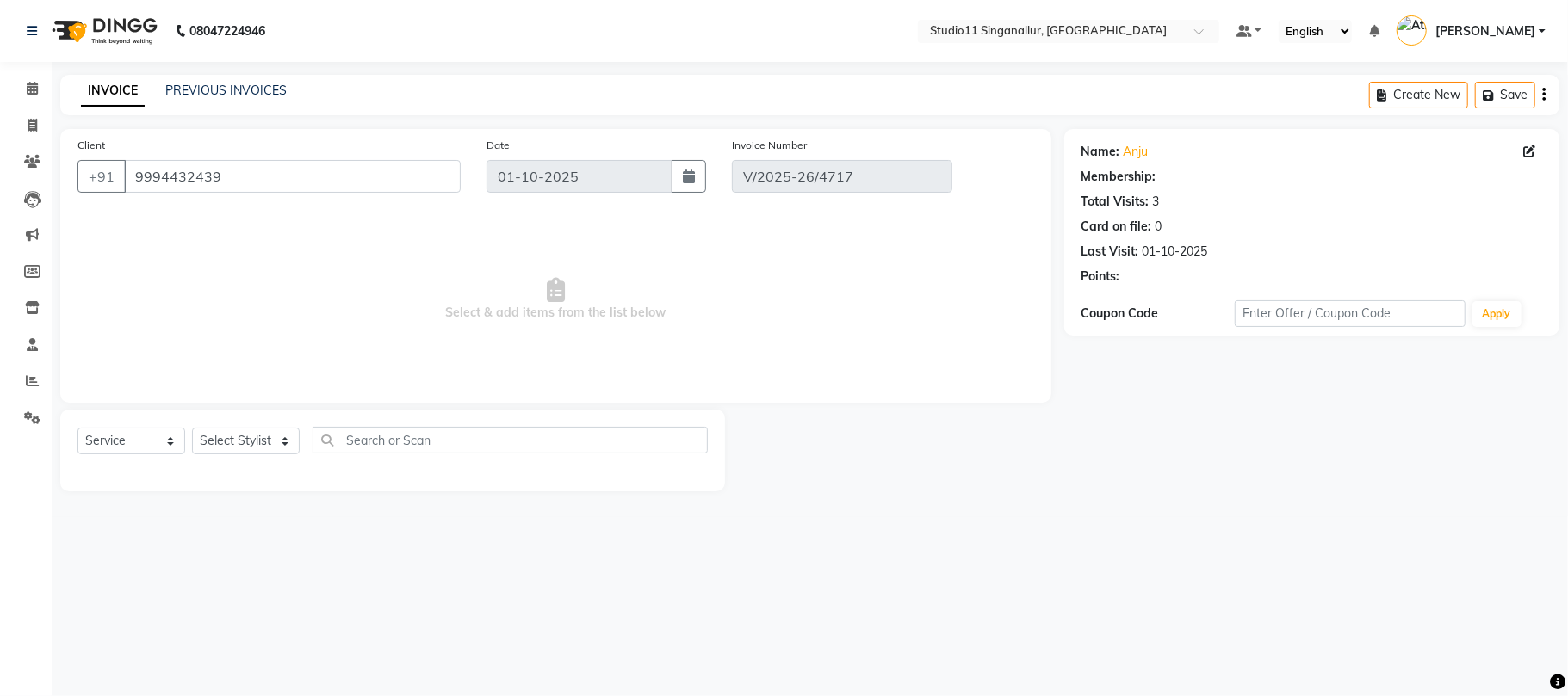
select select "select"
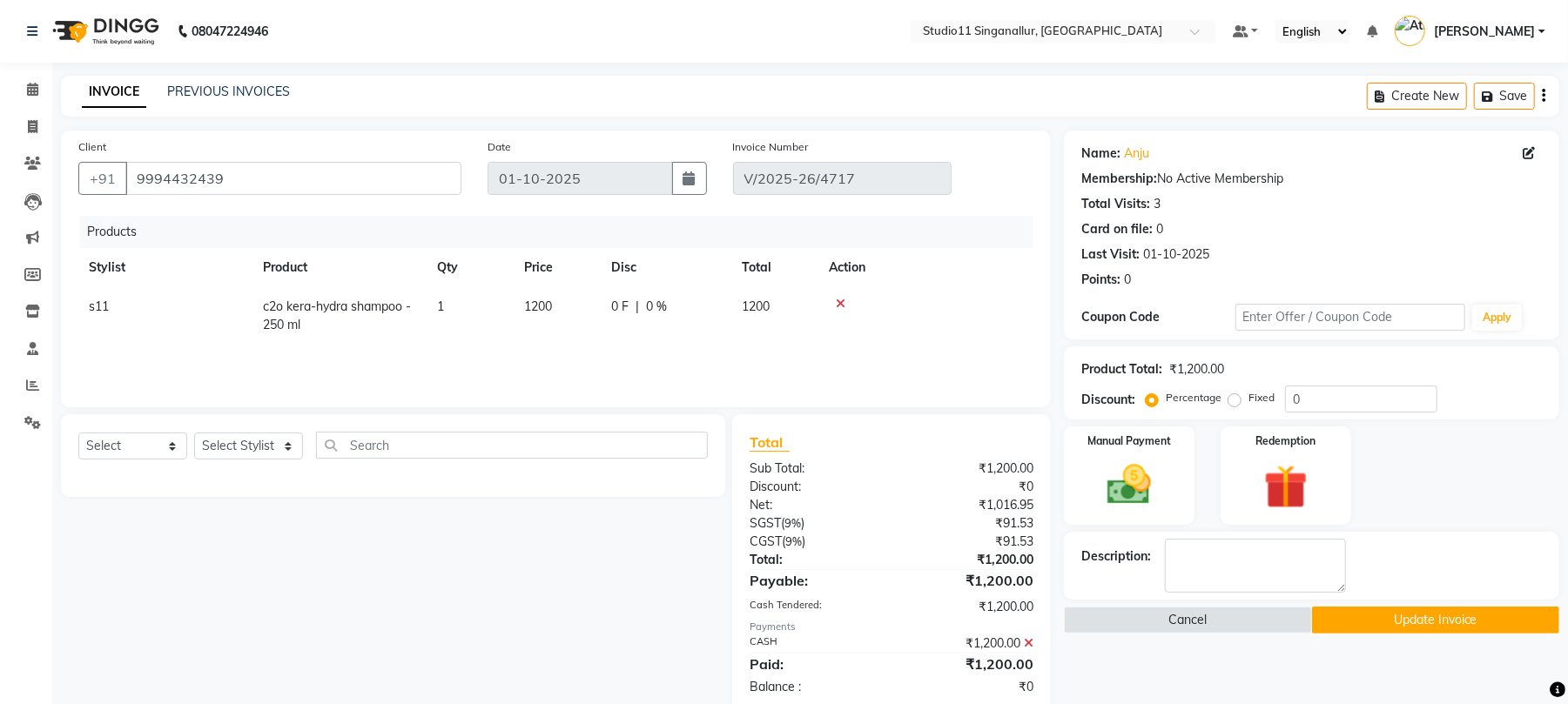
scroll to position [35, 0]
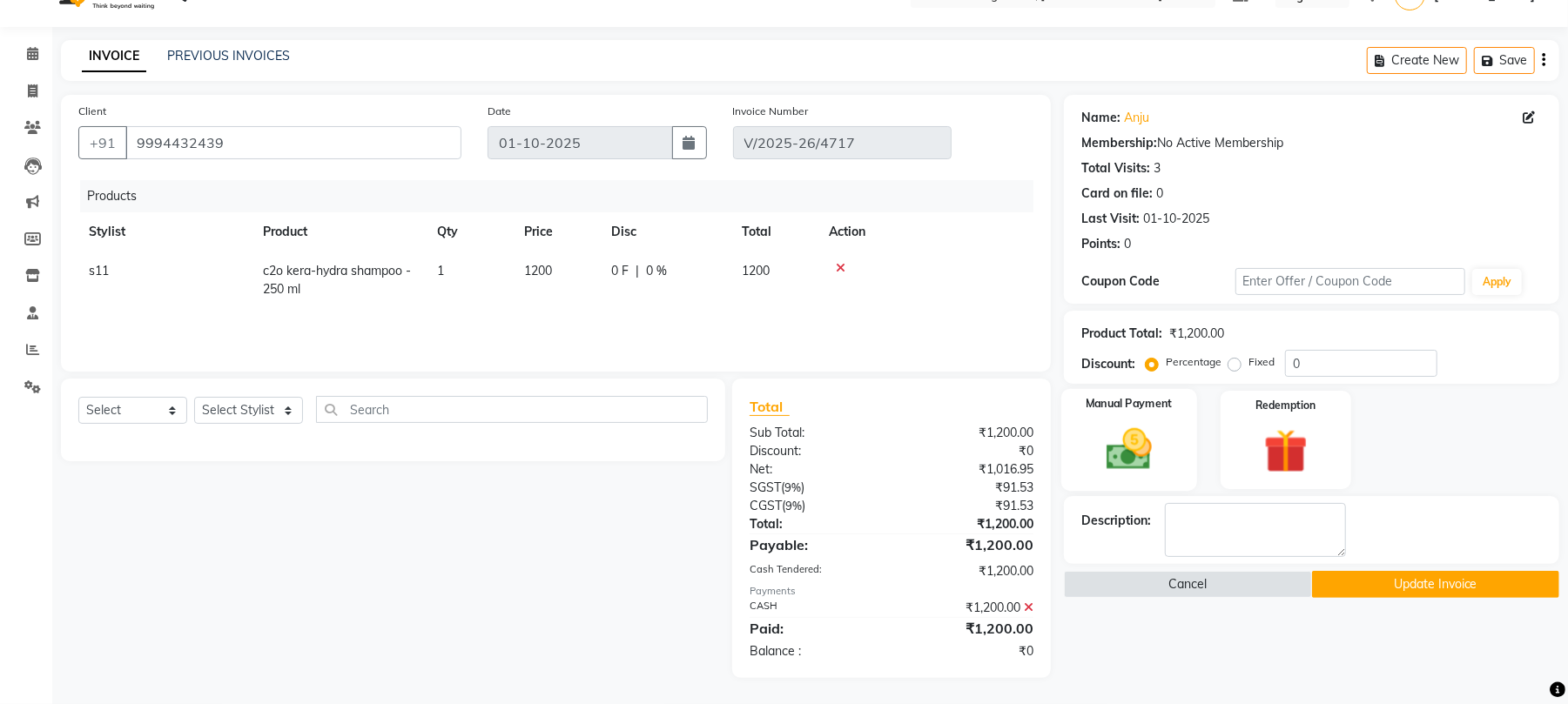
click at [1108, 457] on img at bounding box center [1129, 450] width 75 height 53
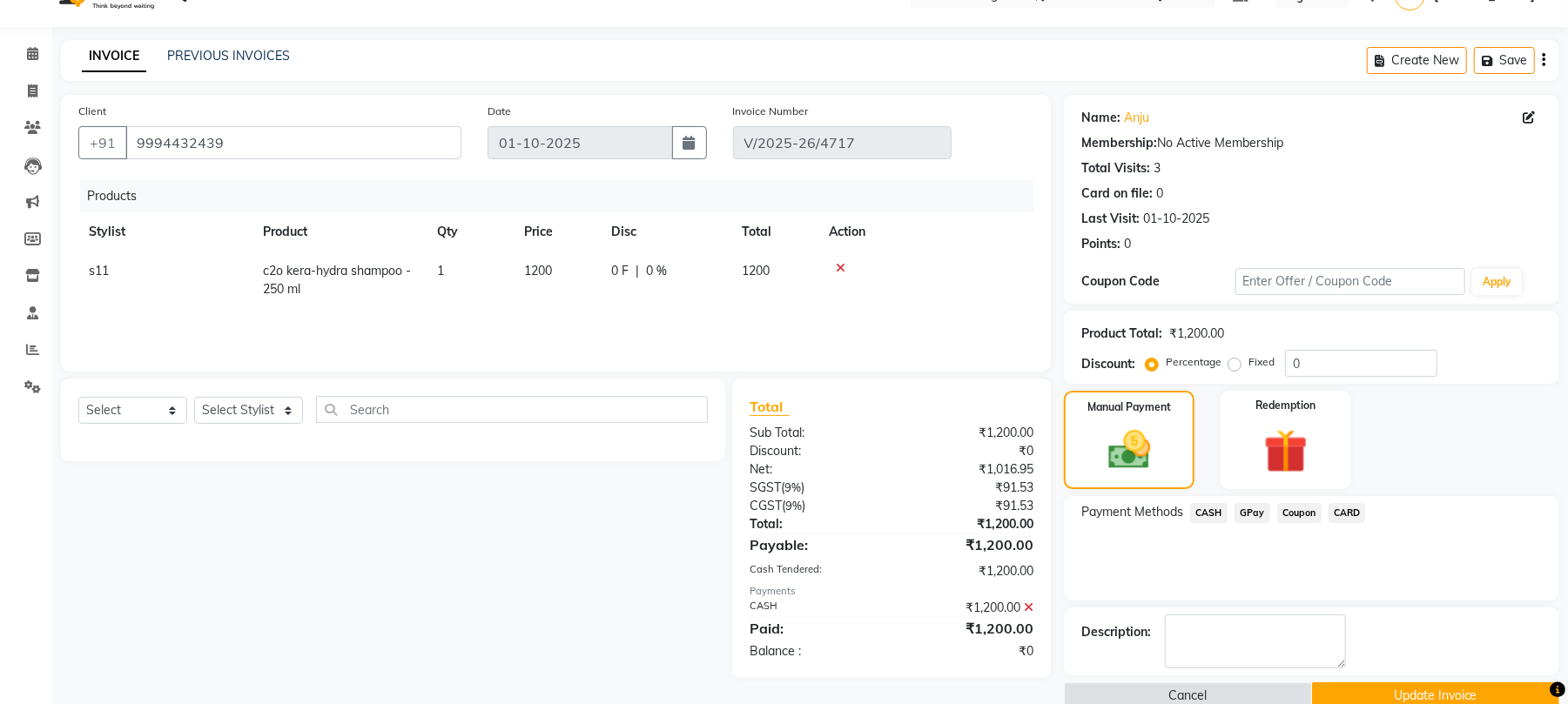
click at [1250, 509] on span "GPay" at bounding box center [1253, 513] width 35 height 20
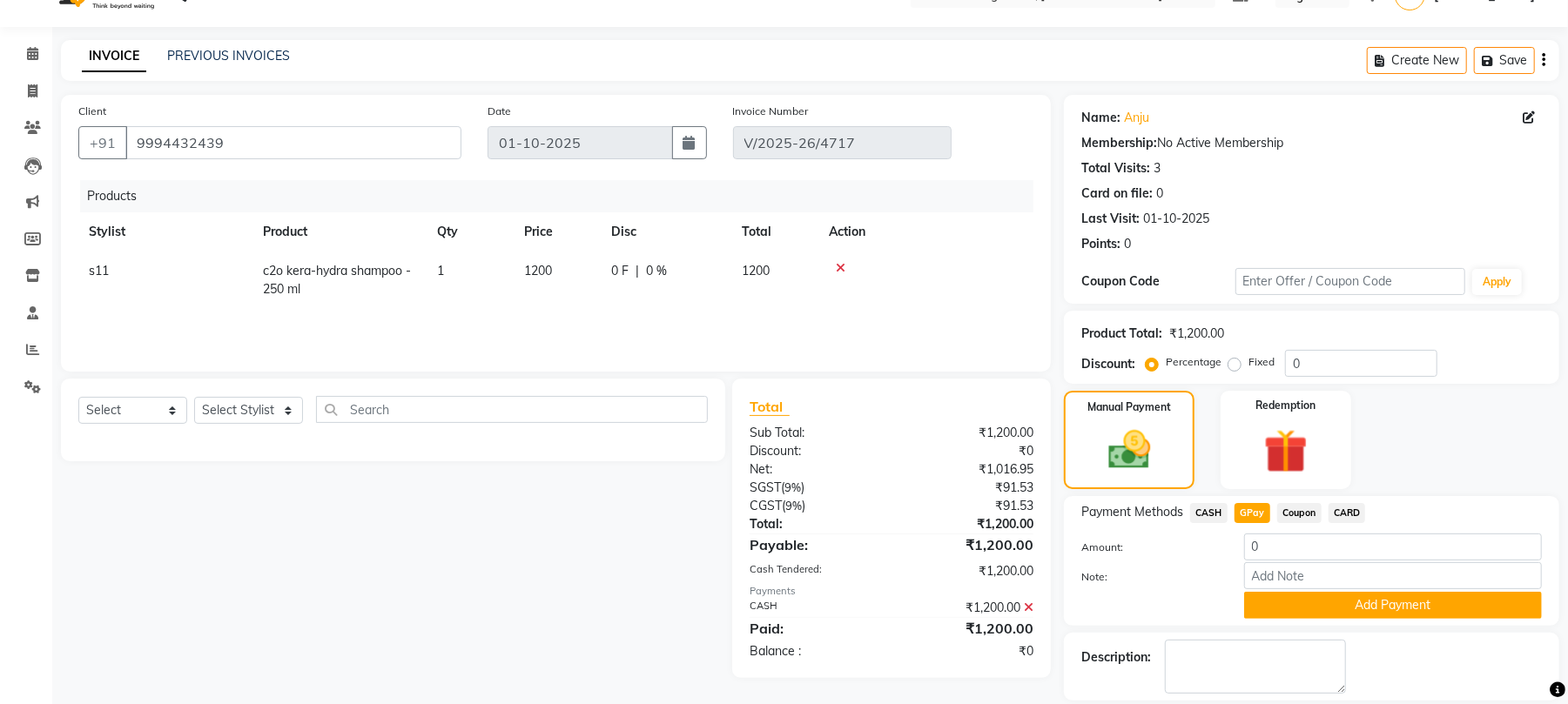
click at [1029, 606] on icon at bounding box center [1029, 607] width 10 height 12
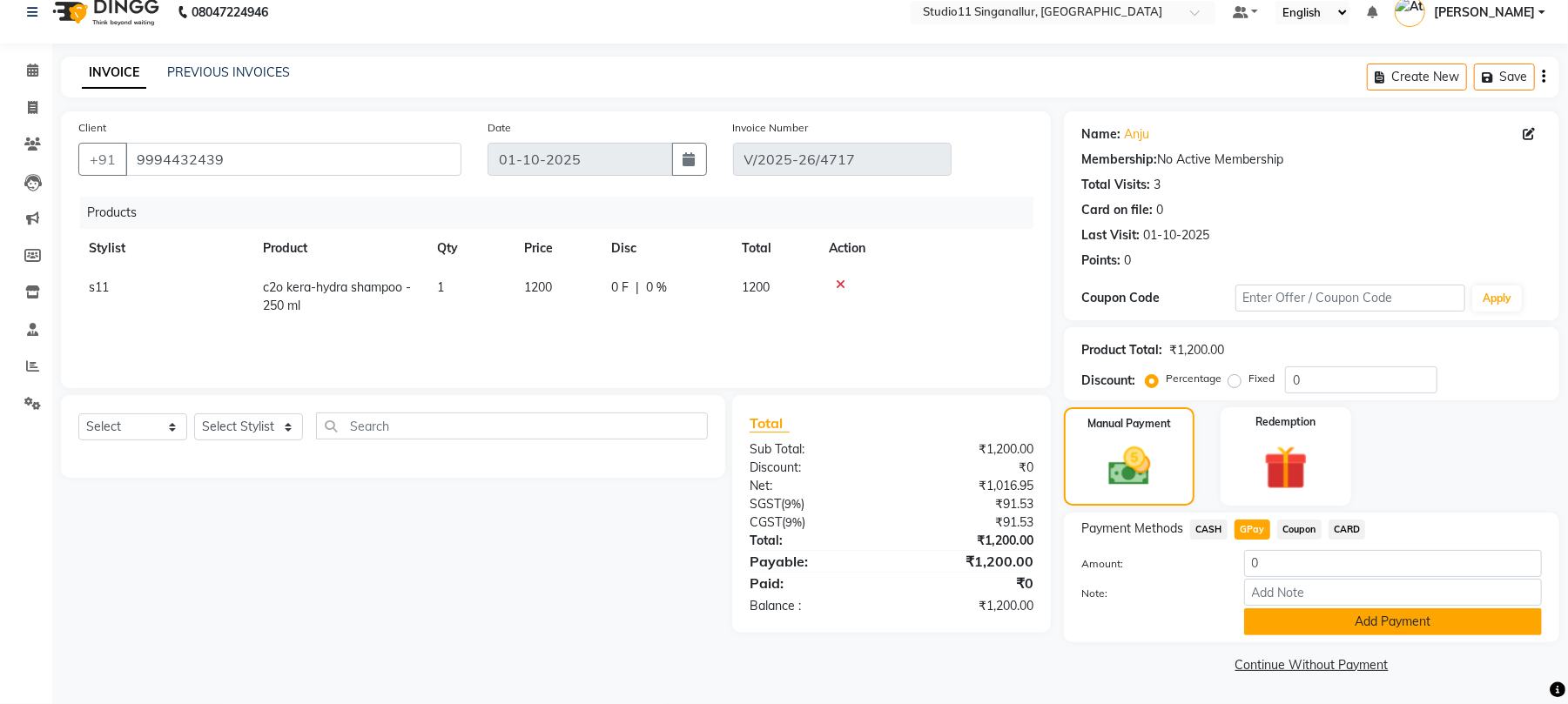
click at [1310, 618] on button "Add Payment" at bounding box center [1393, 622] width 298 height 27
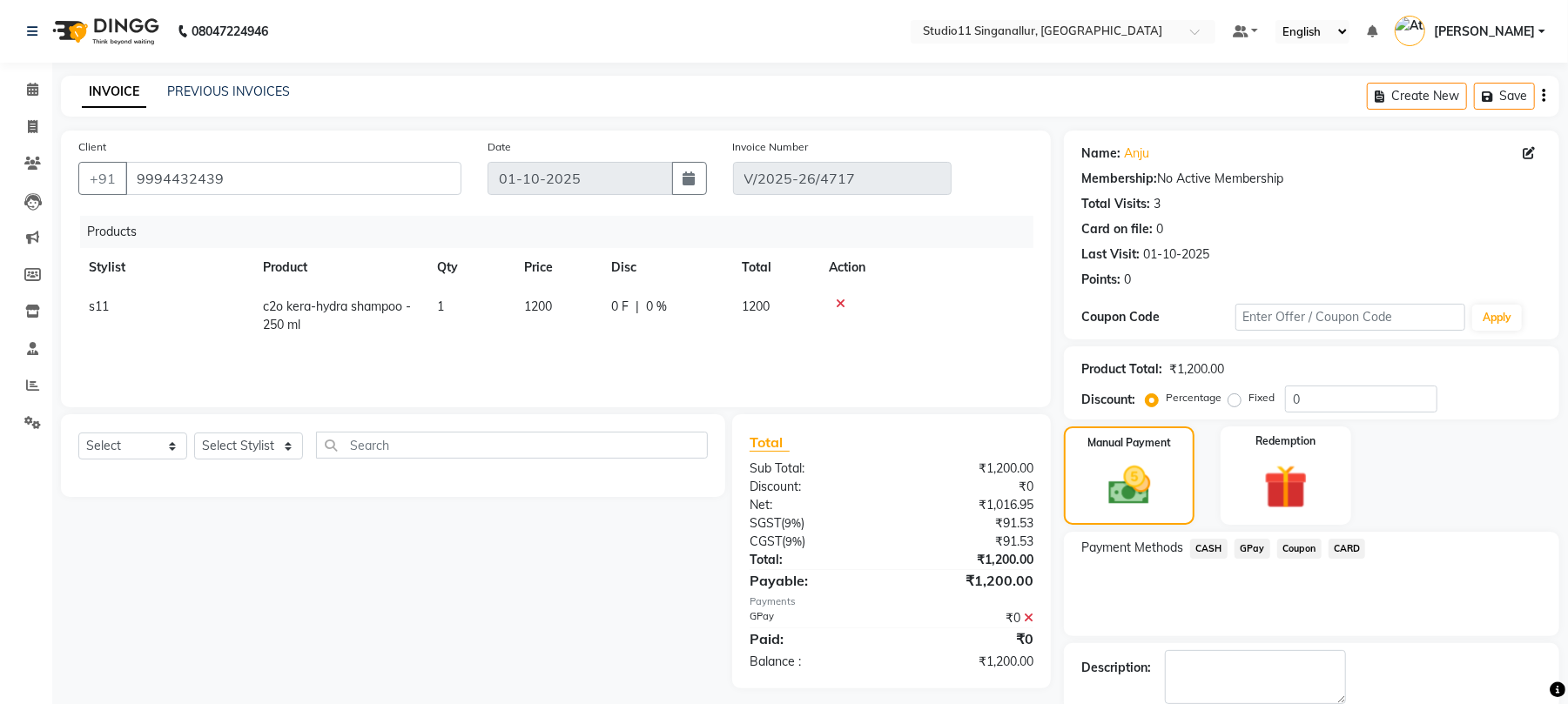
scroll to position [68, 0]
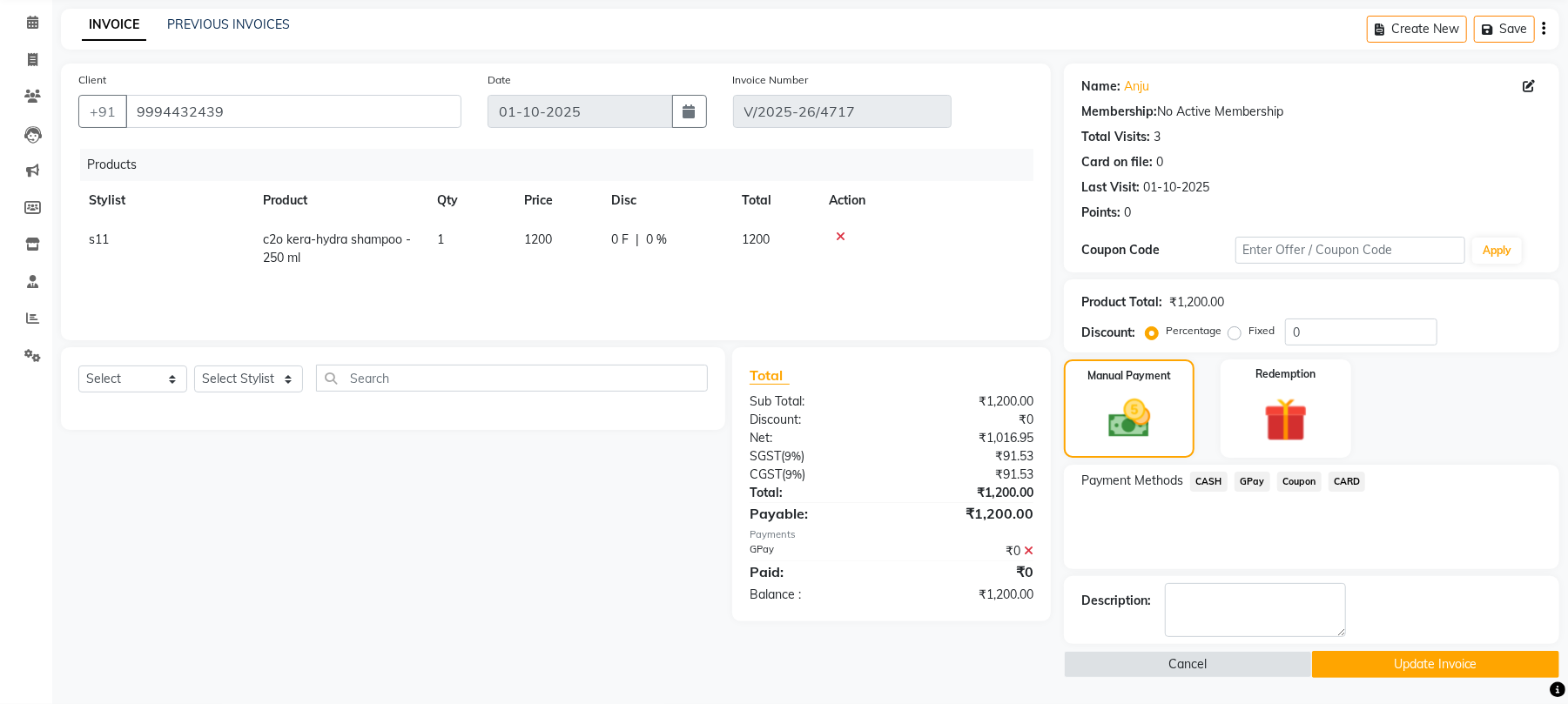
click at [1356, 653] on button "Update Invoice" at bounding box center [1435, 664] width 247 height 27
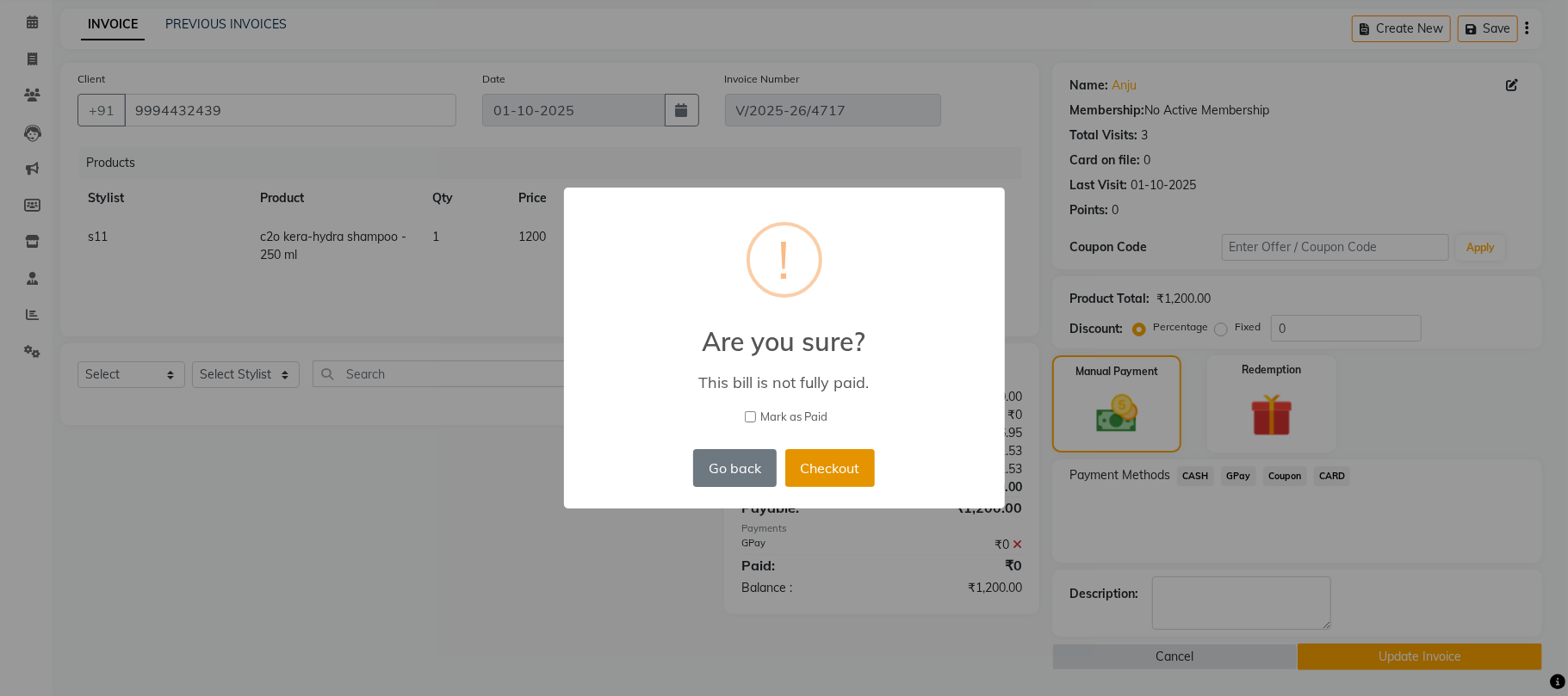
click at [803, 470] on button "Checkout" at bounding box center [830, 468] width 89 height 38
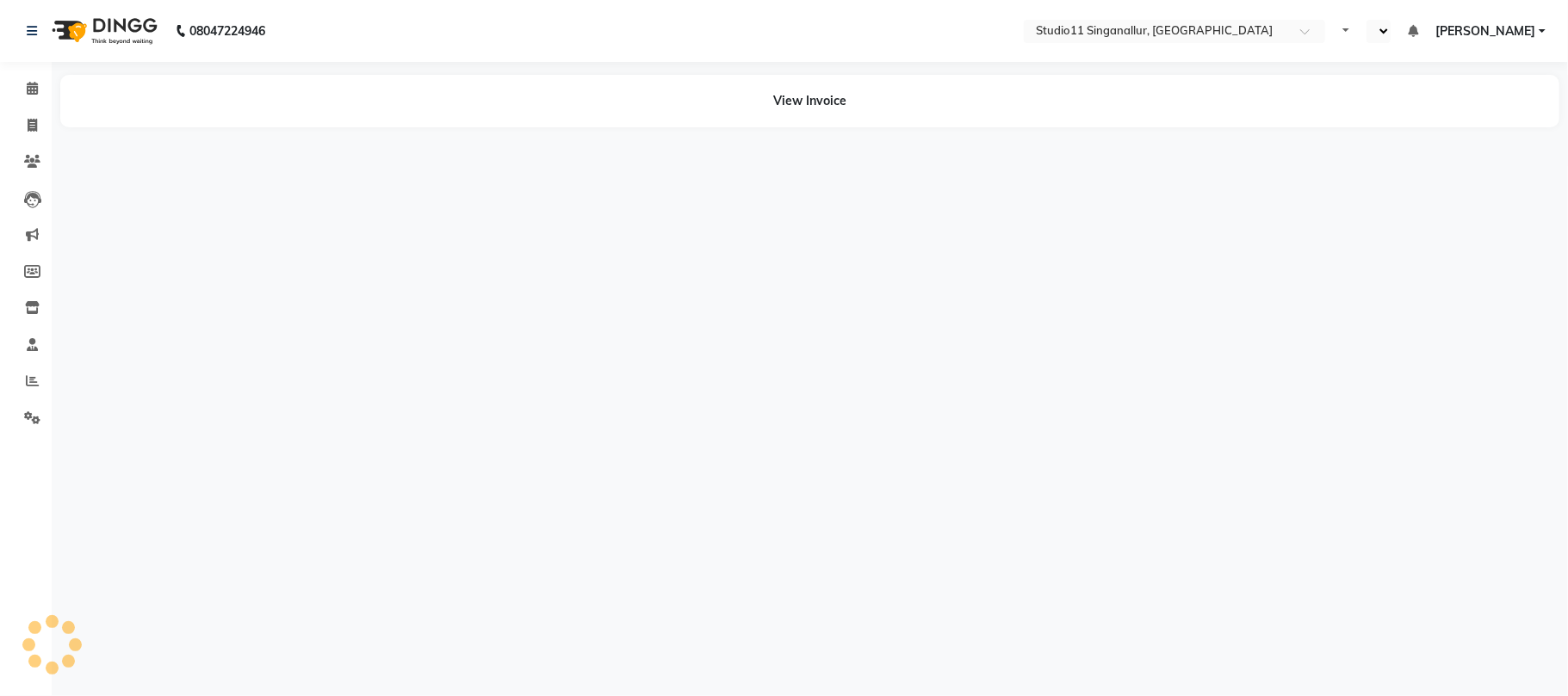
select select "en"
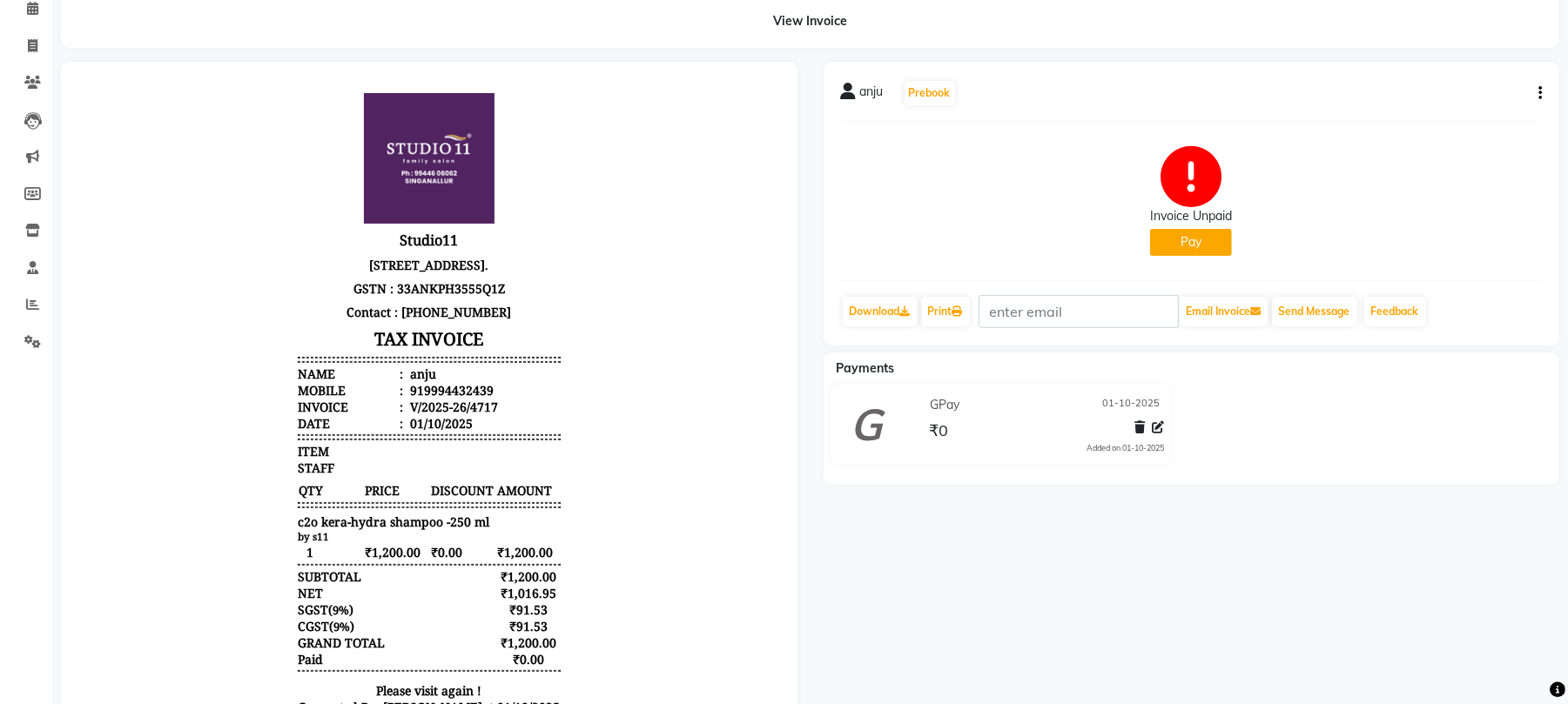
scroll to position [185, 0]
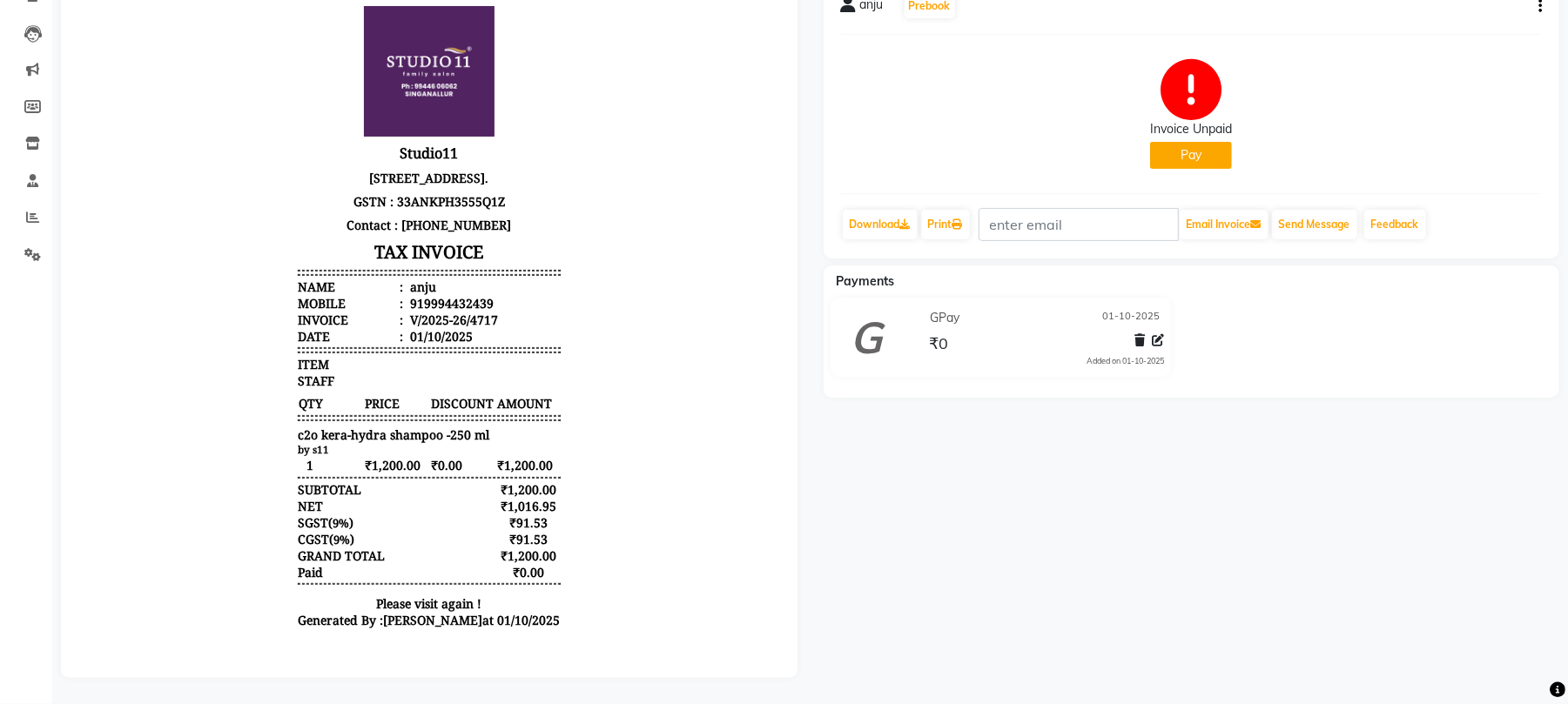
click at [1186, 142] on button "Pay" at bounding box center [1191, 155] width 82 height 27
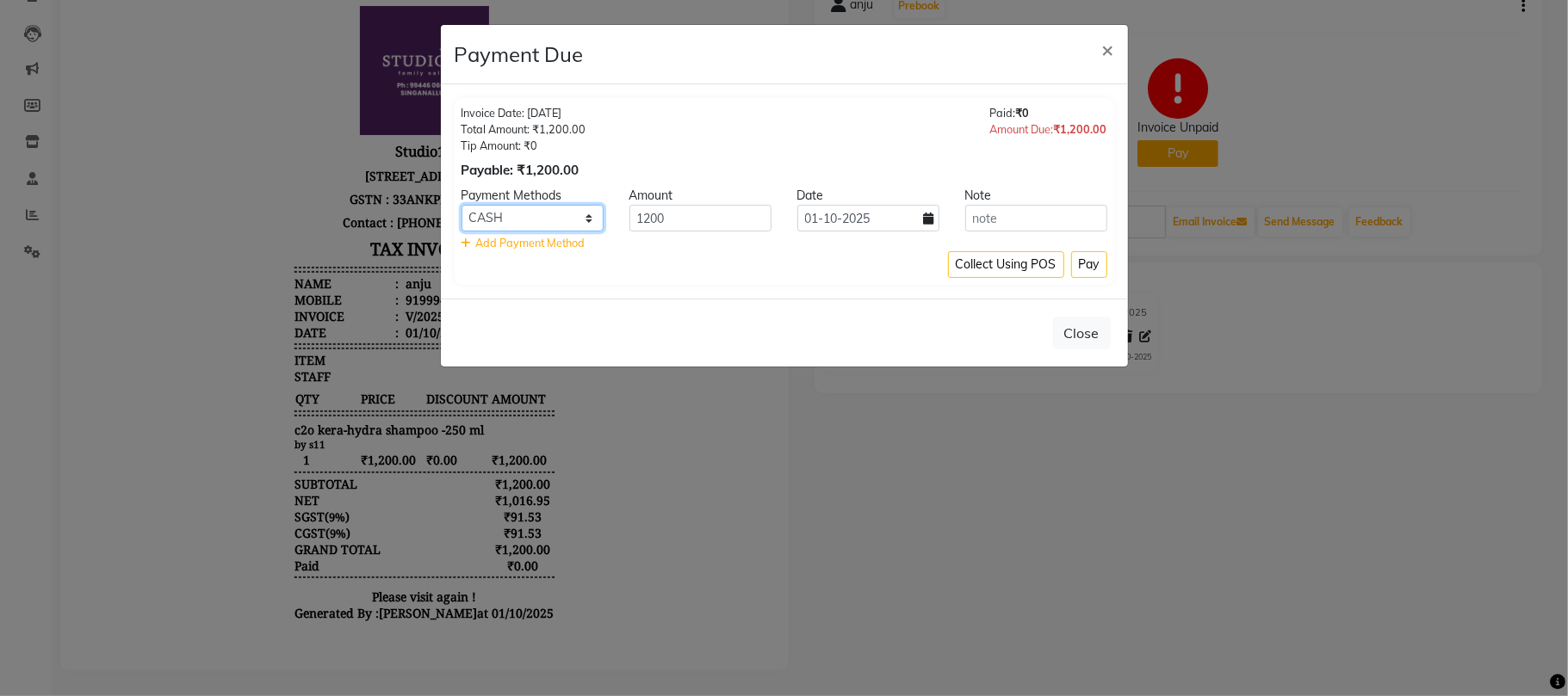
click at [535, 212] on select "CASH GPay Coupon CARD" at bounding box center [533, 218] width 142 height 26
select select "5"
click at [462, 206] on select "CASH GPay Coupon CARD" at bounding box center [533, 218] width 142 height 26
click at [1078, 266] on button "Pay" at bounding box center [1089, 264] width 36 height 26
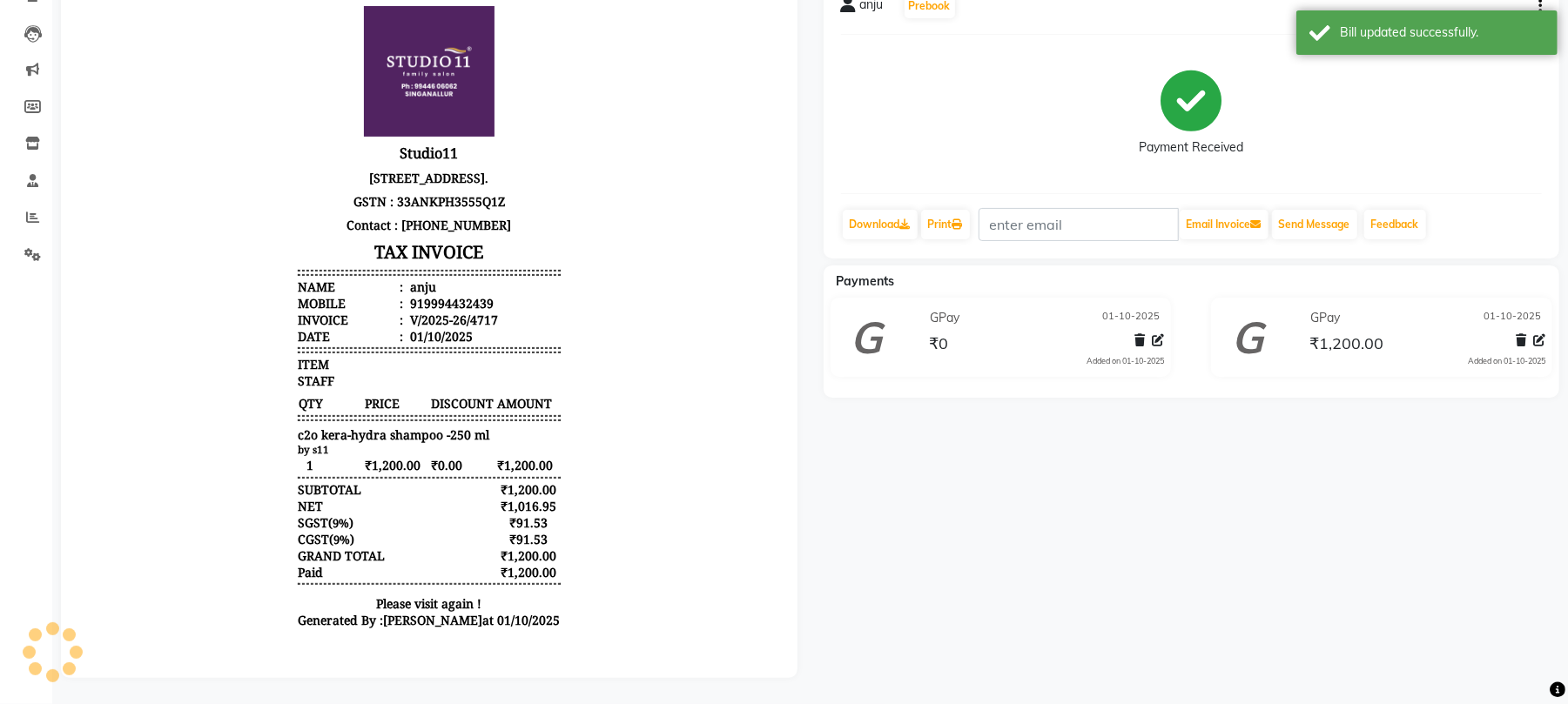
scroll to position [12, 0]
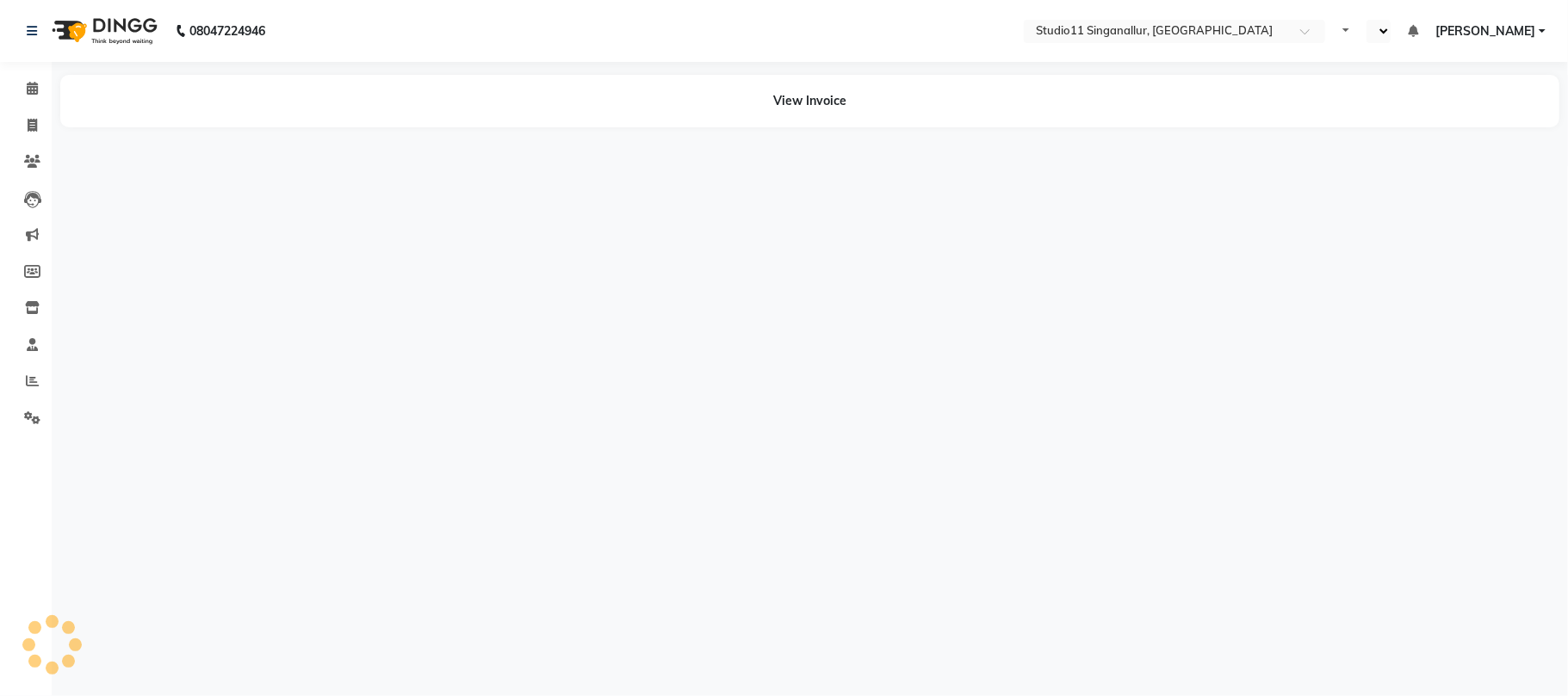
select select "en"
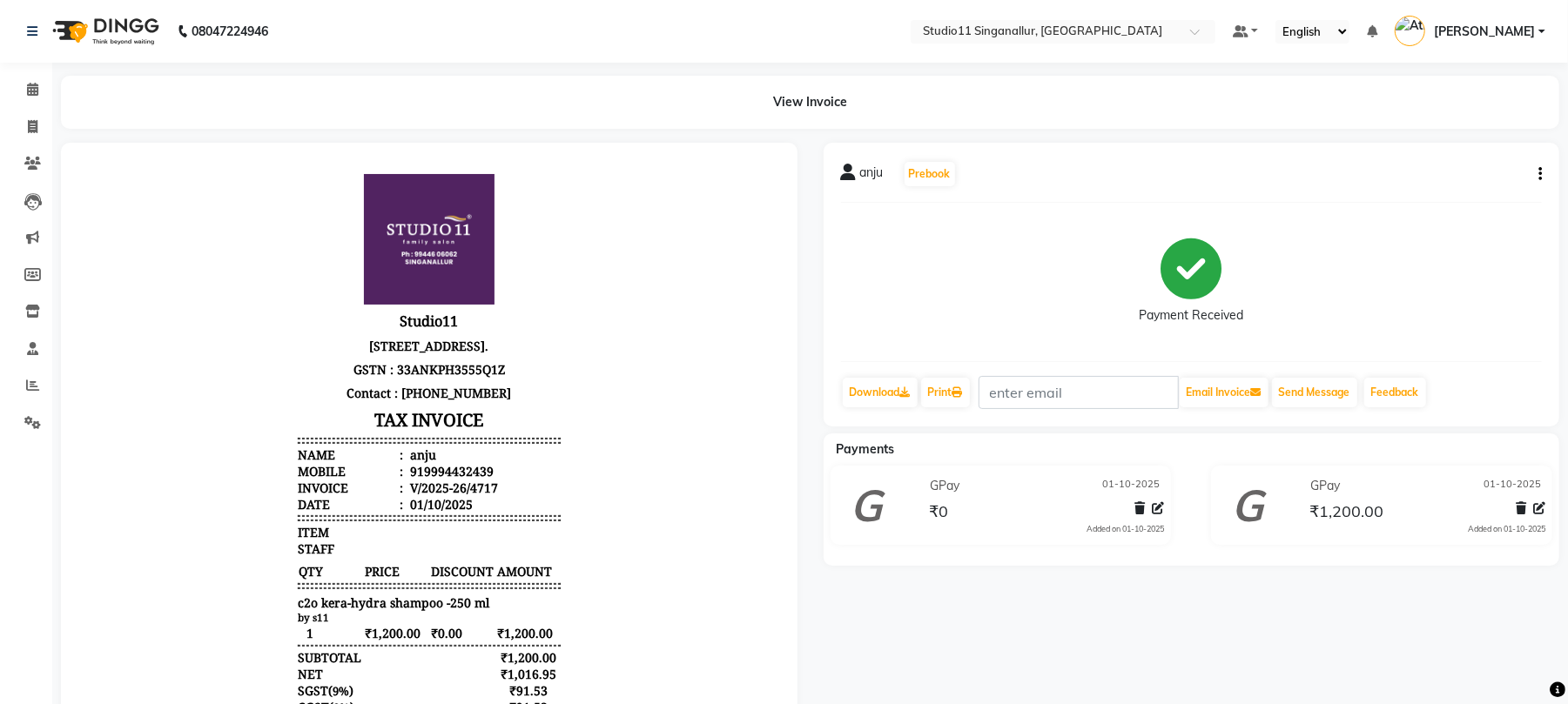
click at [1542, 175] on div "anju Prebook Payment Received Download Print Email Invoice Send Message Feedback" at bounding box center [1192, 284] width 736 height 283
click at [1541, 175] on icon "button" at bounding box center [1541, 174] width 4 height 1
click at [1477, 185] on div "Edit Invoice" at bounding box center [1470, 184] width 87 height 22
select select "service"
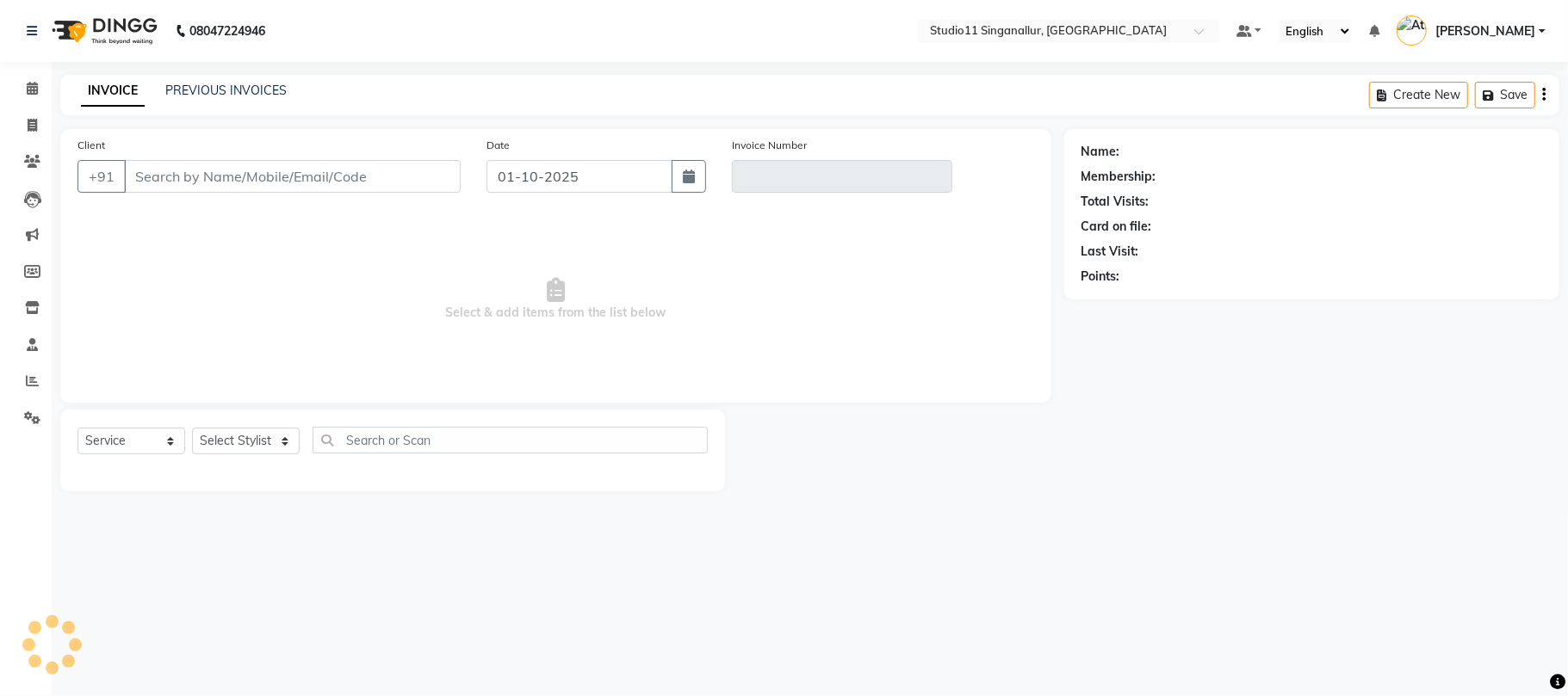
type input "9994432439"
type input "V/2025-26/4717"
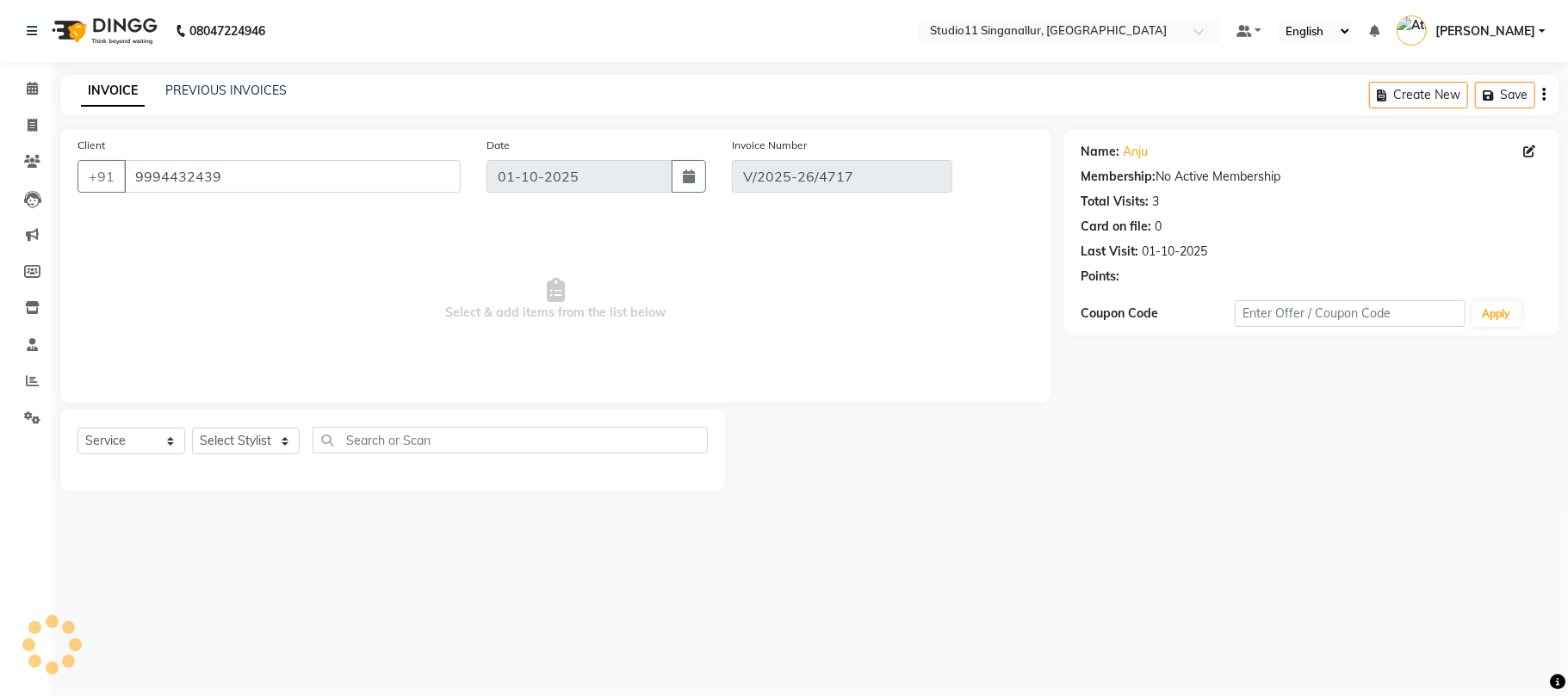
select select "select"
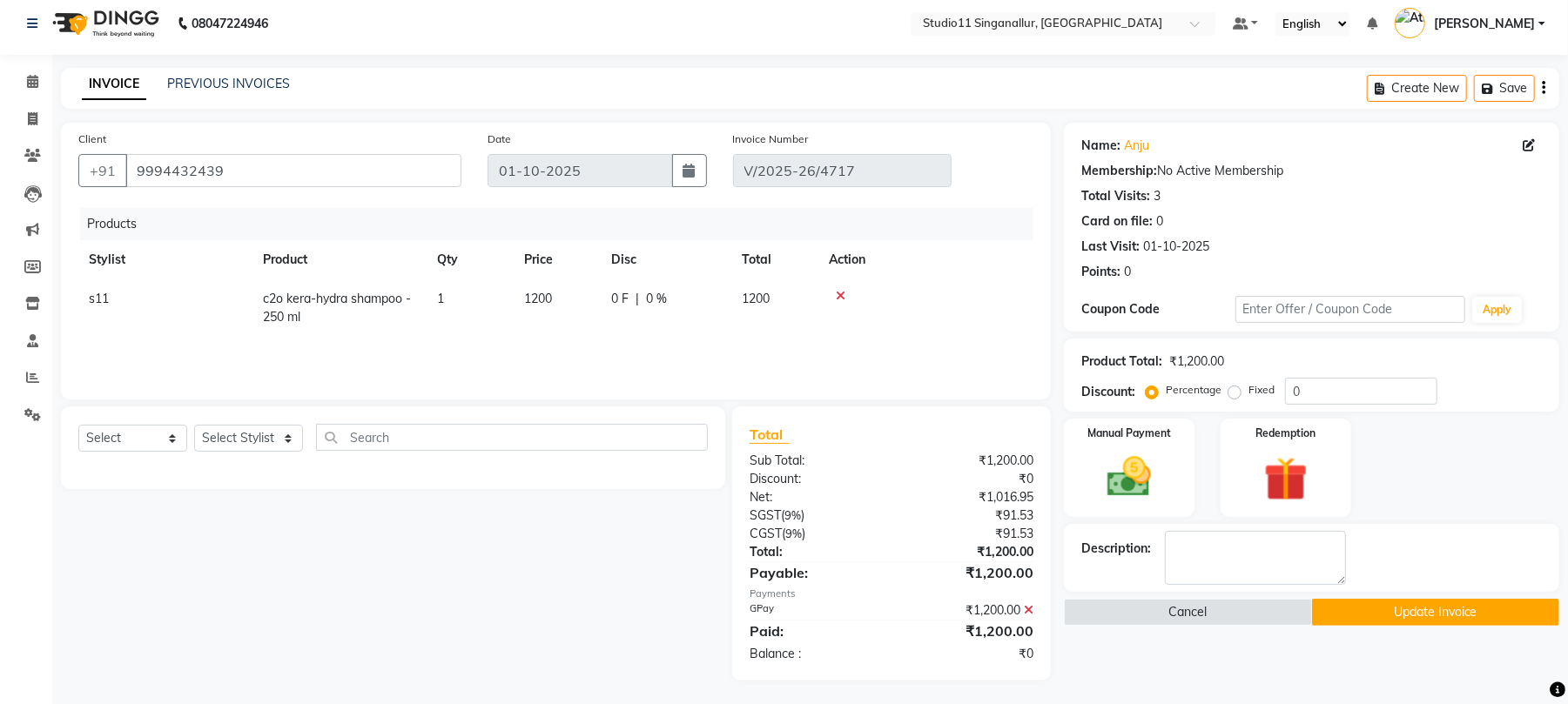
scroll to position [11, 0]
